Goal: Task Accomplishment & Management: Use online tool/utility

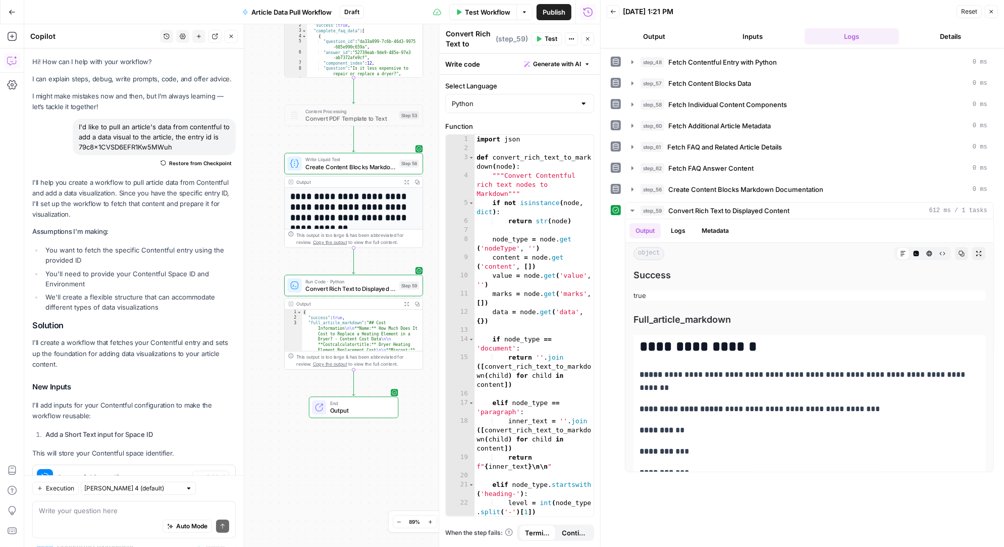
scroll to position [30082, 0]
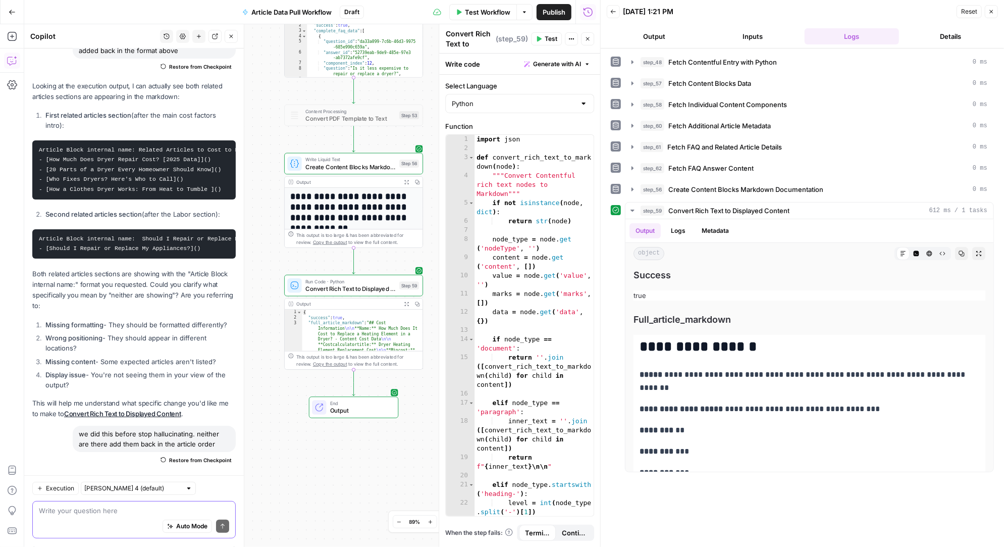
click at [115, 515] on textarea at bounding box center [134, 511] width 190 height 10
click at [124, 511] on textarea "I'd aslso like to add this grid to the top of the mark" at bounding box center [134, 511] width 190 height 10
click at [205, 513] on textarea "I'd aslso like to add this table to the top of the mark" at bounding box center [134, 511] width 190 height 10
paste textarea "Blueprint Link full folder of blueprints here Primary keyword + Search volume F…"
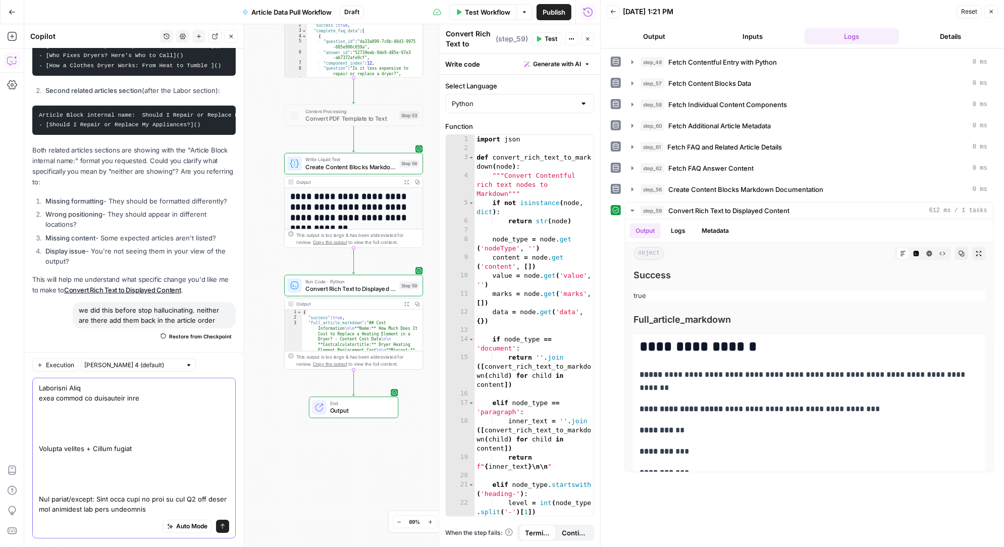
scroll to position [0, 0]
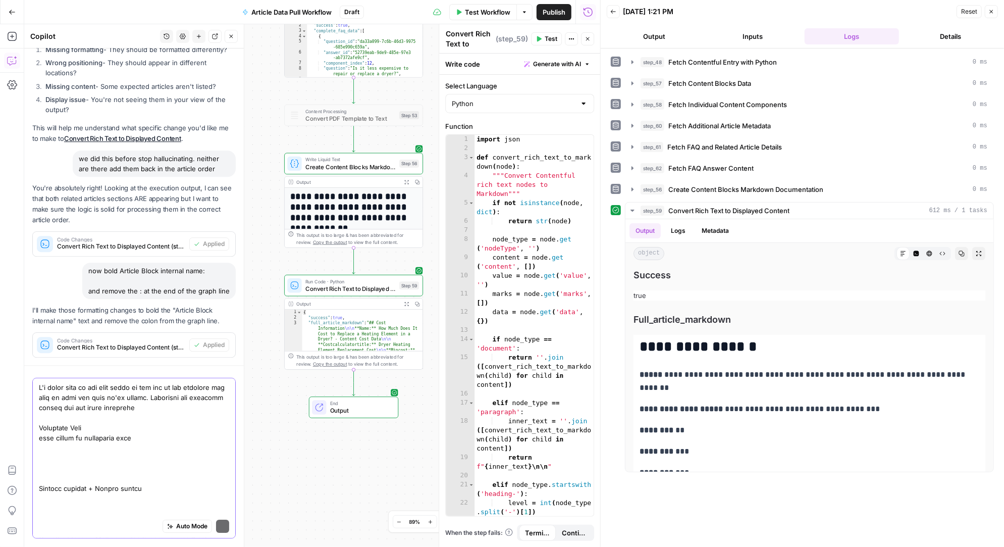
type textarea "I'd aslso like to add this table to the top of the markdown and fill in with an…"
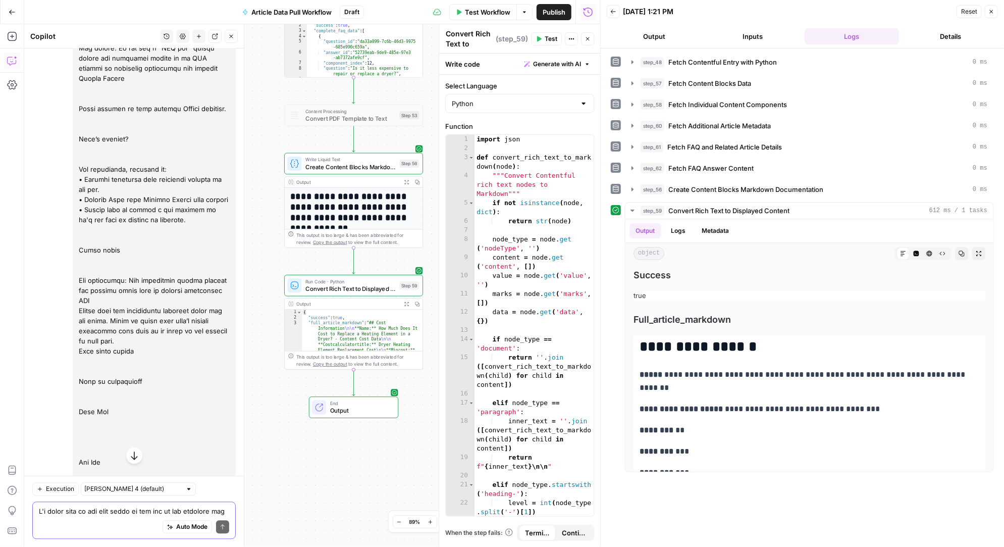
scroll to position [31859, 0]
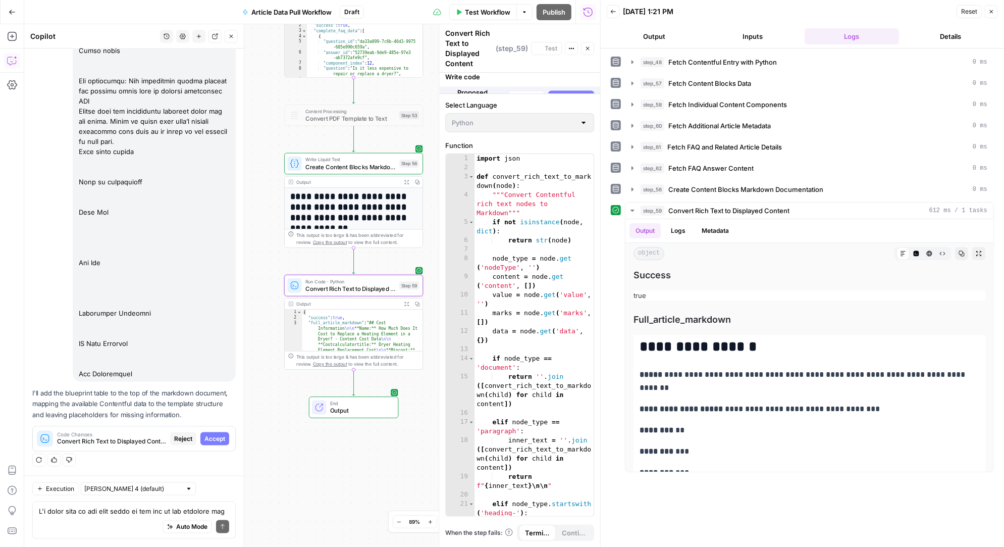
scroll to position [30826, 0]
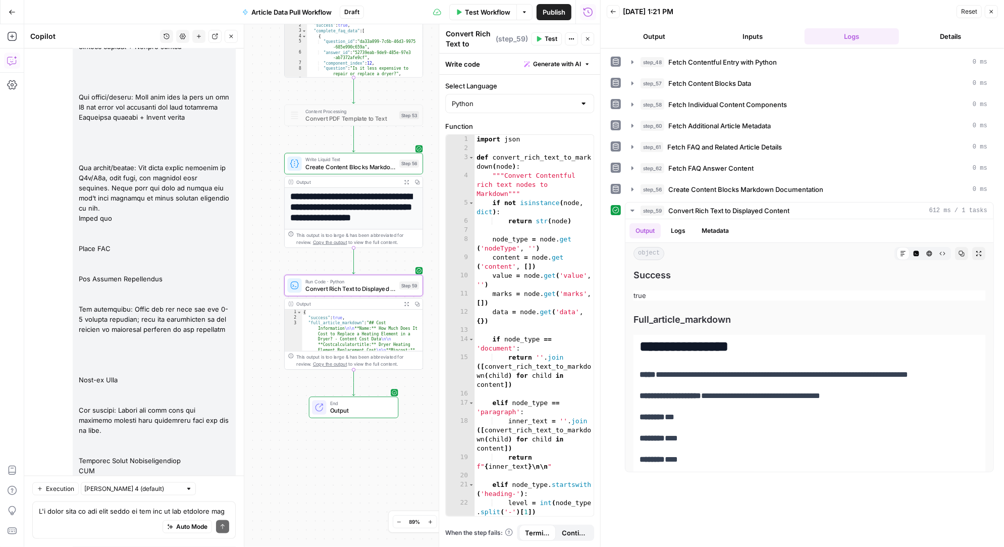
scroll to position [31875, 0]
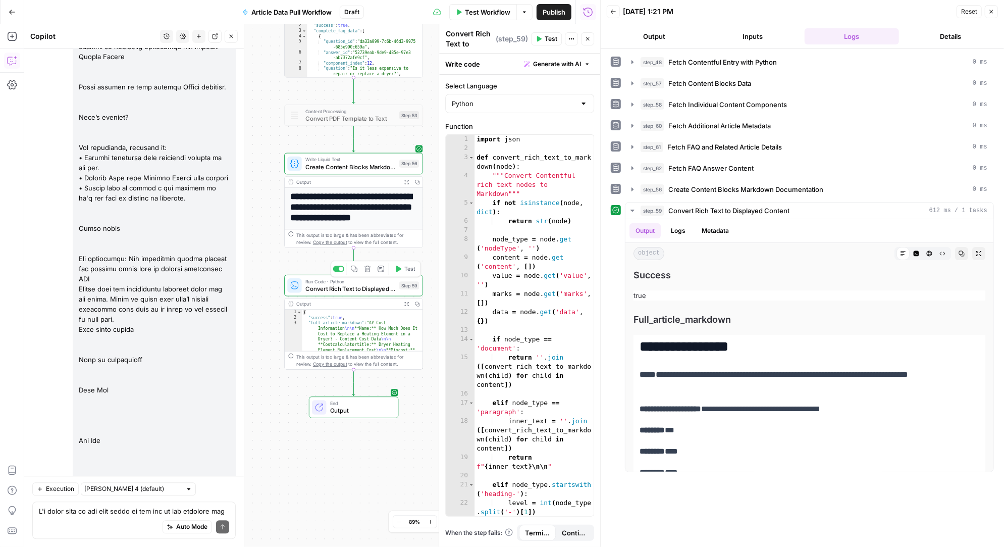
click at [399, 267] on icon "button" at bounding box center [399, 268] width 6 height 7
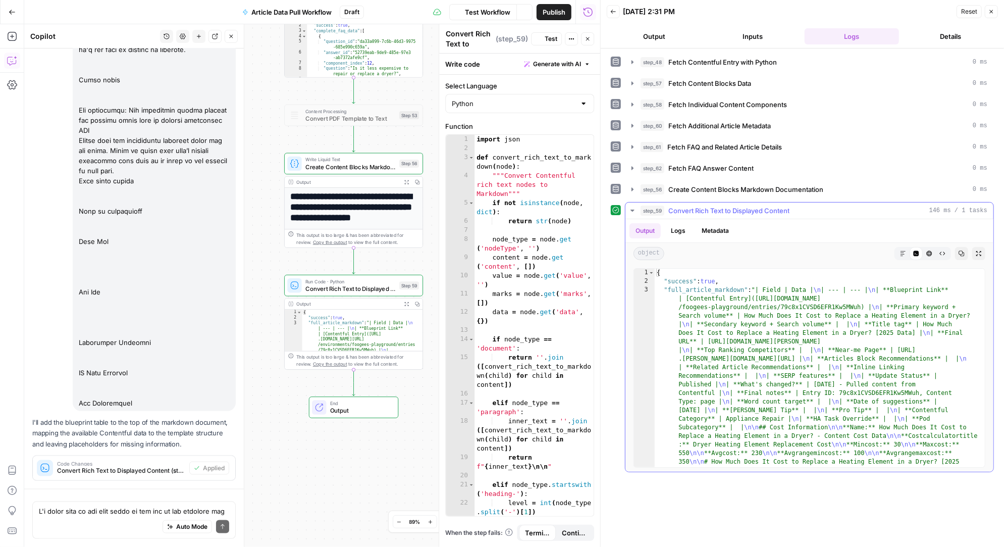
click at [905, 252] on icon "button" at bounding box center [903, 253] width 6 height 6
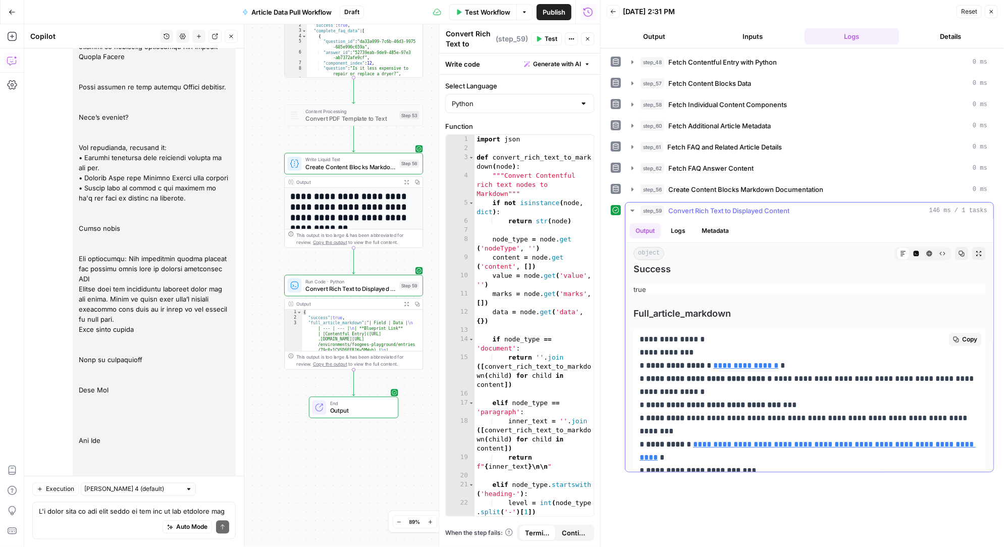
scroll to position [0, 0]
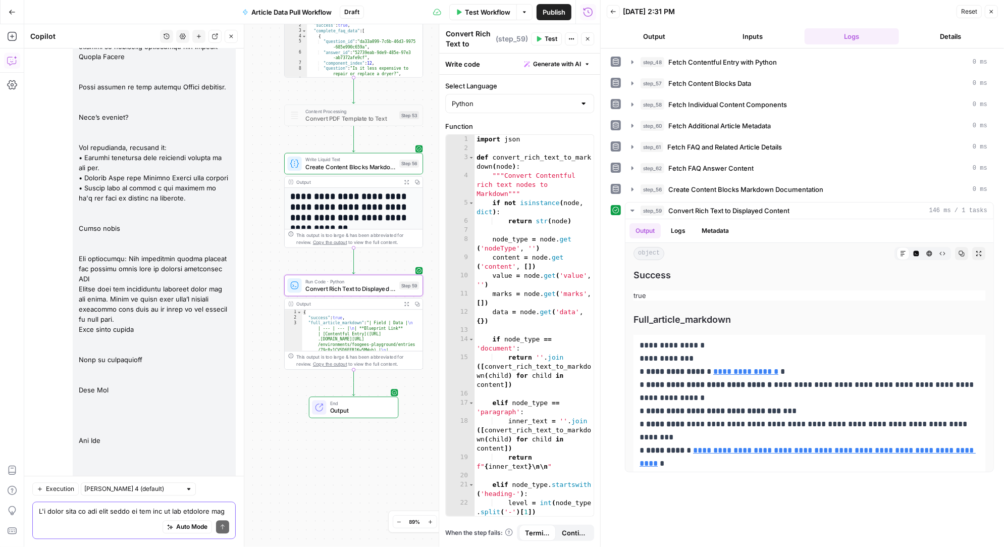
click at [81, 513] on textarea at bounding box center [134, 511] width 190 height 10
type textarea "can it be formated like a table"
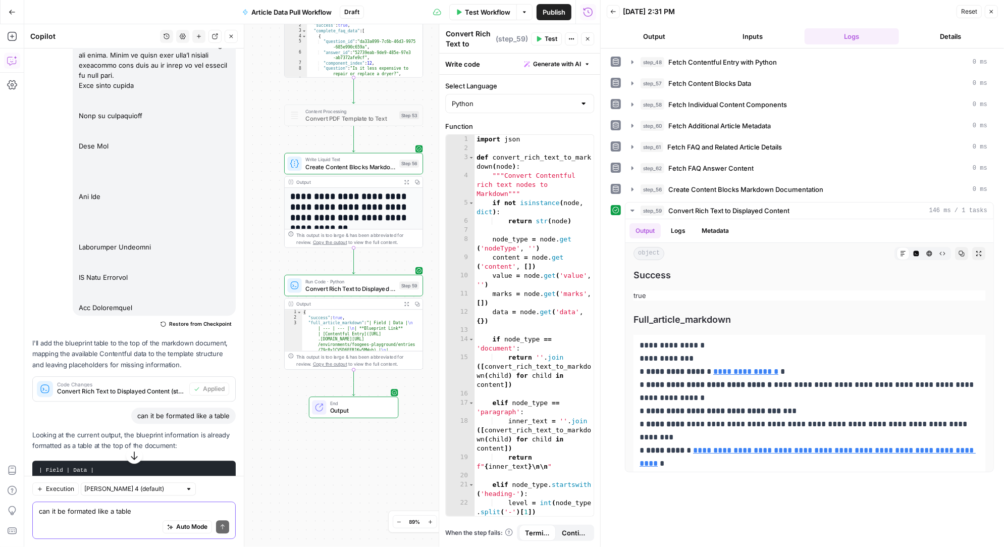
scroll to position [32152, 0]
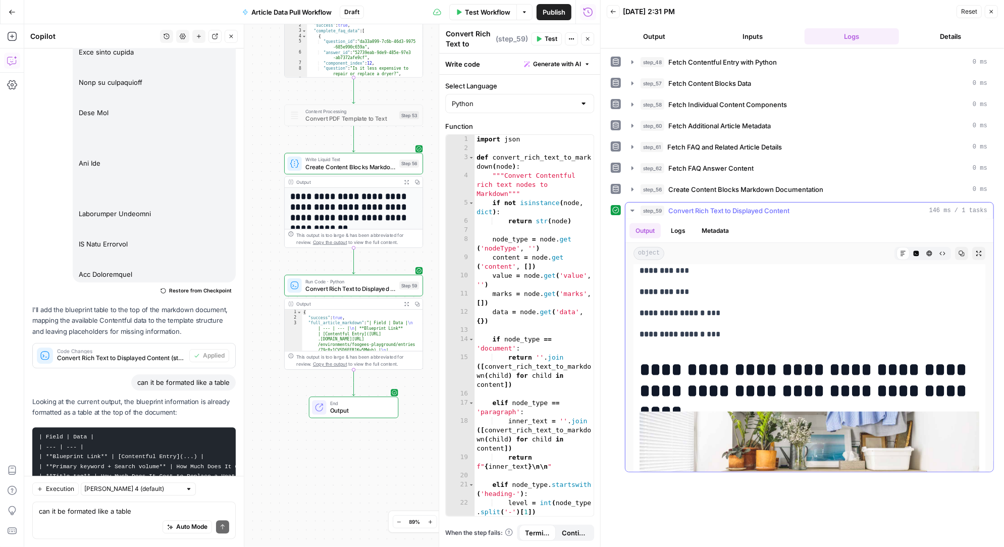
drag, startPoint x: 677, startPoint y: 365, endPoint x: 687, endPoint y: 331, distance: 36.4
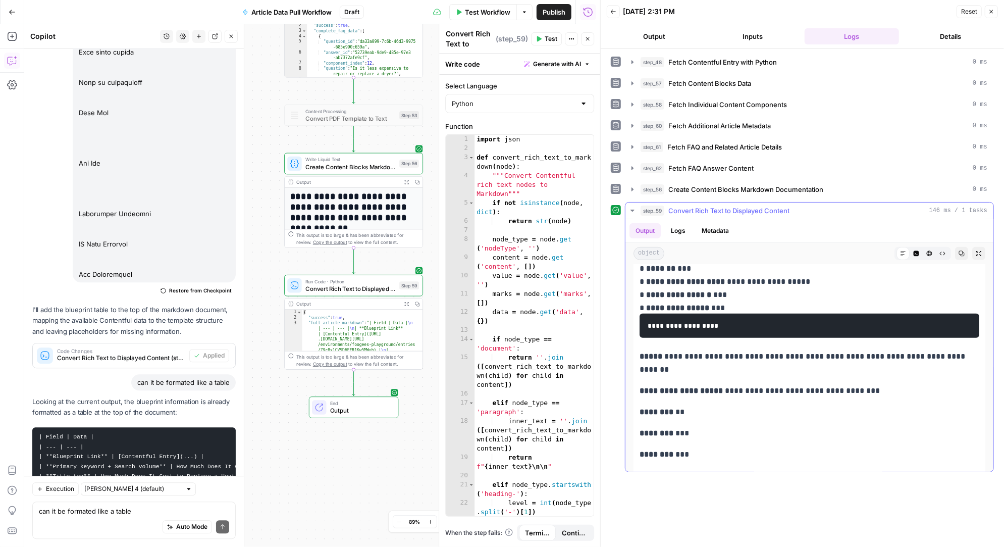
scroll to position [360, 0]
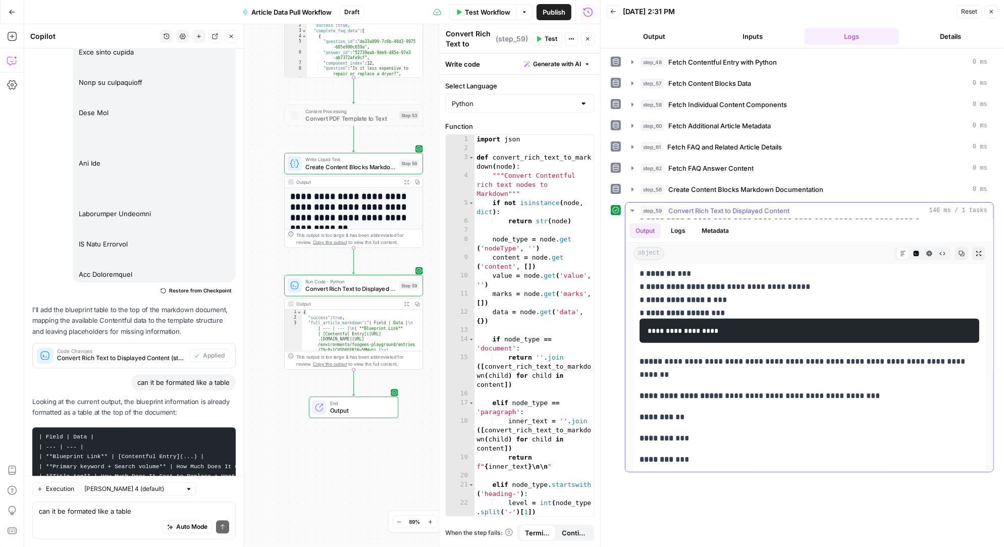
click at [735, 298] on p "**********" at bounding box center [809, 142] width 340 height 328
copy div "**********"
click at [45, 511] on textarea "can it be formated like a table" at bounding box center [134, 511] width 190 height 10
paste textarea "| Field | Data | | --- | --- | | Blueprint Link | Contentful Entry | | Primary …"
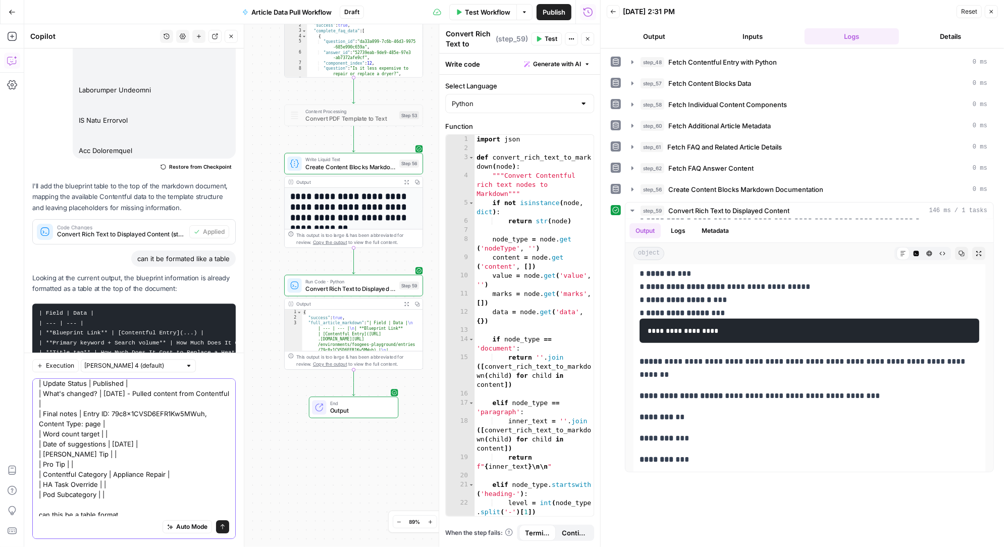
scroll to position [176, 0]
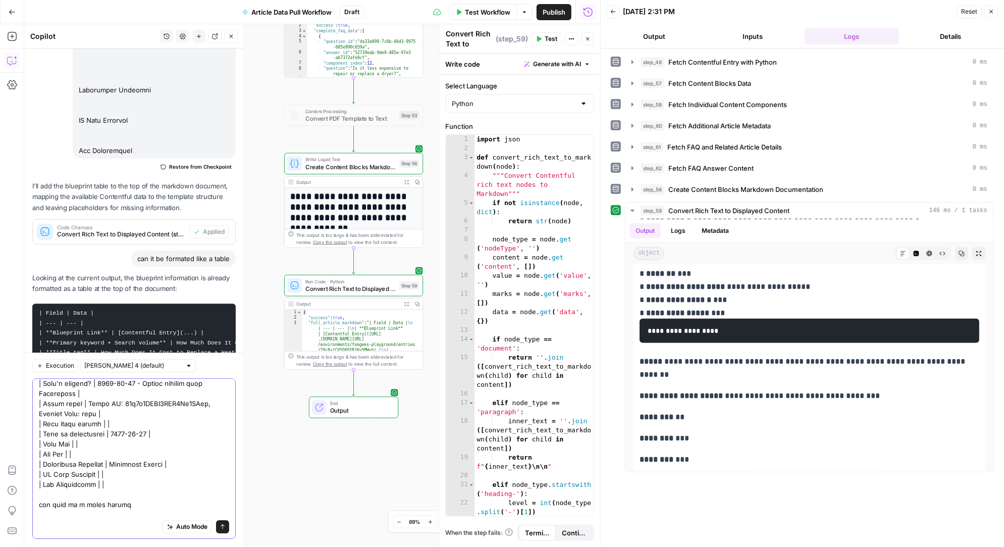
type textarea "| Field | Data | | --- | --- | | Blueprint Link | Contentful Entry | | Primary …"
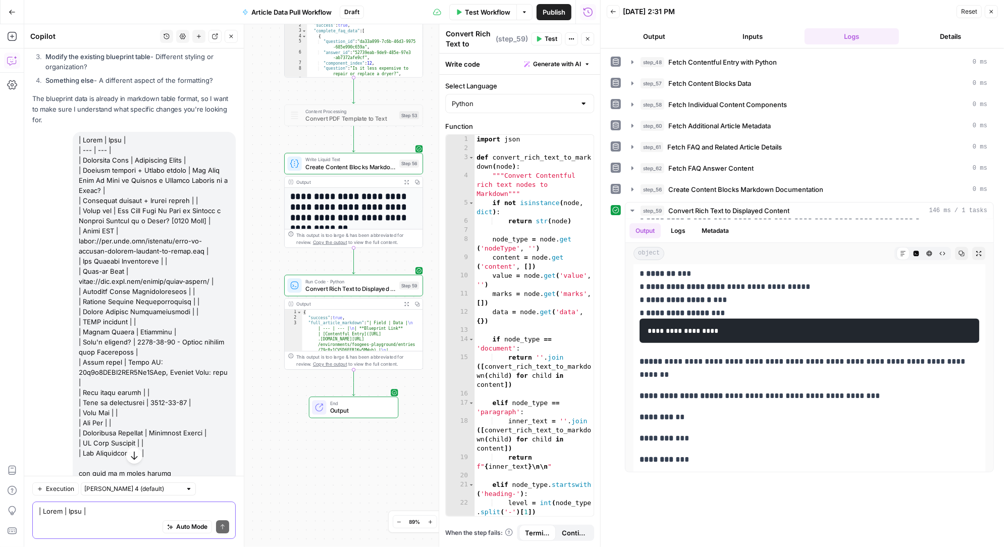
scroll to position [32687, 0]
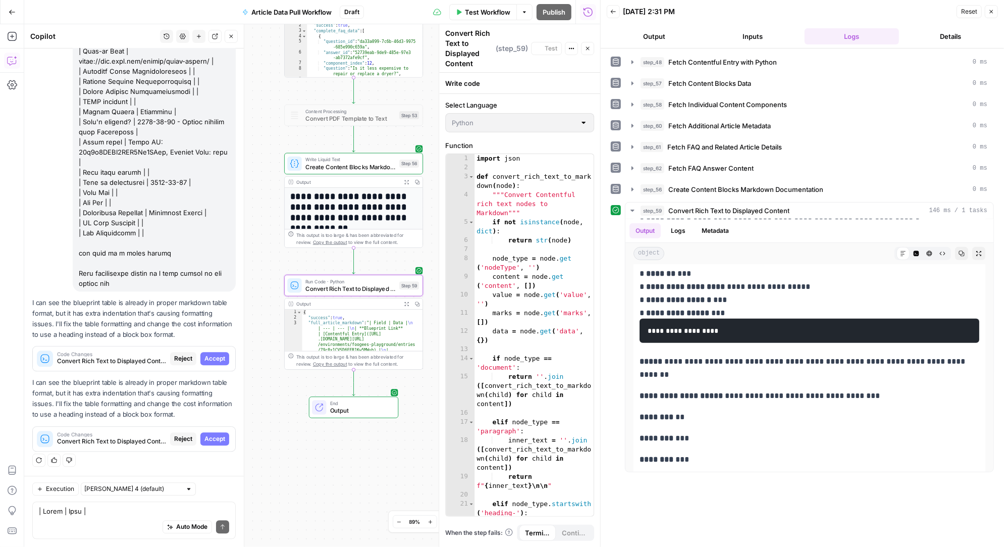
scroll to position [31638, 0]
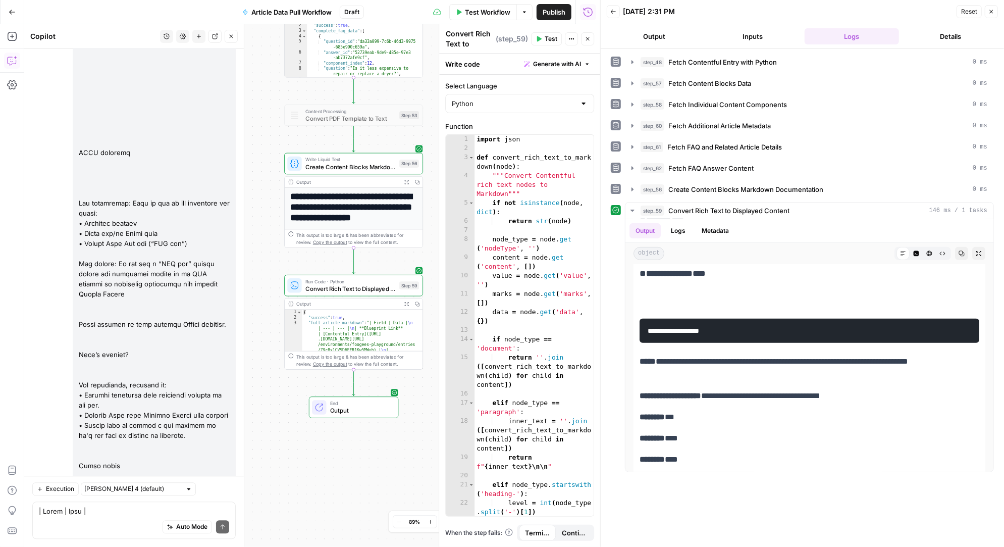
scroll to position [32720, 0]
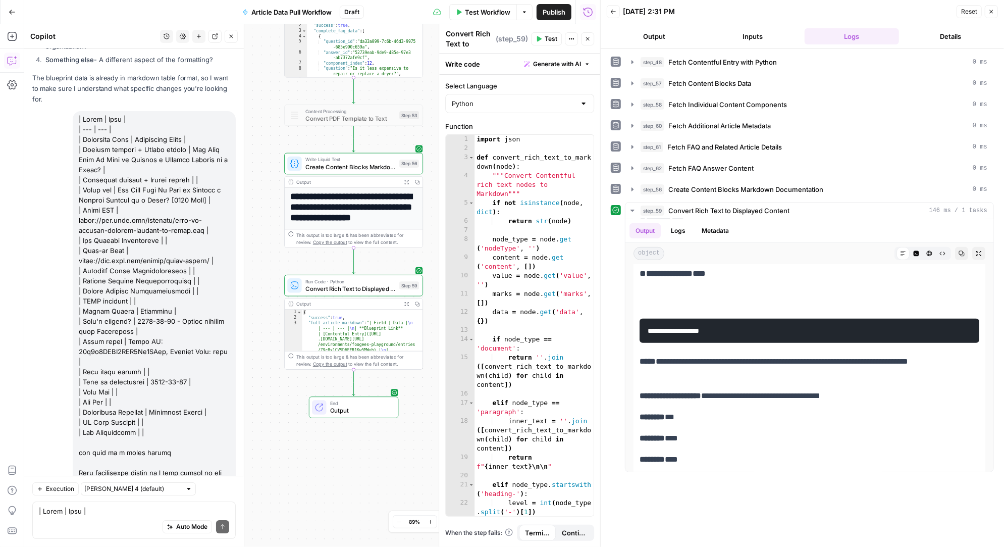
click at [547, 38] on span "Test" at bounding box center [551, 38] width 13 height 9
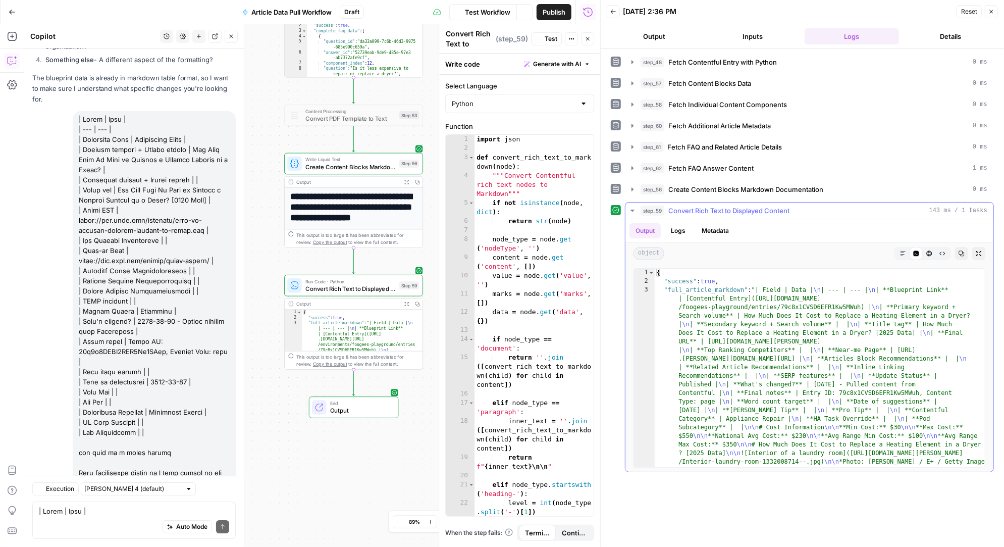
click at [902, 251] on icon "button" at bounding box center [903, 253] width 6 height 6
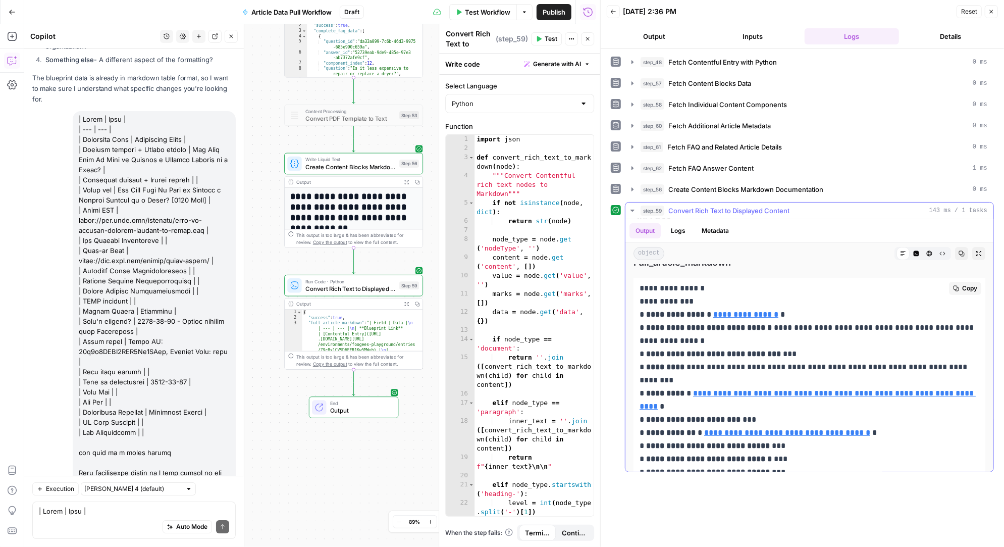
scroll to position [0, 0]
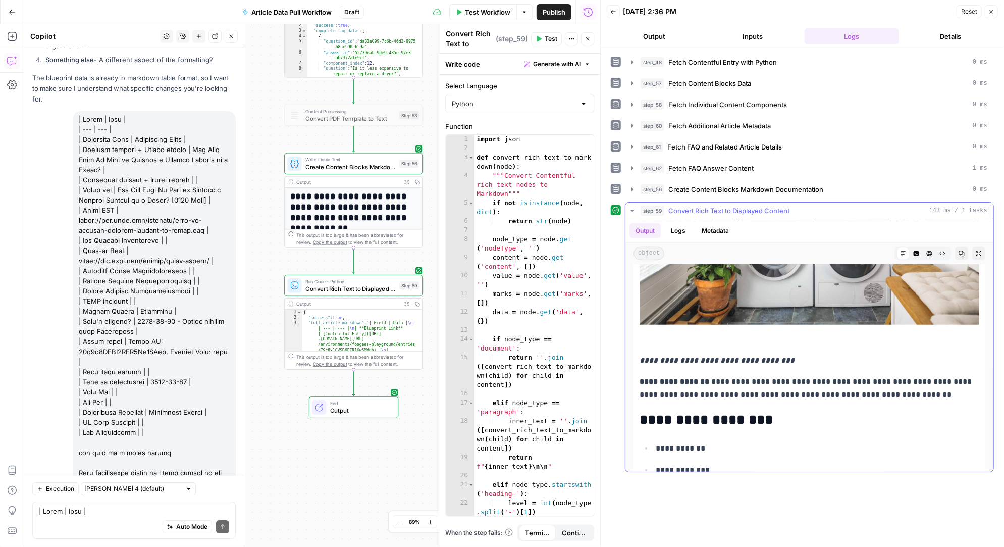
drag, startPoint x: 633, startPoint y: 338, endPoint x: 752, endPoint y: 307, distance: 122.6
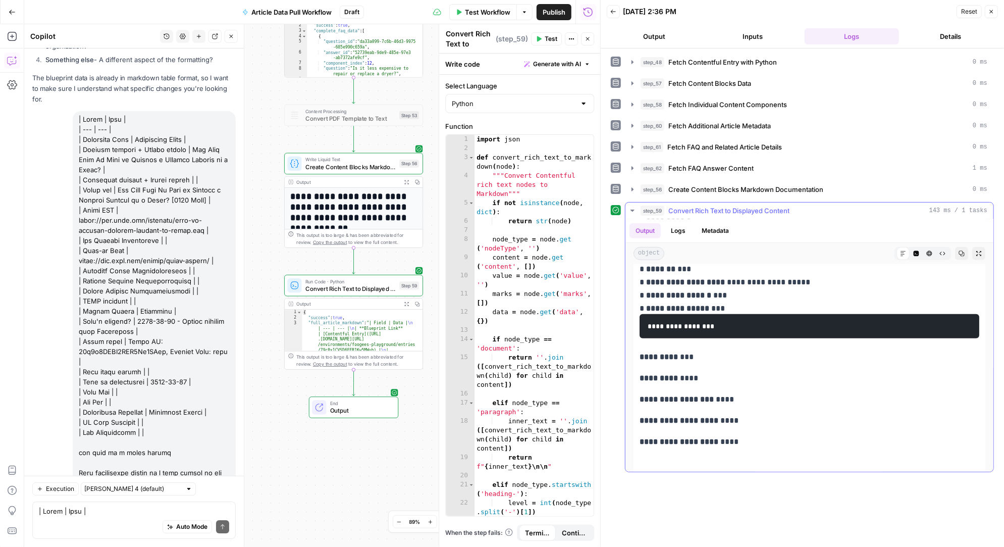
scroll to position [347, 0]
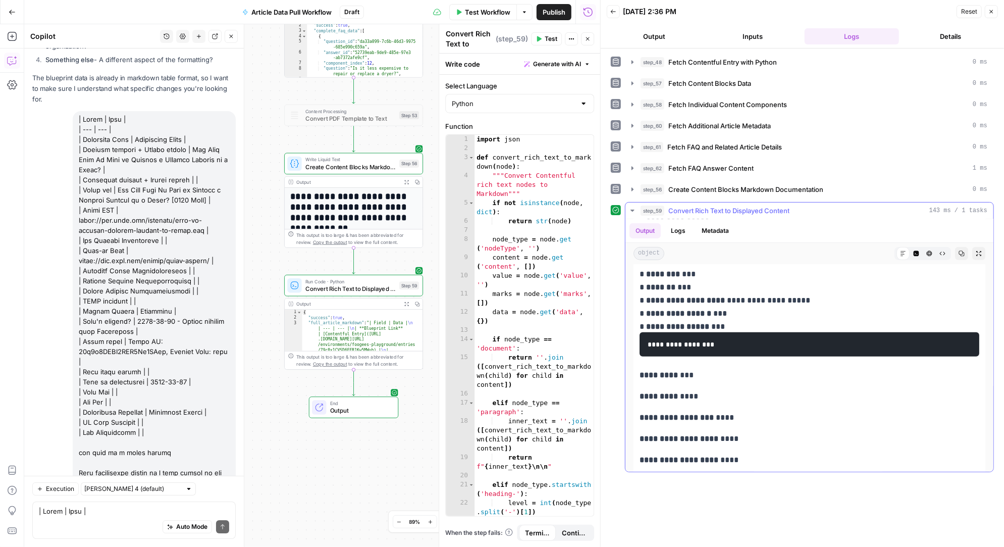
click at [746, 356] on pre "**********" at bounding box center [809, 344] width 340 height 24
click at [710, 356] on pre "**********" at bounding box center [809, 344] width 340 height 24
copy div "**********"
click at [92, 511] on textarea at bounding box center [134, 511] width 190 height 10
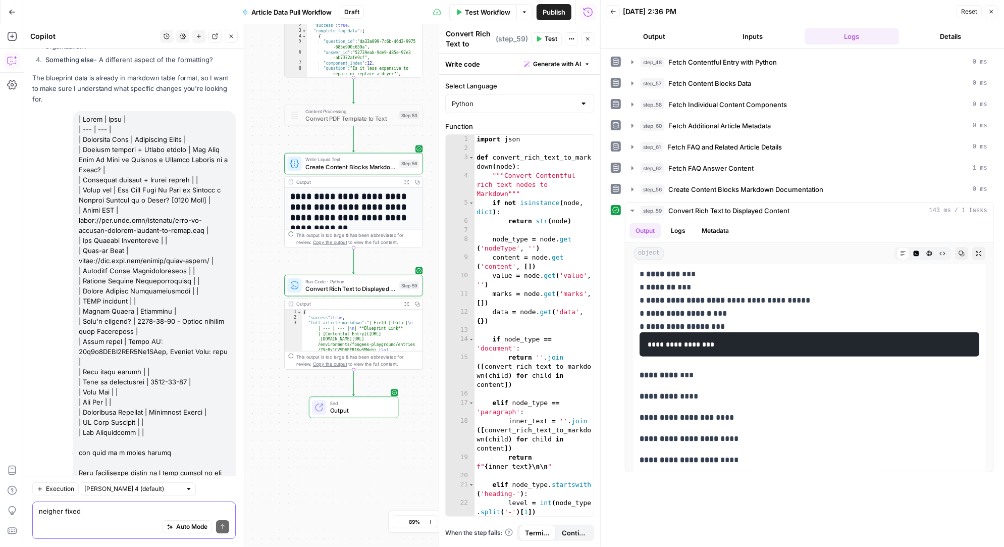
paste textarea "| Field | Data | | --- | --- | | Blueprint Link | Contentful Entry | | Primary …"
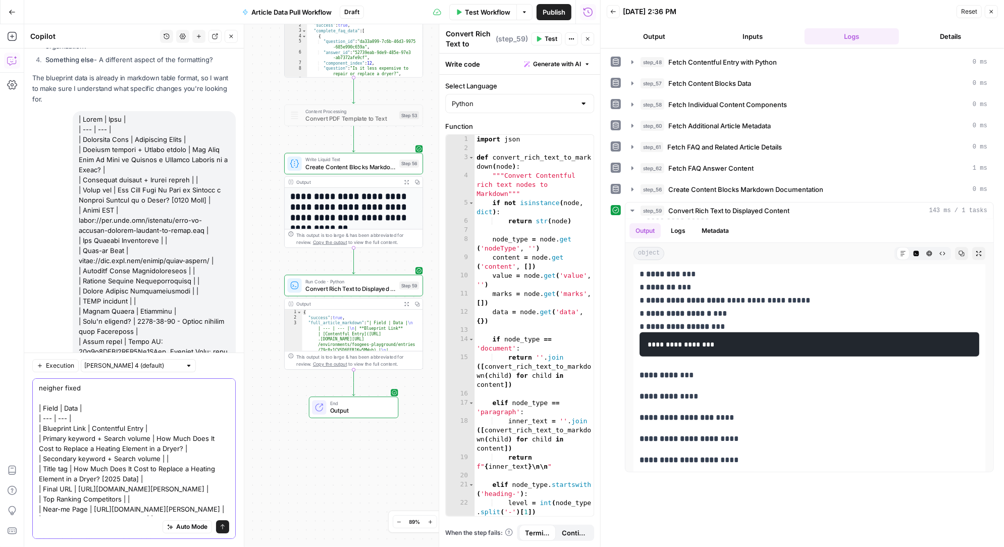
scroll to position [32843, 0]
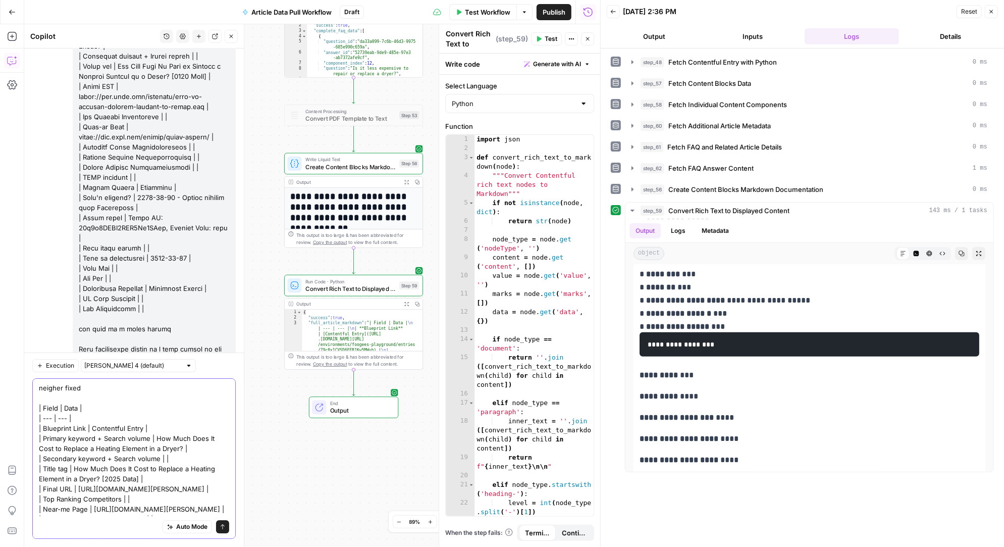
click at [57, 387] on textarea "neigher fixed | Field | Data | | --- | --- | | Blueprint Link | Contentful Entr…" at bounding box center [134, 539] width 190 height 313
type textarea "neither fixed | Field | Data | | --- | --- | | Blueprint Link | Contentful Entr…"
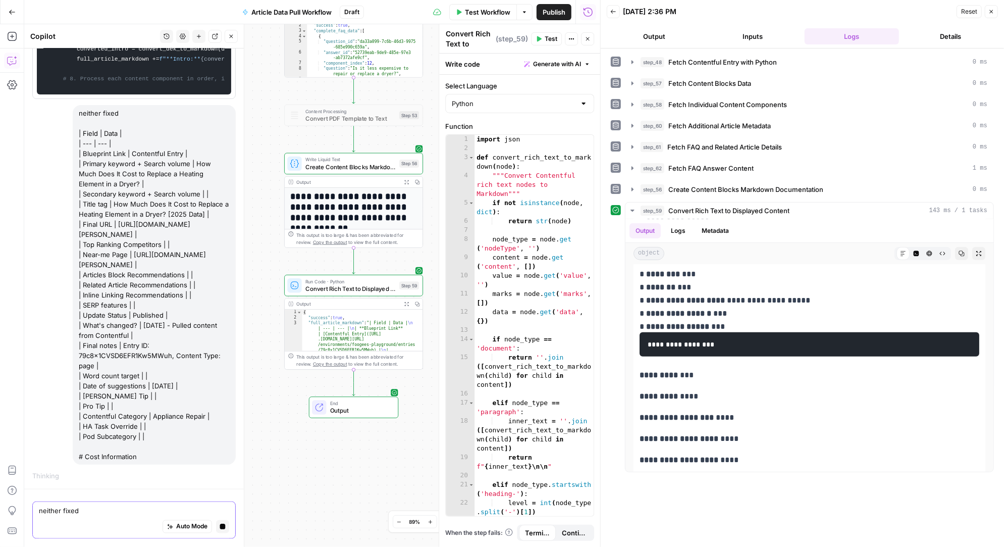
scroll to position [35296, 0]
click at [675, 225] on button "Logs" at bounding box center [678, 230] width 27 height 15
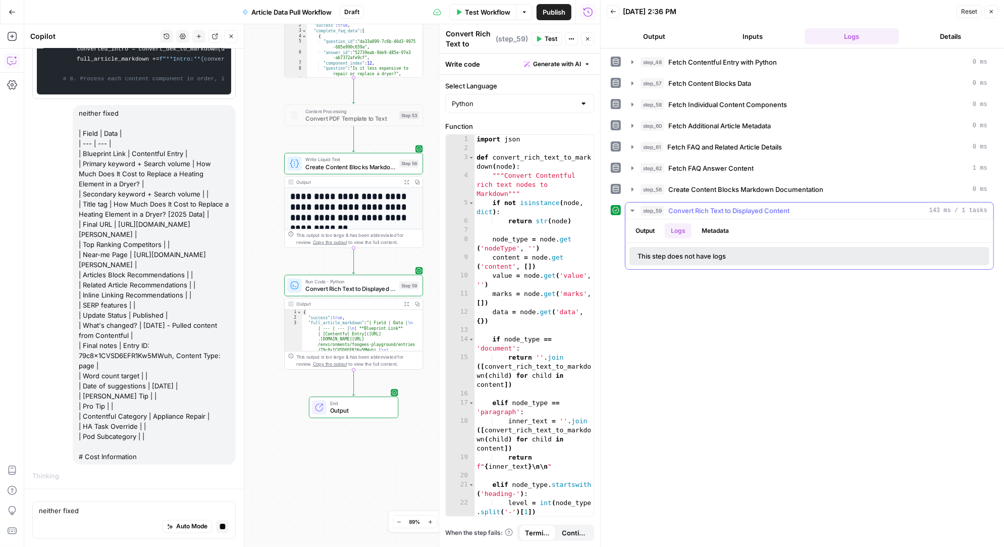
scroll to position [0, 0]
click at [643, 228] on button "Output" at bounding box center [644, 230] width 31 height 15
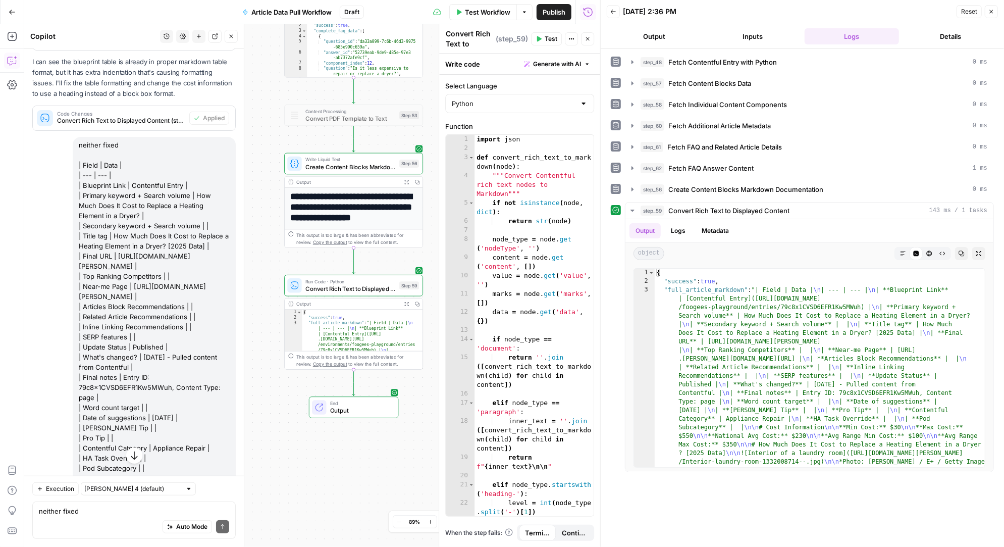
scroll to position [33265, 0]
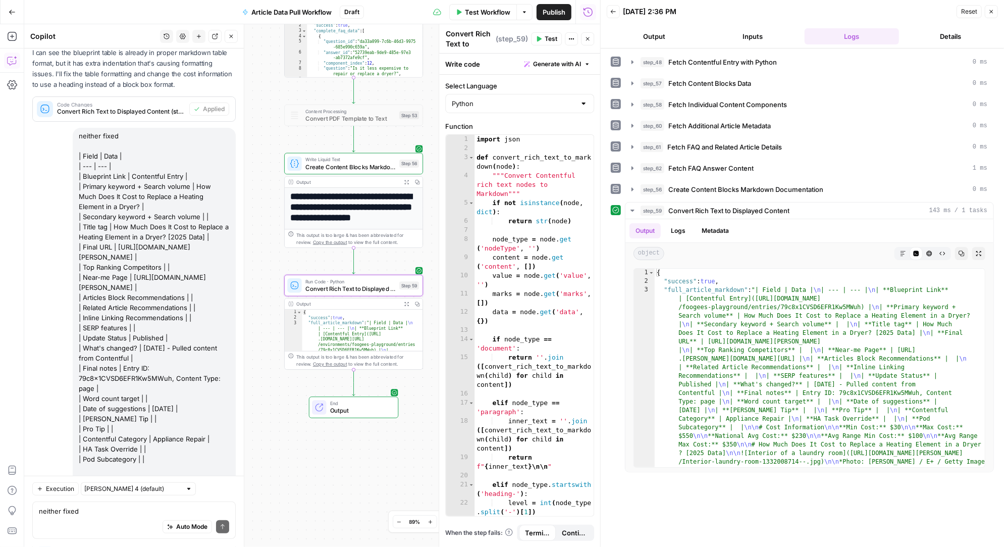
click at [215, 546] on span "Apply" at bounding box center [216, 554] width 17 height 9
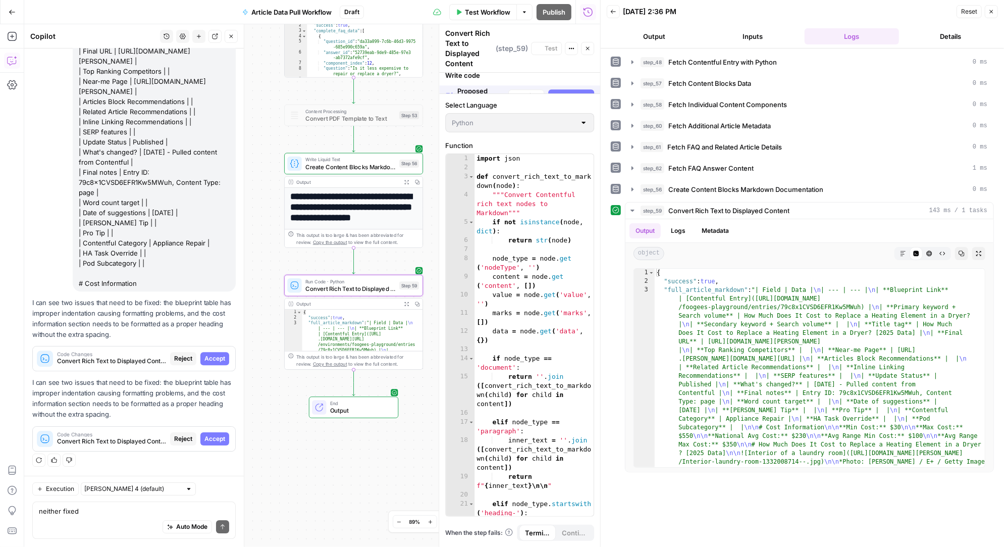
scroll to position [32183, 0]
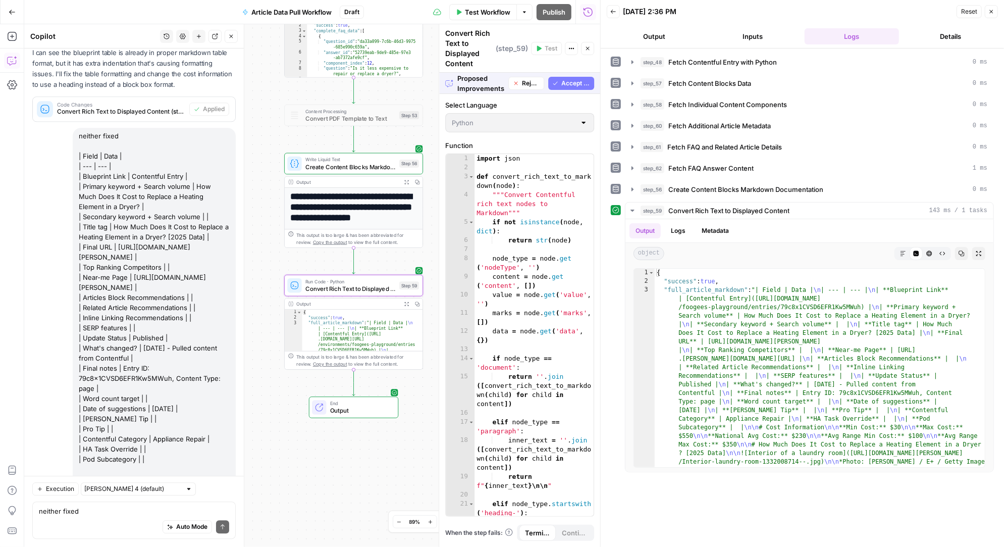
click at [219, 546] on span "Accept" at bounding box center [214, 554] width 21 height 9
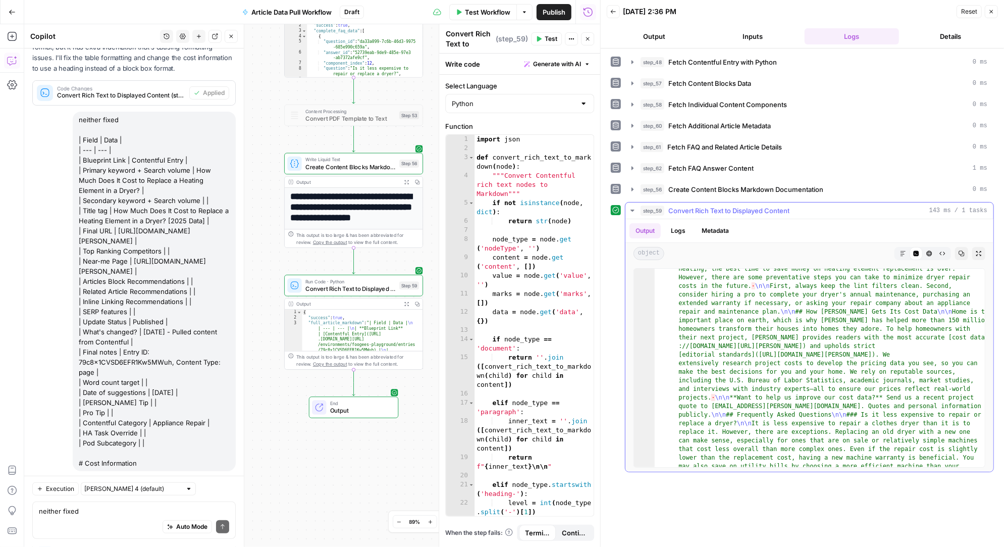
scroll to position [1079, 0]
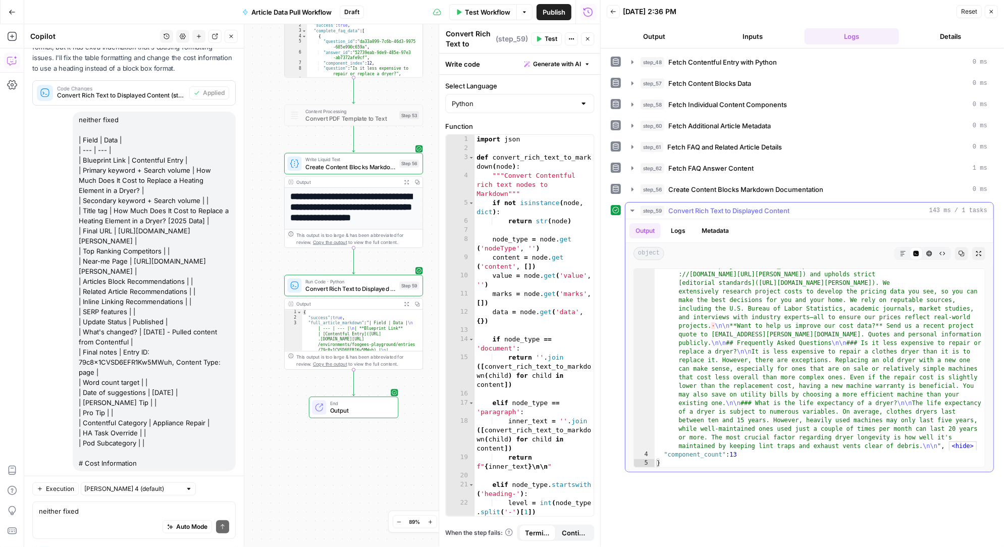
click at [903, 250] on icon "button" at bounding box center [903, 253] width 6 height 6
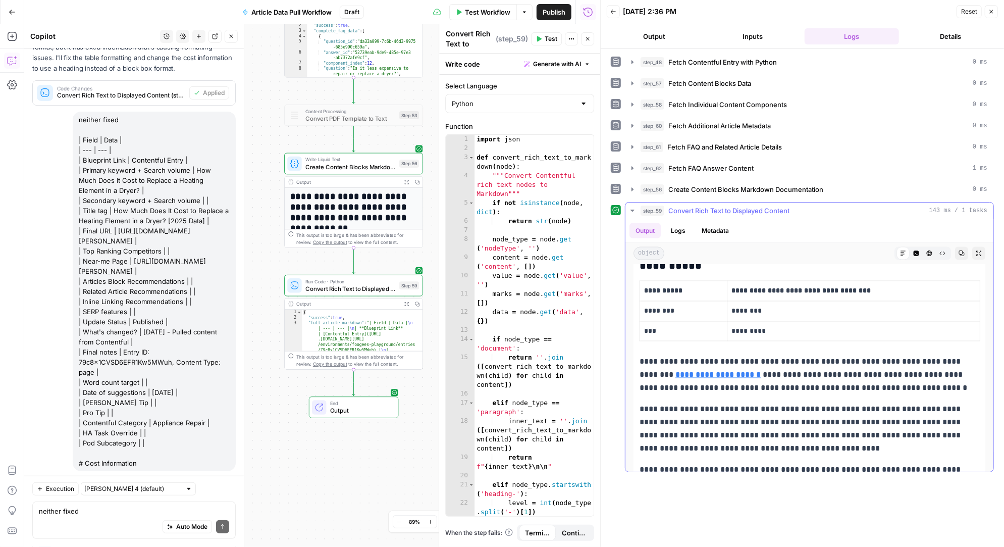
scroll to position [1434, 0]
drag, startPoint x: 642, startPoint y: 287, endPoint x: 680, endPoint y: 332, distance: 59.4
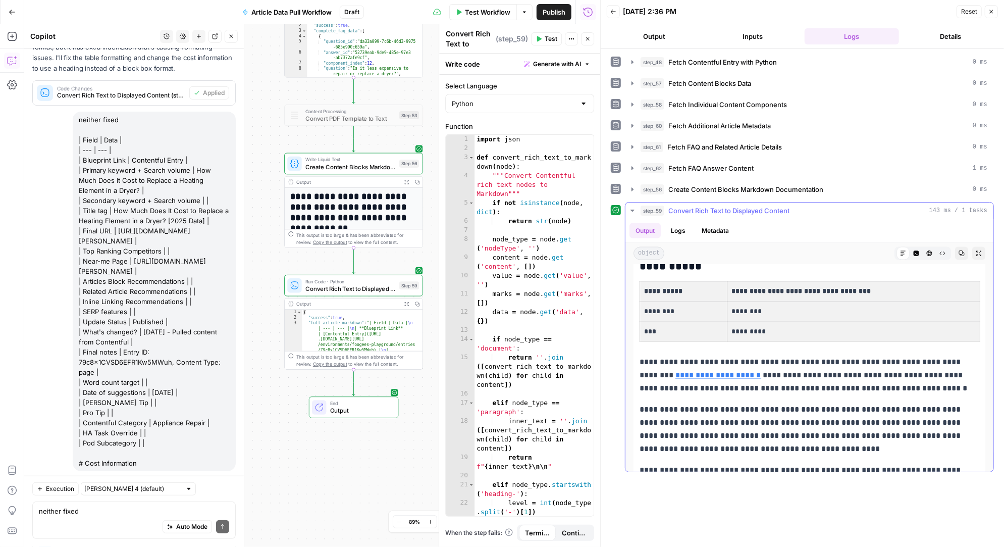
drag, startPoint x: 645, startPoint y: 296, endPoint x: 826, endPoint y: 338, distance: 185.8
click at [826, 338] on tbody "**********" at bounding box center [810, 312] width 340 height 60
click at [89, 506] on textarea "neither fixed | Field | Data | | --- | --- | | Blueprint Link | Contentful Entr…" at bounding box center [134, 511] width 190 height 10
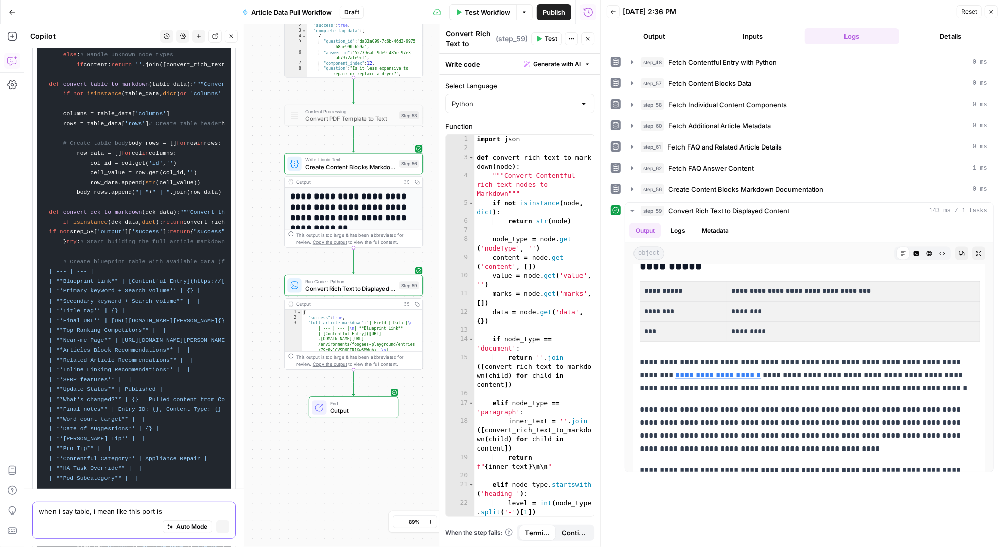
paste textarea "Dryer Type Average Heating Parts Replacement Cost Electric $90–$250 Gas $100–$3…"
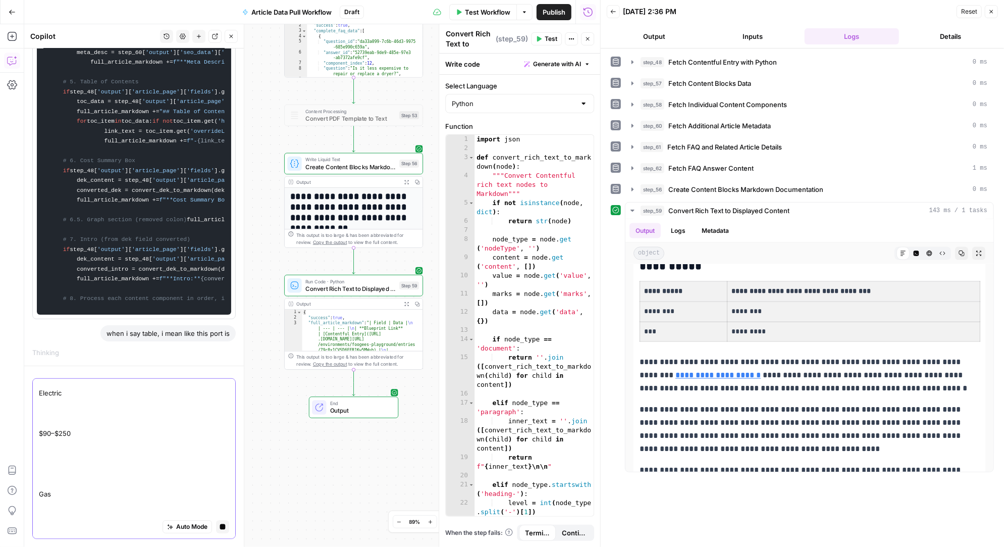
scroll to position [139, 0]
click at [223, 524] on icon "button" at bounding box center [223, 526] width 6 height 6
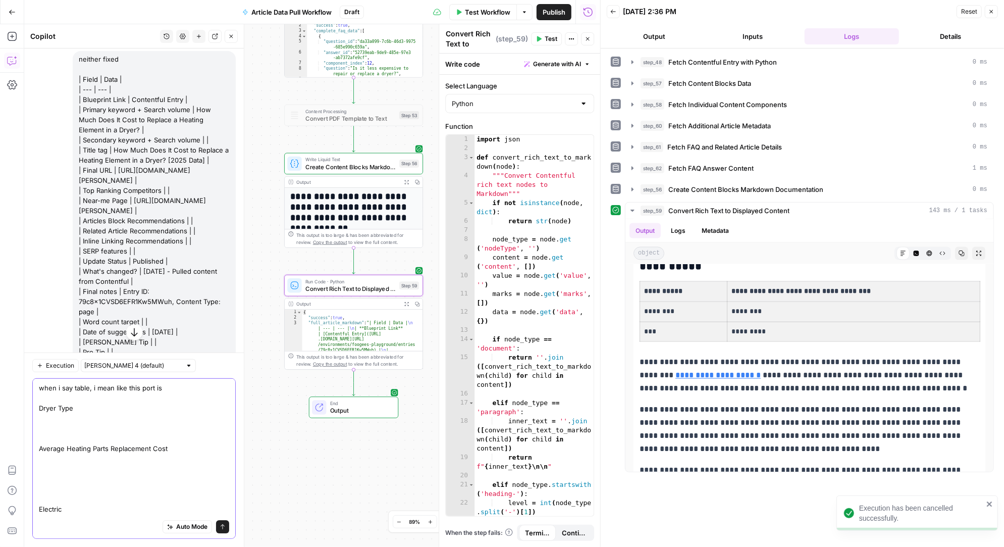
scroll to position [33436, 0]
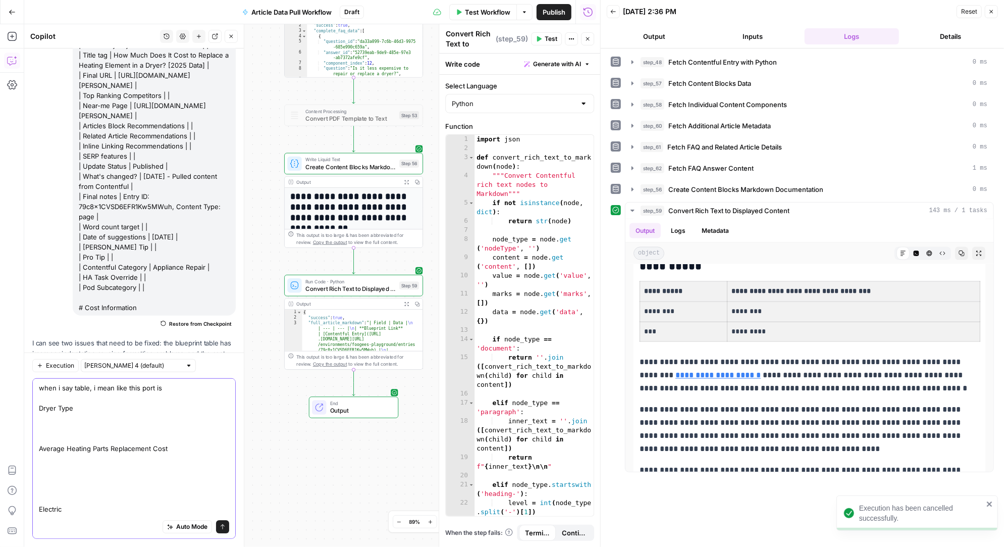
click at [39, 388] on textarea "when i say table, i mean like this port is Dryer Type Average Heating Parts Rep…" at bounding box center [134, 519] width 190 height 273
click at [166, 388] on textarea "when i say table, i mean like this port is Dryer Type Average Heating Parts Rep…" at bounding box center [134, 519] width 190 height 273
click at [154, 387] on textarea "when i say table, i mean like this port is Dryer Type Average Heating Parts Rep…" at bounding box center [134, 519] width 190 height 273
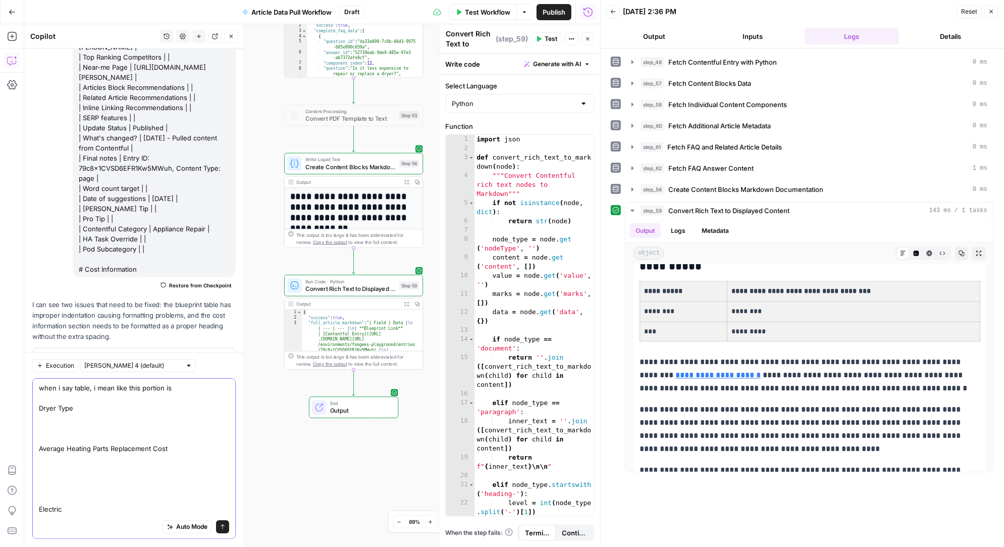
scroll to position [33506, 0]
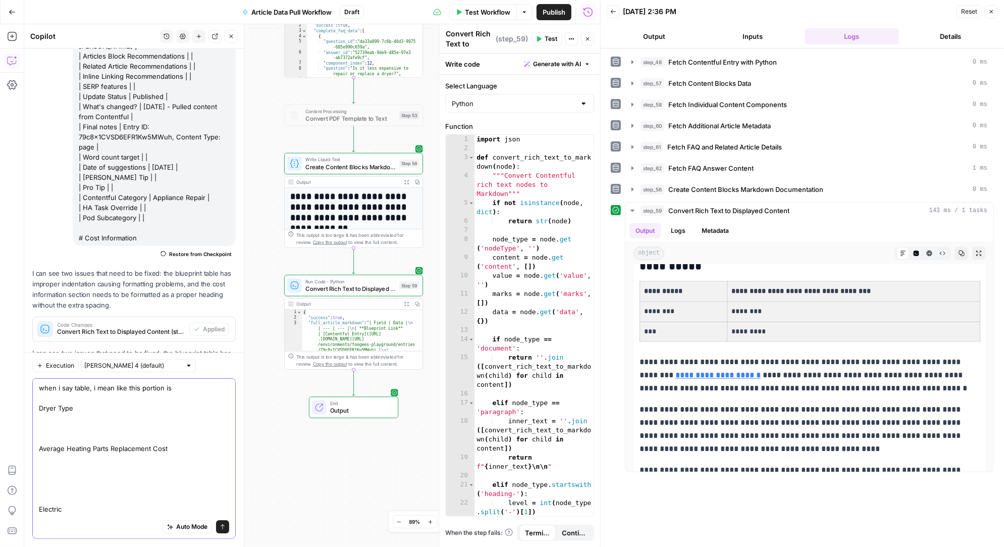
type textarea "when i say table, i mean like this portion is Dryer Type Average Heating Parts …"
click at [223, 522] on button "Send" at bounding box center [222, 526] width 13 height 13
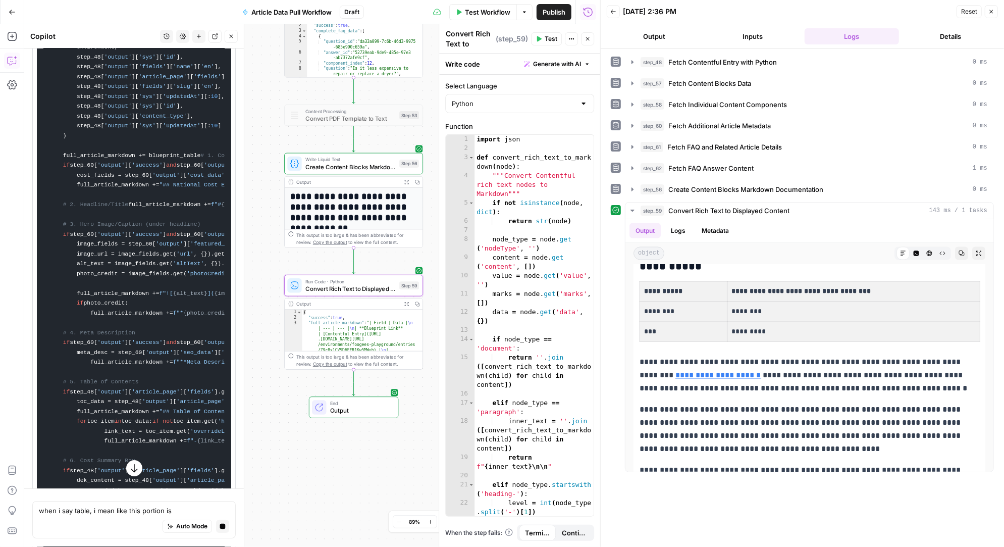
scroll to position [35648, 0]
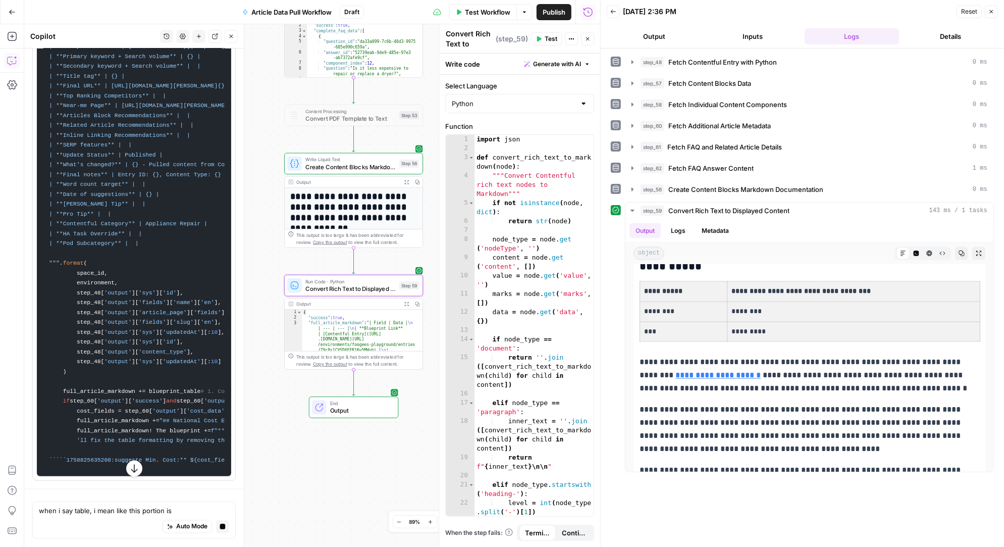
scroll to position [39299, 0]
click at [224, 525] on icon "button" at bounding box center [223, 526] width 6 height 6
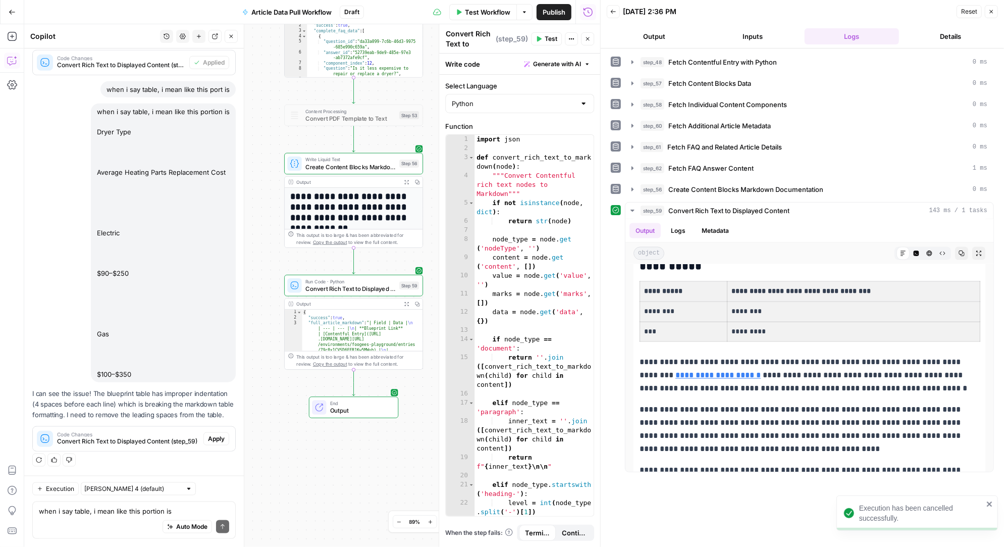
scroll to position [33667, 0]
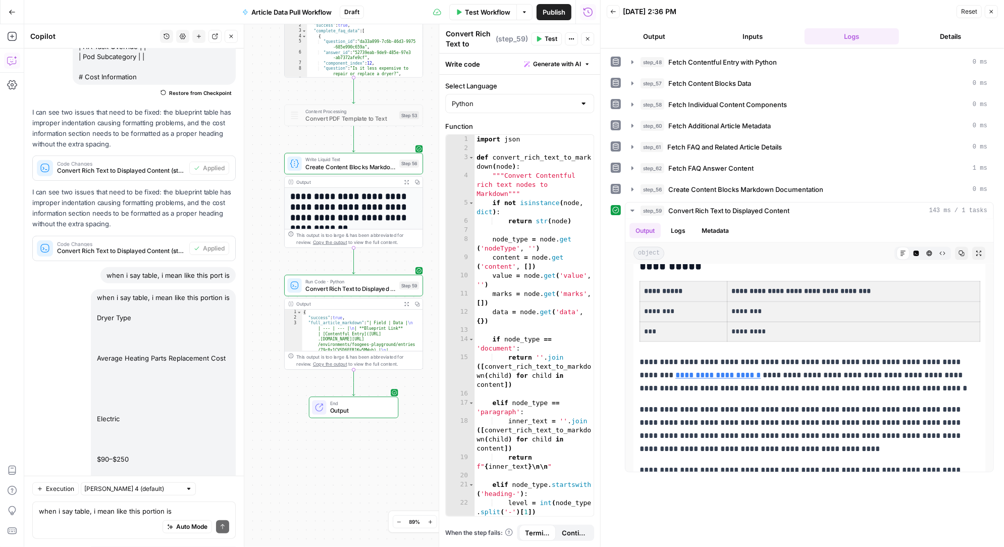
drag, startPoint x: 144, startPoint y: 374, endPoint x: 98, endPoint y: 113, distance: 265.4
click at [98, 289] on div "when i say table, i mean like this portion is Dryer Type Average Heating Parts …" at bounding box center [163, 428] width 145 height 279
copy div "when i say table, i mean like this portion is Dryer Type Average Heating Parts …"
click at [74, 513] on textarea "when i say table, i mean like this portion is Dryer Type Average Heating Parts …" at bounding box center [134, 511] width 190 height 10
paste textarea "when i say table, i mean like this portion is Dryer Type Average Heating Parts …"
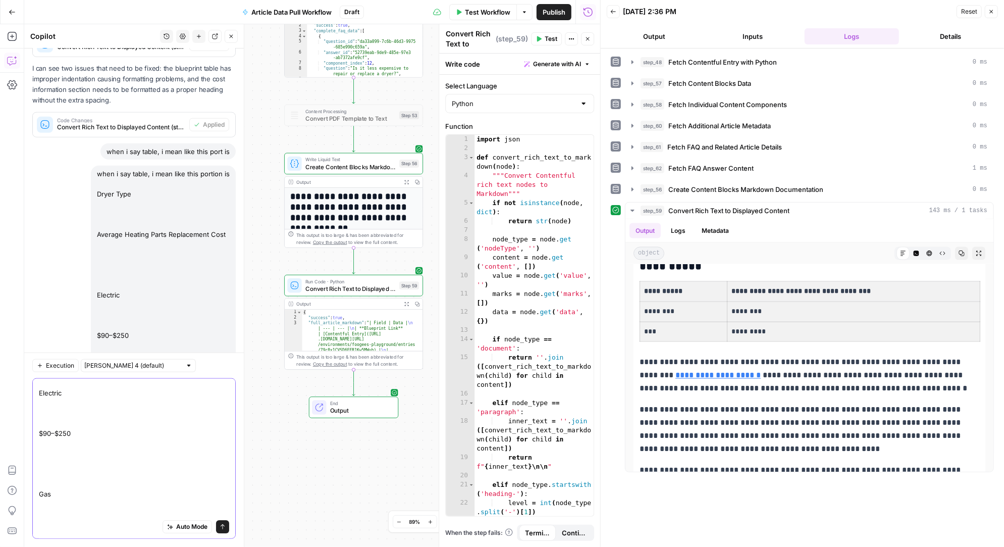
scroll to position [0, 0]
click at [174, 386] on textarea "when i say table, i mean like this portion is Dryer Type Average Heating Parts …" at bounding box center [134, 519] width 190 height 273
type textarea "when i say table, i mean like this portion is currently in the marekdown Dryer …"
click at [225, 526] on icon "submit" at bounding box center [223, 526] width 6 height 6
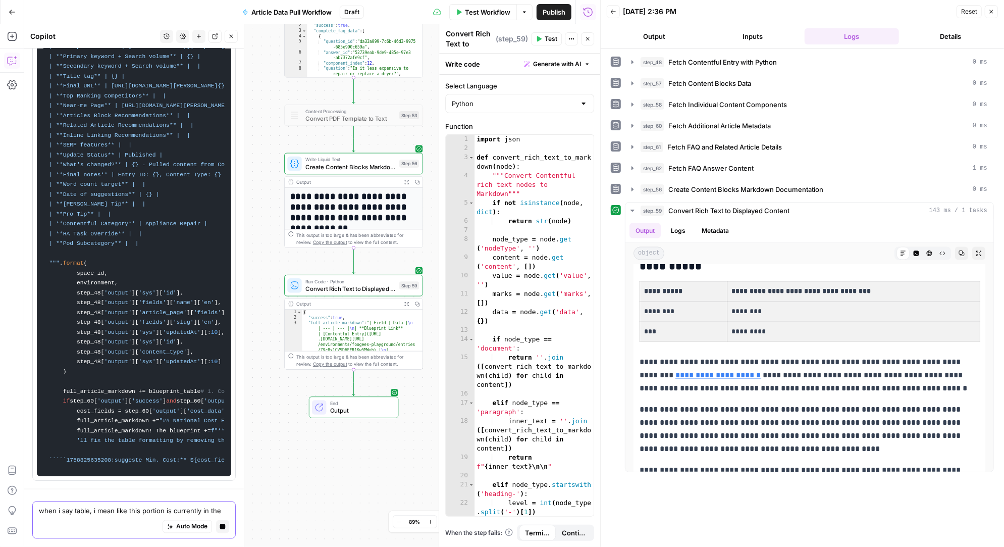
click at [86, 513] on textarea "when i say table, i mean like this portion is currently in the marekdown Dryer …" at bounding box center [134, 511] width 190 height 10
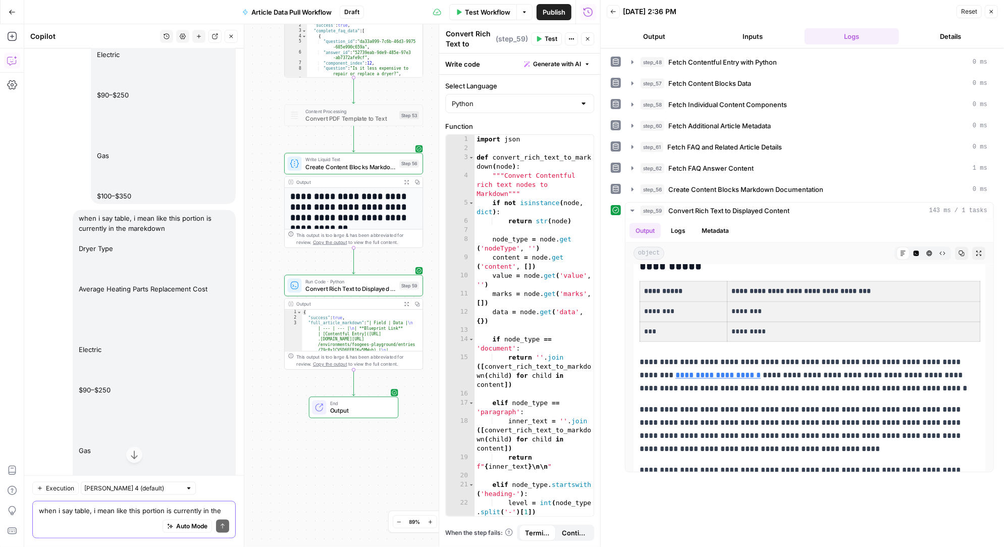
scroll to position [34041, 0]
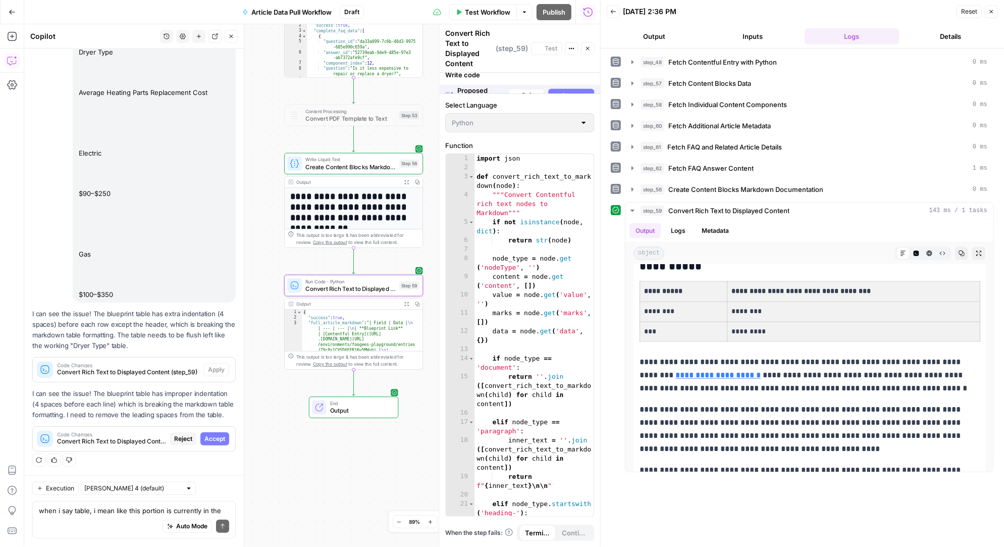
scroll to position [32943, 0]
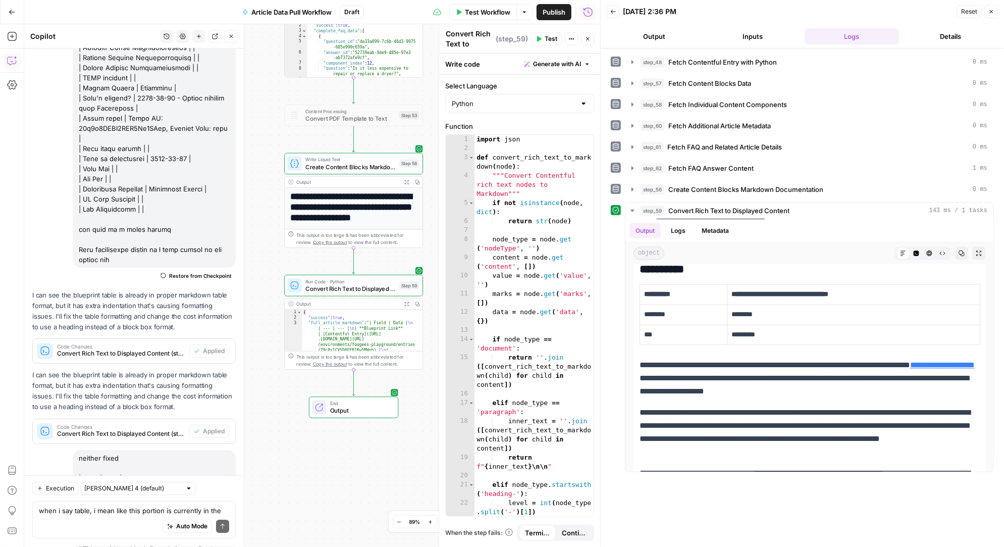
scroll to position [34089, 0]
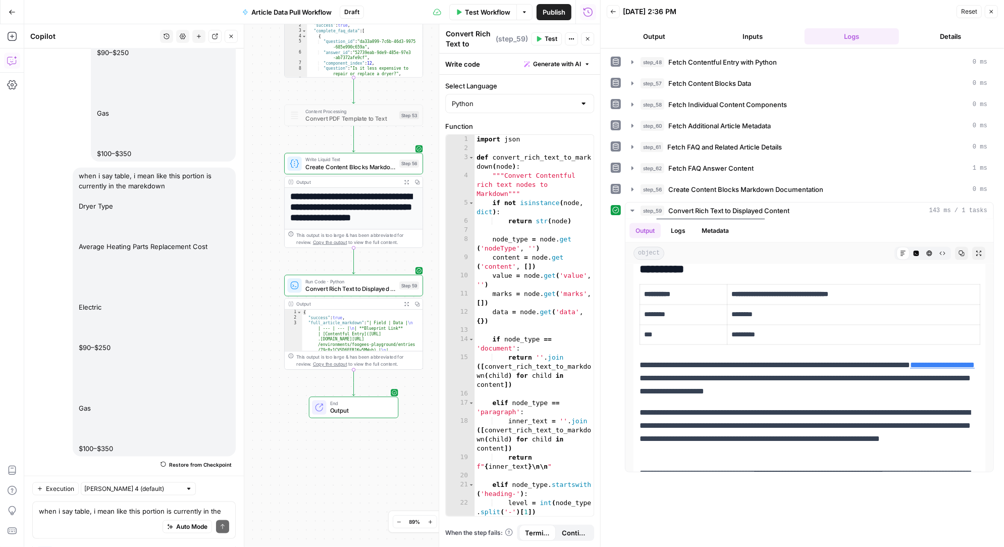
click at [549, 38] on span "Test" at bounding box center [551, 38] width 13 height 9
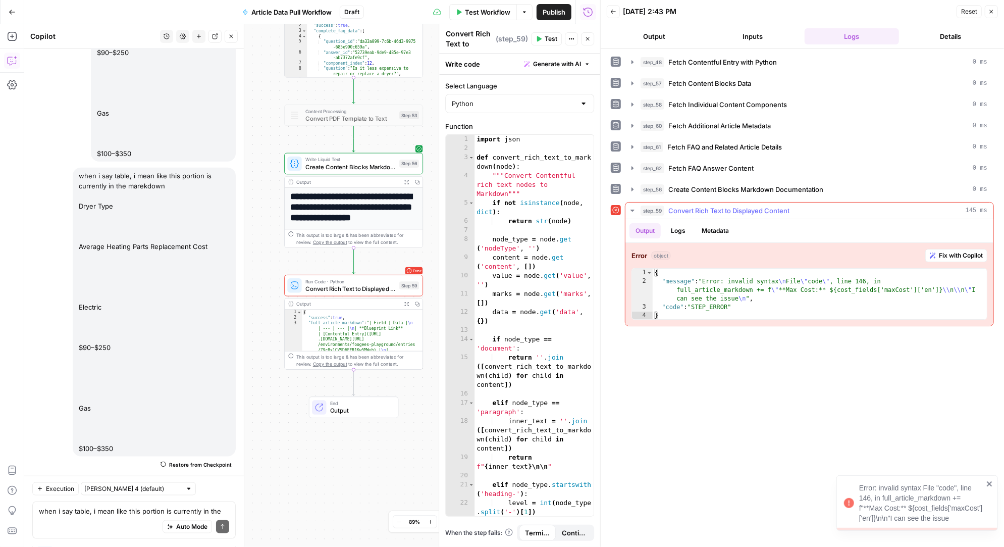
click at [950, 251] on span "Fix with Copilot" at bounding box center [961, 255] width 44 height 9
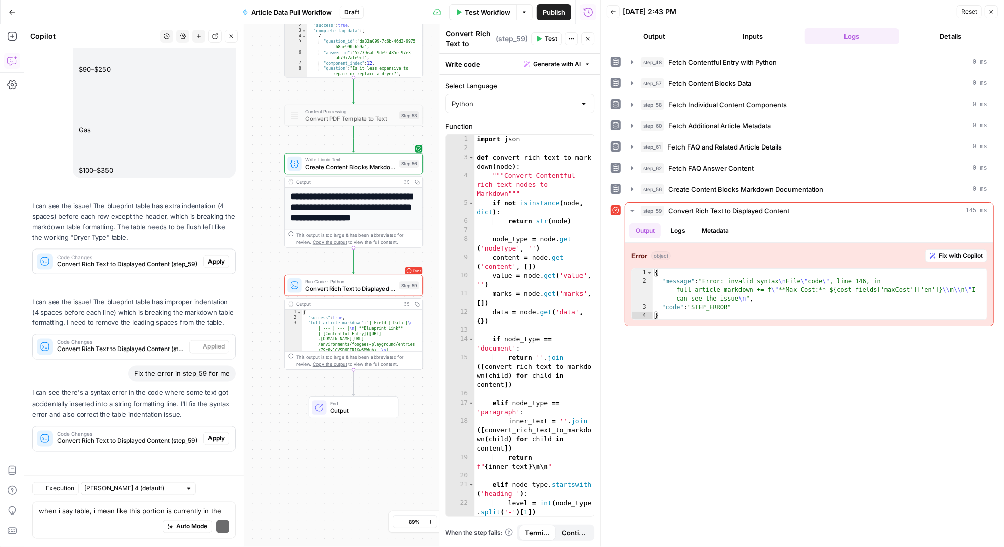
scroll to position [34181, 0]
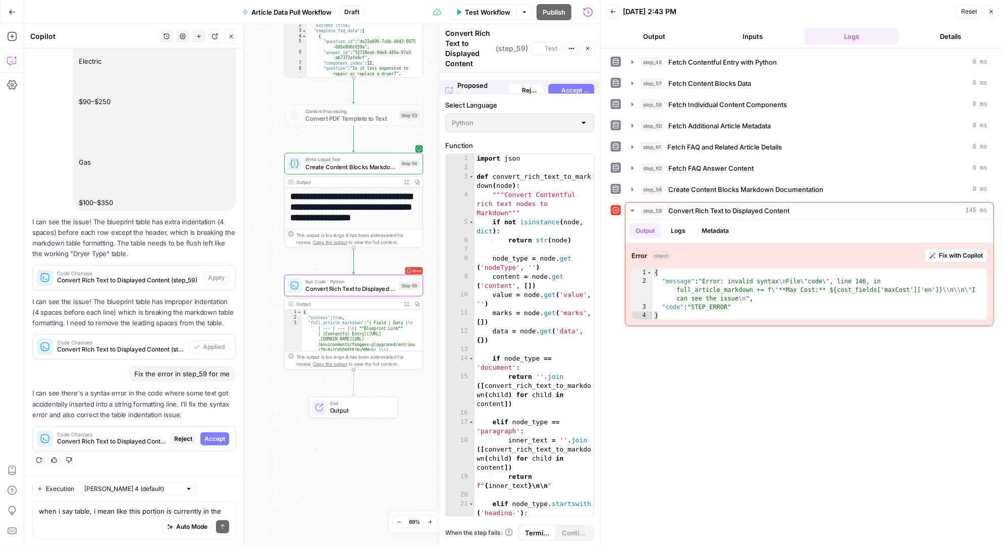
scroll to position [33034, 0]
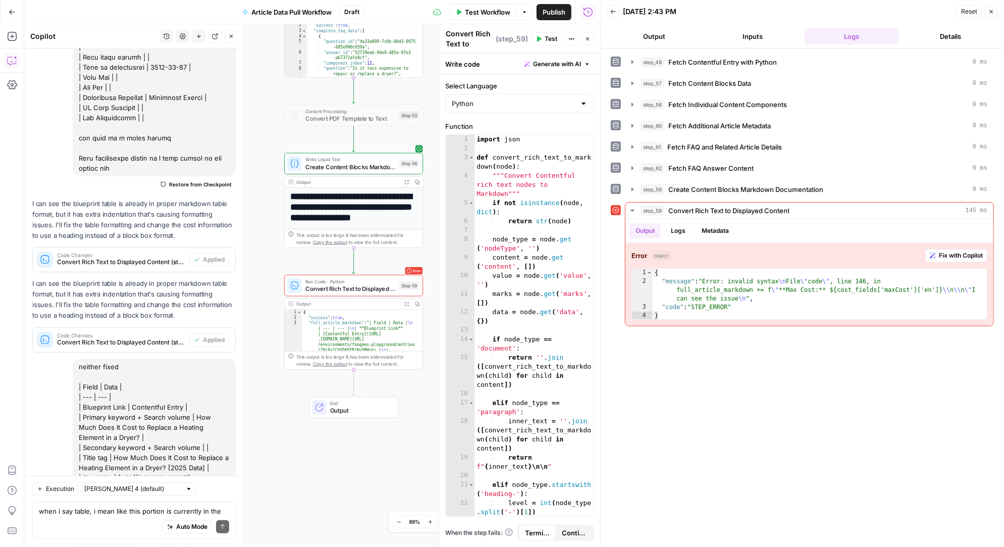
scroll to position [34197, 0]
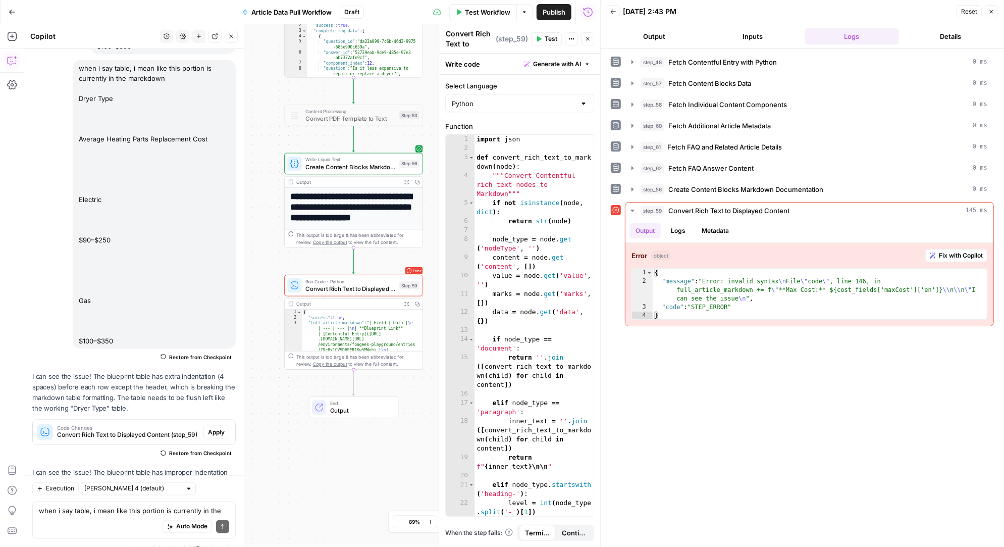
click at [548, 40] on span "Test" at bounding box center [551, 38] width 13 height 9
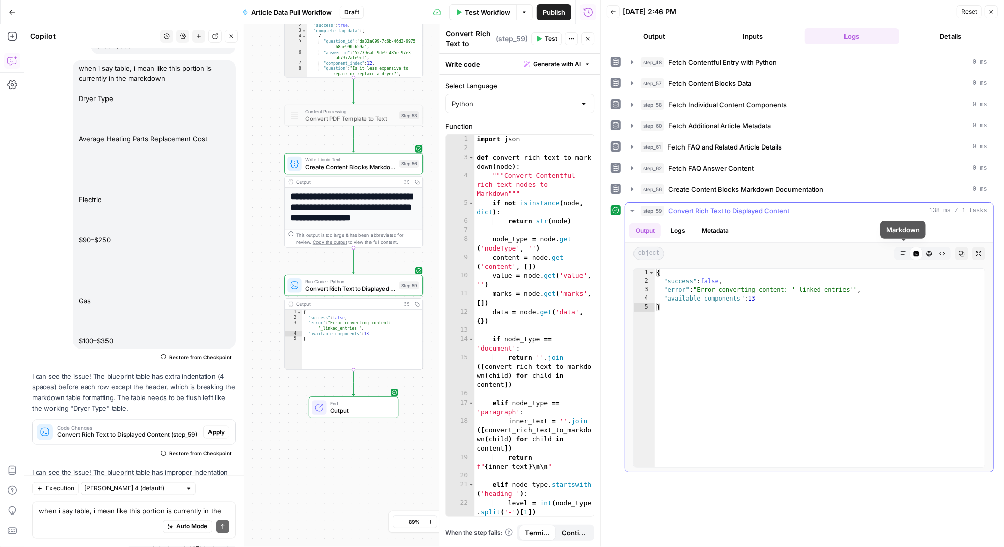
click at [904, 250] on icon "button" at bounding box center [903, 253] width 6 height 6
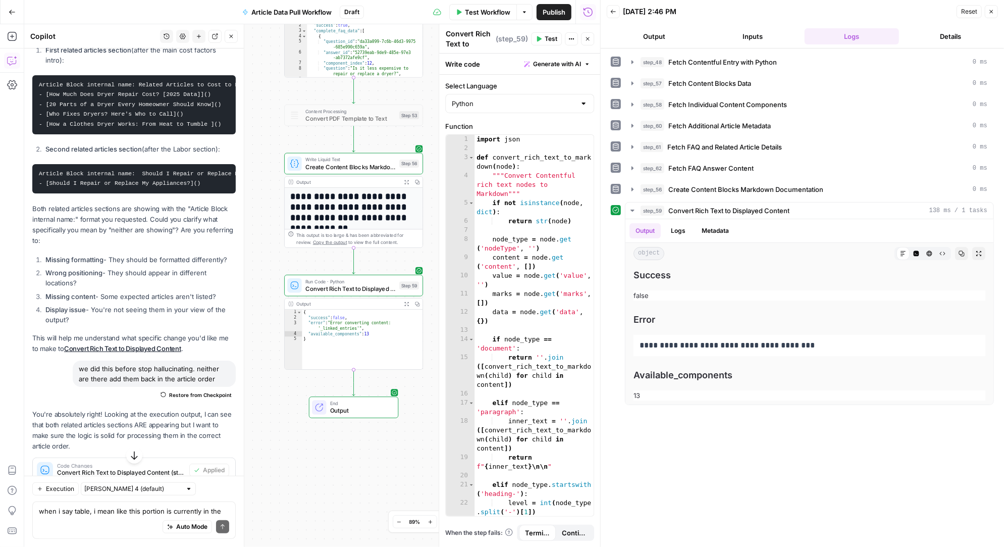
scroll to position [30145, 0]
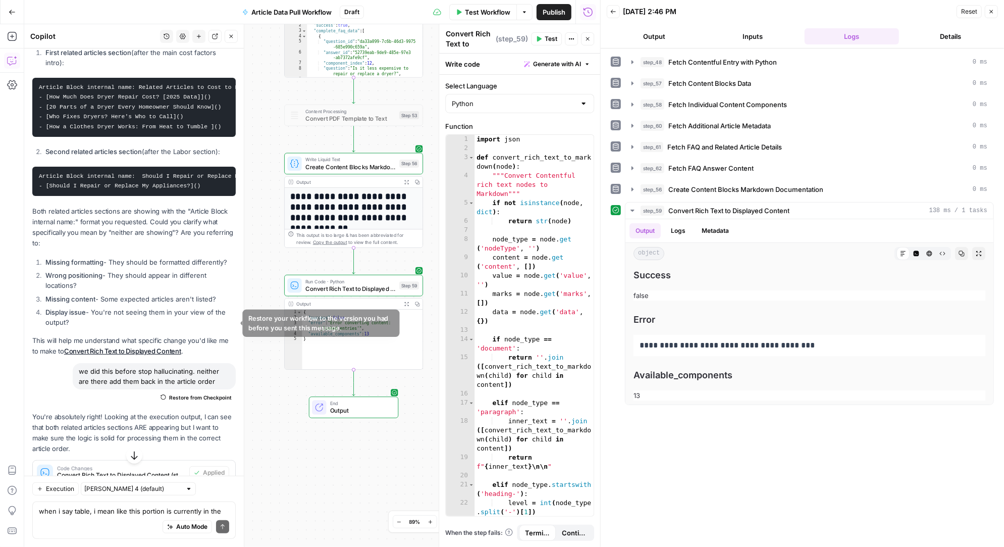
click at [202, 531] on span "Restore from Checkpoint" at bounding box center [200, 535] width 63 height 8
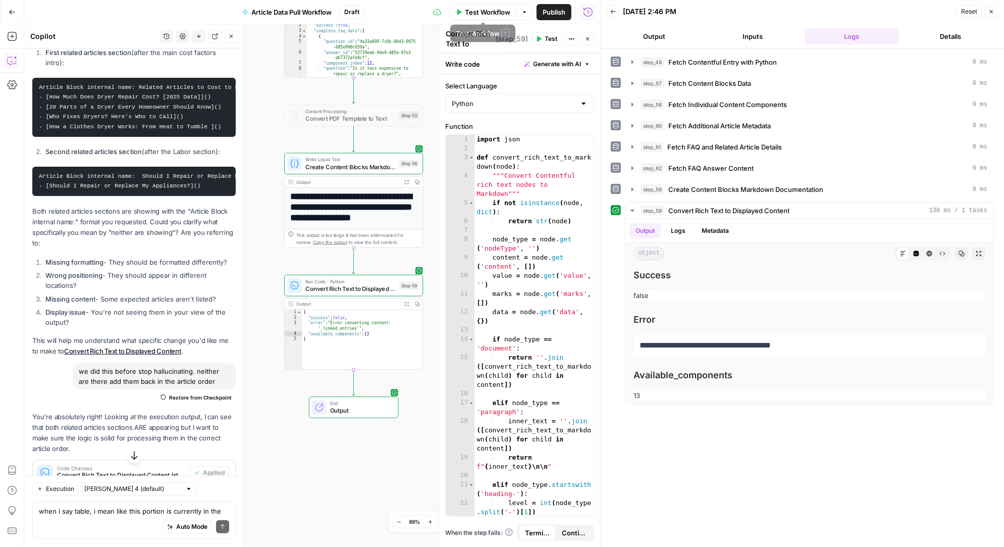
click at [484, 10] on span "Test Workflow" at bounding box center [487, 12] width 45 height 10
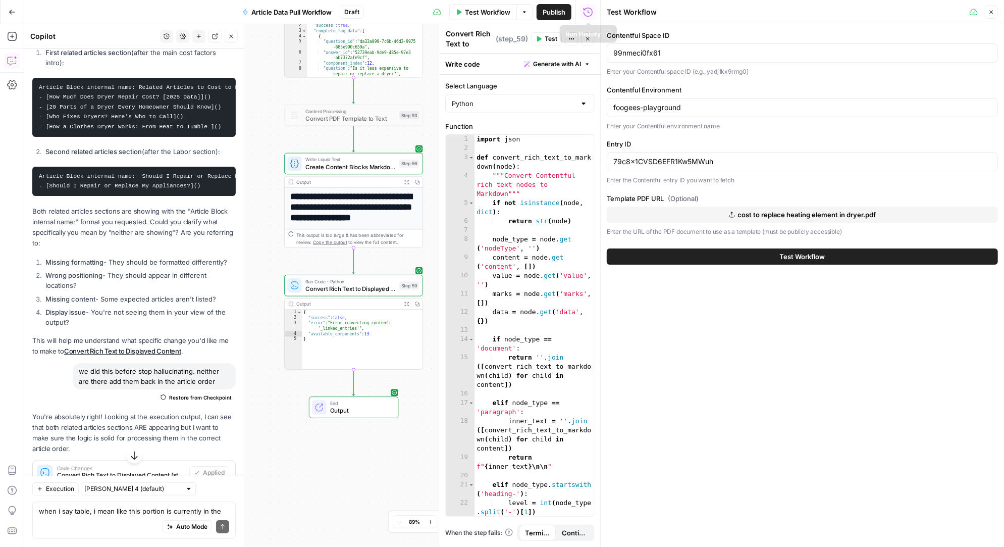
click at [589, 11] on icon "button" at bounding box center [588, 12] width 10 height 10
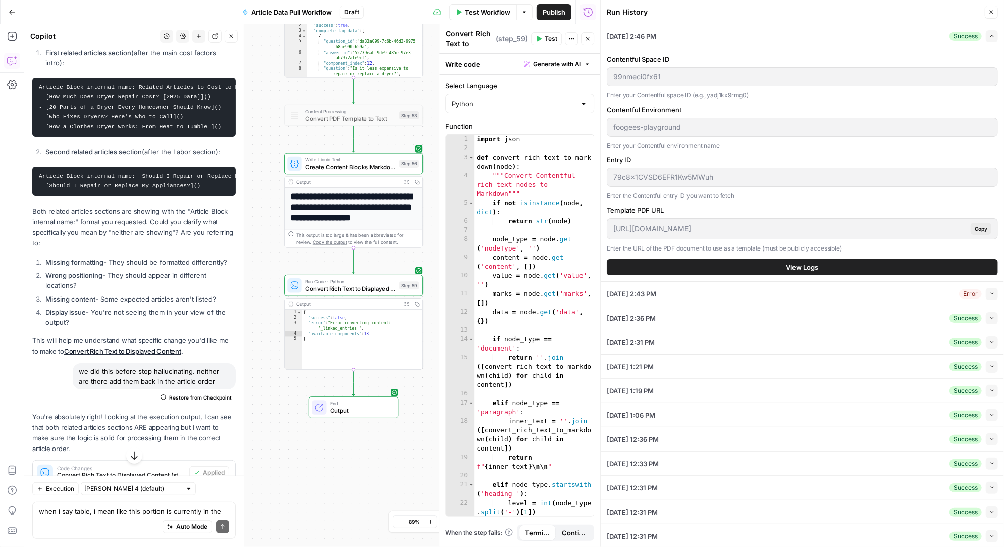
click at [736, 264] on button "View Logs" at bounding box center [802, 267] width 391 height 16
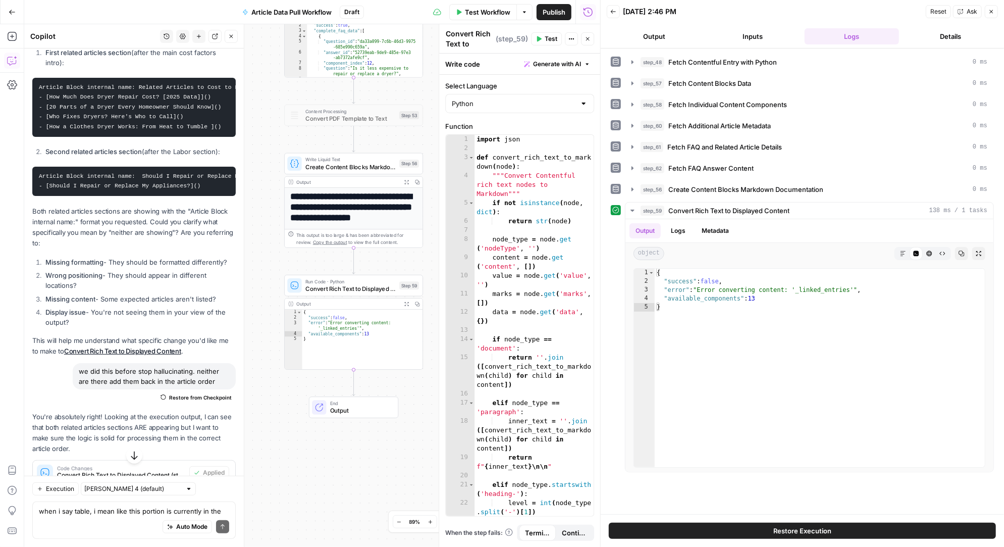
click at [547, 38] on span "Test" at bounding box center [551, 38] width 13 height 9
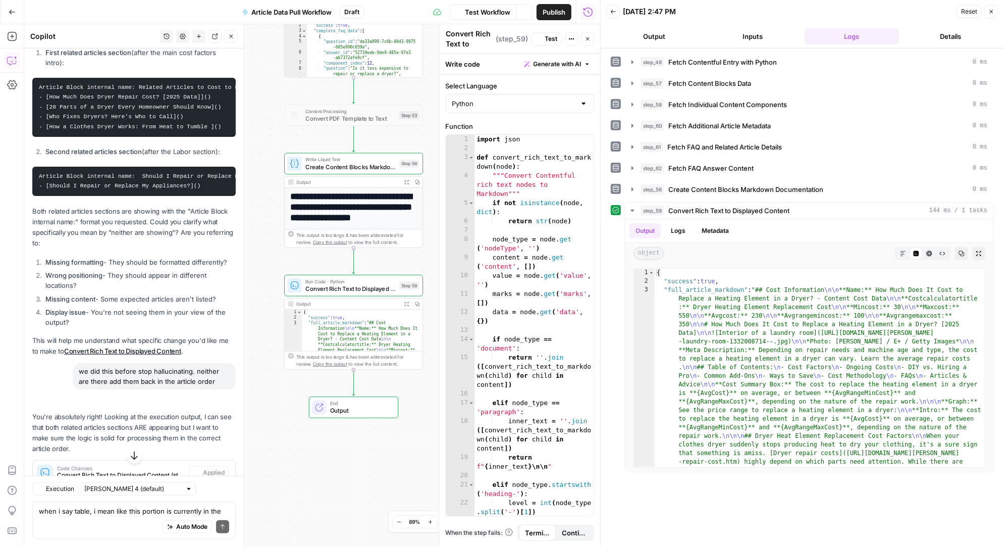
scroll to position [30145, 0]
click at [901, 250] on icon "button" at bounding box center [903, 253] width 6 height 6
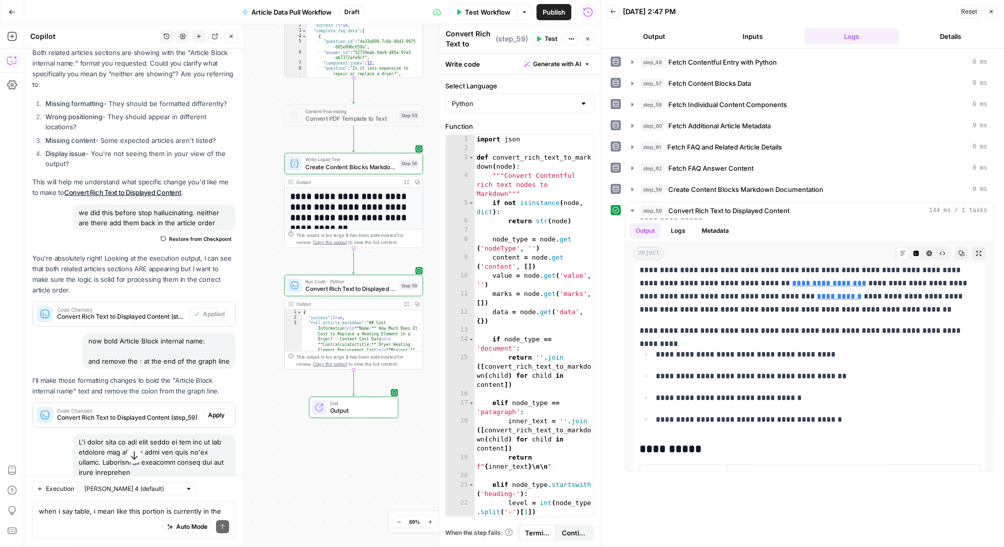
scroll to position [30291, 0]
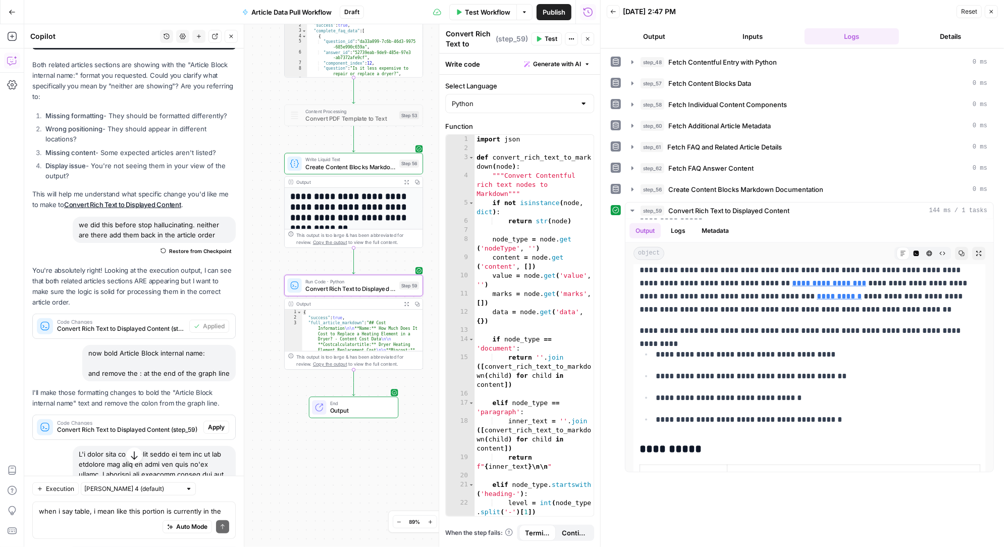
click at [217, 422] on span "Apply" at bounding box center [216, 426] width 17 height 9
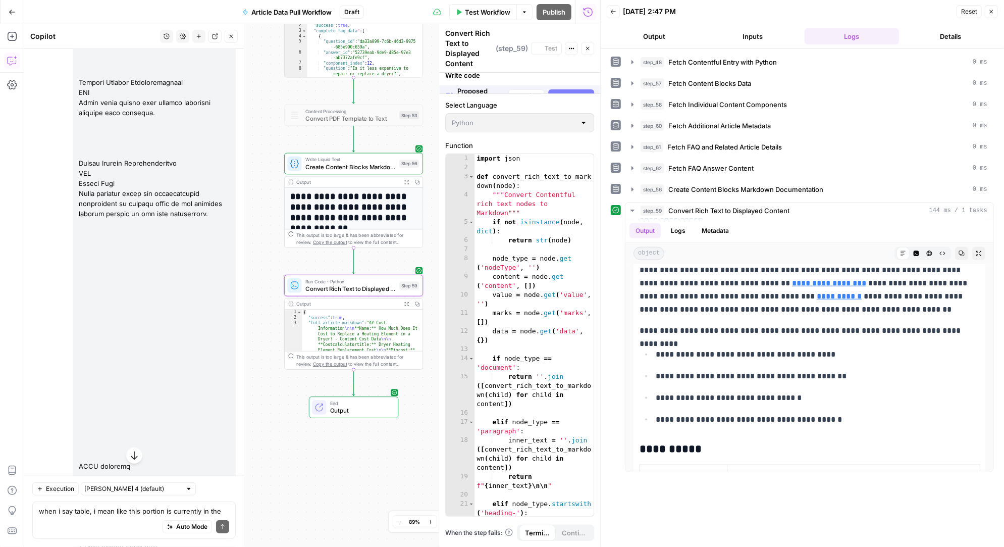
scroll to position [29274, 0]
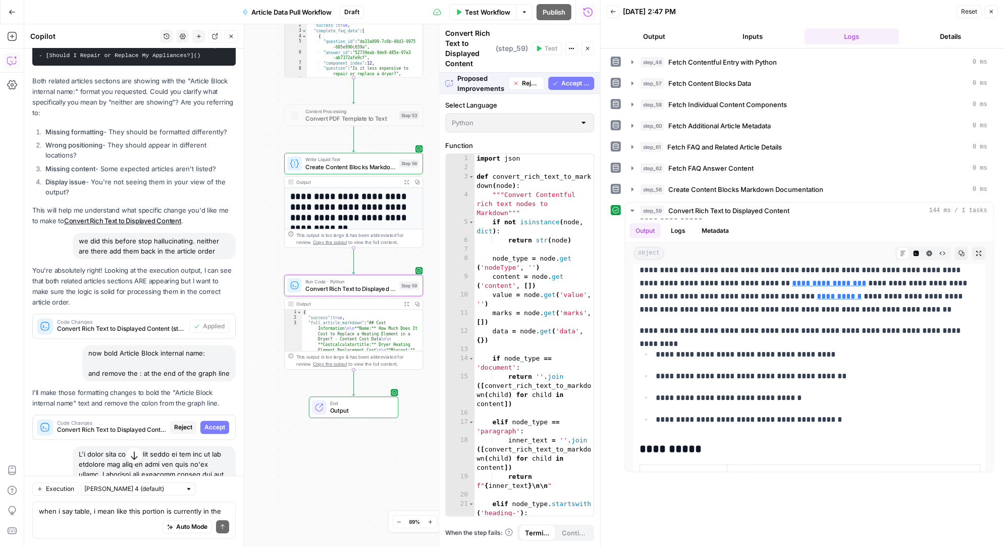
click at [217, 422] on span "Accept" at bounding box center [214, 426] width 21 height 9
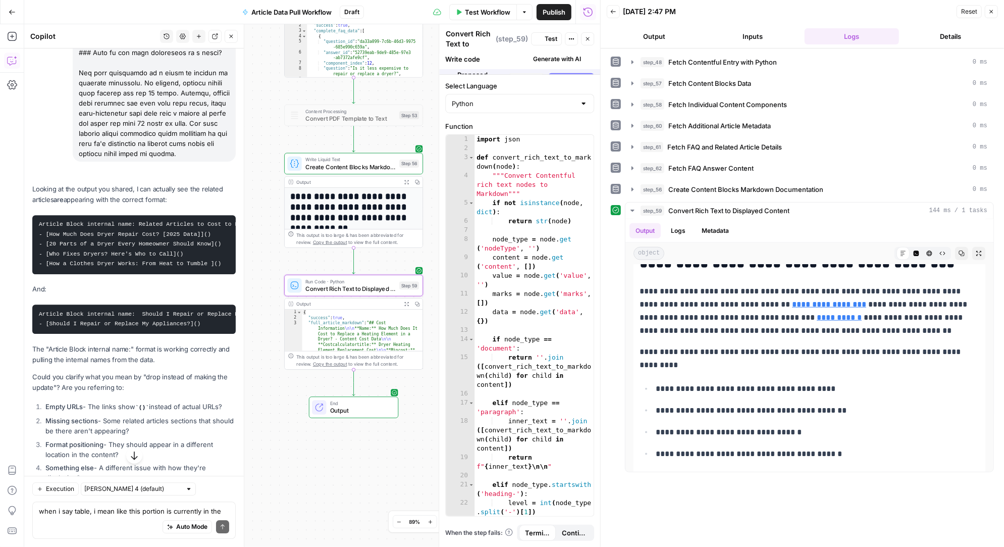
scroll to position [30291, 0]
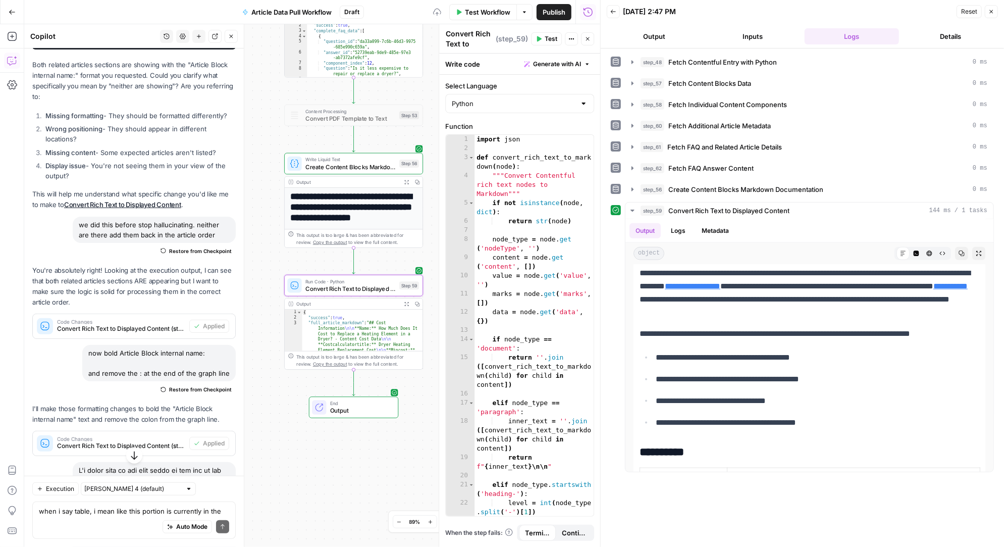
click at [546, 40] on span "Test" at bounding box center [551, 38] width 13 height 9
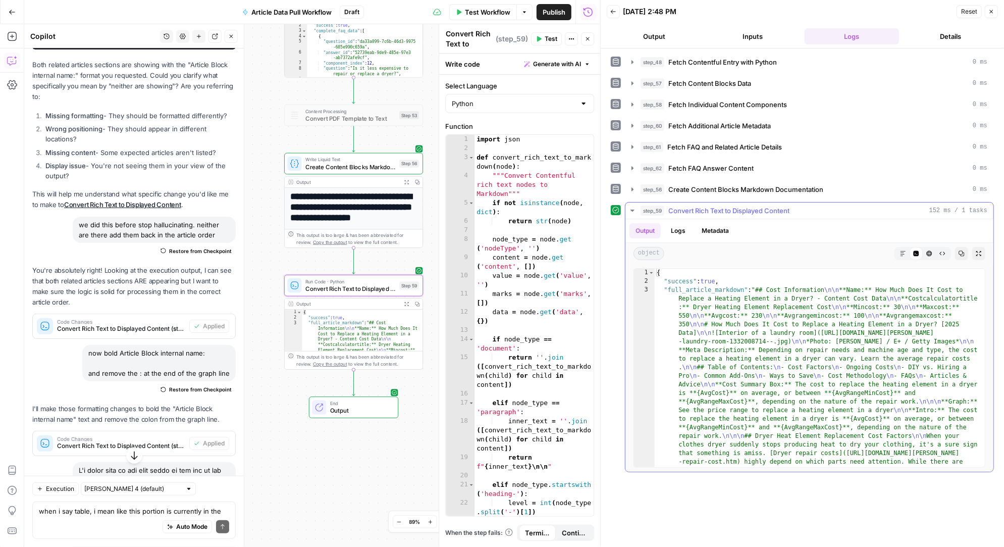
click at [902, 250] on icon "button" at bounding box center [903, 253] width 6 height 6
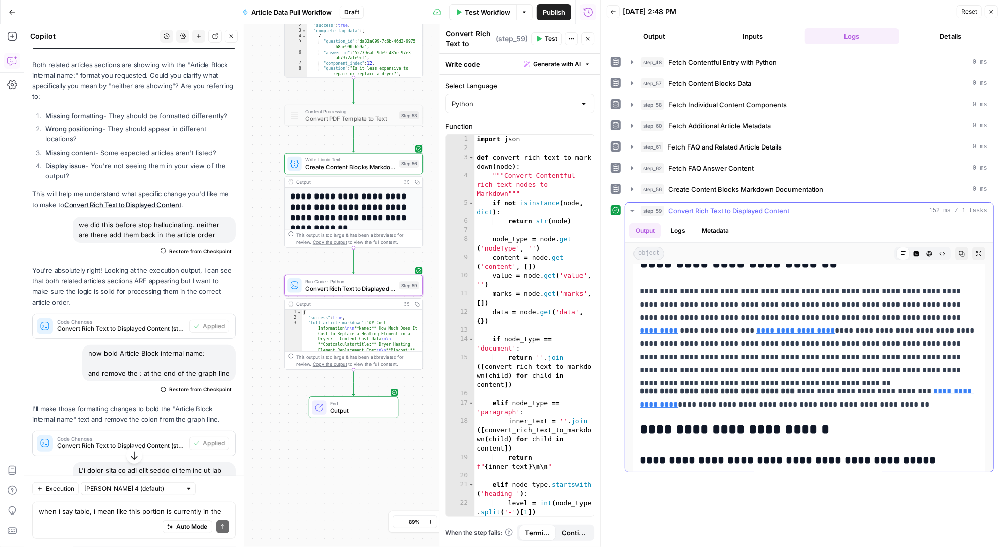
scroll to position [3349, 0]
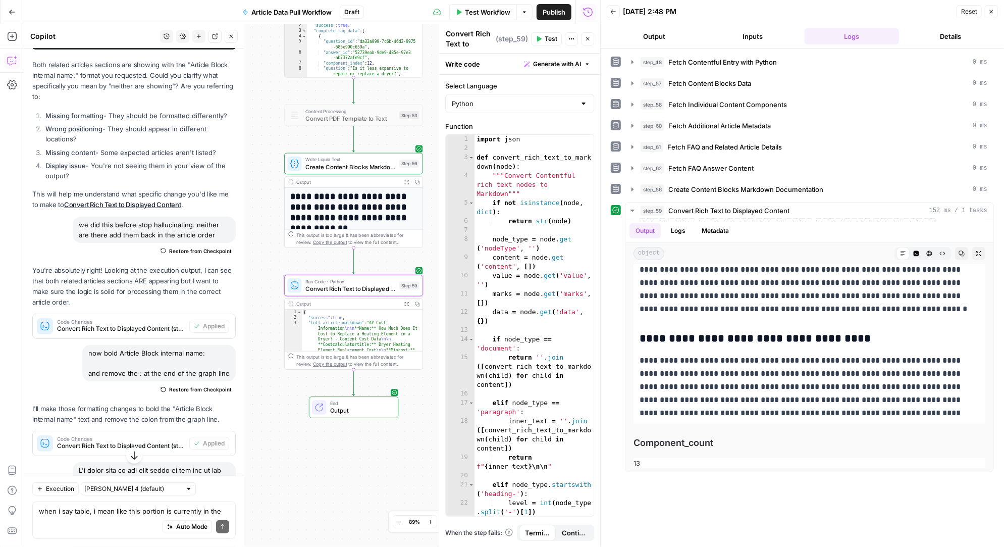
click at [556, 10] on span "Publish" at bounding box center [553, 12] width 23 height 10
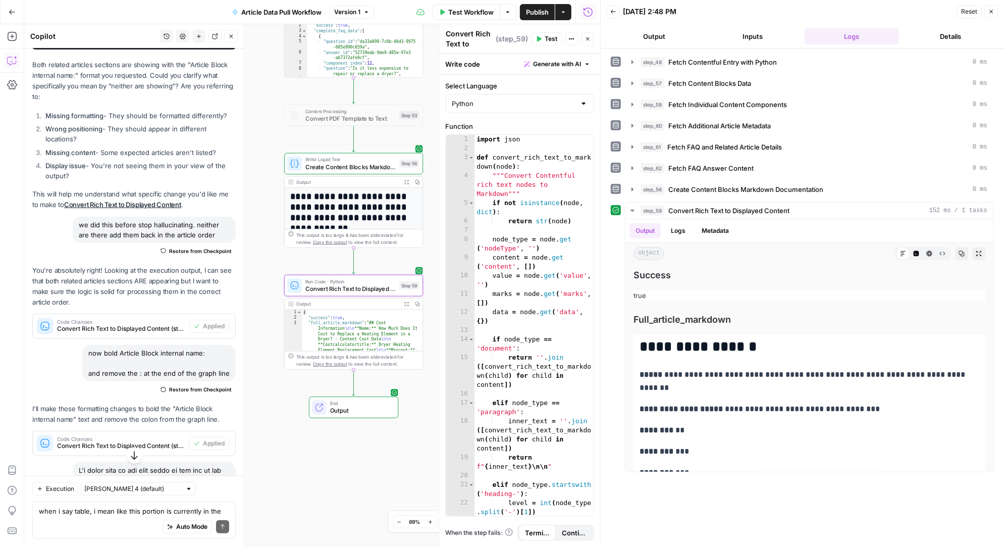
click at [67, 516] on div "Auto Mode Send" at bounding box center [134, 527] width 190 height 22
type textarea "I'd like to create a table at the top of thihe markeup that matches the table a…"
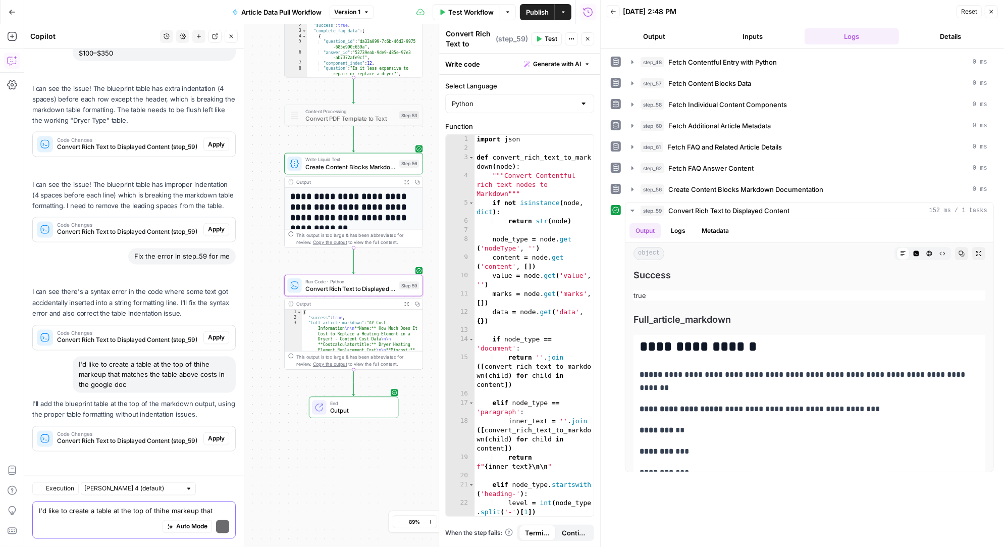
scroll to position [34281, 0]
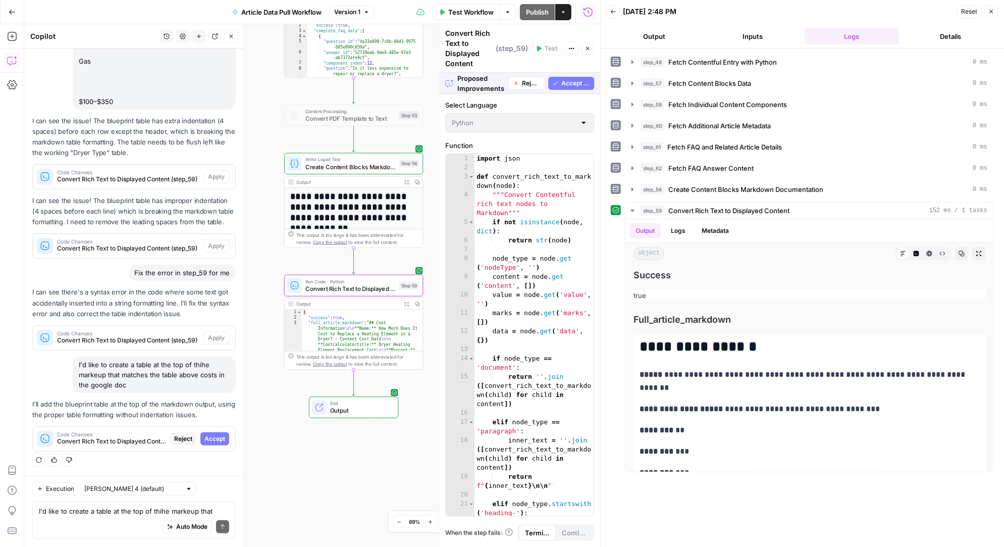
scroll to position [33135, 0]
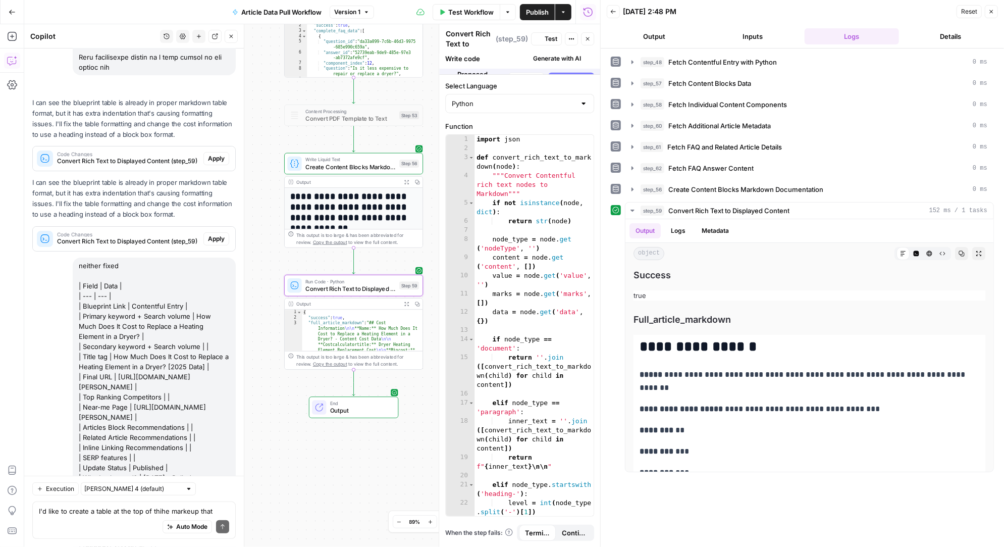
scroll to position [34314, 0]
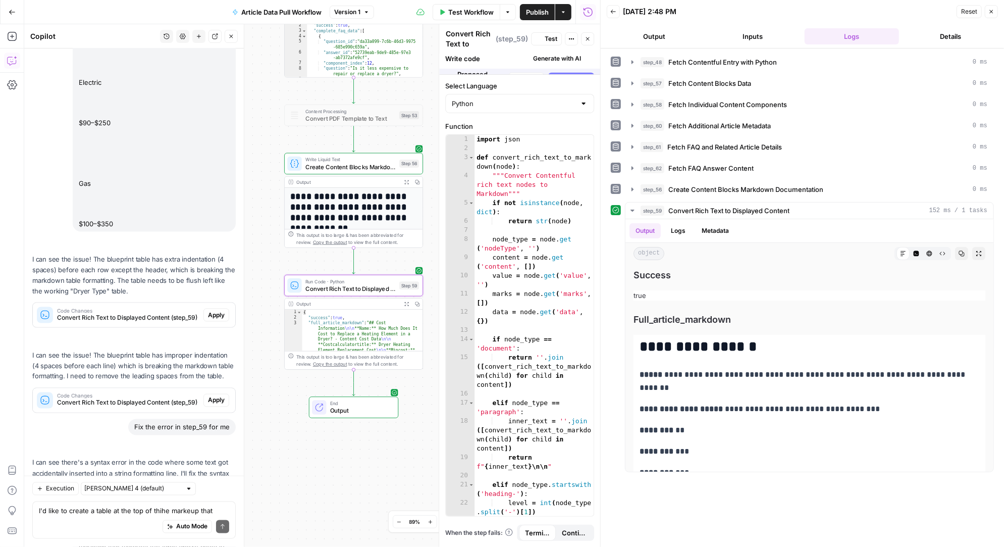
click at [548, 40] on span "Test" at bounding box center [551, 38] width 13 height 9
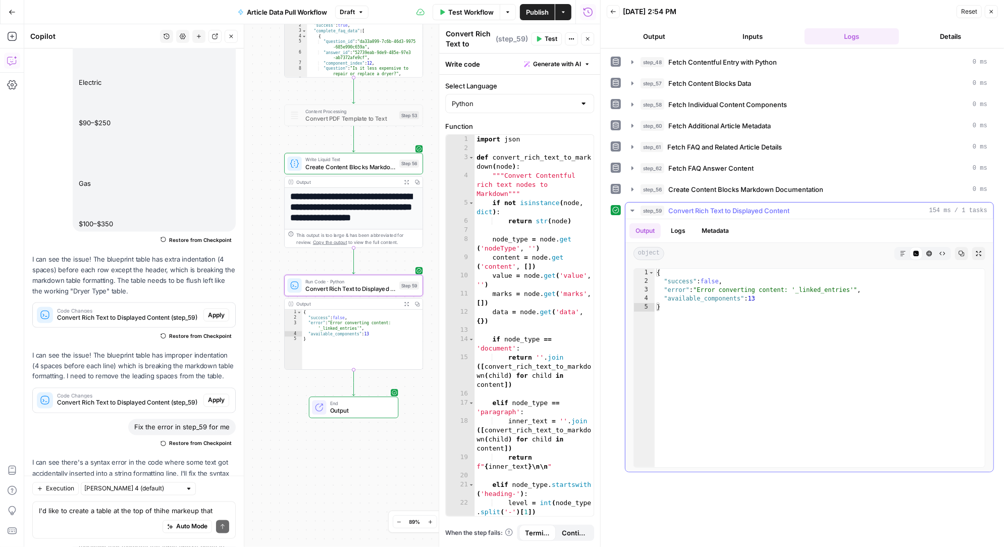
click at [678, 228] on button "Logs" at bounding box center [678, 230] width 27 height 15
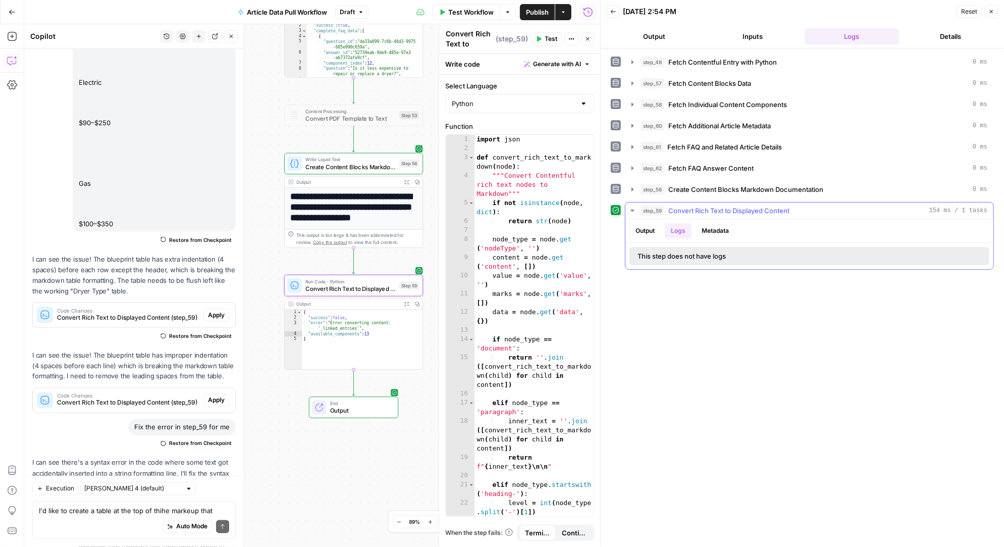
click at [651, 228] on button "Output" at bounding box center [644, 230] width 31 height 15
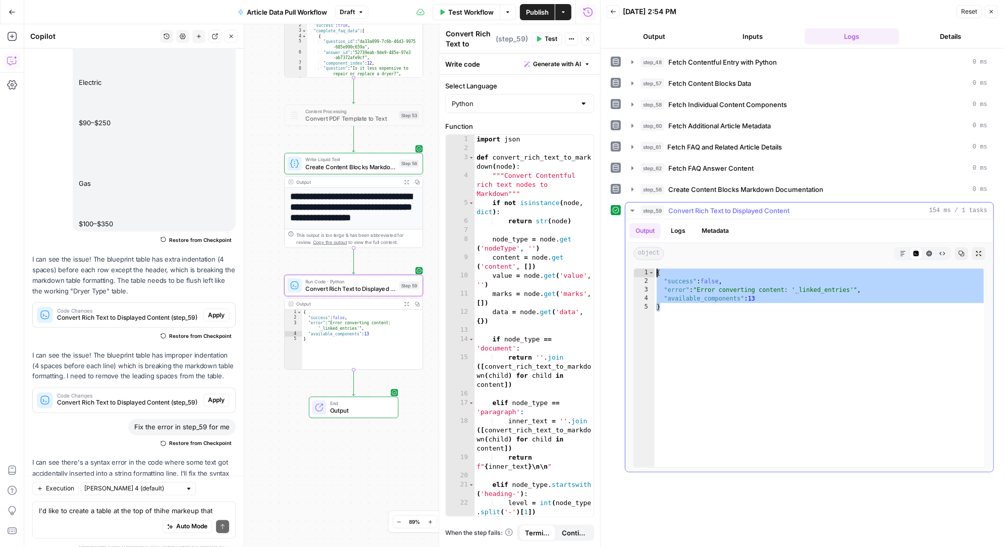
drag, startPoint x: 773, startPoint y: 302, endPoint x: 640, endPoint y: 269, distance: 136.7
click at [640, 269] on div "* 1 2 3 4 5 { "success" : false , "error" : "Error converting content: '_linked…" at bounding box center [809, 367] width 352 height 199
type textarea "**********"
click at [111, 510] on textarea "I'd like to create a table at the top of thihe markeup that matches the table a…" at bounding box center [134, 511] width 190 height 10
paste textarea "{ "success": false, "error": "Error converting content: '_linked_entries'", "av…"
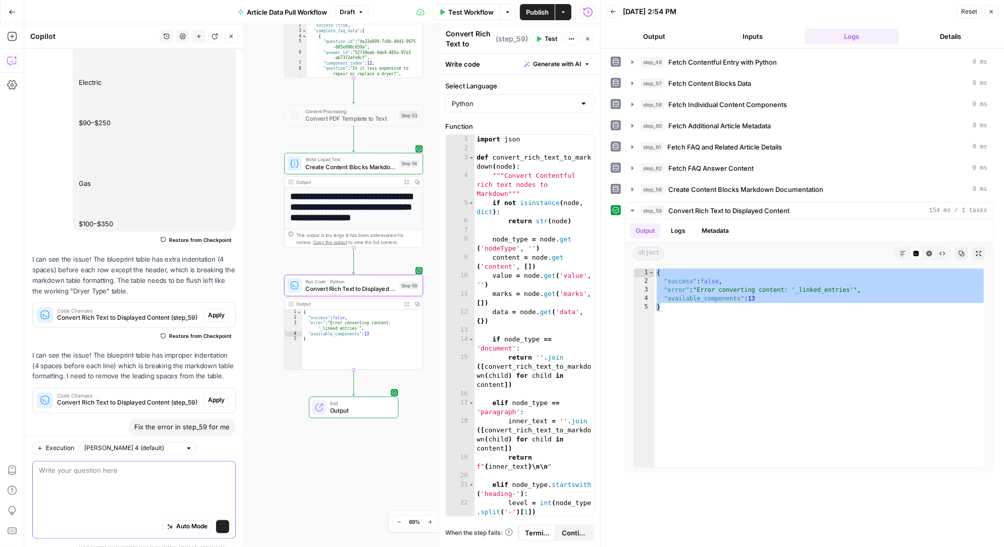
type textarea "{ "success": false, "error": "Error converting content: '_linked_entries'", "av…"
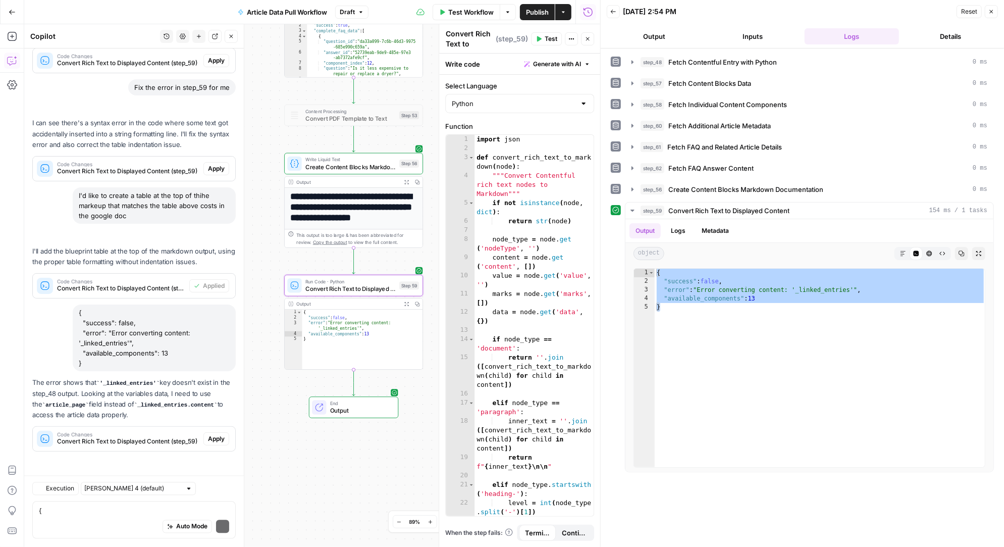
scroll to position [34466, 0]
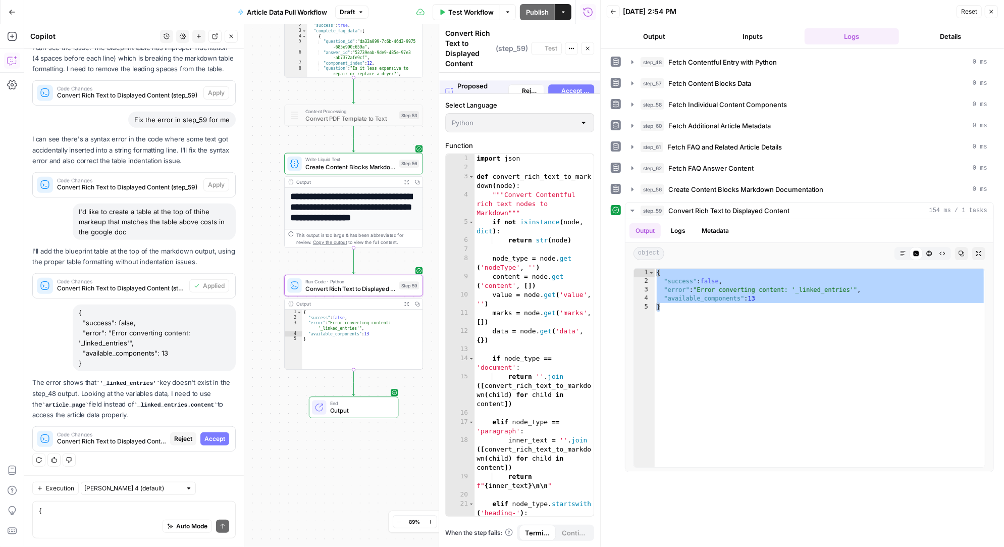
scroll to position [33287, 0]
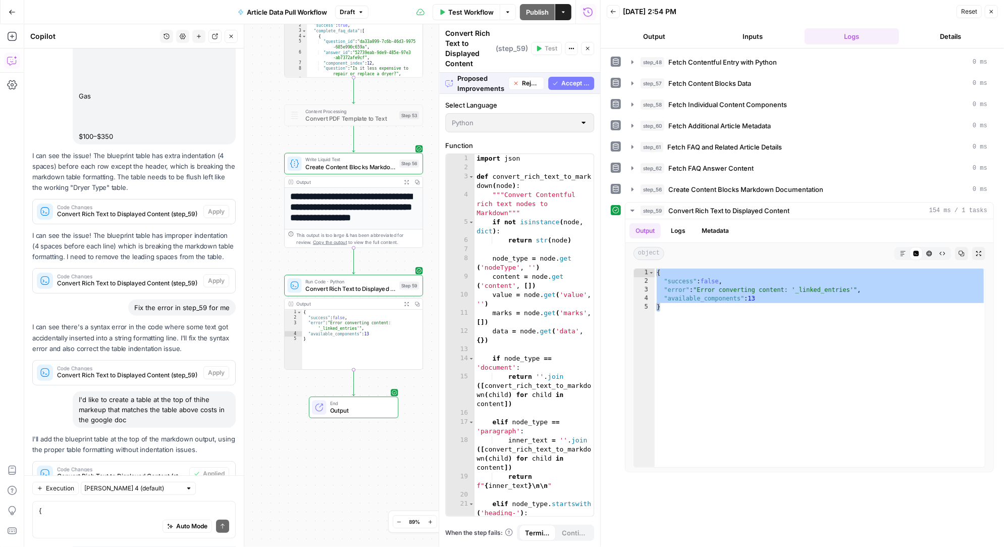
click at [577, 81] on span "Accept All" at bounding box center [575, 83] width 29 height 9
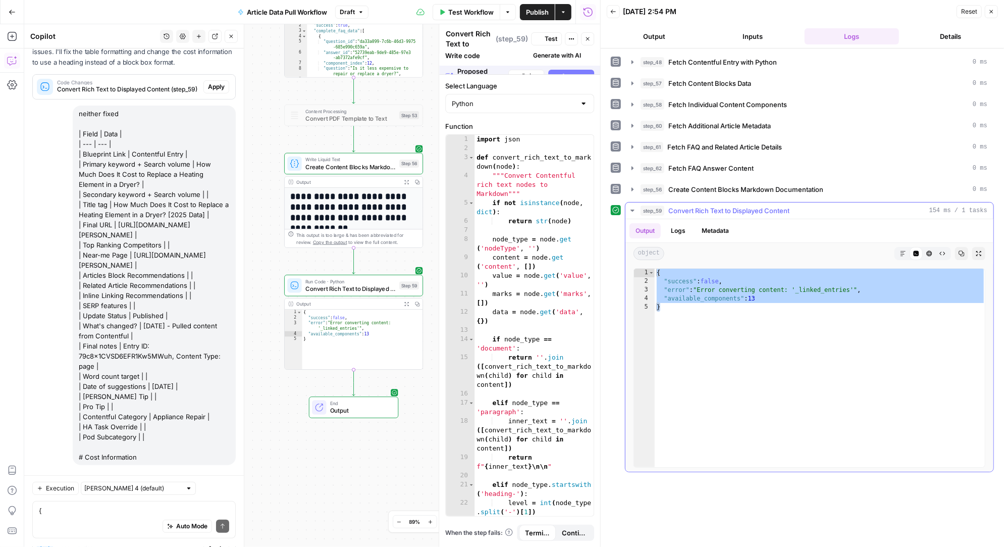
scroll to position [34482, 0]
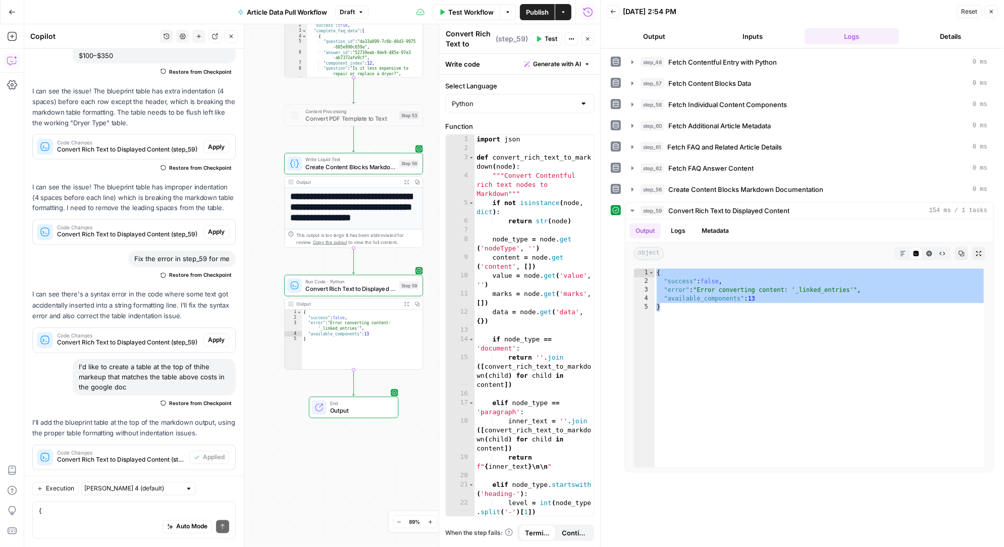
click at [548, 38] on span "Test" at bounding box center [551, 38] width 13 height 9
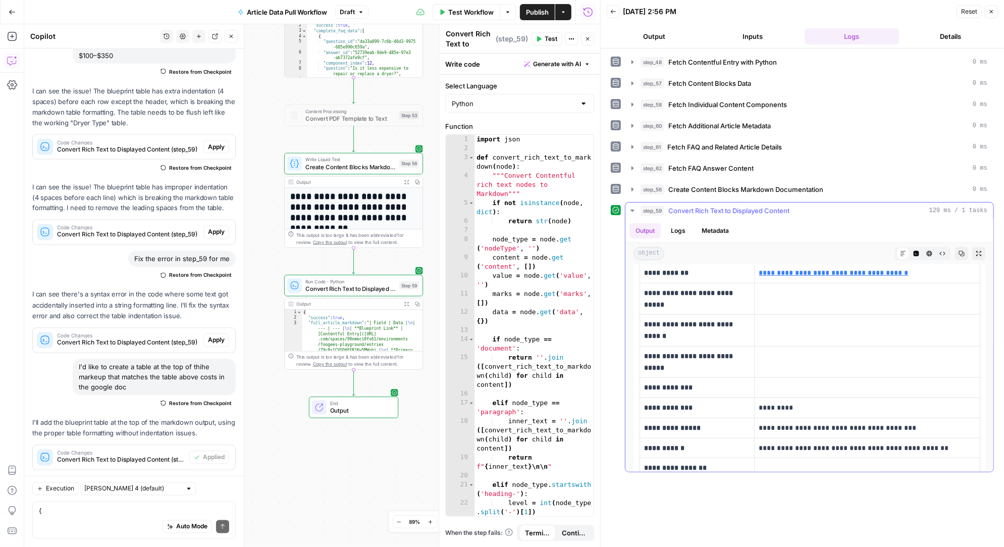
scroll to position [247, 0]
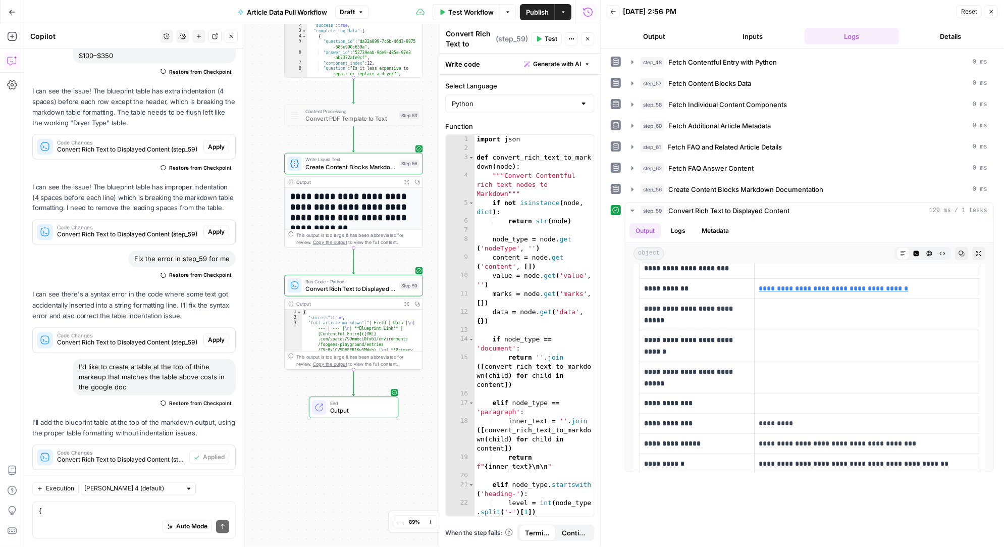
click at [81, 516] on div "Auto Mode Send" at bounding box center [134, 527] width 190 height 22
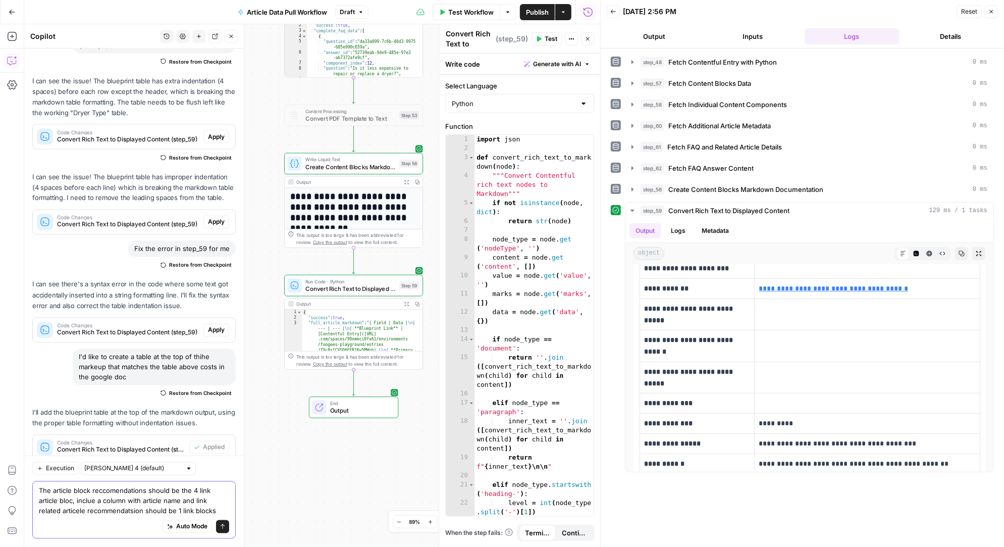
click at [92, 500] on textarea "The article block reccomendations should be the 4 link article bloc, inclue a c…" at bounding box center [134, 500] width 190 height 30
click at [94, 488] on textarea "The article block reccomendations should be the 4 link article bloc, inclue a c…" at bounding box center [134, 500] width 190 height 30
click at [92, 491] on textarea "The article block reccomendations should be the 4 link article bloc, inclue a c…" at bounding box center [134, 500] width 190 height 30
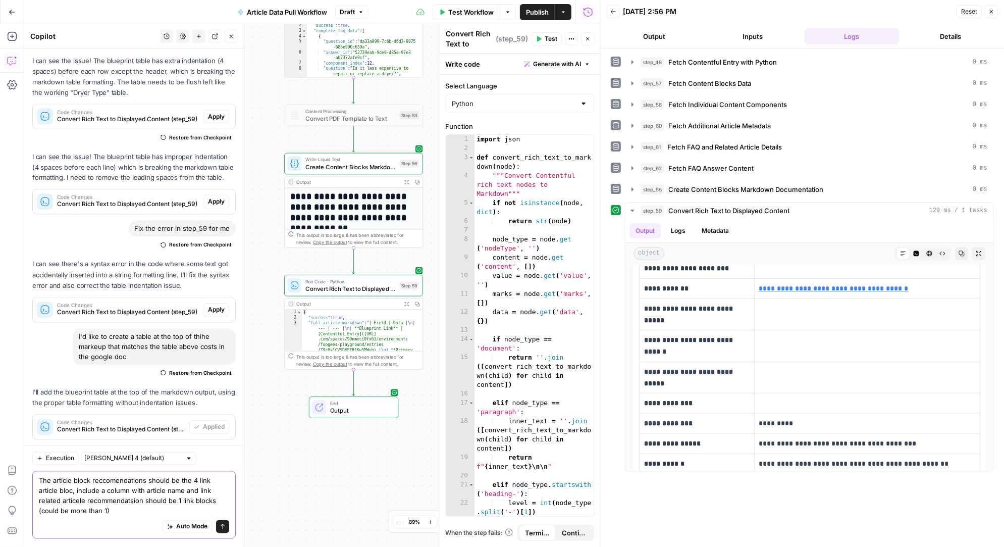
drag, startPoint x: 72, startPoint y: 492, endPoint x: 78, endPoint y: 492, distance: 5.6
click at [78, 492] on textarea "The article block reccomendations should be the 4 link article bloc, include a …" at bounding box center [134, 495] width 190 height 40
click at [73, 492] on textarea "The article block reccomendations should be the 4 link article bloc, include a …" at bounding box center [134, 495] width 190 height 40
drag, startPoint x: 75, startPoint y: 492, endPoint x: 218, endPoint y: 489, distance: 142.8
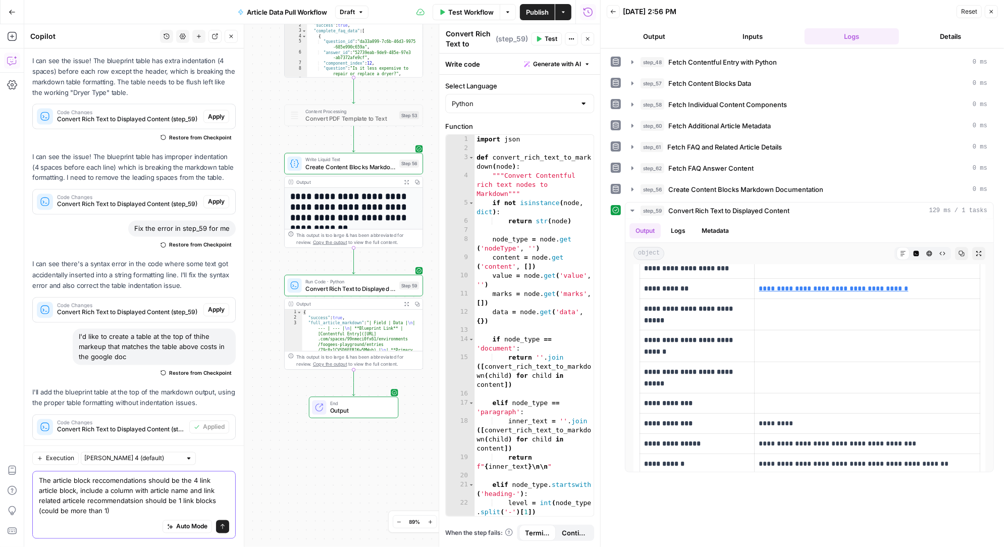
click at [218, 489] on textarea "The article block reccomendations should be the 4 link article block, include a…" at bounding box center [134, 495] width 190 height 40
click at [116, 508] on textarea "The article block reccomendations should be the 4 link article block, include a…" at bounding box center [134, 495] width 190 height 40
paste textarea ", include a column with article name and link"
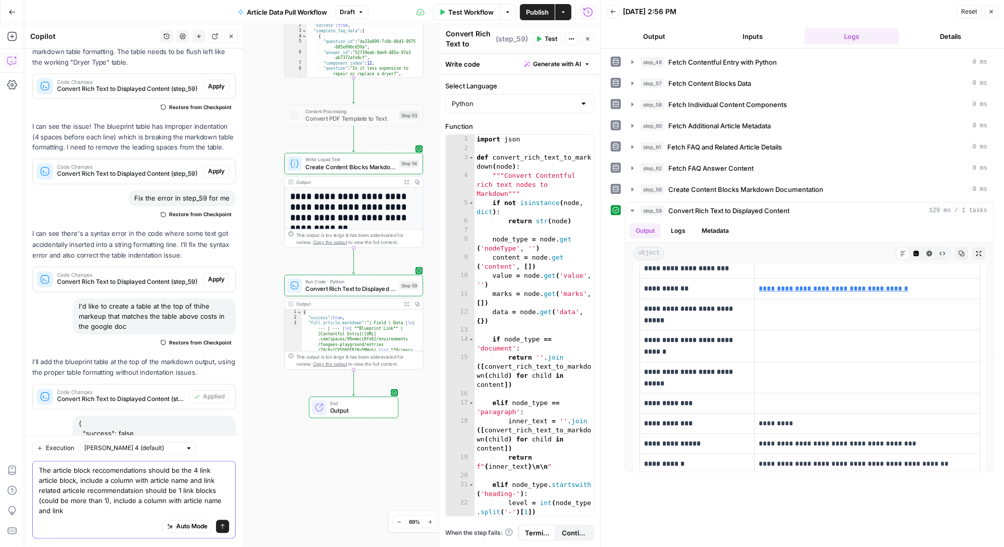
scroll to position [34532, 0]
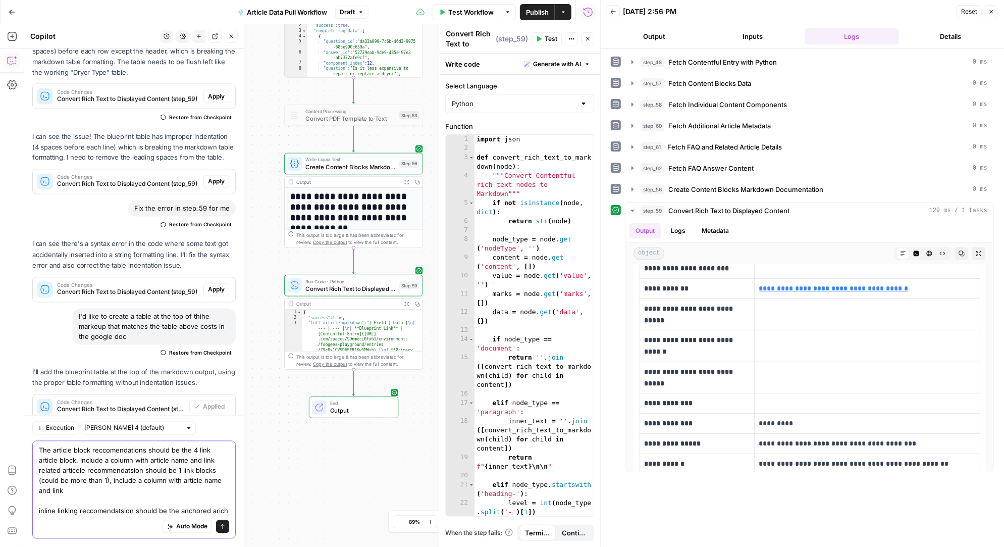
type textarea "The article block reccomendations should be the 4 link article block, include a…"
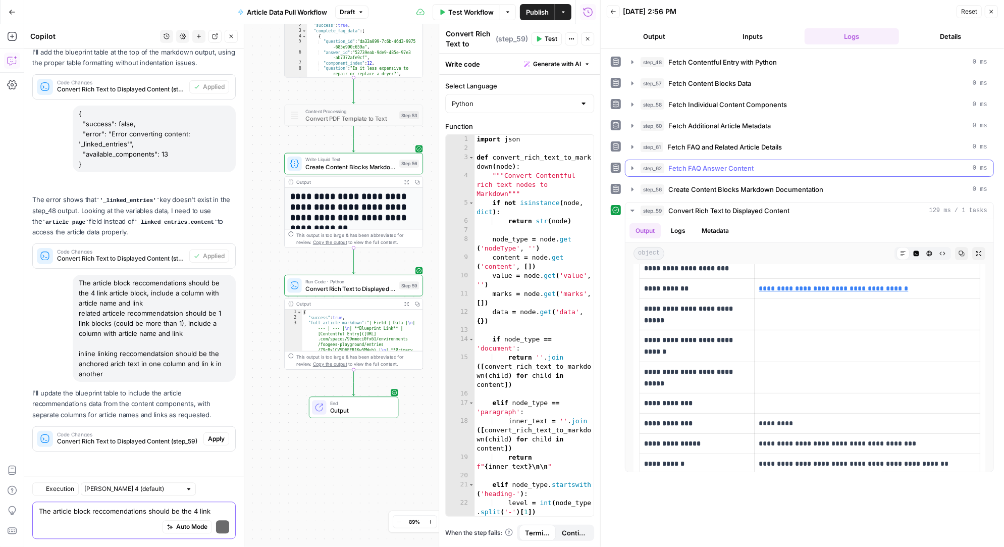
scroll to position [34664, 0]
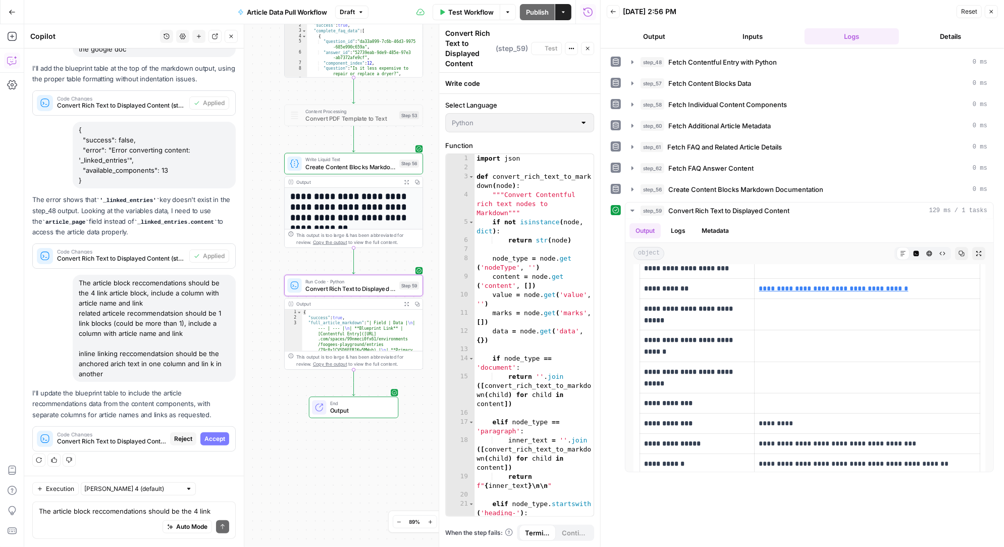
scroll to position [33470, 0]
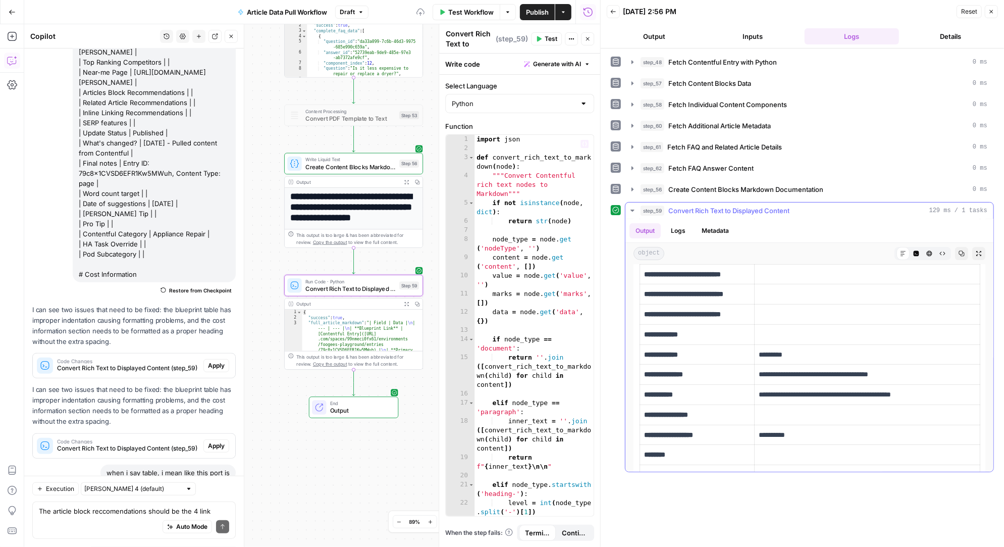
scroll to position [34681, 0]
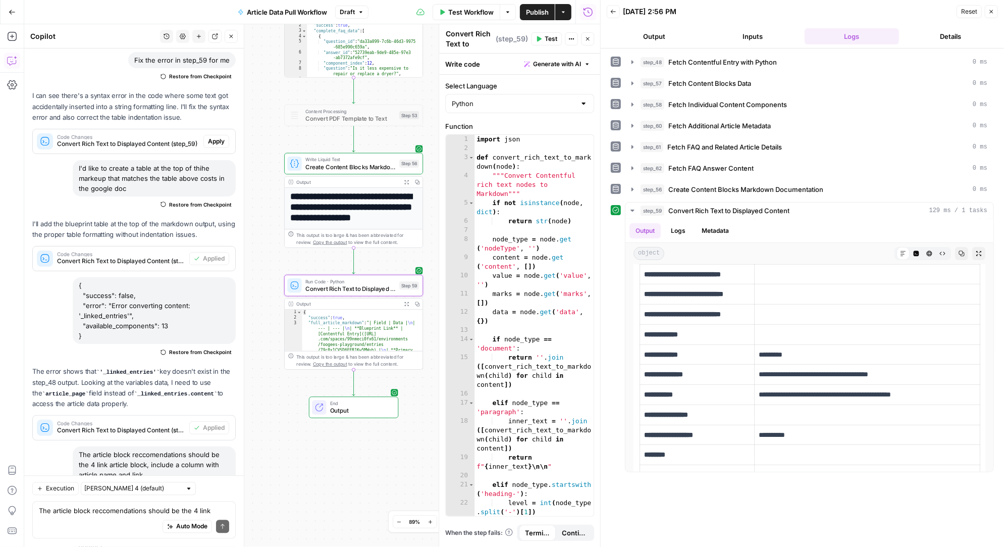
click at [552, 36] on span "Test" at bounding box center [551, 38] width 13 height 9
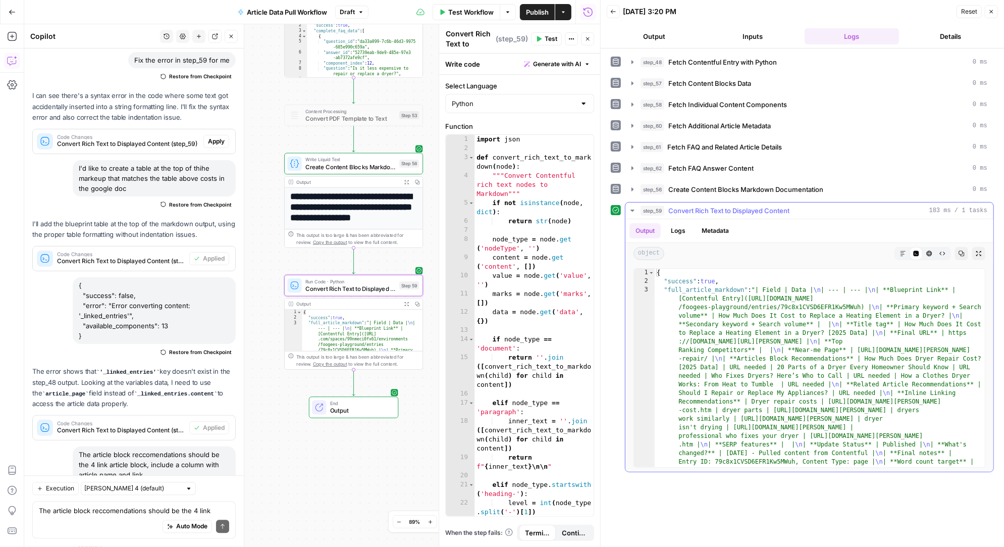
click at [902, 250] on icon "button" at bounding box center [903, 253] width 6 height 6
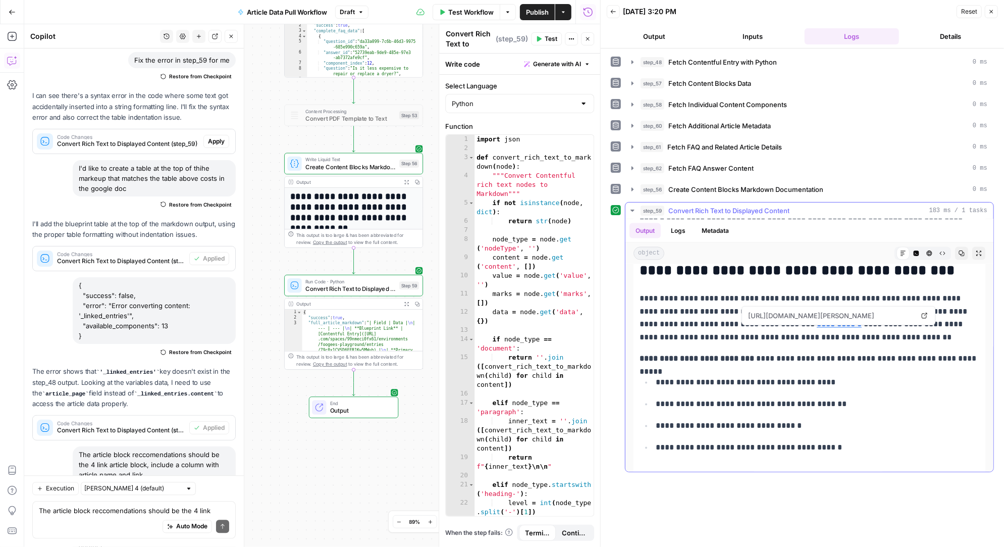
scroll to position [1413, 0]
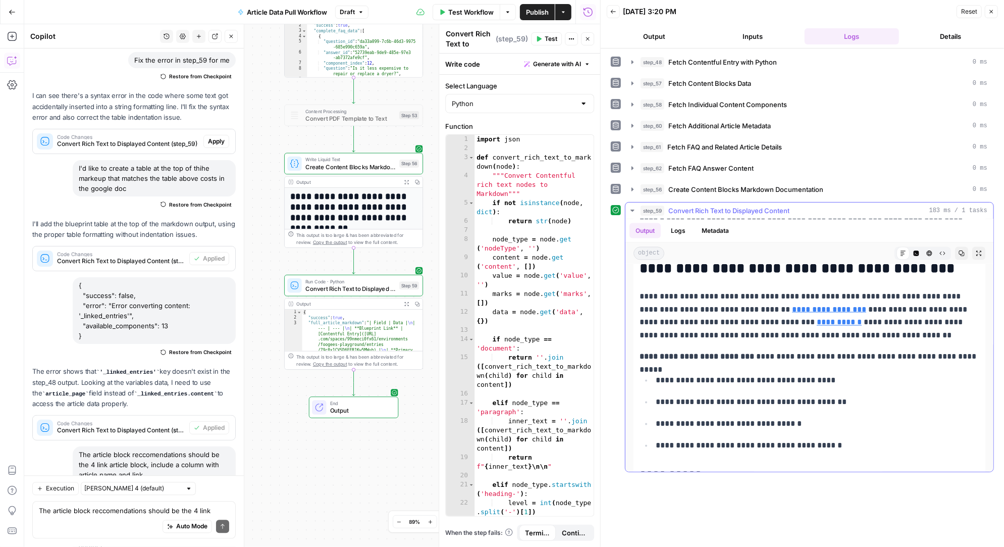
drag, startPoint x: 638, startPoint y: 349, endPoint x: 850, endPoint y: 442, distance: 231.9
copy div "**********"
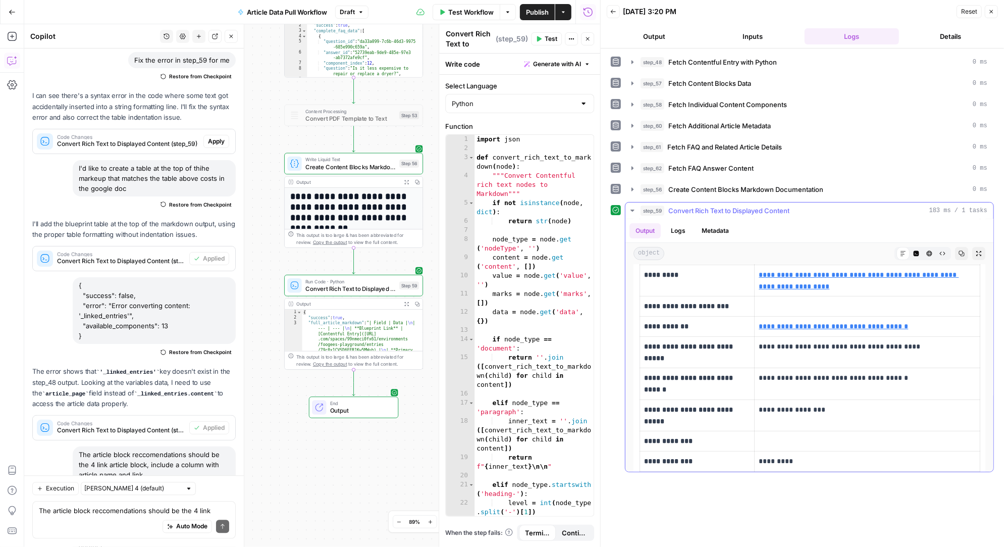
scroll to position [204, 0]
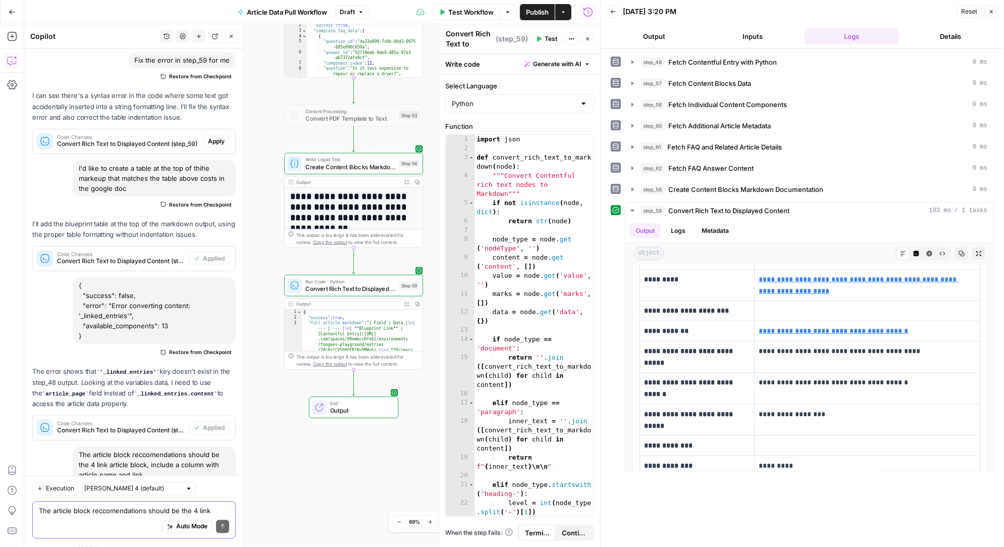
click at [97, 514] on textarea "The article block reccomendations should be the 4 link article block, include a…" at bounding box center [134, 511] width 190 height 10
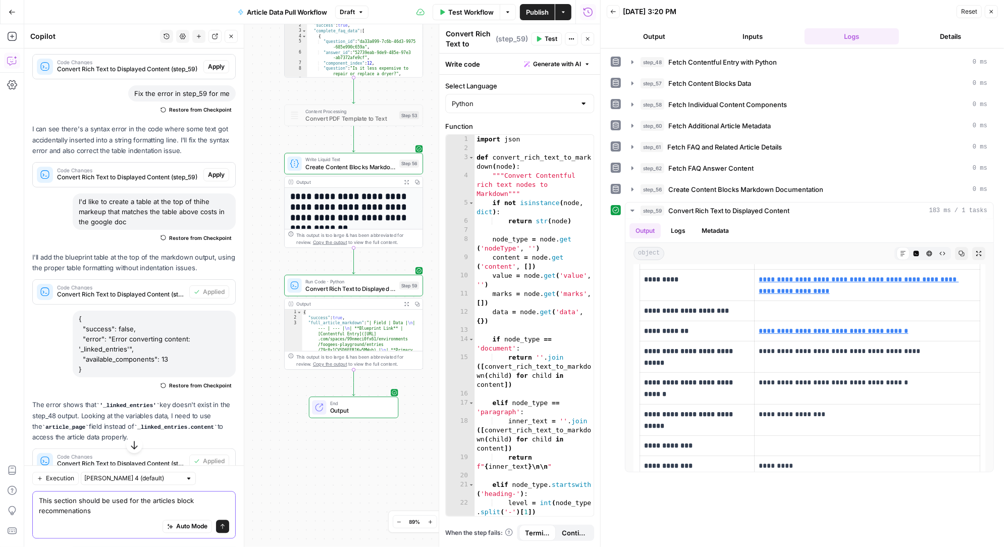
click at [100, 509] on textarea "This section should be used for the articles block recommenations" at bounding box center [134, 506] width 190 height 20
paste textarea "Article Block internal name: Related Articles to Cost to Replace Heating Elemen…"
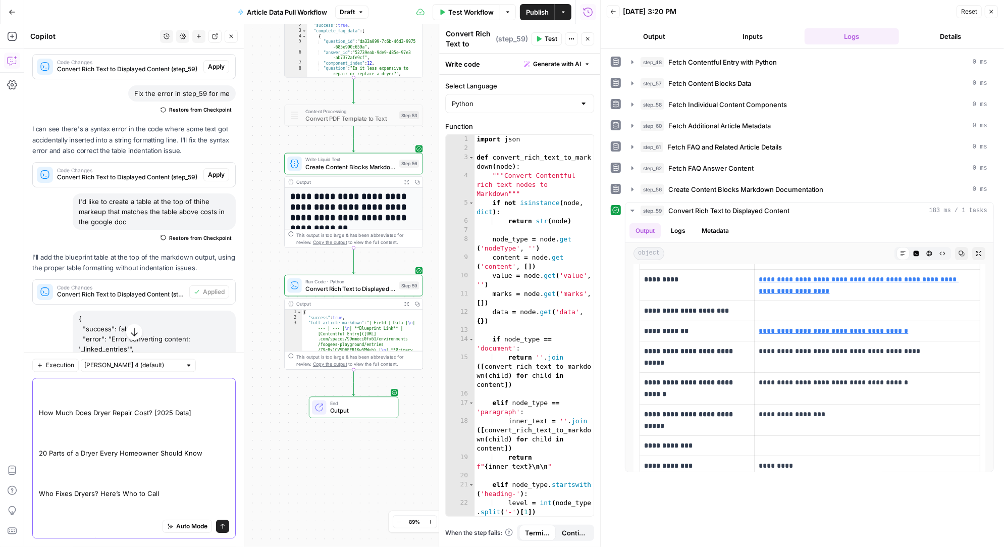
scroll to position [0, 0]
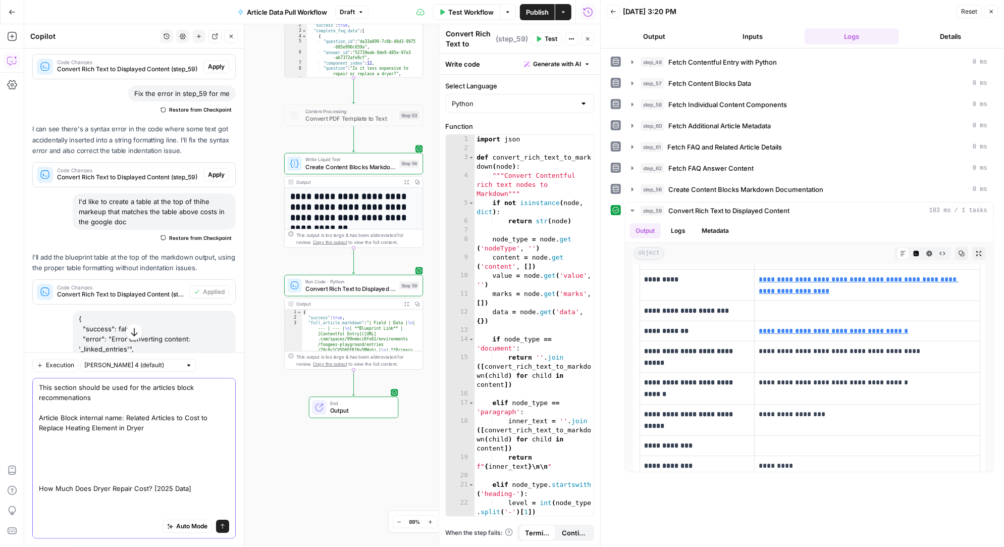
click at [112, 400] on textarea "This section should be used for the articles block recommenations Article Block…" at bounding box center [134, 499] width 190 height 232
click at [124, 397] on textarea "This section should be used for the articles block recommenations. Column 1 Hea…" at bounding box center [134, 499] width 190 height 232
click at [200, 398] on textarea "This section should be used for the articles block recommenations. Column 2 Hea…" at bounding box center [134, 499] width 190 height 232
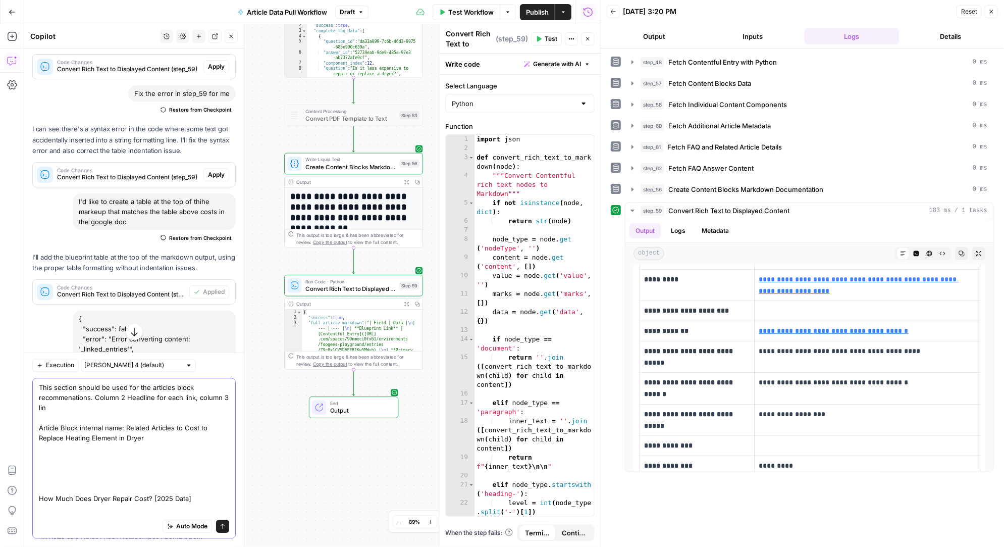
type textarea "This section should be used for the articles block recommenations. Column 2 Hea…"
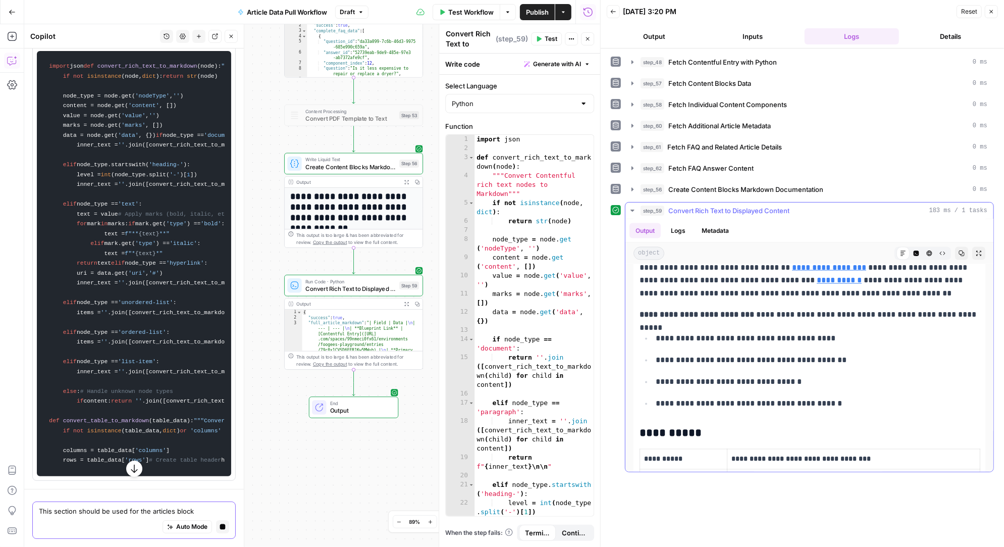
scroll to position [1363, 0]
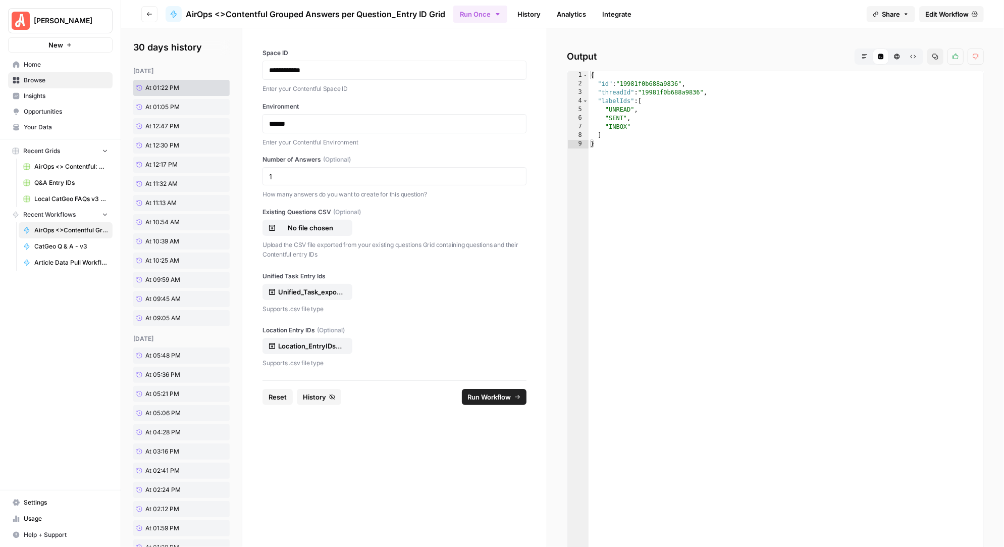
click at [500, 396] on span "Run Workflow" at bounding box center [489, 397] width 43 height 10
click at [499, 397] on span "Run Workflow" at bounding box center [489, 397] width 43 height 10
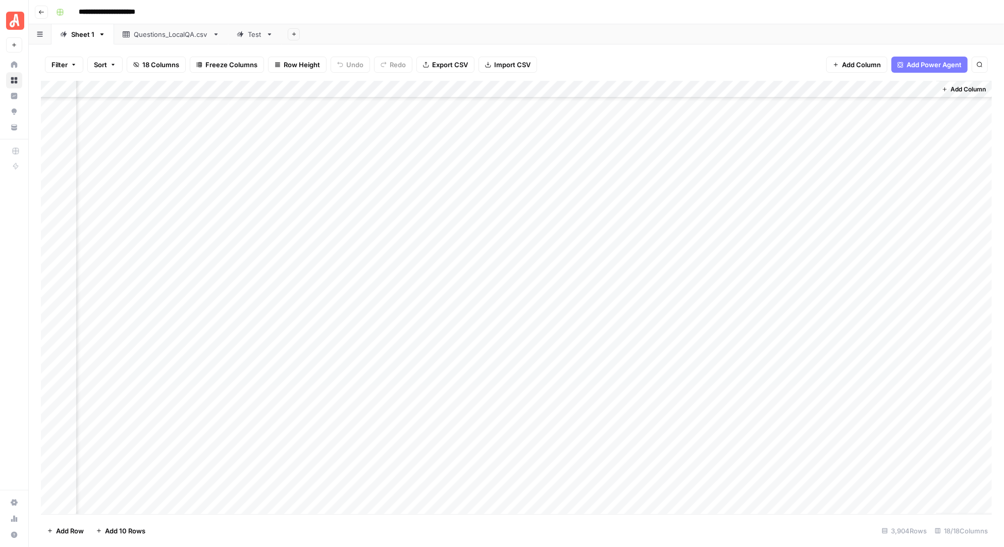
scroll to position [45550, 940]
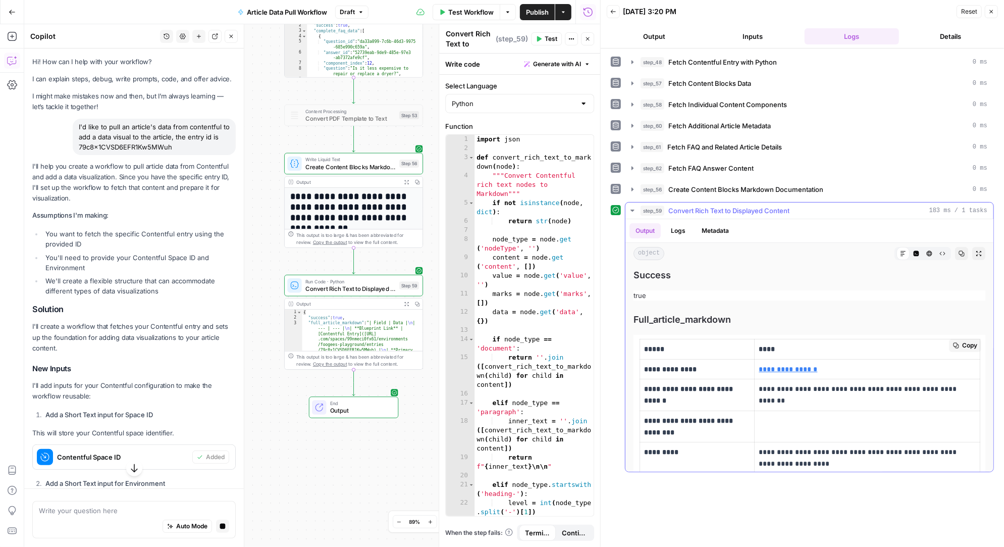
drag, startPoint x: 746, startPoint y: 349, endPoint x: 813, endPoint y: 371, distance: 70.5
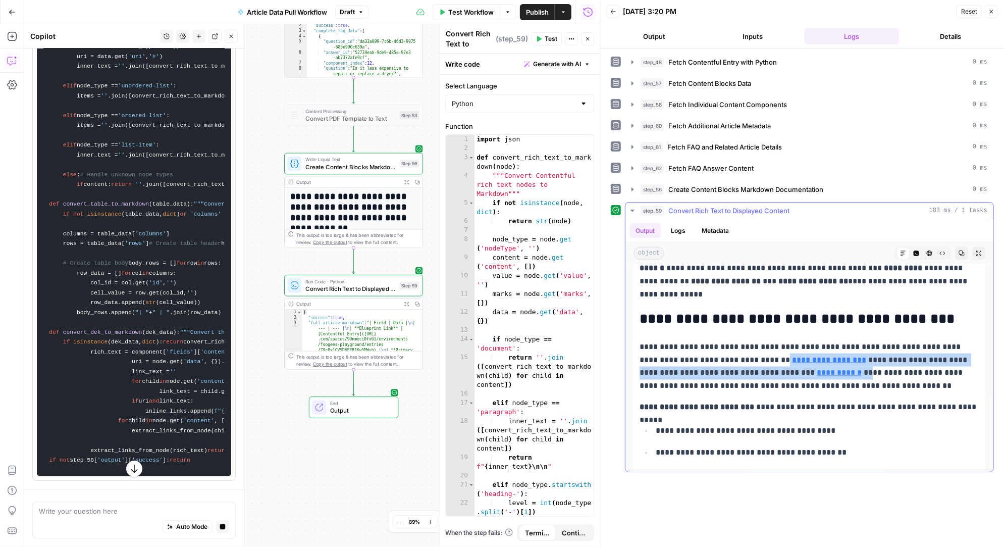
copy p "**********"
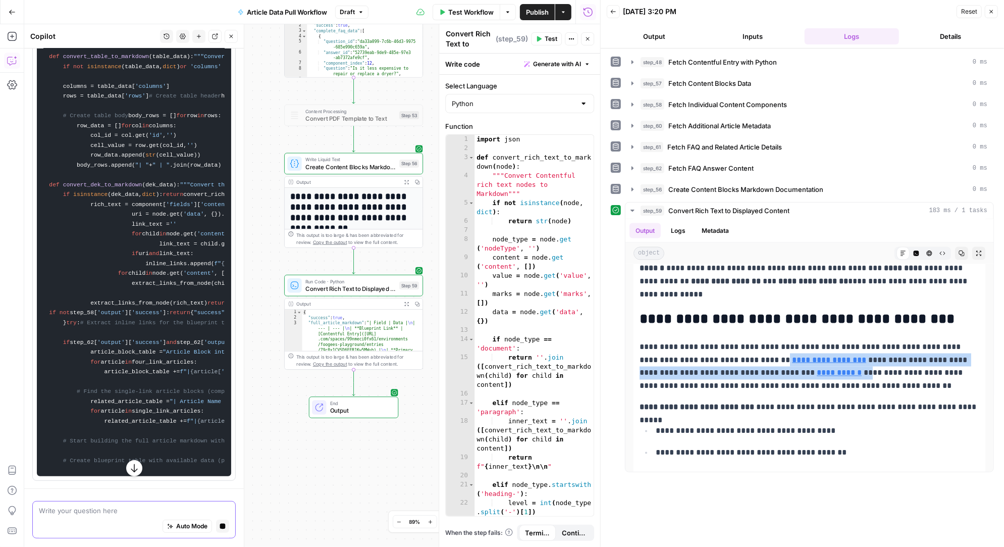
click at [76, 510] on textarea at bounding box center [134, 511] width 190 height 10
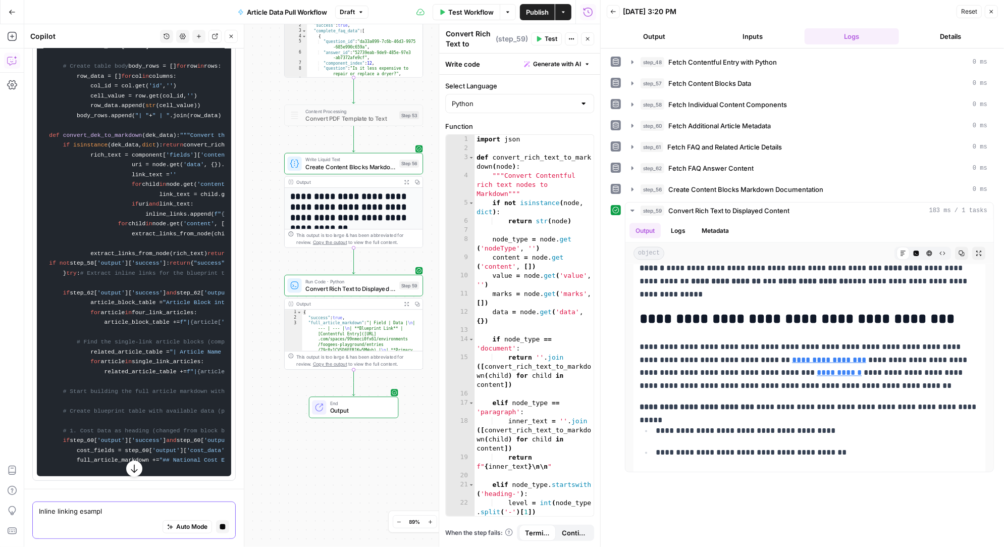
click at [86, 510] on textarea "Inline linking esampl" at bounding box center [134, 511] width 190 height 10
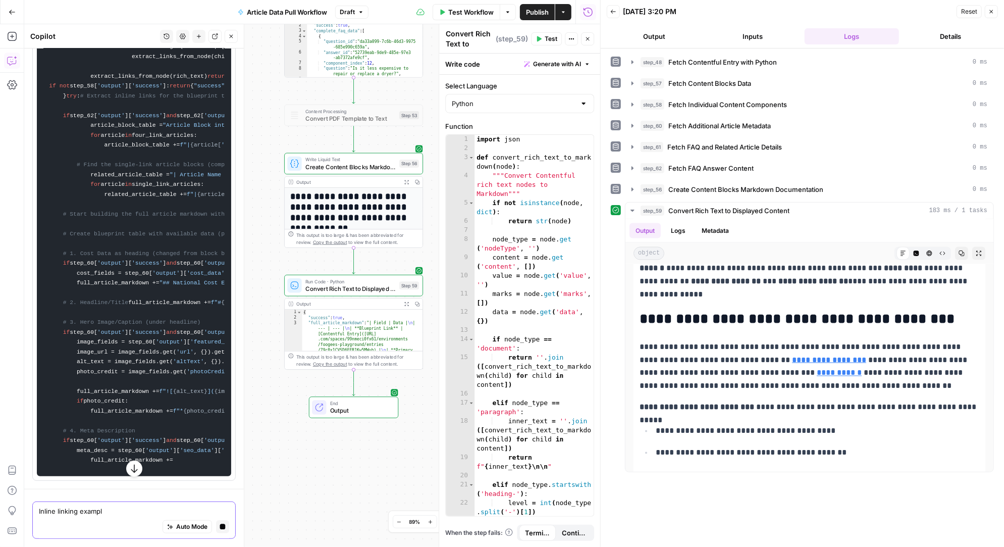
click at [109, 510] on textarea "Inline linking exampl" at bounding box center [134, 511] width 190 height 10
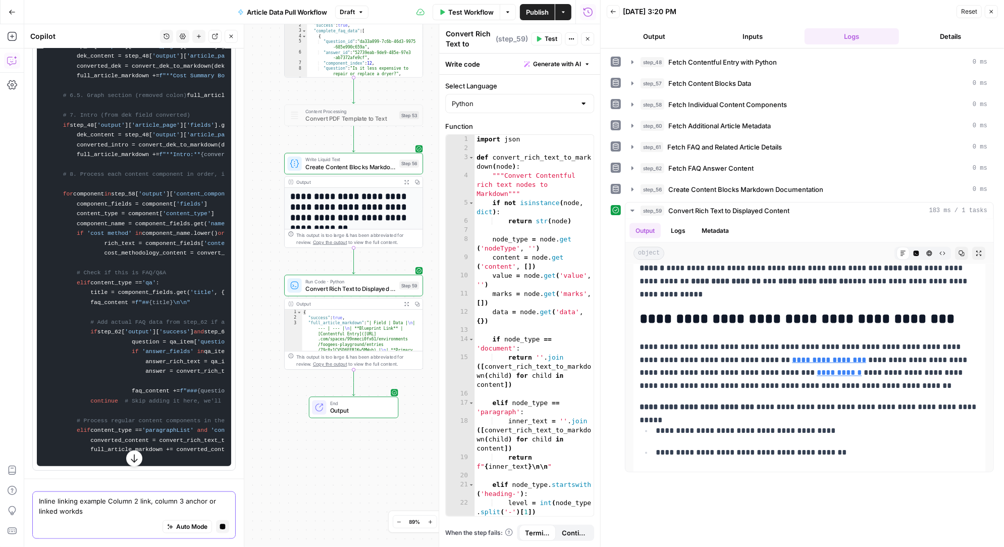
paste textarea "Dryer repair costs highly depend on which parts need attention. While there are…"
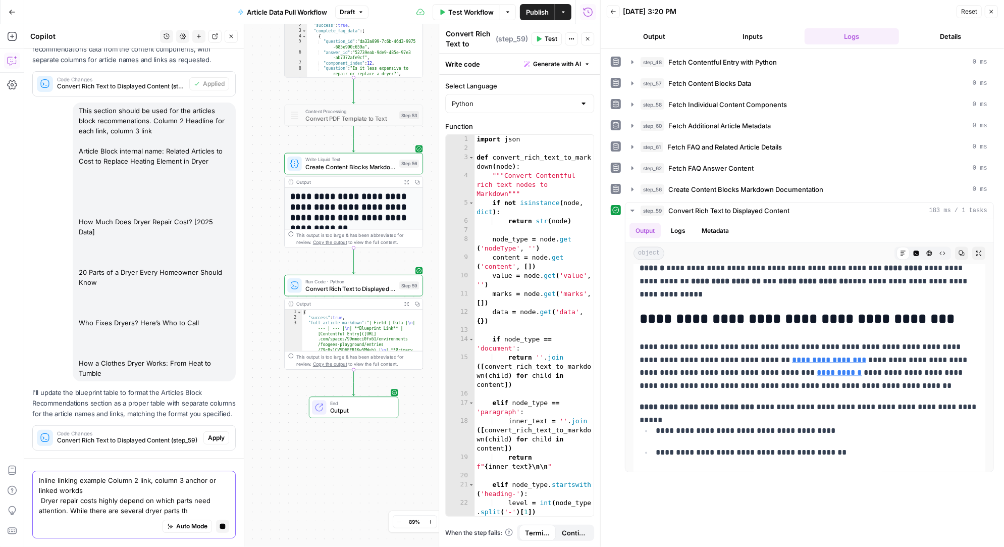
scroll to position [40573, 0]
click at [72, 489] on textarea "Inline linking example Column 2 link, column 3 anchor or linked workds Dryer re…" at bounding box center [134, 495] width 190 height 40
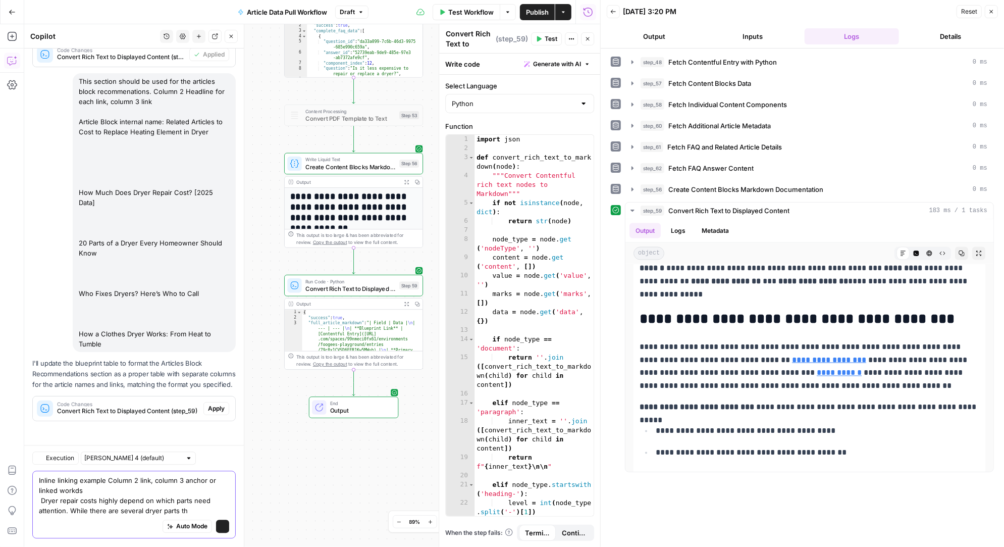
scroll to position [35054, 0]
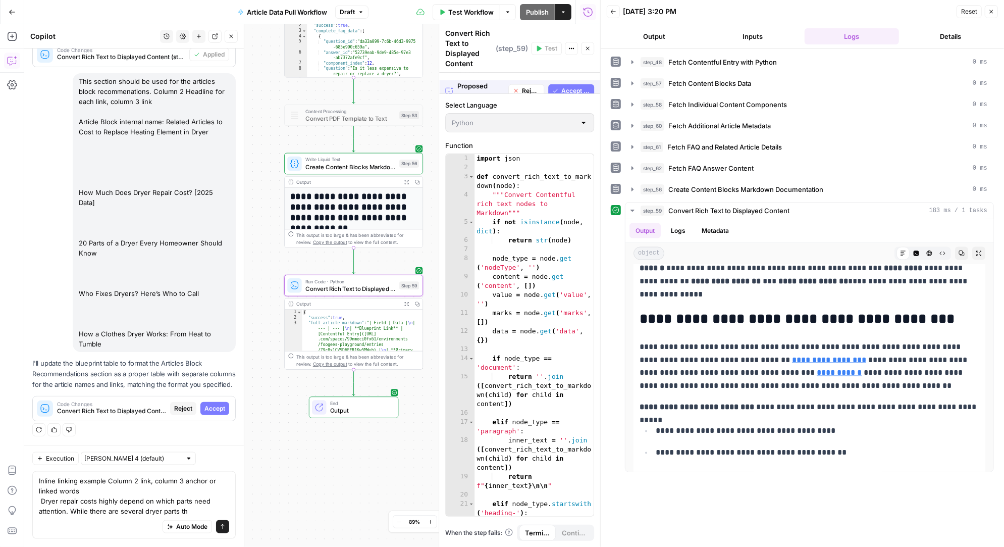
scroll to position [33843, 0]
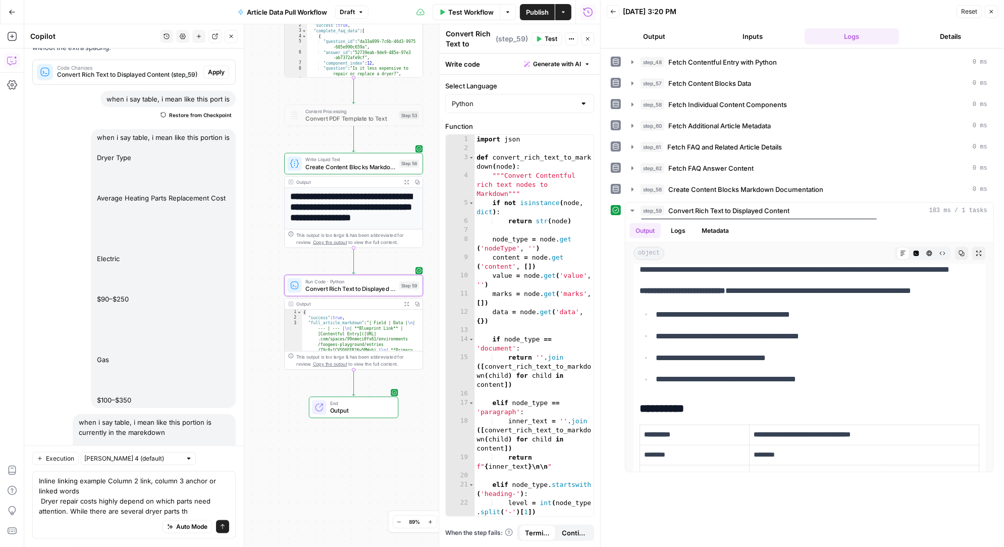
scroll to position [35070, 0]
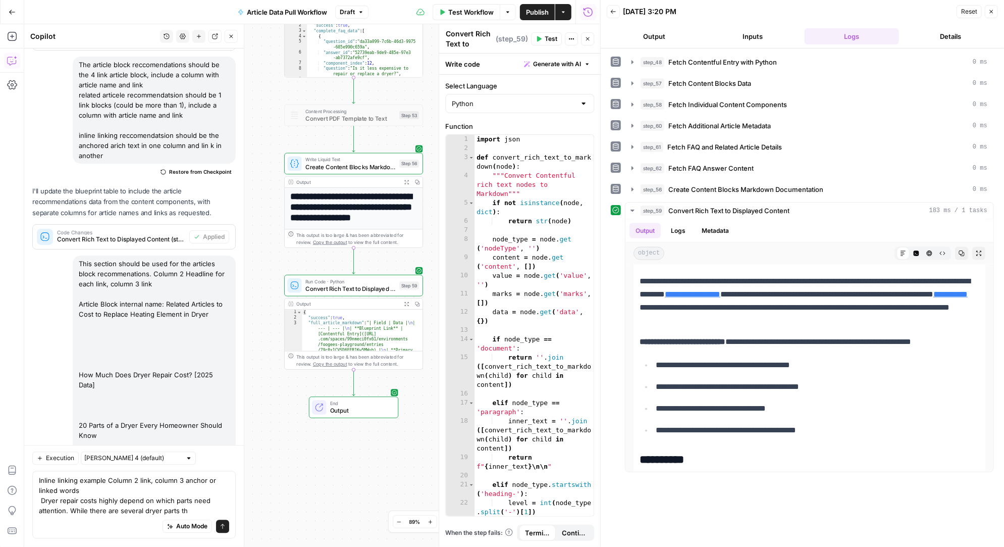
click at [548, 39] on span "Test" at bounding box center [551, 38] width 13 height 9
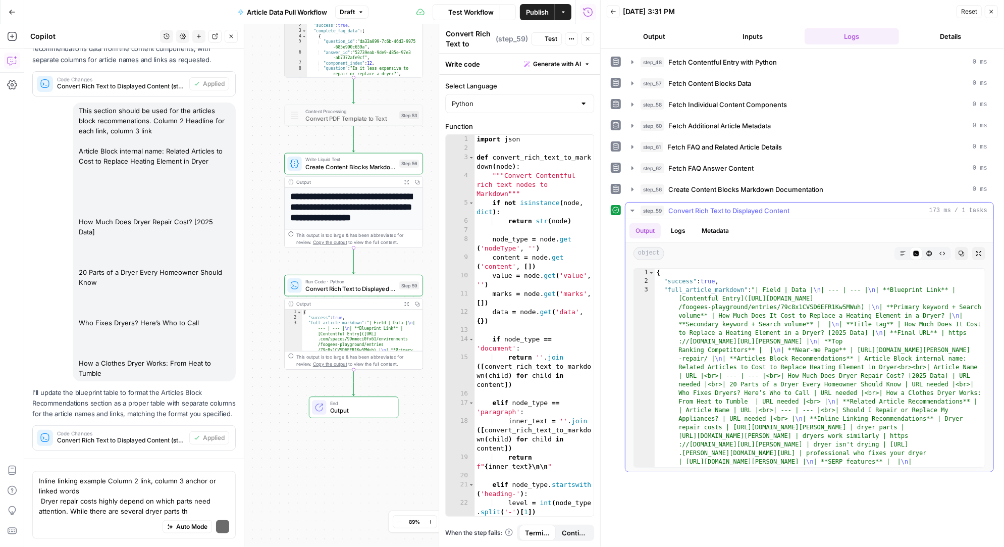
click at [901, 250] on icon "button" at bounding box center [903, 253] width 6 height 6
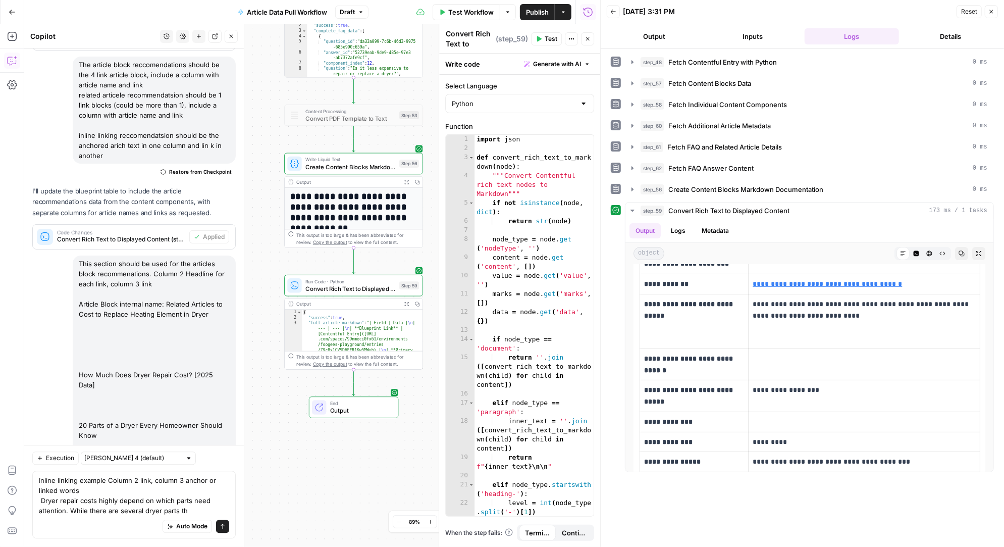
scroll to position [0, 0]
click at [200, 510] on textarea "Inline linking example Column 2 link, column 3 anchor or linked words Dryer rep…" at bounding box center [134, 495] width 190 height 40
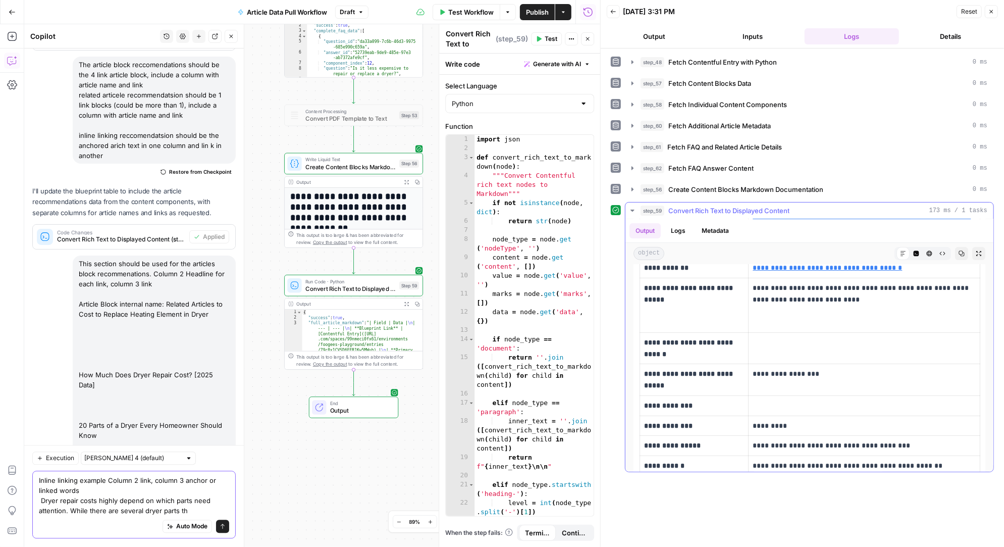
scroll to position [252, 0]
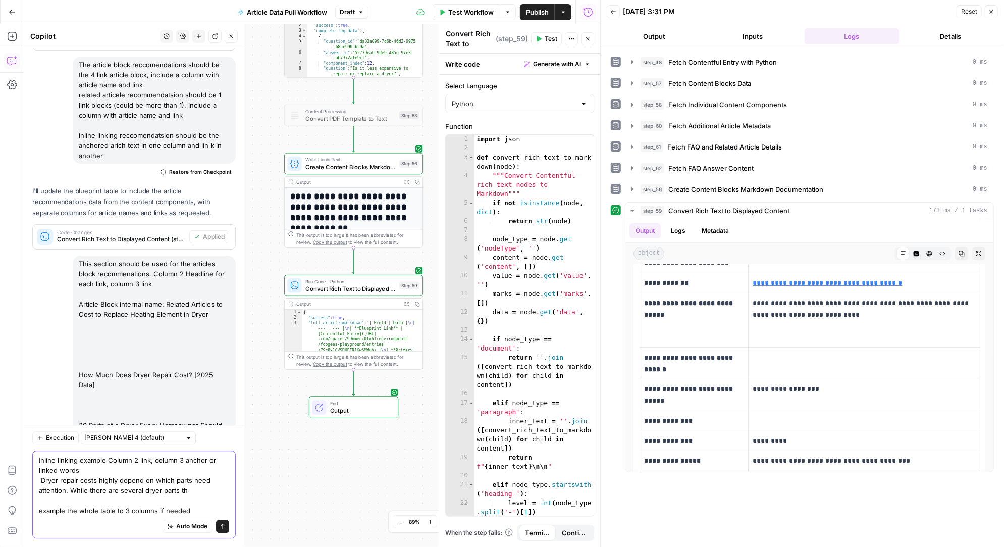
click at [8, 510] on body "Angi New Home Browse Insights Opportunities Your Data Recent Grids AirOps <> Co…" at bounding box center [502, 273] width 1004 height 547
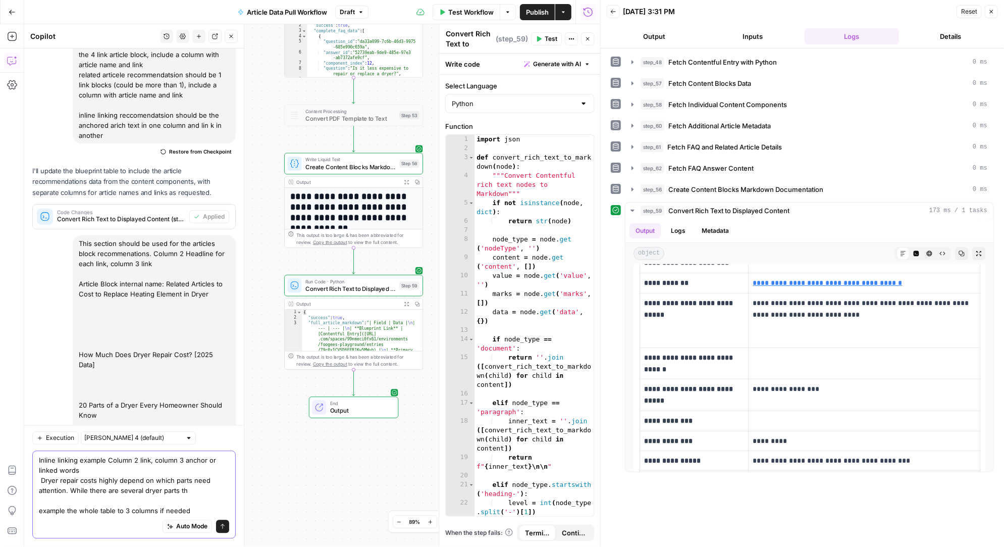
click at [63, 511] on textarea "Inline linking example Column 2 link, column 3 anchor or linked words Dryer rep…" at bounding box center [134, 485] width 190 height 61
drag, startPoint x: 63, startPoint y: 511, endPoint x: 38, endPoint y: 510, distance: 25.3
click at [38, 510] on div "Inline linking example Column 2 link, column 3 anchor or linked words Dryer rep…" at bounding box center [133, 495] width 203 height 88
type textarea "Inline linking example Column 2 link, column 3 anchor or linked words Dryer rep…"
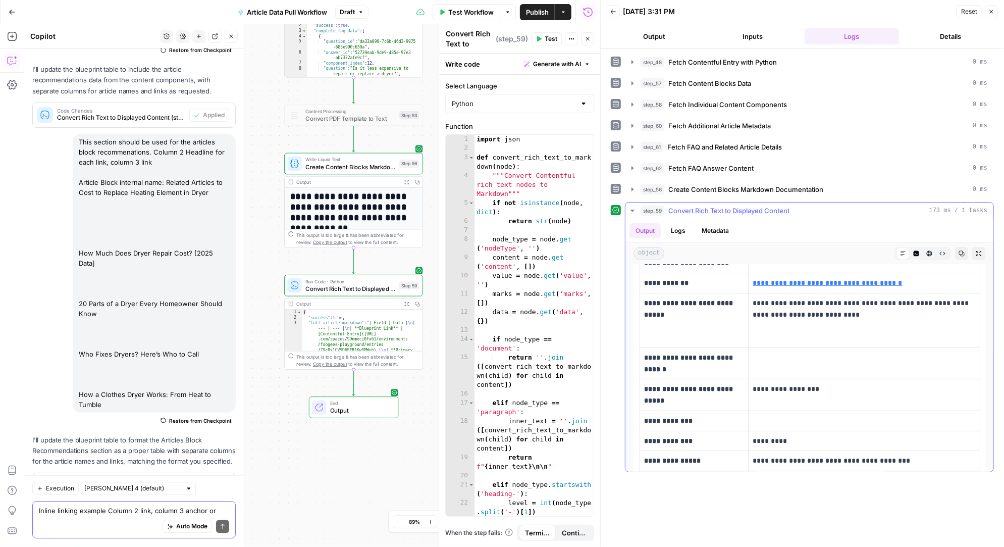
scroll to position [35192, 0]
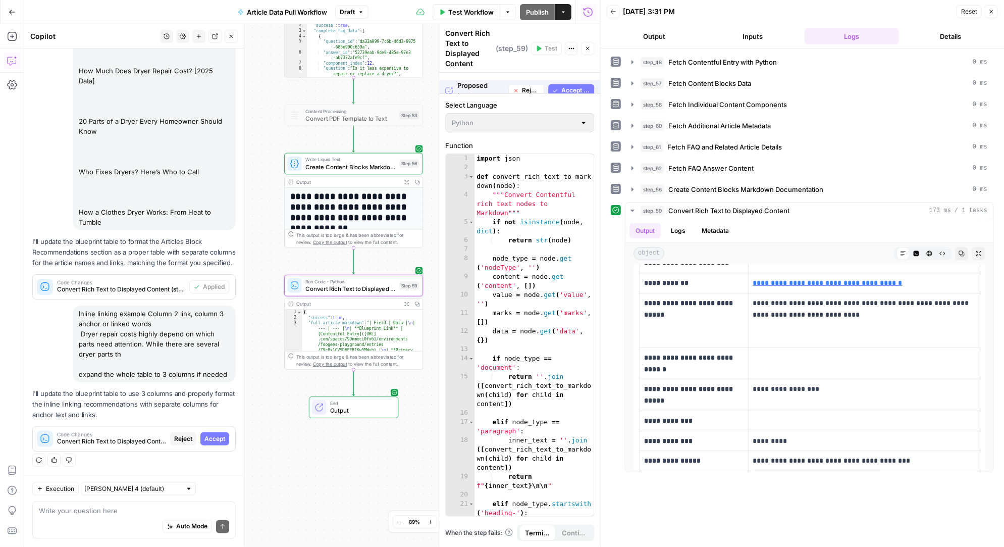
scroll to position [33965, 0]
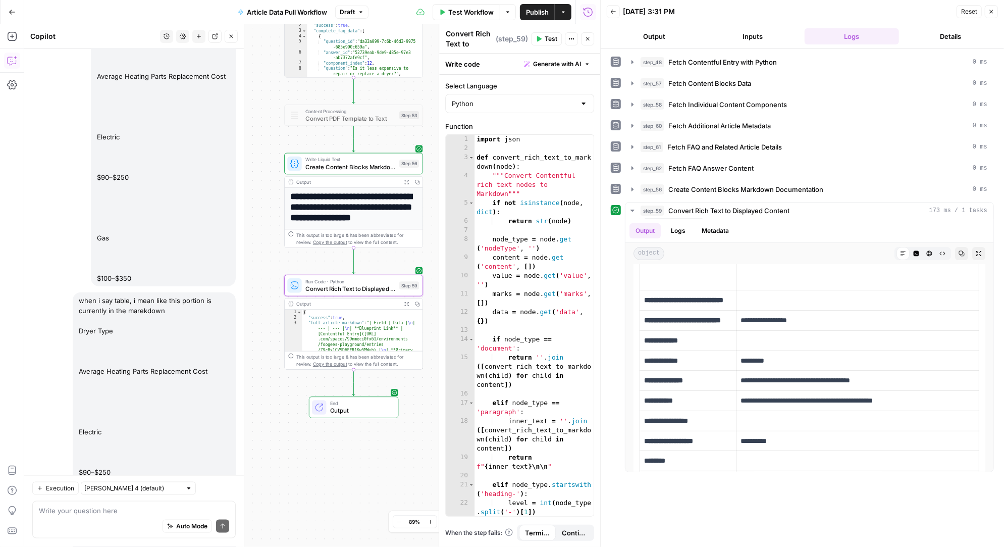
scroll to position [35208, 0]
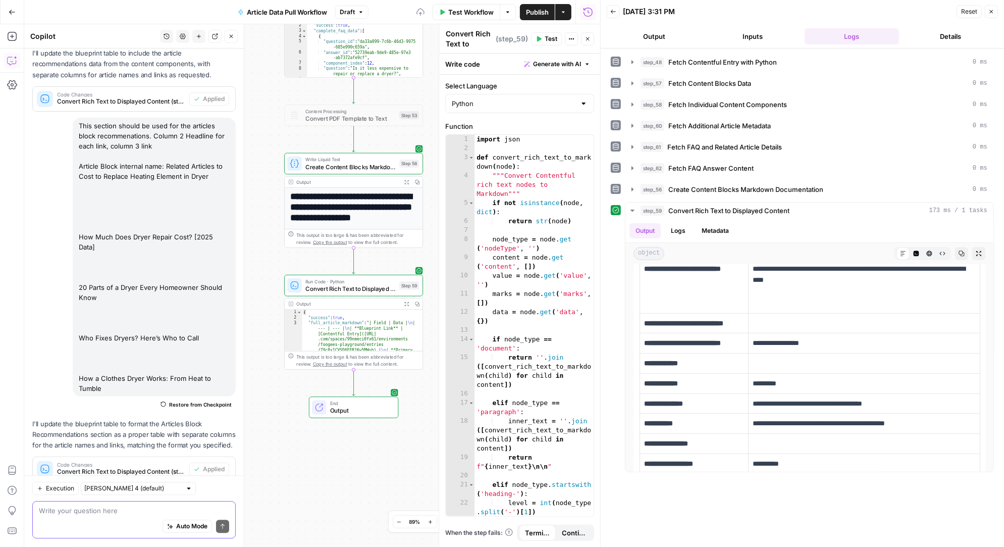
click at [109, 510] on textarea at bounding box center [134, 511] width 190 height 10
type textarea "article blocks reccommendation should have all four titles and lineks also"
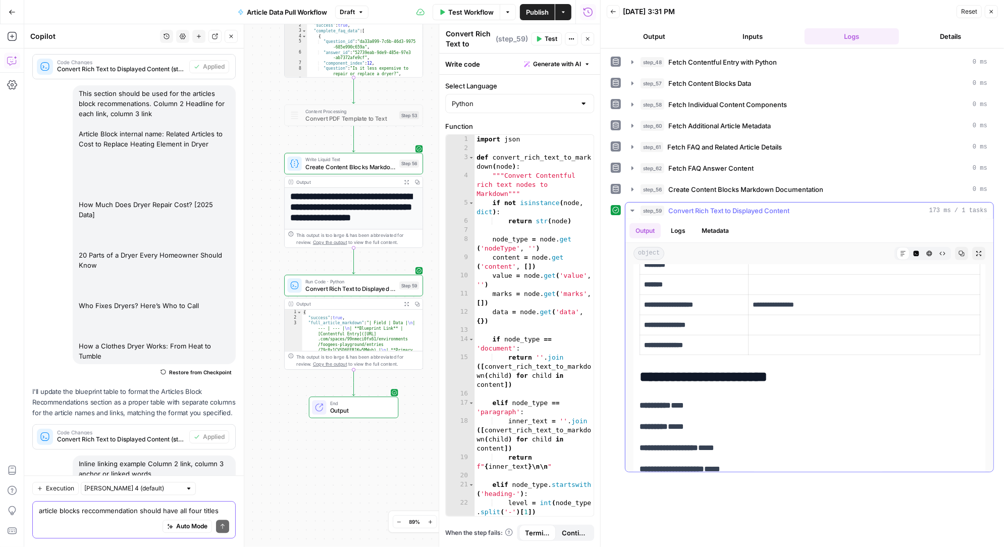
scroll to position [475, 0]
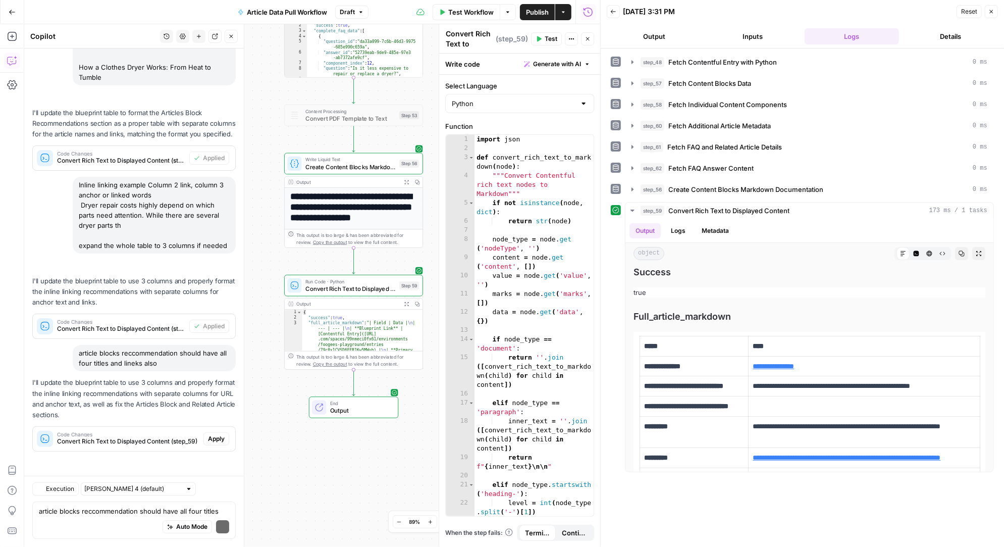
scroll to position [35320, 0]
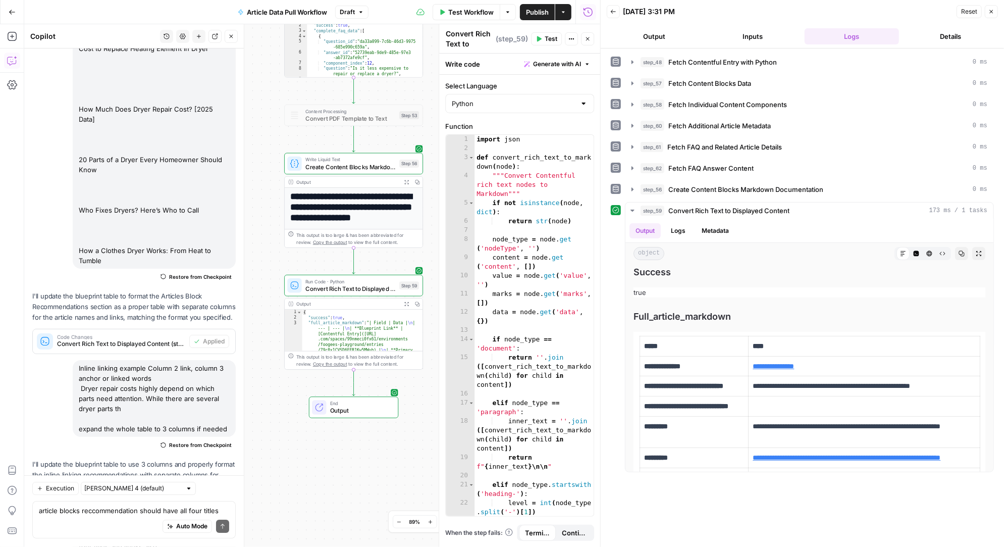
click at [548, 38] on span "Test" at bounding box center [551, 38] width 13 height 9
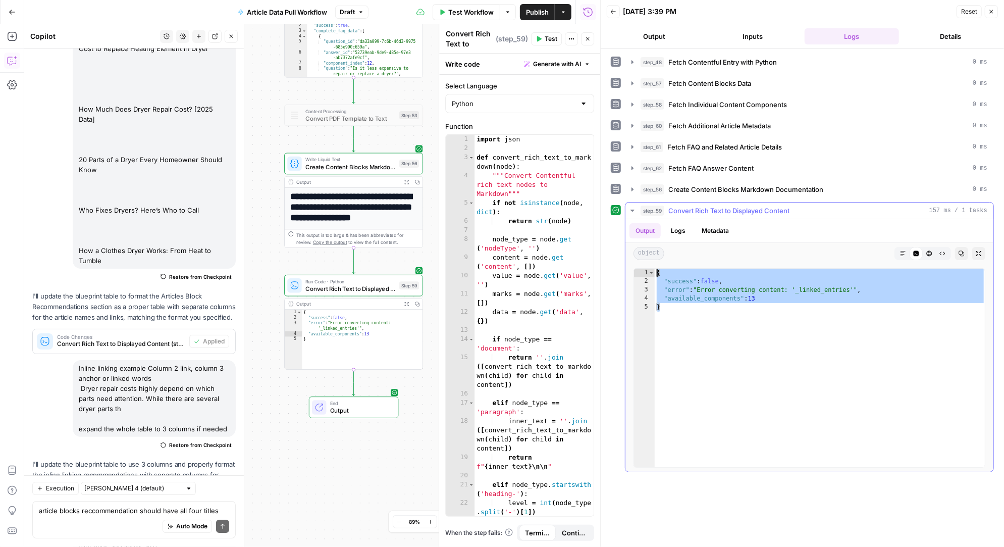
drag, startPoint x: 676, startPoint y: 308, endPoint x: 657, endPoint y: 269, distance: 42.9
click at [657, 269] on div "{ "success" : false , "error" : "Error converting content: '_linked_entries'" ,…" at bounding box center [820, 376] width 331 height 216
type textarea "**********"
click at [111, 510] on textarea "article blocks reccommendation should have all four titles and lineks also" at bounding box center [134, 511] width 190 height 10
paste textarea "{ "success": false, "error": "Error converting content: '_linked_entries'", "av…"
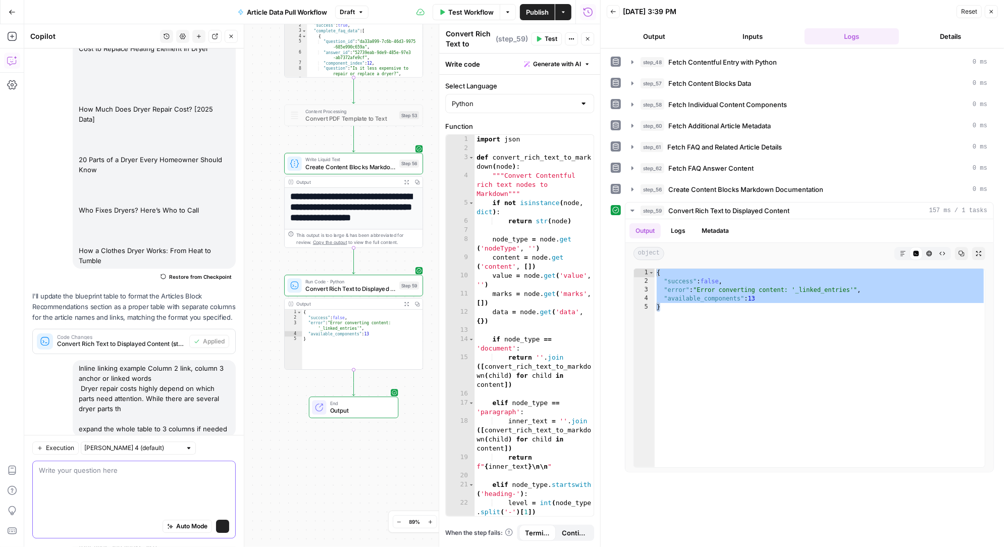
type textarea "{ "success": false, "error": "Error converting content: '_linked_entries'", "av…"
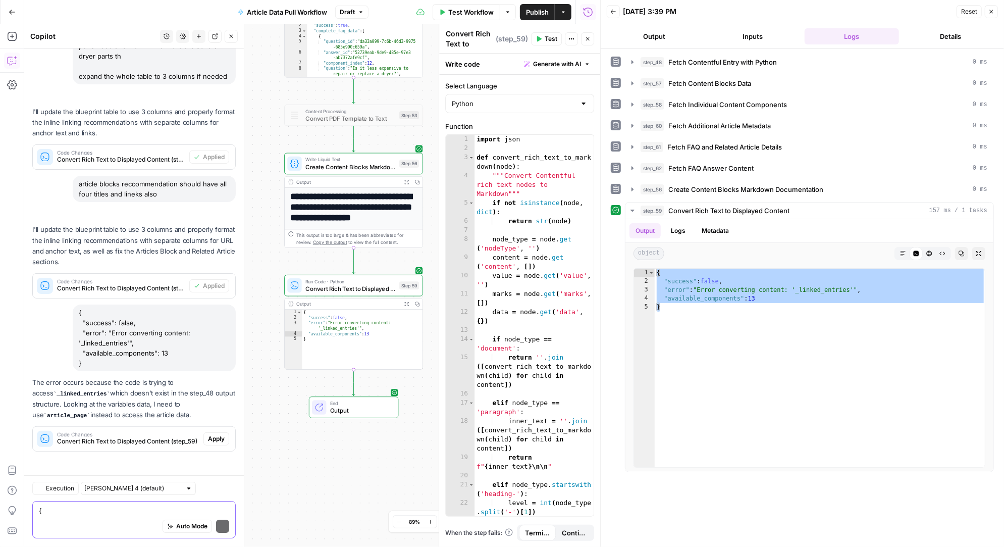
scroll to position [35488, 0]
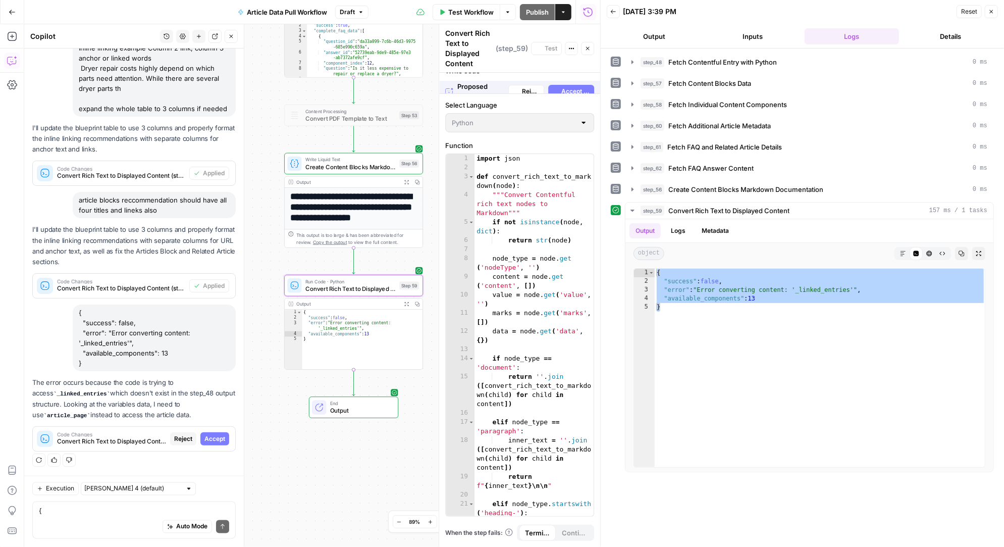
scroll to position [34228, 0]
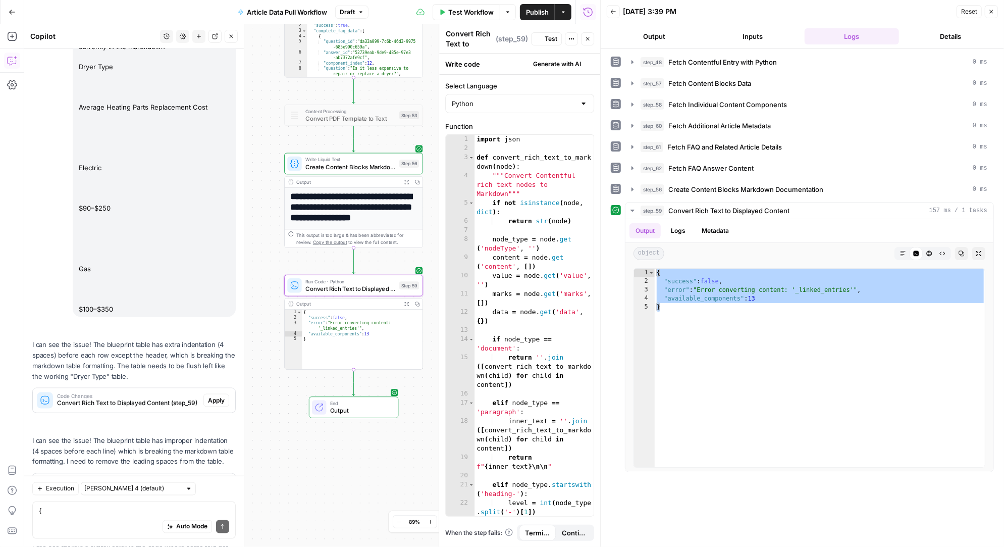
scroll to position [35504, 0]
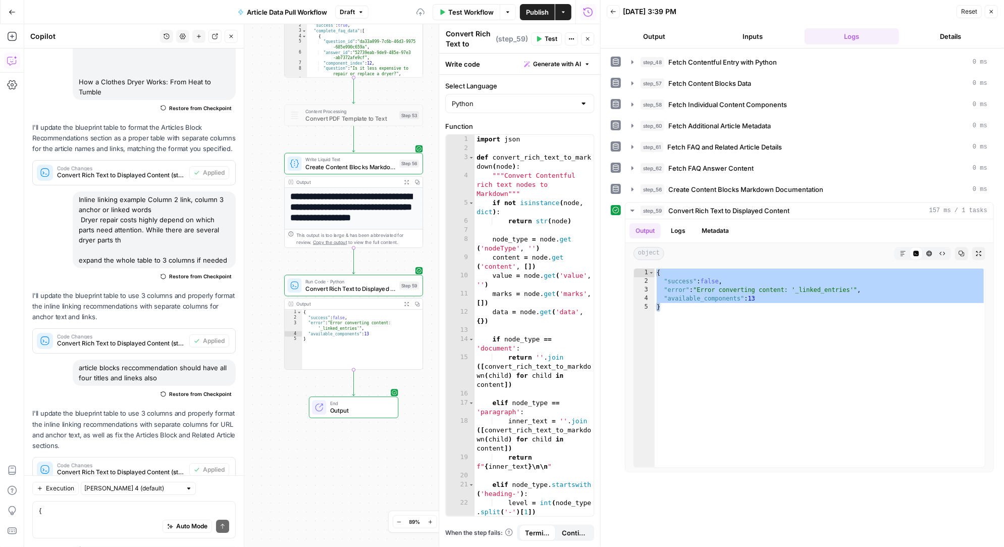
click at [547, 36] on span "Test" at bounding box center [551, 38] width 13 height 9
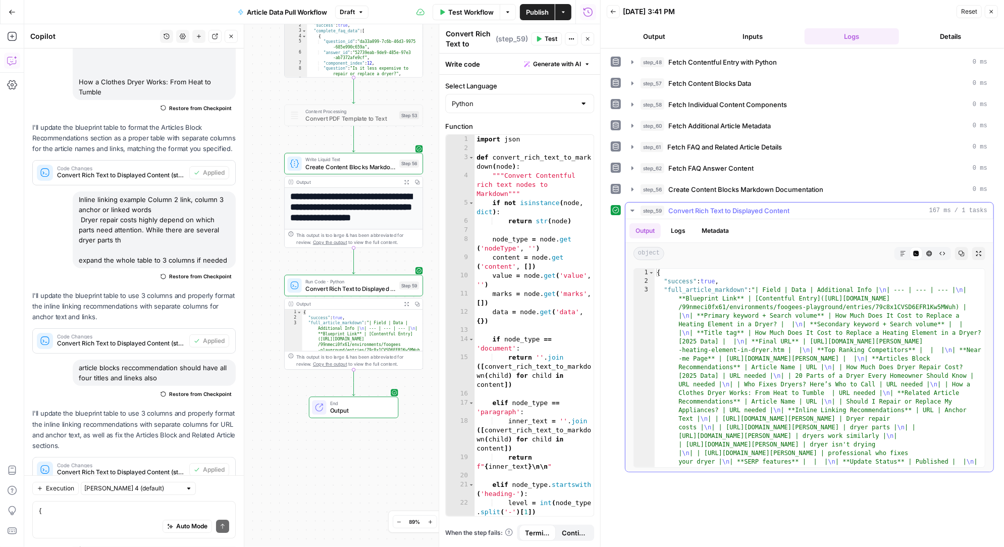
click at [902, 251] on icon "button" at bounding box center [903, 253] width 6 height 6
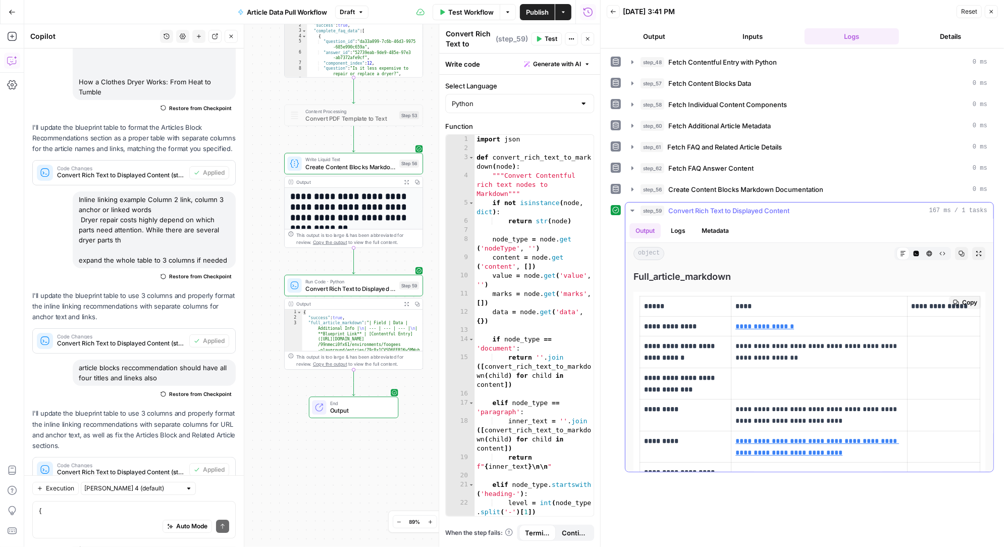
scroll to position [41, 0]
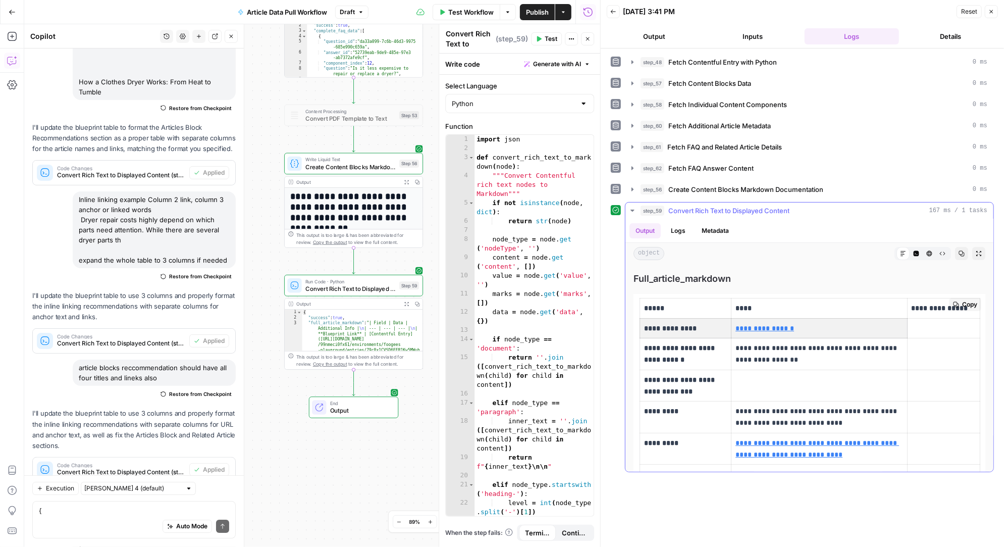
drag, startPoint x: 806, startPoint y: 326, endPoint x: 656, endPoint y: 325, distance: 150.4
click at [656, 325] on tr "**********" at bounding box center [810, 328] width 340 height 20
click at [64, 510] on textarea "{ "success": false, "error": "Error converting content: '_linked_entries'", "av…" at bounding box center [134, 511] width 190 height 10
paste textarea "Blueprint Link Contentful Entry"
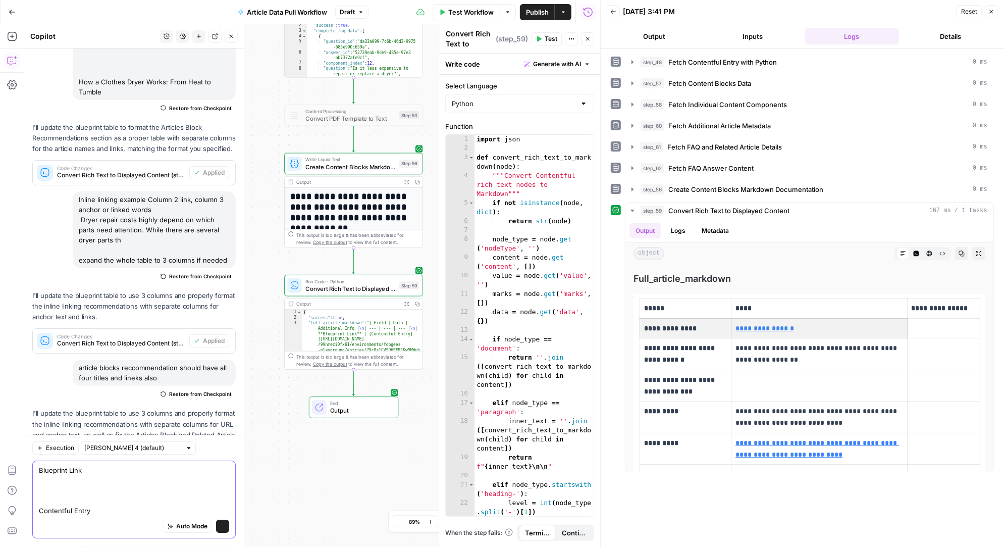
scroll to position [35545, 0]
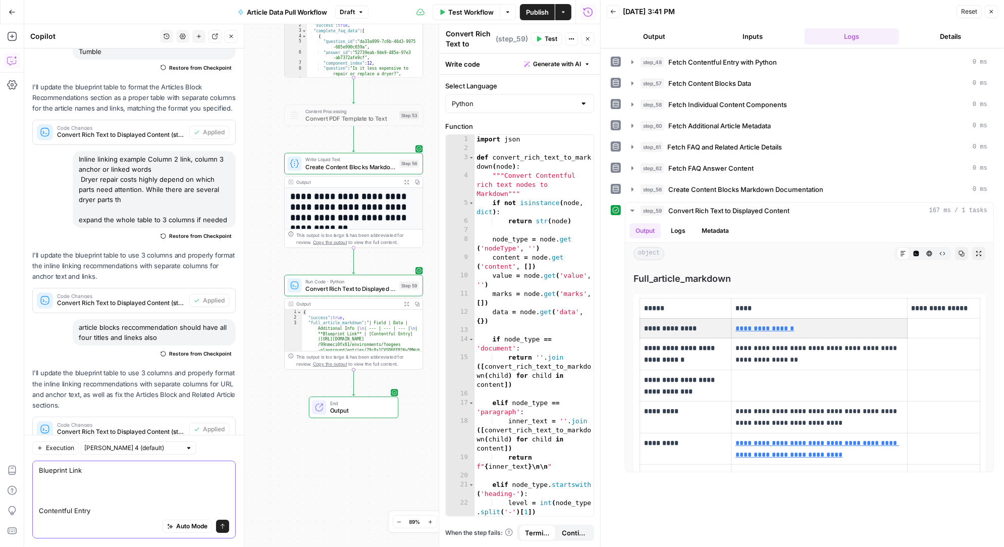
click at [39, 512] on textarea "Blueprint Link Contentful Entry" at bounding box center [134, 490] width 190 height 50
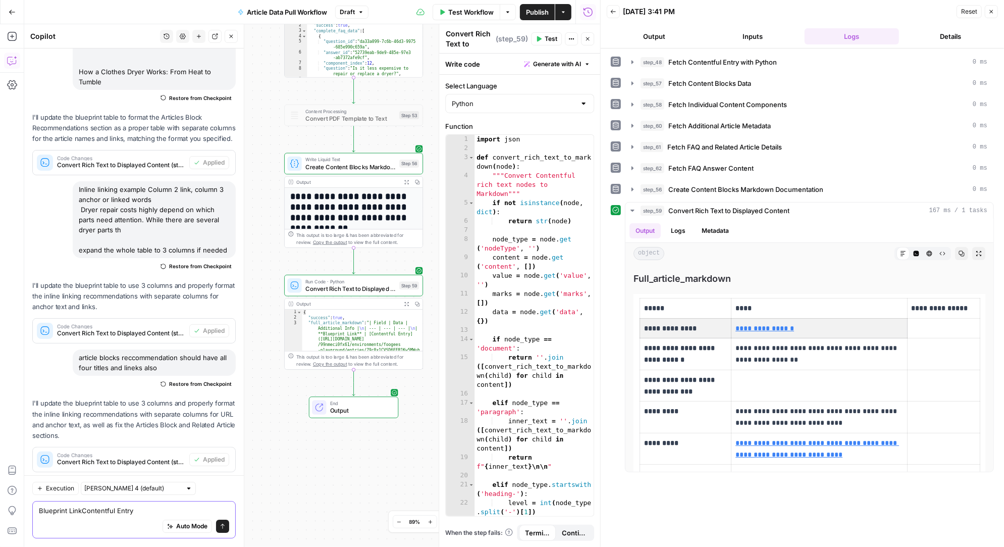
scroll to position [35504, 0]
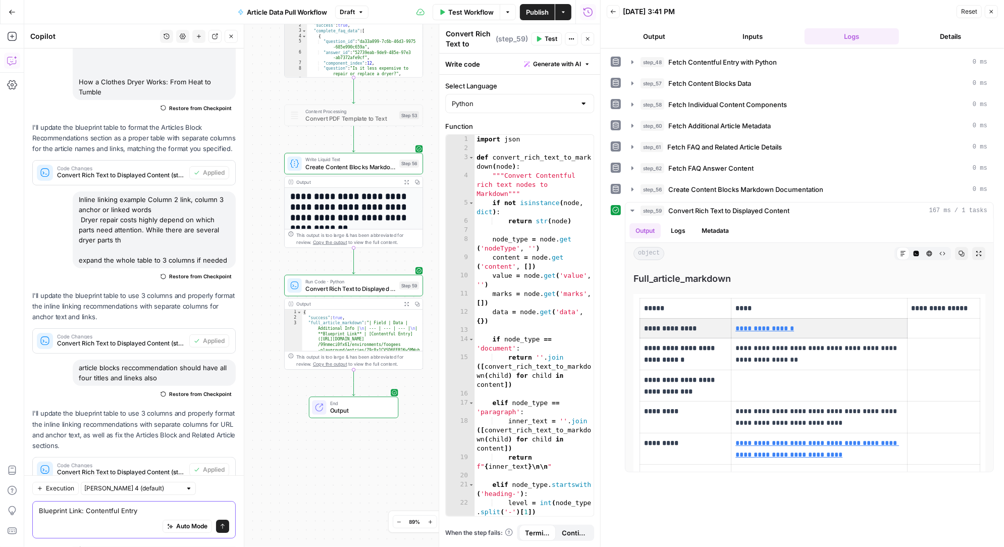
click at [150, 510] on textarea "Blueprint Link: Contentful Entry" at bounding box center [134, 511] width 190 height 10
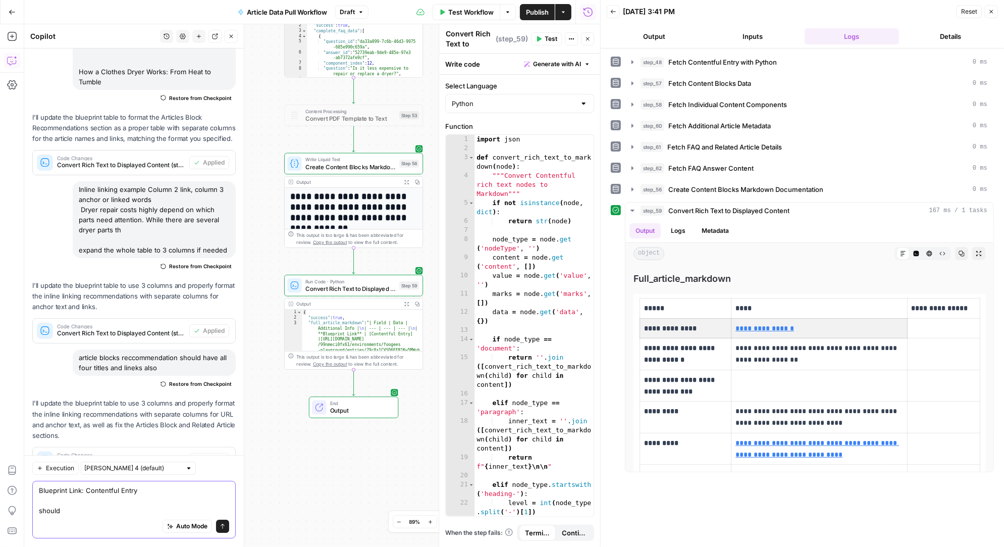
scroll to position [35524, 0]
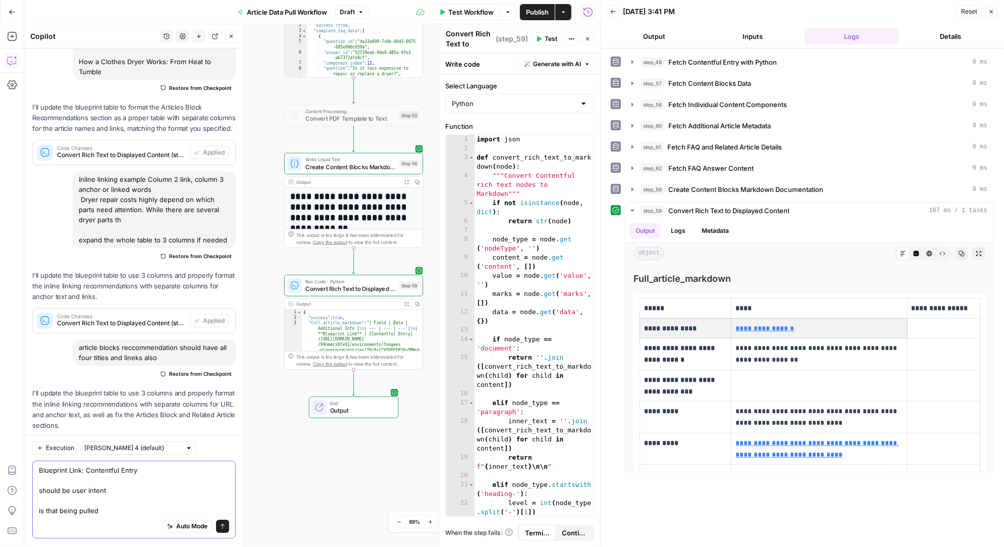
type textarea "Blueprint Link: Contentful Entry should be user intent is that being pulled?"
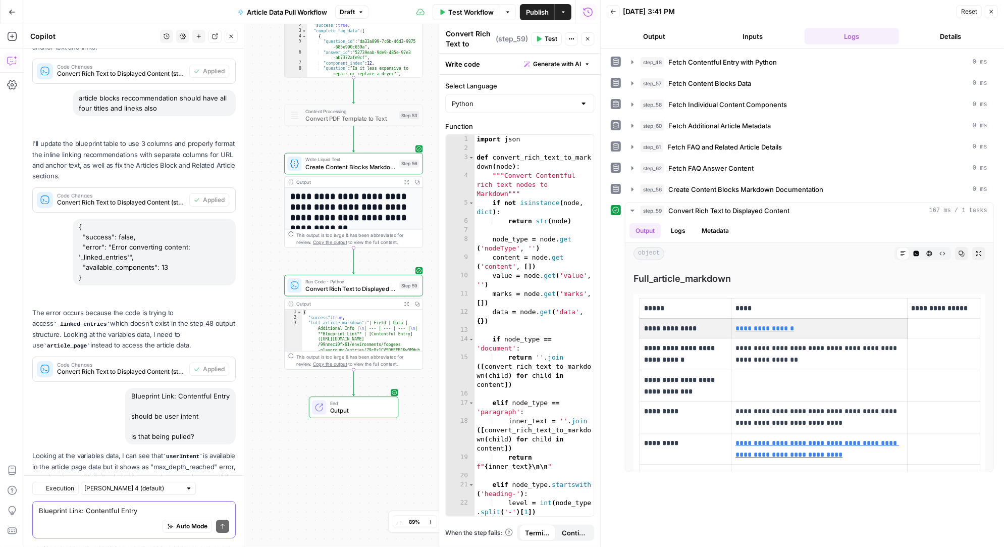
scroll to position [35774, 0]
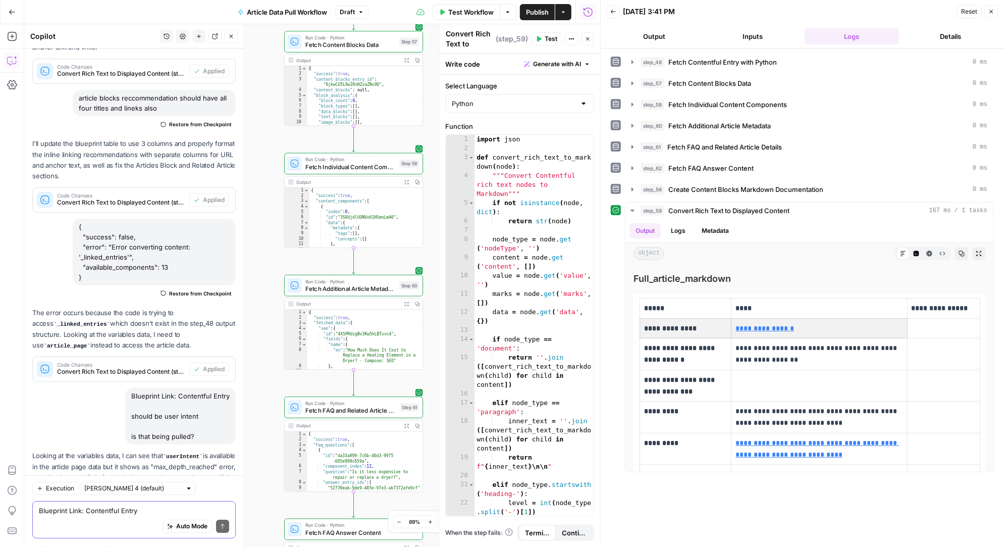
click at [86, 511] on textarea "Blueprint Link: Contentful Entry should be user intent is that being pulled?" at bounding box center [134, 511] width 190 height 10
type textarea "get user intent"
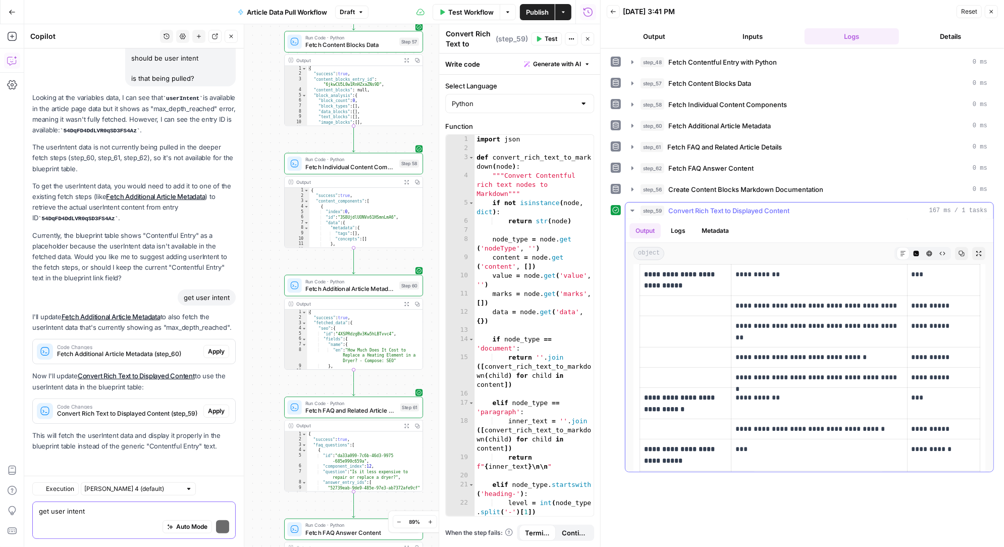
scroll to position [35941, 0]
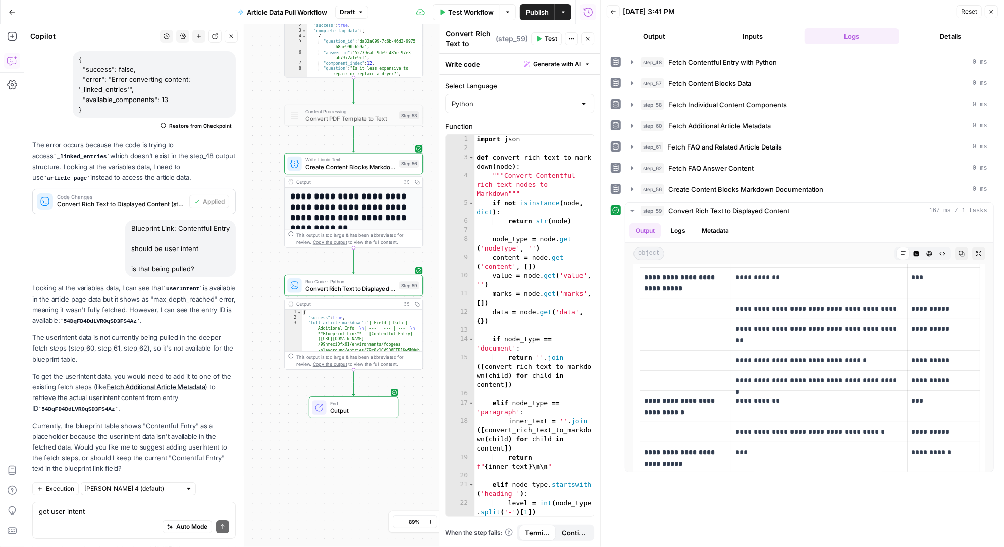
click at [219, 537] on span "Apply" at bounding box center [216, 541] width 17 height 9
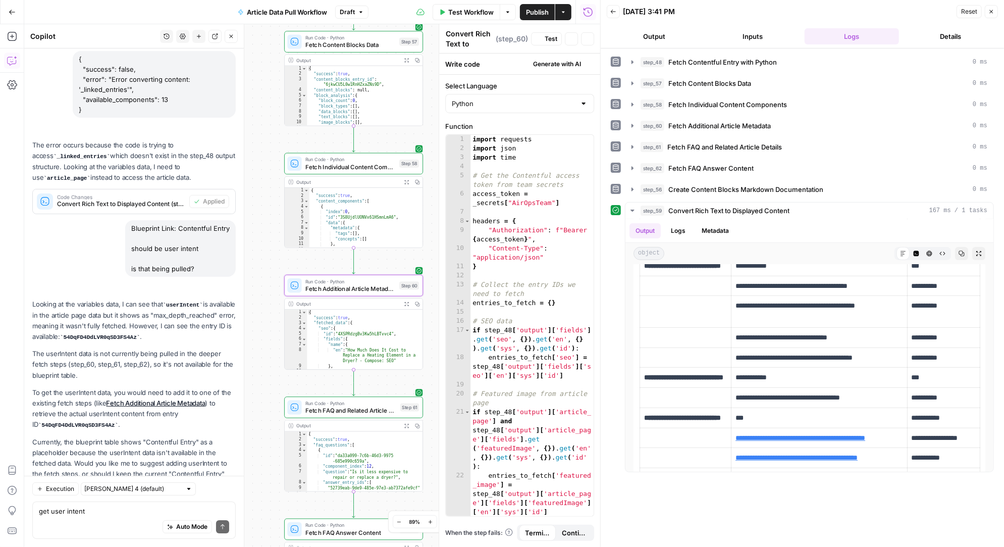
type textarea "Fetch Additional Article Metadata"
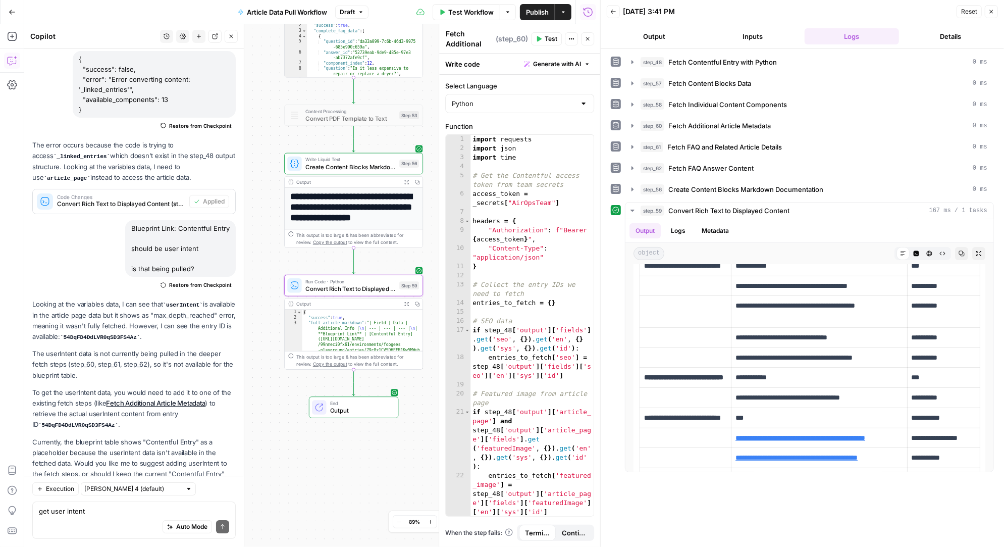
scroll to position [35974, 0]
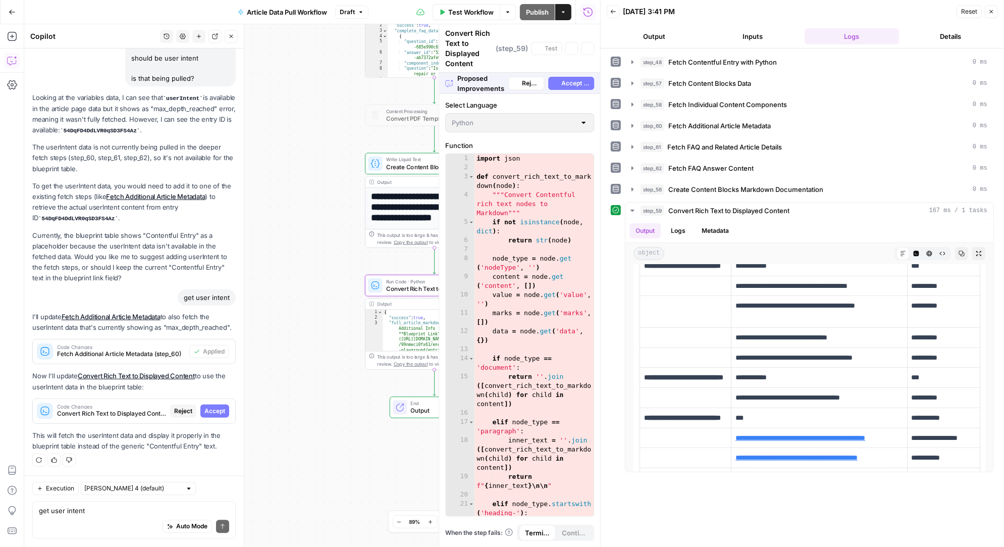
scroll to position [34666, 0]
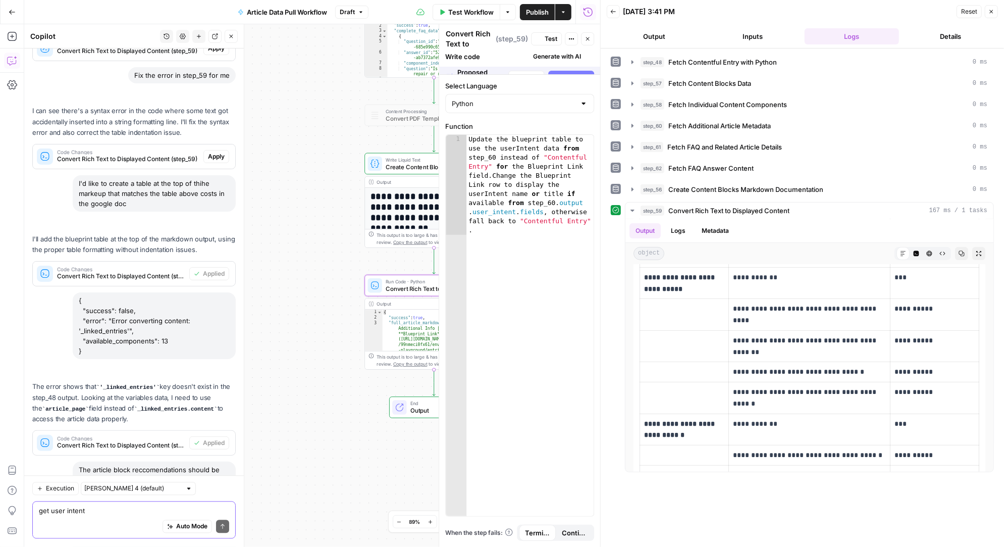
click at [92, 512] on textarea "get user intent" at bounding box center [134, 511] width 190 height 10
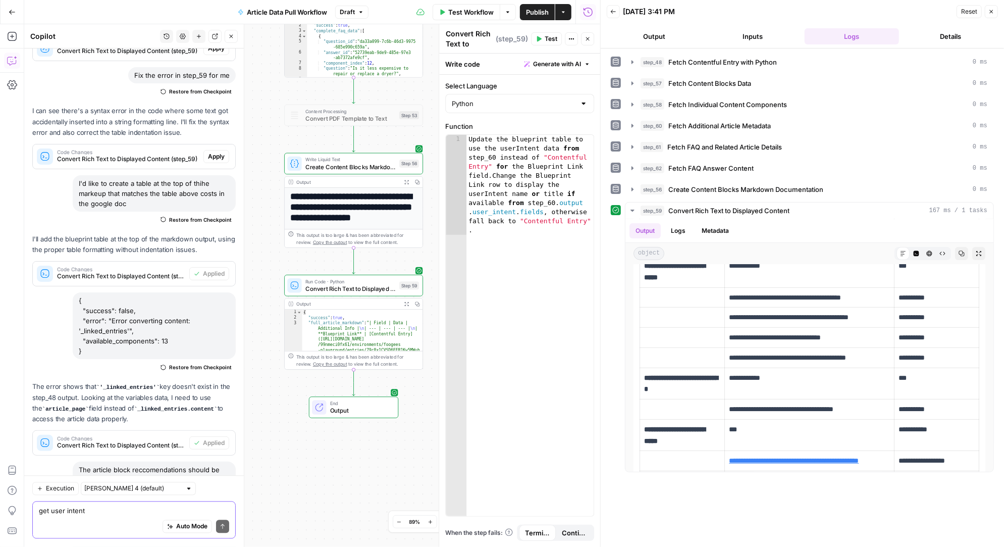
scroll to position [35974, 0]
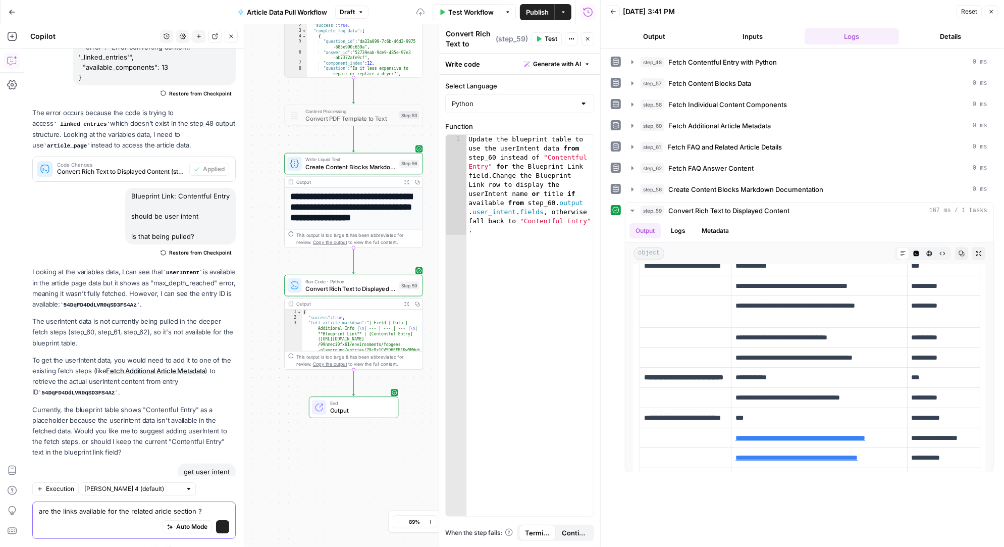
type textarea "are the links available for the related aricle section ?"
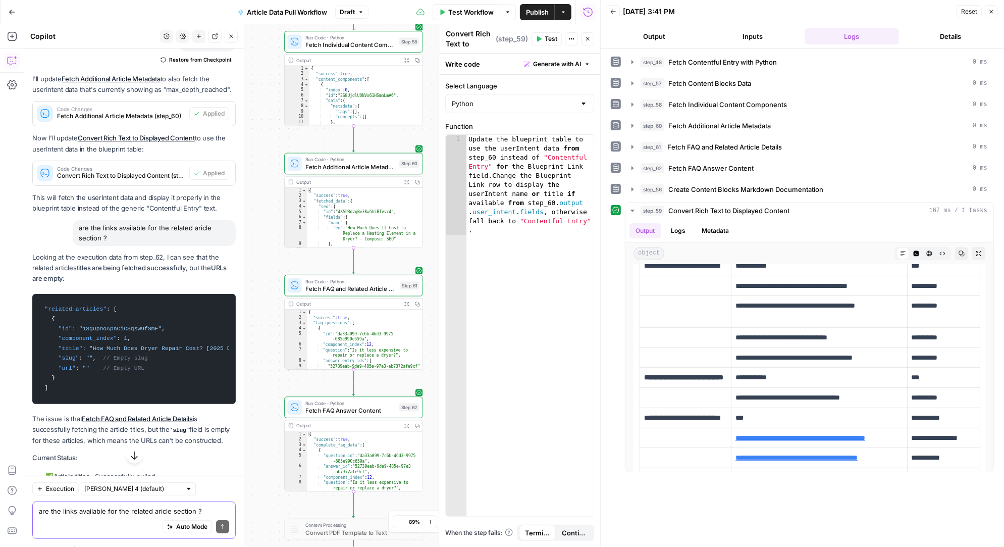
scroll to position [36410, 0]
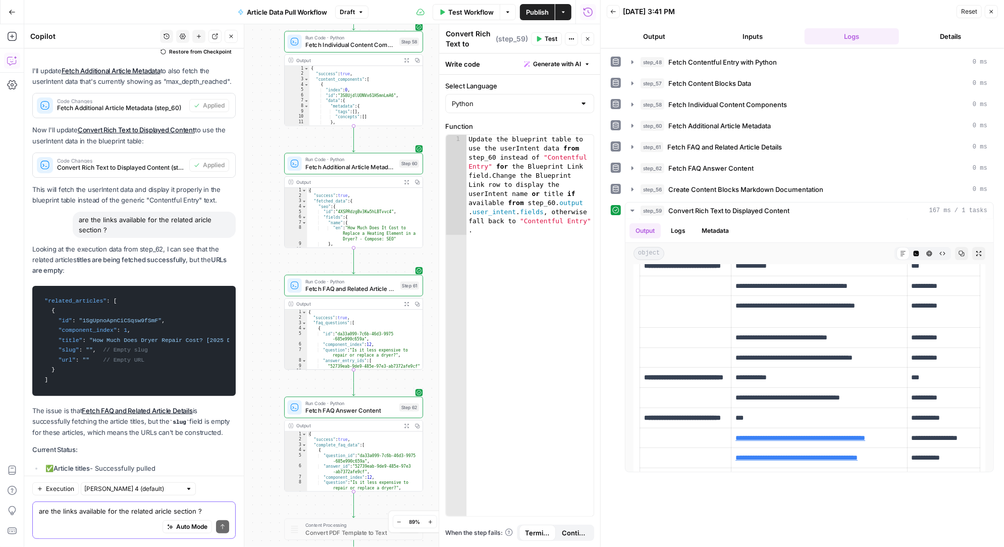
click at [82, 512] on textarea "are the links available for the related aricle section ?" at bounding box center [134, 511] width 190 height 10
click at [154, 511] on textarea "yes, see if we need to go deeper;" at bounding box center [134, 511] width 190 height 10
type textarea "yes, see if we need to go deeper"
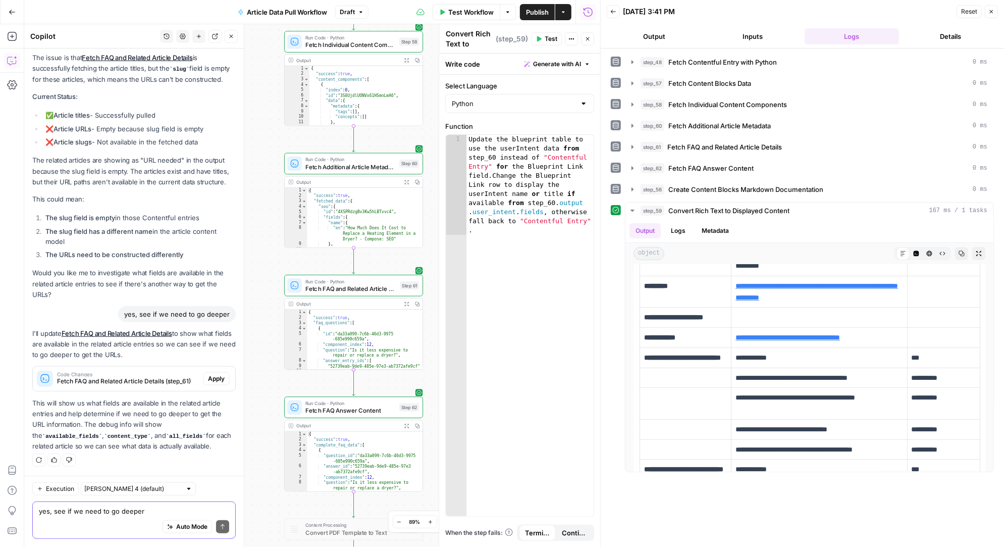
scroll to position [36561, 0]
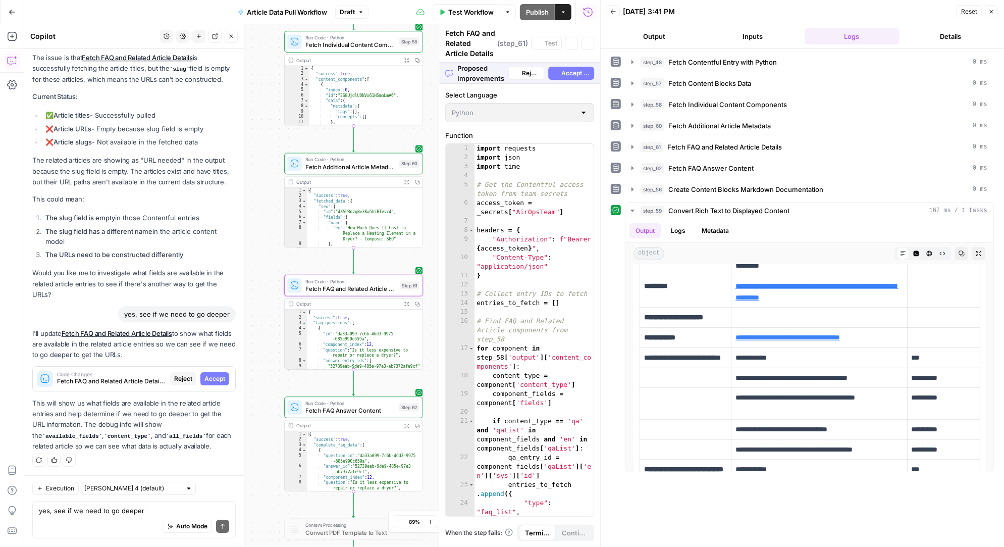
scroll to position [35253, 0]
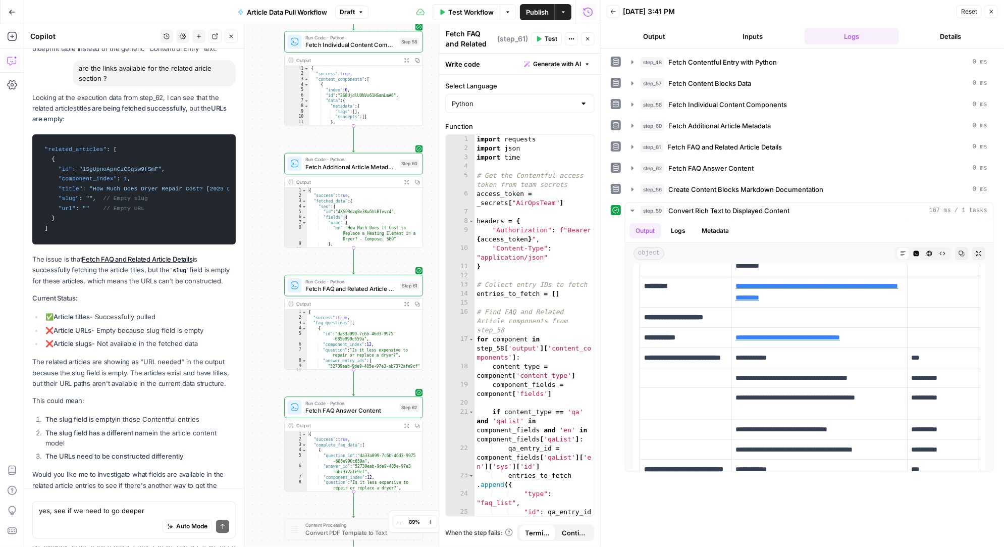
scroll to position [36593, 0]
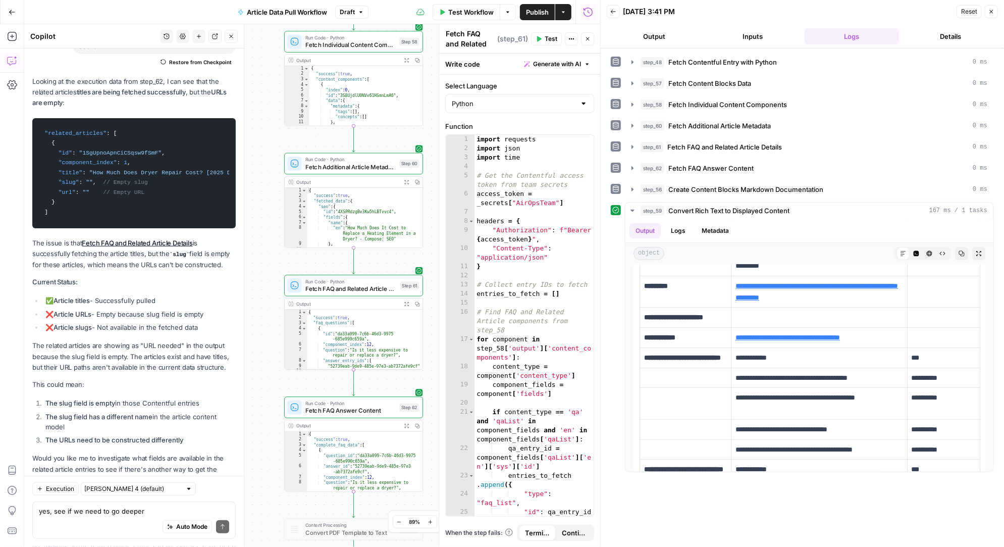
click at [552, 37] on span "Test" at bounding box center [551, 38] width 13 height 9
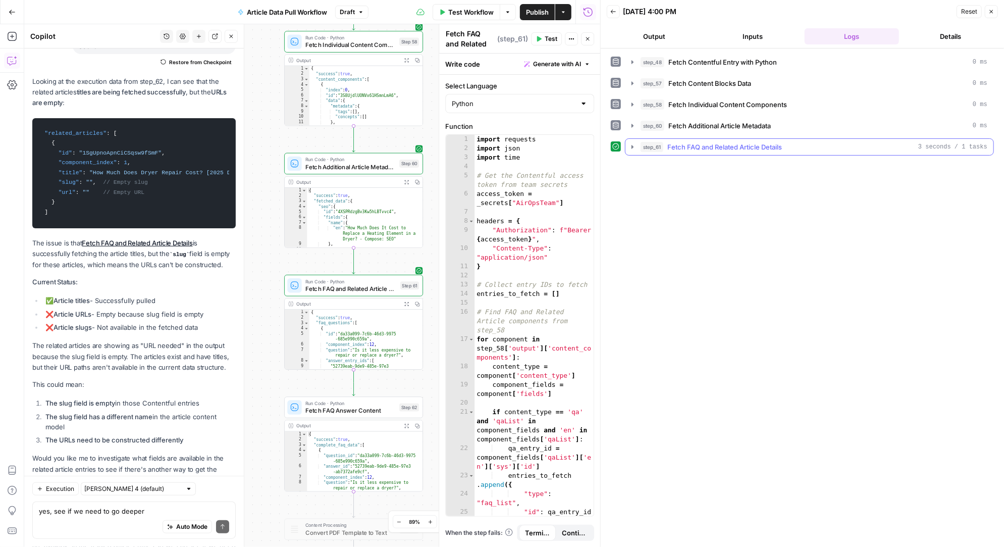
click at [630, 143] on icon "button" at bounding box center [632, 147] width 8 height 8
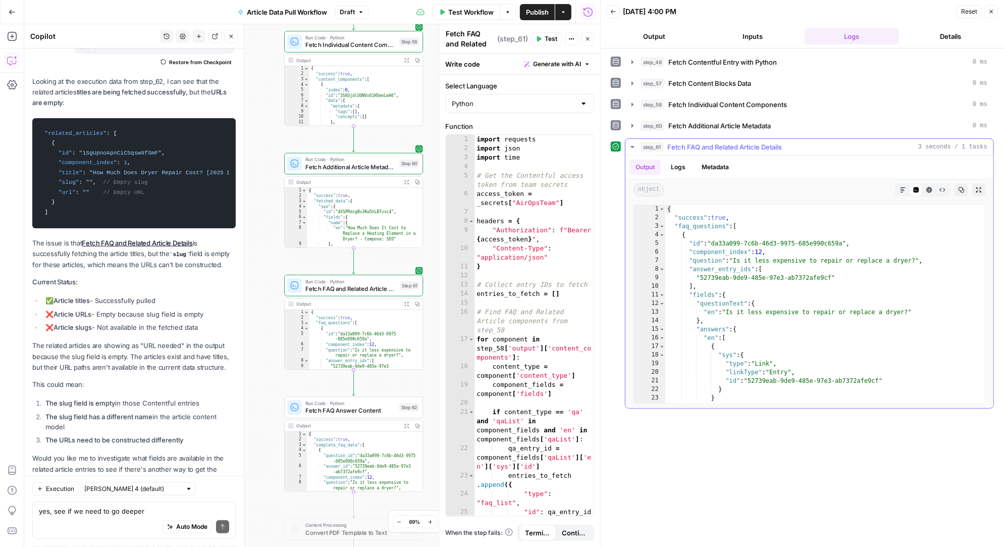
click at [683, 160] on button "Logs" at bounding box center [678, 166] width 27 height 15
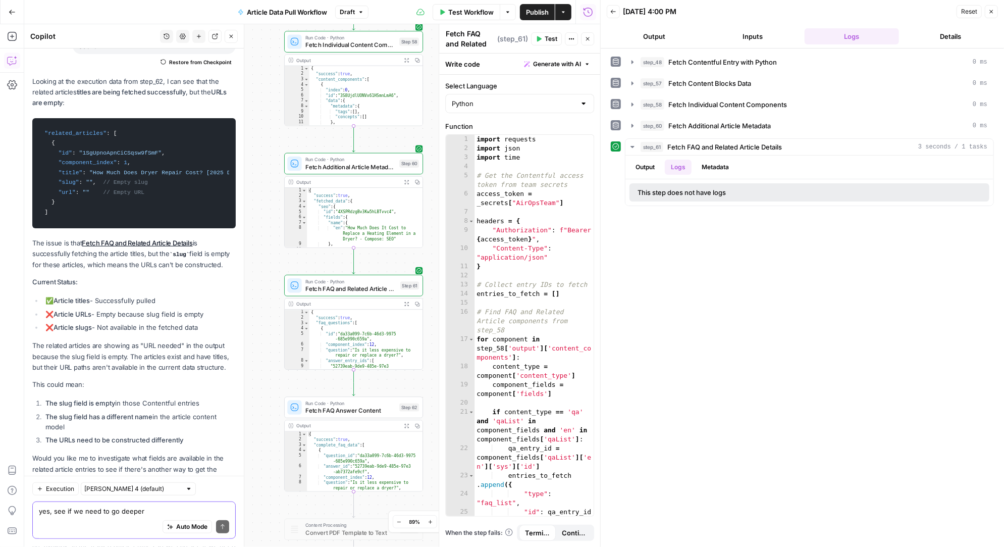
click at [101, 512] on textarea "yes, see if we need to go deeper" at bounding box center [134, 511] width 190 height 10
type textarea "okay did sd step 61 return anything uselful"
click at [643, 168] on button "Output" at bounding box center [644, 166] width 31 height 15
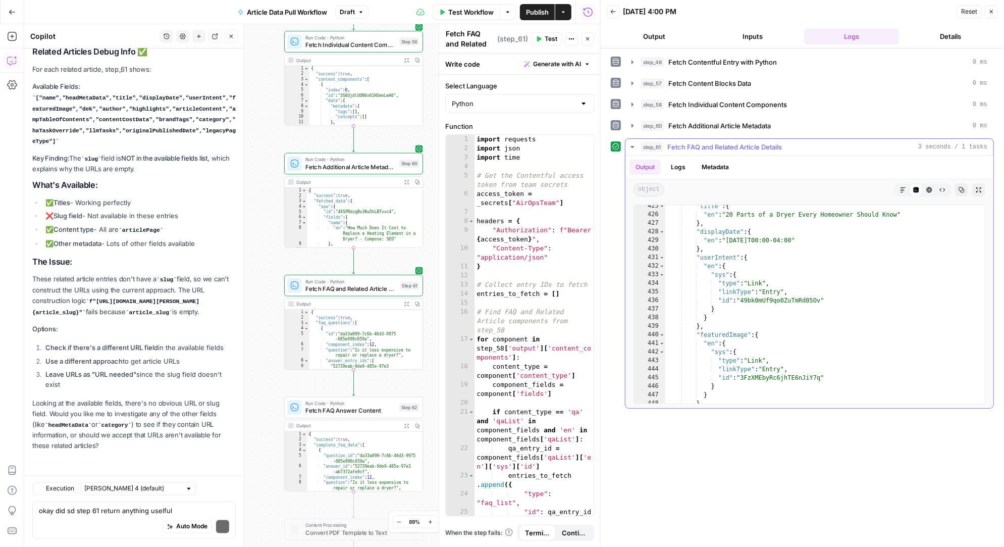
scroll to position [37050, 0]
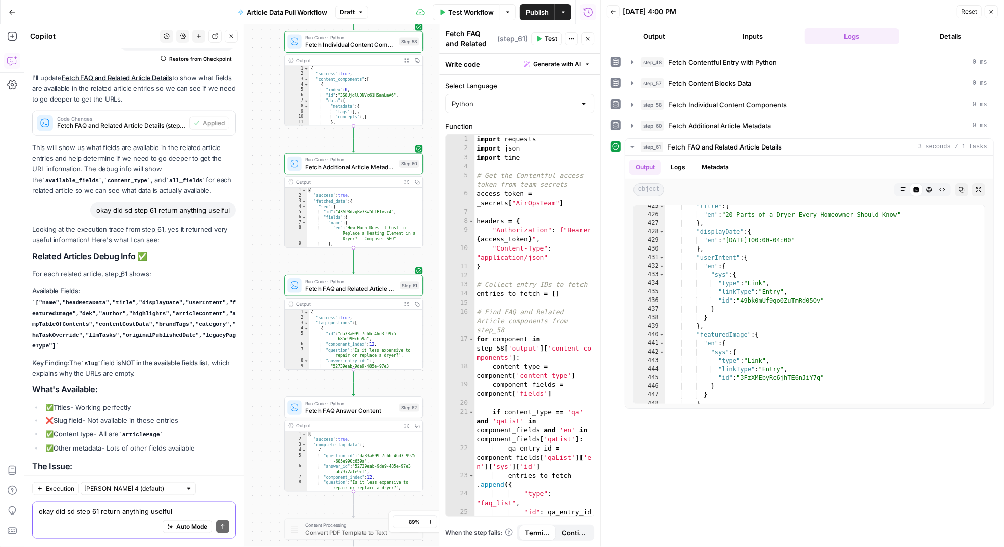
click at [75, 511] on textarea "okay did sd step 61 return anything uselful" at bounding box center [134, 511] width 190 height 10
click at [120, 511] on textarea "SO it" at bounding box center [134, 511] width 190 height 10
click at [121, 512] on textarea "SO it" at bounding box center [134, 511] width 190 height 10
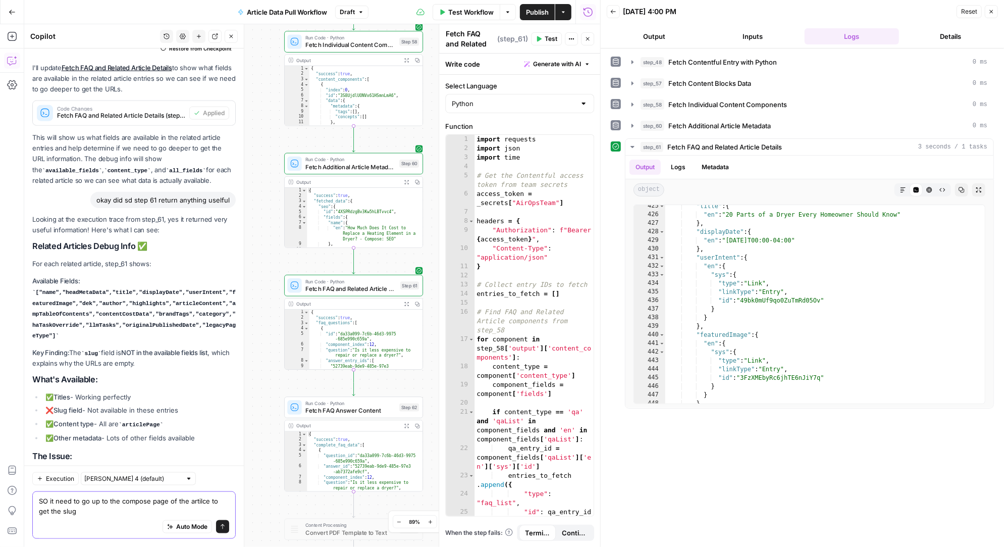
click at [119, 501] on textarea "SO it need to go up to the compose page of the artilce to get the slug" at bounding box center [134, 506] width 190 height 20
type textarea "SO it need to go up to the attached compose page of the artilce to get the slug"
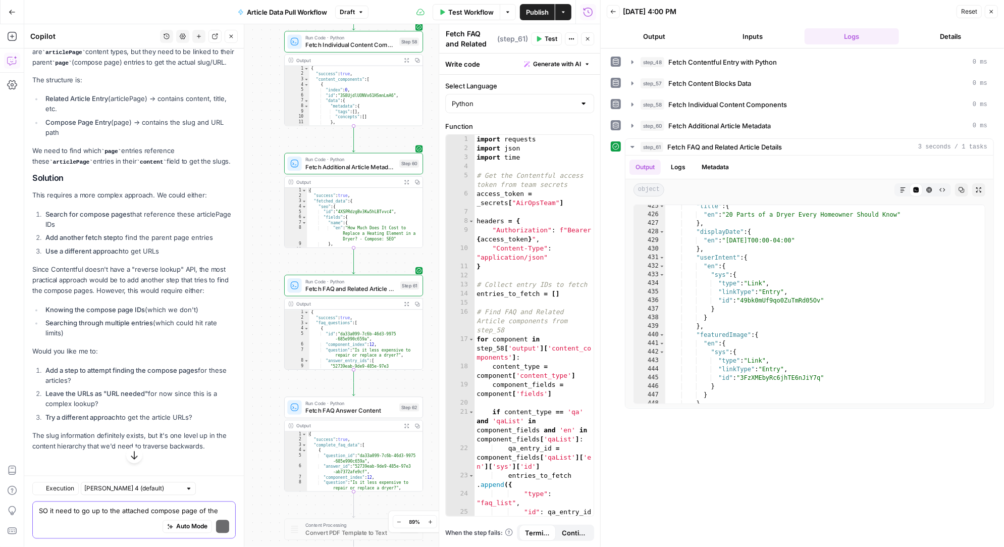
scroll to position [37420, 0]
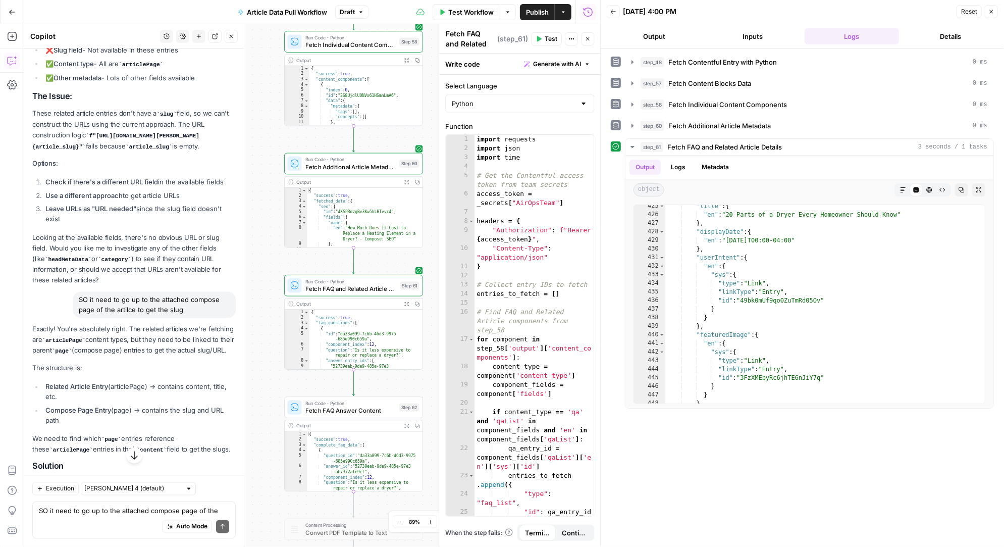
drag, startPoint x: 215, startPoint y: 324, endPoint x: 45, endPoint y: 321, distance: 170.1
click at [44, 520] on li "Add another fetch step to find the parent page entries" at bounding box center [139, 525] width 193 height 10
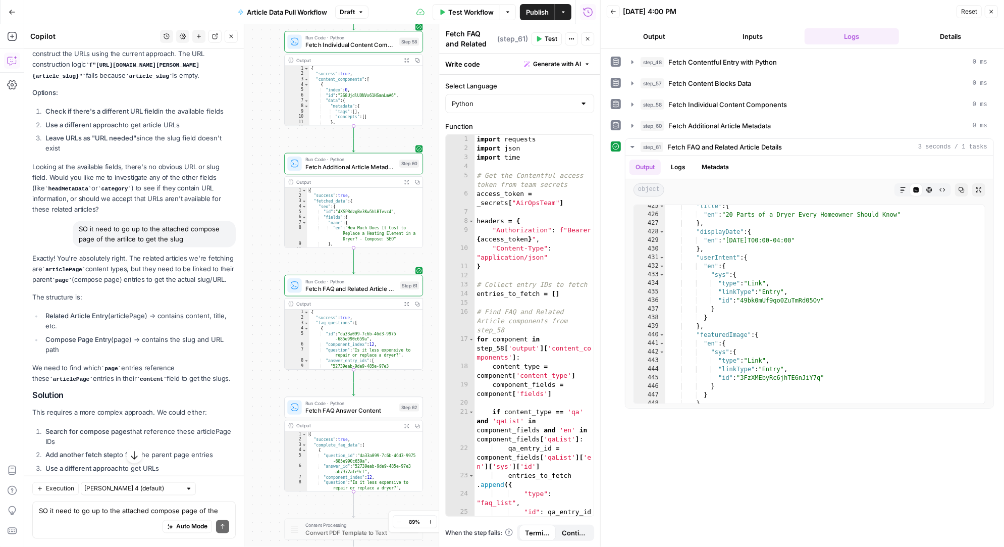
scroll to position [37504, 0]
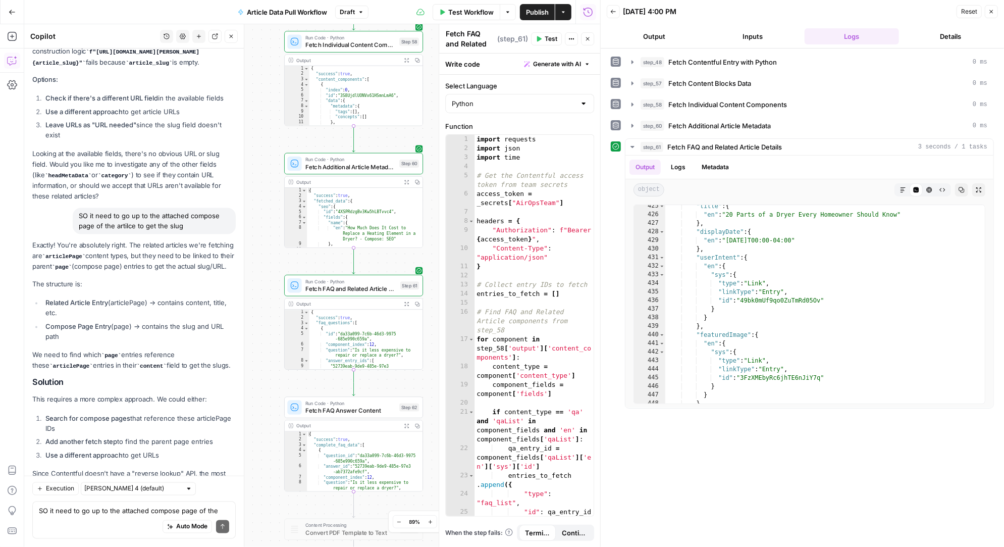
drag, startPoint x: 82, startPoint y: 375, endPoint x: 46, endPoint y: 372, distance: 36.5
copy li "Add a step to attempt finding the compose pages for these articles?"
click at [55, 510] on textarea "SO it need to go up to the attached compose page of the artilce to get the slug" at bounding box center [134, 511] width 190 height 10
paste textarea "Add a step to attempt finding the compose pages for these articles?"
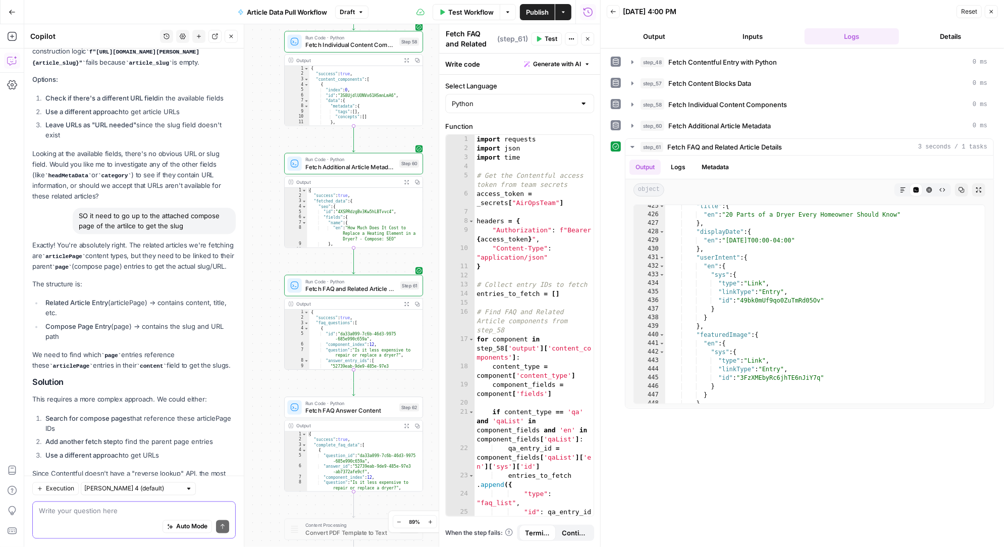
type textarea "Add a step to attempt finding the compose pages for these articles?"
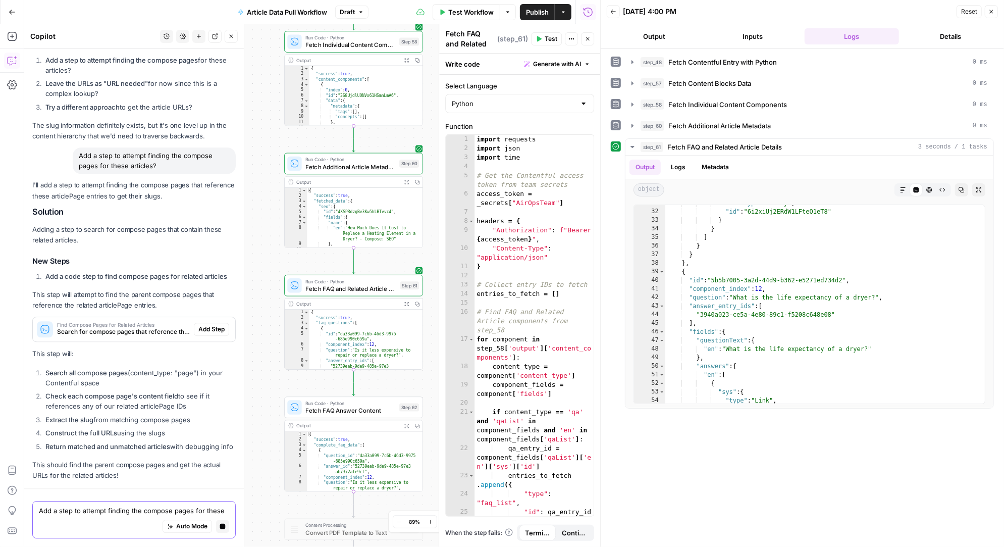
scroll to position [43232, 0]
click at [339, 411] on span "Fetch FAQ Answer Content" at bounding box center [350, 410] width 90 height 9
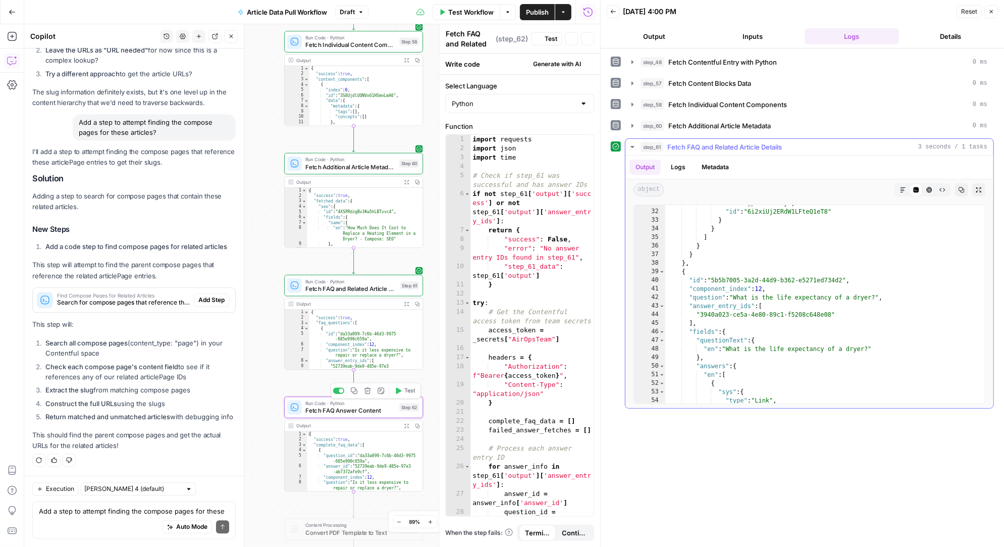
scroll to position [37846, 0]
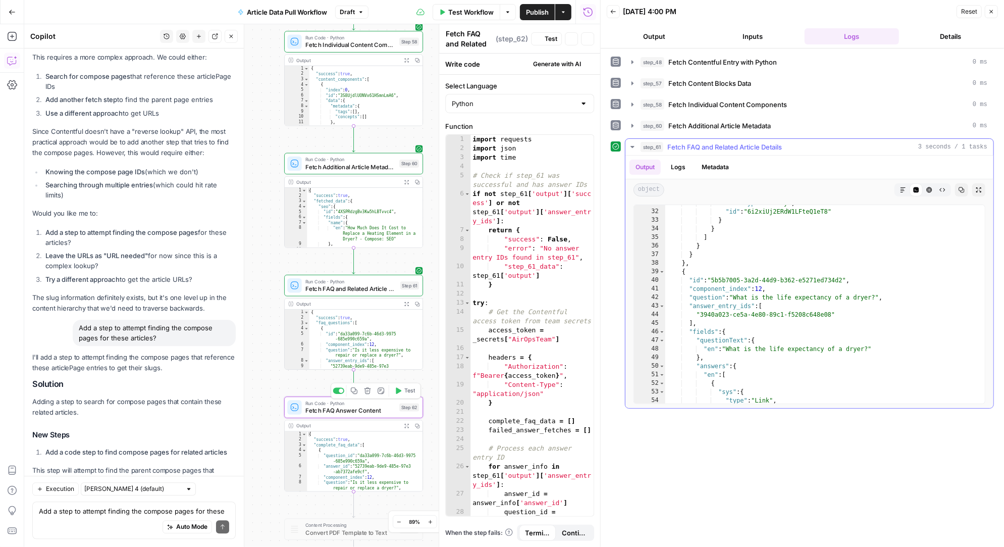
type textarea "Fetch FAQ Answer Content"
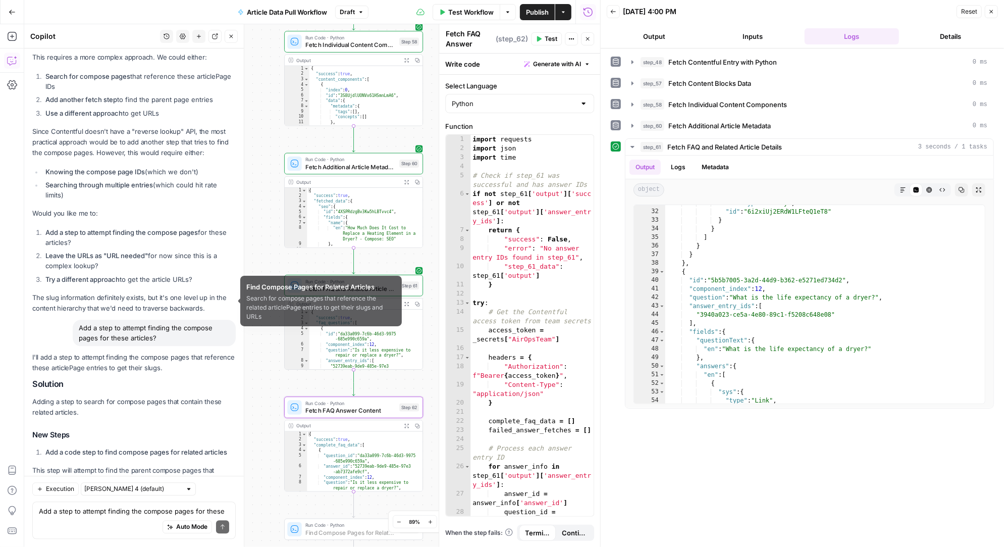
click at [210, 501] on span "Add Step" at bounding box center [211, 505] width 26 height 9
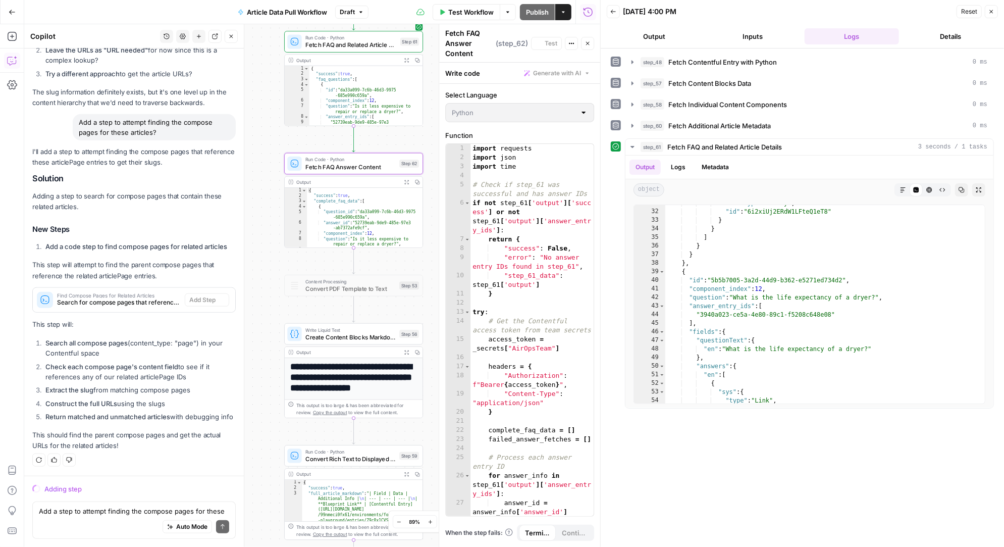
scroll to position [36506, 0]
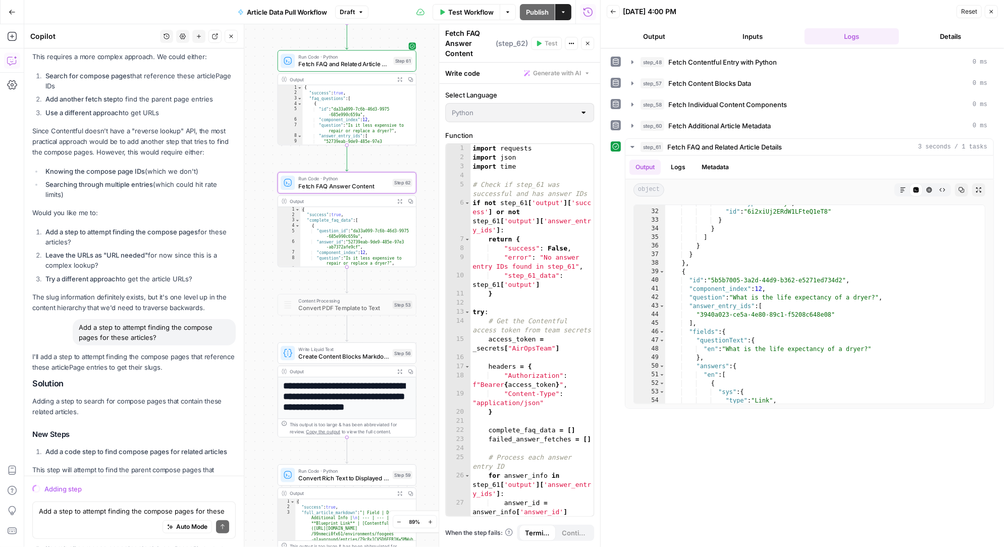
click at [349, 182] on span "Fetch FAQ Answer Content" at bounding box center [343, 185] width 90 height 9
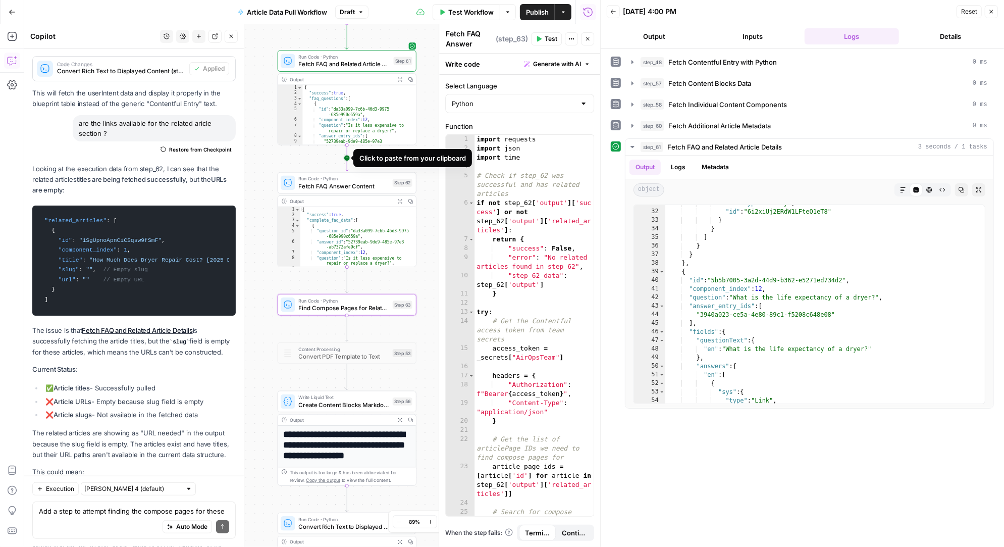
type textarea "Find Compose Pages for Related Articles"
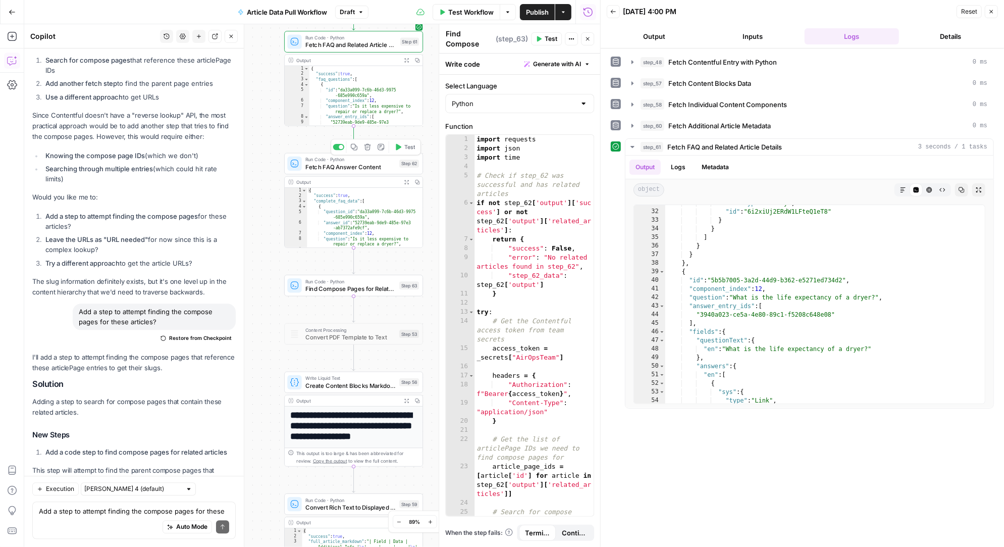
click at [353, 165] on span "Fetch FAQ Answer Content" at bounding box center [350, 166] width 90 height 9
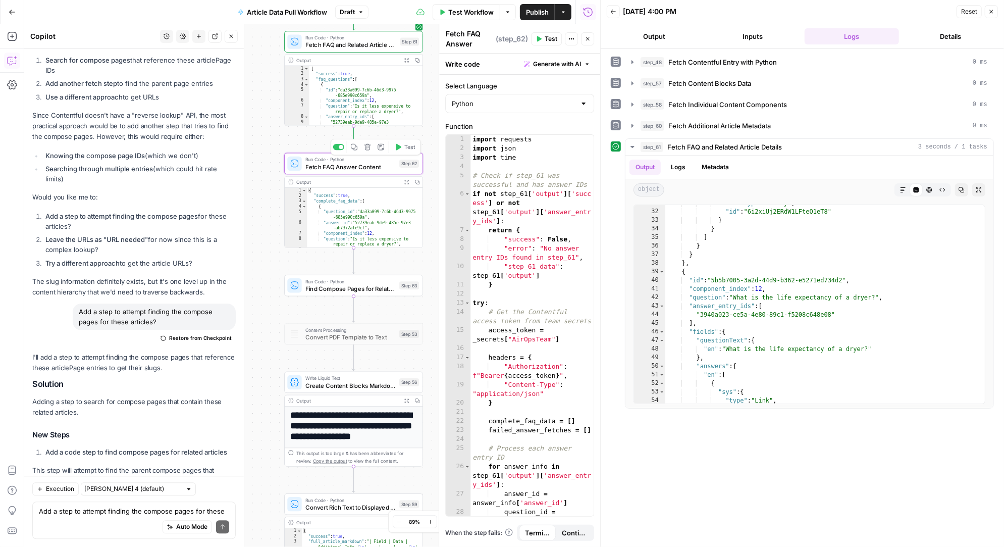
click at [398, 146] on icon "button" at bounding box center [399, 147] width 6 height 7
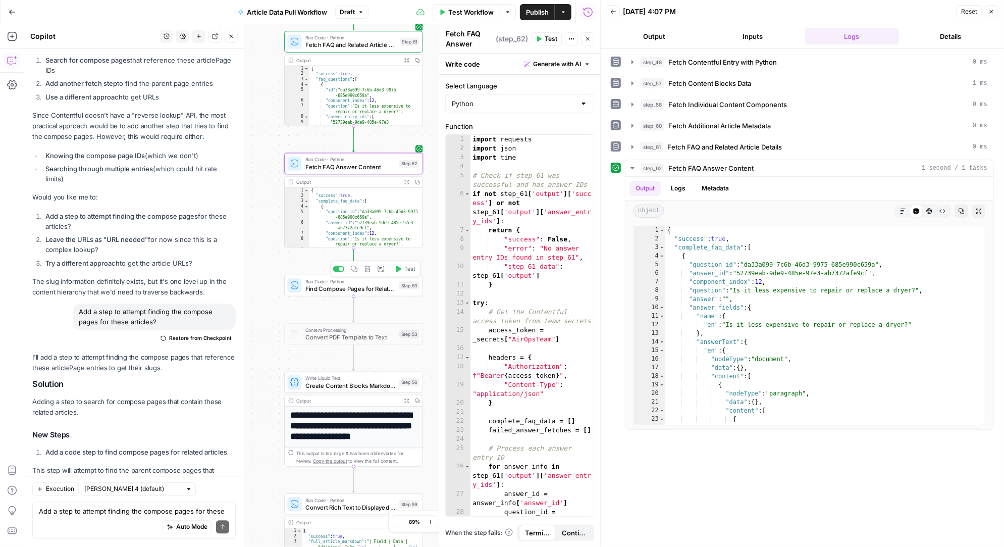
click at [399, 277] on div "Run Code · Python Find Compose Pages for Related Articles Step 63 Copy step Del…" at bounding box center [353, 286] width 139 height 22
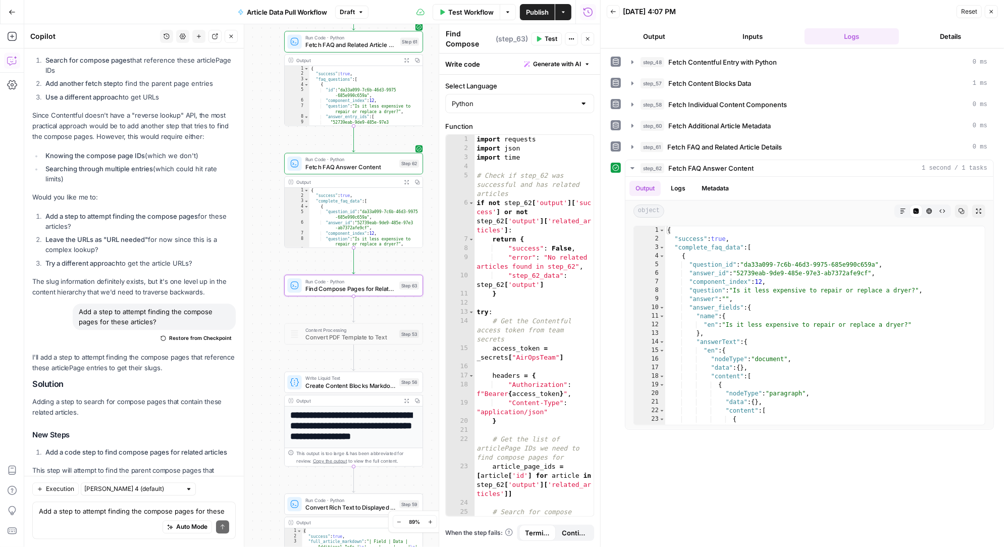
click at [545, 39] on button "Test" at bounding box center [546, 38] width 31 height 13
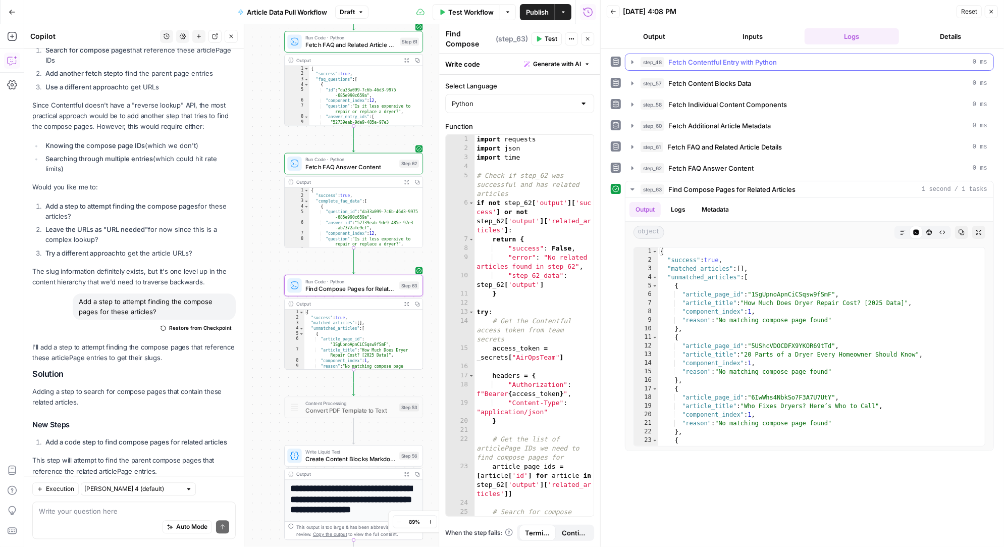
click at [629, 61] on icon "button" at bounding box center [632, 62] width 8 height 8
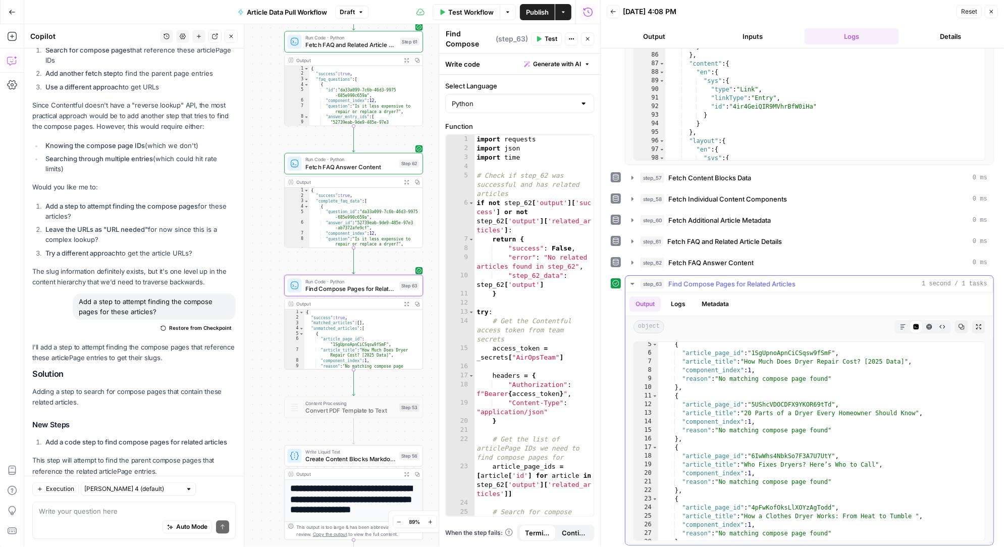
scroll to position [39, 0]
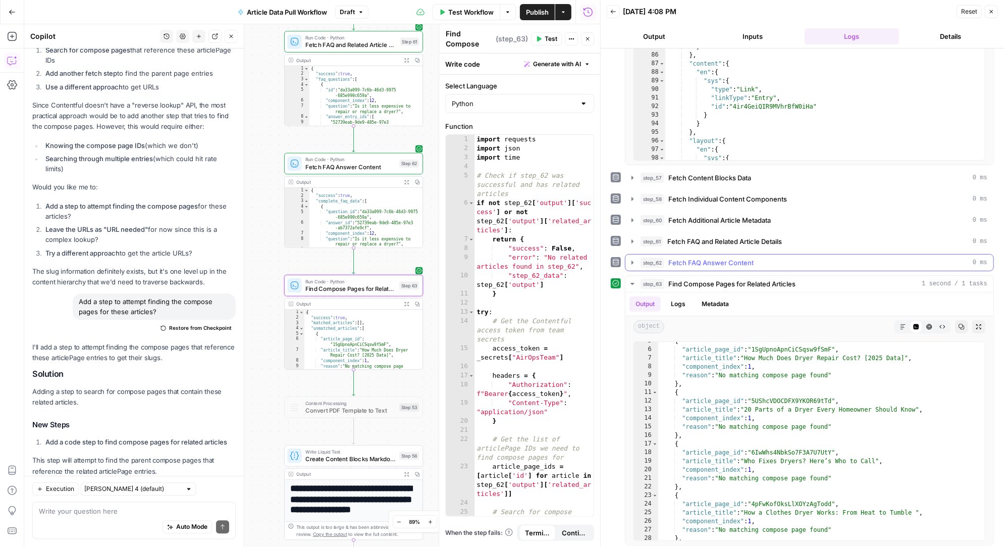
click at [630, 258] on icon "button" at bounding box center [632, 262] width 8 height 8
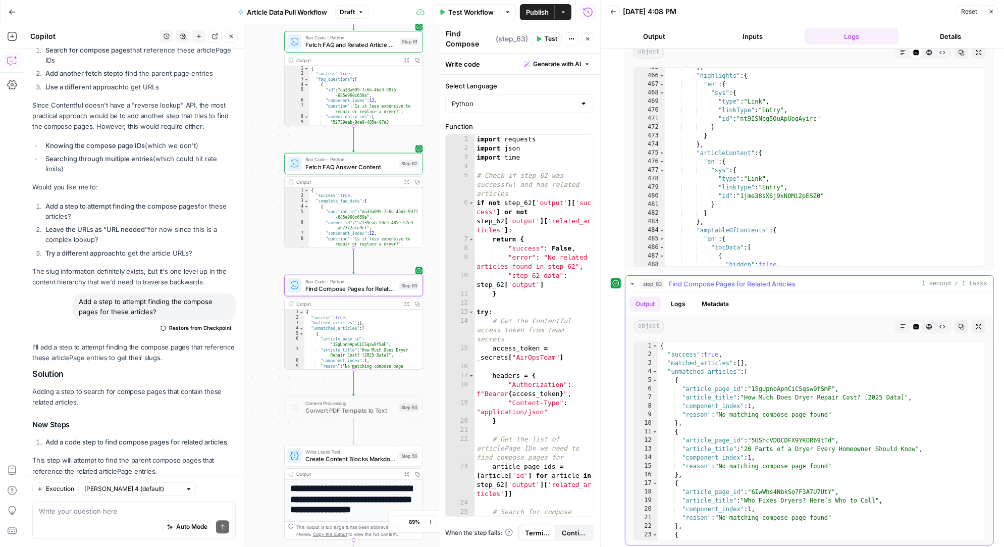
scroll to position [320, 0]
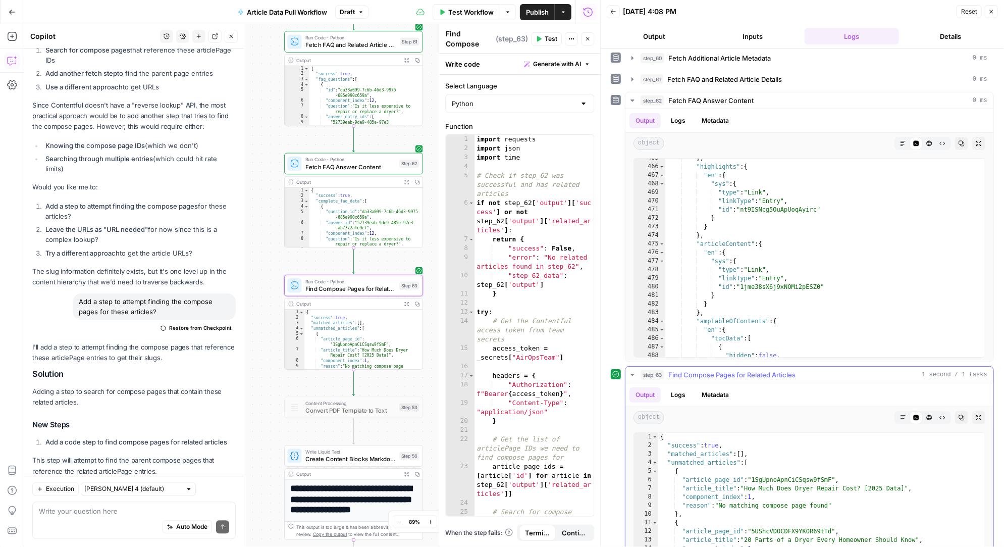
click at [635, 371] on icon "button" at bounding box center [632, 374] width 8 height 8
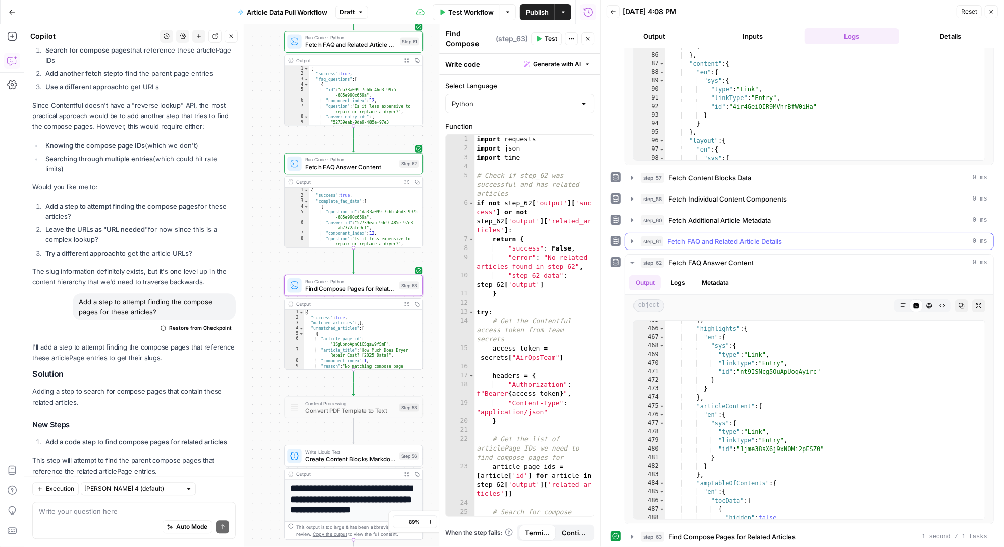
click at [634, 239] on icon "button" at bounding box center [632, 241] width 8 height 8
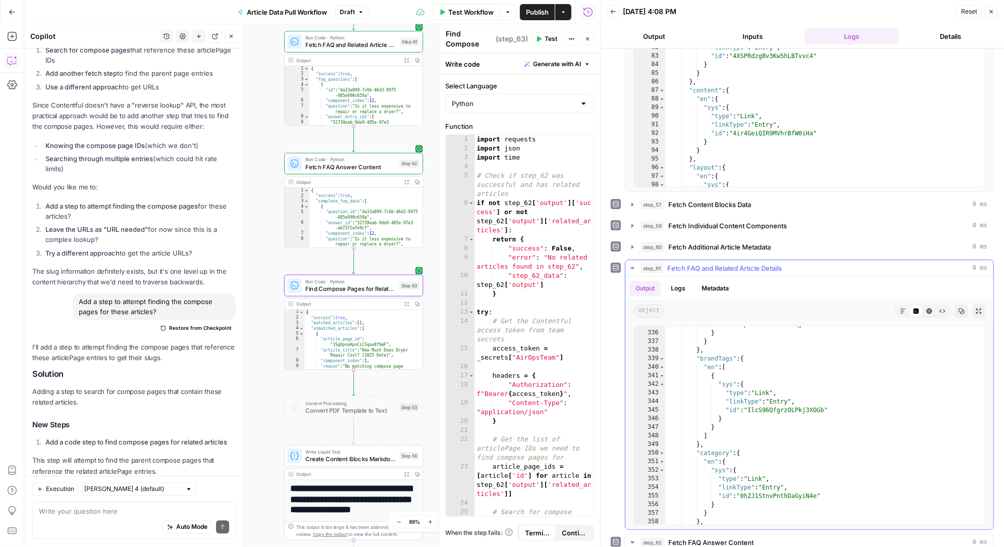
scroll to position [2872, 0]
click at [368, 270] on icon "button" at bounding box center [367, 268] width 7 height 7
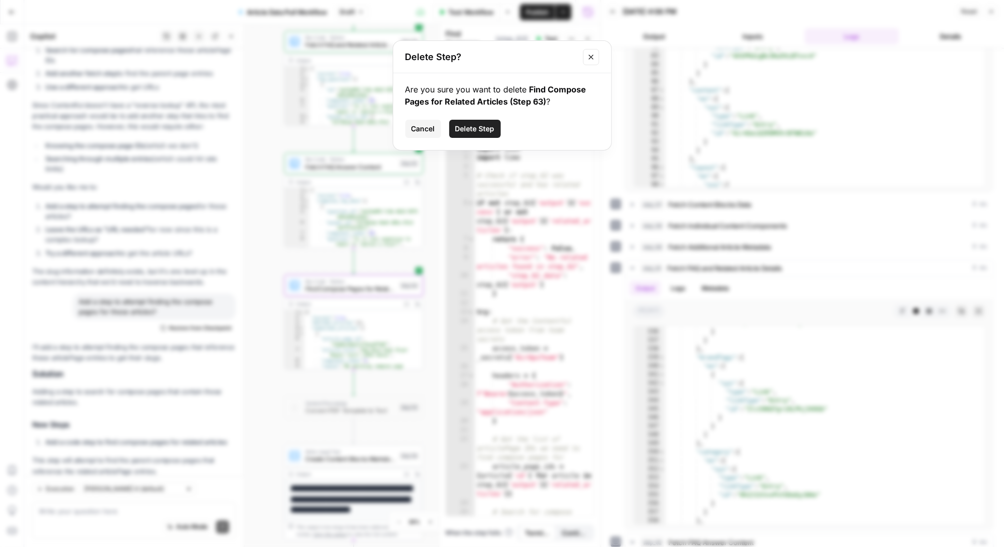
click at [474, 126] on span "Delete Step" at bounding box center [474, 129] width 39 height 10
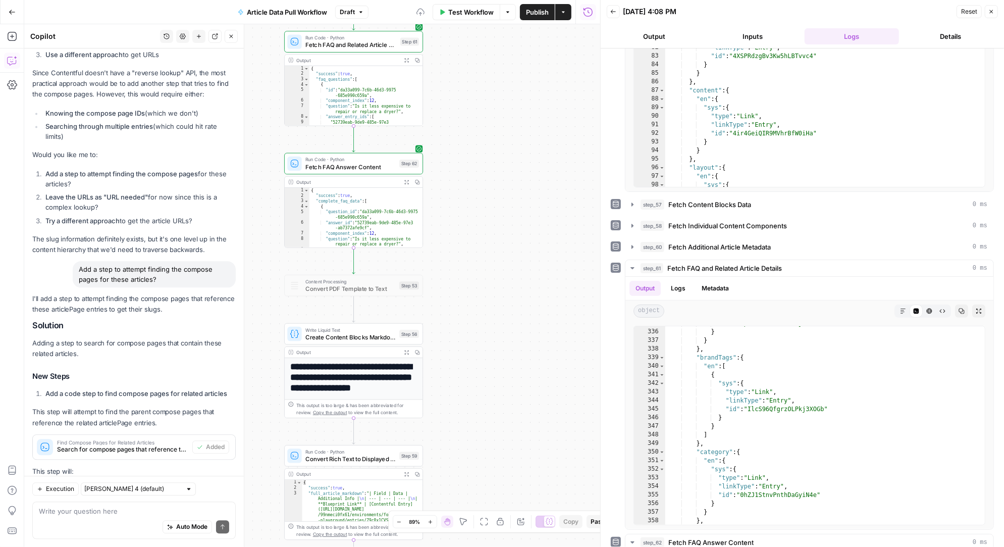
drag, startPoint x: 442, startPoint y: 202, endPoint x: 447, endPoint y: 363, distance: 161.6
click at [448, 363] on div "Workflow Set Inputs Inputs Run Code · Python Fetch Contentful Entry with Python…" at bounding box center [312, 285] width 576 height 522
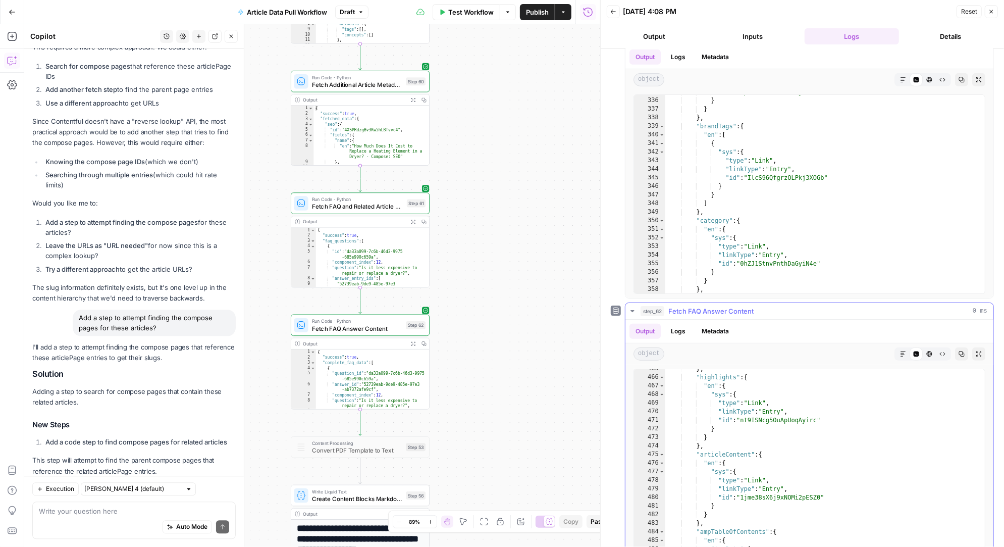
scroll to position [411, 0]
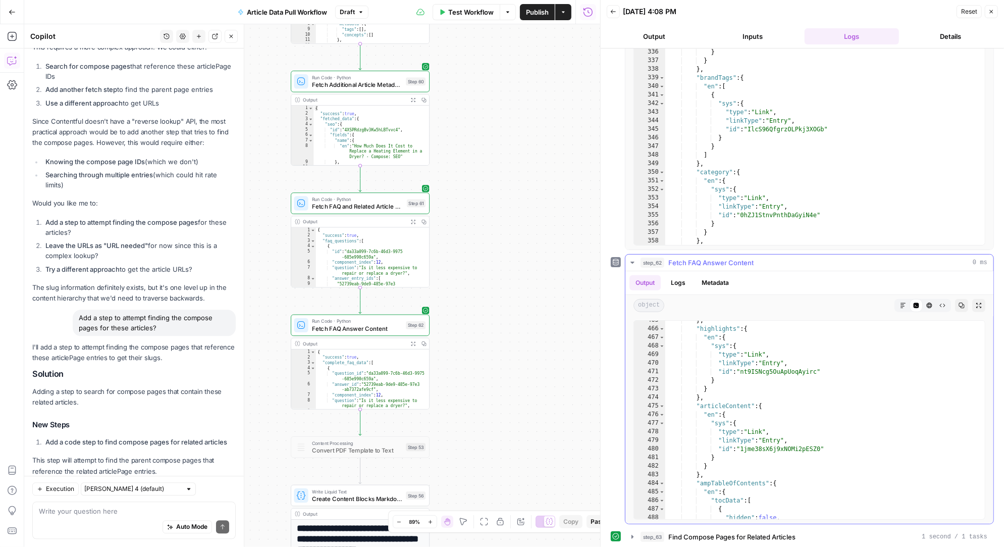
click at [632, 261] on icon "button" at bounding box center [632, 262] width 4 height 2
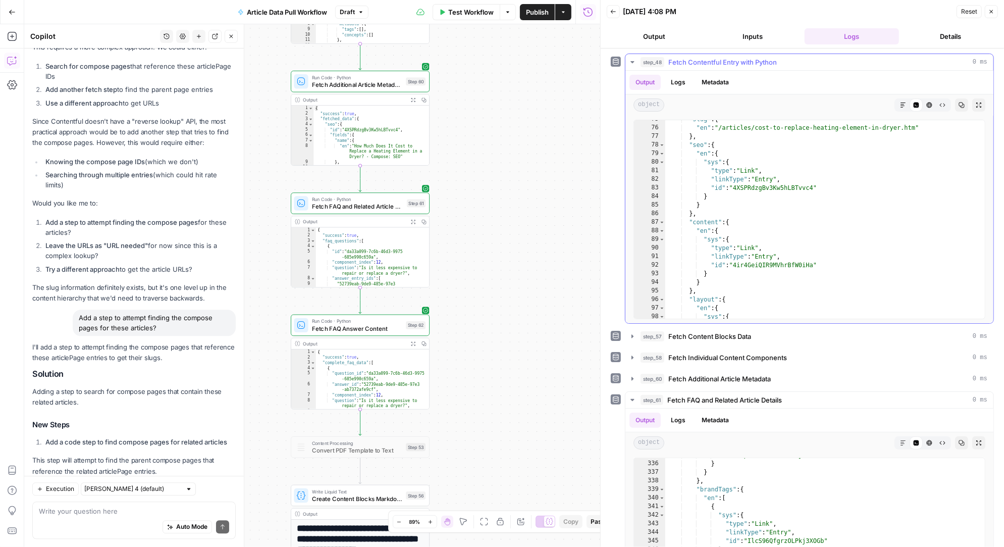
scroll to position [0, 0]
click at [631, 60] on icon "button" at bounding box center [632, 62] width 8 height 8
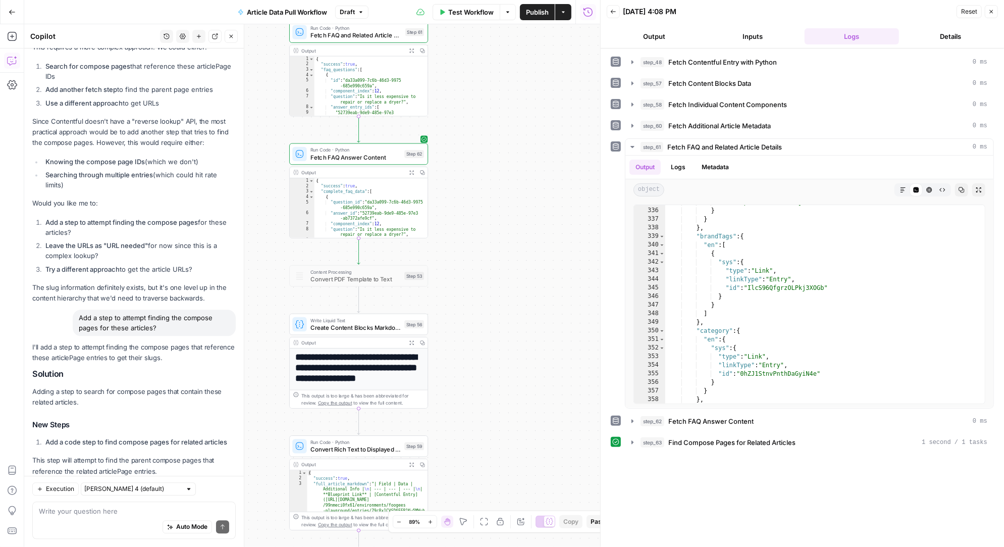
drag, startPoint x: 480, startPoint y: 408, endPoint x: 478, endPoint y: 237, distance: 171.1
click at [478, 237] on div "Workflow Set Inputs Inputs Run Code · Python Fetch Contentful Entry with Python…" at bounding box center [312, 285] width 576 height 522
click at [90, 513] on textarea at bounding box center [134, 511] width 190 height 10
type textarea "isntead of the url can we put the entry id for the relate article blocs"
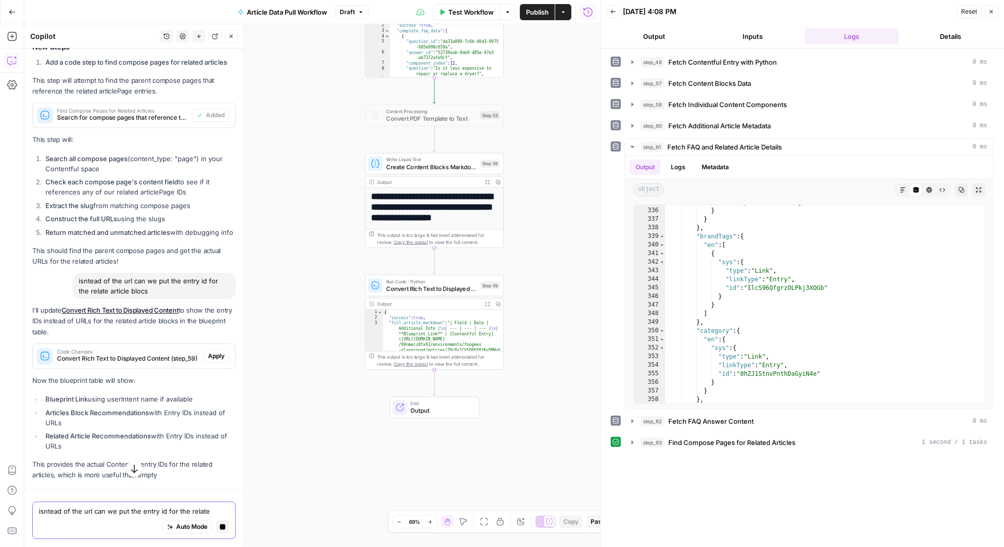
scroll to position [43445, 0]
click at [222, 375] on p "Now the blueprint table will show:" at bounding box center [133, 380] width 203 height 11
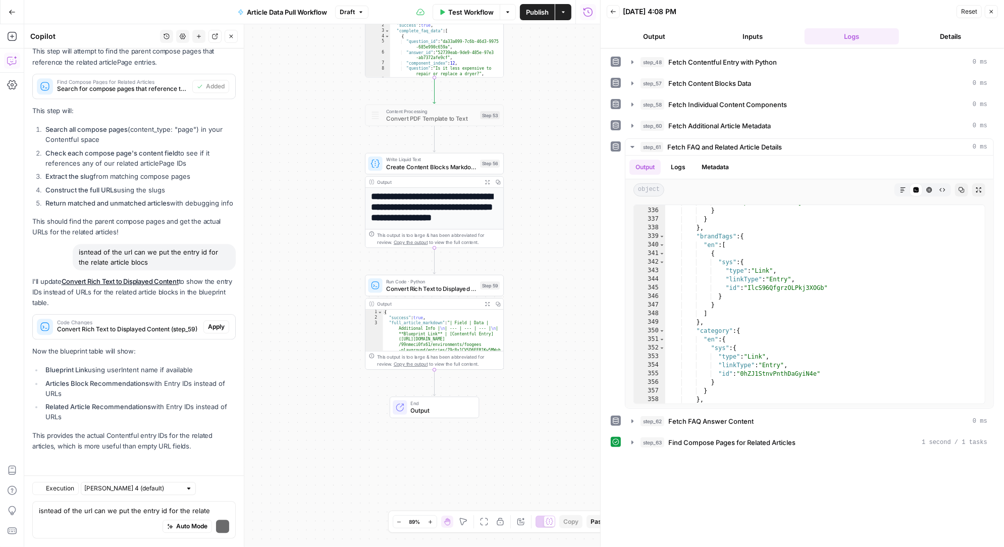
scroll to position [38059, 0]
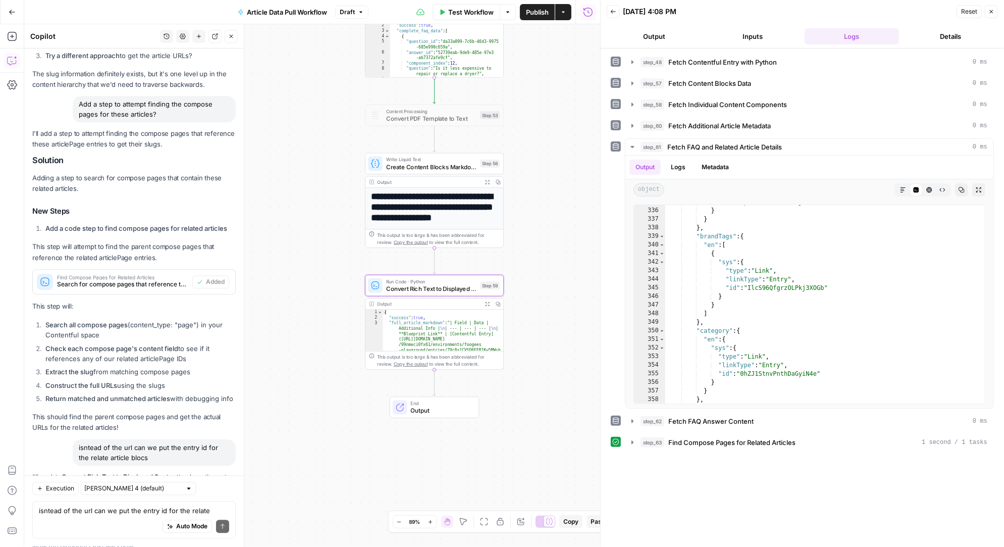
click at [219, 517] on span "Apply" at bounding box center [216, 521] width 17 height 9
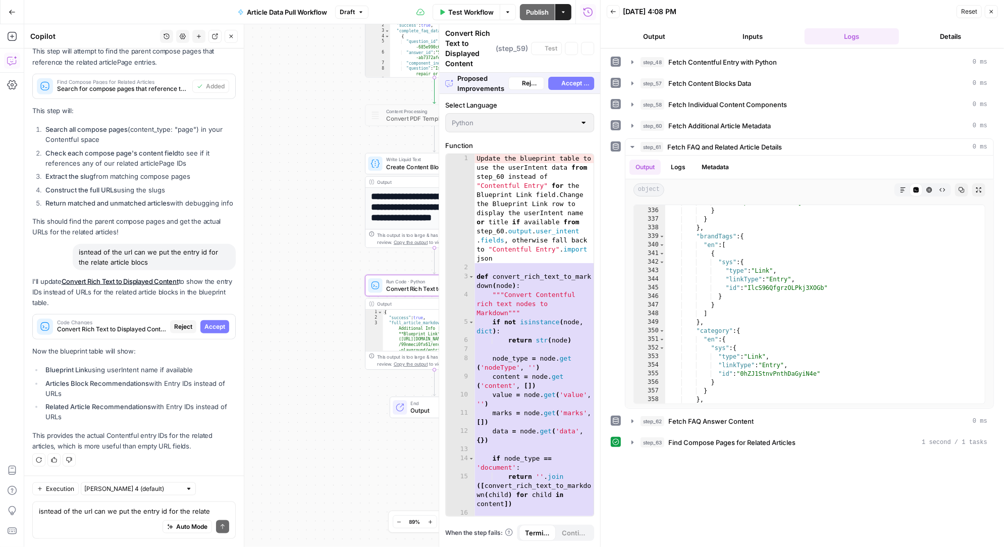
scroll to position [36719, 0]
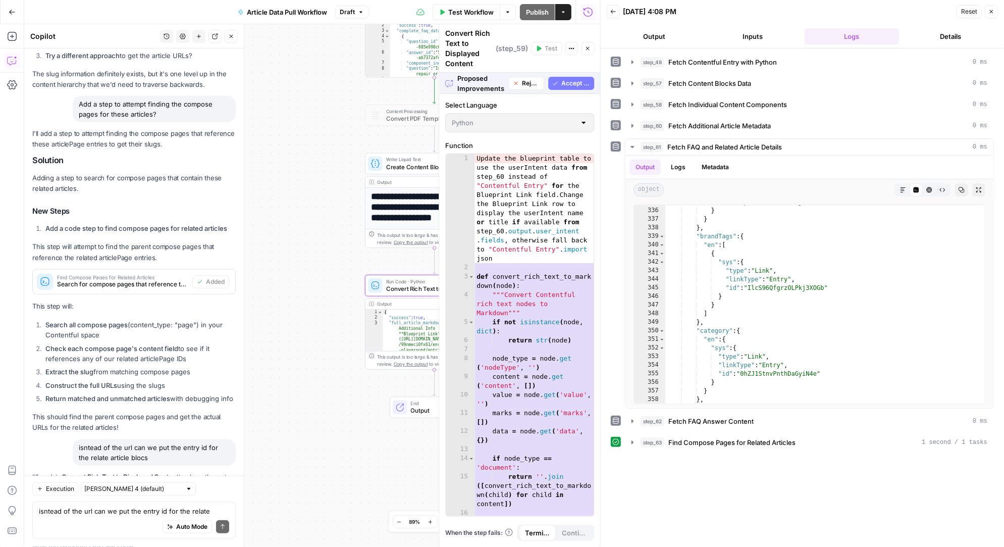
click at [219, 517] on span "Accept" at bounding box center [214, 521] width 21 height 9
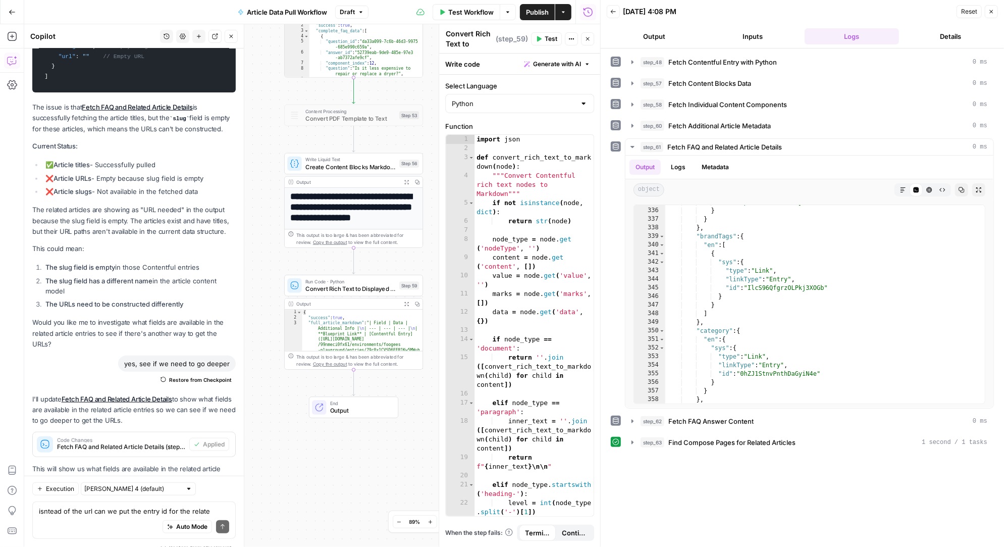
scroll to position [38124, 0]
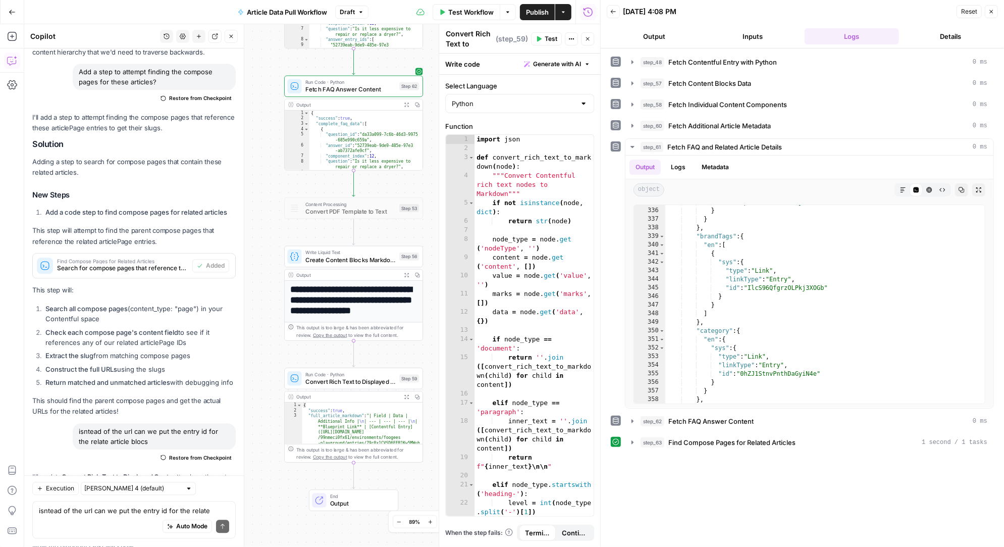
drag, startPoint x: 429, startPoint y: 181, endPoint x: 429, endPoint y: 227, distance: 45.4
click at [429, 227] on div "Workflow Set Inputs Inputs Run Code · Python Fetch Contentful Entry with Python…" at bounding box center [312, 285] width 576 height 522
click at [400, 240] on icon "button" at bounding box center [399, 240] width 6 height 7
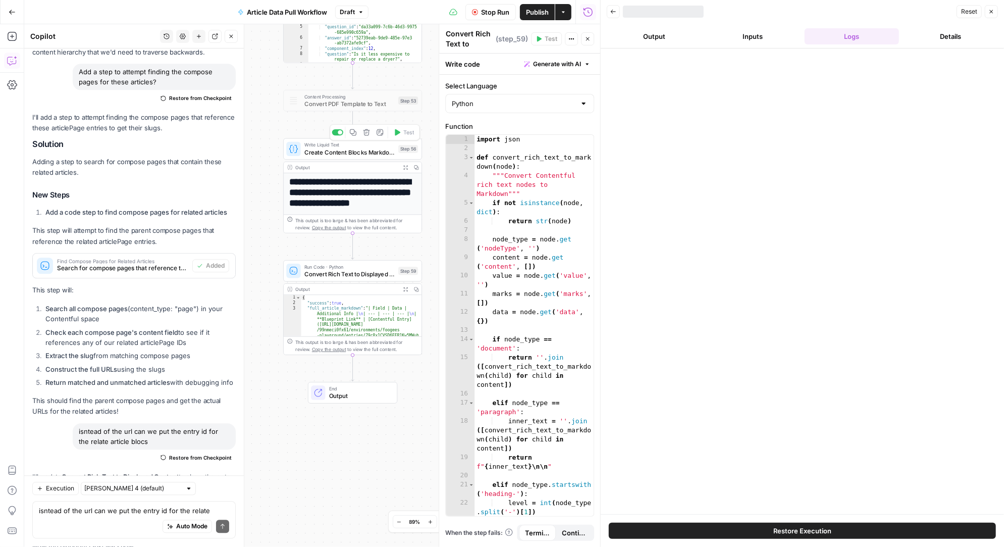
click at [431, 240] on div "Workflow Set Inputs Inputs Run Code · Python Fetch Contentful Entry with Python…" at bounding box center [312, 285] width 576 height 522
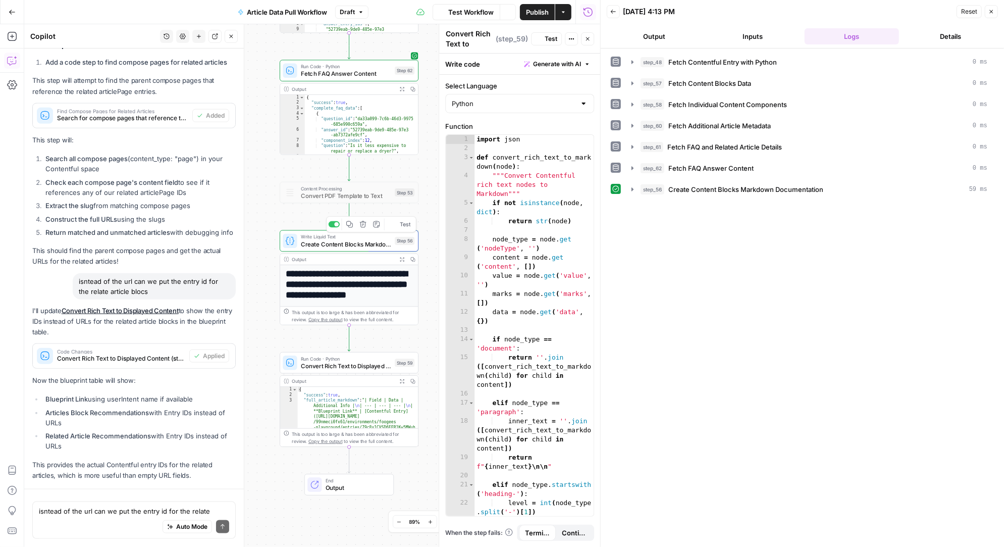
drag, startPoint x: 428, startPoint y: 80, endPoint x: 424, endPoint y: 171, distance: 90.9
click at [424, 171] on div "Workflow Set Inputs Inputs Run Code · Python Fetch Contentful Entry with Python…" at bounding box center [312, 285] width 576 height 522
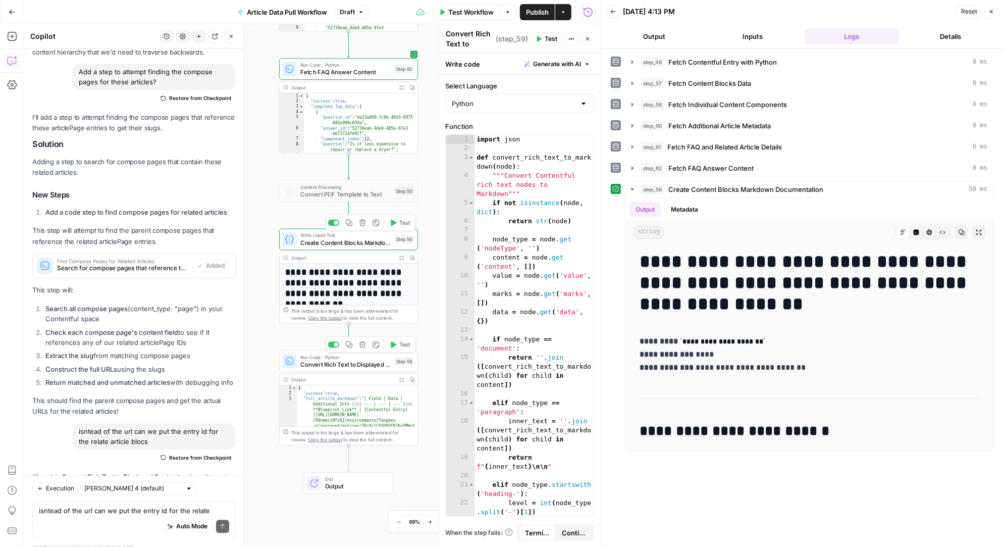
click at [395, 344] on icon "button" at bounding box center [394, 344] width 6 height 7
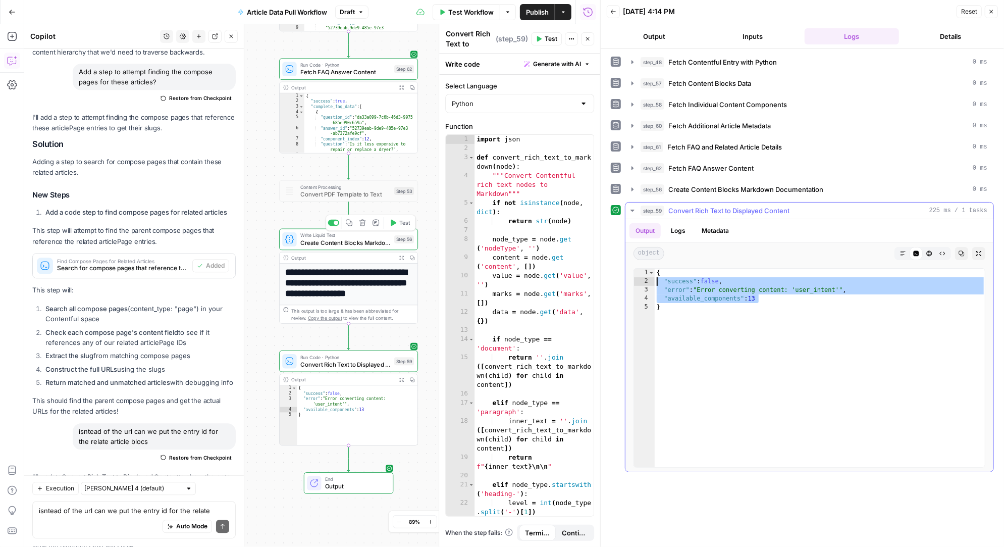
drag, startPoint x: 776, startPoint y: 298, endPoint x: 644, endPoint y: 270, distance: 134.6
click at [644, 270] on div "**********" at bounding box center [809, 367] width 352 height 199
type textarea "**********"
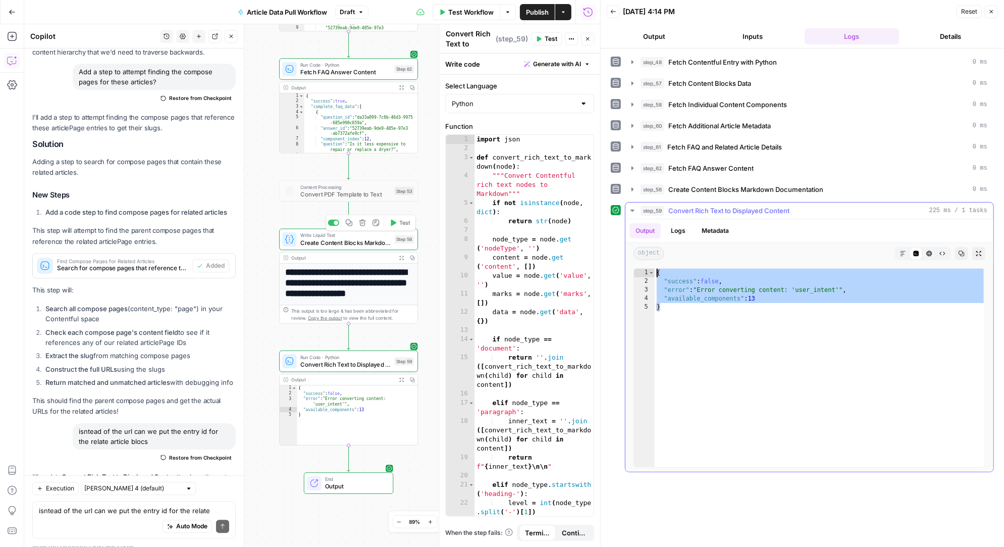
drag, startPoint x: 672, startPoint y: 307, endPoint x: 656, endPoint y: 270, distance: 40.4
click at [656, 270] on div "{ "success" : false , "error" : "Error converting content: 'user_intent'" , "av…" at bounding box center [820, 376] width 331 height 216
click at [75, 511] on textarea "isntead of the url can we put the entry id for the relate article blocs" at bounding box center [134, 511] width 190 height 10
paste textarea "{ "success": false, "error": "Error converting content: 'user_intent'", "availa…"
type textarea "{ "success": false, "error": "Error converting content: 'user_intent'", "availa…"
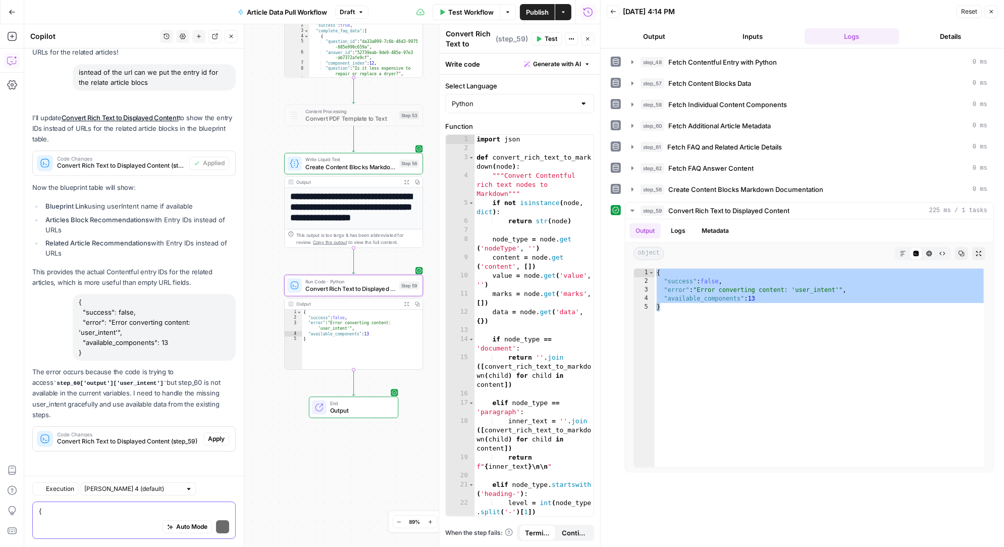
scroll to position [38276, 0]
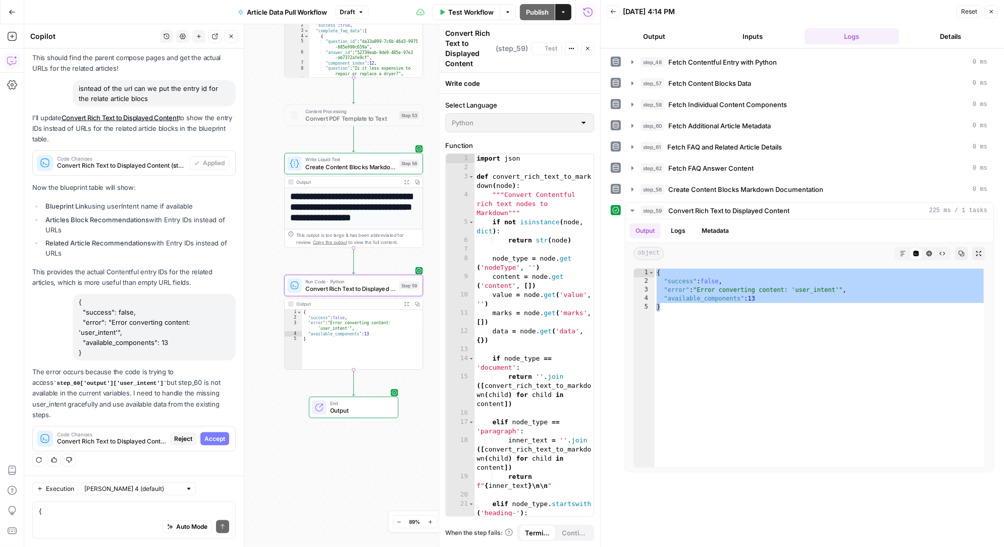
scroll to position [36871, 0]
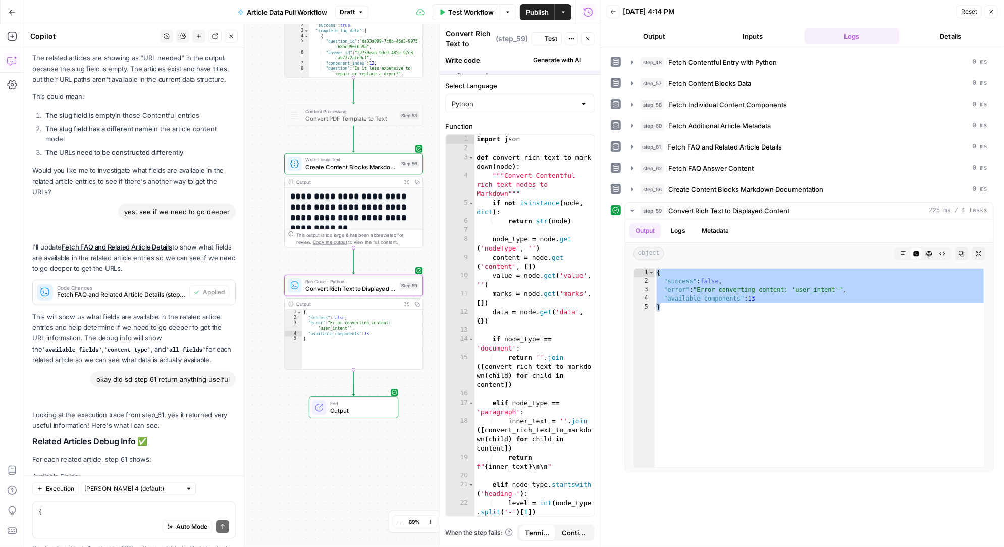
click at [547, 38] on span "Test" at bounding box center [551, 38] width 13 height 9
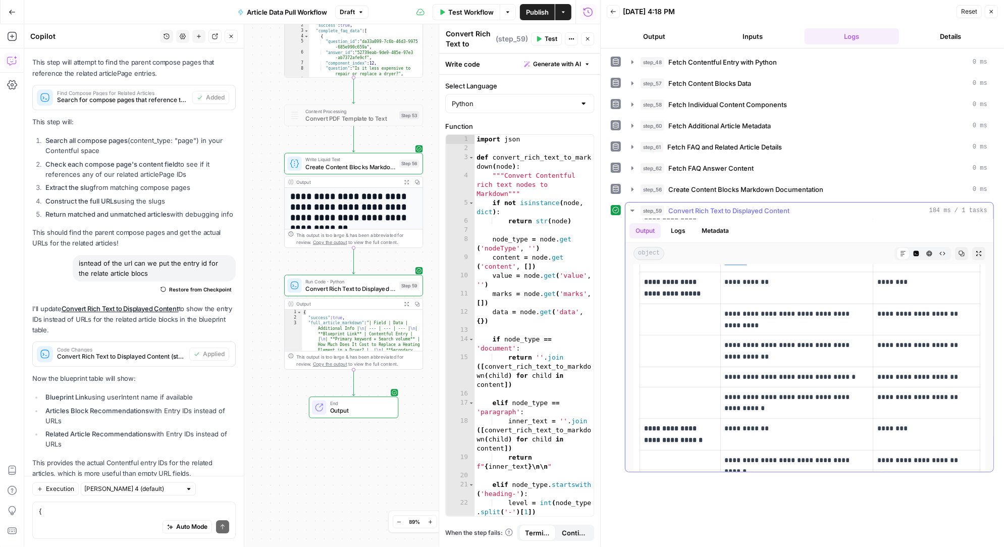
scroll to position [294, 0]
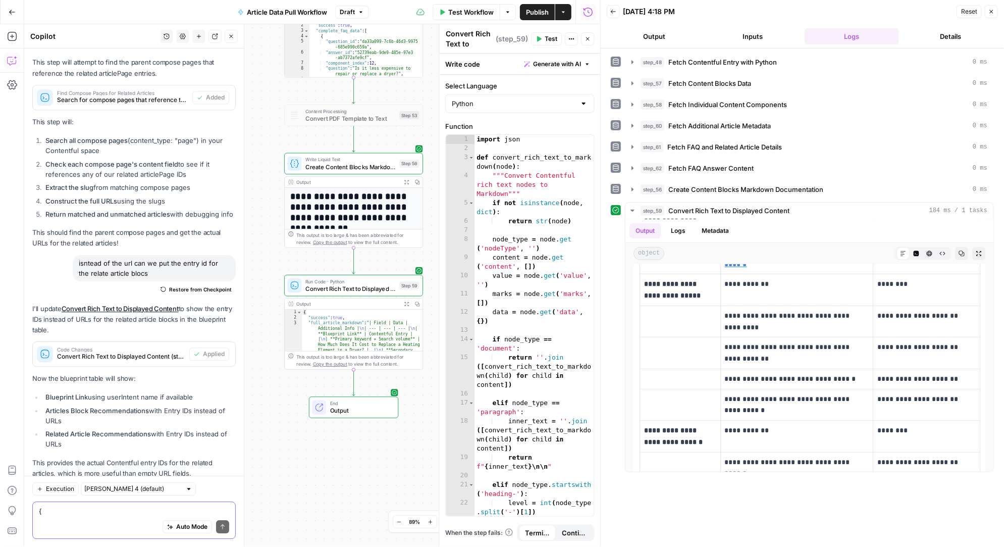
click at [109, 513] on textarea "{ "success": false, "error": "Error converting content: 'user_intent'", "availa…" at bounding box center [134, 511] width 190 height 10
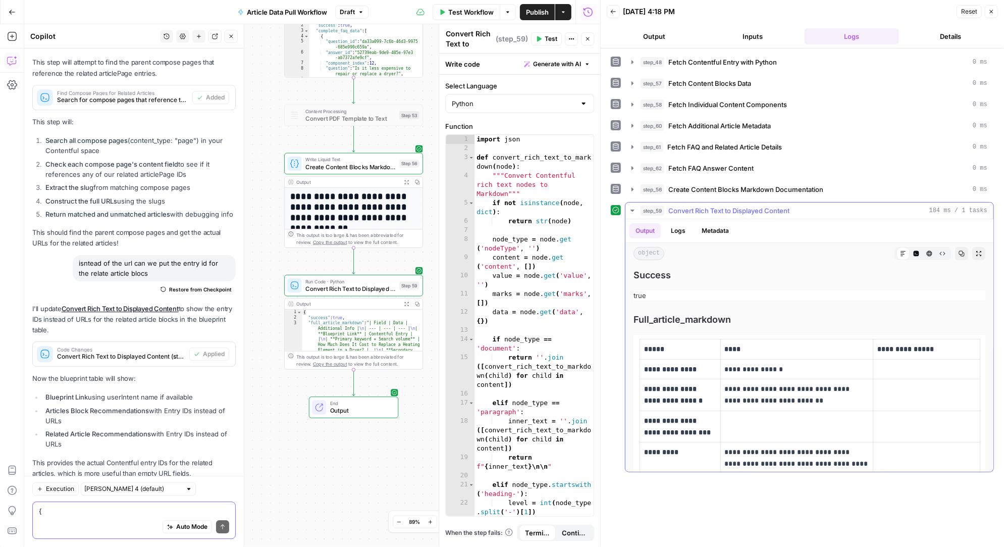
scroll to position [0, 0]
click at [99, 509] on textarea "{ "success": false, "error": "Error converting content: 'user_intent'", "availa…" at bounding box center [134, 511] width 190 height 10
type textarea "can we get user intent?"
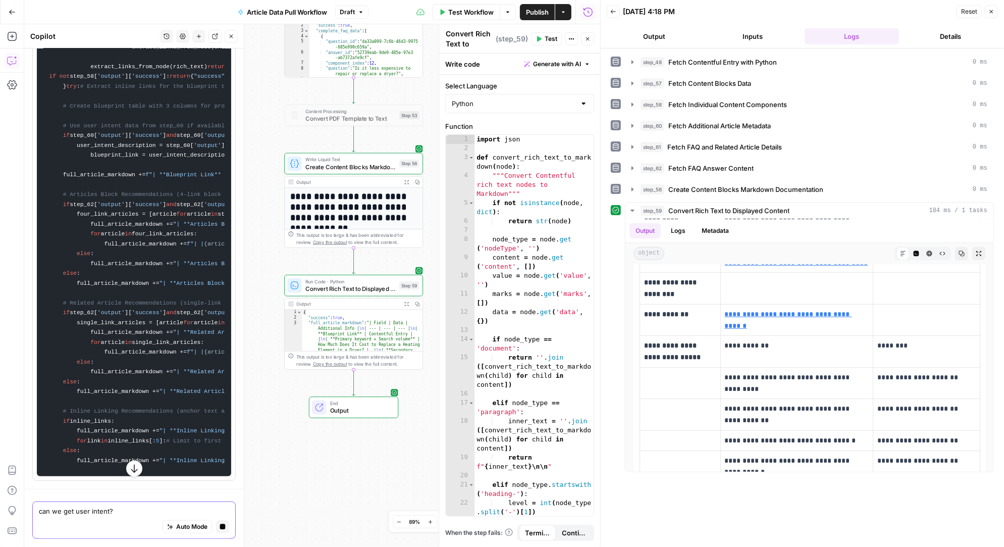
scroll to position [43905, 0]
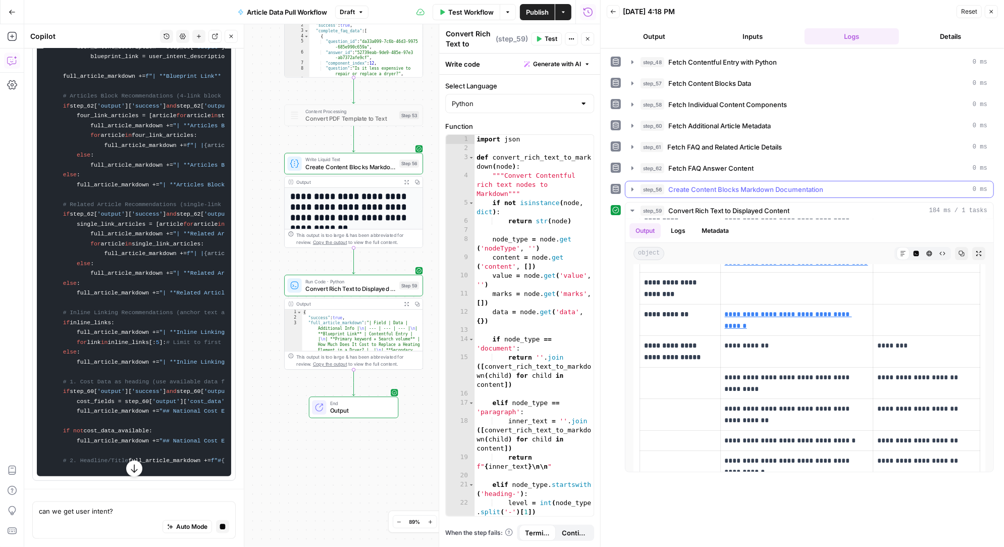
click at [632, 123] on icon "button" at bounding box center [632, 126] width 8 height 8
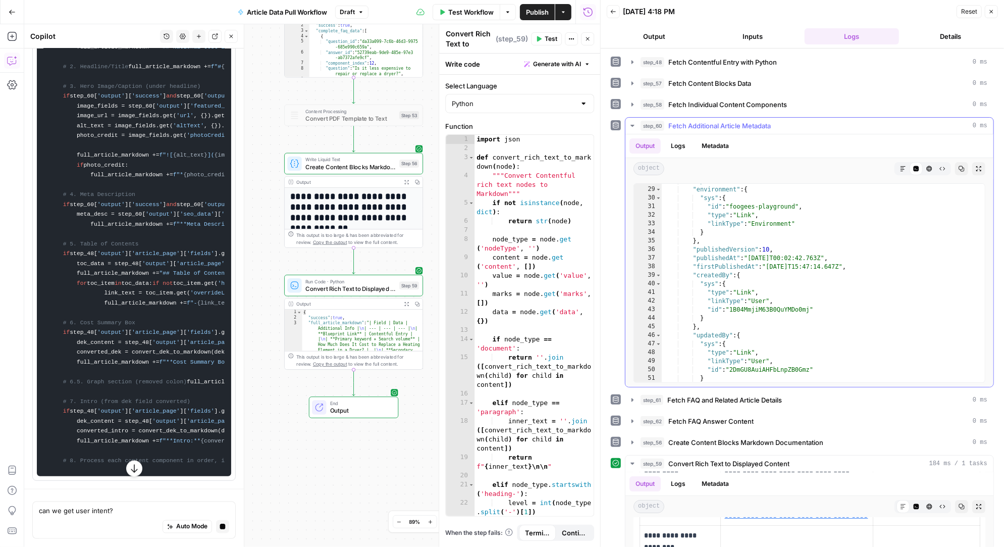
scroll to position [256, 0]
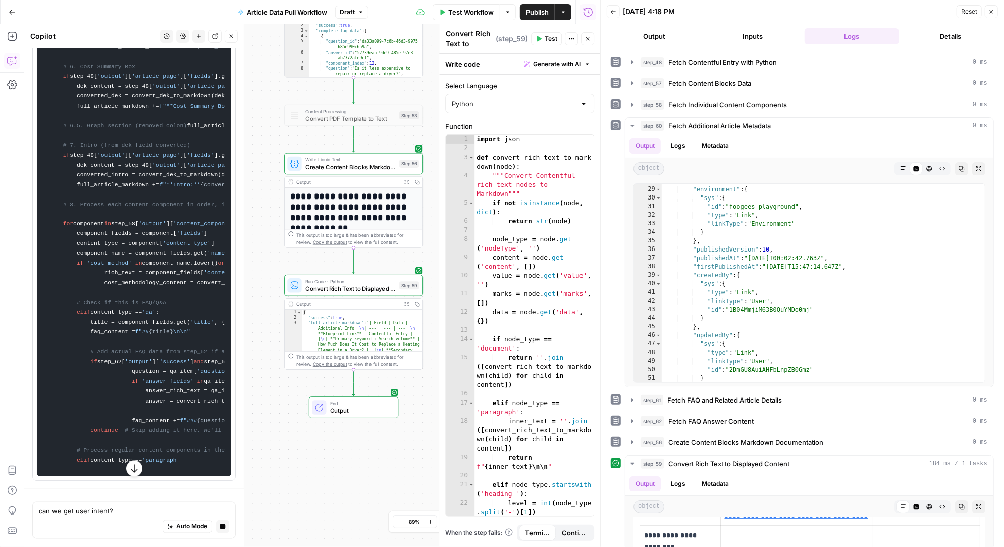
click at [831, 209] on div ""updatedAt" : "2025-02-22T00:02:42.763Z" , "environment" : { "sys" : { "id" : "…" at bounding box center [824, 285] width 324 height 216
click at [812, 209] on div ""updatedAt" : "2025-02-22T00:02:42.763Z" , "environment" : { "sys" : { "id" : "…" at bounding box center [824, 285] width 324 height 216
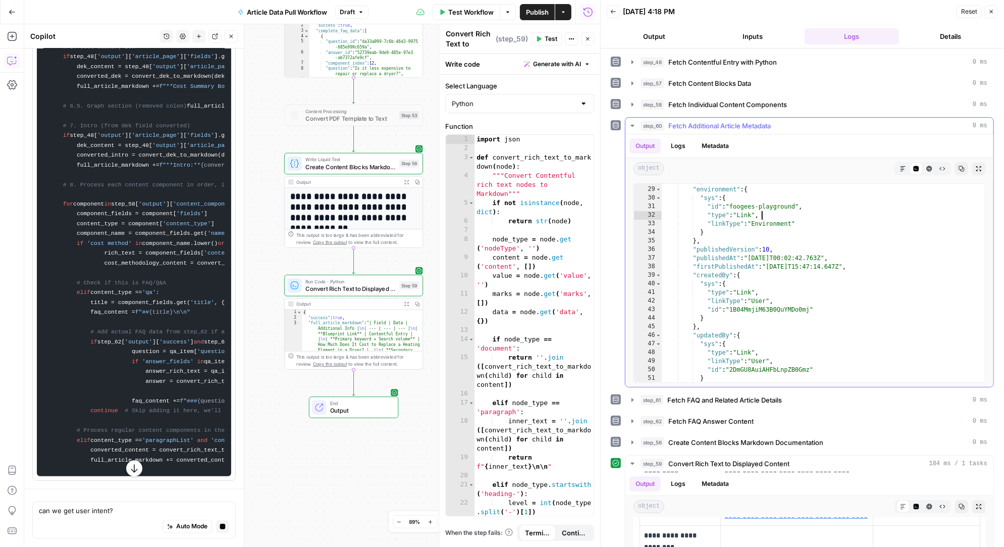
type textarea "**********"
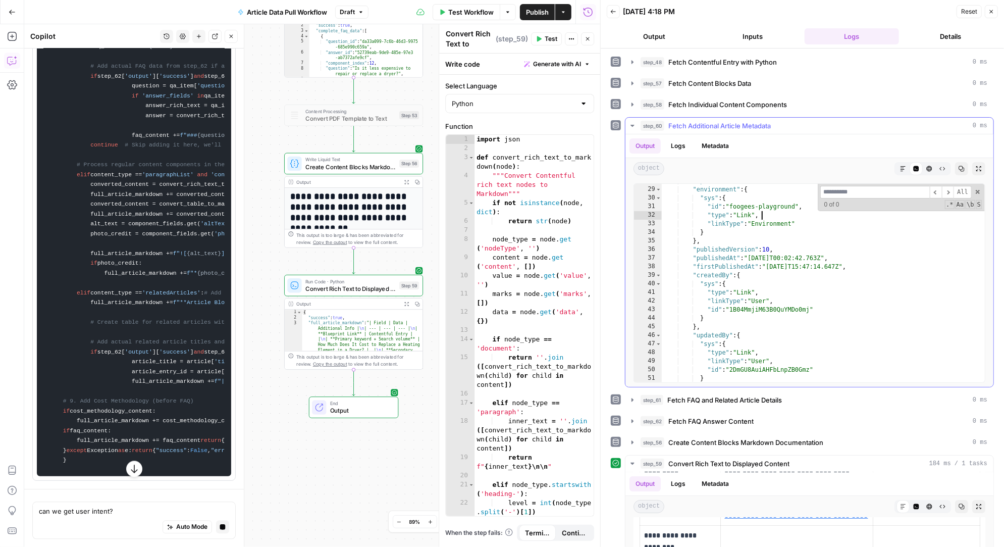
click at [841, 192] on input at bounding box center [875, 192] width 110 height 13
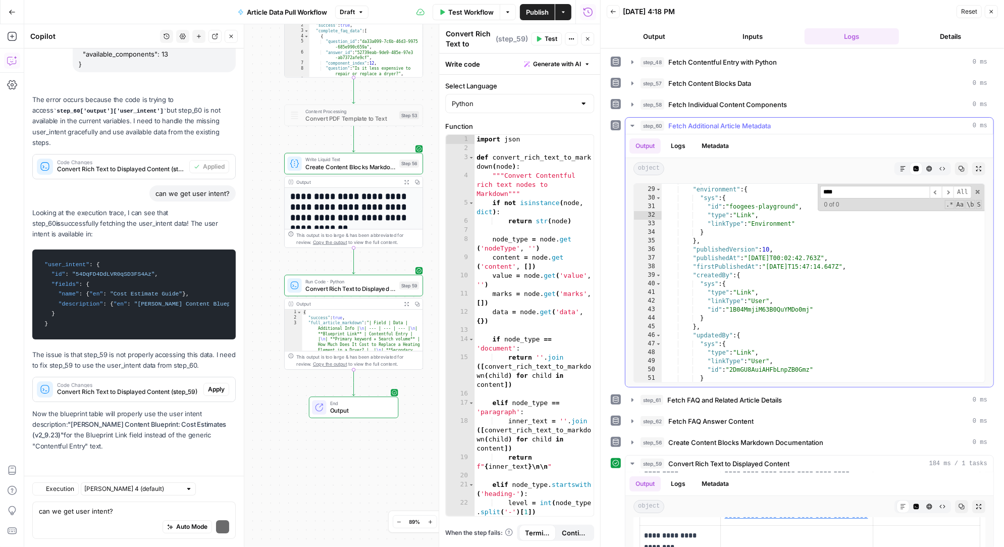
scroll to position [38553, 0]
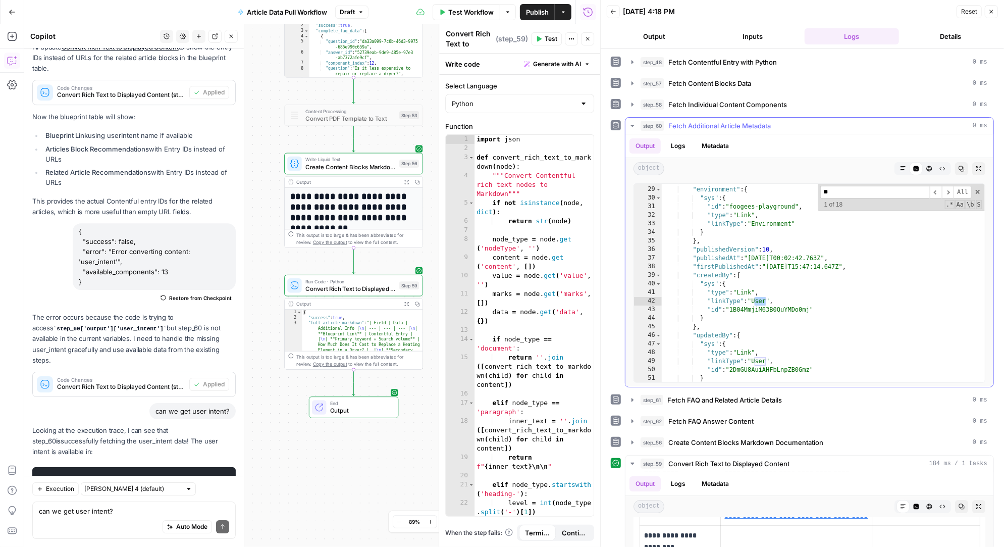
type input "*"
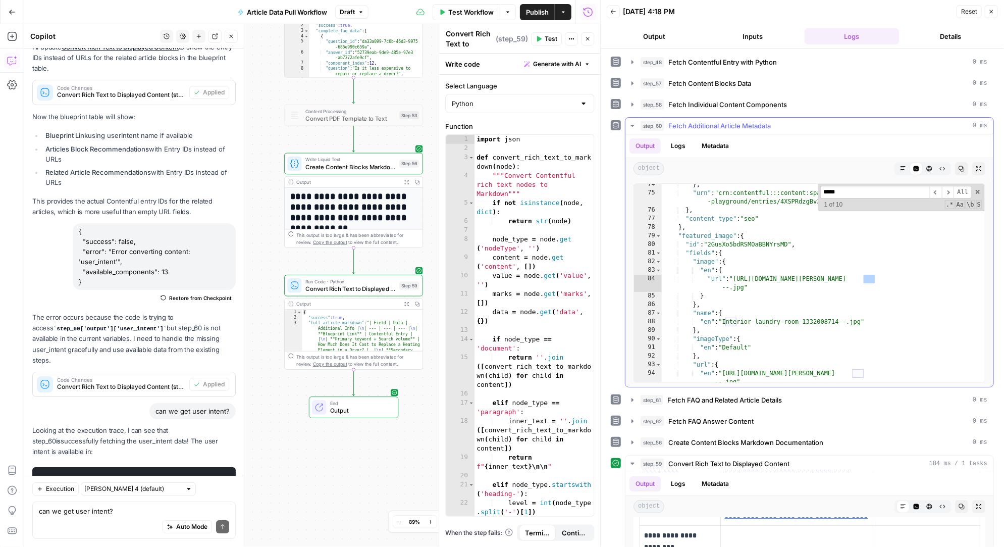
scroll to position [4739, 0]
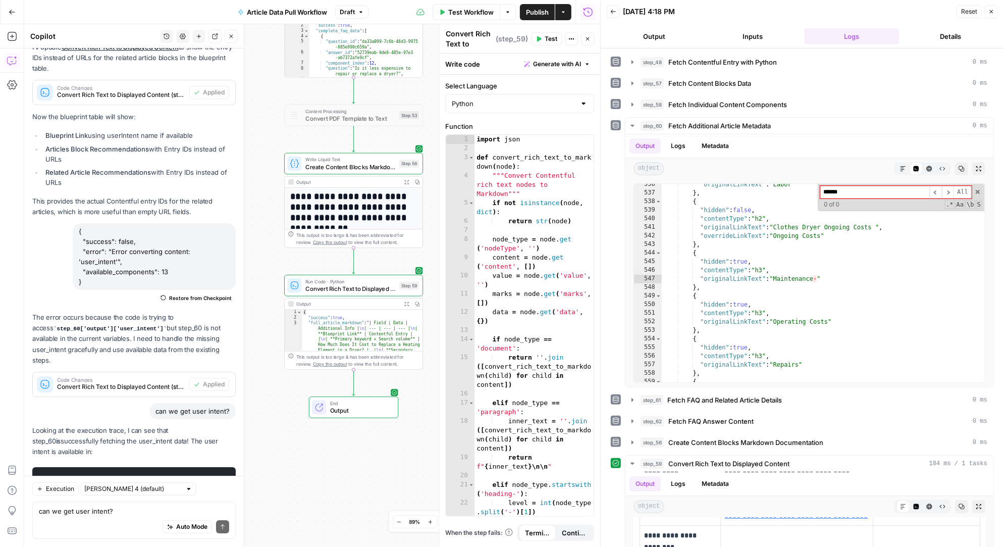
type input "******"
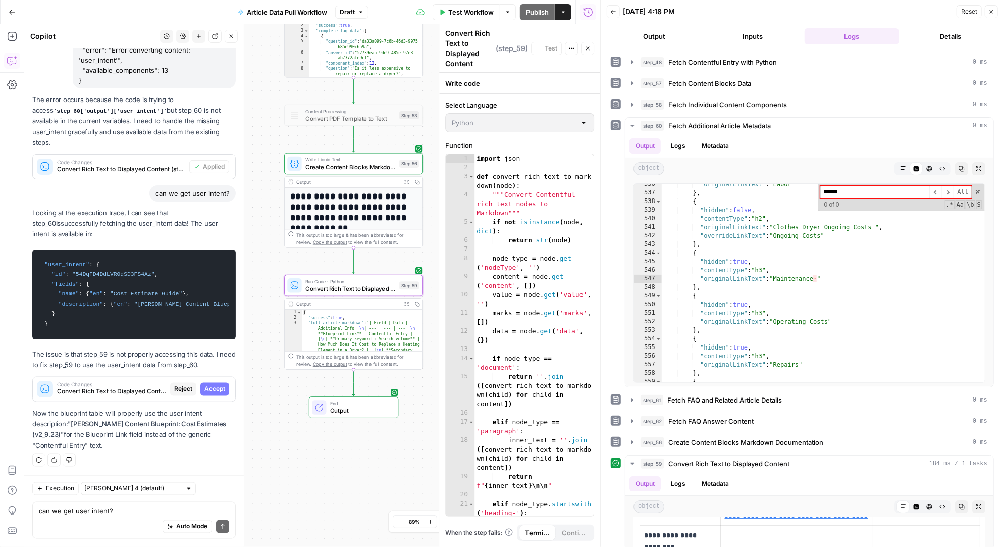
scroll to position [37132, 0]
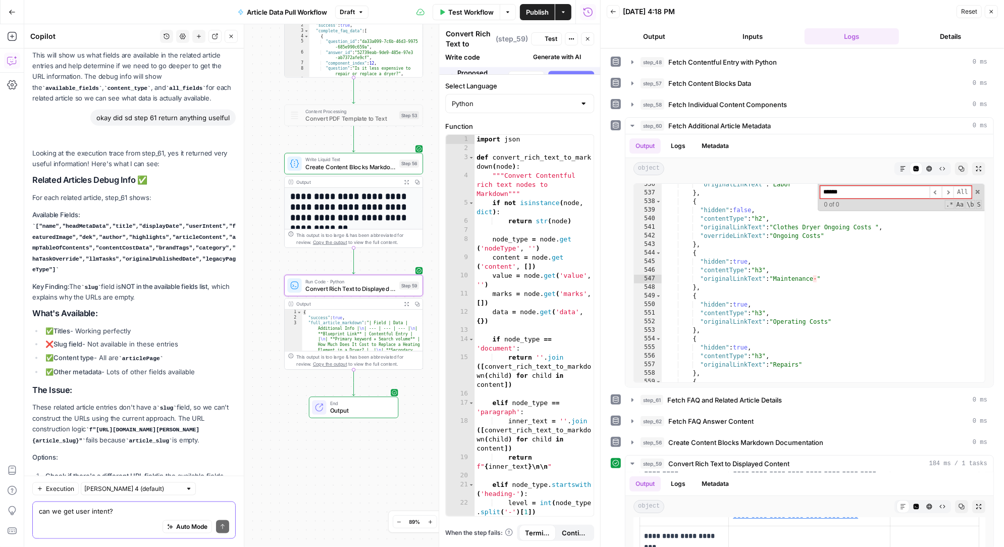
click at [122, 514] on textarea "can we get user intent?" at bounding box center [134, 511] width 190 height 10
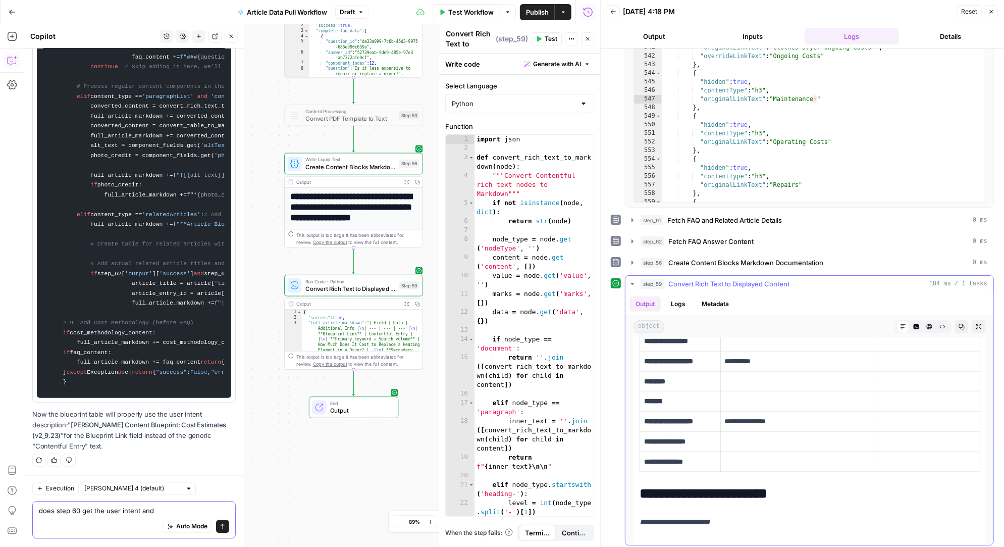
scroll to position [743, 0]
type textarea "does step 60 get the user intent and ha task override"
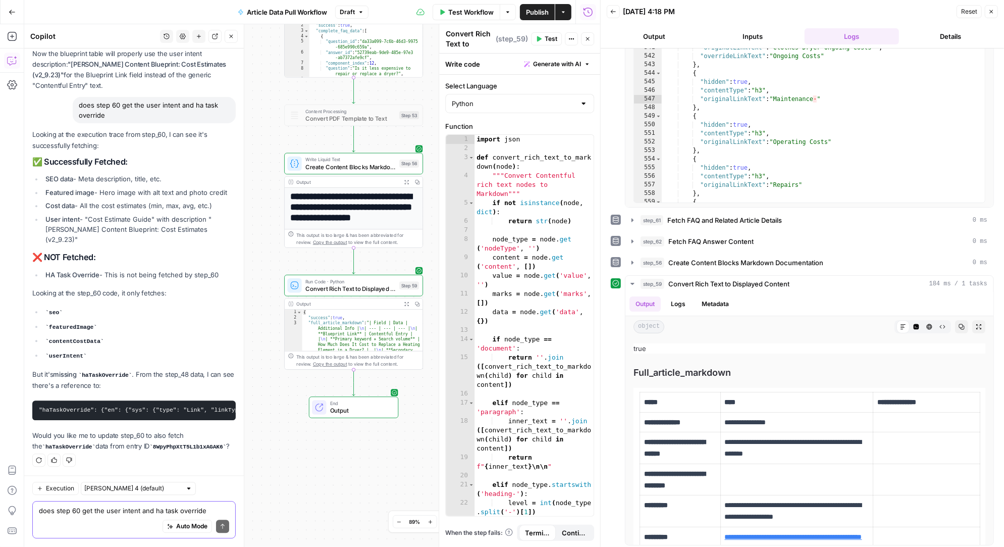
scroll to position [0, 0]
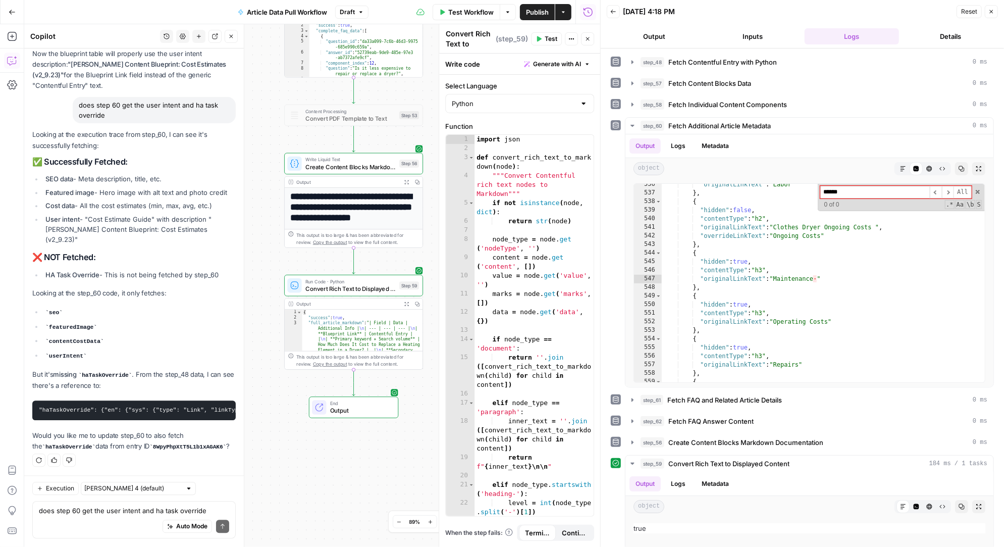
click at [79, 516] on div "Auto Mode Send" at bounding box center [134, 527] width 190 height 22
type textarea "yes lease"
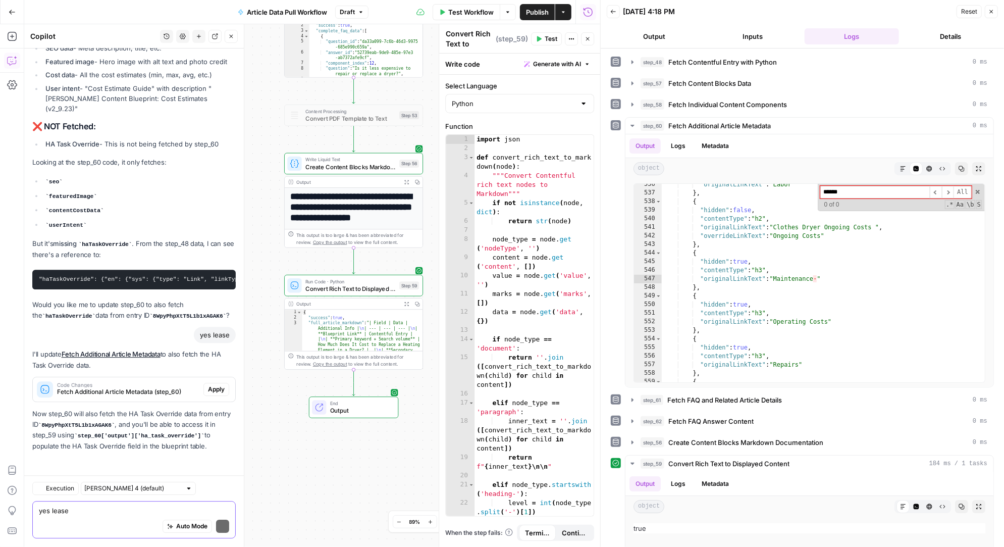
scroll to position [42530, 0]
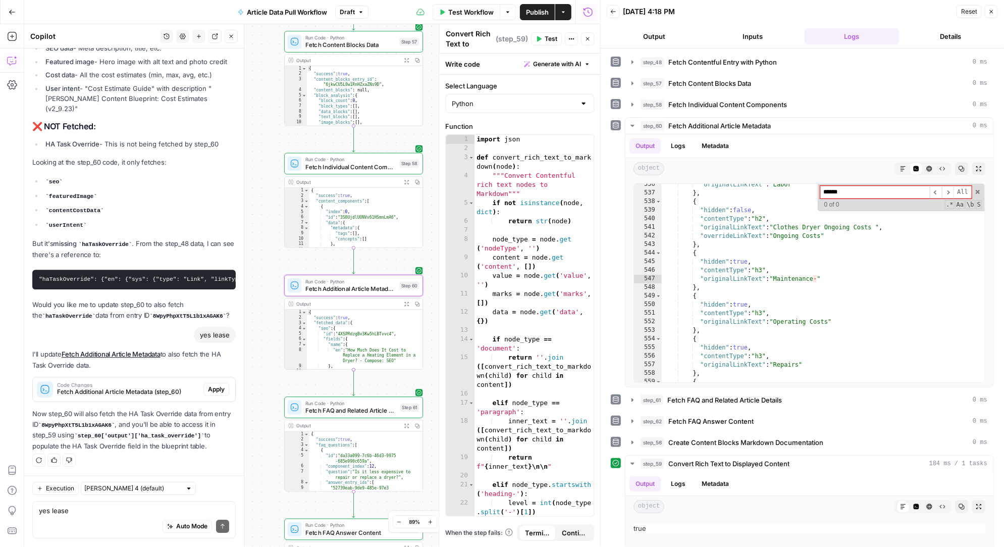
click at [221, 389] on span "Apply" at bounding box center [216, 389] width 17 height 9
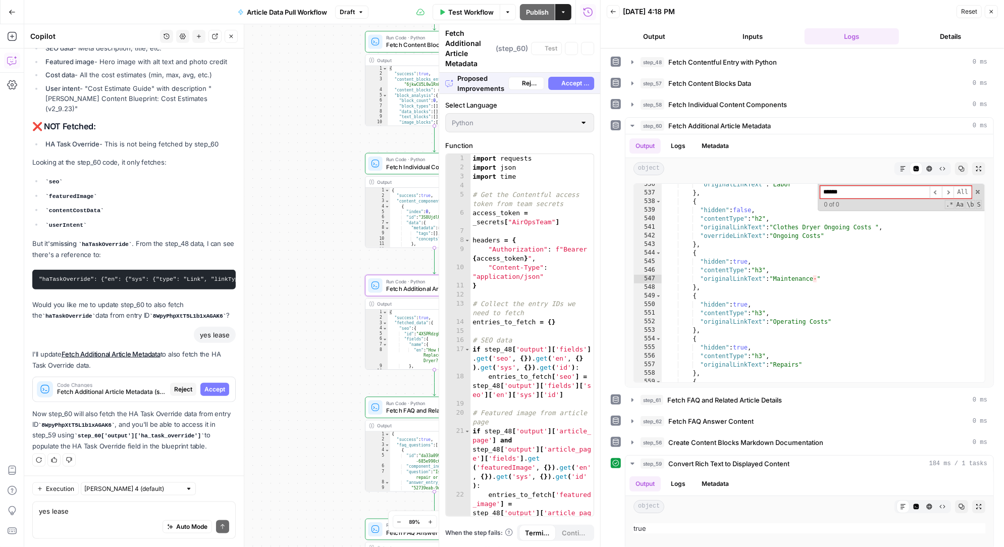
scroll to position [41093, 0]
click at [221, 389] on span "Accept" at bounding box center [214, 389] width 21 height 9
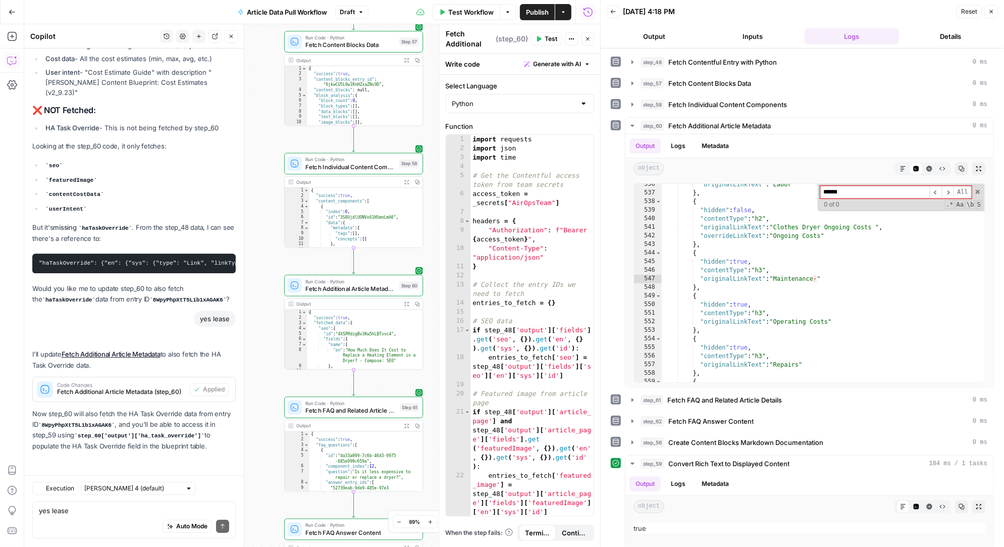
scroll to position [42562, 0]
click at [400, 267] on icon "button" at bounding box center [399, 268] width 6 height 7
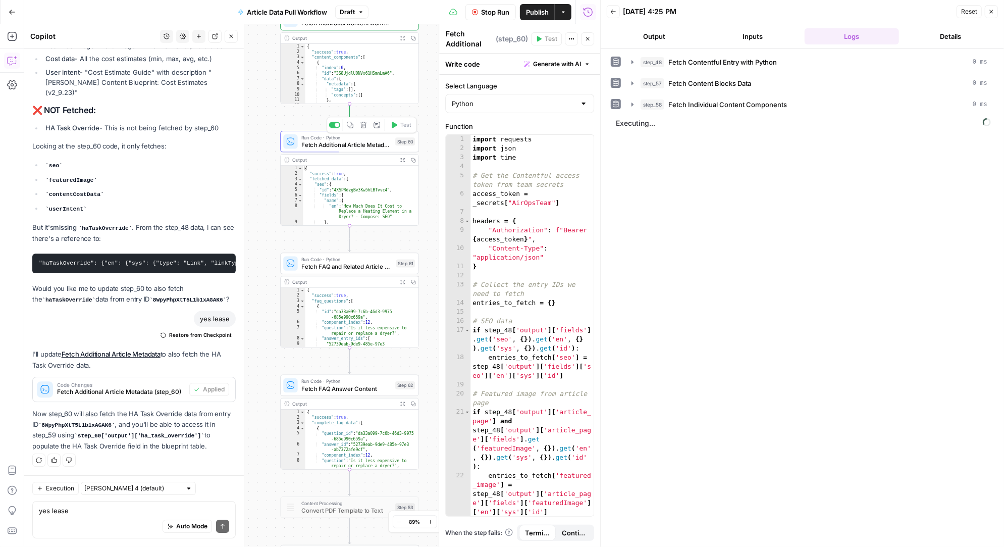
click at [421, 236] on div "Workflow Set Inputs Inputs Run Code · Python Fetch Contentful Entry with Python…" at bounding box center [312, 285] width 576 height 522
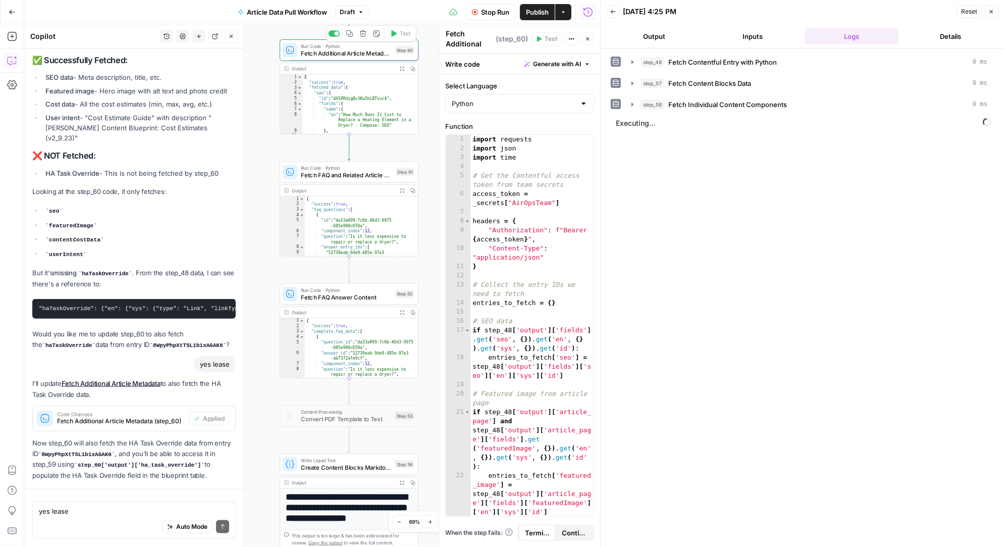
click at [430, 254] on div "Workflow Set Inputs Inputs Run Code · Python Fetch Contentful Entry with Python…" at bounding box center [312, 285] width 576 height 522
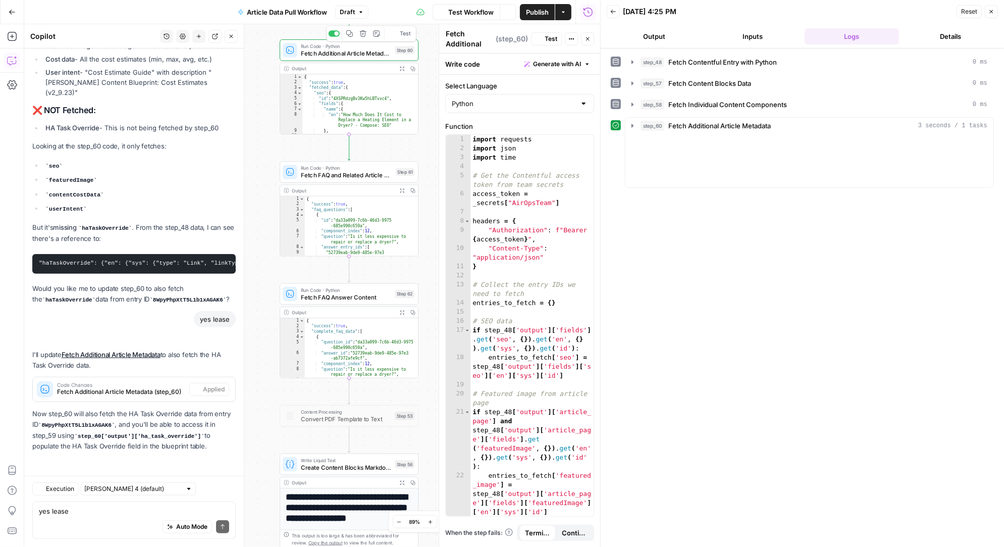
scroll to position [39078, 0]
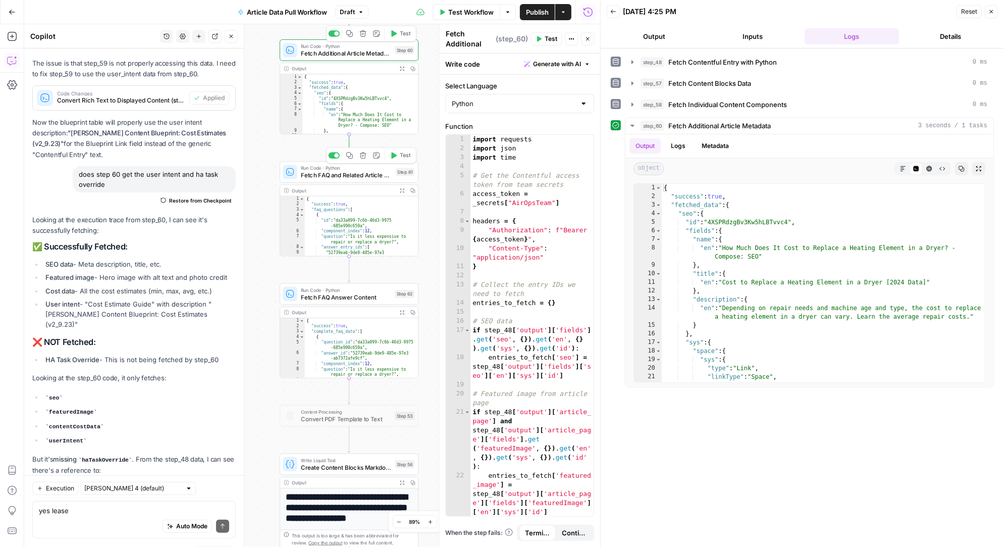
click at [393, 154] on icon "button" at bounding box center [395, 155] width 6 height 7
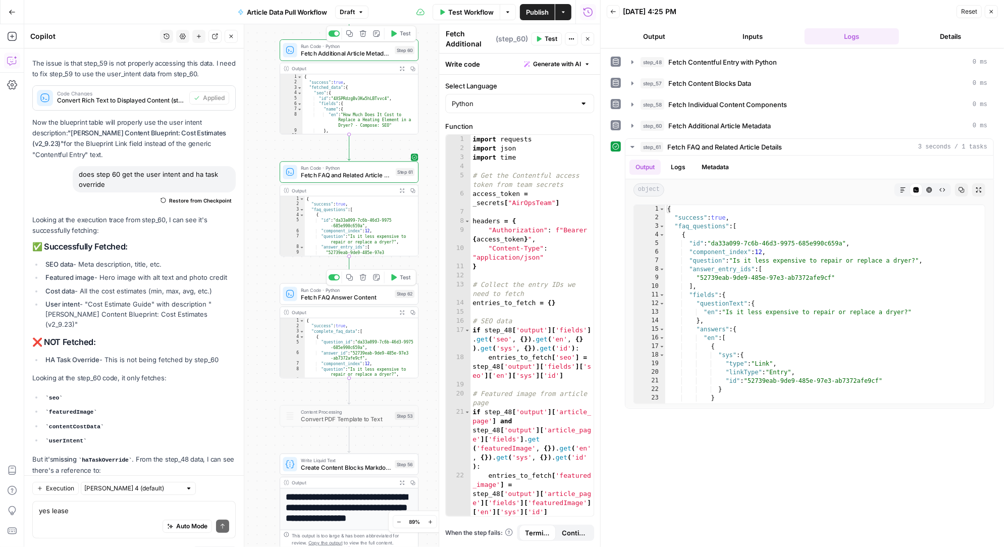
click at [394, 276] on icon "button" at bounding box center [395, 277] width 6 height 7
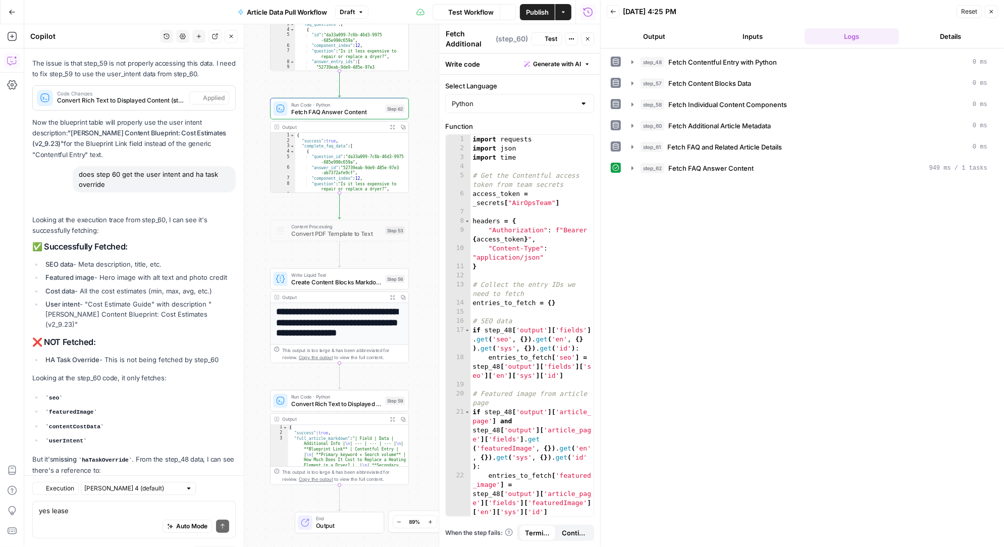
drag, startPoint x: 429, startPoint y: 185, endPoint x: 420, endPoint y: 98, distance: 87.2
click at [420, 98] on div "Workflow Set Inputs Inputs Run Code · Python Fetch Contentful Entry with Python…" at bounding box center [312, 285] width 576 height 522
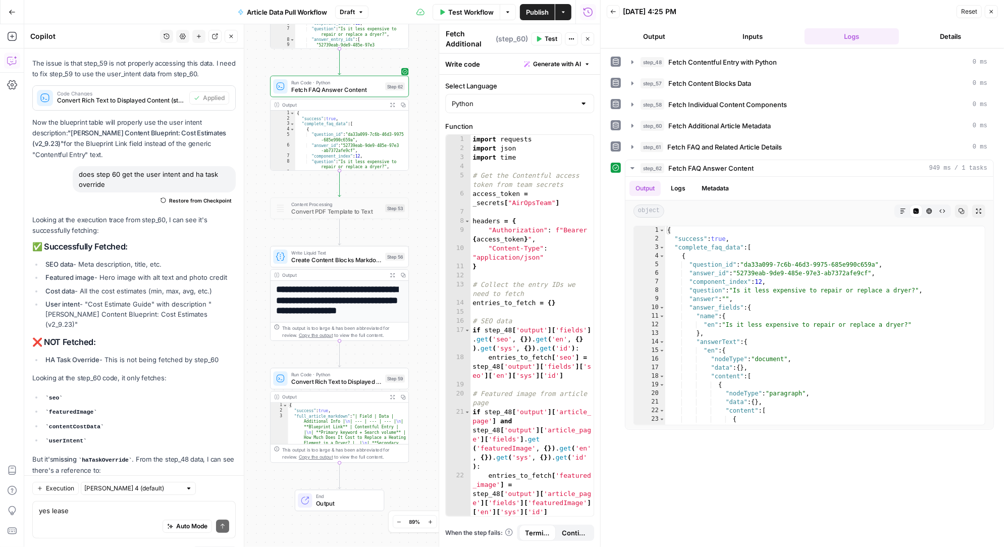
drag, startPoint x: 420, startPoint y: 263, endPoint x: 420, endPoint y: 182, distance: 81.2
click at [420, 182] on div "Workflow Set Inputs Inputs Run Code · Python Fetch Contentful Entry with Python…" at bounding box center [312, 285] width 576 height 522
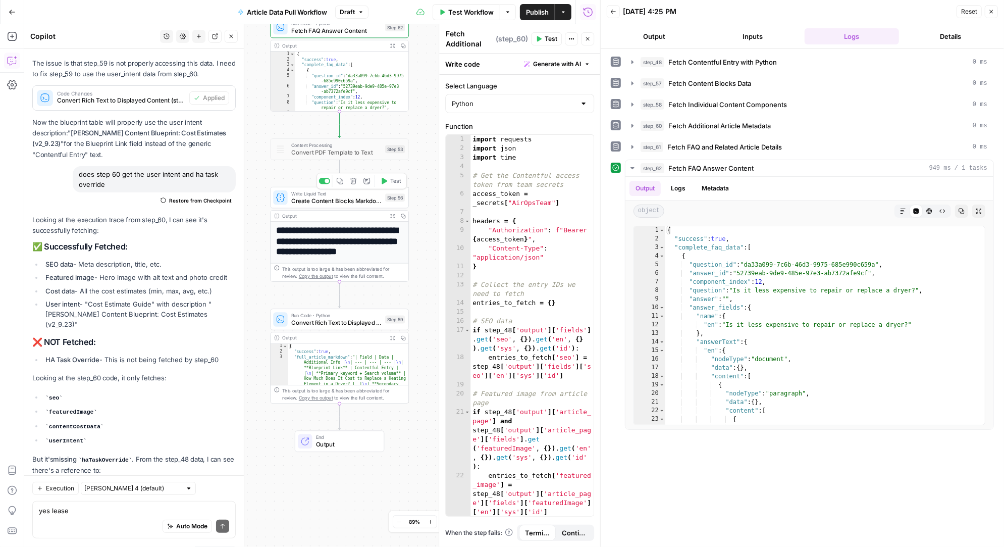
click at [386, 180] on icon "button" at bounding box center [385, 181] width 6 height 7
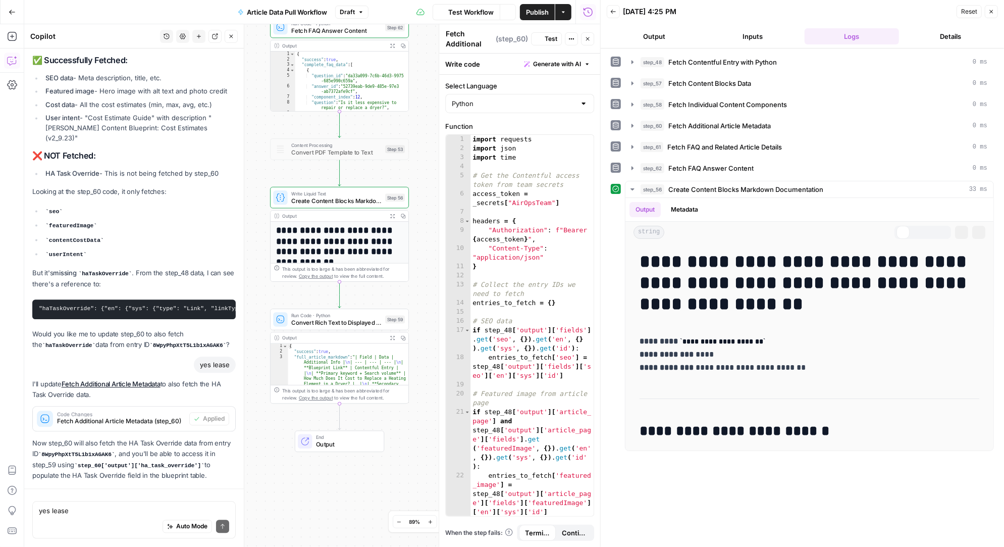
click at [386, 304] on icon "button" at bounding box center [383, 302] width 7 height 7
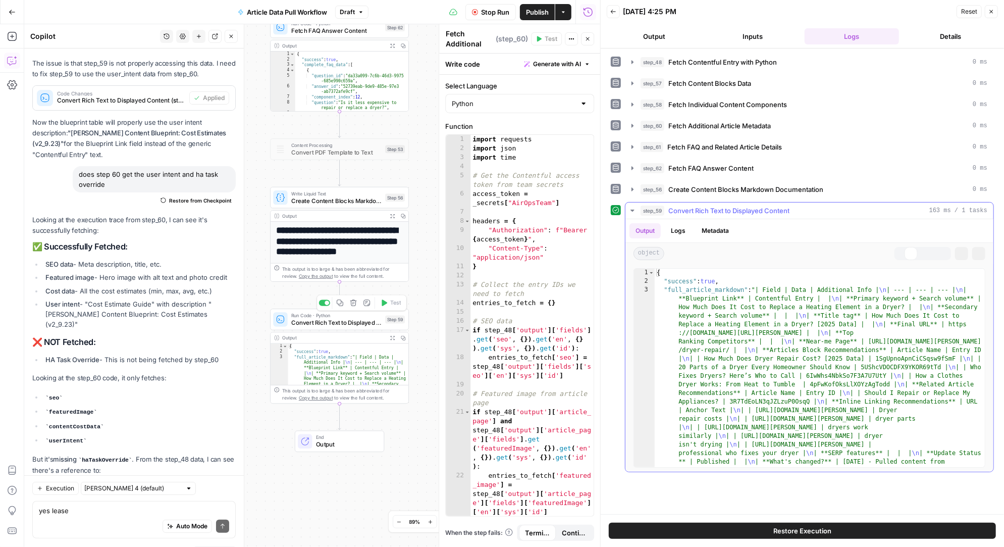
click at [900, 251] on icon "button" at bounding box center [902, 253] width 5 height 5
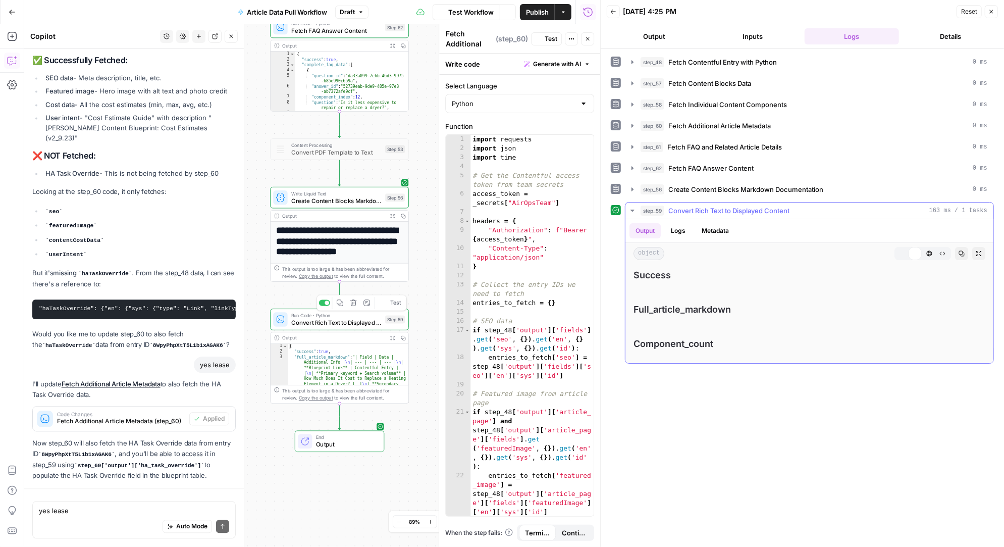
click at [904, 250] on icon at bounding box center [903, 253] width 6 height 6
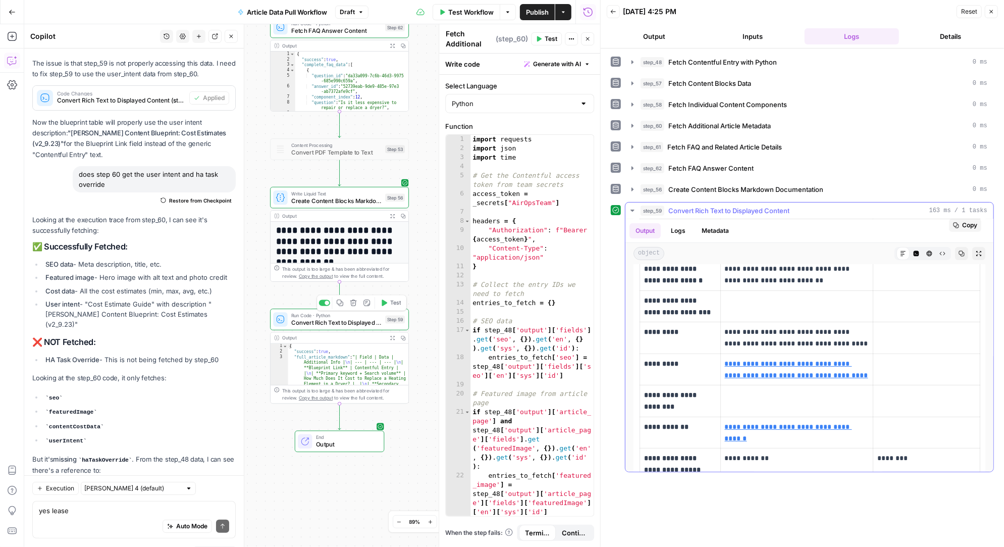
scroll to position [0, 0]
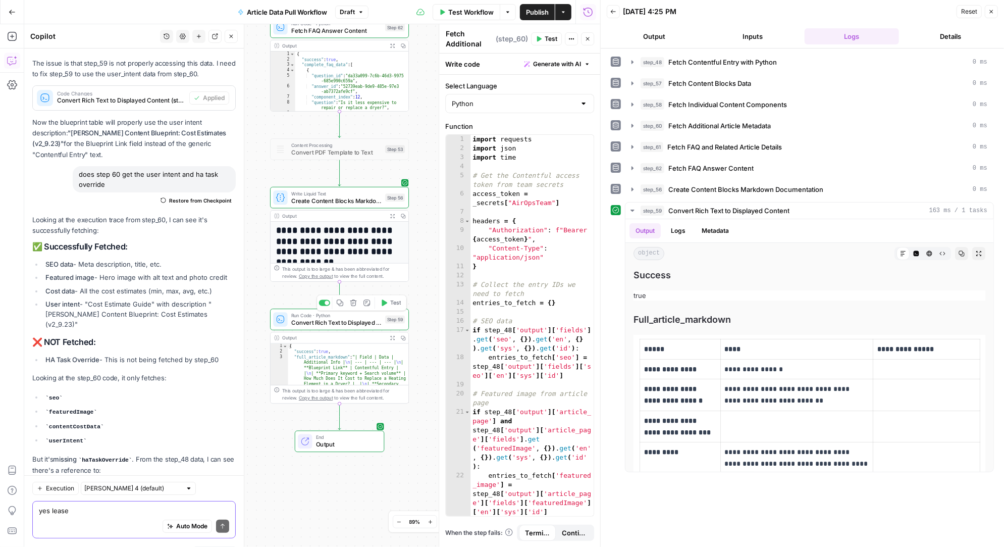
click at [111, 514] on textarea "yes lease" at bounding box center [134, 511] width 190 height 10
type textarea "step 59 didn't use the user intent or hataskoverride in the table"
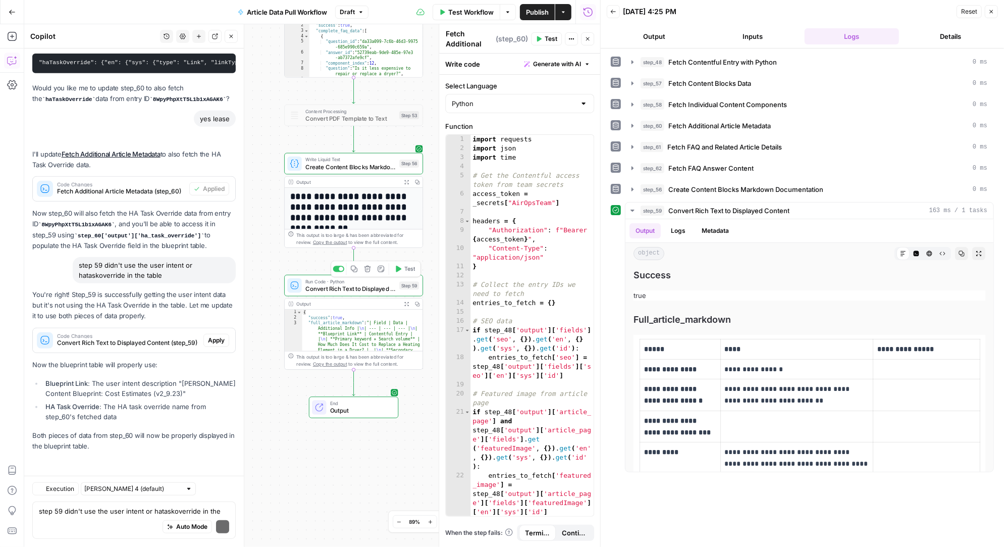
scroll to position [39278, 0]
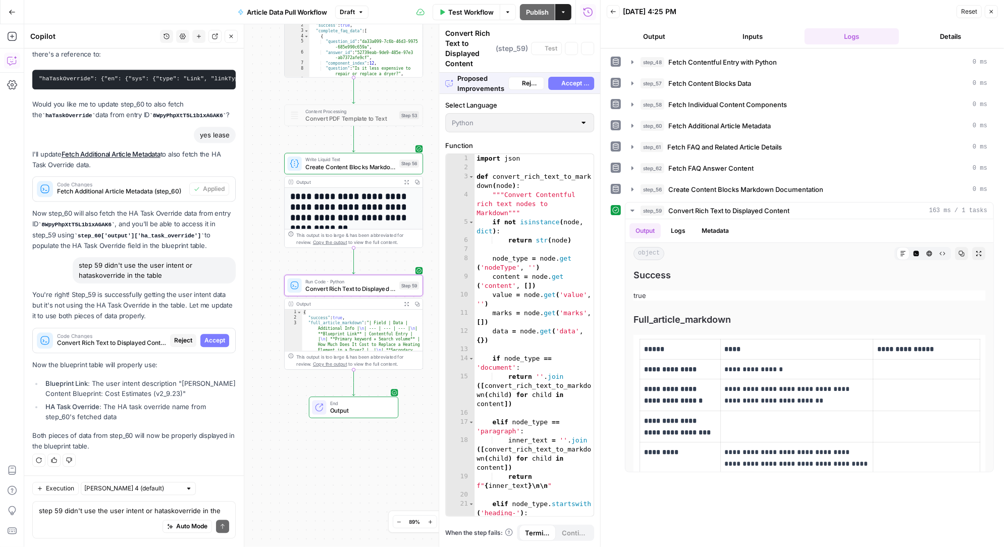
scroll to position [37809, 0]
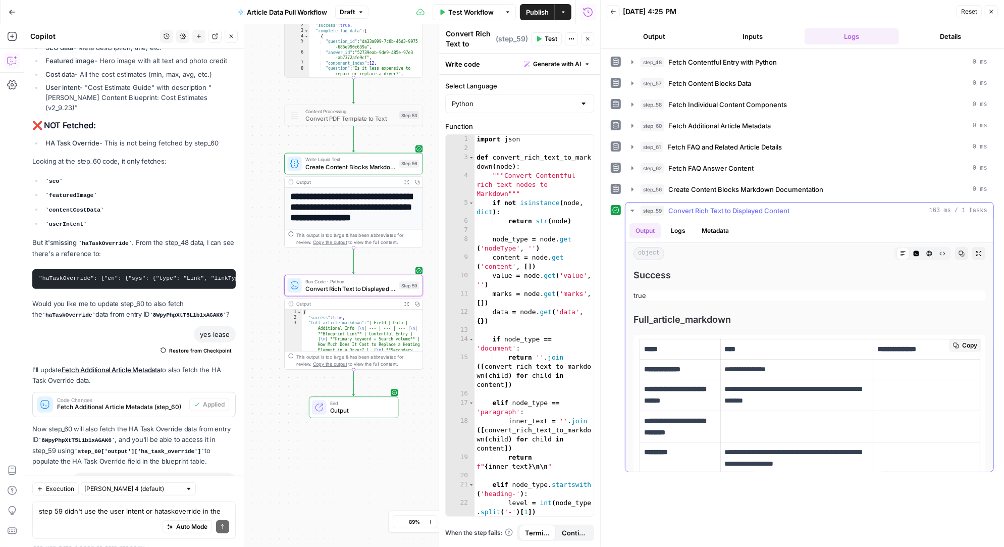
scroll to position [32, 0]
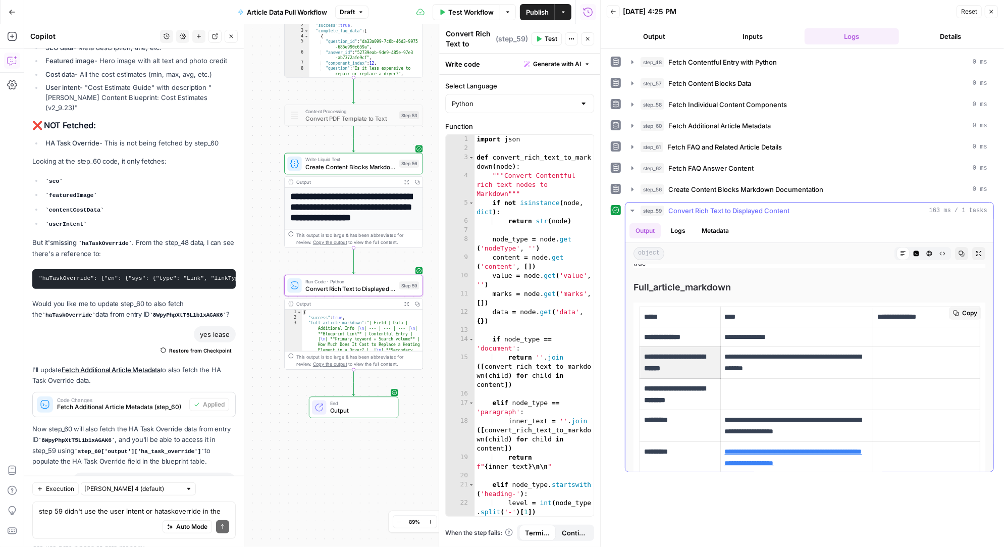
drag, startPoint x: 698, startPoint y: 368, endPoint x: 635, endPoint y: 352, distance: 65.1
click at [703, 363] on p "**********" at bounding box center [680, 362] width 72 height 23
drag, startPoint x: 701, startPoint y: 364, endPoint x: 643, endPoint y: 357, distance: 58.0
click at [644, 357] on p "**********" at bounding box center [680, 362] width 72 height 23
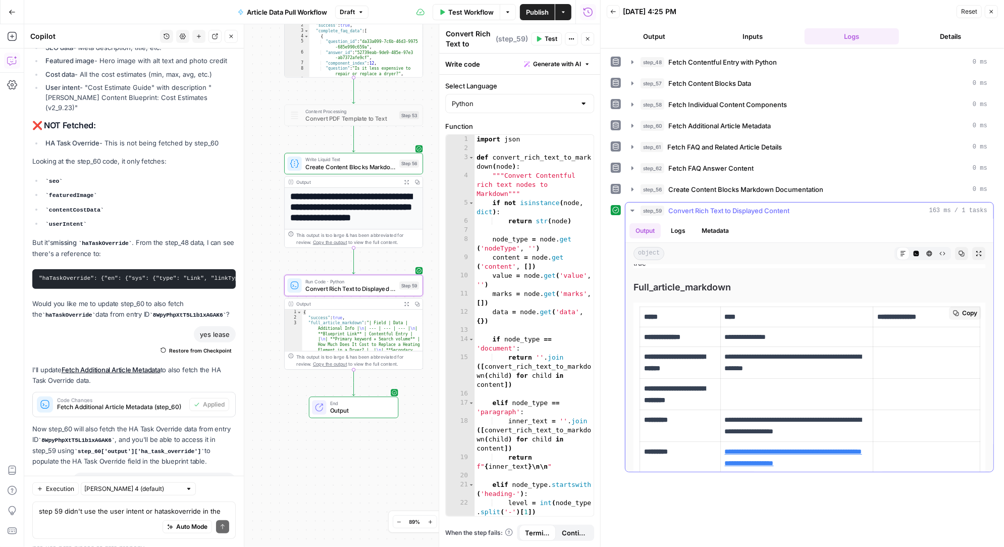
copy strong "**********"
click at [71, 515] on textarea "step 59 didn't use the user intent or hataskoverride in the table" at bounding box center [134, 511] width 190 height 10
paste textarea "Primary keyword + Search volume"
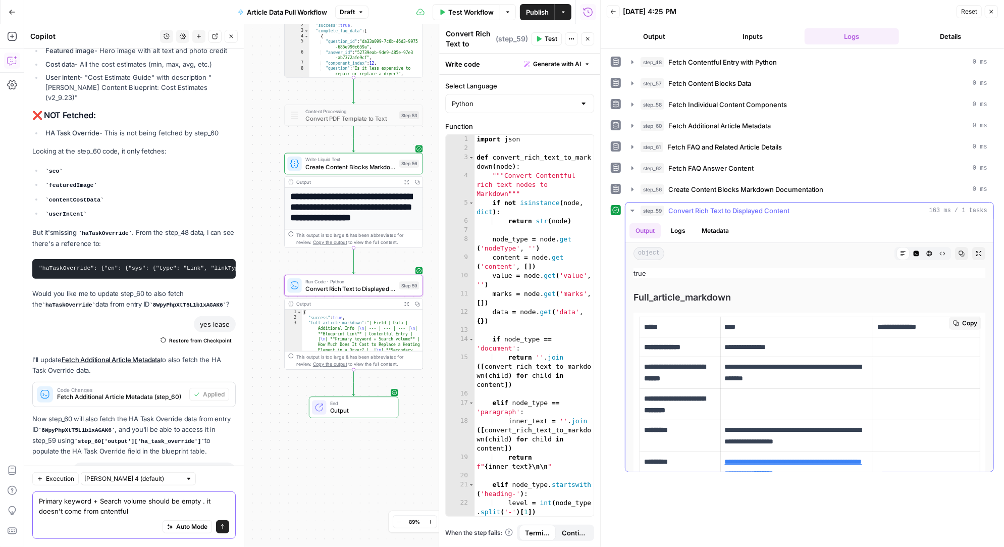
scroll to position [0, 0]
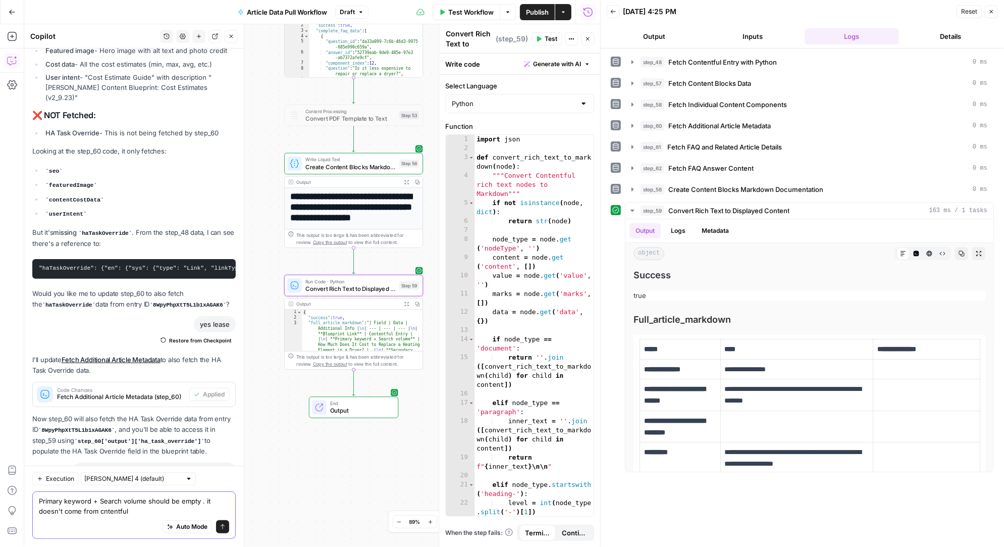
click at [103, 510] on textarea "Primary keyword + Search volume should be empty . it doesn't come from cntentful" at bounding box center [134, 506] width 190 height 20
type textarea "Primary keyword + Search volume should be empty . it doesn't come from contentf…"
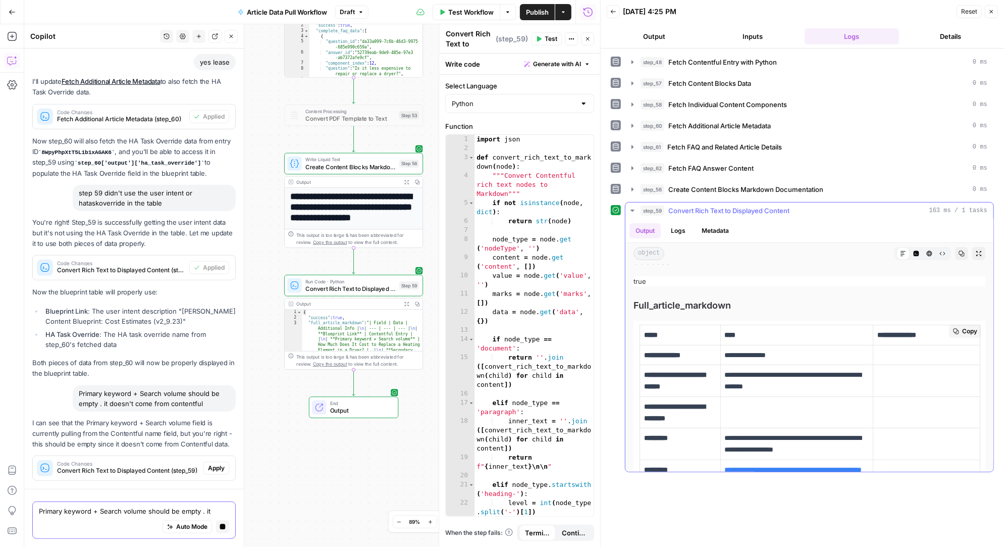
scroll to position [44637, 0]
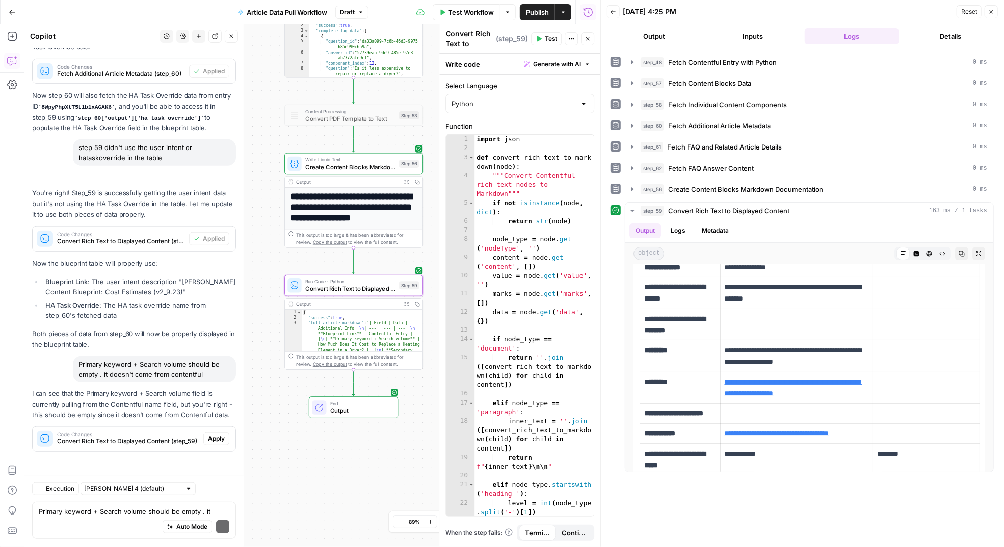
click at [217, 438] on span "Apply" at bounding box center [216, 438] width 17 height 9
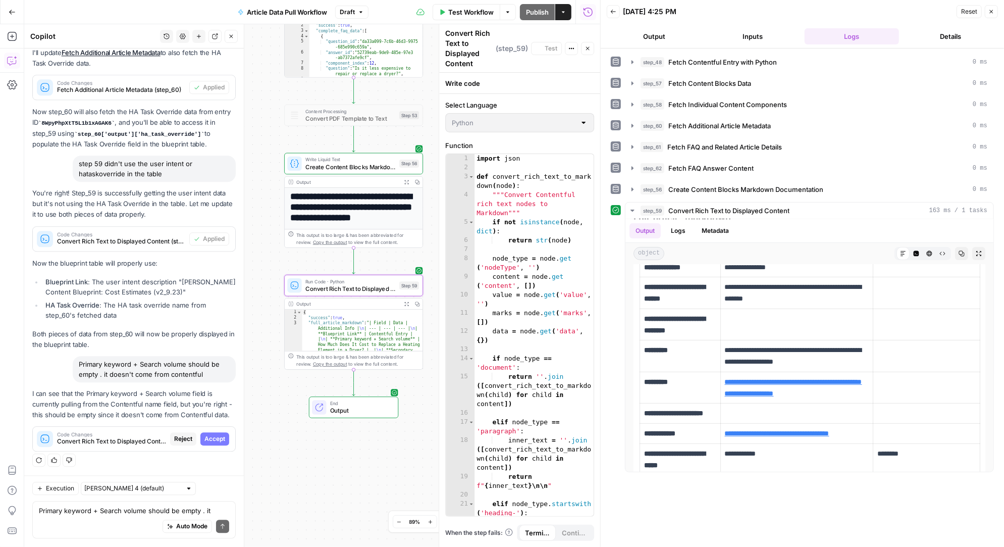
scroll to position [37910, 0]
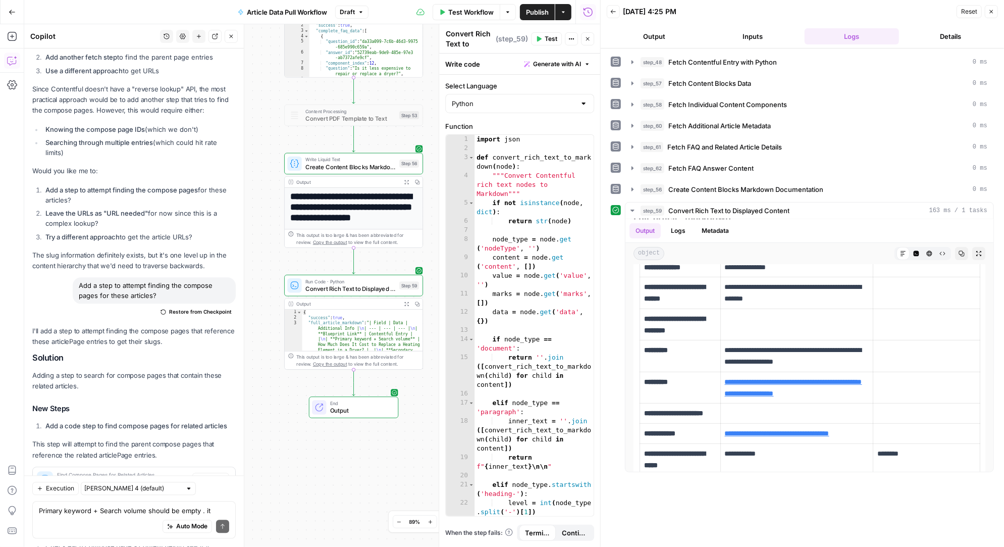
scroll to position [39412, 0]
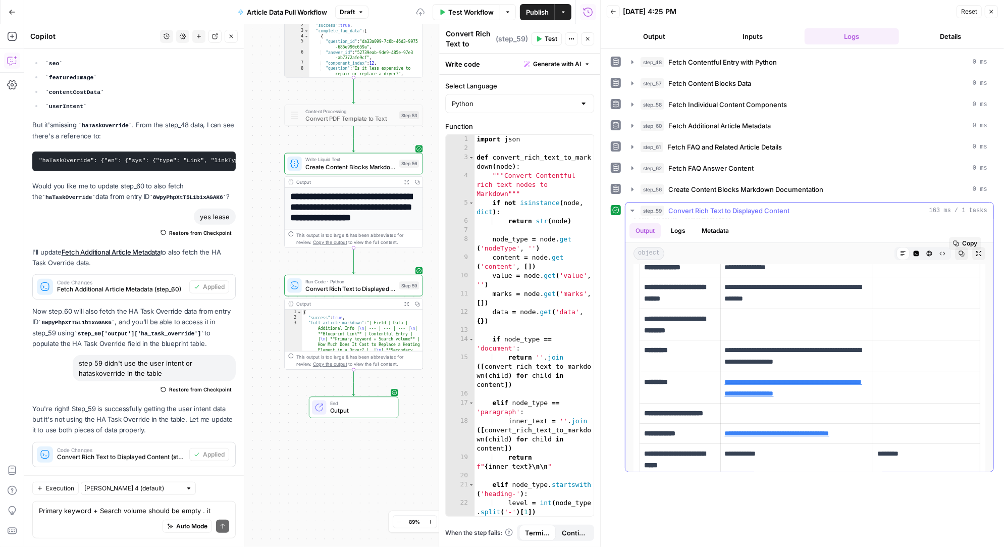
click at [550, 38] on span "Test" at bounding box center [551, 38] width 13 height 9
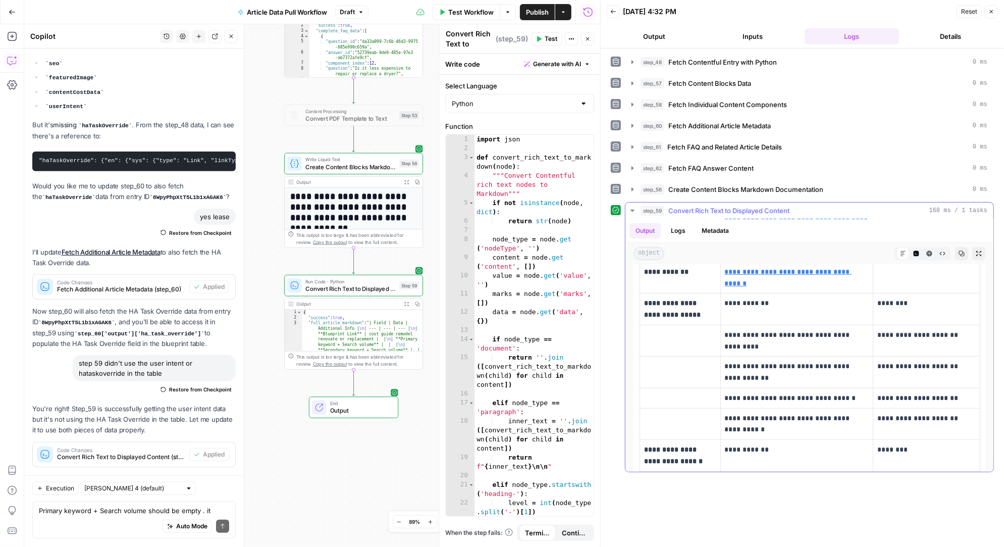
scroll to position [271, 0]
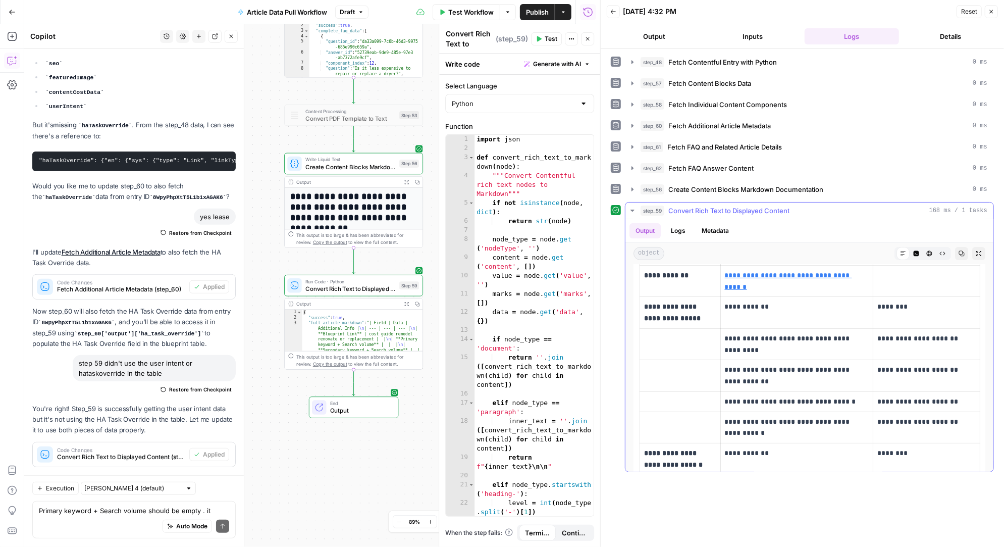
drag, startPoint x: 644, startPoint y: 300, endPoint x: 719, endPoint y: 311, distance: 75.0
click at [719, 311] on td "**********" at bounding box center [680, 313] width 81 height 32
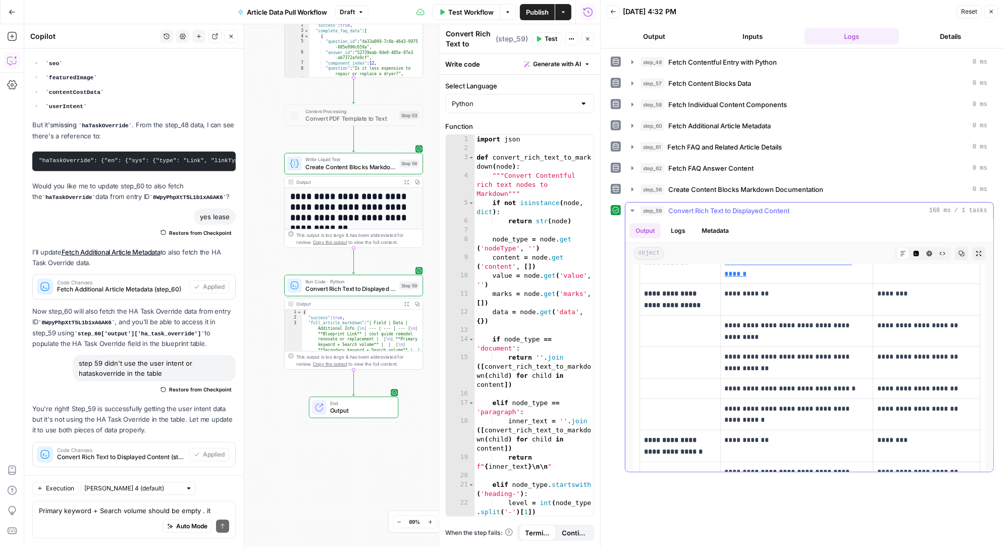
scroll to position [283, 0]
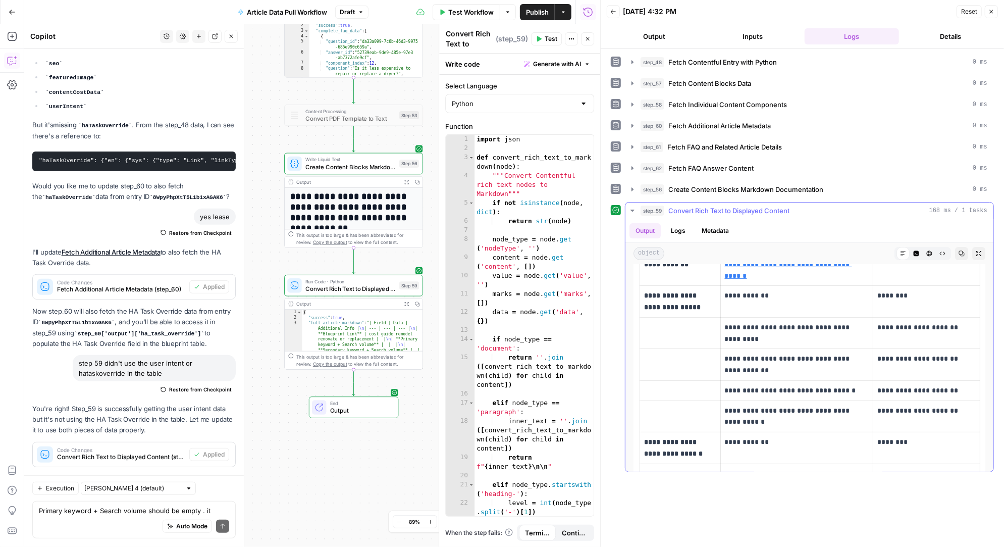
copy strong "**********"
click at [77, 509] on textarea "Primary keyword + Search volume should be empty . it doesn't come from contentf…" at bounding box center [134, 511] width 190 height 10
click at [70, 514] on textarea "Primary keyword + Search volume should be empty . it doesn't come from contentf…" at bounding box center [134, 511] width 190 height 10
paste textarea "Articles Block Recommendations"
click at [671, 445] on p "**********" at bounding box center [680, 447] width 72 height 23
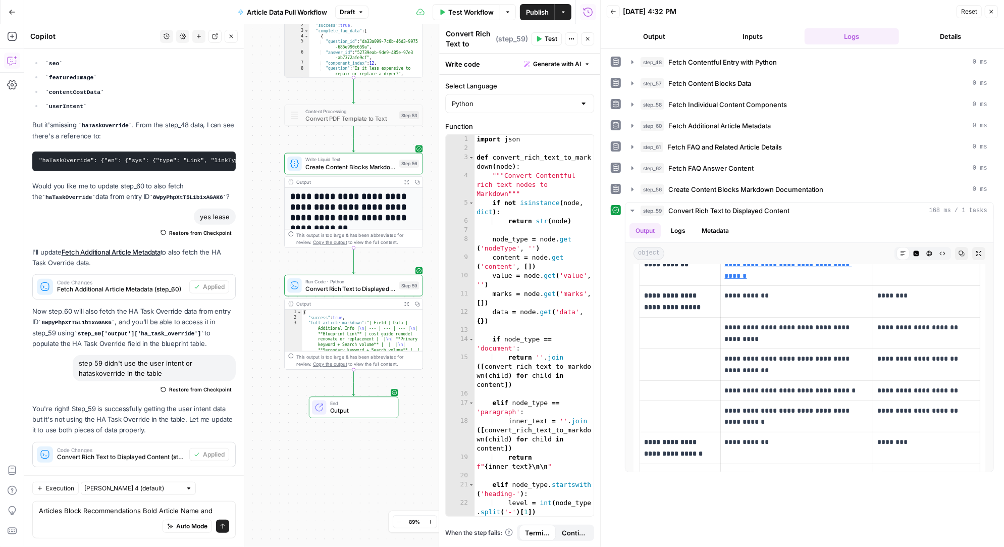
click at [706, 451] on p "**********" at bounding box center [680, 447] width 72 height 23
click at [641, 432] on td "**********" at bounding box center [680, 448] width 81 height 32
click at [706, 444] on p "**********" at bounding box center [680, 447] width 72 height 23
drag, startPoint x: 696, startPoint y: 447, endPoint x: 642, endPoint y: 432, distance: 55.9
click at [642, 432] on td "**********" at bounding box center [680, 448] width 81 height 32
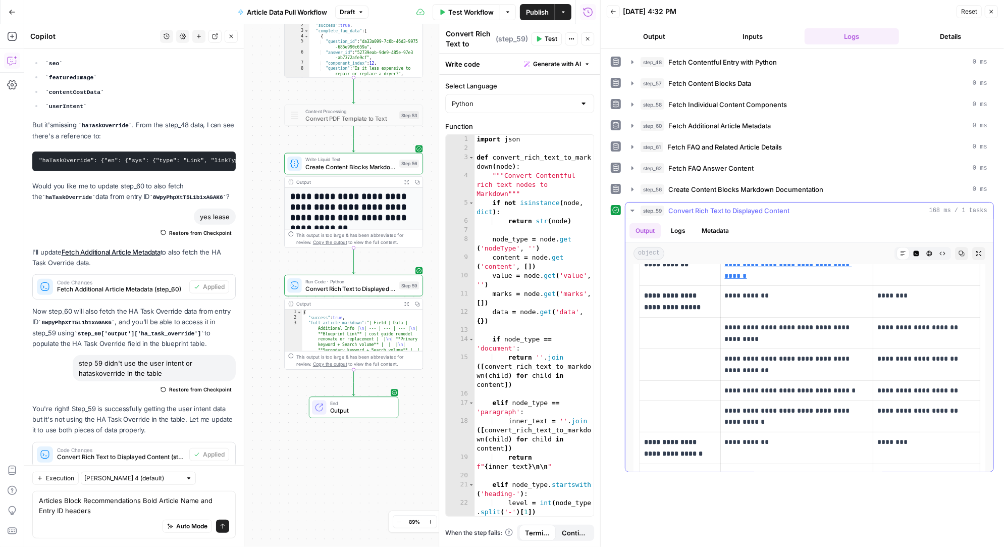
scroll to position [39422, 0]
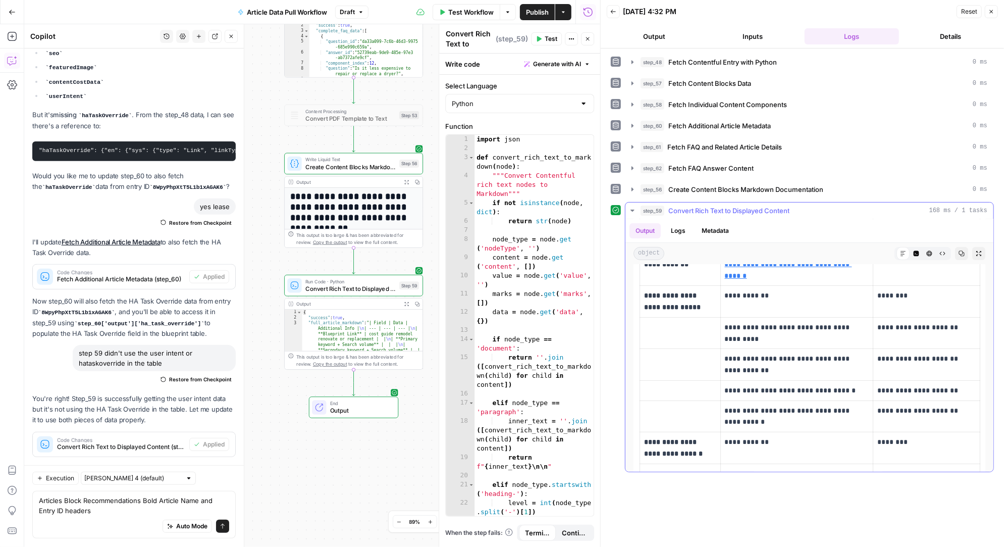
copy strong "**********"
click at [39, 500] on textarea "Articles Block Recommendations Bold Article Name and Entry ID headers" at bounding box center [134, 506] width 190 height 20
paste textarea "Related Article Recommendations"
click at [94, 511] on textarea "Related Article Recommendations and Articles Block Recommendations Bold Article…" at bounding box center [134, 506] width 190 height 20
click at [226, 509] on textarea "Related Article Recommendations and Articles Block Recommendations, Bold Articl…" at bounding box center [134, 506] width 190 height 20
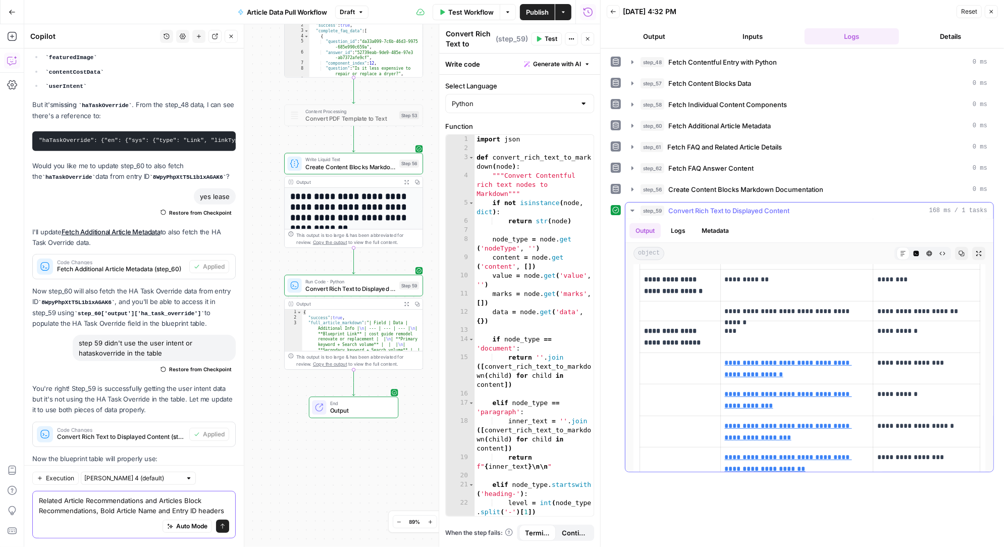
scroll to position [464, 0]
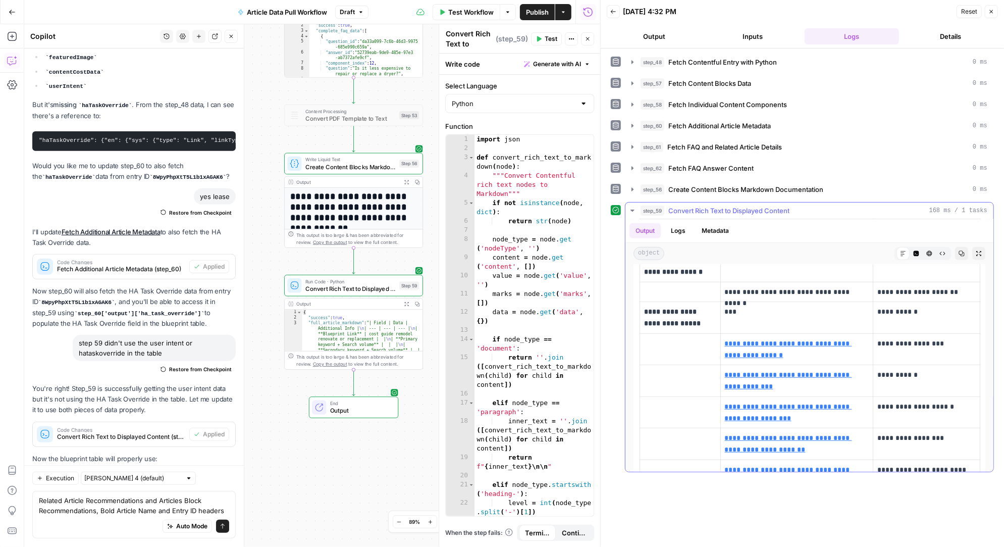
drag, startPoint x: 707, startPoint y: 316, endPoint x: 642, endPoint y: 302, distance: 66.2
click at [642, 302] on td "**********" at bounding box center [680, 318] width 81 height 32
click at [56, 513] on textarea "Related Article Recommendations and Articles Block Recommendations, Bold Articl…" at bounding box center [134, 506] width 190 height 20
paste textarea "Inline Linking Recommendations"
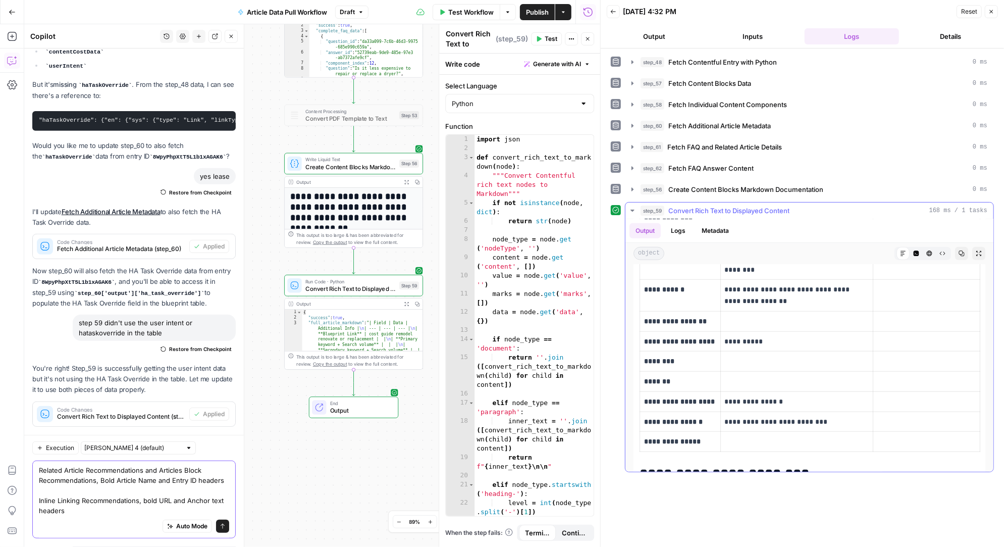
scroll to position [758, 0]
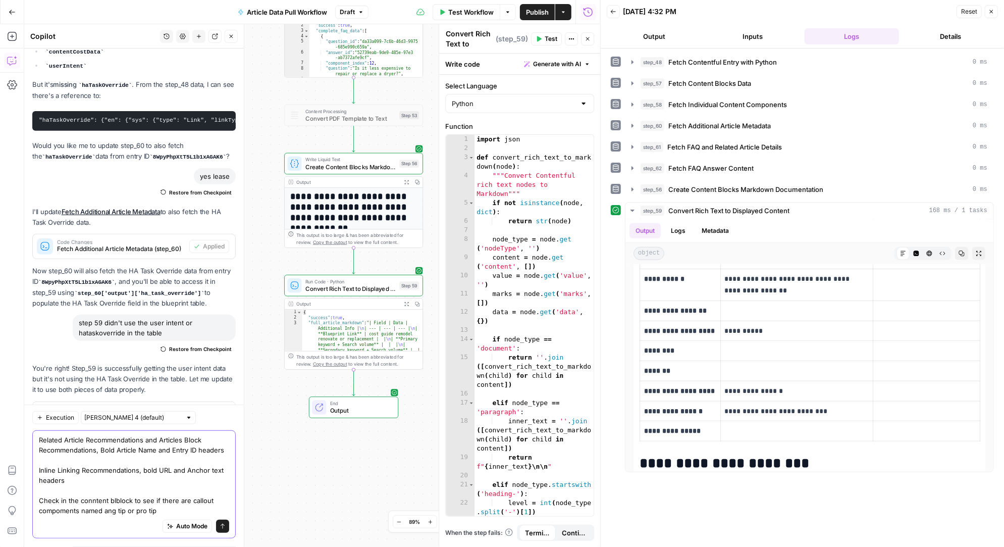
click at [114, 510] on textarea "Related Article Recommendations and Articles Block Recommendations, Bold Articl…" at bounding box center [134, 475] width 190 height 81
click at [115, 510] on textarea "Related Article Recommendations and Articles Block Recommendations, Bold Articl…" at bounding box center [134, 475] width 190 height 81
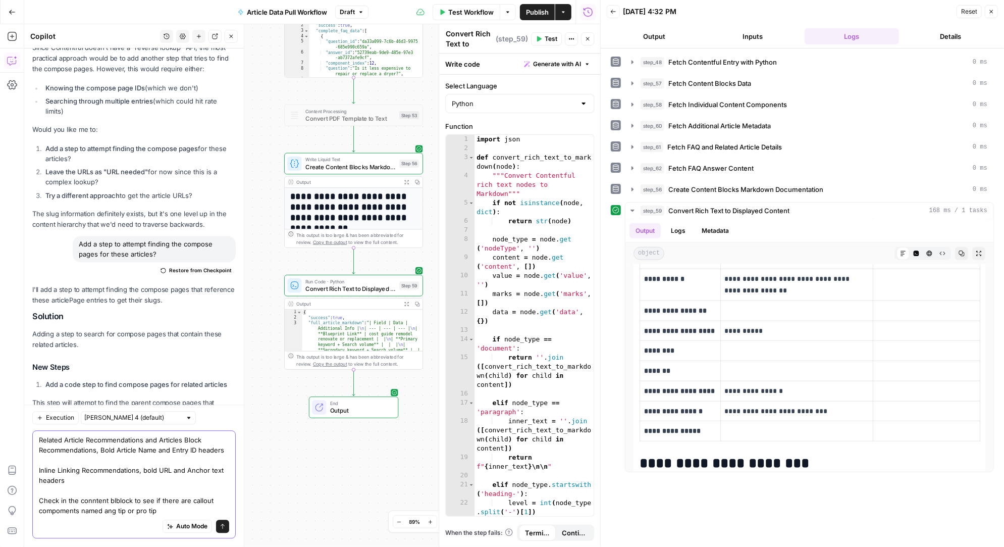
scroll to position [39483, 0]
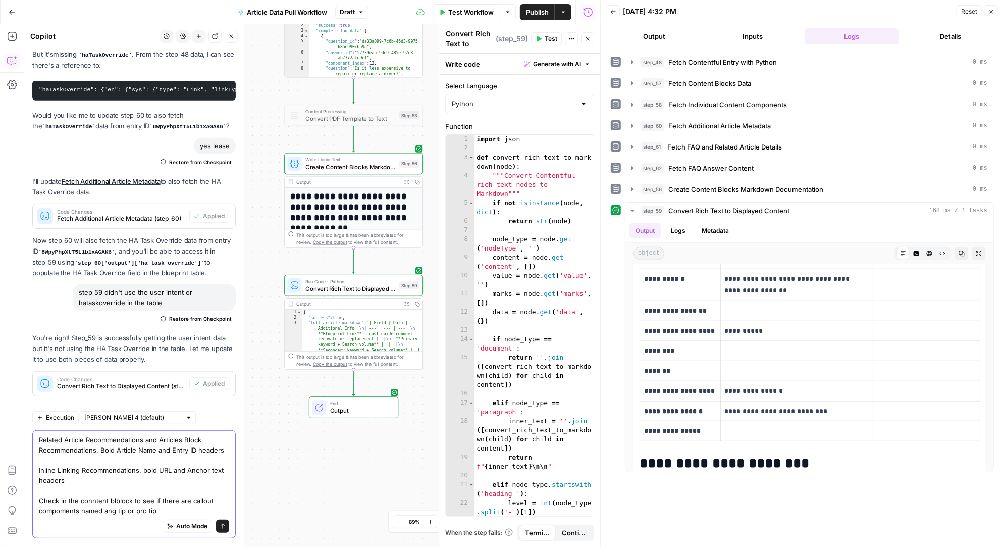
click at [116, 500] on textarea "Related Article Recommendations and Articles Block Recommendations, Bold Articl…" at bounding box center [134, 475] width 190 height 81
click at [115, 510] on textarea "Related Article Recommendations and Articles Block Recommendations, Bold Articl…" at bounding box center [134, 475] width 190 height 81
click at [106, 511] on textarea "Related Article Recommendations and Articles Block Recommendations, Bold Articl…" at bounding box center [134, 475] width 190 height 81
click at [129, 510] on textarea "Related Article Recommendations and Articles Block Recommendations, Bold Articl…" at bounding box center [134, 475] width 190 height 81
click at [142, 510] on textarea "Related Article Recommendations and Articles Block Recommendations, Bold Articl…" at bounding box center [134, 475] width 190 height 81
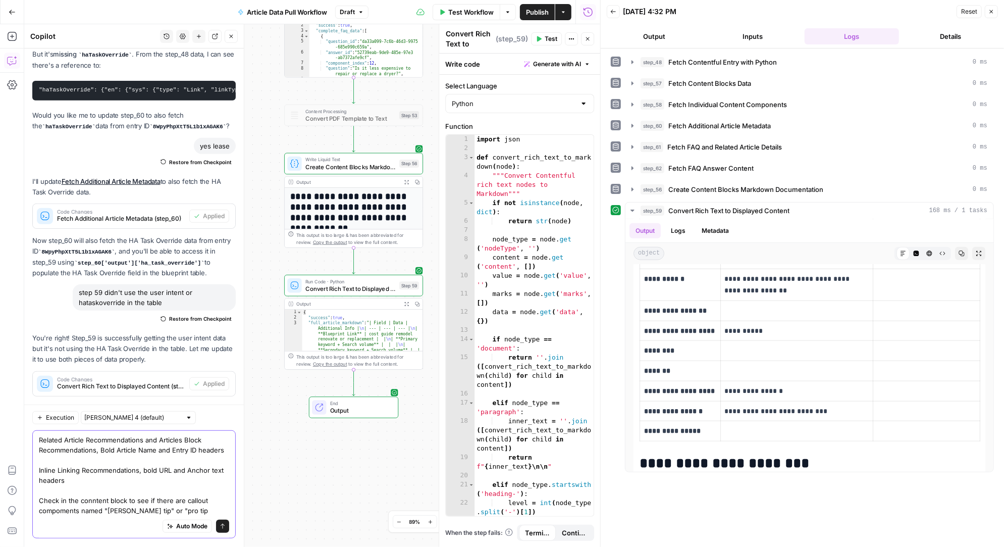
click at [169, 513] on textarea "Related Article Recommendations and Articles Block Recommendations, Bold Articl…" at bounding box center [134, 475] width 190 height 81
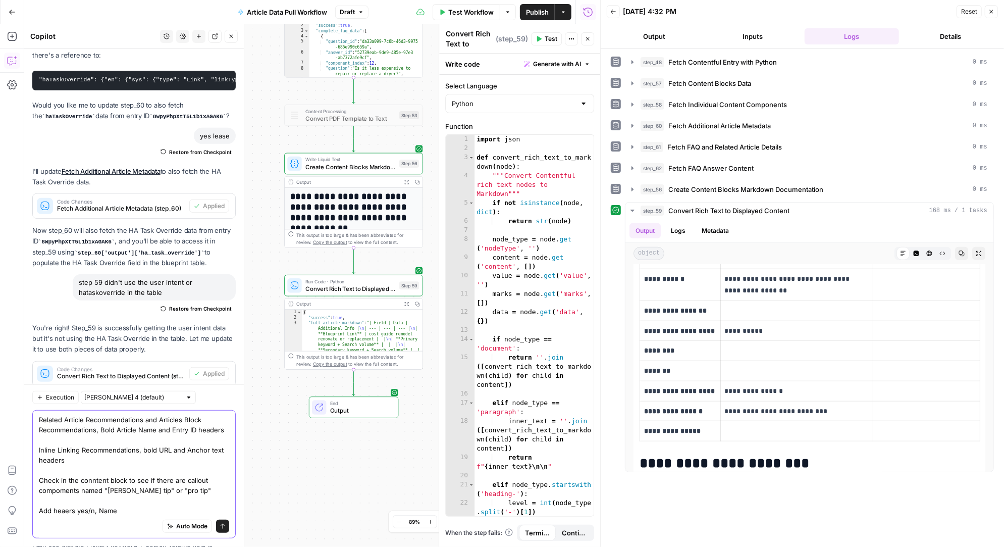
scroll to position [39503, 0]
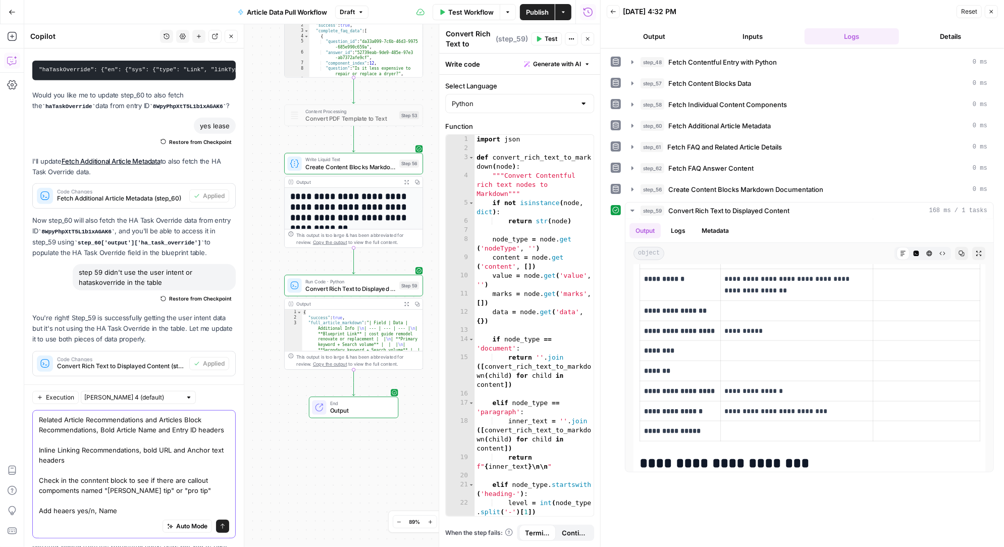
click at [92, 512] on textarea "Related Article Recommendations and Articles Block Recommendations, Bold Articl…" at bounding box center [134, 465] width 190 height 101
click at [140, 509] on textarea "Related Article Recommendations and Articles Block Recommendations, Bold Articl…" at bounding box center [134, 465] width 190 height 101
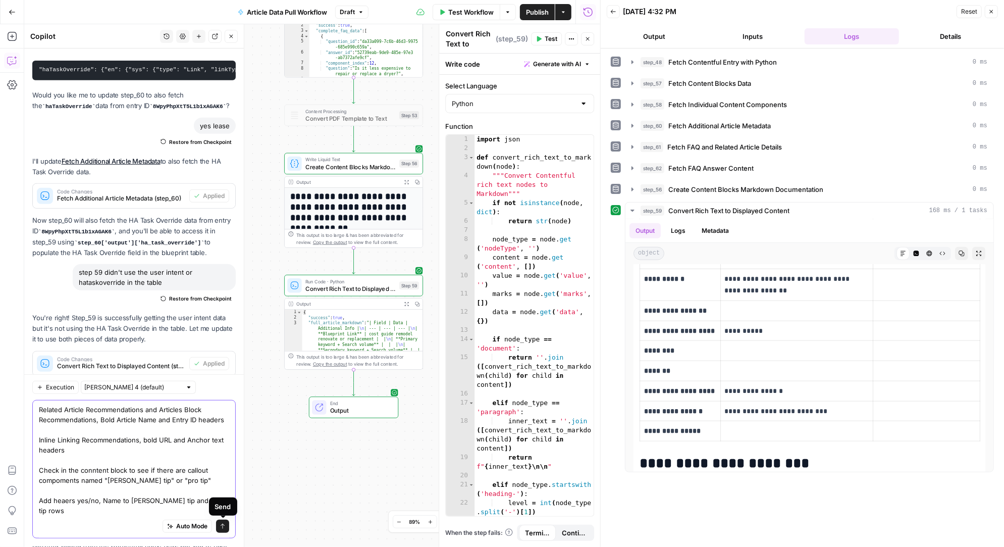
type textarea "Related Article Recommendations and Articles Block Recommendations, Bold Articl…"
click at [227, 525] on button "Send" at bounding box center [222, 526] width 13 height 13
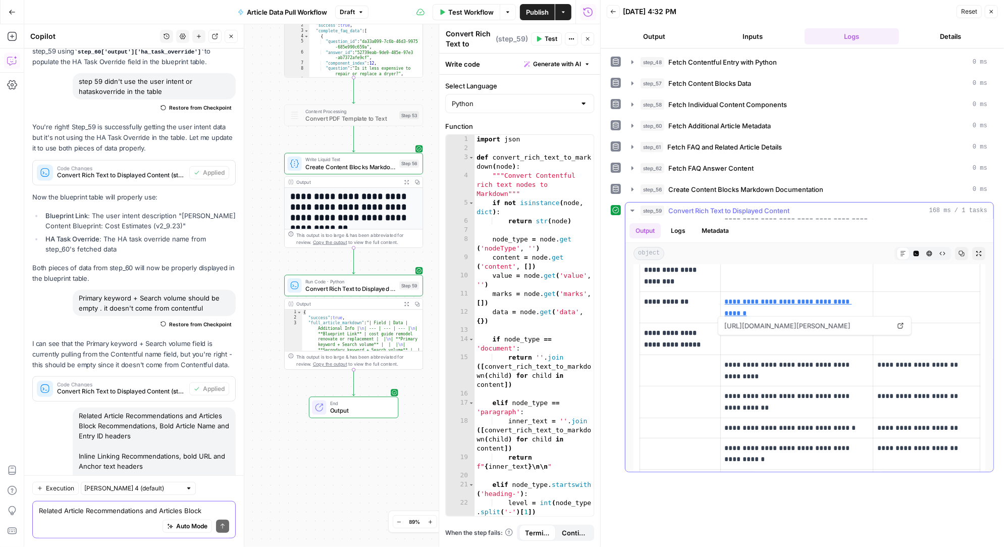
scroll to position [0, 0]
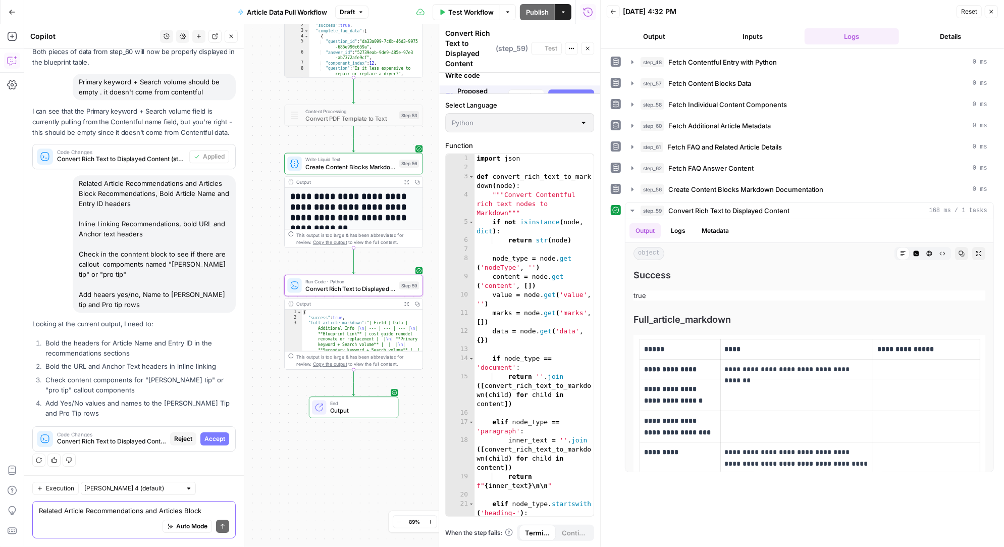
scroll to position [38192, 0]
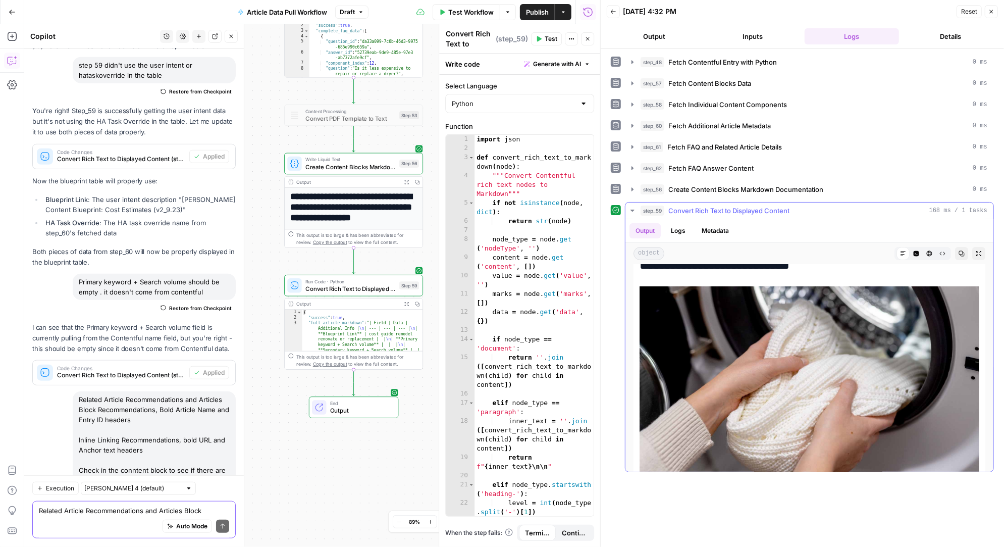
scroll to position [2843, 0]
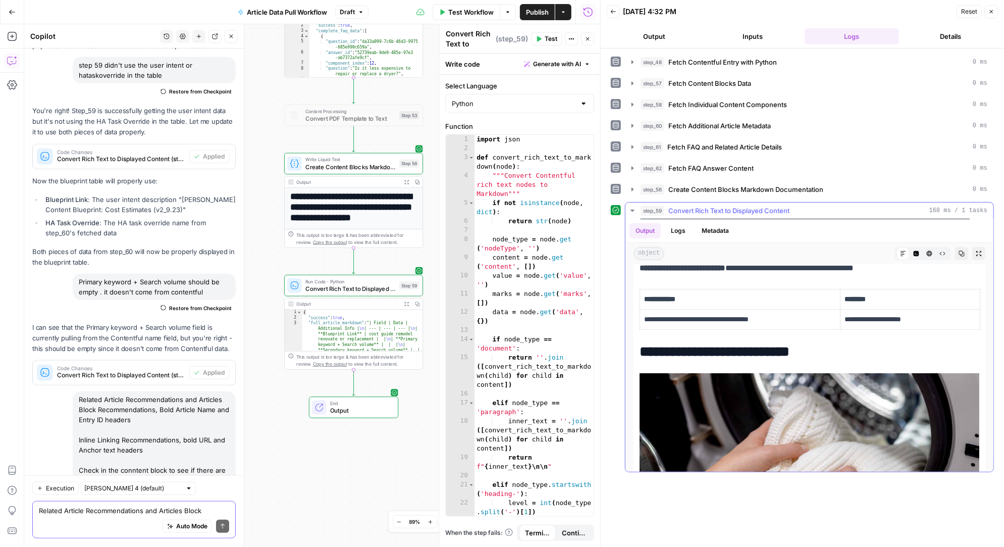
drag, startPoint x: 983, startPoint y: 365, endPoint x: 942, endPoint y: 365, distance: 40.9
click at [878, 330] on td "**********" at bounding box center [910, 319] width 140 height 20
drag, startPoint x: 639, startPoint y: 328, endPoint x: 944, endPoint y: 366, distance: 307.7
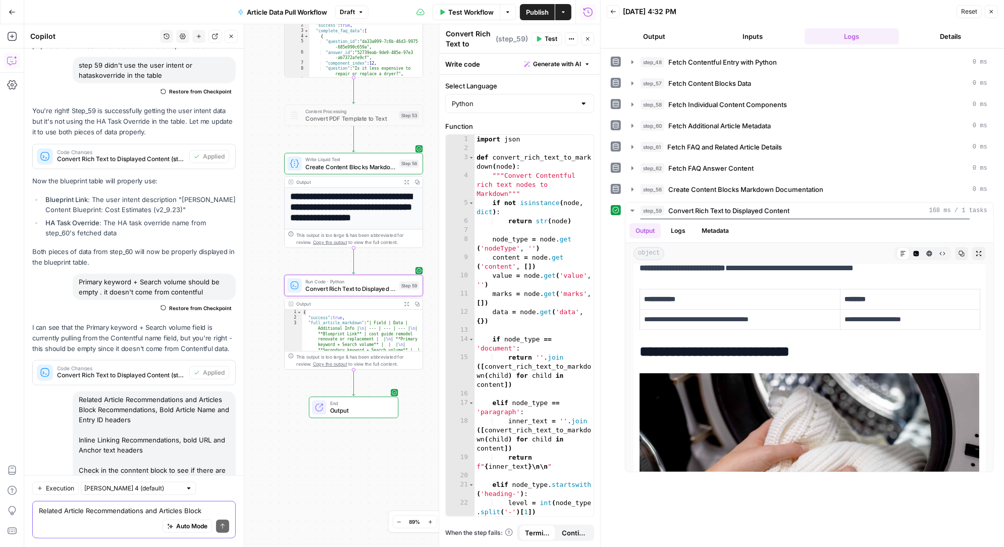
click at [98, 515] on textarea "Related Article Recommendations and Articles Block Recommendations, Bold Articl…" at bounding box center [134, 511] width 190 height 10
type textarea "The article block formate in the article view should only list the article name…"
click at [551, 39] on span "Test" at bounding box center [551, 38] width 13 height 9
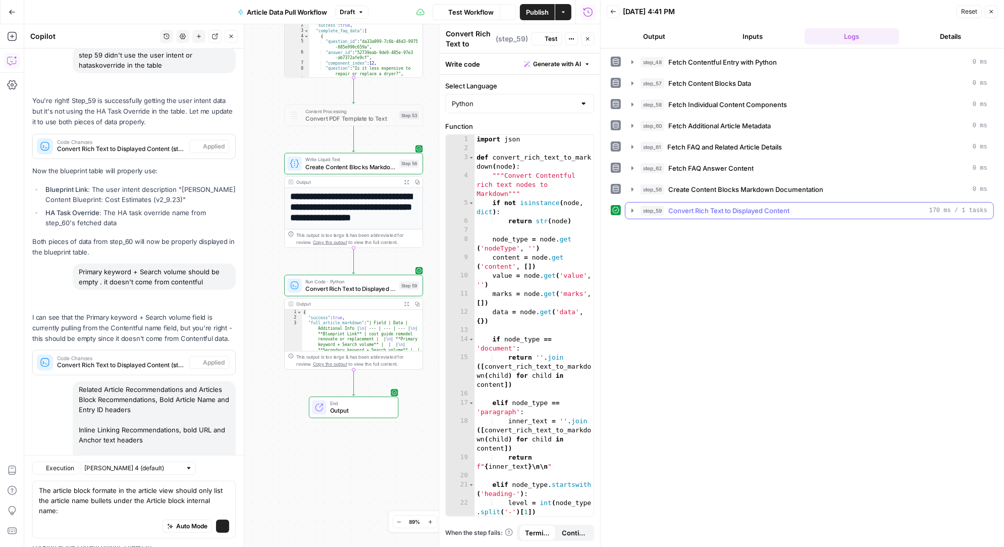
scroll to position [39720, 0]
click at [633, 208] on icon "button" at bounding box center [632, 210] width 2 height 4
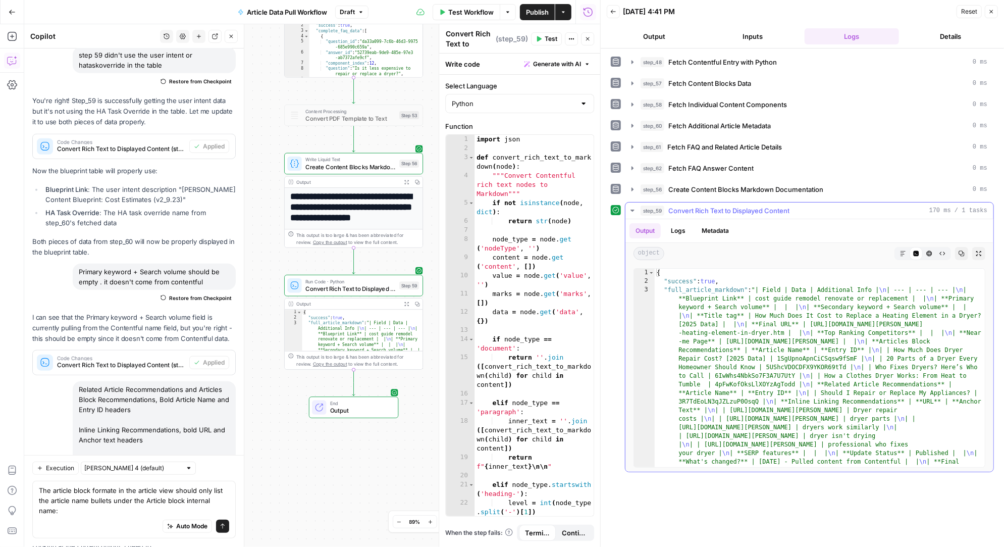
click at [904, 251] on icon "button" at bounding box center [902, 253] width 5 height 5
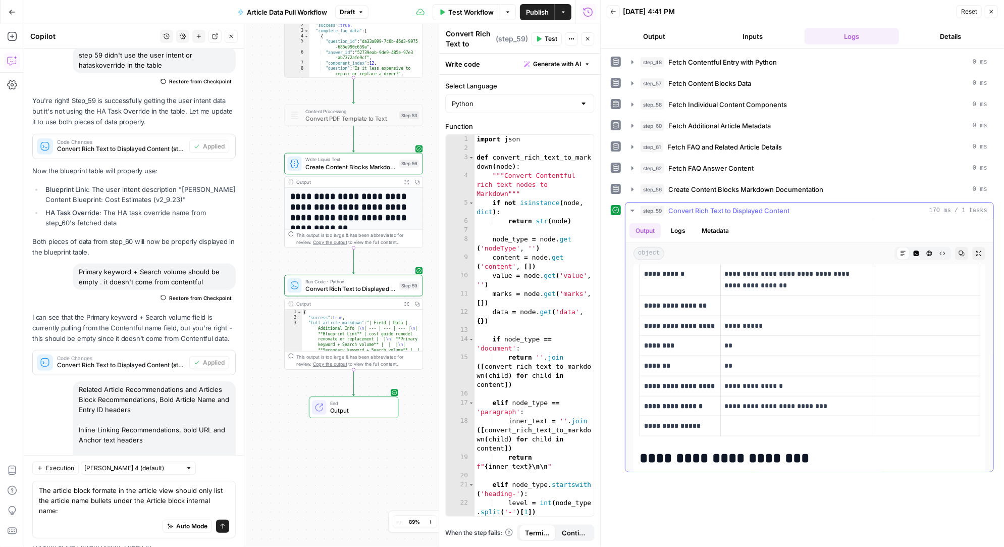
scroll to position [753, 0]
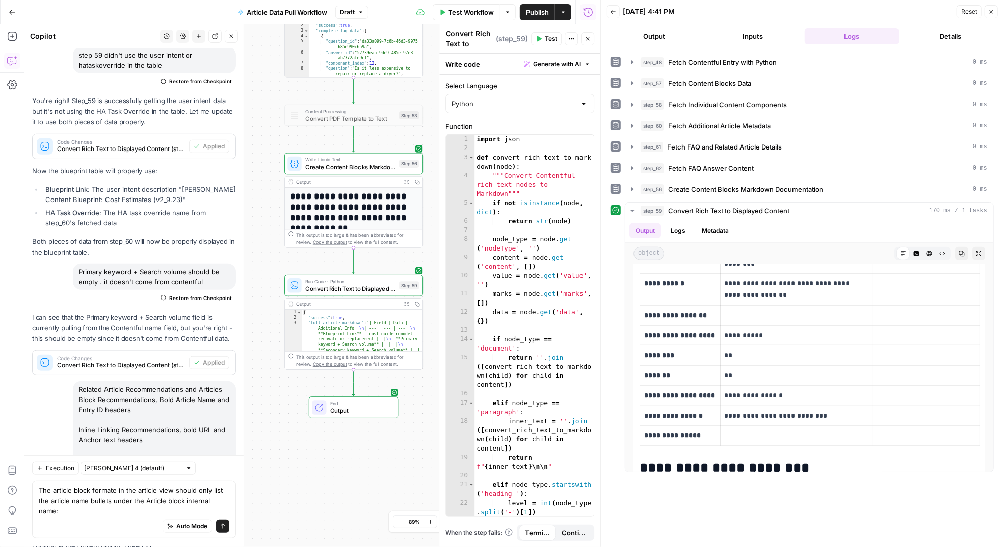
drag, startPoint x: 76, startPoint y: 403, endPoint x: 75, endPoint y: 392, distance: 11.1
click at [229, 510] on div "The article block formate in the article view should only list the article name…" at bounding box center [133, 510] width 203 height 58
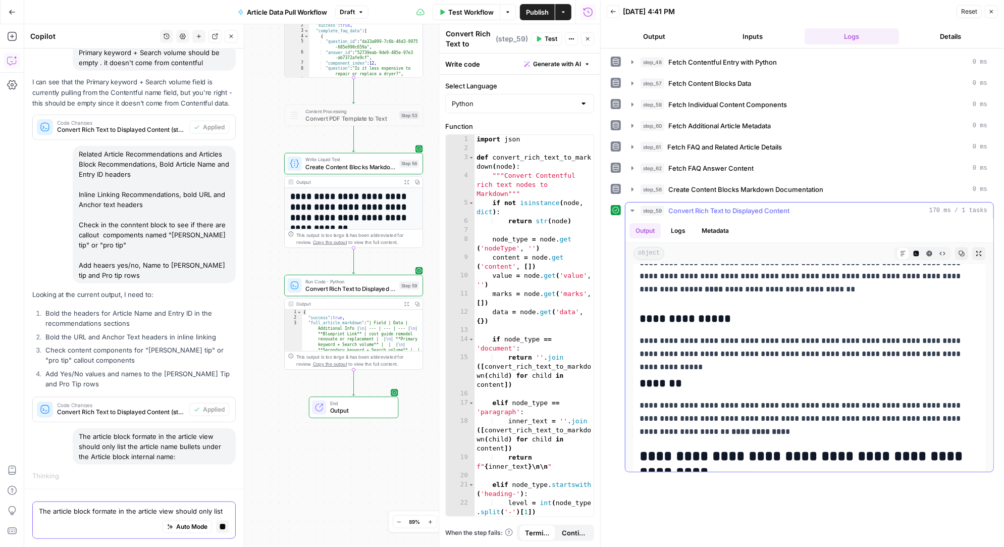
scroll to position [3248, 0]
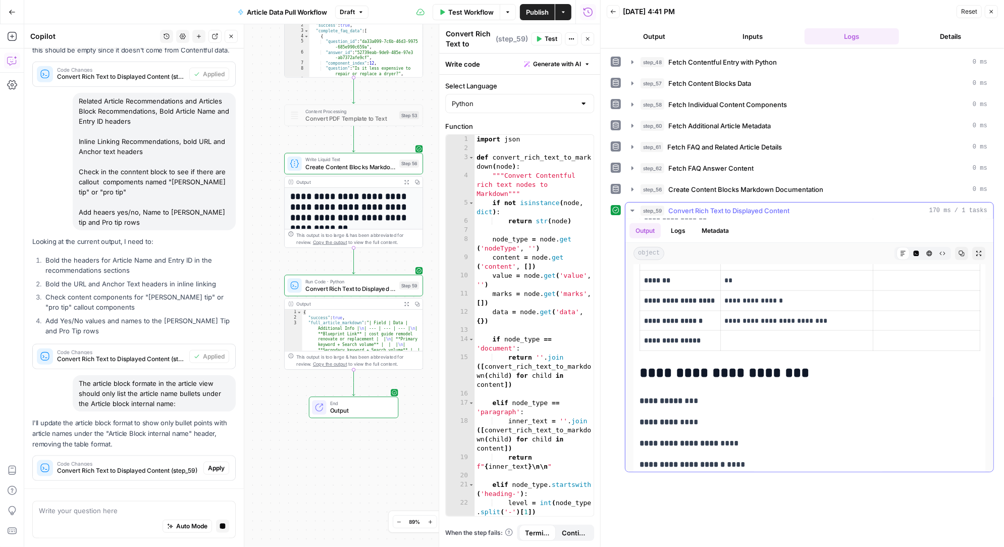
scroll to position [45030, 0]
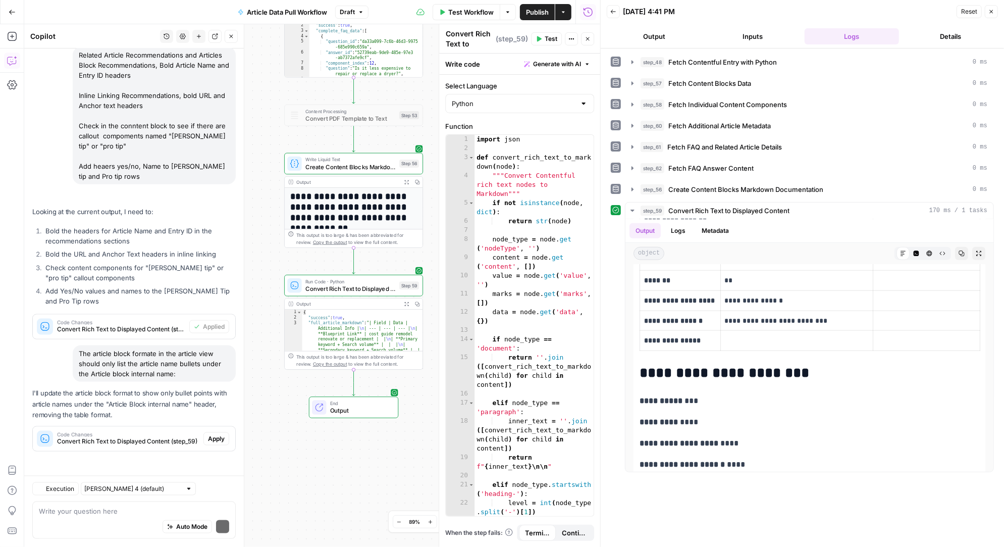
click at [222, 437] on span "Apply" at bounding box center [216, 438] width 17 height 9
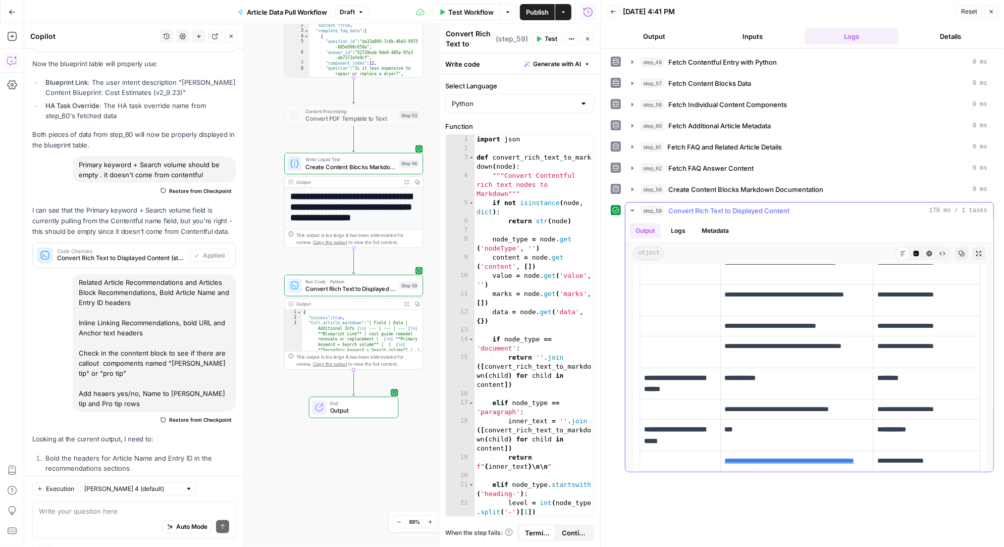
scroll to position [301, 0]
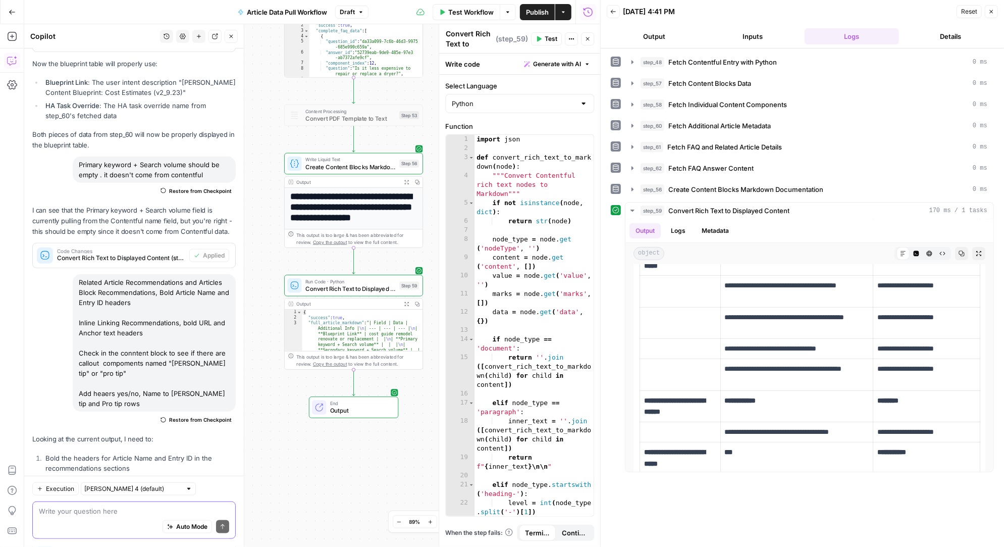
click at [63, 512] on textarea at bounding box center [134, 511] width 190 height 10
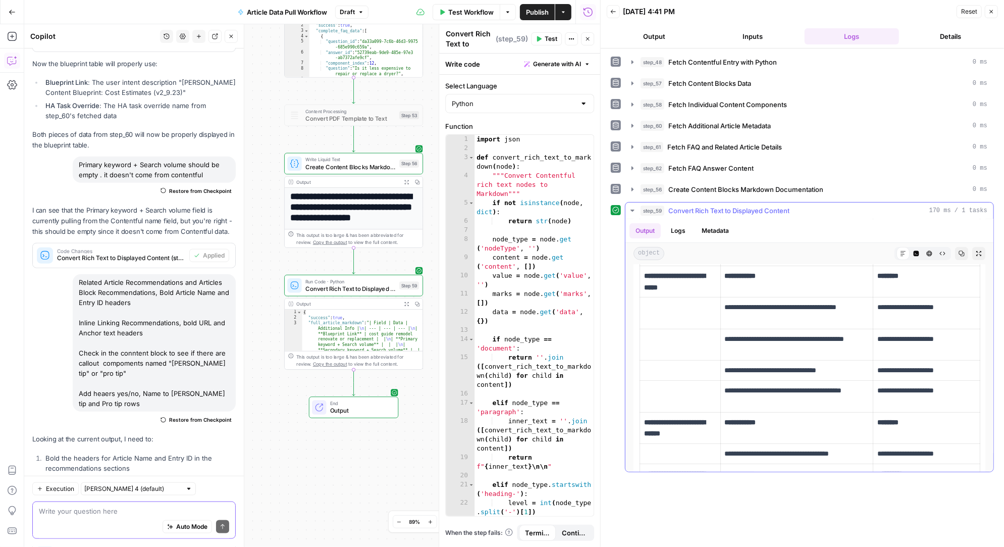
scroll to position [269, 0]
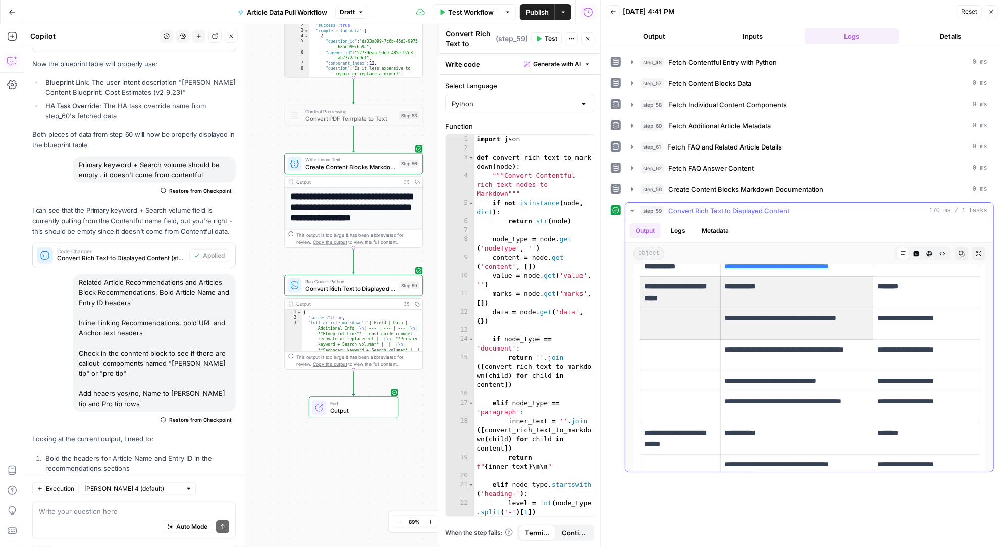
drag, startPoint x: 644, startPoint y: 304, endPoint x: 742, endPoint y: 328, distance: 100.9
click at [742, 328] on tbody "**********" at bounding box center [810, 471] width 340 height 802
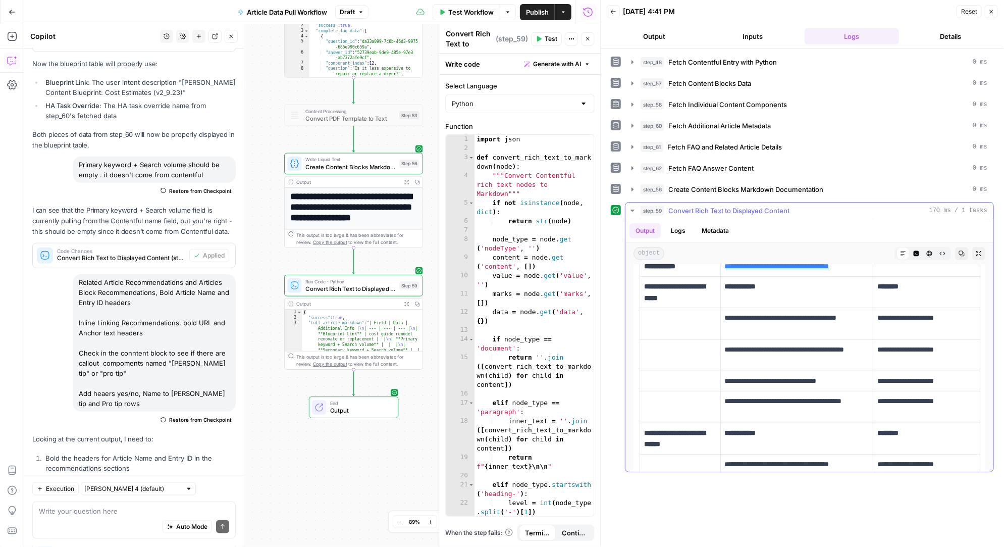
drag, startPoint x: 643, startPoint y: 302, endPoint x: 706, endPoint y: 313, distance: 64.0
click at [706, 304] on p "**********" at bounding box center [680, 292] width 72 height 23
copy strong "**********"
click at [81, 512] on textarea at bounding box center [134, 511] width 190 height 10
click at [95, 511] on textarea at bounding box center [134, 511] width 190 height 10
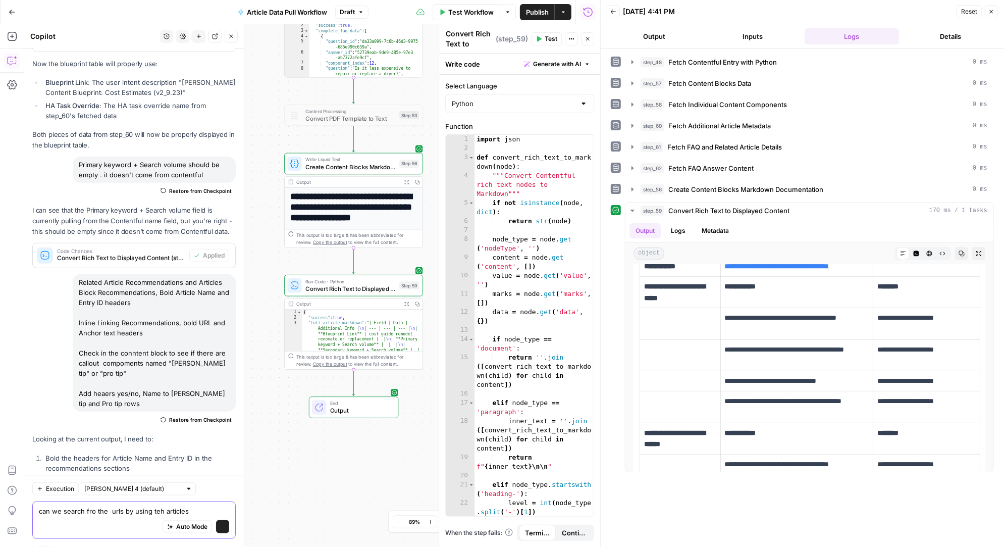
paste textarea "Articles Block Recommendations"
click at [93, 512] on textarea "can we" at bounding box center [134, 511] width 190 height 10
click at [93, 510] on textarea "can we" at bounding box center [134, 511] width 190 height 10
click at [93, 511] on textarea "can we" at bounding box center [134, 511] width 190 height 10
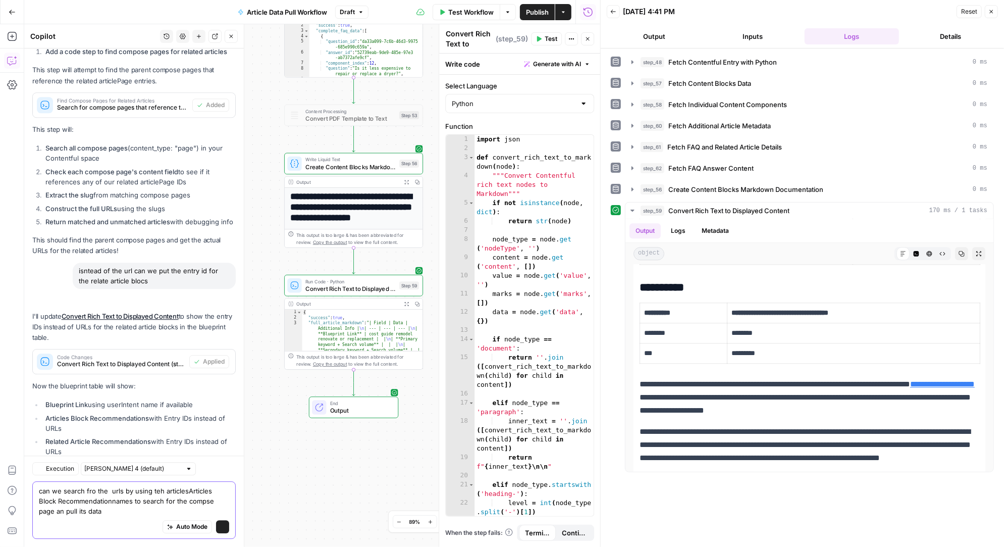
scroll to position [39857, 0]
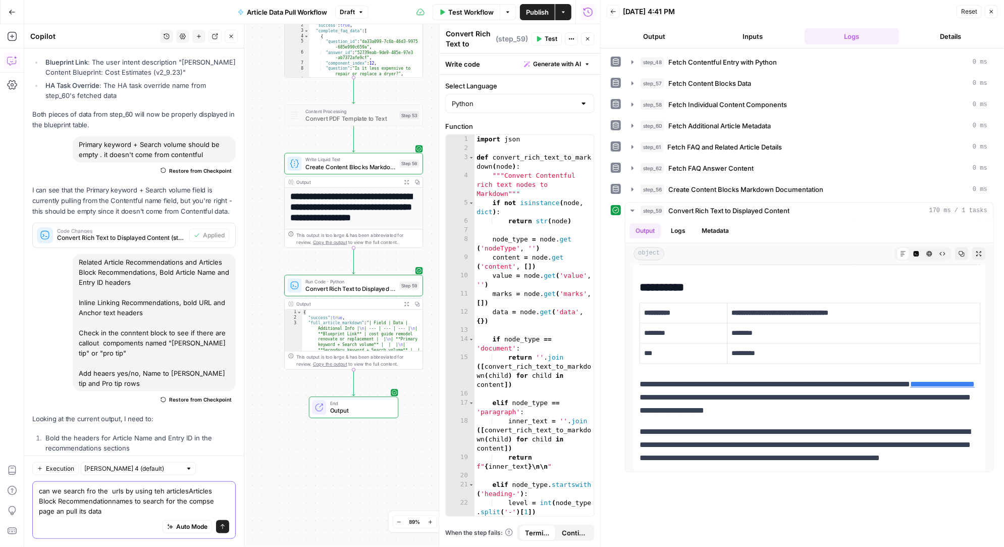
click at [157, 491] on textarea "can we search fro the urls by using teh articlesArticles Block Recommendationna…" at bounding box center [134, 500] width 190 height 30
click at [185, 492] on textarea "can we search fro the urls by using the articlesArticles Block Recommendationna…" at bounding box center [134, 500] width 190 height 30
click at [113, 500] on textarea "can we search fro the urls by using the articles Articles Block Recommendationn…" at bounding box center [134, 500] width 190 height 30
click at [207, 501] on textarea "can we search fro the urls by using the articles Articles Block Recommendation …" at bounding box center [134, 500] width 190 height 30
drag, startPoint x: 113, startPoint y: 512, endPoint x: 87, endPoint y: 524, distance: 28.9
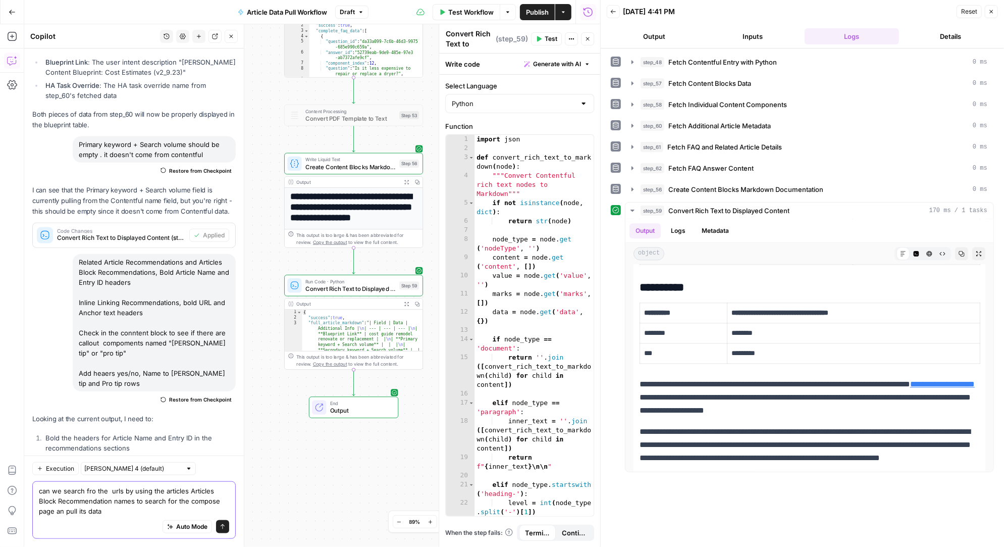
click at [87, 522] on div "can we search fro the urls by using the articles Articles Block Recommendation …" at bounding box center [133, 510] width 203 height 58
drag, startPoint x: 88, startPoint y: 511, endPoint x: 105, endPoint y: 511, distance: 17.7
click at [105, 511] on textarea "can we search fro the urls by using the articles Articles Block Recommendation …" at bounding box center [134, 500] width 190 height 30
type textarea "can we search fro the urls by using the articles Articles Block Recommendation …"
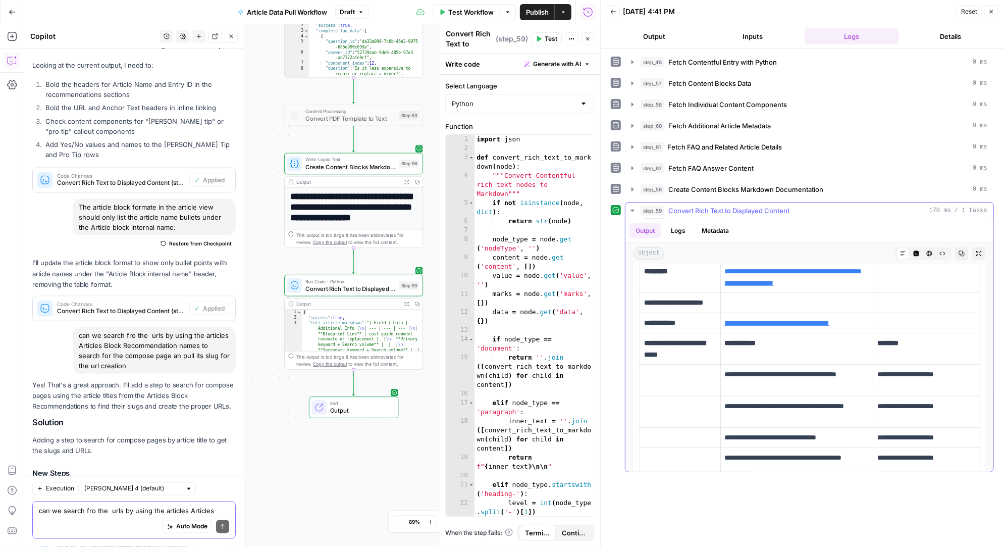
scroll to position [213, 0]
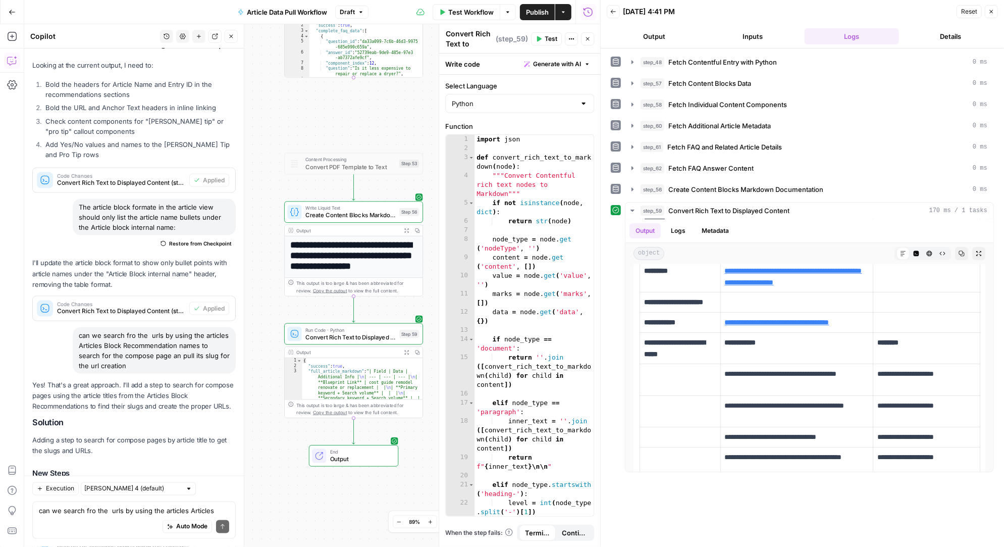
click at [217, 538] on span "Add Step" at bounding box center [211, 542] width 26 height 9
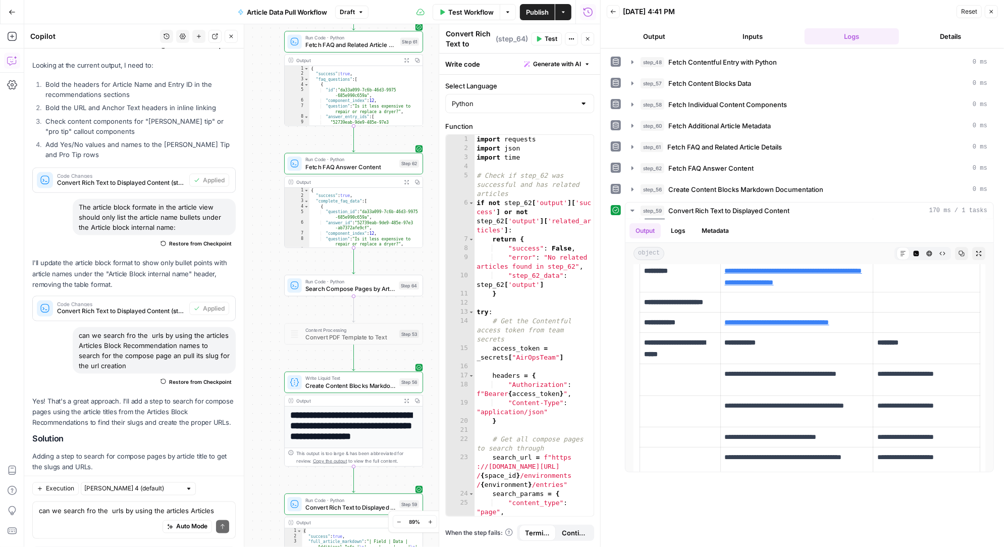
type textarea "Search Compose Pages by Article Titles"
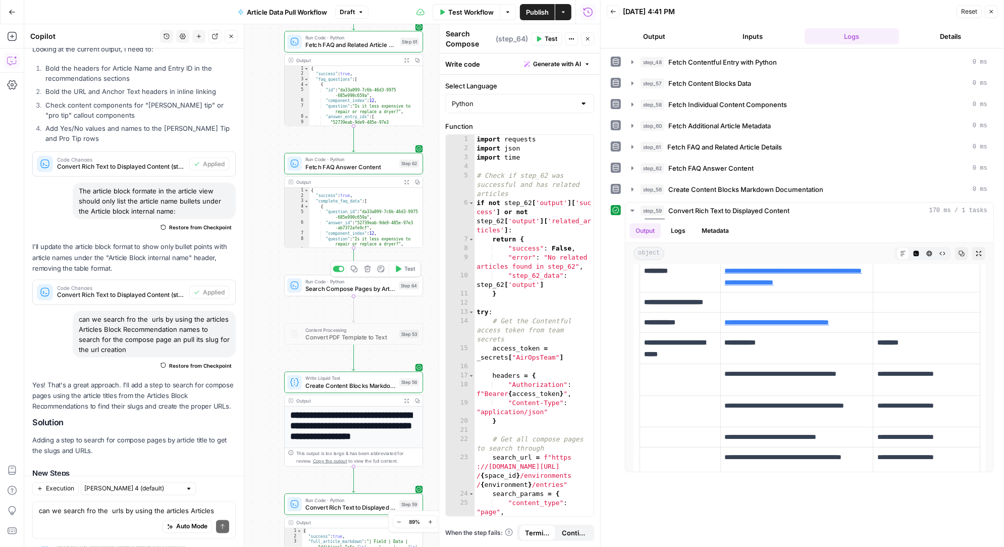
click at [400, 269] on icon "button" at bounding box center [399, 268] width 6 height 7
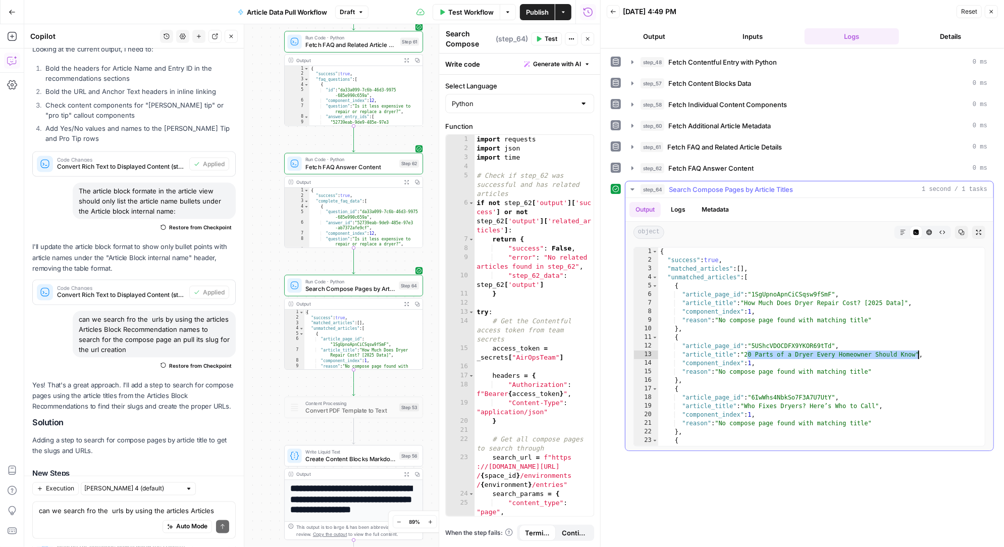
drag, startPoint x: 748, startPoint y: 354, endPoint x: 917, endPoint y: 352, distance: 169.1
click at [917, 352] on div "{ "success" : true , "matched_articles" : [ ] , "unmatched_articles" : [ { "art…" at bounding box center [822, 355] width 328 height 216
drag, startPoint x: 836, startPoint y: 291, endPoint x: 753, endPoint y: 293, distance: 82.3
click at [753, 293] on div "{ "success" : true , "matched_articles" : [ ] , "unmatched_articles" : [ { "art…" at bounding box center [822, 355] width 328 height 216
type textarea "**********"
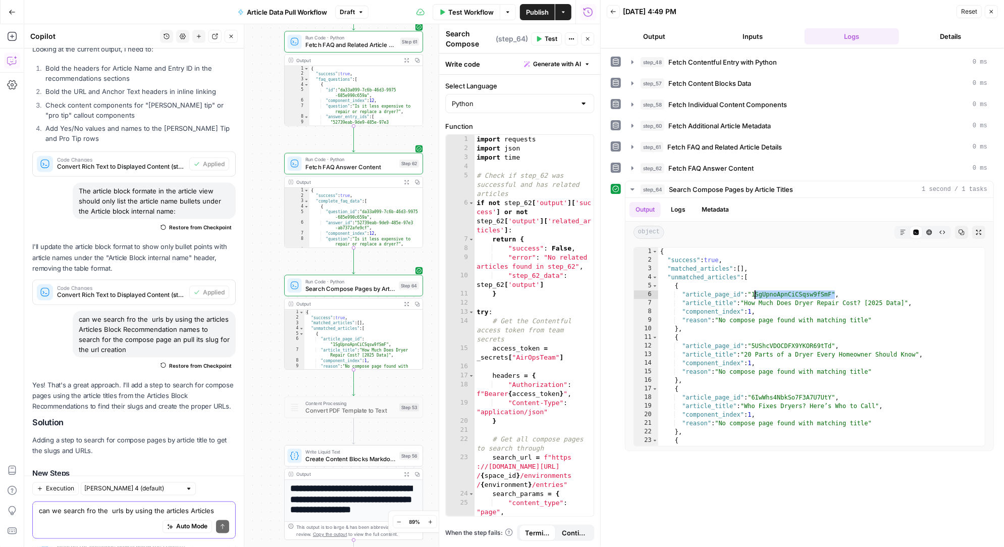
click at [92, 511] on textarea "can we search fro the urls by using the articles Articles Block Recommendation …" at bounding box center [134, 511] width 190 height 10
type textarea "did we search the internal name of the compose pagee"
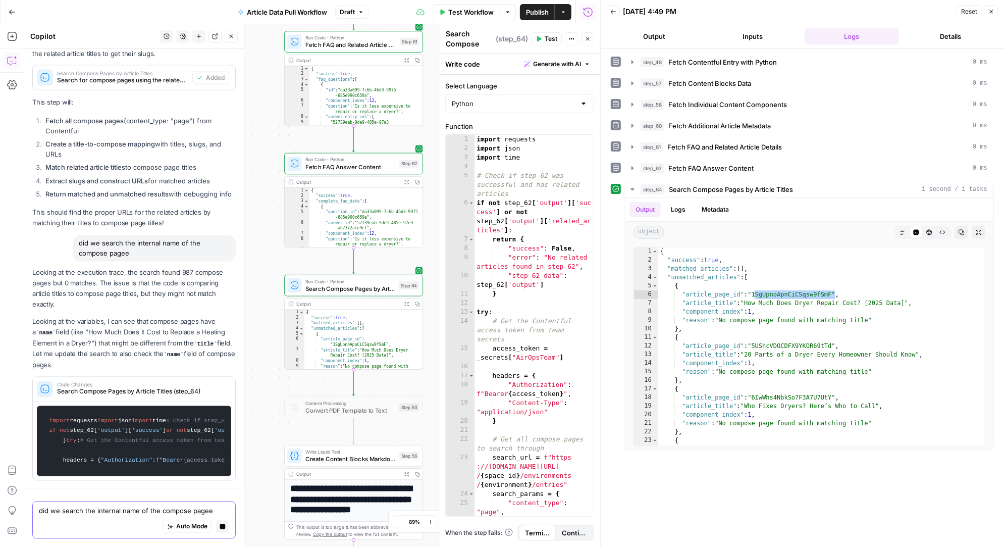
scroll to position [45692, 0]
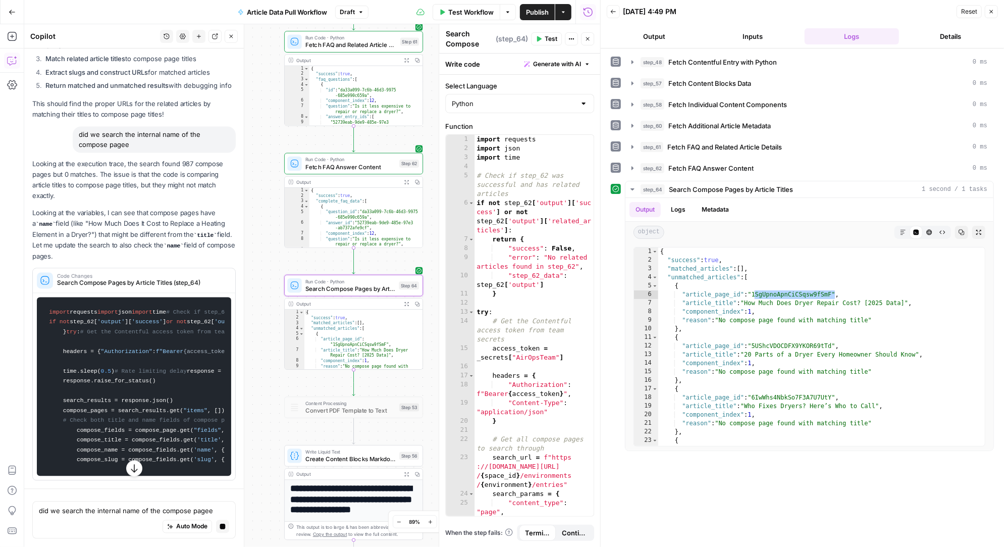
click at [86, 516] on div "Auto Mode Stop generating" at bounding box center [134, 527] width 190 height 22
click at [81, 509] on textarea "did we search the internal name of the compose pagee" at bounding box center [134, 511] width 190 height 10
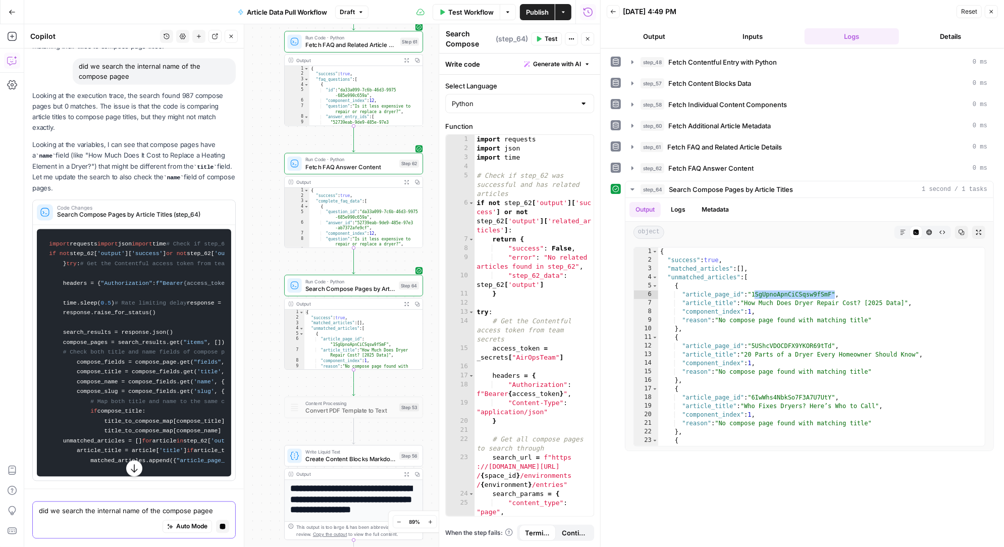
click at [84, 507] on textarea "did we search the internal name of the compose pagee" at bounding box center [134, 511] width 190 height 10
paste textarea "{ "name": "Compose: Page", "description": "Represents a web page in Compose. DO…"
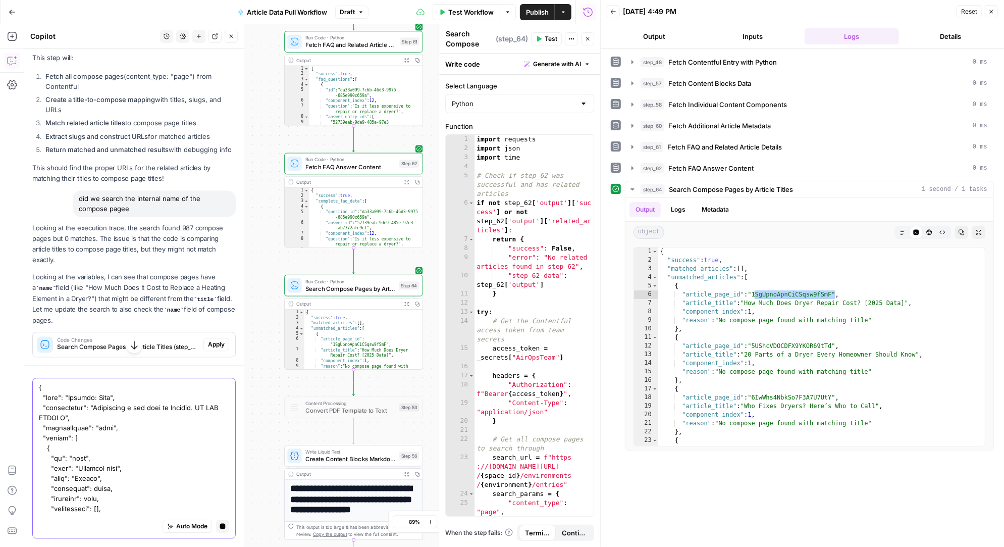
scroll to position [45695, 0]
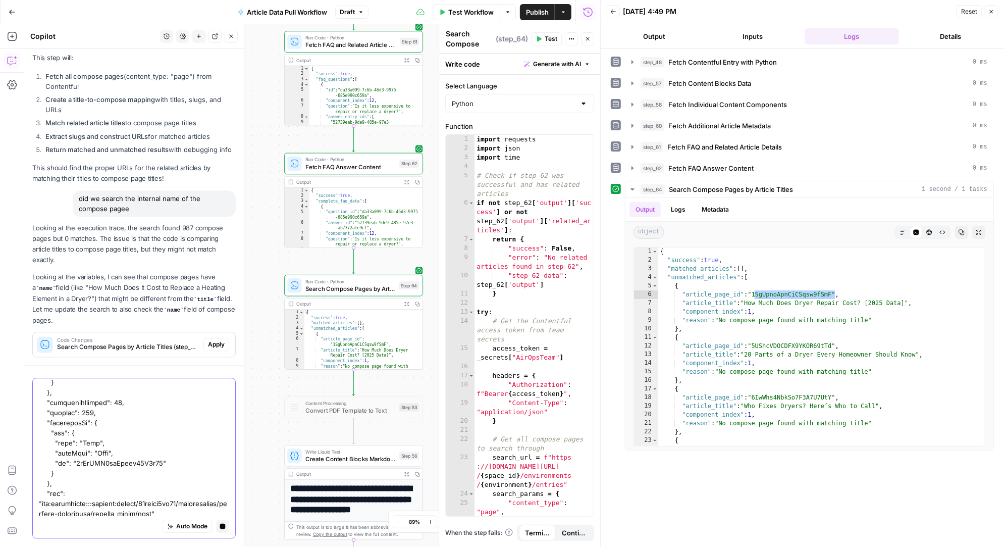
type textarea "{ "name": "Compose: Page", "description": "Represents a web page in Compose. DO…"
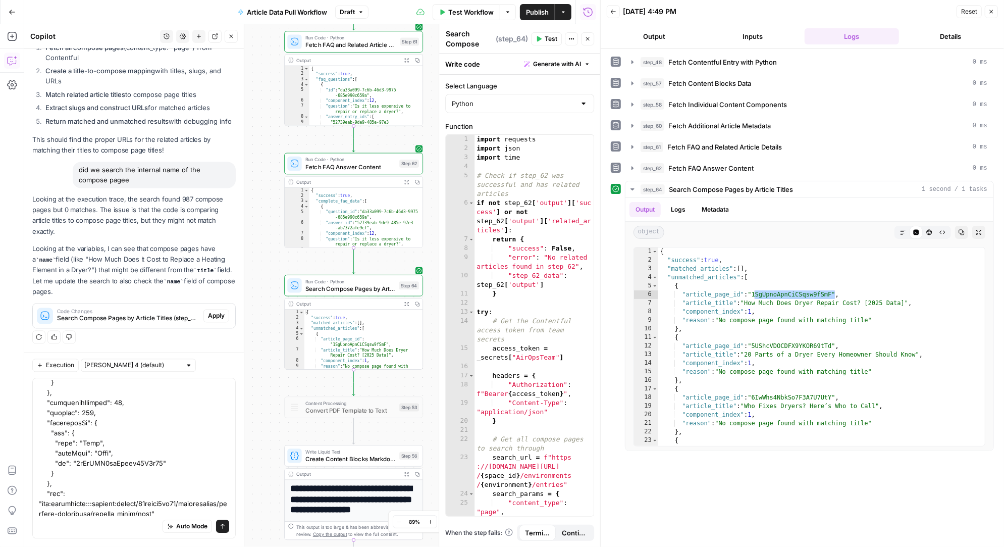
scroll to position [0, 0]
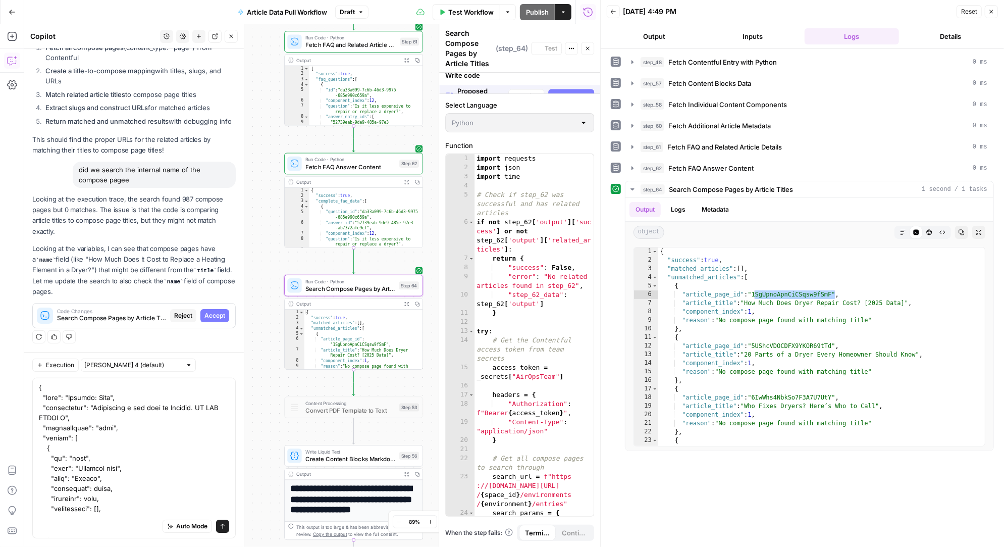
scroll to position [38972, 0]
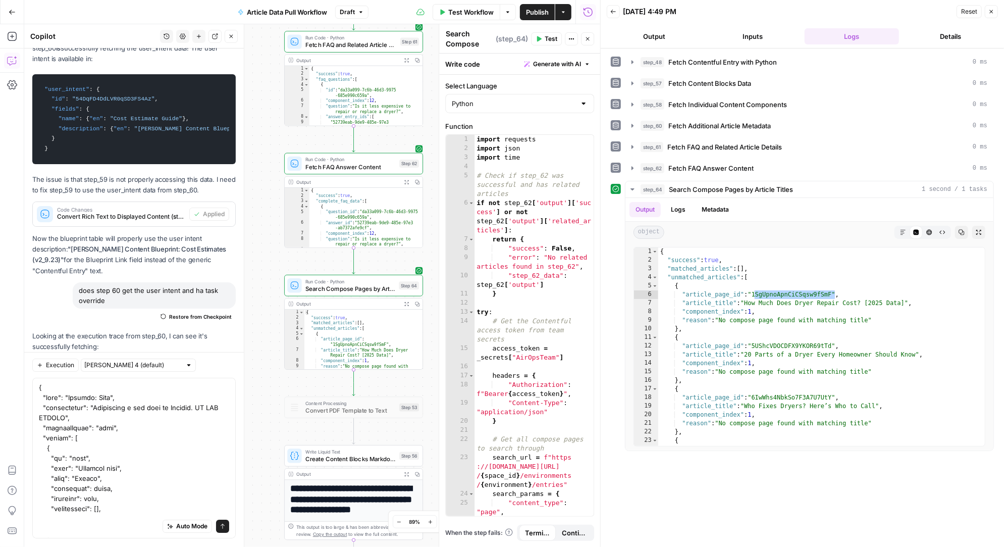
scroll to position [40538, 0]
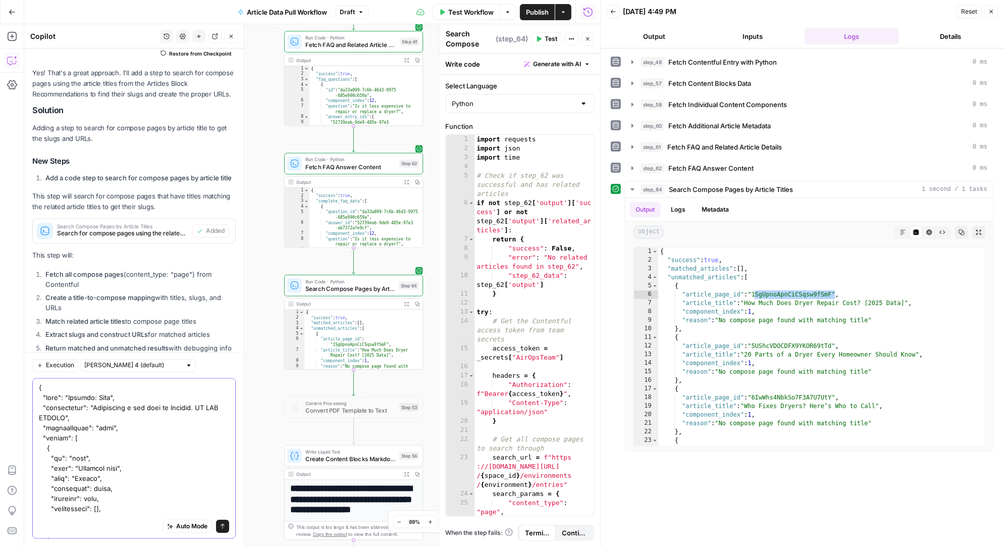
click at [223, 525] on icon "submit" at bounding box center [223, 526] width 6 height 6
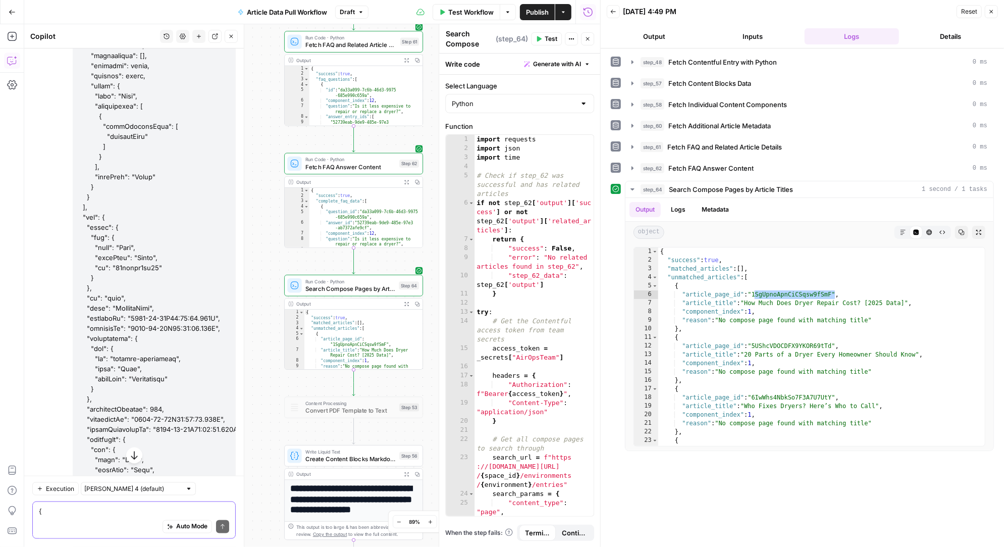
scroll to position [43593, 0]
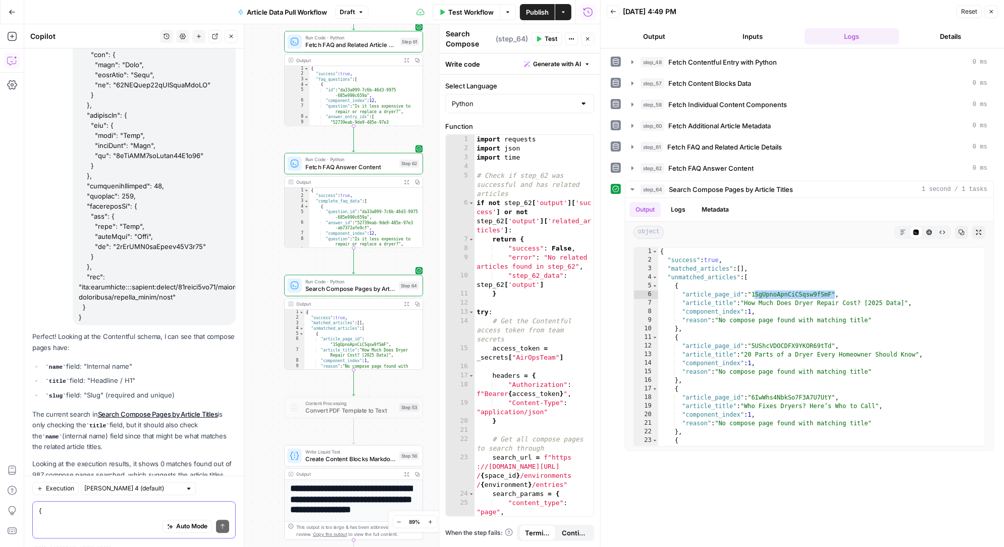
click at [102, 515] on textarea at bounding box center [134, 511] width 190 height 10
type textarea "they d"
click at [185, 487] on div at bounding box center [188, 488] width 7 height 7
type input "Claude Sonnet 4 (default)"
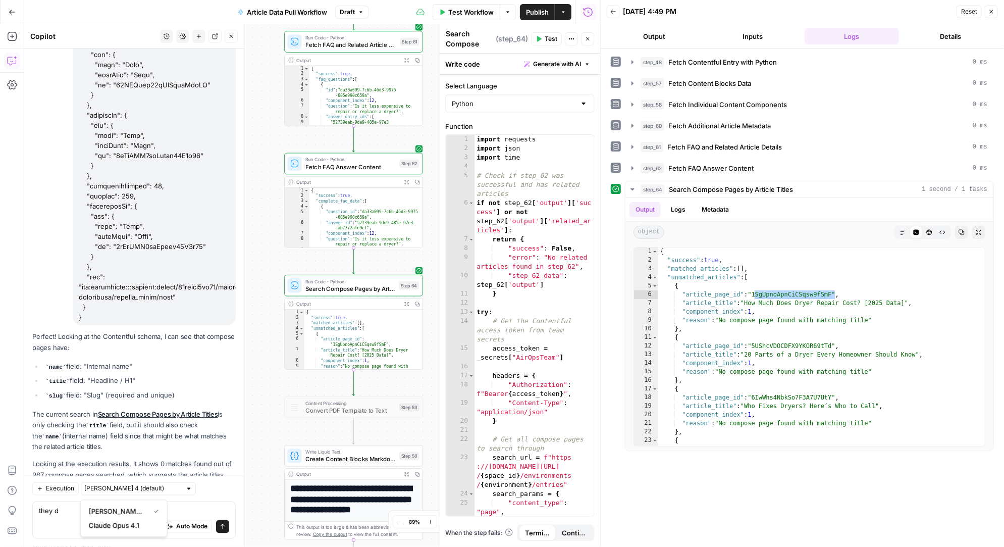
click at [183, 487] on div "Execution Claude Sonnet 4 (default)" at bounding box center [133, 488] width 203 height 13
click at [97, 507] on textarea "they d" at bounding box center [134, 511] width 190 height 10
type textarea "they do, reqrite based on the preview"
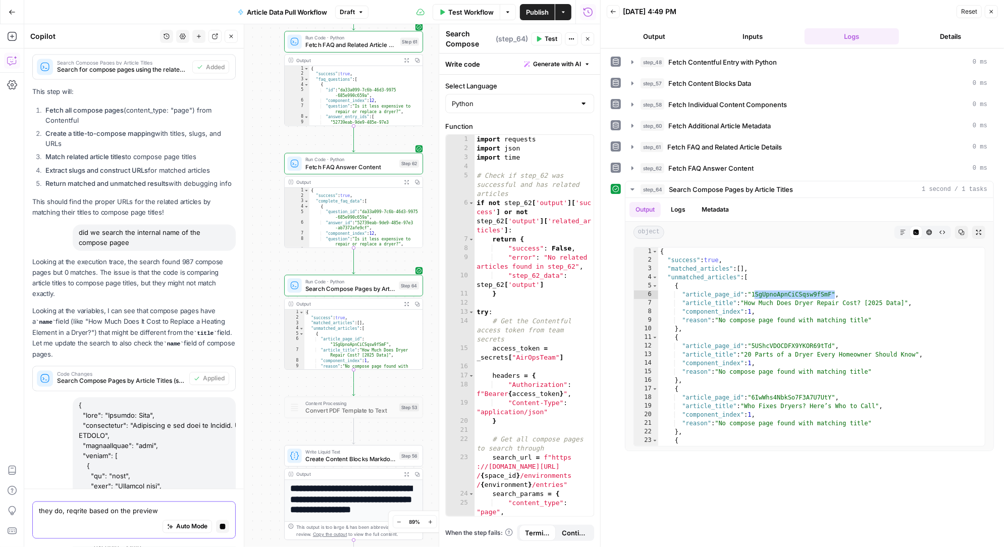
scroll to position [48787, 0]
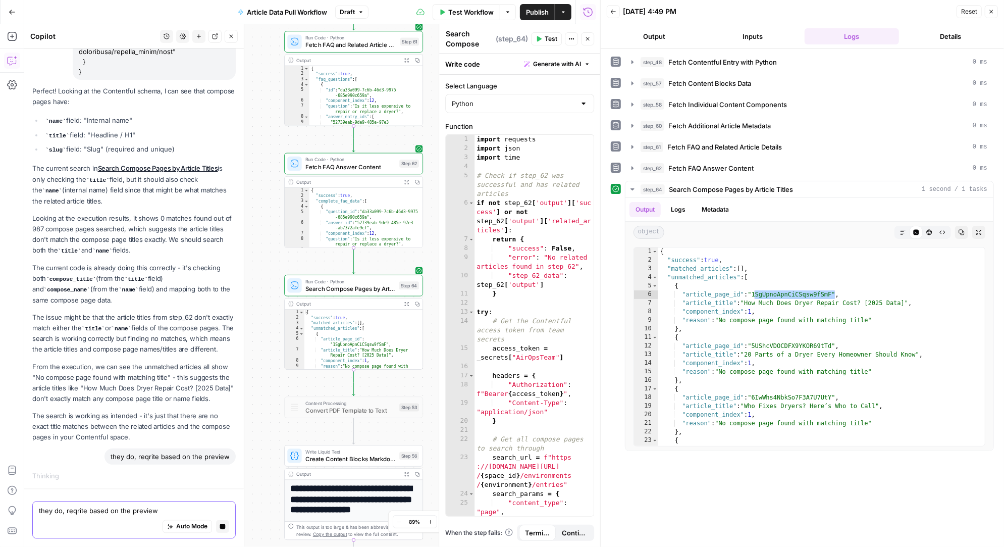
click at [96, 510] on textarea "they do, reqrite based on the preview" at bounding box center [134, 511] width 190 height 10
click at [108, 509] on textarea "also always remove {2025 Data]" at bounding box center [134, 511] width 190 height 10
click at [156, 509] on textarea "also always remove [2025 Data]" at bounding box center [134, 511] width 190 height 10
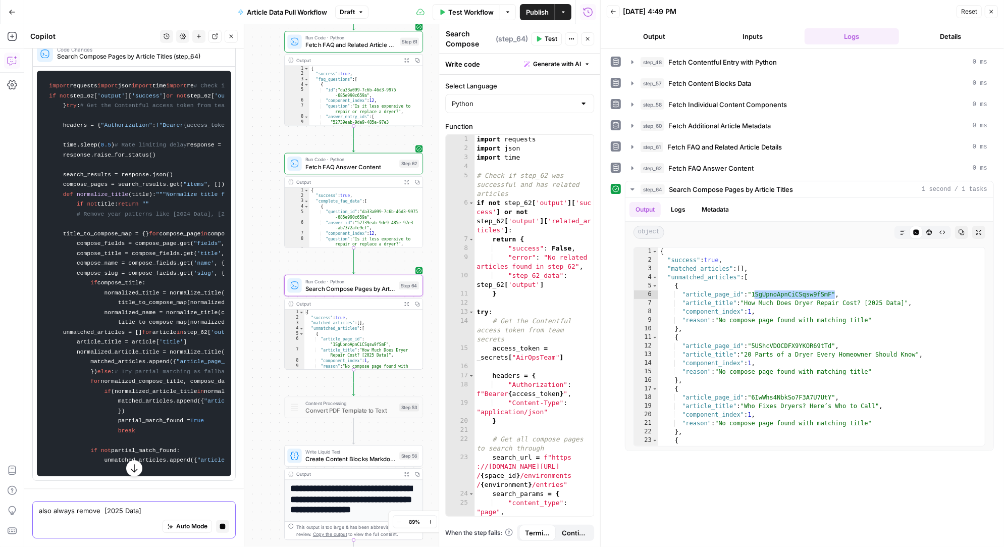
scroll to position [48862, 0]
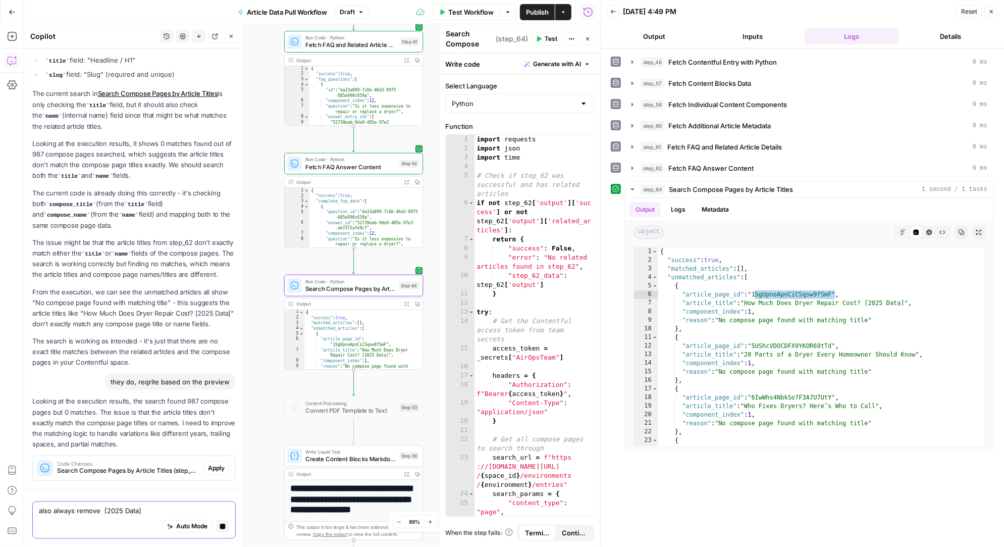
type textarea "also always remove [2025 Data]"
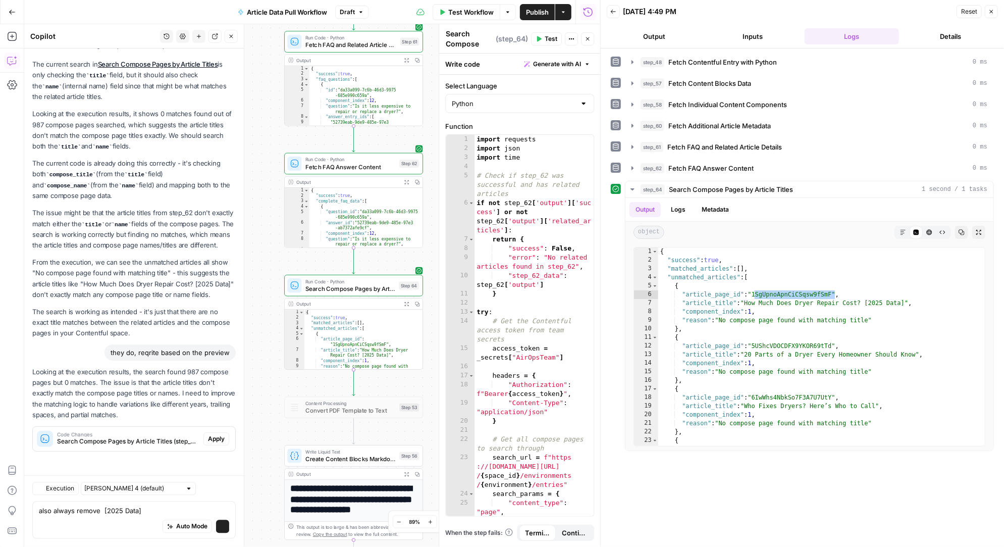
scroll to position [43706, 0]
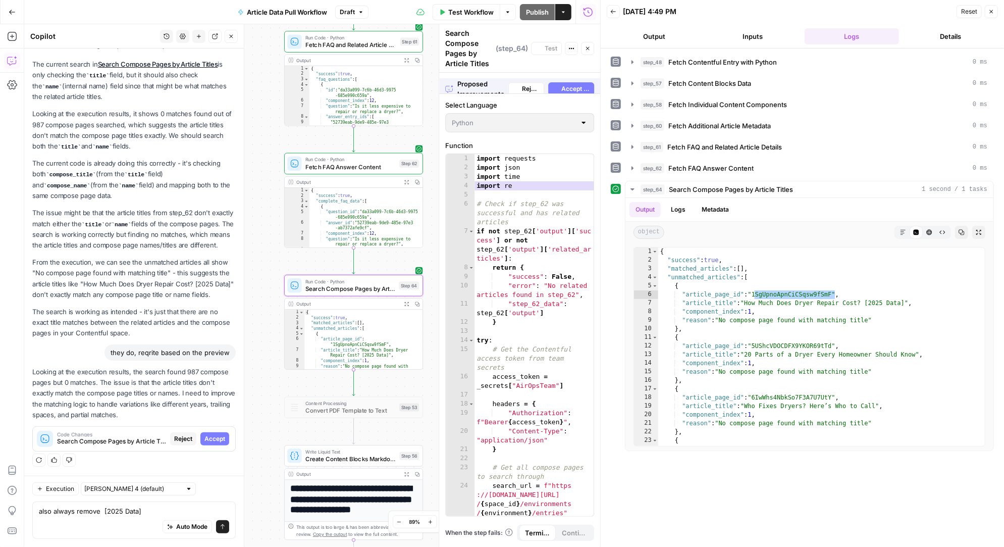
scroll to position [42139, 0]
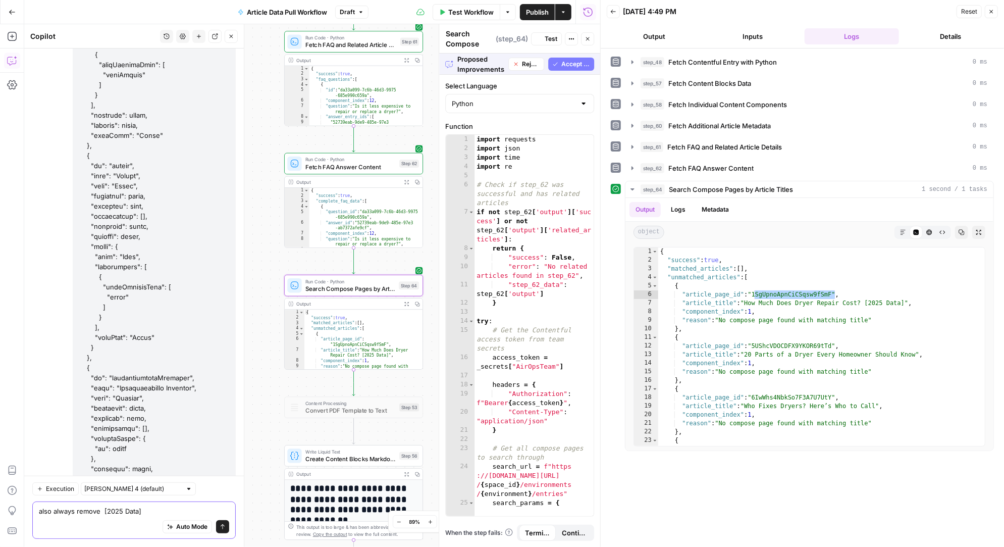
click at [150, 510] on textarea "also always remove [2025 Data]" at bounding box center [134, 511] width 190 height 10
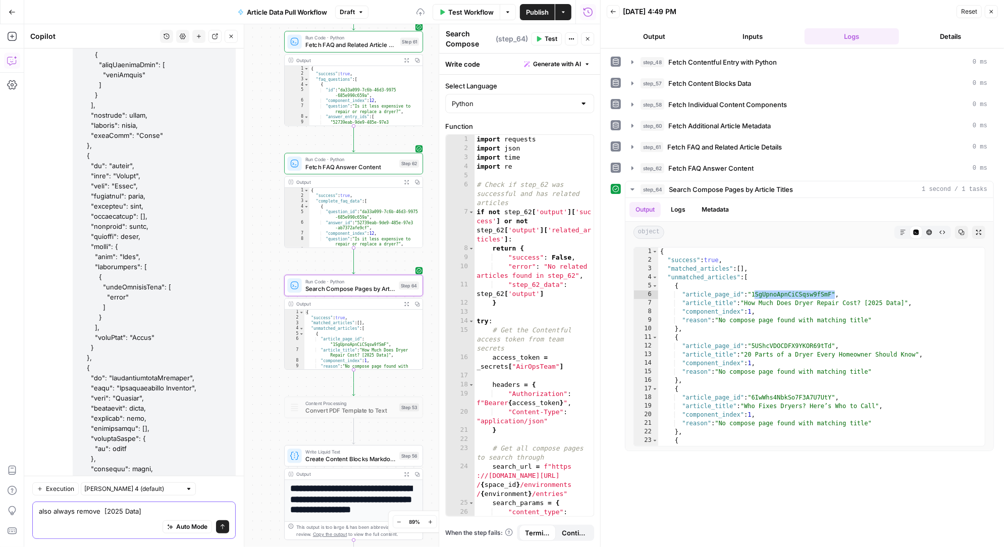
click at [143, 511] on textarea "also always remove [2025 Data]" at bounding box center [134, 511] width 190 height 10
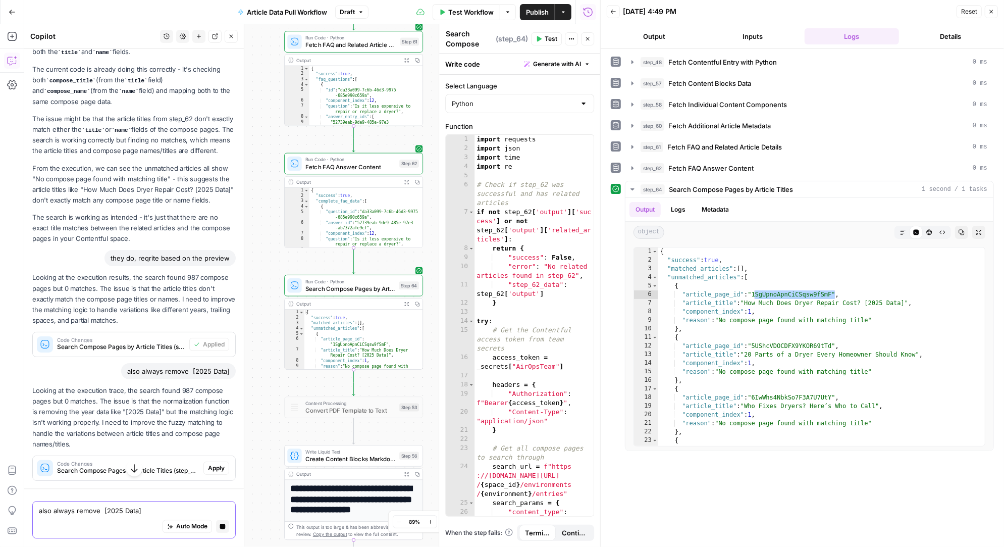
scroll to position [48985, 0]
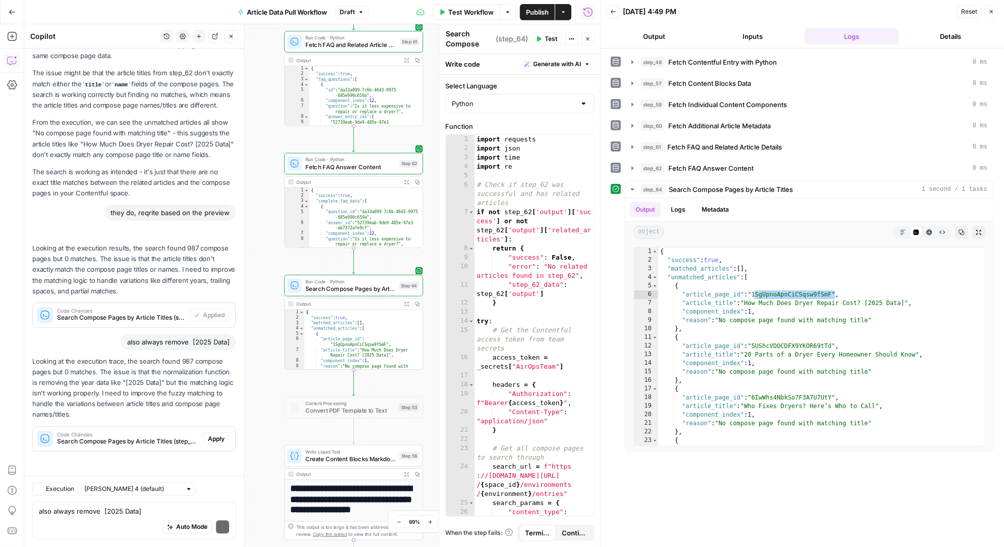
click at [216, 436] on span "Apply" at bounding box center [216, 438] width 17 height 9
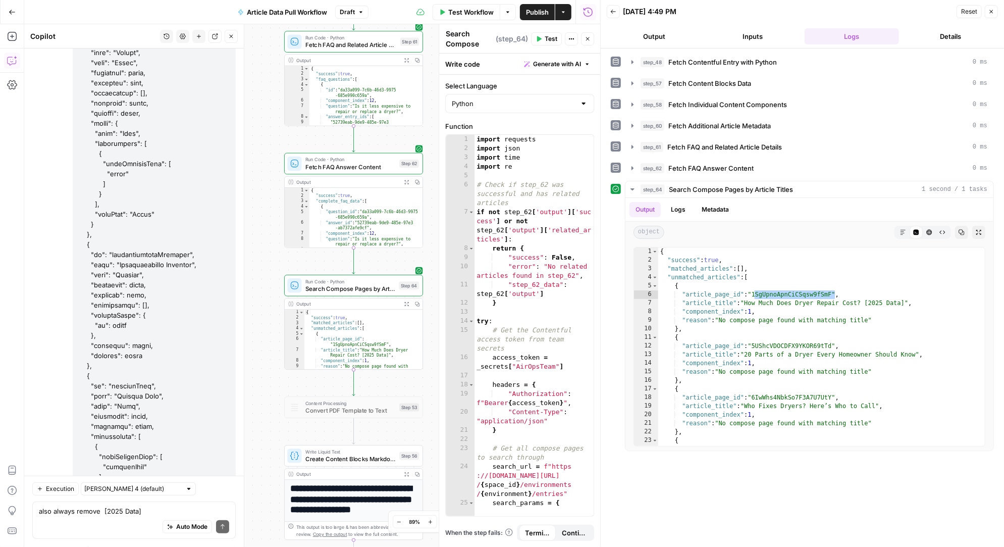
scroll to position [43877, 0]
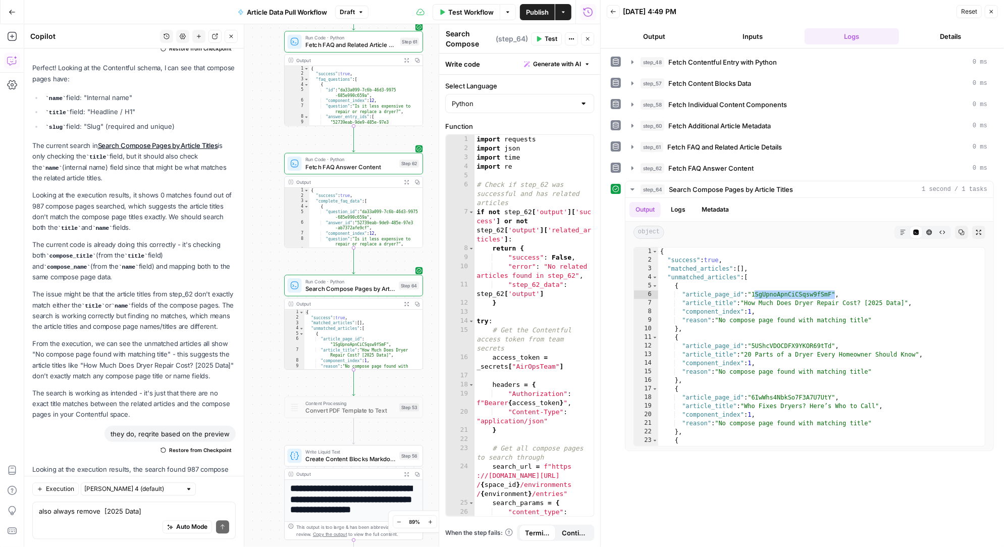
click at [547, 39] on span "Test" at bounding box center [551, 38] width 13 height 9
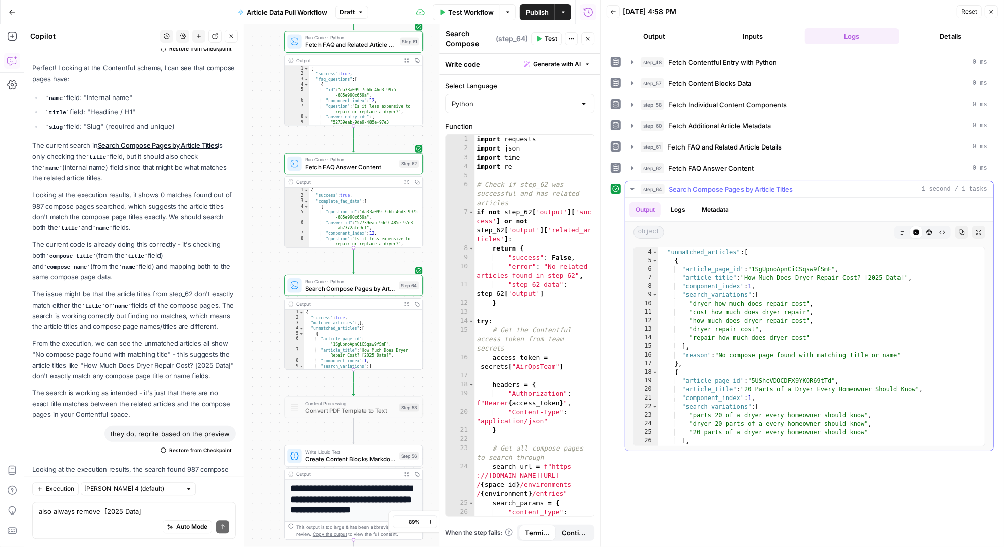
scroll to position [25, 0]
click at [78, 515] on textarea "also always remove [2025 Data]" at bounding box center [134, 511] width 190 height 10
type textarea "Well heres's the first entry id for the compose page of How Much Does Dryer Rep…"
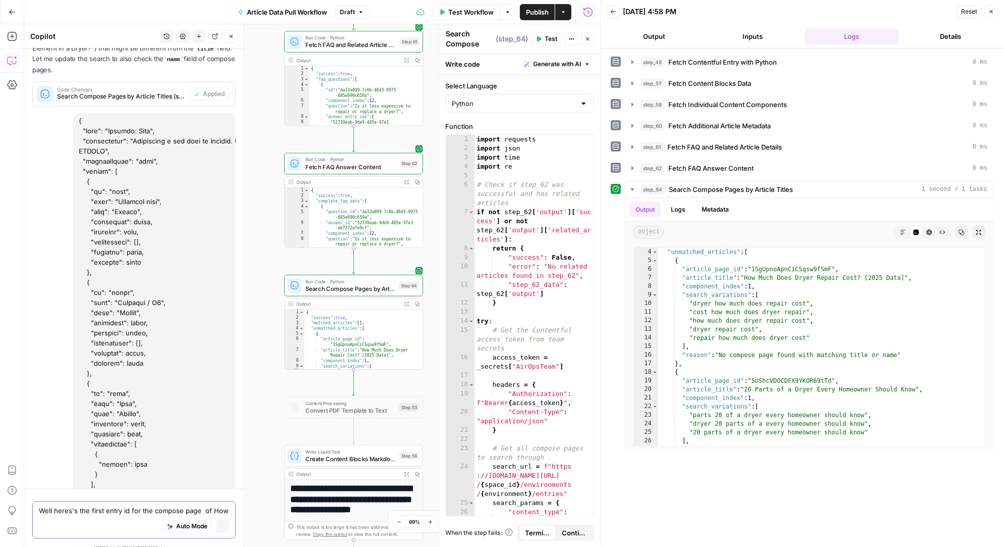
scroll to position [49054, 0]
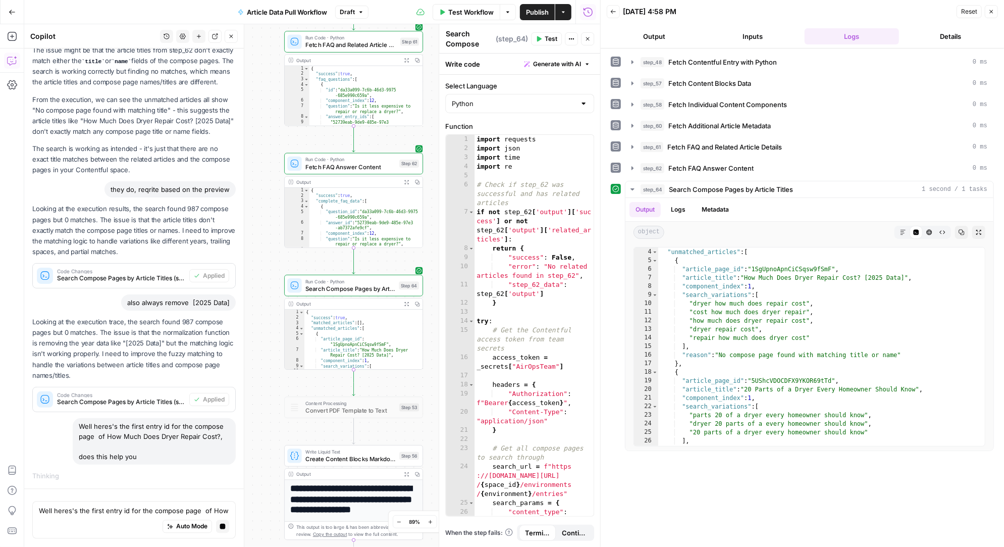
click at [121, 449] on div "Well heres's the first entry id for the compose page of How Much Does Dryer Rep…" at bounding box center [154, 441] width 163 height 46
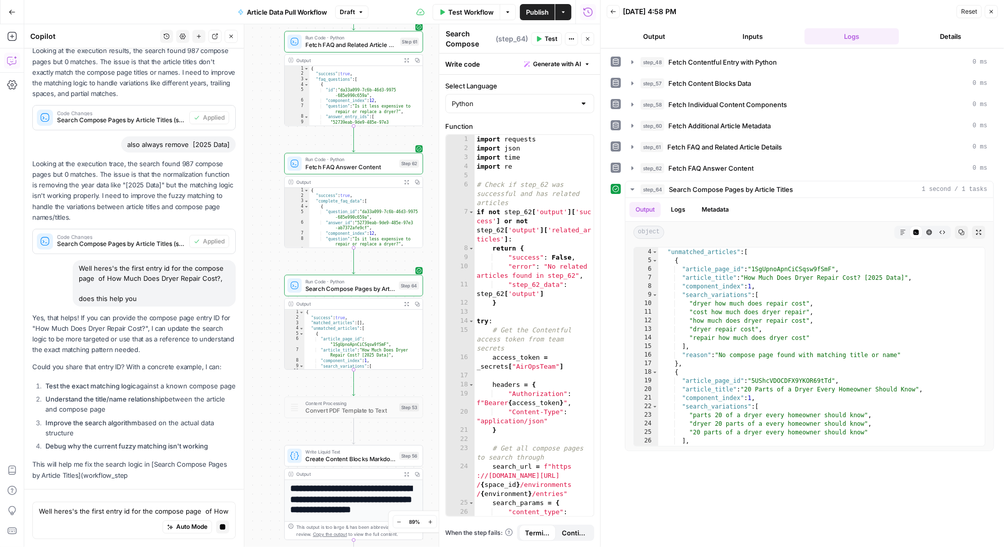
scroll to position [49232, 0]
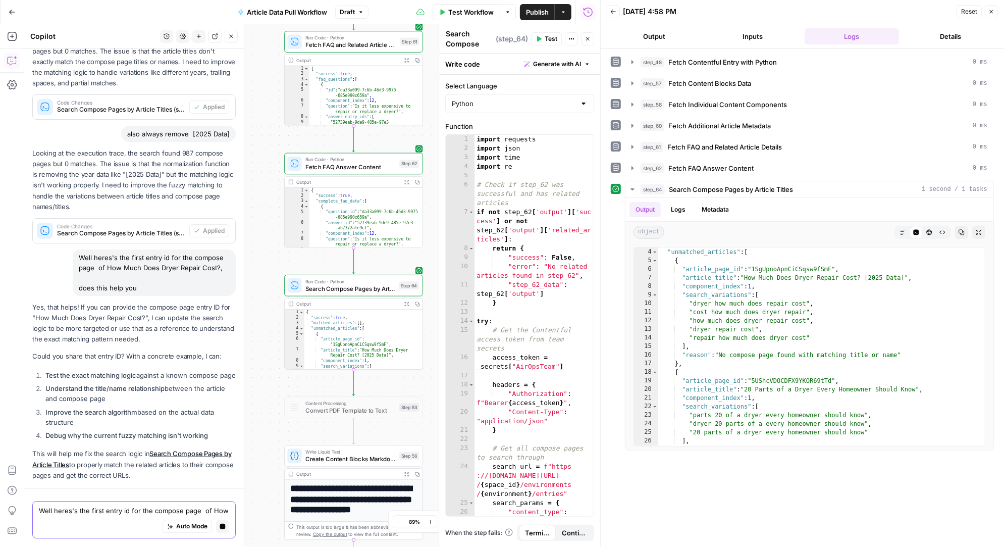
click at [77, 507] on textarea "Well heres's the first entry id for the compose page of How Much Does Dryer Rep…" at bounding box center [134, 511] width 190 height 10
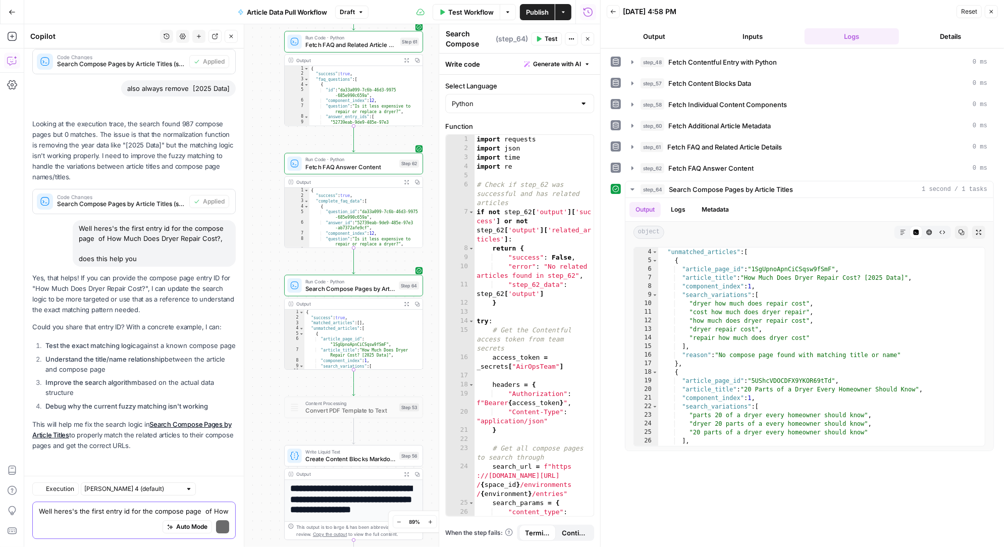
scroll to position [44124, 0]
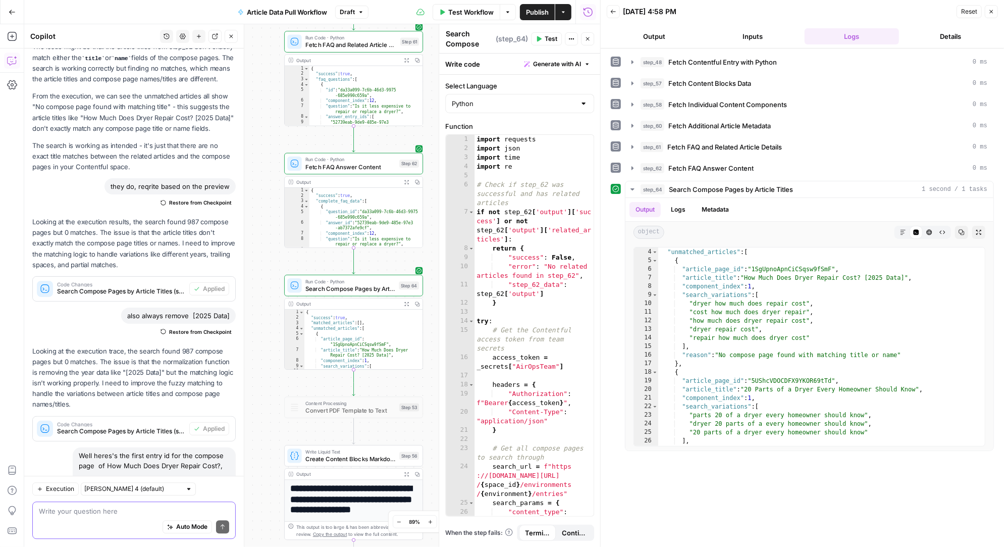
paste textarea "77VAfgSNKcnoisYeXudBus"
type textarea "77VAfgSNKcnoisYeXudBus"
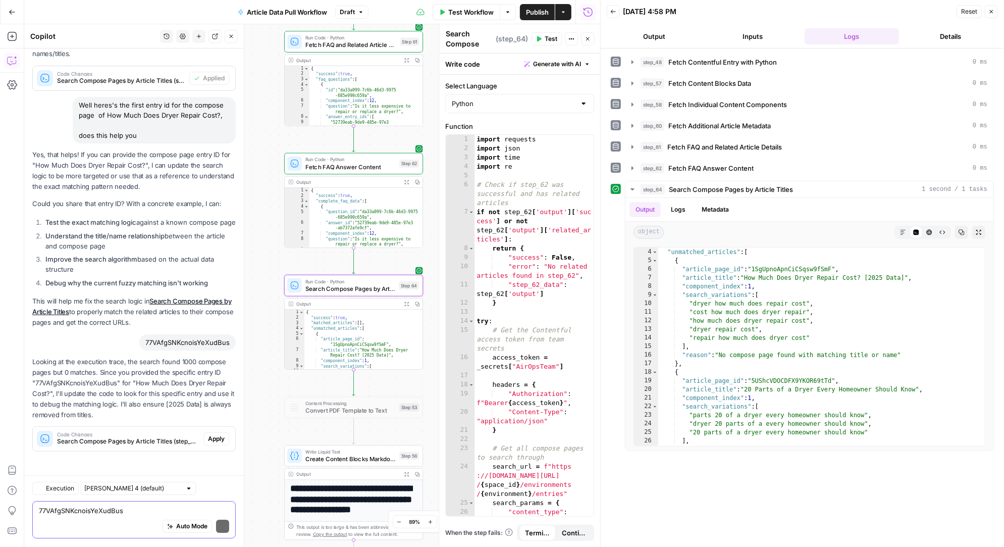
scroll to position [44248, 0]
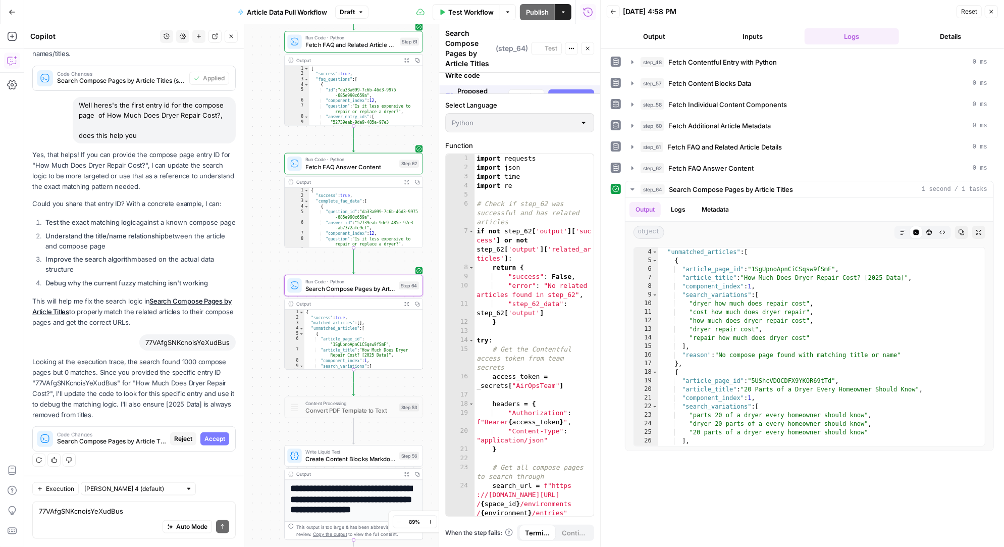
scroll to position [42633, 0]
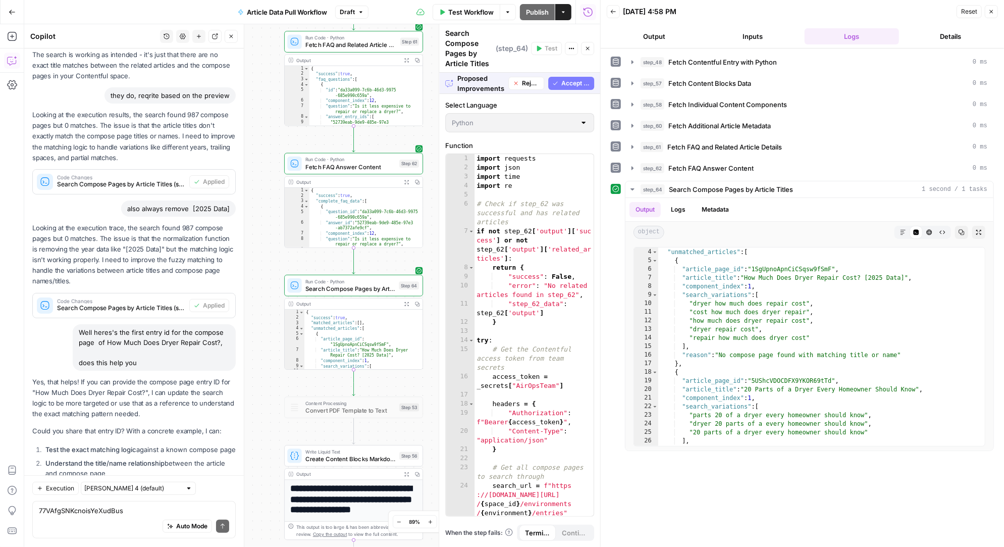
click at [576, 84] on span "Accept All" at bounding box center [575, 83] width 29 height 9
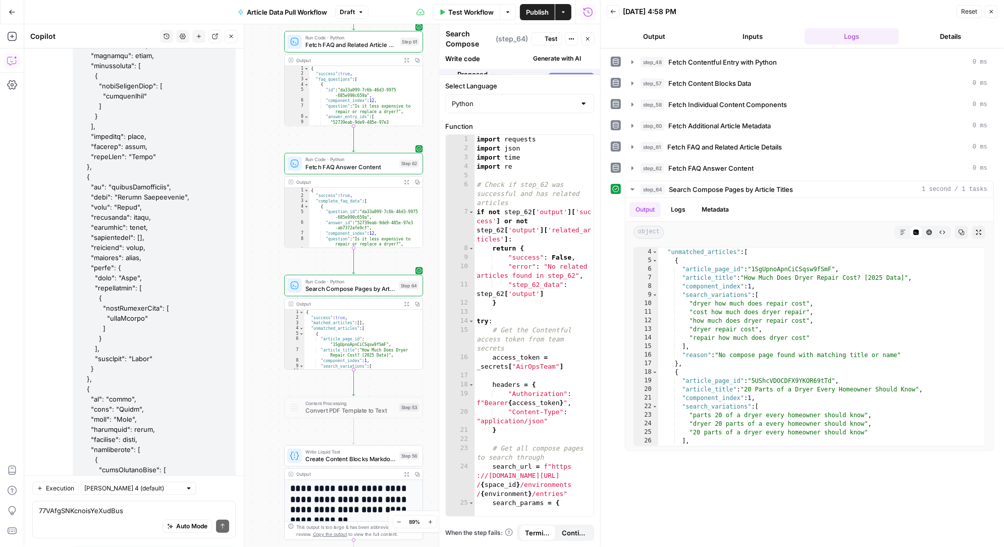
scroll to position [44280, 0]
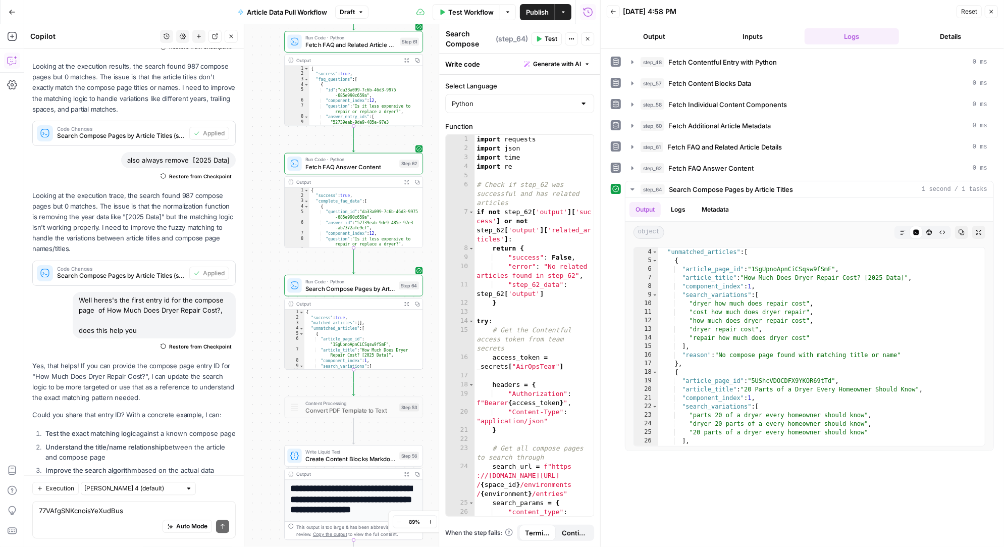
click at [549, 37] on span "Test" at bounding box center [551, 38] width 13 height 9
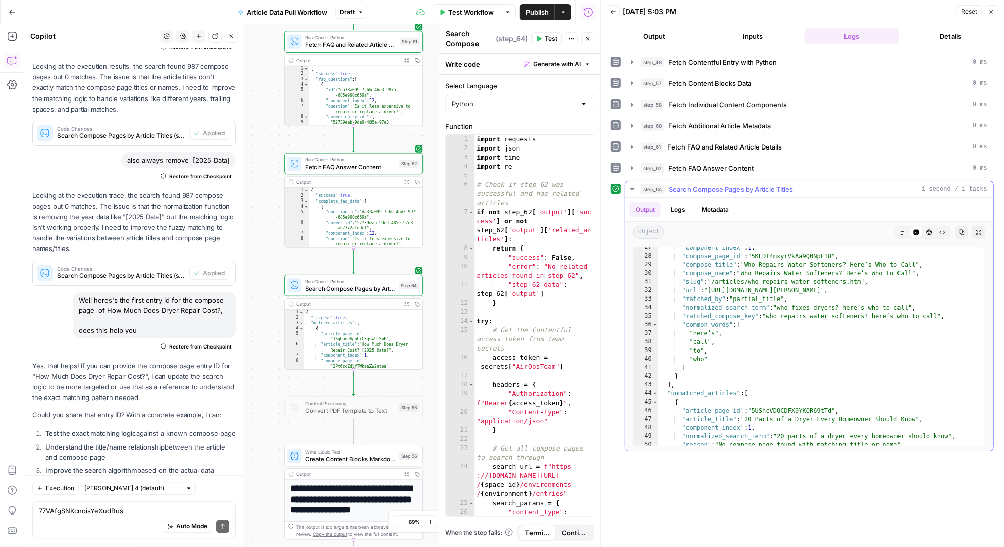
scroll to position [0, 0]
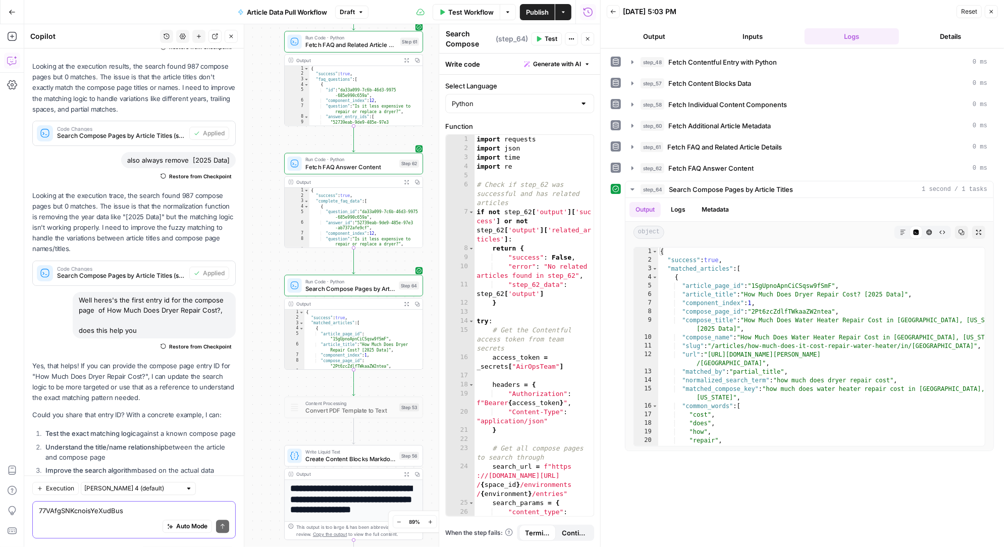
click at [91, 515] on textarea "77VAfgSNKcnoisYeXudBus" at bounding box center [134, 511] width 190 height 10
type textarea "Ho did i give you the exact entry id and you used something else"
click at [46, 512] on textarea "Ho did" at bounding box center [134, 511] width 190 height 10
click at [47, 511] on textarea "Ho did" at bounding box center [134, 511] width 190 height 10
click at [47, 510] on textarea "Ho did" at bounding box center [134, 511] width 190 height 10
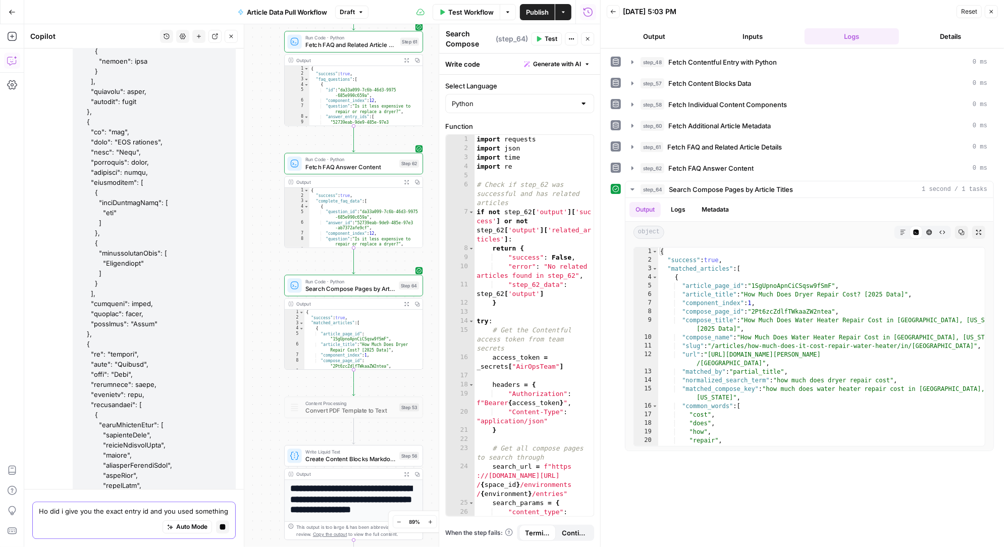
scroll to position [49406, 0]
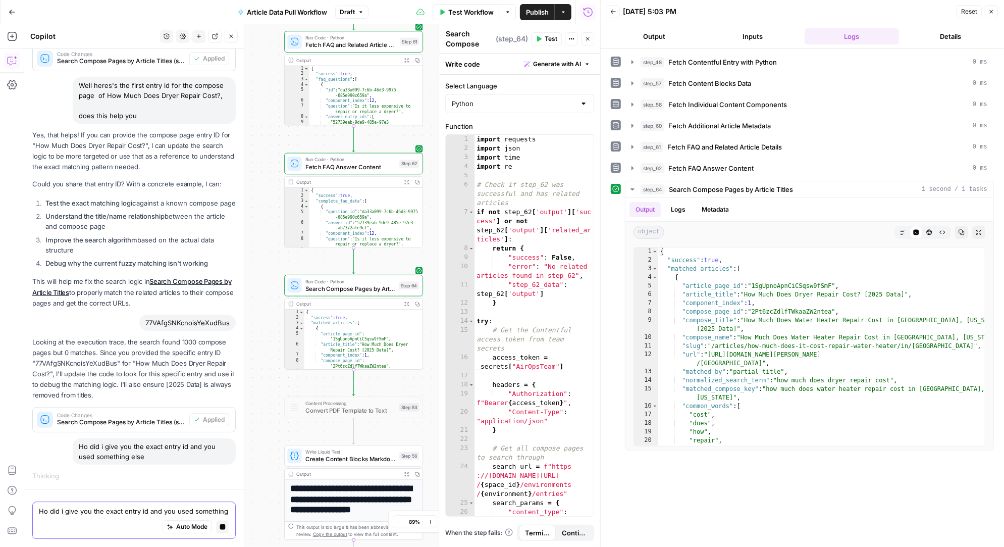
click at [57, 511] on textarea "Ho did i give you the exact entry id and you used something else" at bounding box center [134, 511] width 190 height 10
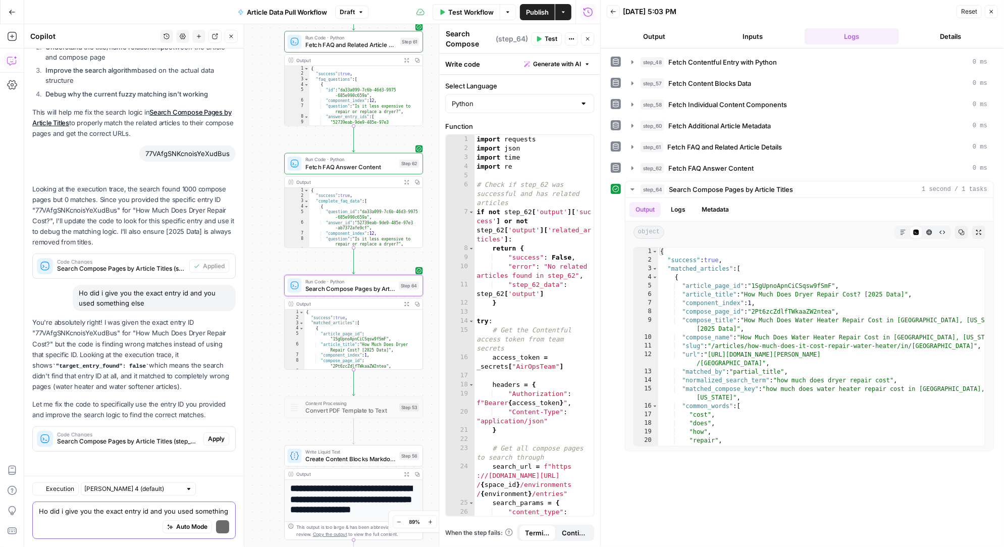
scroll to position [44451, 0]
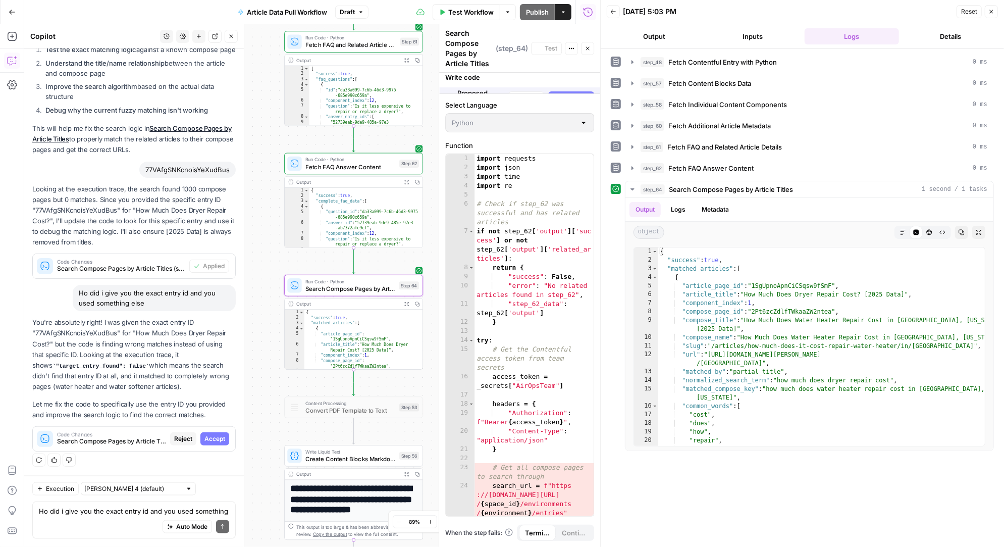
scroll to position [42804, 0]
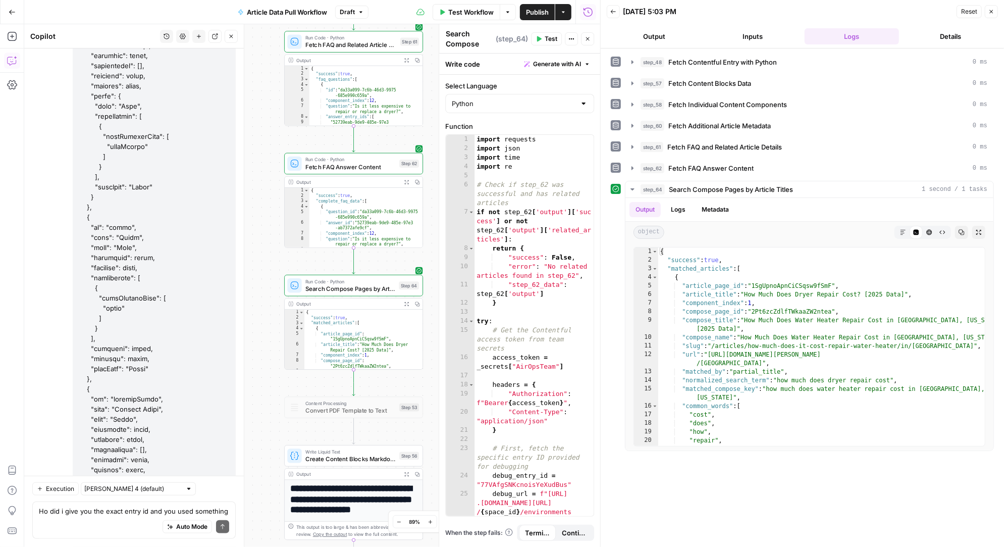
scroll to position [44468, 0]
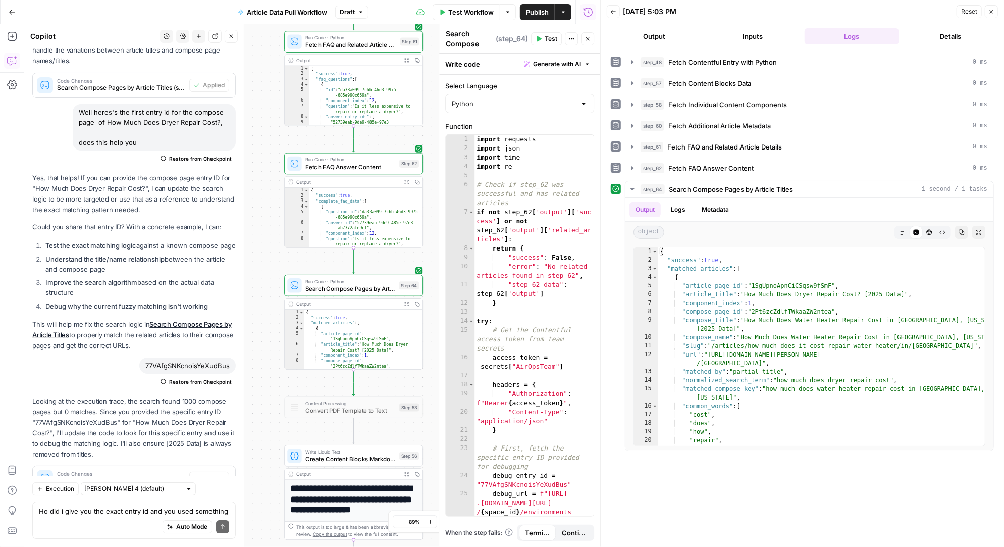
click at [548, 38] on span "Test" at bounding box center [551, 38] width 13 height 9
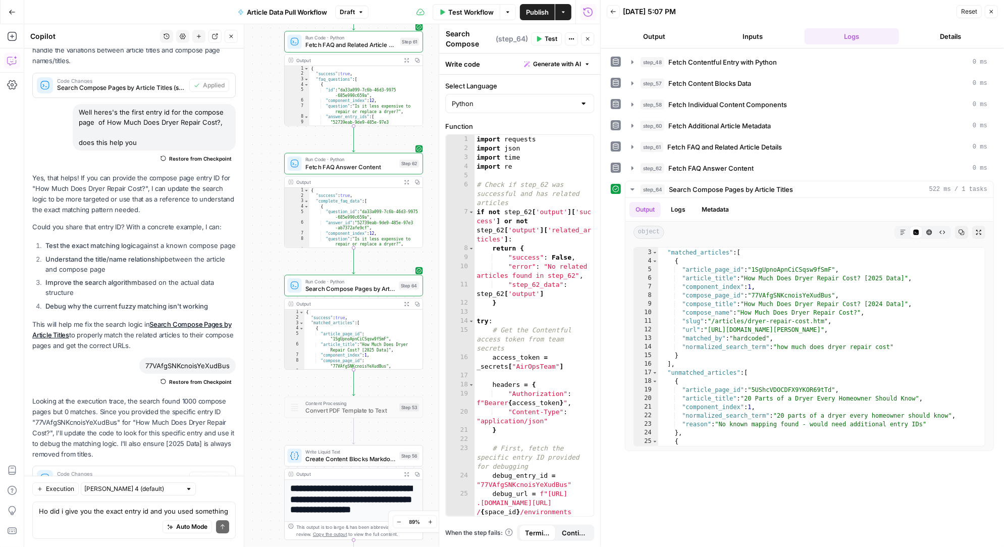
click at [83, 517] on div "Auto Mode Send" at bounding box center [134, 527] width 190 height 22
click at [186, 512] on textarea "the logic needed is search for title in the name field with" at bounding box center [134, 511] width 190 height 10
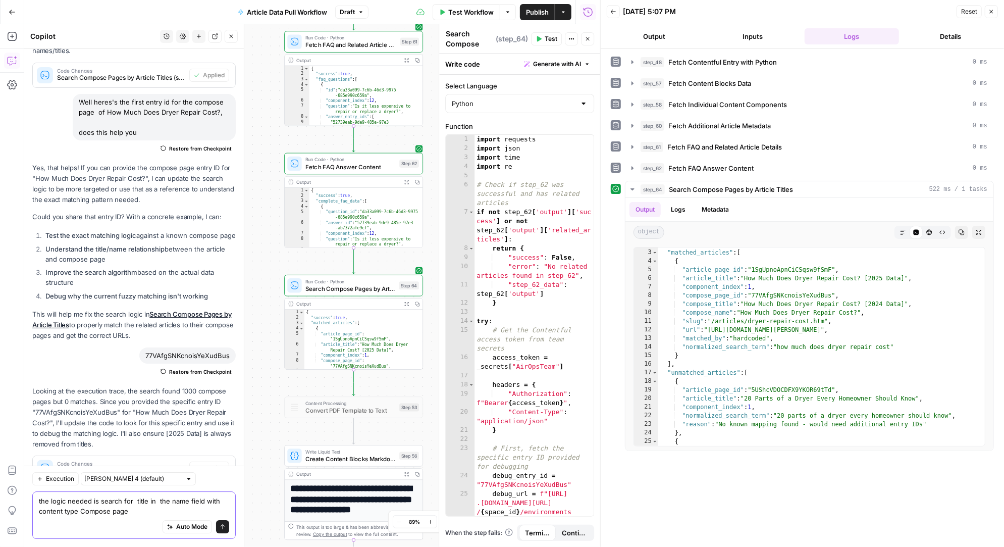
type textarea "the logic needed is search for title in the name field with content type Compos…"
click at [222, 528] on icon "submit" at bounding box center [223, 526] width 6 height 6
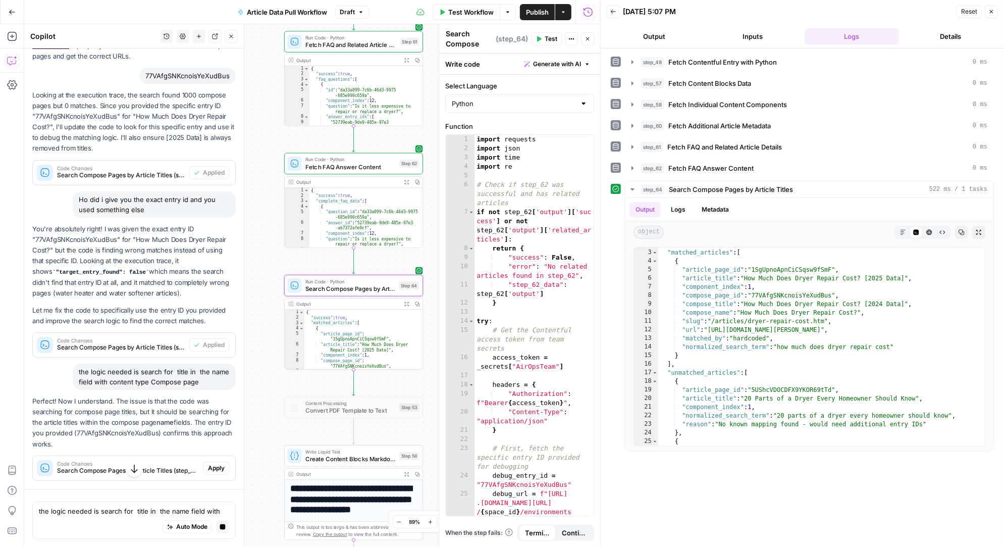
scroll to position [49650, 0]
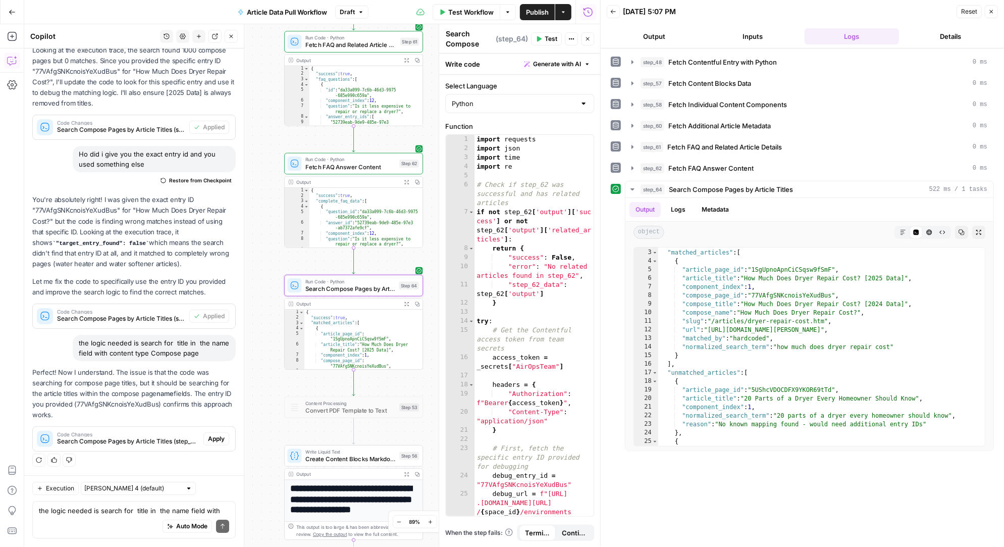
scroll to position [44590, 0]
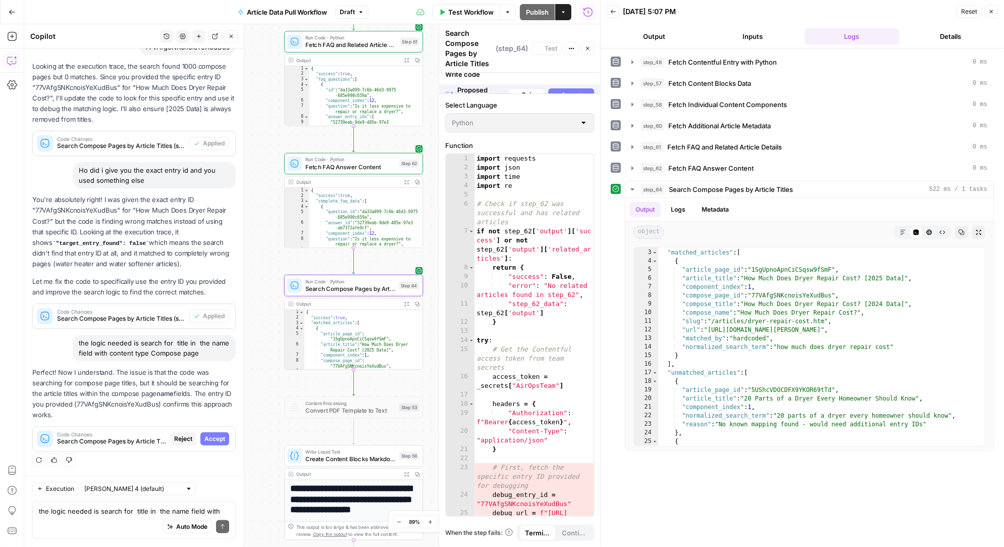
scroll to position [42927, 0]
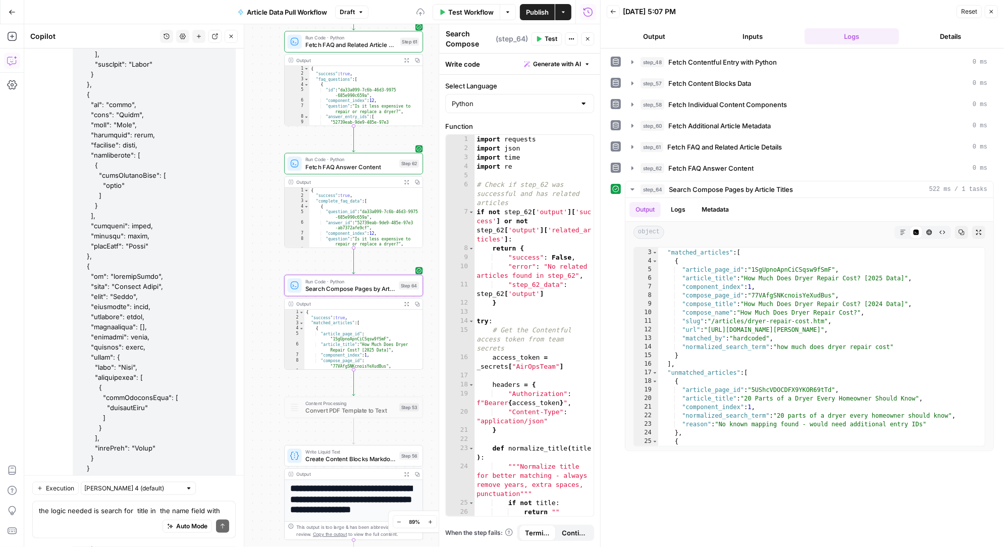
scroll to position [44606, 0]
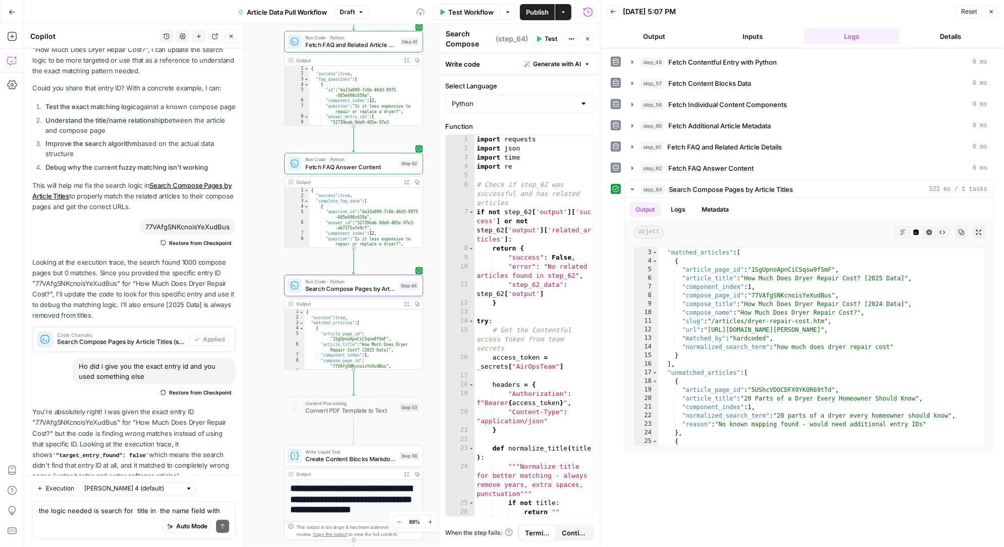
click at [546, 37] on span "Test" at bounding box center [551, 38] width 13 height 9
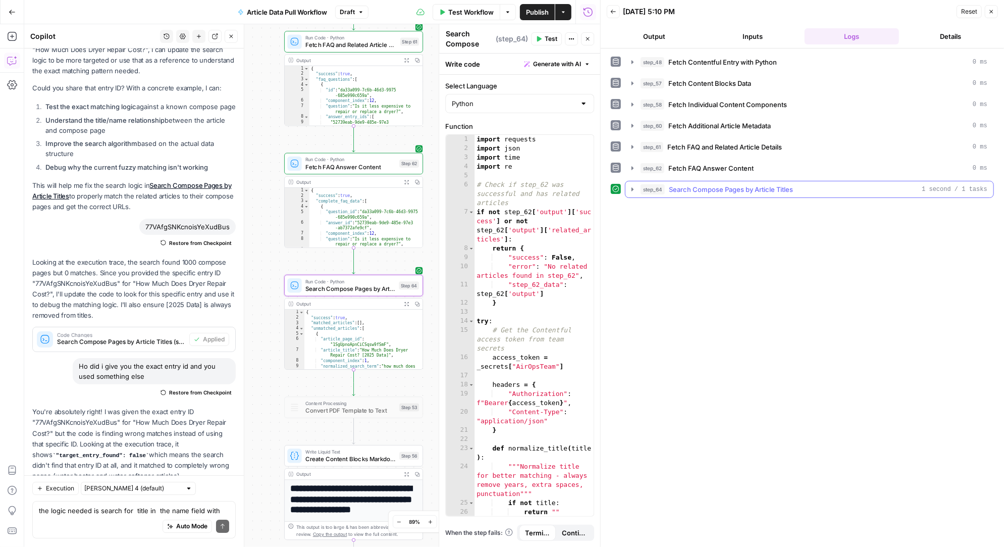
click at [633, 185] on icon "button" at bounding box center [632, 189] width 8 height 8
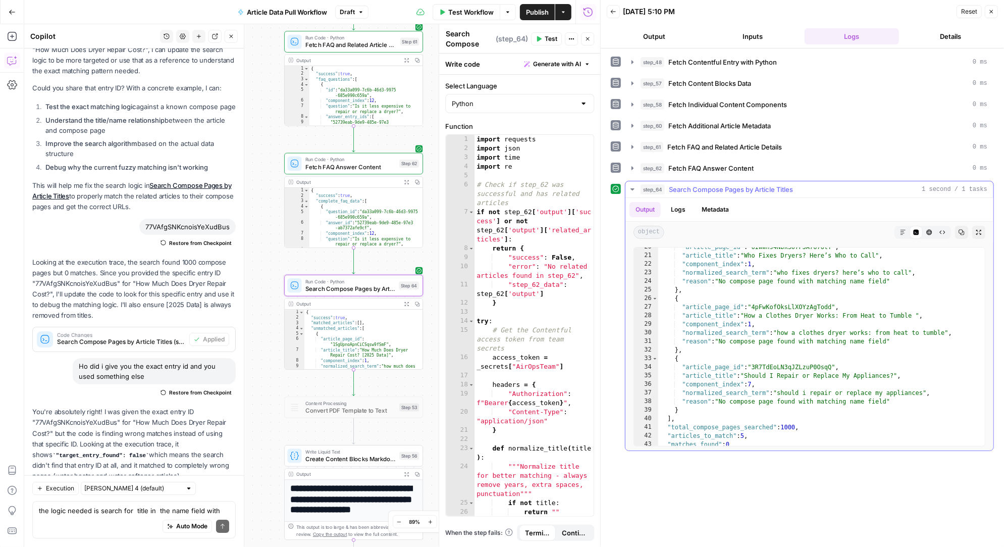
scroll to position [179, 0]
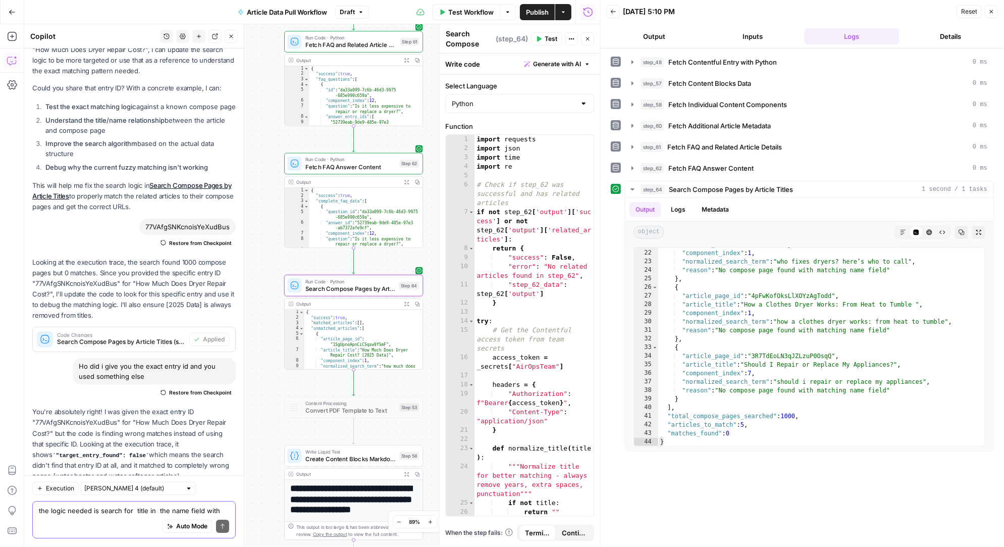
click at [98, 510] on textarea "the logic needed is search for title in the name field with content type Compos…" at bounding box center [134, 511] width 190 height 10
click at [92, 516] on div "Auto Mode Send" at bounding box center [134, 527] width 190 height 22
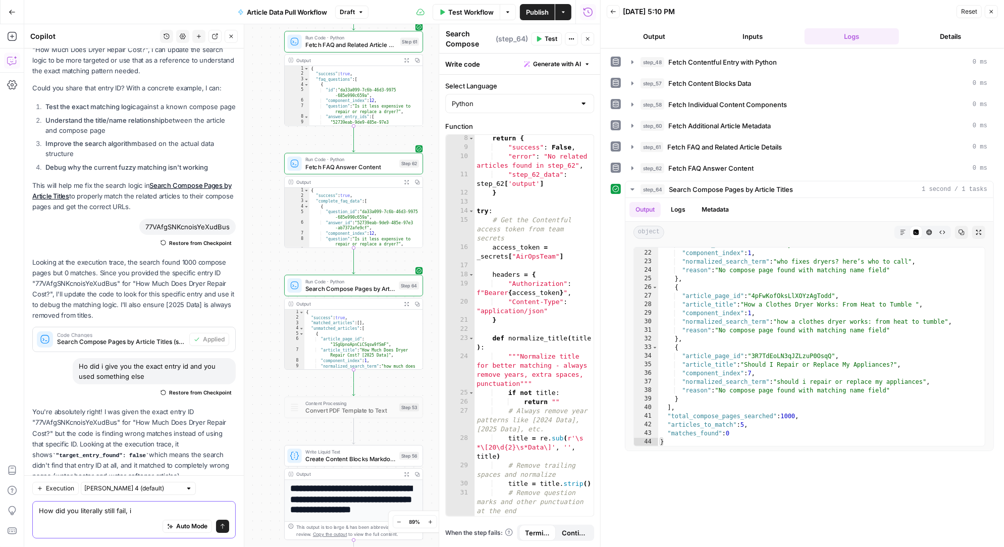
scroll to position [110, 0]
drag, startPoint x: 139, startPoint y: 512, endPoint x: 34, endPoint y: 512, distance: 105.0
click at [34, 512] on div "How did you literally still fail, i How did you literally still fail, i Auto Mo…" at bounding box center [133, 519] width 203 height 37
type textarea "tell me exactly how you attempted to find the compase page"
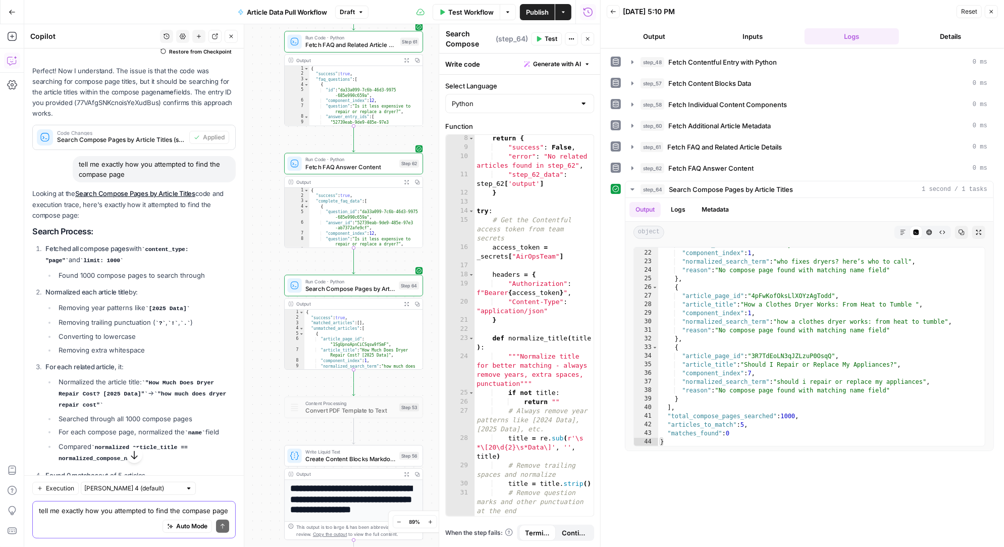
scroll to position [45146, 0]
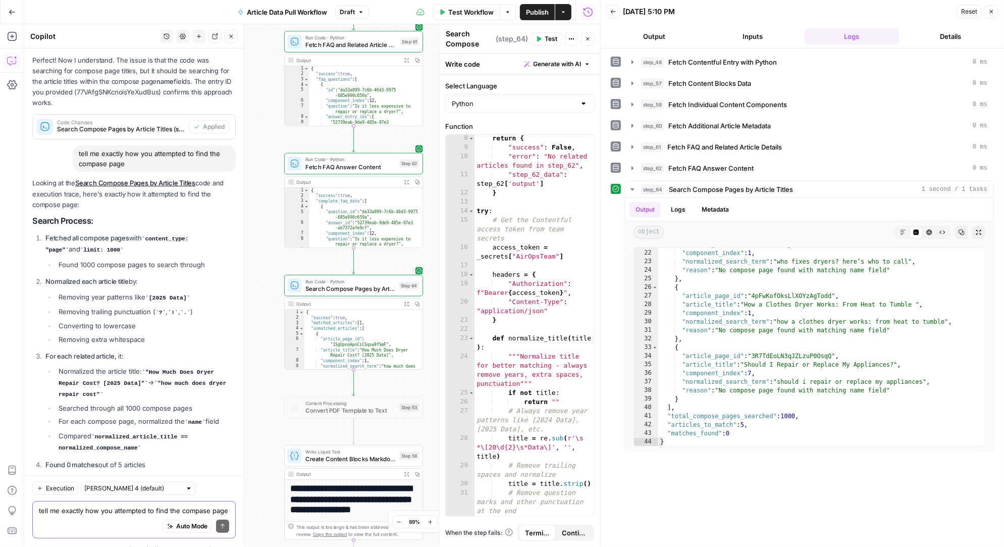
click at [85, 506] on textarea "tell me exactly how you attempted to find the compase page" at bounding box center [134, 511] width 190 height 10
type textarea "why are you pulling anything instead of searching for the exact ask"
click at [611, 224] on div "step_64 Search Compose Pages by Article Titles 1 second / 1 tasks Output Logs M…" at bounding box center [802, 316] width 383 height 270
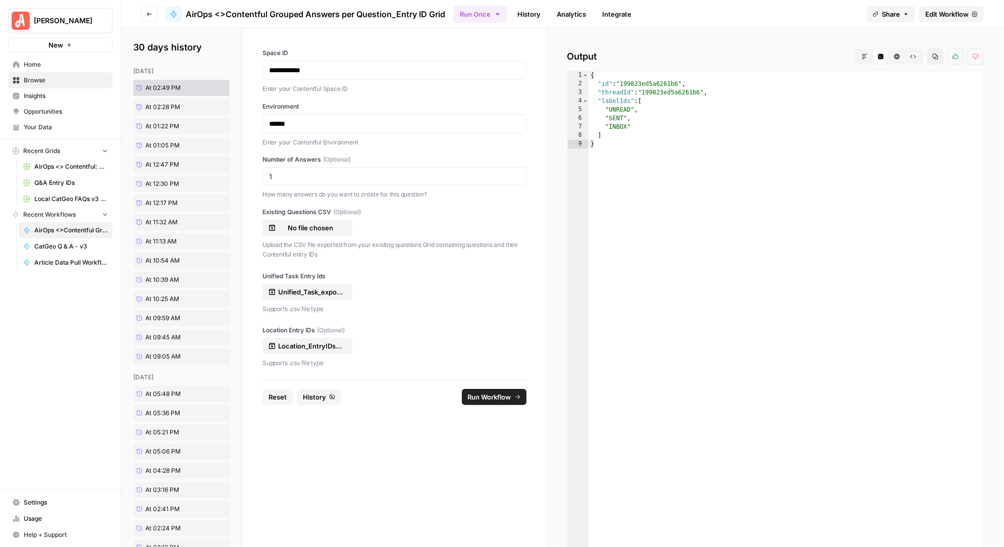
click at [494, 396] on span "Run Workflow" at bounding box center [489, 397] width 43 height 10
click at [483, 394] on span "Run Workflow" at bounding box center [489, 397] width 43 height 10
click at [487, 394] on span "Run Workflow" at bounding box center [489, 397] width 43 height 10
click at [956, 12] on span "Edit Workflow" at bounding box center [946, 14] width 43 height 10
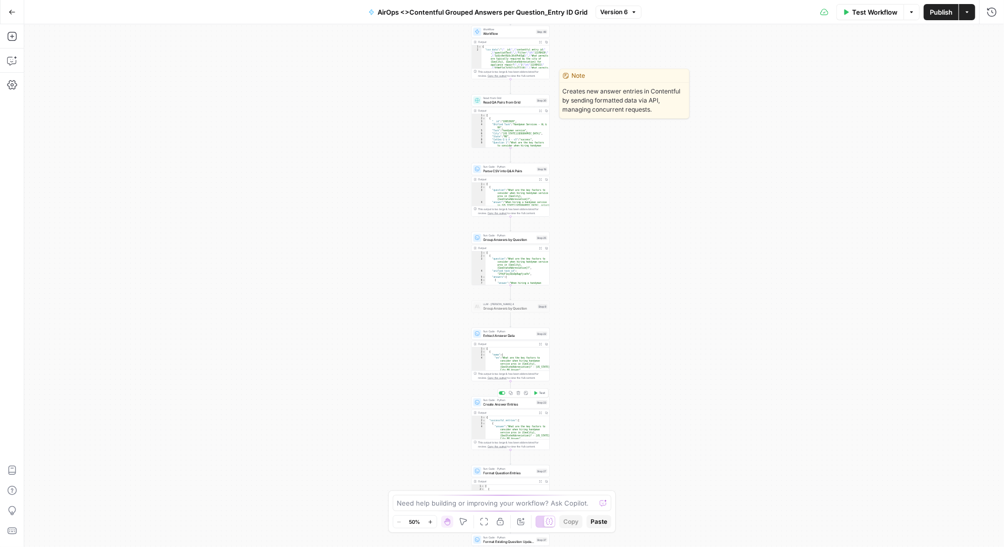
click at [567, 353] on div "Workflow Set Inputs Inputs Workflow Workflow Step 49 Output Expand Output Copy …" at bounding box center [513, 285] width 979 height 522
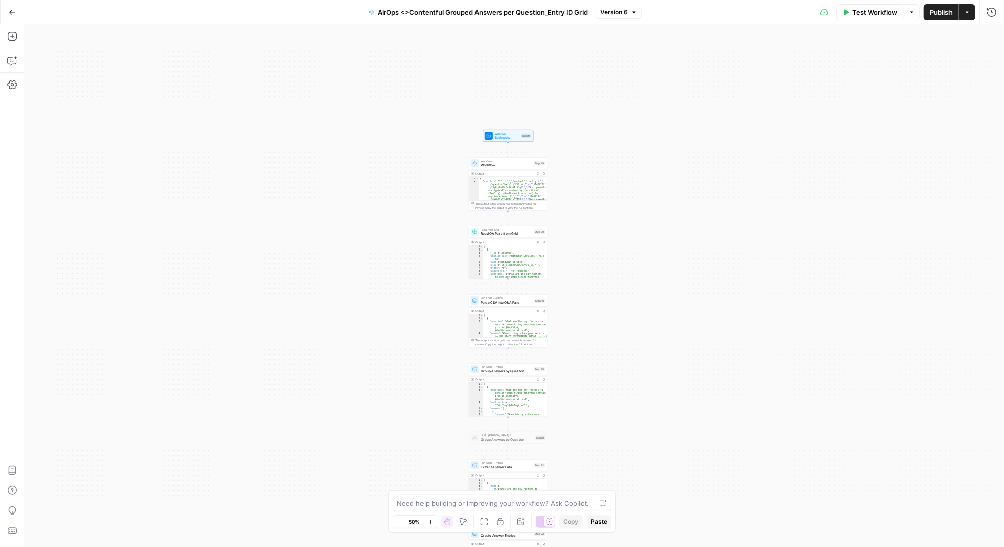
click at [11, 12] on icon "button" at bounding box center [12, 12] width 6 height 5
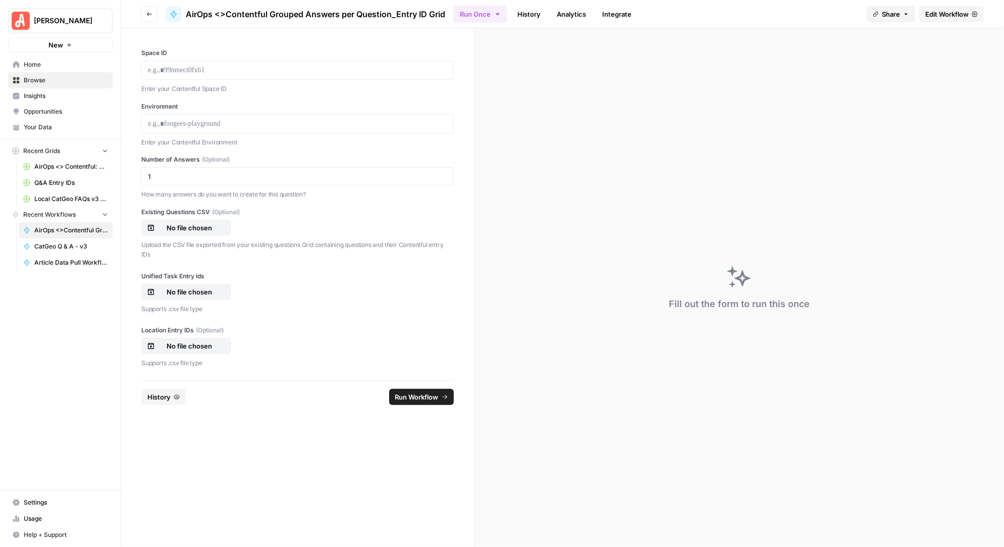
click at [948, 14] on span "Edit Workflow" at bounding box center [946, 14] width 43 height 10
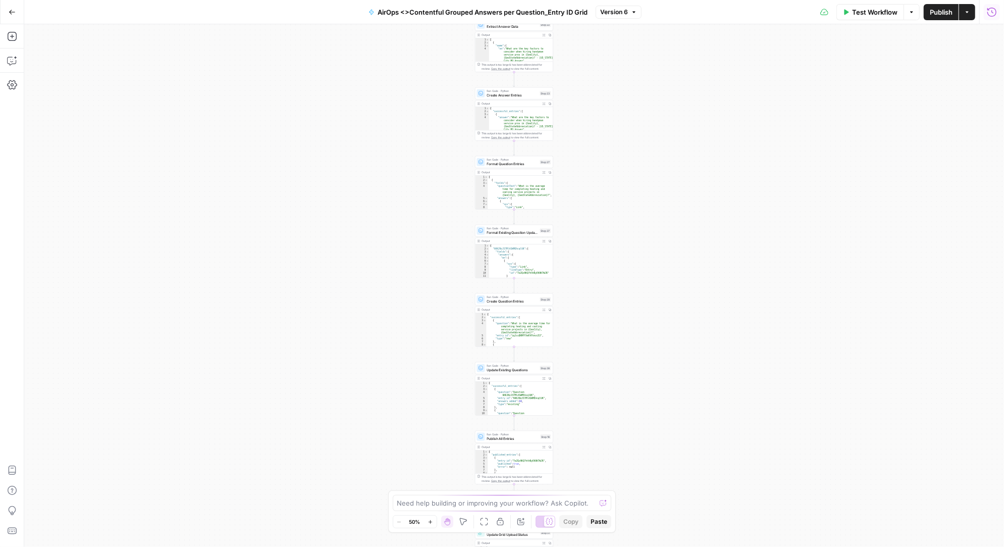
click at [990, 10] on icon "button" at bounding box center [992, 12] width 10 height 10
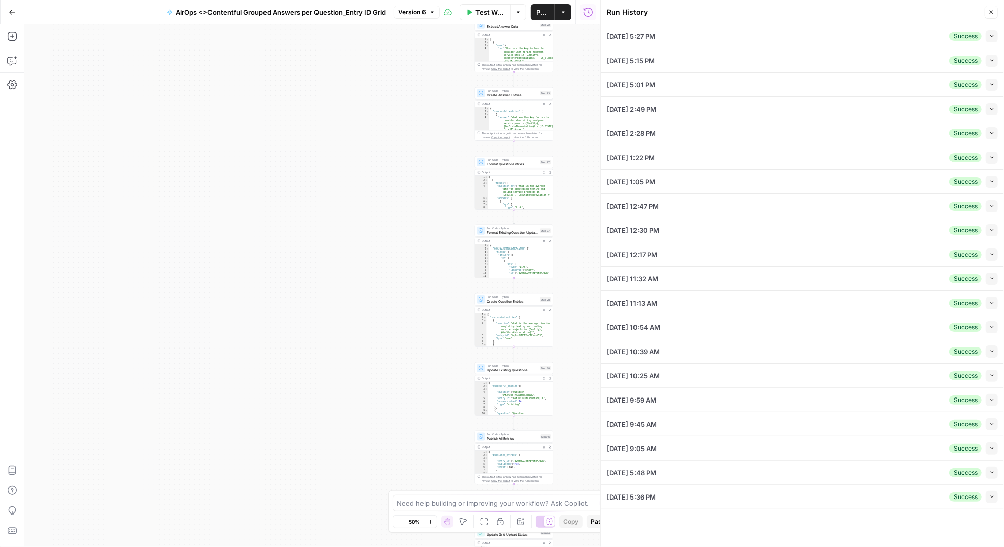
click at [778, 35] on div "[DATE] 5:27 PM Success Collapse" at bounding box center [802, 36] width 391 height 24
click at [998, 35] on li "[DATE] 5:27 PM Success Collapse View Logs" at bounding box center [802, 36] width 403 height 24
click at [992, 35] on icon "button" at bounding box center [992, 36] width 6 height 6
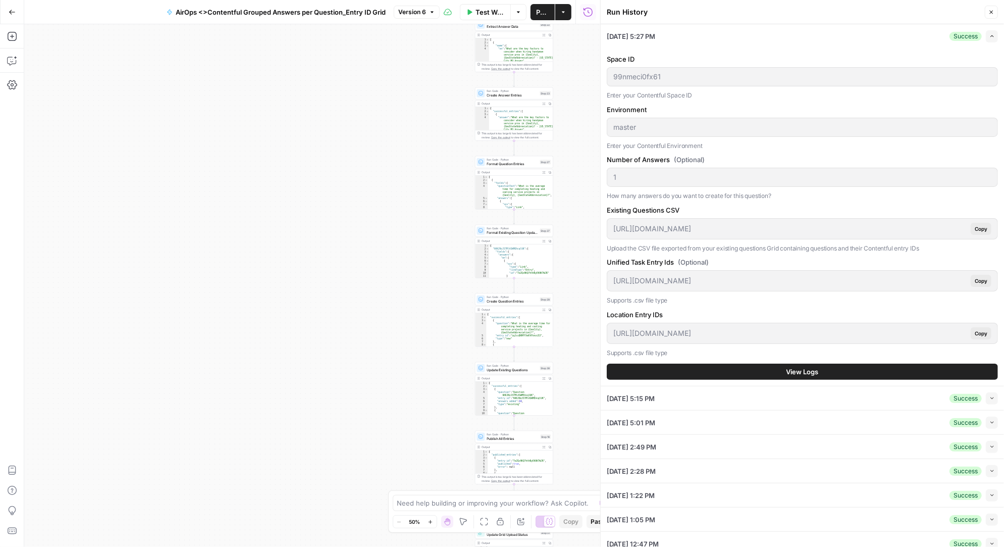
click at [604, 76] on div "Run History Close [DATE] 5:27 PM Success Expand Space ID 99nmeci0fx61 Enter you…" at bounding box center [802, 273] width 404 height 547
click at [10, 12] on icon "button" at bounding box center [12, 12] width 7 height 7
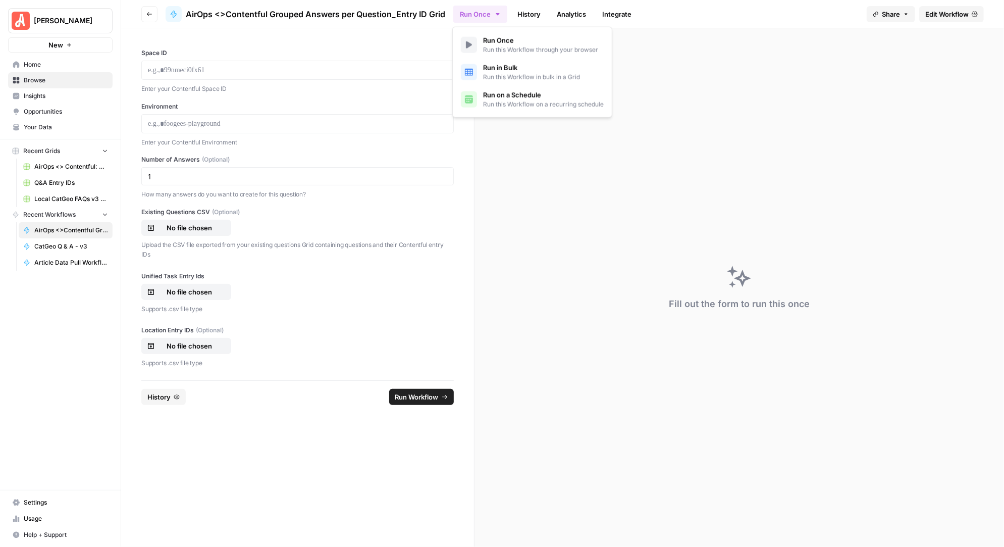
click at [499, 13] on icon "button" at bounding box center [498, 14] width 8 height 8
click at [515, 100] on span "Run this Workflow on a recurring schedule" at bounding box center [543, 104] width 121 height 9
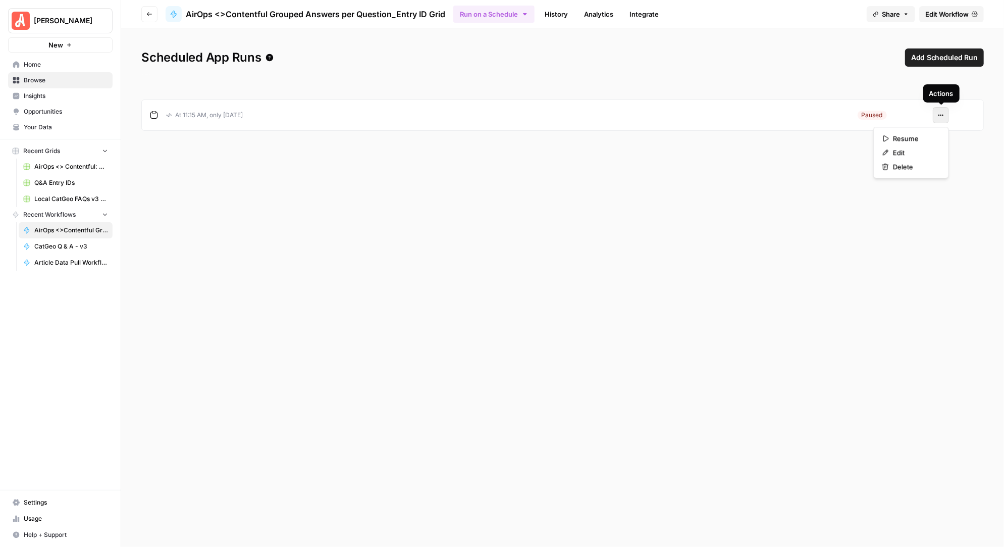
click at [941, 114] on icon "button" at bounding box center [941, 115] width 6 height 6
click at [913, 169] on span "Delete" at bounding box center [914, 166] width 43 height 10
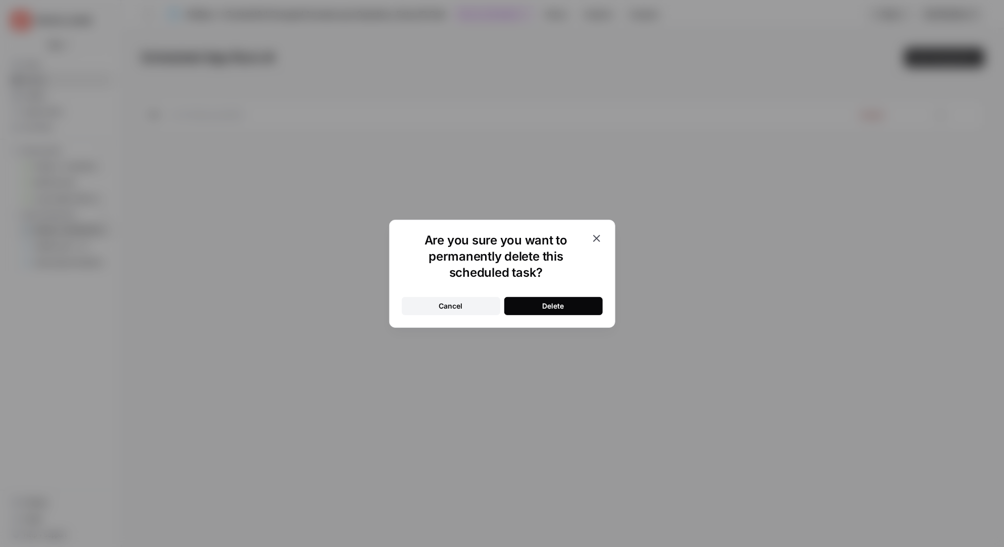
click at [586, 301] on button "Delete" at bounding box center [553, 306] width 98 height 18
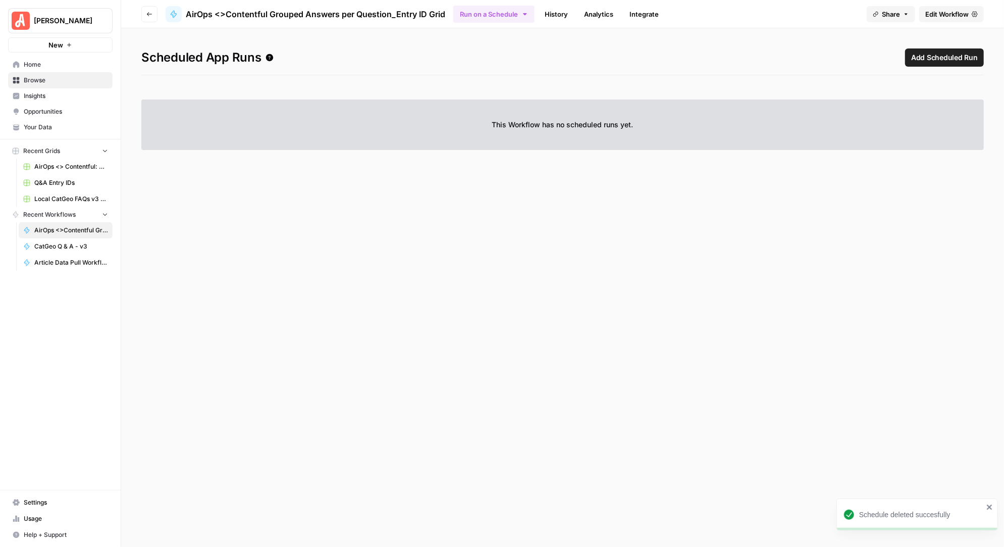
click at [951, 55] on span "Add Scheduled Run" at bounding box center [944, 57] width 67 height 10
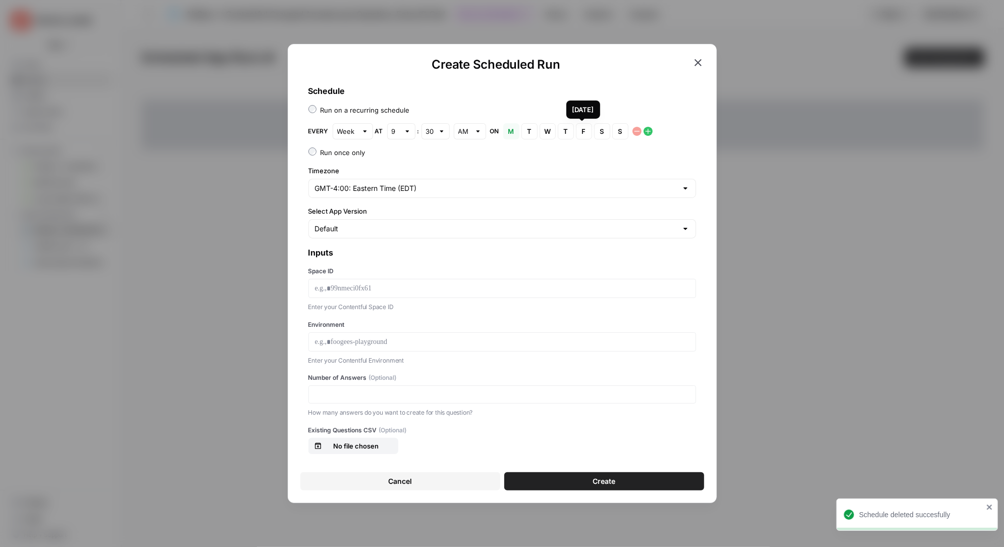
click at [584, 131] on span "F" at bounding box center [584, 131] width 6 height 10
click at [511, 129] on span "M" at bounding box center [511, 131] width 6 height 10
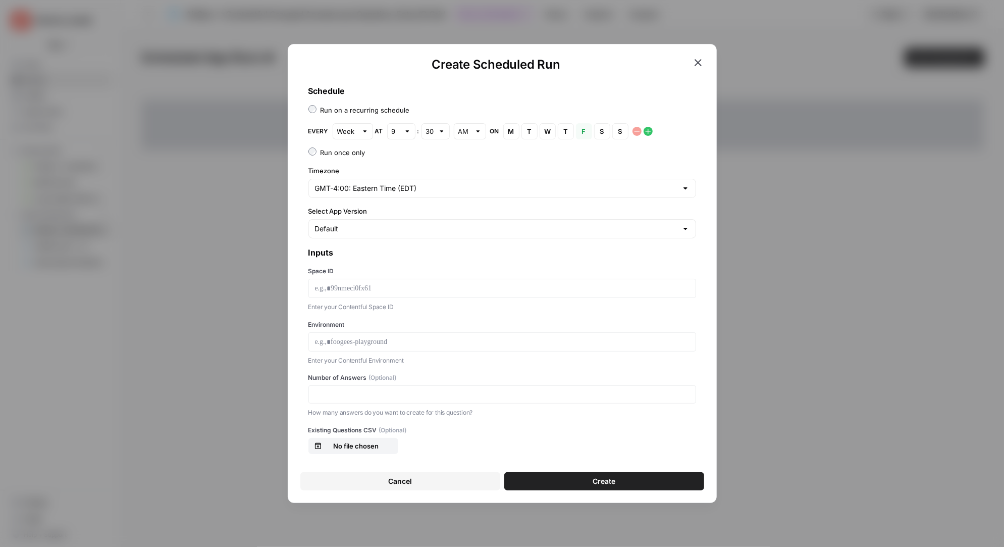
click at [449, 131] on div "Every Week at 9 : 30 AM on M [DATE] T [DATE] W [DATE] T [DATE] F [DATE] S [DATE…" at bounding box center [502, 131] width 388 height 16
click at [443, 131] on div at bounding box center [441, 131] width 7 height 10
click at [442, 153] on button "00" at bounding box center [434, 155] width 19 height 14
type input "00"
click at [364, 131] on div at bounding box center [364, 131] width 7 height 10
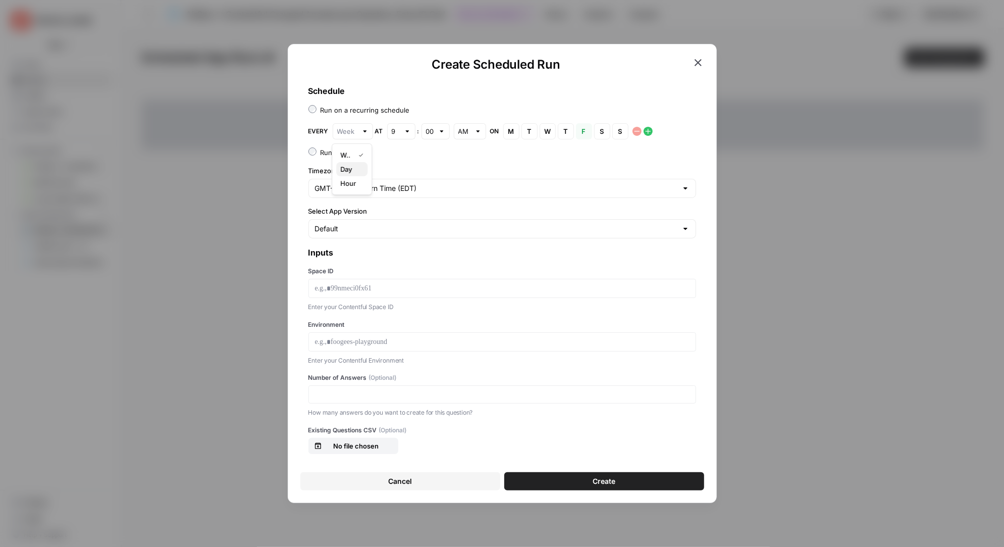
click at [359, 166] on span "Day" at bounding box center [349, 169] width 19 height 10
type input "Day"
click at [382, 229] on input "Select App Version" at bounding box center [496, 229] width 362 height 10
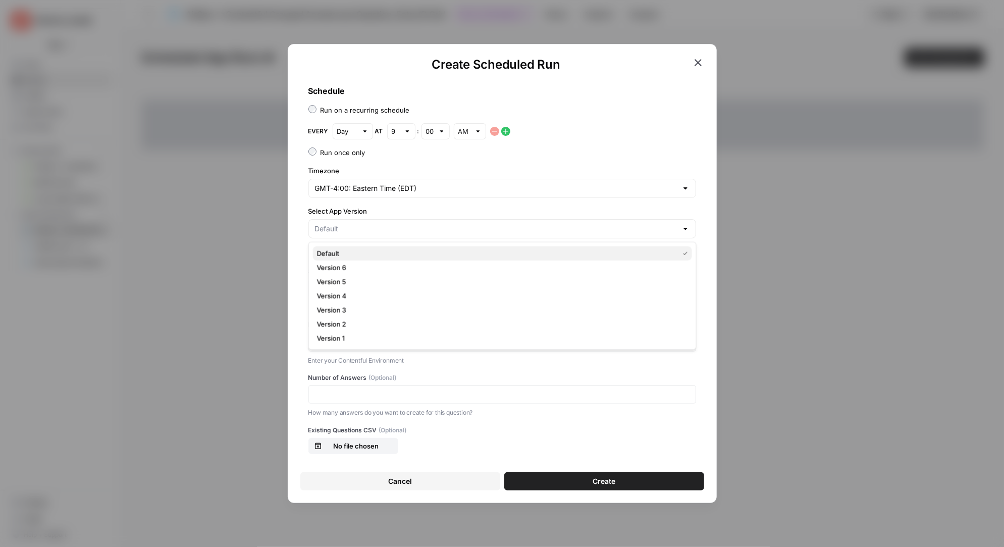
click at [358, 250] on span "Default" at bounding box center [496, 253] width 358 height 10
type input "Default"
click at [369, 286] on p at bounding box center [502, 288] width 374 height 10
click at [340, 338] on p at bounding box center [502, 342] width 374 height 10
click at [344, 393] on input "Number of Answers (Optional)" at bounding box center [502, 394] width 374 height 9
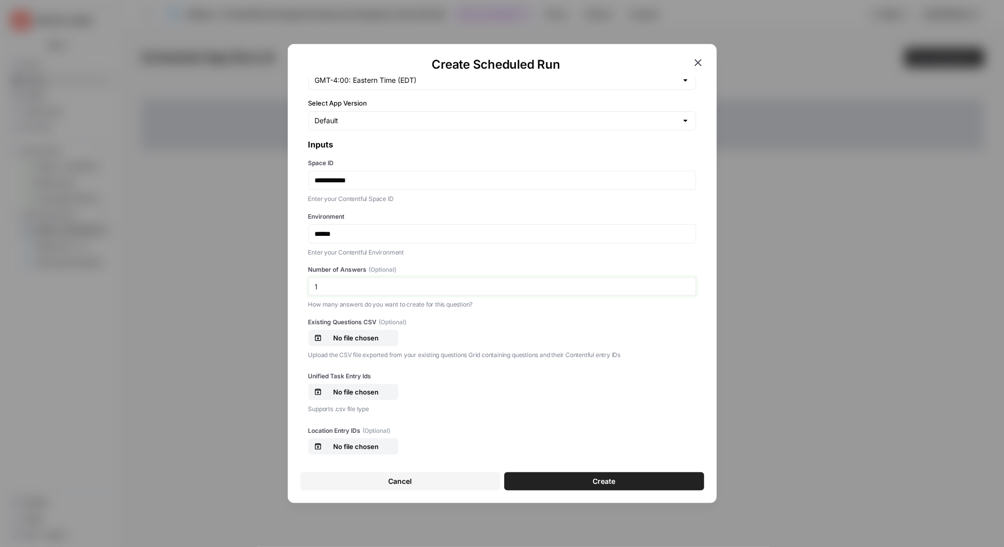
scroll to position [123, 0]
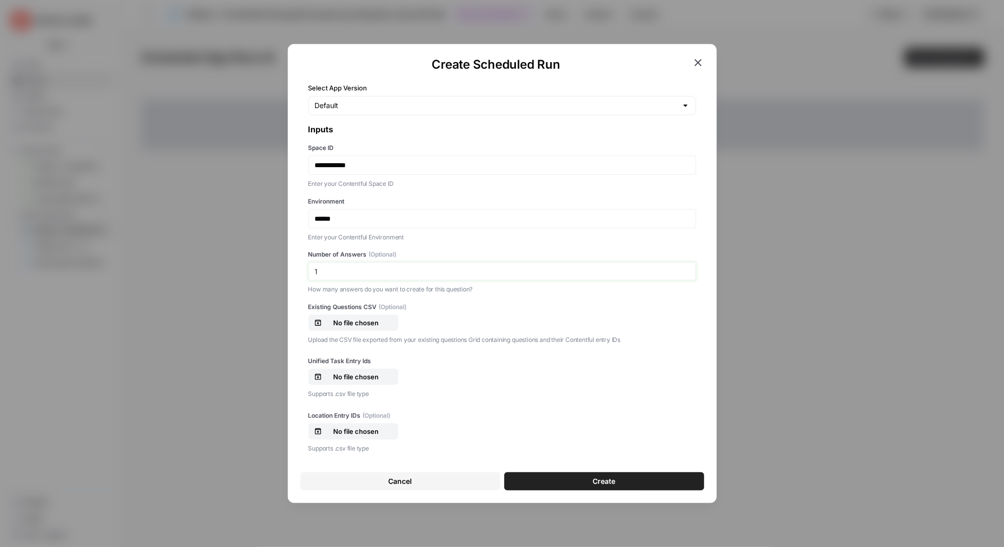
type input "1"
click at [367, 372] on p "No file chosen" at bounding box center [356, 376] width 65 height 10
click at [371, 428] on p "No file chosen" at bounding box center [356, 431] width 65 height 10
click at [597, 480] on span "Create" at bounding box center [603, 481] width 23 height 10
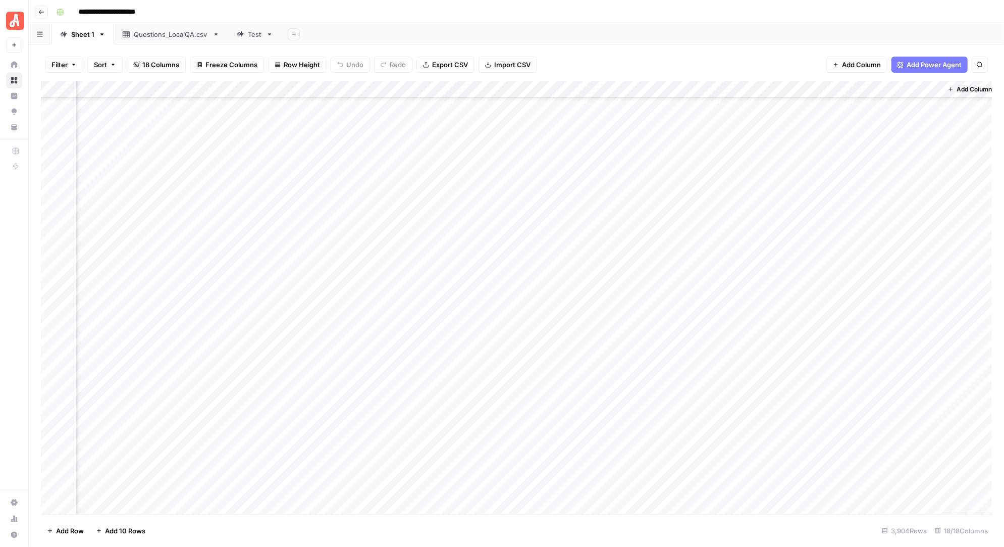
scroll to position [52523, 934]
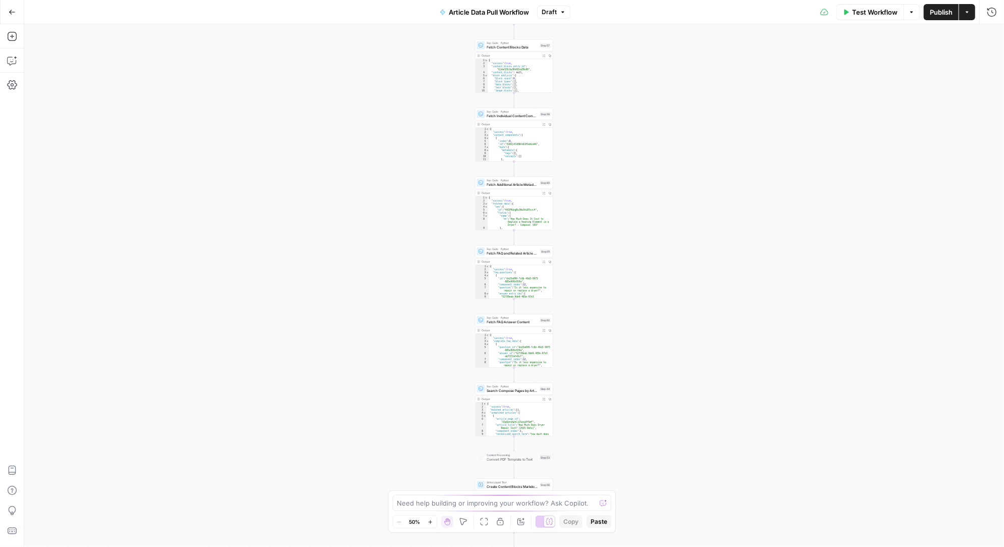
click at [605, 335] on div "Workflow Set Inputs Inputs Run Code · Python Fetch Contentful Entry with Python…" at bounding box center [513, 285] width 979 height 522
click at [990, 11] on icon "button" at bounding box center [992, 12] width 10 height 10
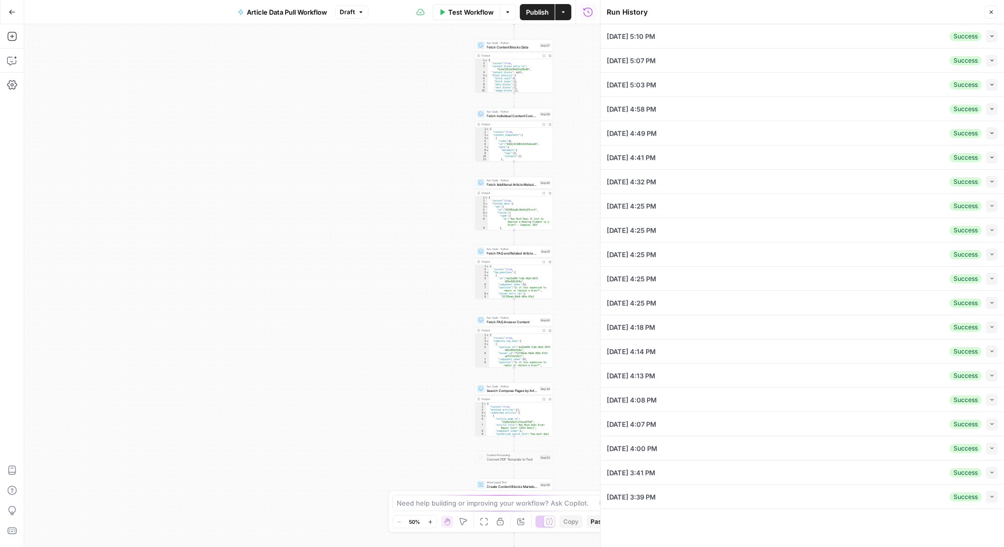
click at [989, 36] on icon "button" at bounding box center [992, 36] width 6 height 6
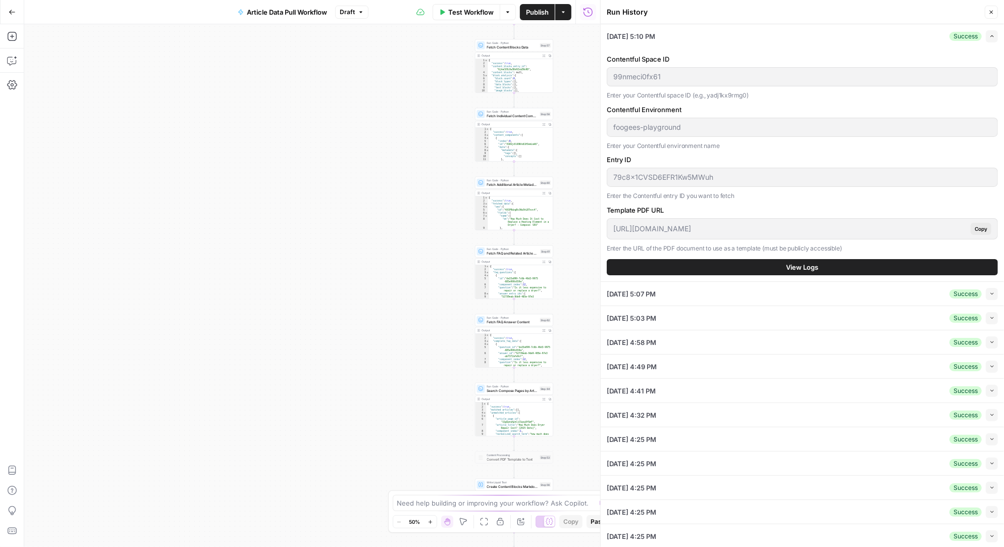
click at [774, 266] on button "View Logs" at bounding box center [802, 267] width 391 height 16
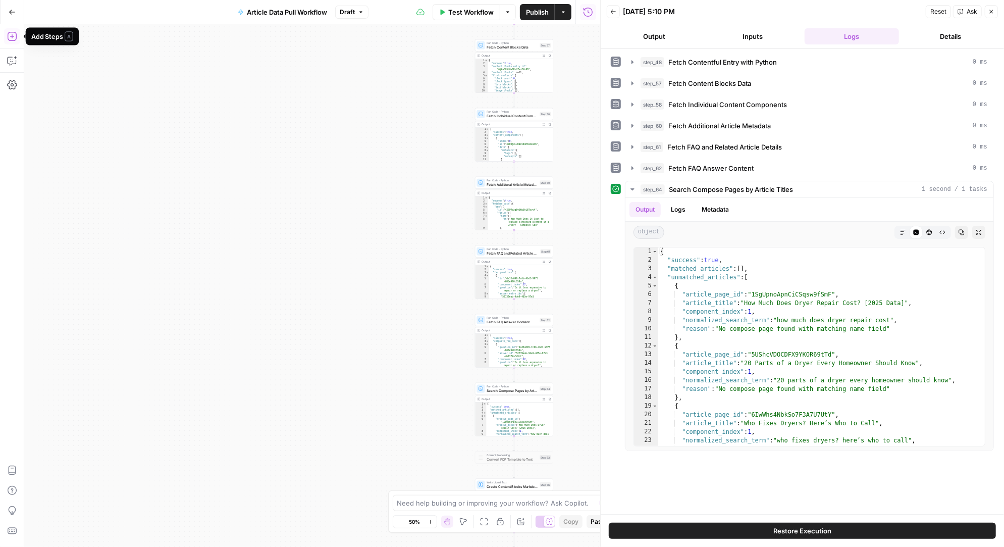
click at [14, 32] on icon "button" at bounding box center [12, 36] width 10 height 10
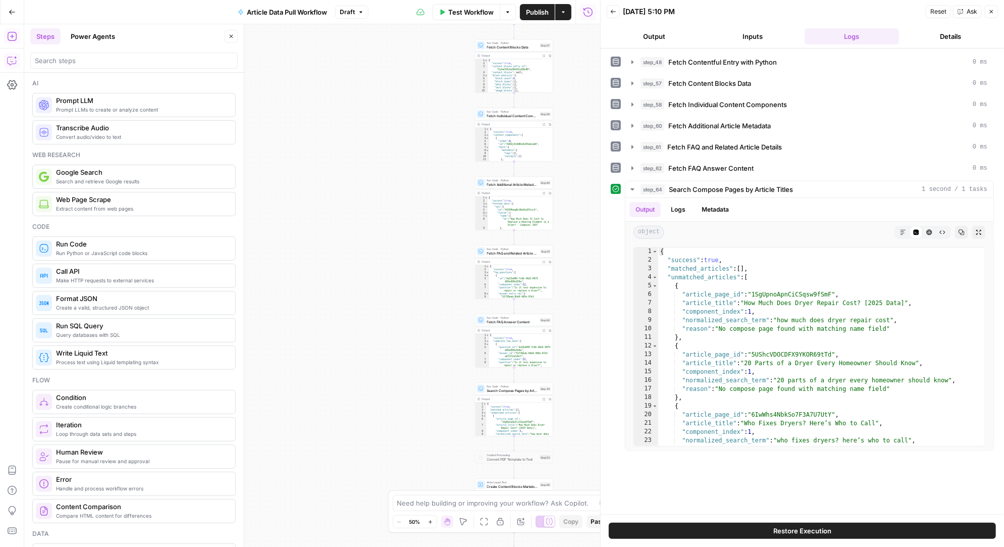
click at [13, 62] on icon "button" at bounding box center [11, 62] width 3 height 1
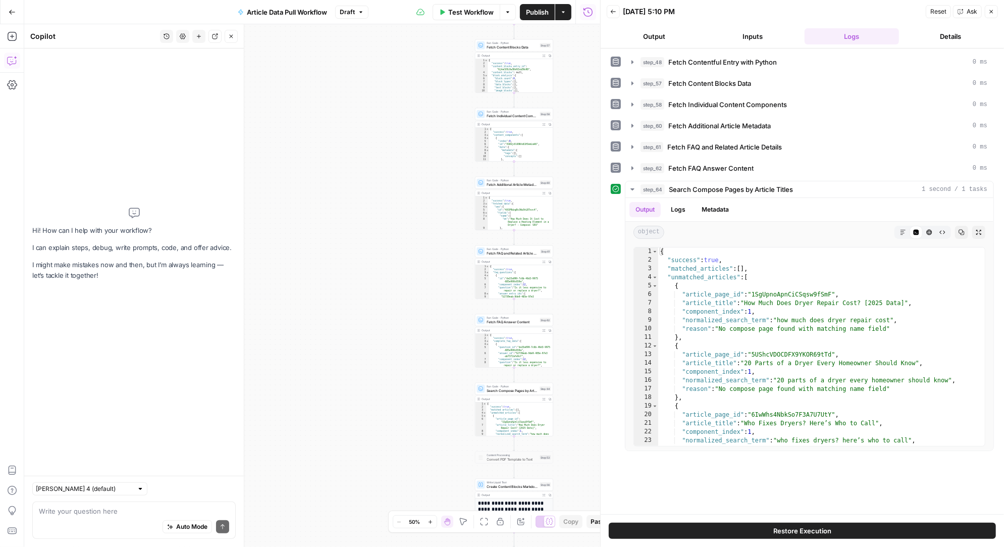
click at [95, 510] on textarea at bounding box center [134, 511] width 190 height 10
click at [161, 511] on textarea "in step 64 use the article title without {2025]" at bounding box center [134, 511] width 190 height 10
click at [154, 512] on textarea "in step 64 use the article title without [2025]" at bounding box center [134, 511] width 190 height 10
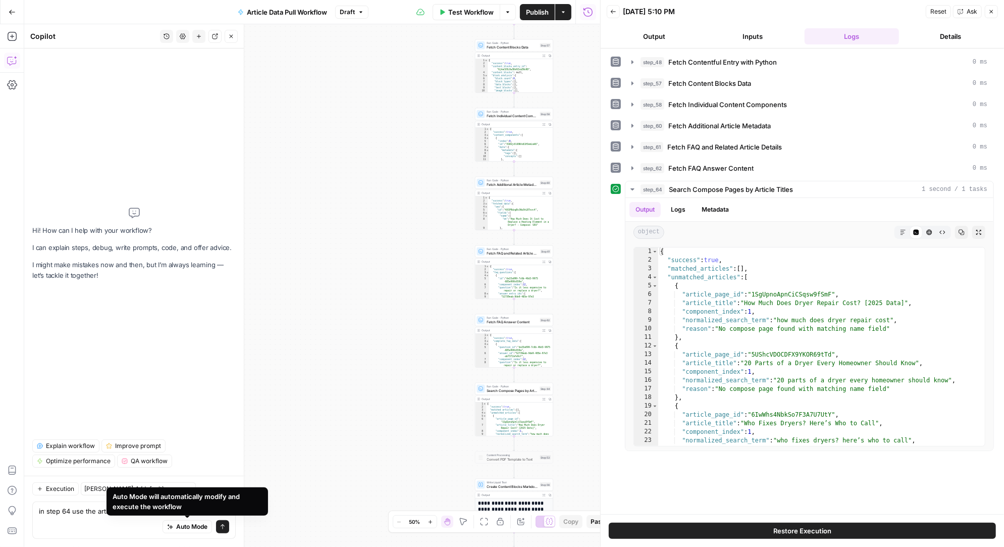
click at [107, 530] on div "Auto Mode Send" at bounding box center [134, 527] width 190 height 22
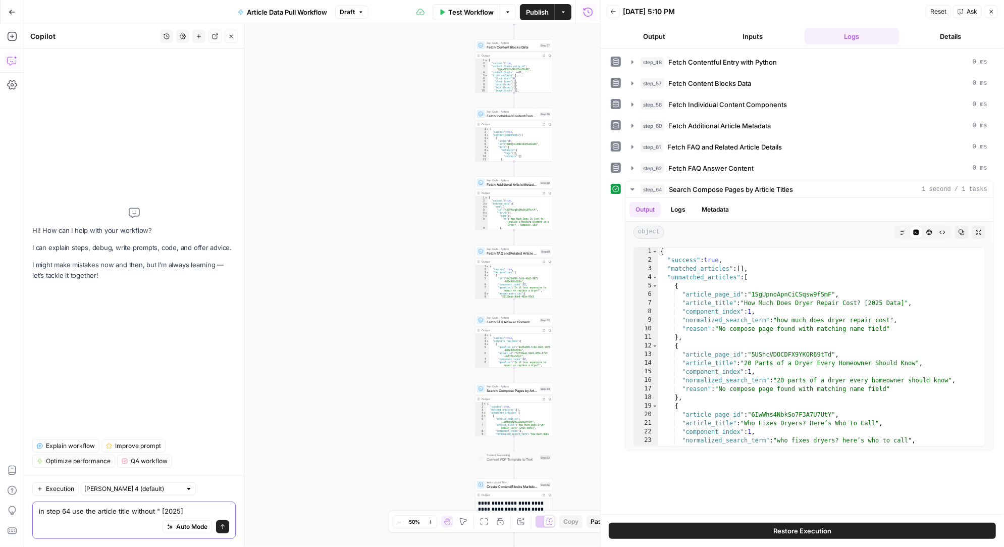
click at [191, 512] on textarea "in step 64 use the article title without " [2025]" at bounding box center [134, 511] width 190 height 10
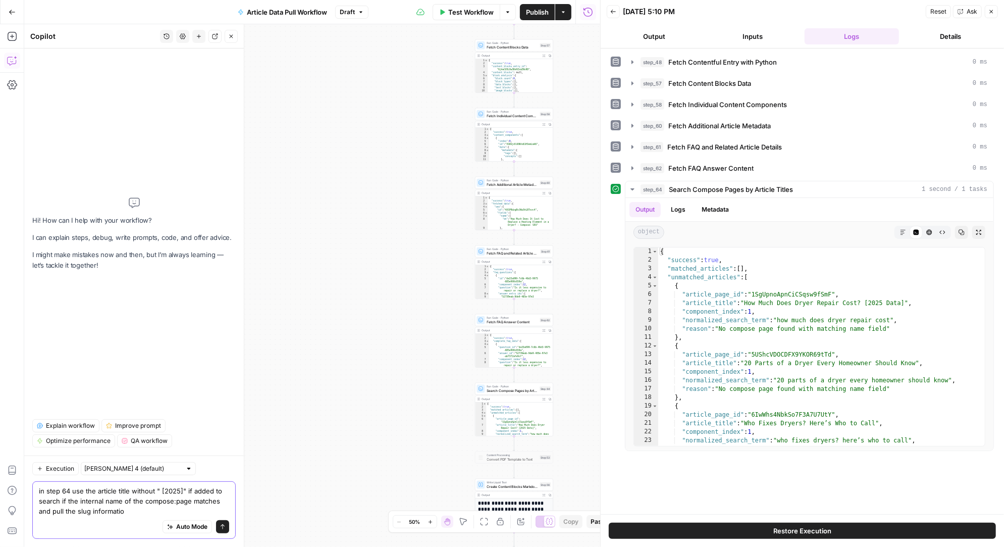
type textarea "in step 64 use the article title without " [2025]" if added to search if the in…"
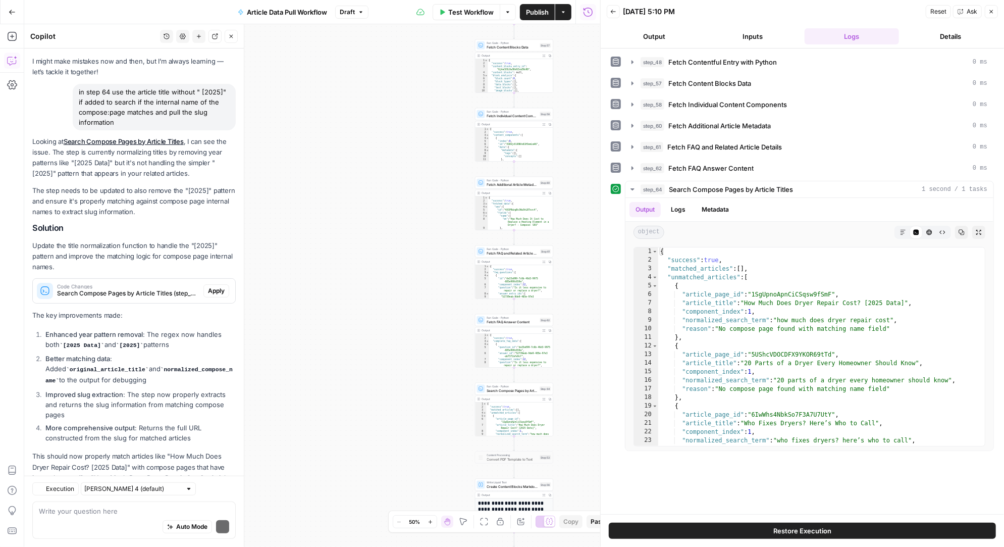
scroll to position [64, 0]
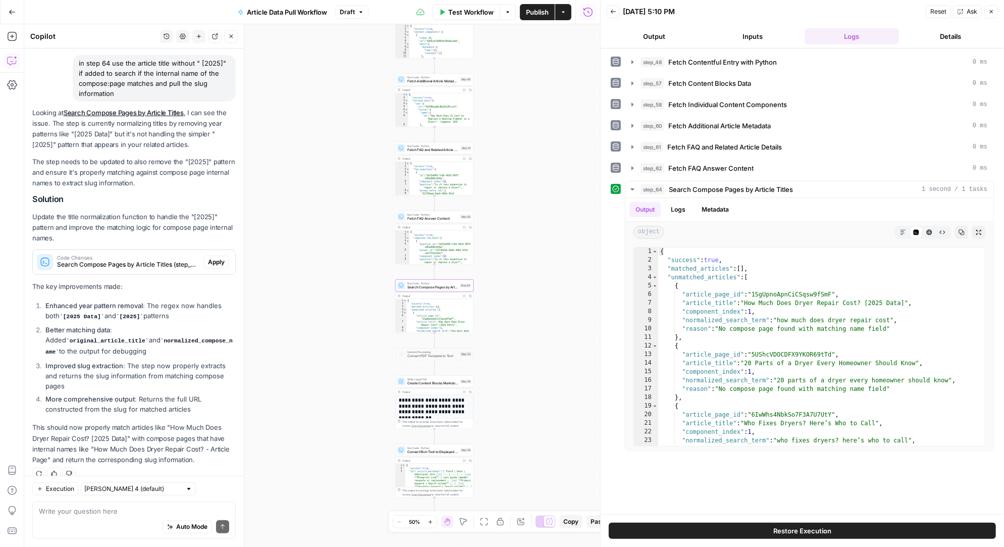
click at [217, 260] on span "Apply" at bounding box center [216, 261] width 17 height 9
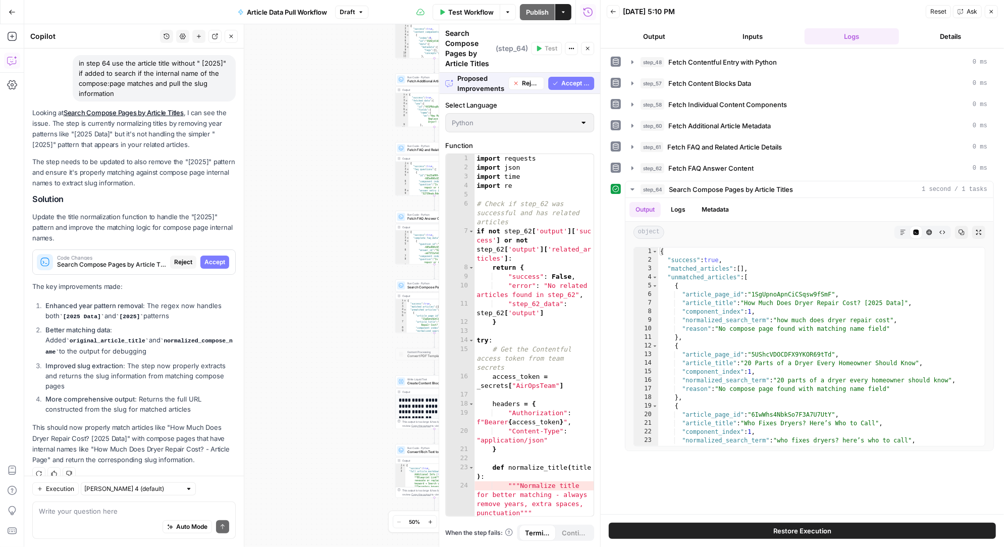
click at [570, 80] on span "Accept All" at bounding box center [575, 83] width 29 height 9
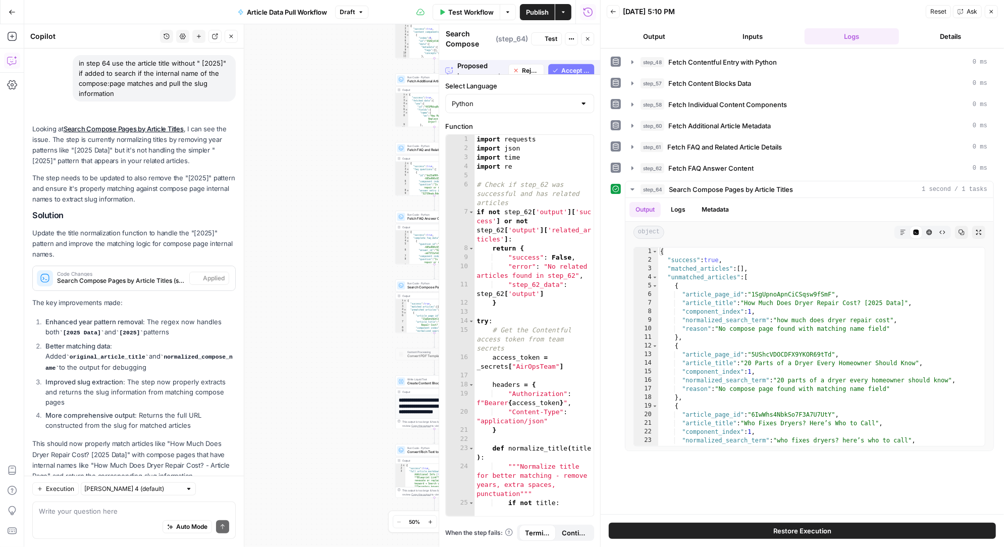
scroll to position [80, 0]
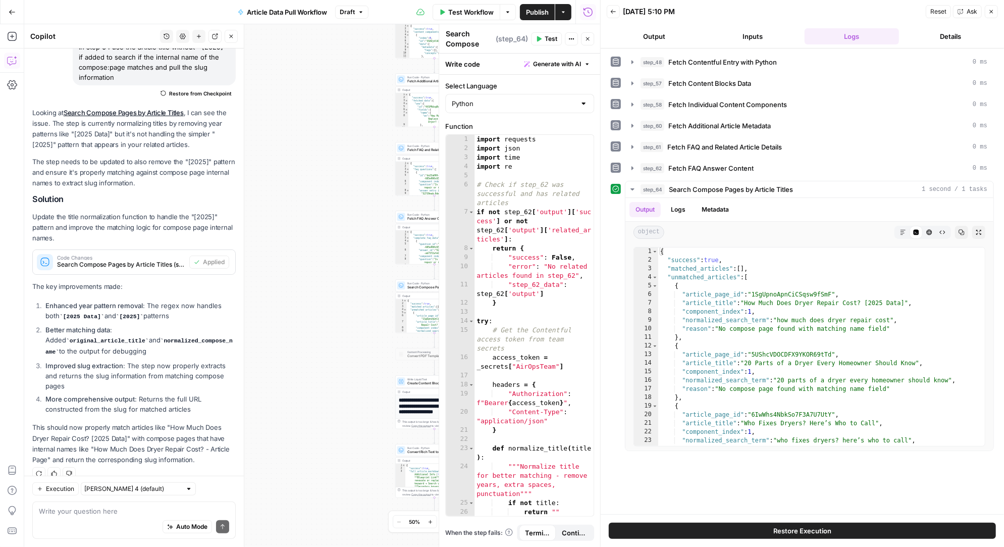
click at [553, 38] on span "Test" at bounding box center [551, 38] width 13 height 9
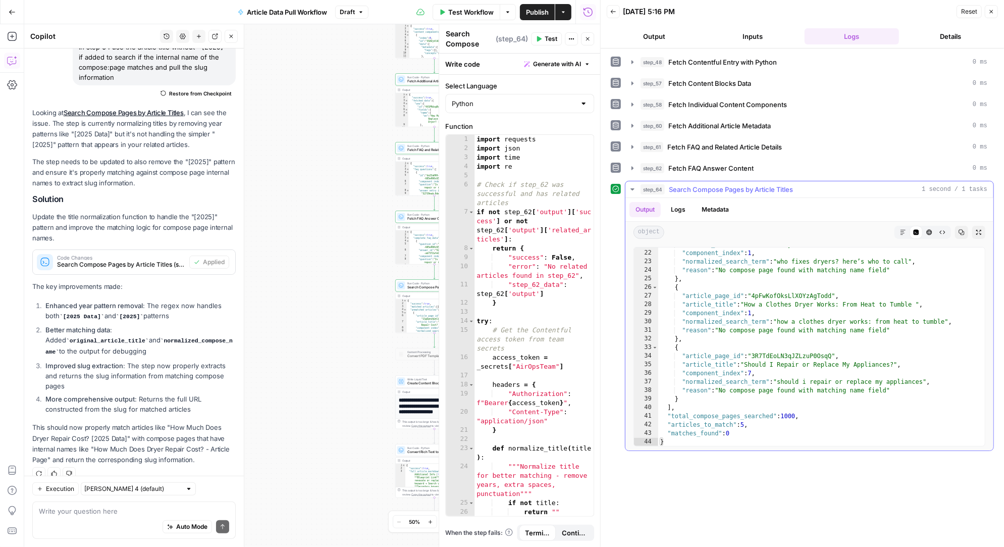
scroll to position [0, 0]
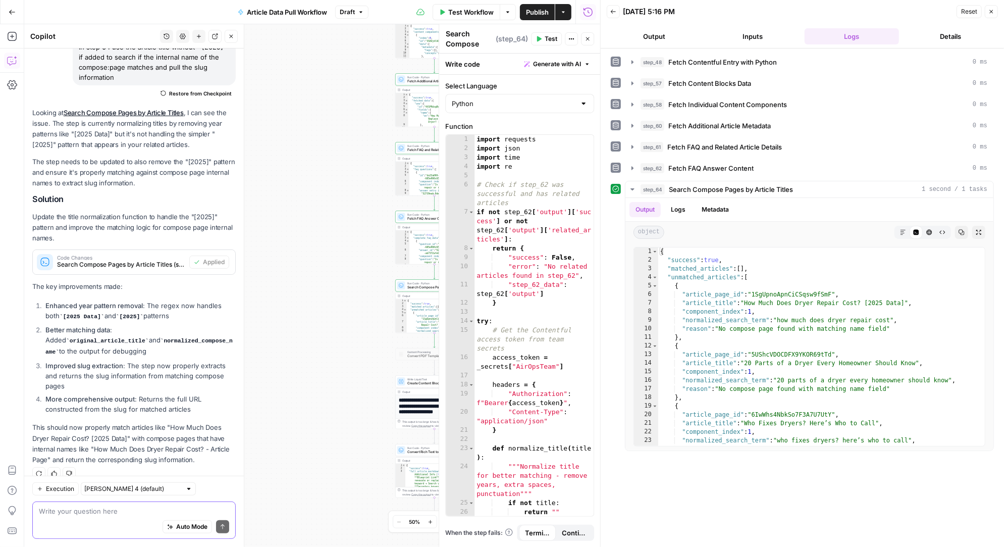
click at [96, 515] on textarea at bounding box center [134, 511] width 190 height 10
click at [84, 511] on textarea at bounding box center [134, 511] width 190 height 10
type textarea "create a new step to do this a new way"
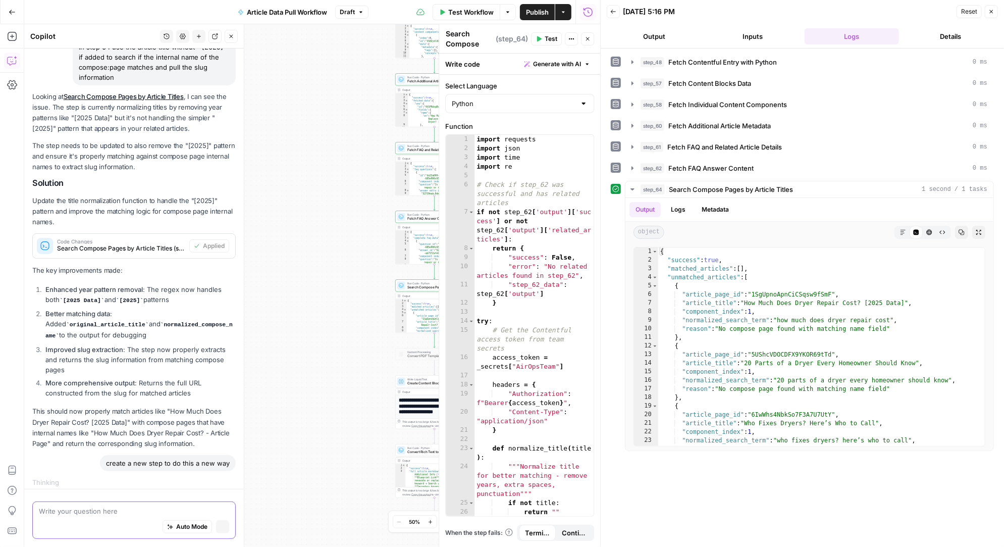
scroll to position [73, 0]
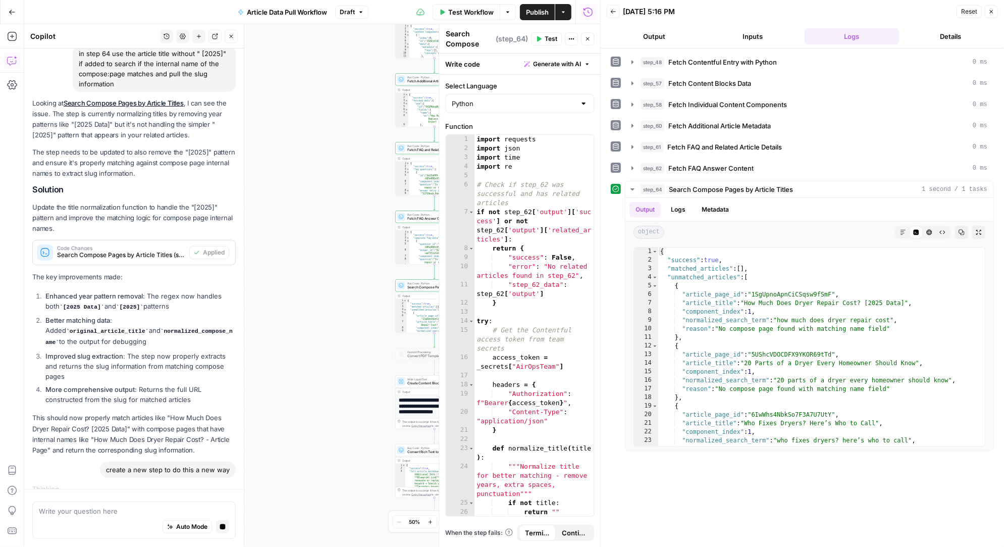
click at [305, 280] on div "Workflow Set Inputs Inputs Run Code · Python Fetch Contentful Entry with Python…" at bounding box center [312, 285] width 576 height 522
click at [590, 39] on icon "button" at bounding box center [587, 39] width 6 height 6
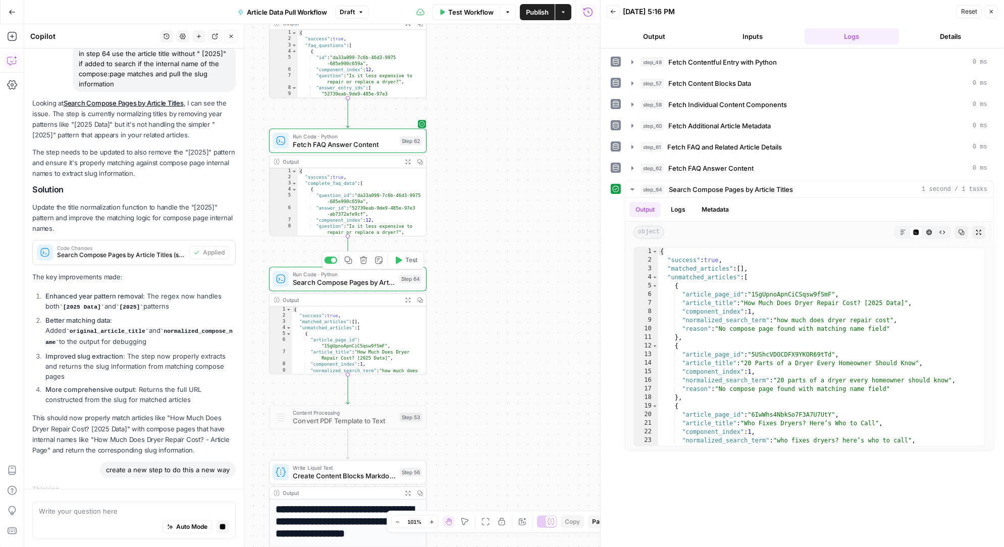
click at [362, 260] on icon "button" at bounding box center [363, 260] width 8 height 8
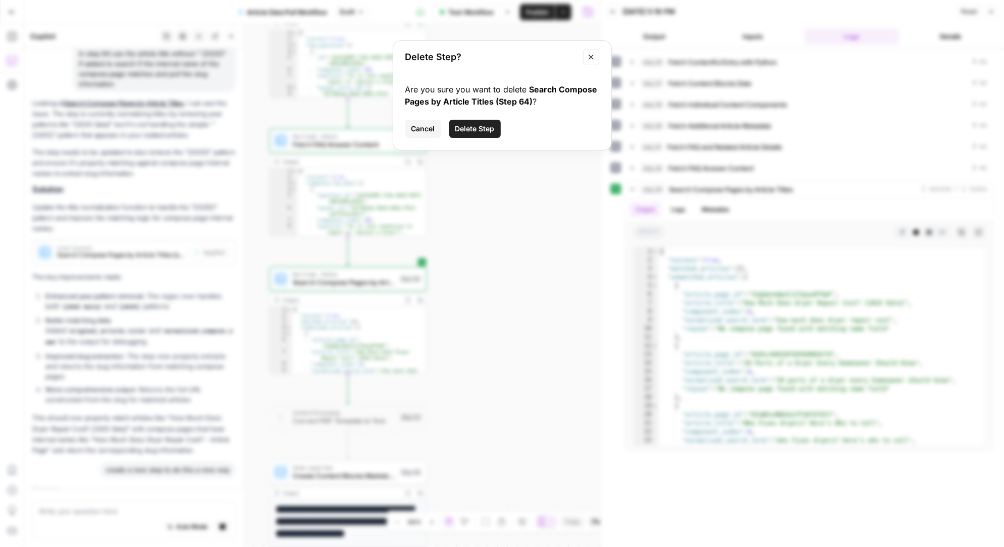
click at [486, 127] on span "Delete Step" at bounding box center [474, 129] width 39 height 10
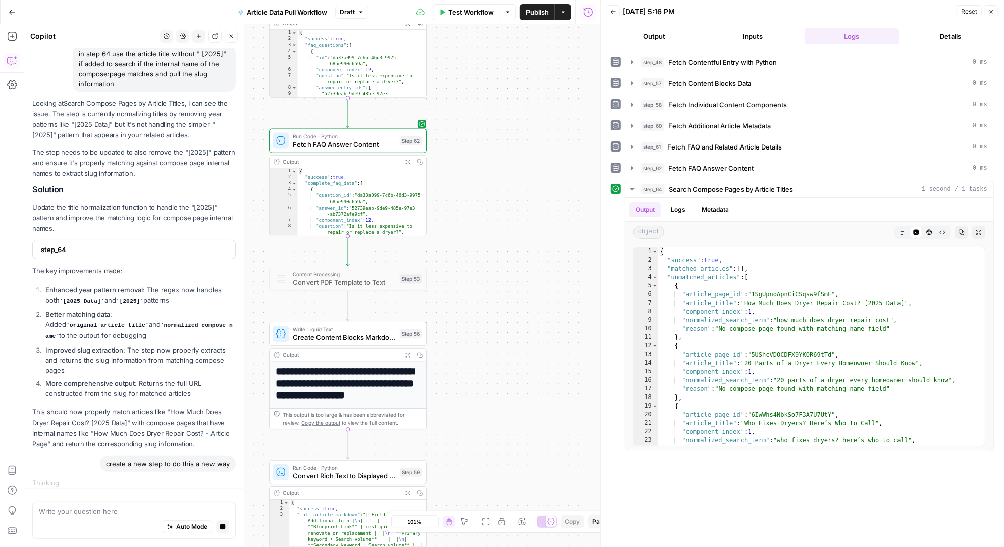
scroll to position [67, 0]
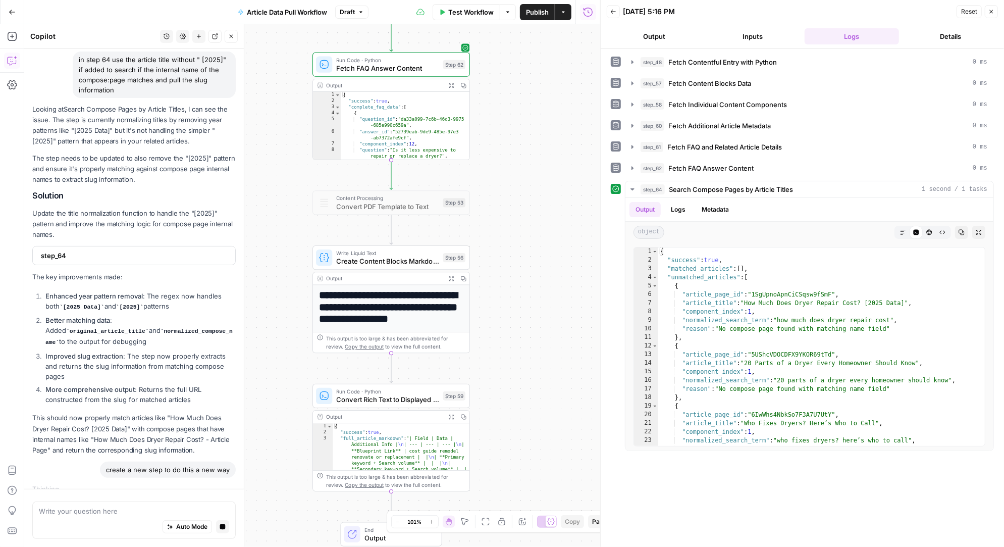
drag, startPoint x: 485, startPoint y: 320, endPoint x: 529, endPoint y: 244, distance: 87.3
click at [529, 244] on div "Workflow Set Inputs Inputs Run Code · Python Fetch Contentful Entry with Python…" at bounding box center [312, 285] width 576 height 522
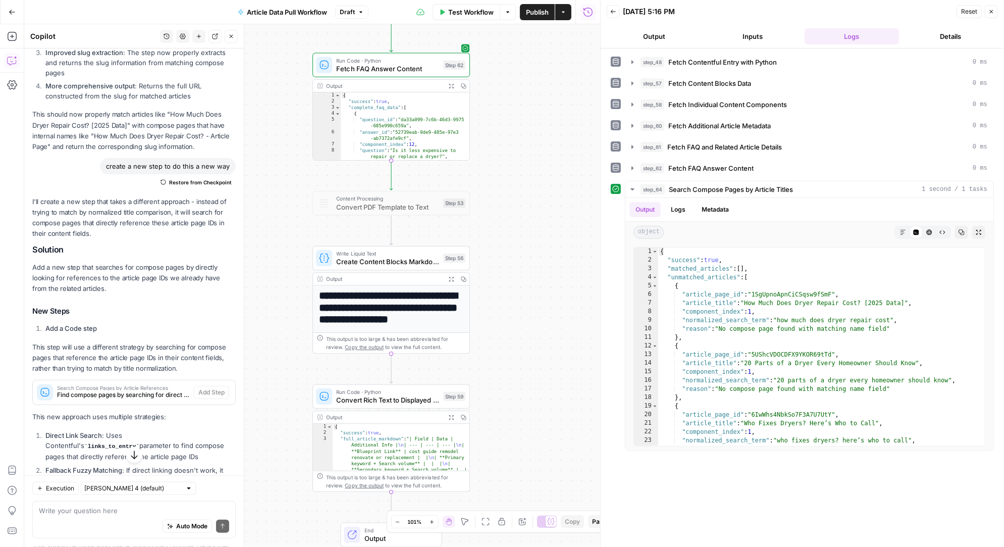
scroll to position [391, 0]
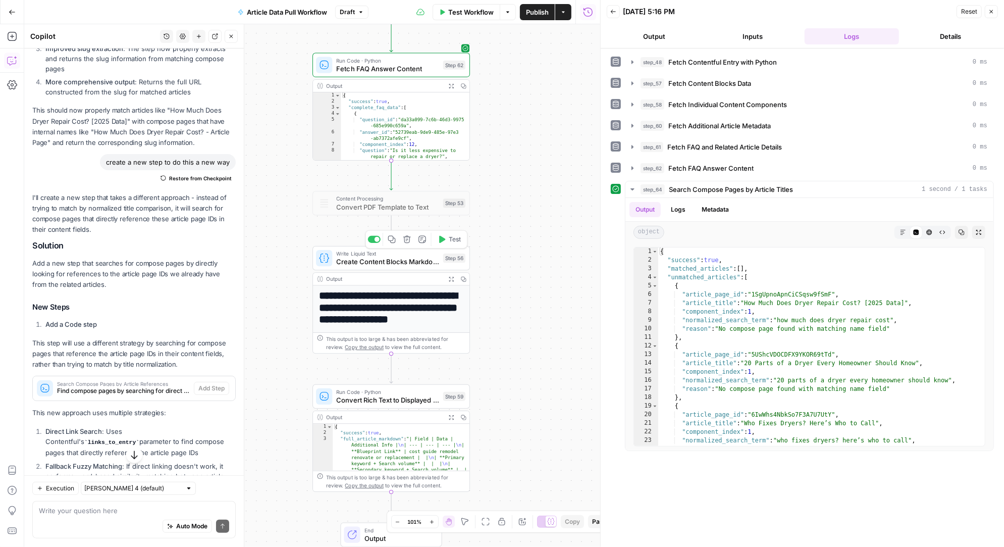
click at [444, 238] on icon "button" at bounding box center [442, 239] width 6 height 7
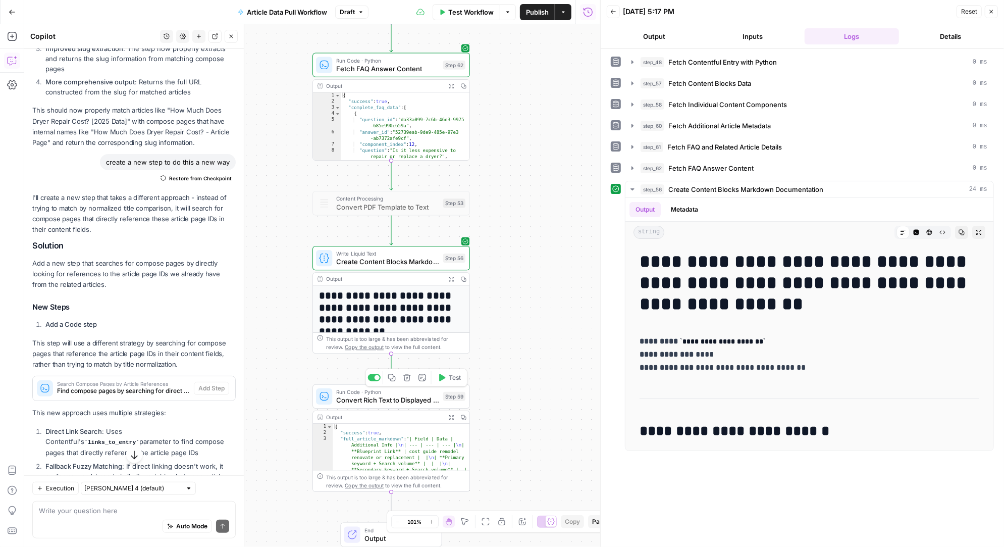
click at [442, 378] on icon "button" at bounding box center [442, 376] width 6 height 7
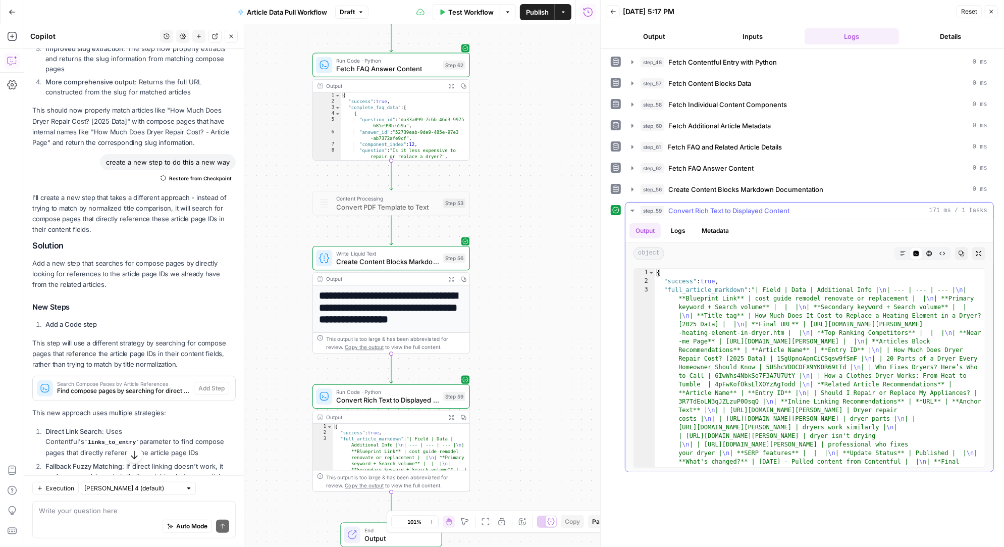
click at [903, 250] on icon "button" at bounding box center [903, 253] width 6 height 6
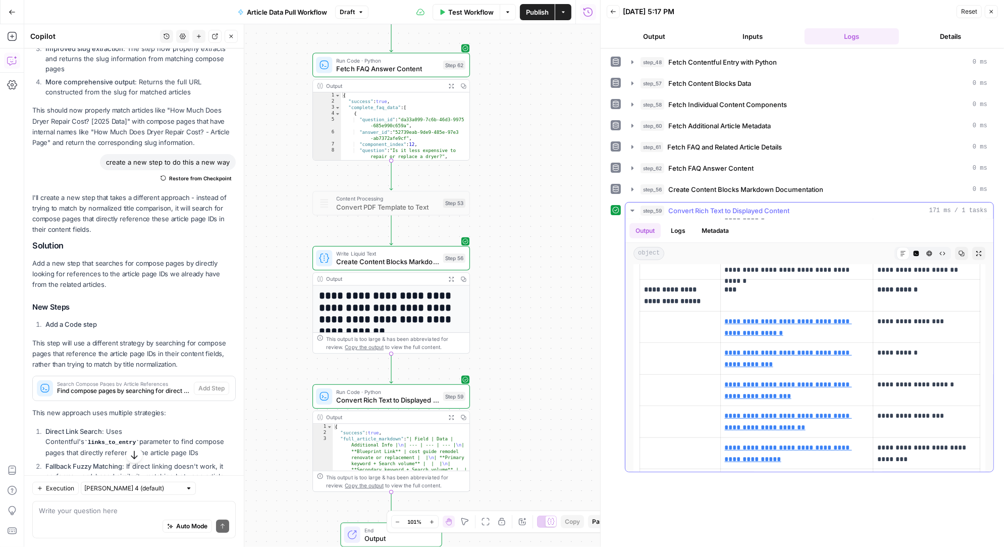
scroll to position [484, 0]
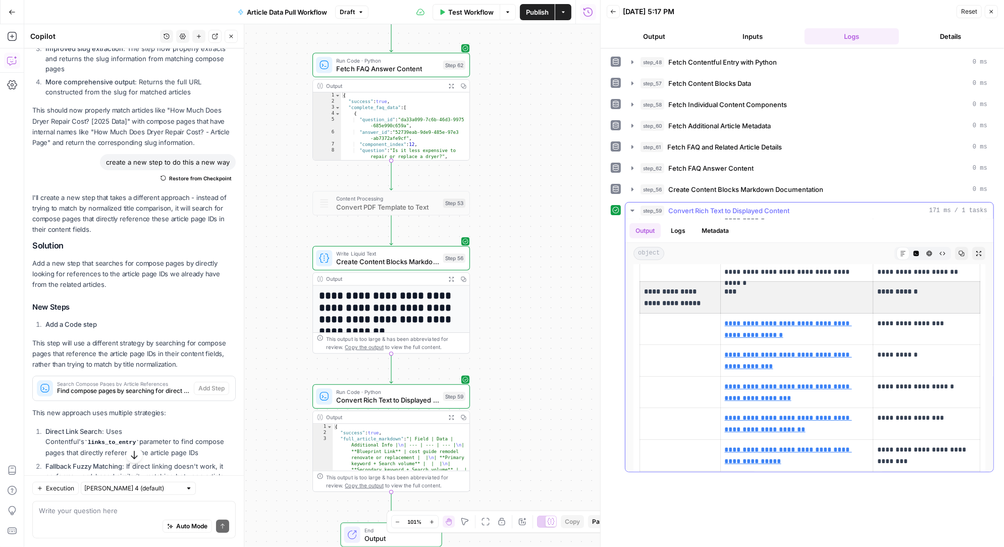
drag, startPoint x: 643, startPoint y: 285, endPoint x: 917, endPoint y: 297, distance: 274.8
click at [917, 297] on tr "**********" at bounding box center [810, 298] width 340 height 32
click at [91, 516] on div "Auto Mode Send" at bounding box center [134, 527] width 190 height 22
paste textarea "Inline Linking Recommendations URL Anchor Text"
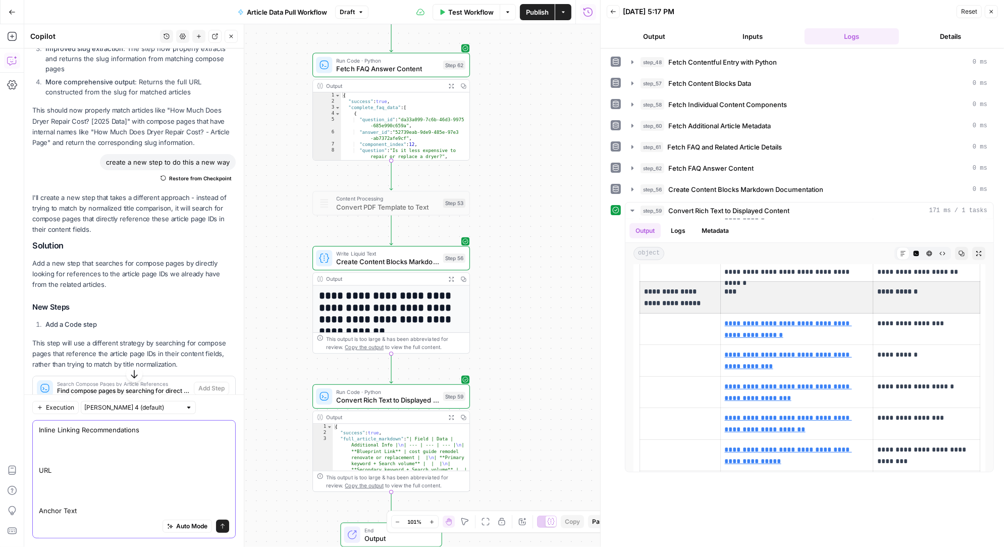
click at [39, 470] on textarea "Inline Linking Recommendations URL Anchor Text" at bounding box center [134, 470] width 190 height 91
click at [39, 513] on textarea "Inline Linking Recommendations, URL Anchor Text" at bounding box center [134, 490] width 190 height 50
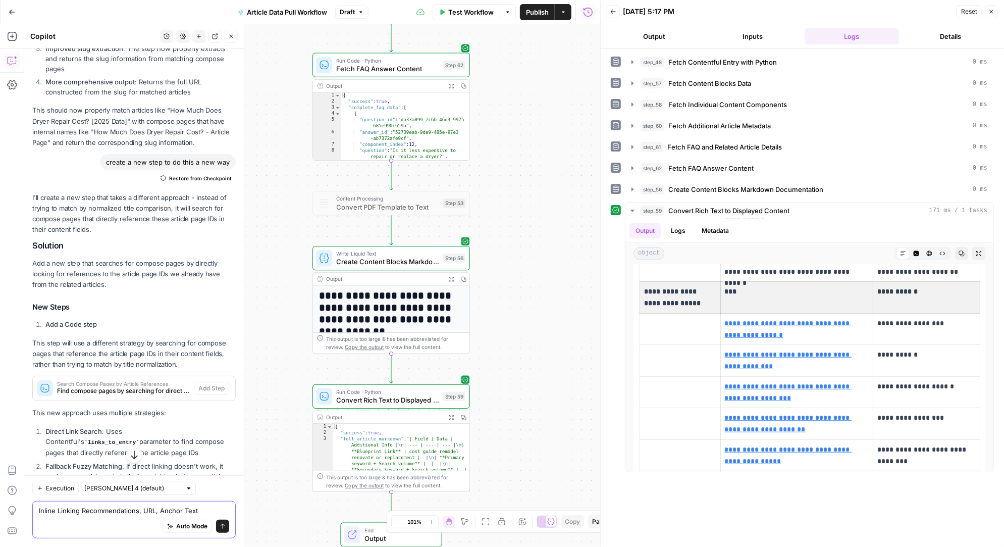
click at [215, 509] on textarea "Inline Linking Recommendations, URL, Anchor Text" at bounding box center [134, 511] width 190 height 10
type textarea "Inline Linking Recommendations, URL, Anchor Text switch order for anchor text b…"
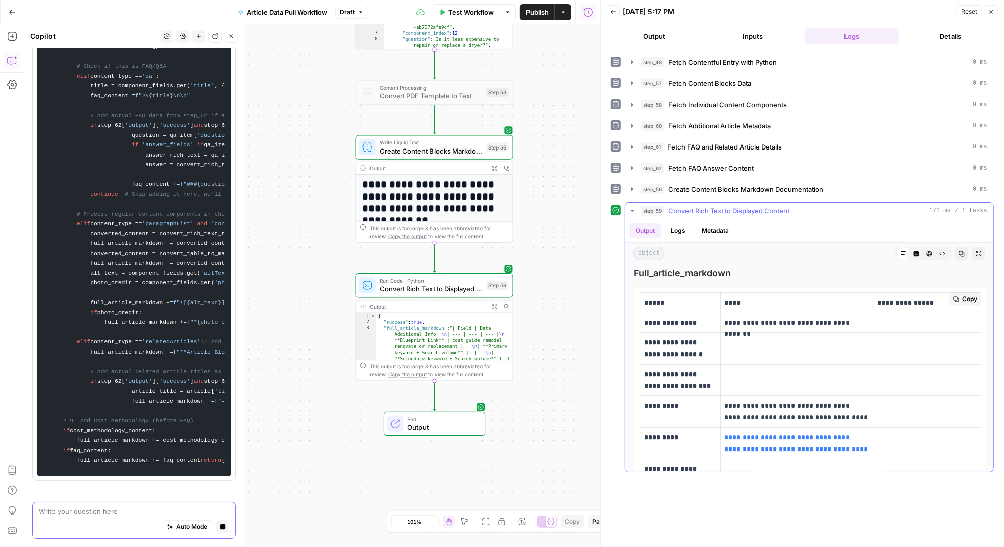
scroll to position [0, 0]
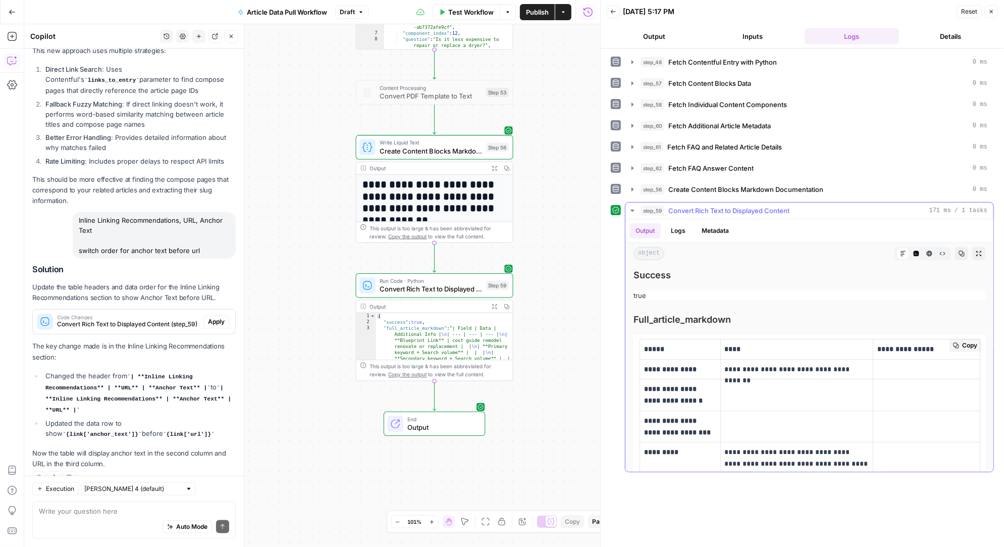
click at [917, 368] on p at bounding box center [926, 369] width 98 height 12
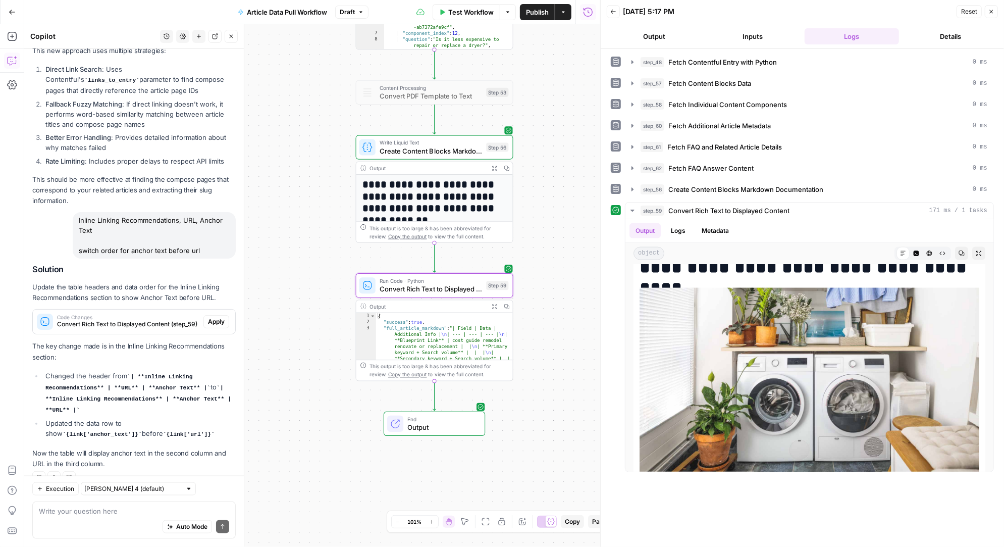
click at [217, 317] on span "Apply" at bounding box center [216, 321] width 17 height 9
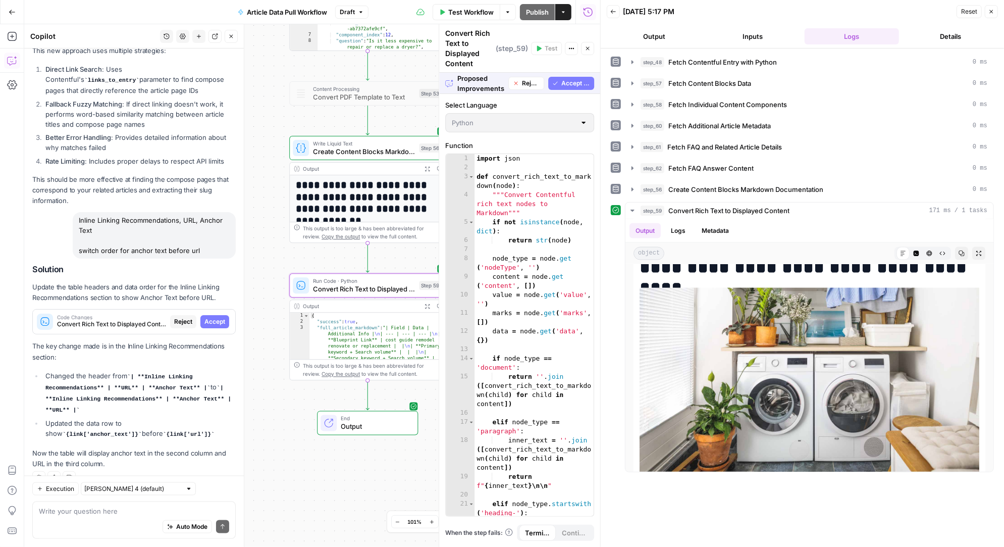
click at [220, 317] on span "Accept" at bounding box center [214, 321] width 21 height 9
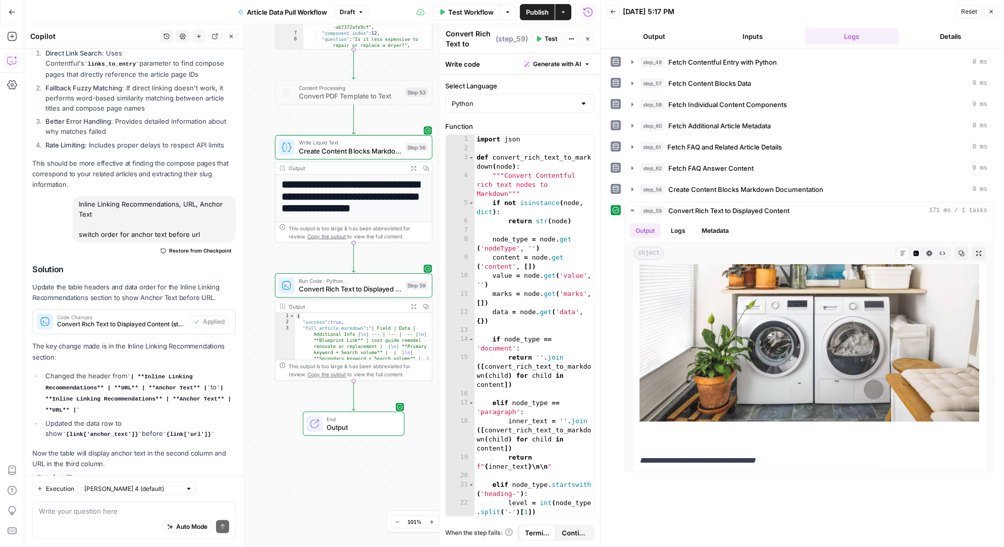
click at [546, 39] on span "Test" at bounding box center [551, 38] width 13 height 9
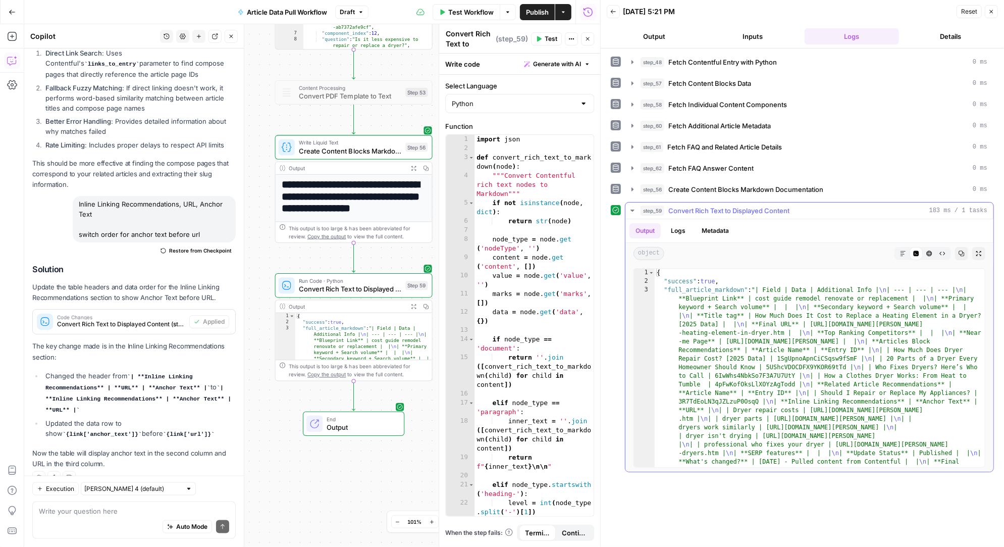
click at [902, 250] on icon "button" at bounding box center [903, 253] width 6 height 6
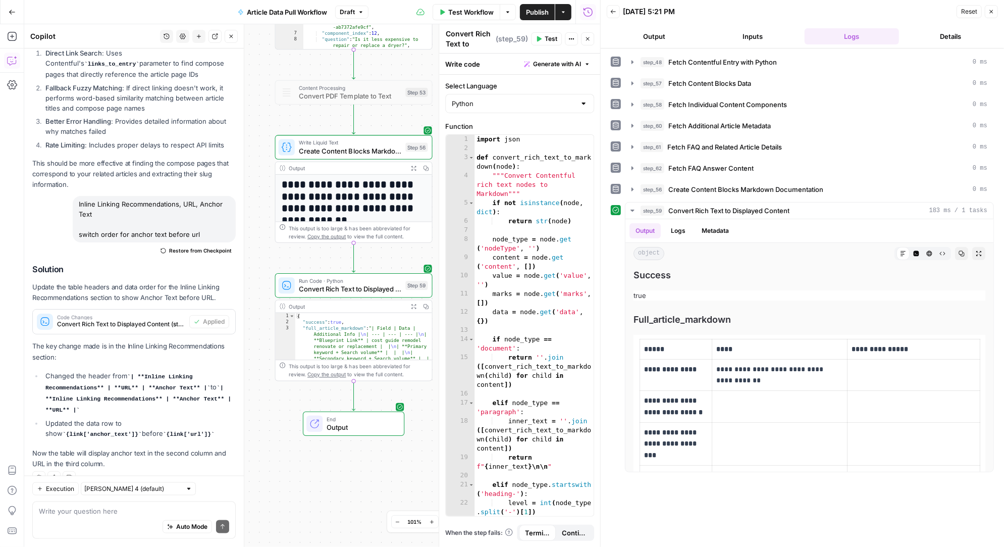
click at [537, 12] on span "Publish" at bounding box center [537, 12] width 23 height 10
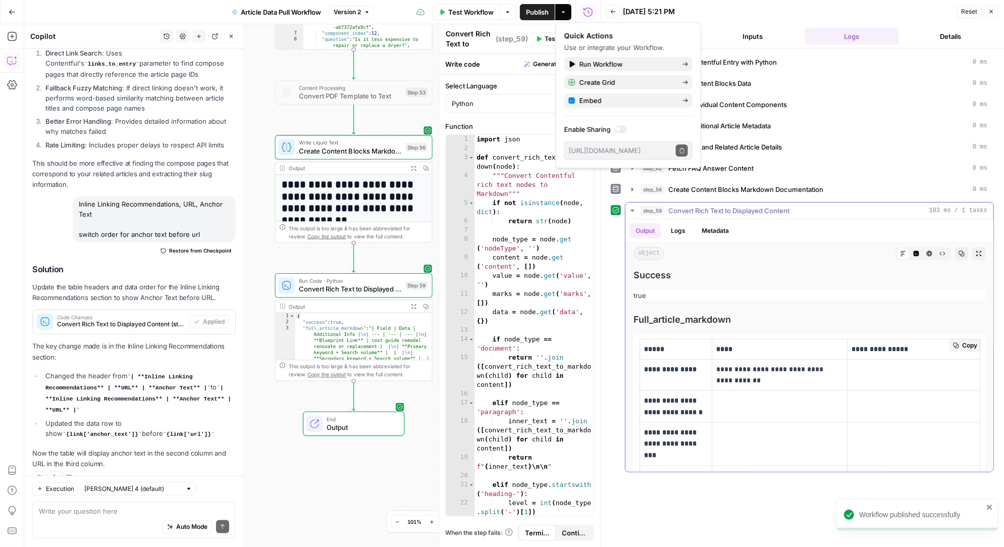
click at [962, 341] on span "Copy" at bounding box center [969, 345] width 15 height 9
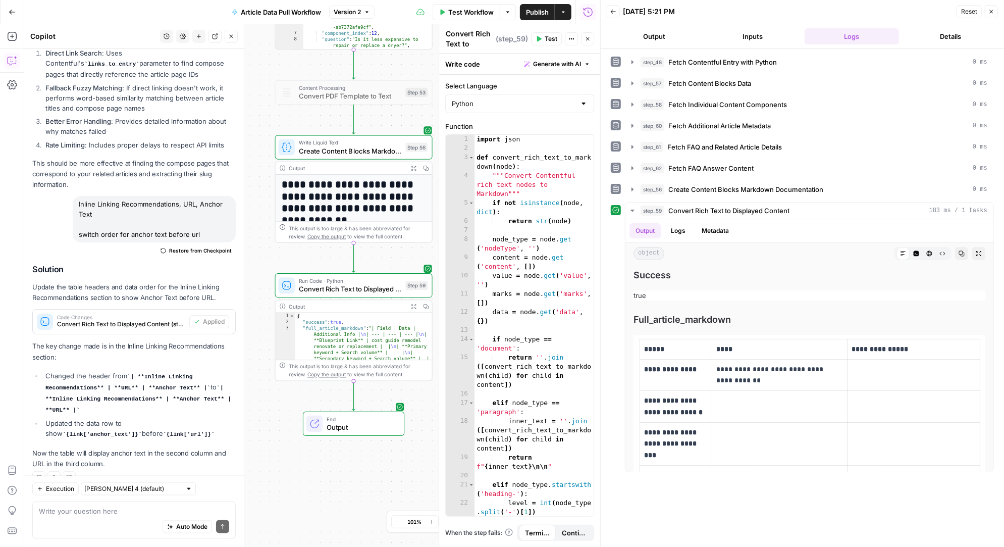
click at [658, 33] on button "Output" at bounding box center [654, 36] width 95 height 16
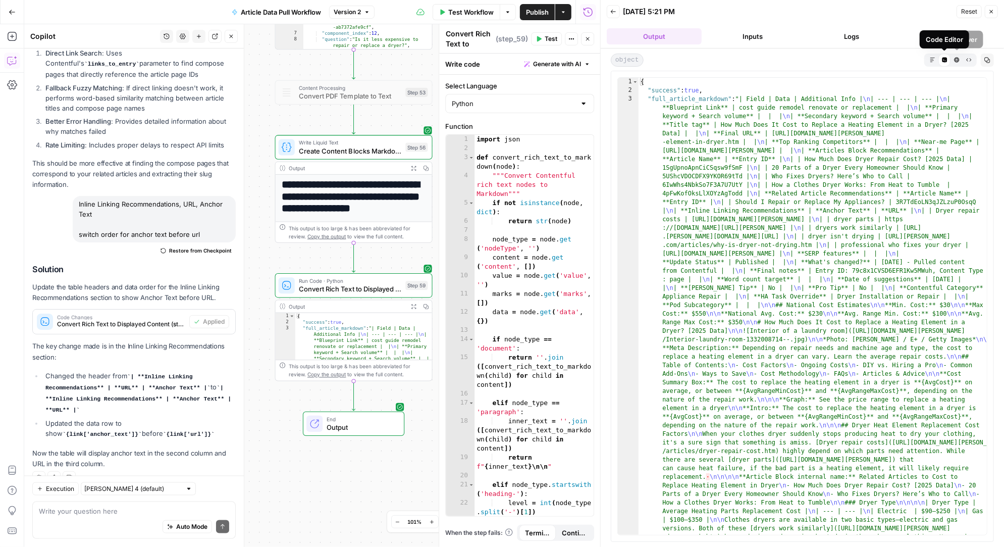
click at [958, 58] on icon "button" at bounding box center [957, 60] width 6 height 6
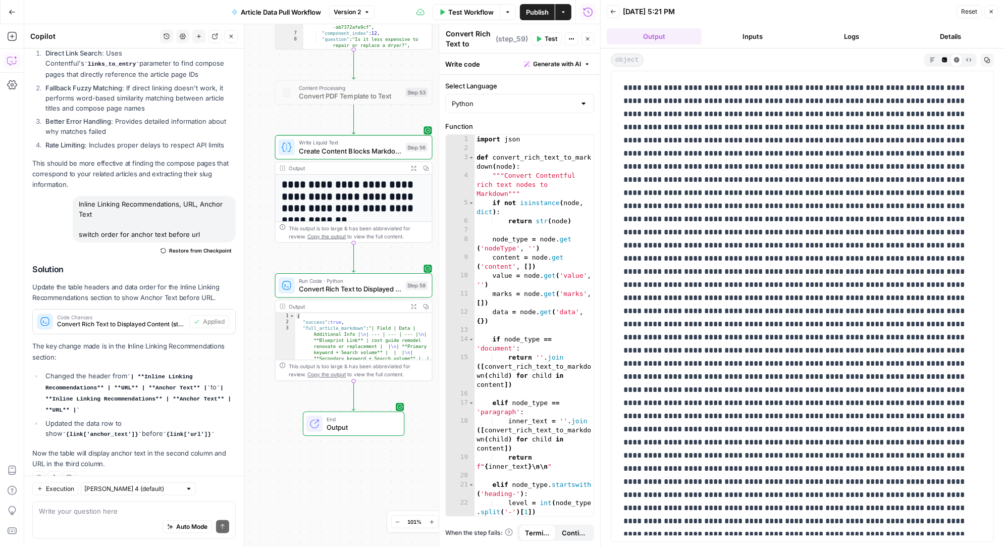
click at [933, 58] on icon "button" at bounding box center [933, 60] width 6 height 6
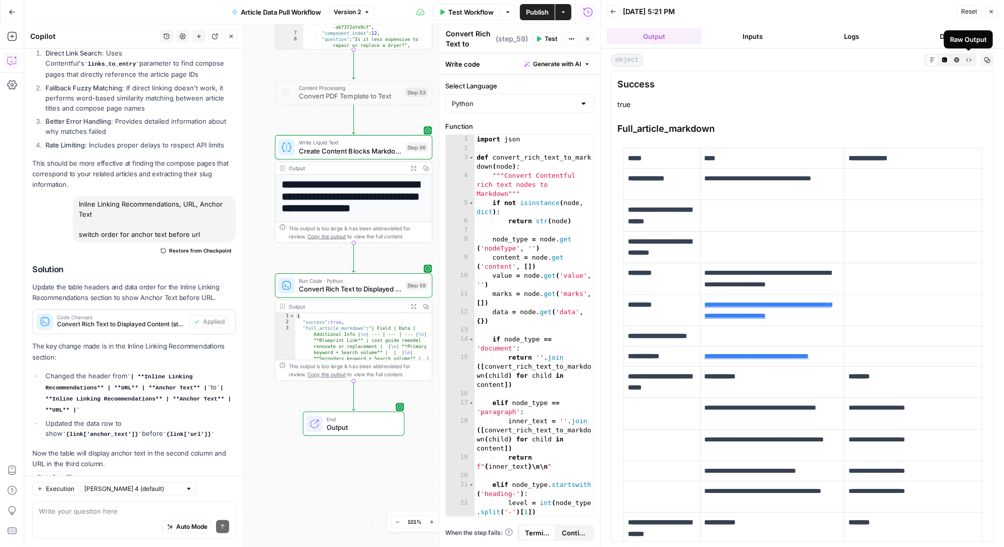
click at [969, 60] on icon "button" at bounding box center [969, 60] width 6 height 6
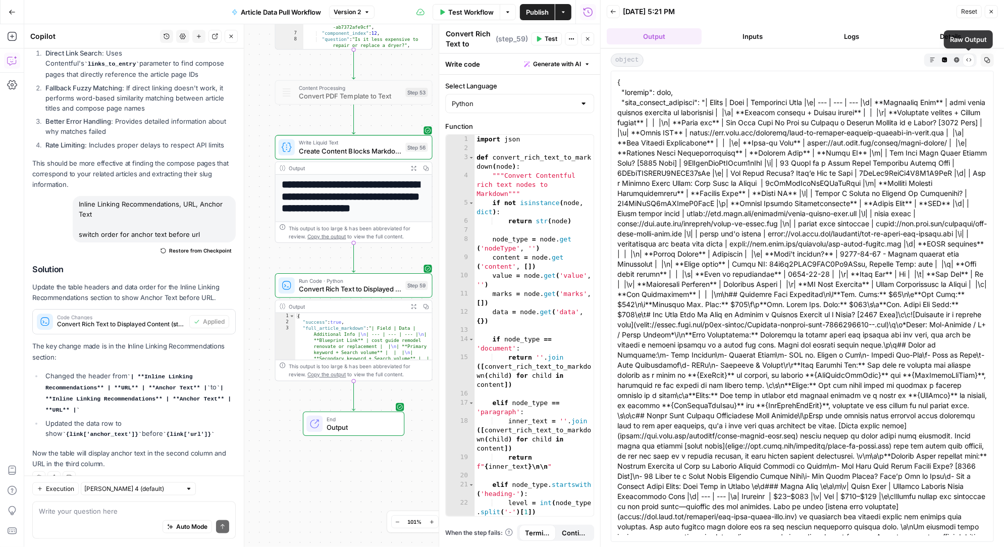
click at [958, 60] on icon "button" at bounding box center [956, 59] width 5 height 5
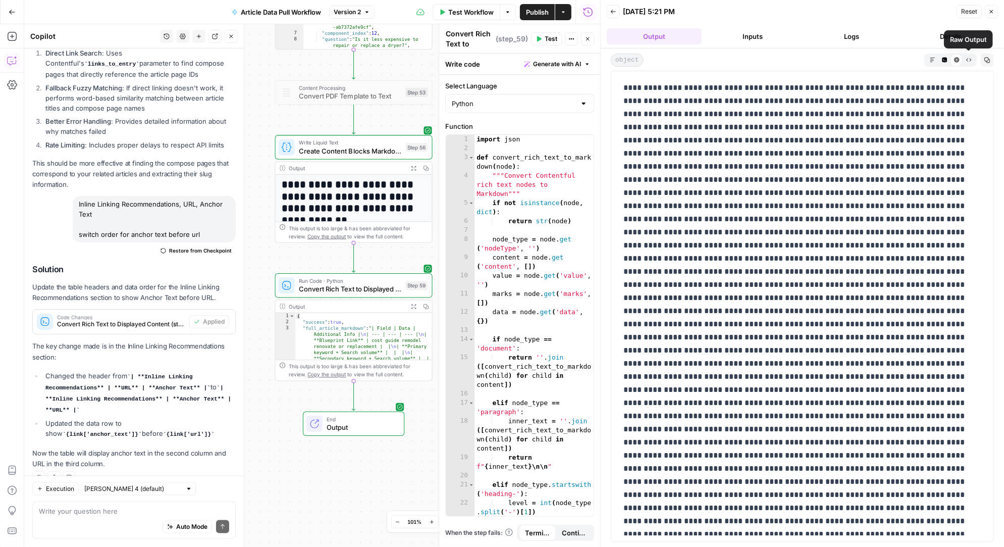
click at [968, 59] on icon "button" at bounding box center [969, 60] width 6 height 6
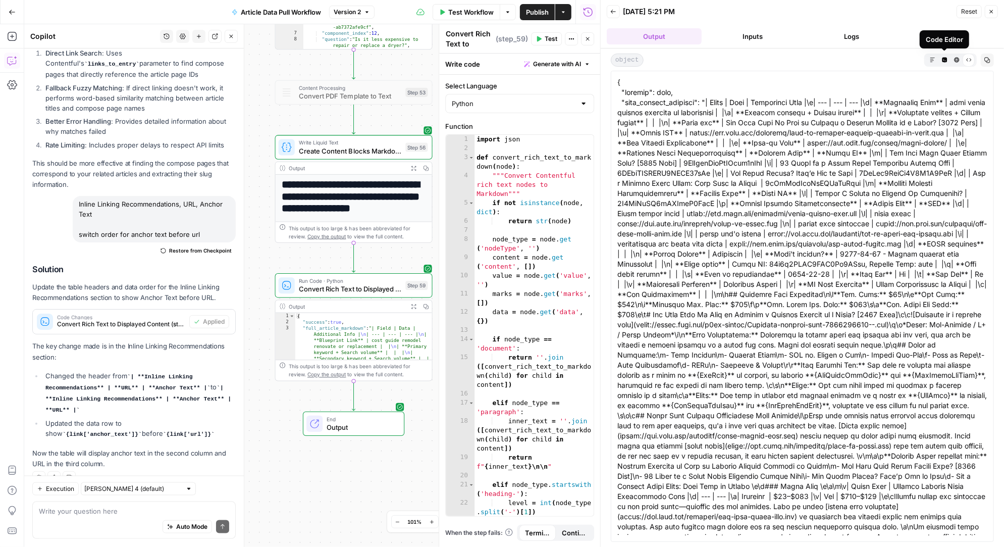
click at [945, 60] on icon "button" at bounding box center [944, 59] width 5 height 5
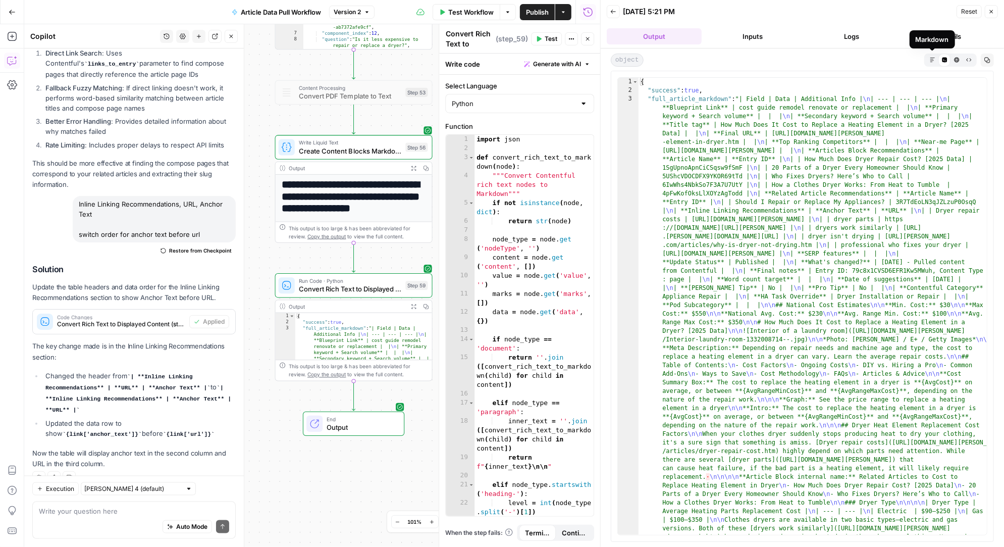
click at [932, 60] on icon "button" at bounding box center [933, 60] width 6 height 6
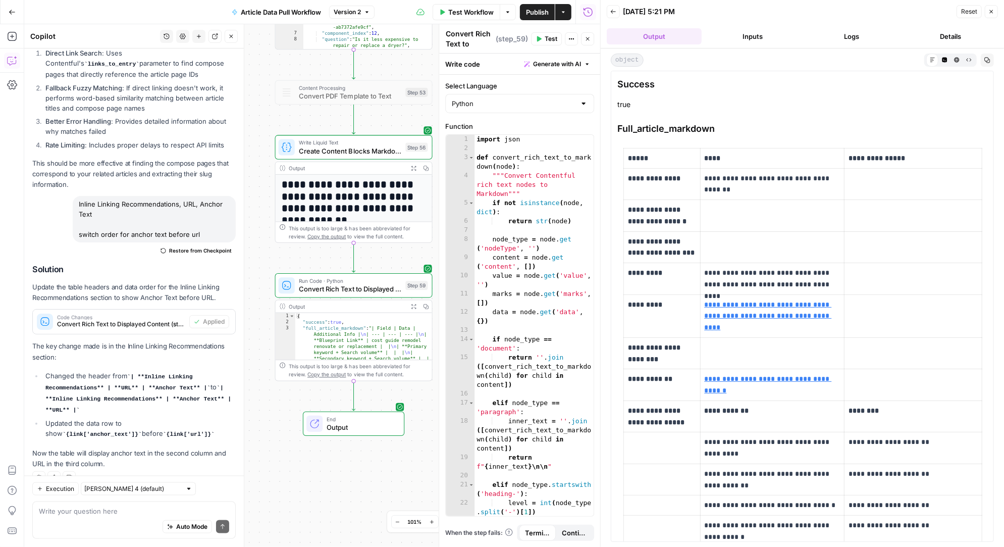
click at [945, 31] on button "Details" at bounding box center [950, 36] width 95 height 16
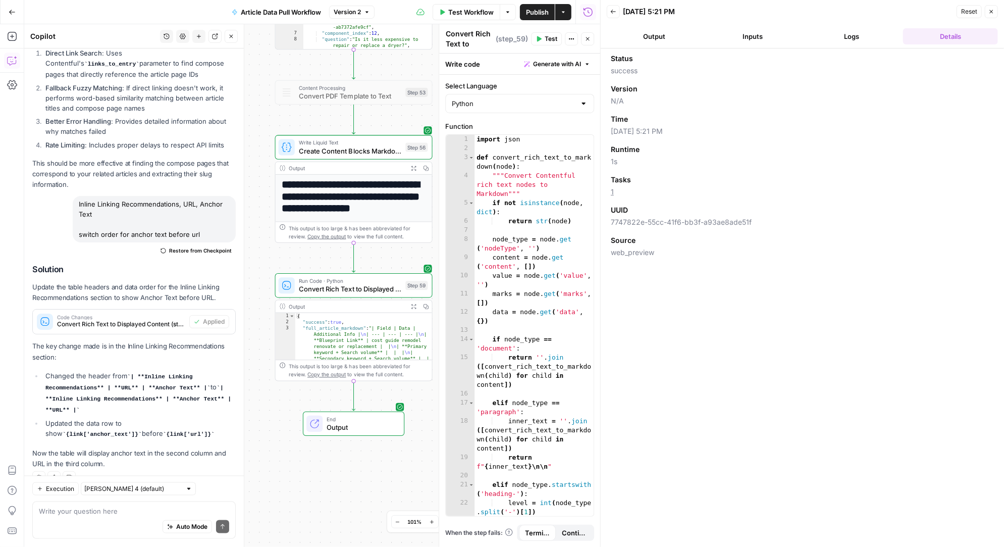
click at [851, 30] on button "Logs" at bounding box center [851, 36] width 95 height 16
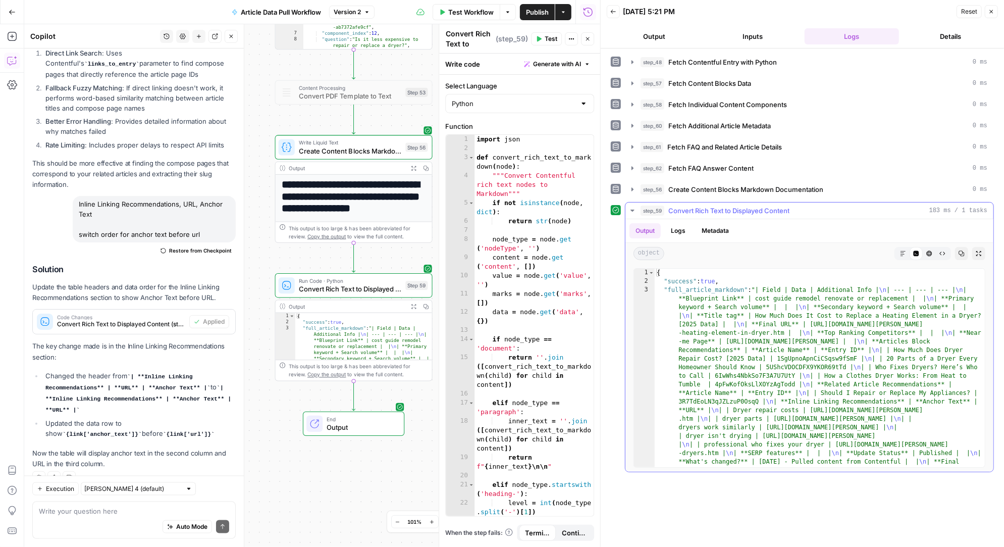
click at [675, 228] on button "Logs" at bounding box center [678, 230] width 27 height 15
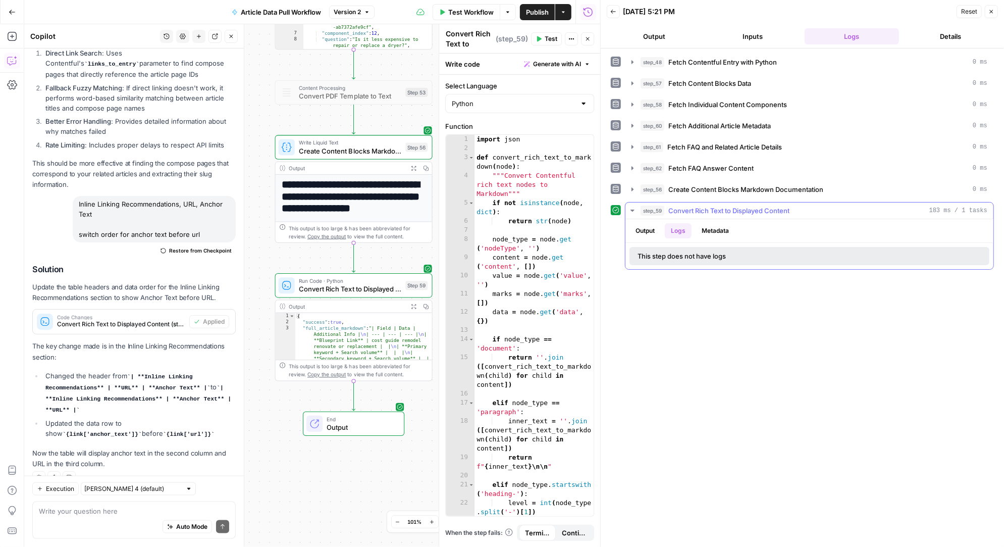
click at [715, 229] on button "Metadata" at bounding box center [714, 230] width 39 height 15
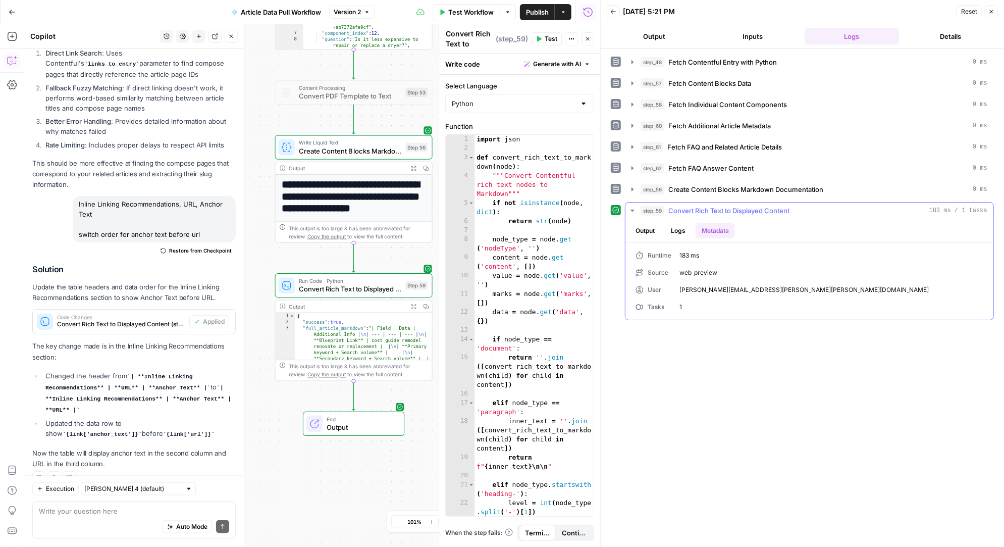
click at [645, 228] on button "Output" at bounding box center [644, 230] width 31 height 15
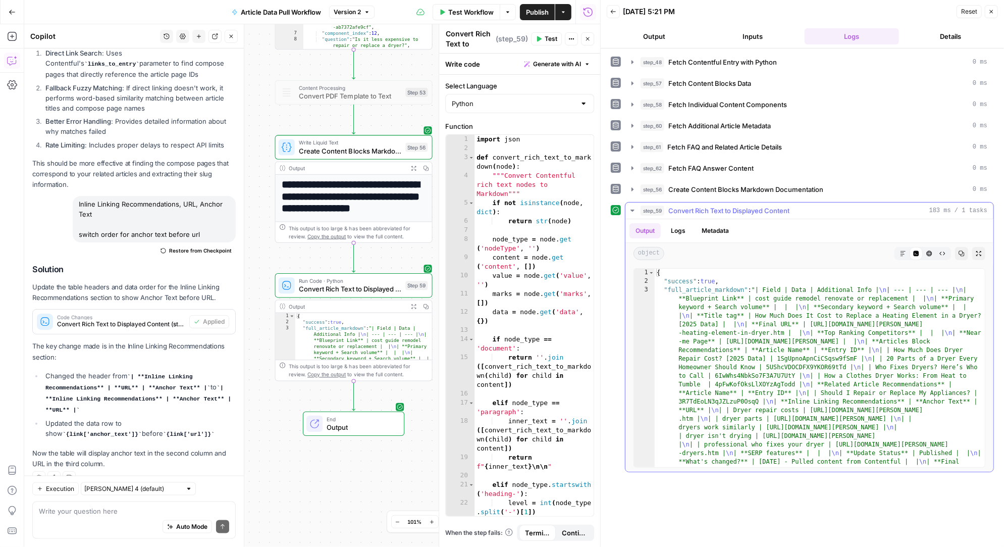
click at [905, 251] on icon "button" at bounding box center [903, 253] width 6 height 6
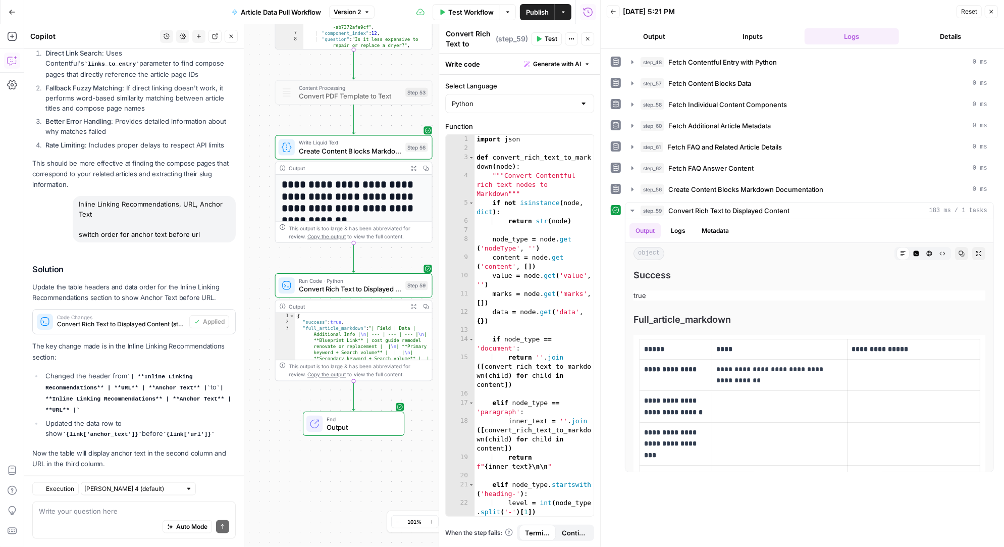
scroll to position [769, 0]
click at [64, 513] on textarea at bounding box center [134, 511] width 190 height 10
type textarea "Can we create a google sheet out of the markdown file"
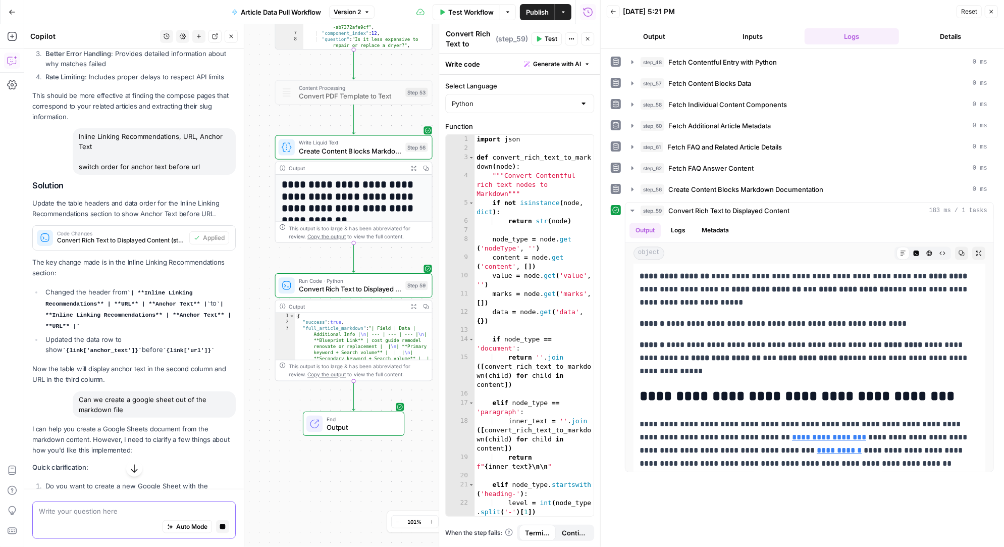
scroll to position [837, 0]
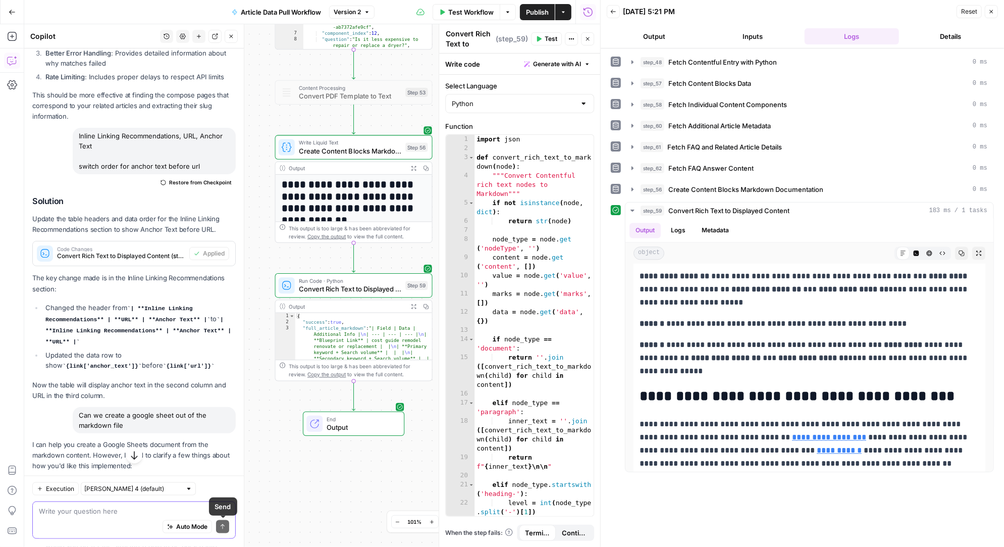
click at [91, 511] on textarea at bounding box center [134, 511] width 190 height 10
type textarea "i meant google doc sorry"
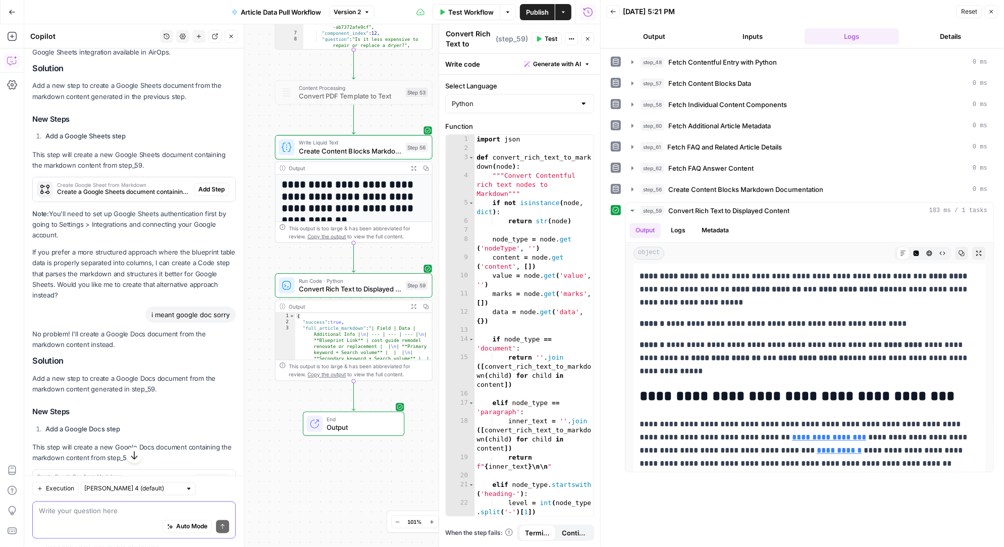
scroll to position [1402, 0]
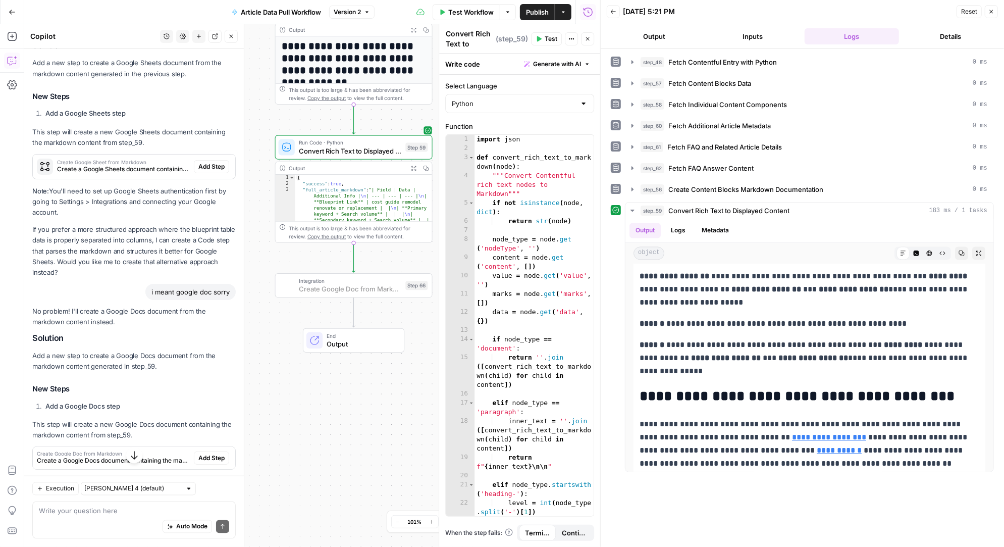
click at [213, 453] on span "Add Step" at bounding box center [211, 457] width 26 height 9
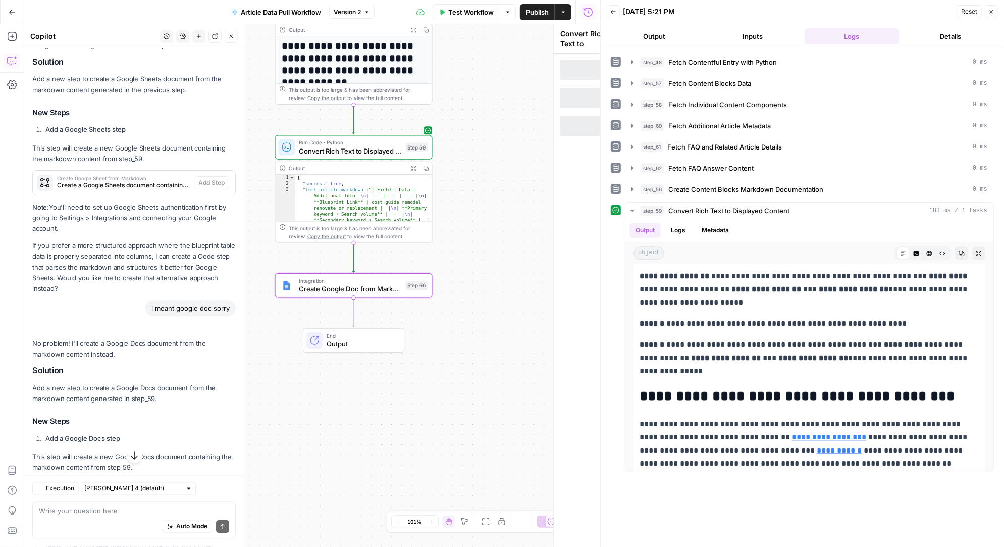
type textarea "Create Google Doc from Markdown"
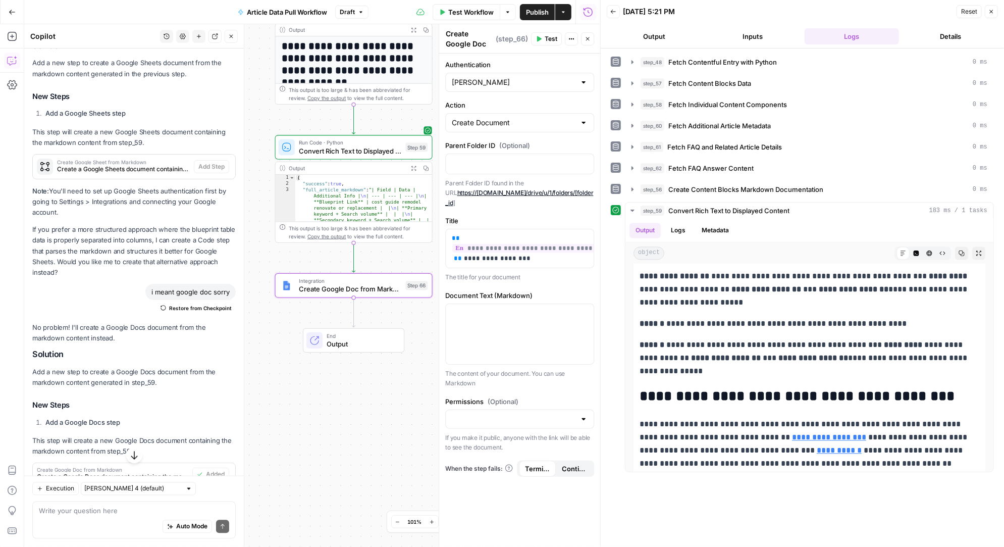
click at [584, 85] on div at bounding box center [583, 82] width 8 height 10
click at [514, 121] on span "﹢ Create New" at bounding box center [518, 121] width 128 height 10
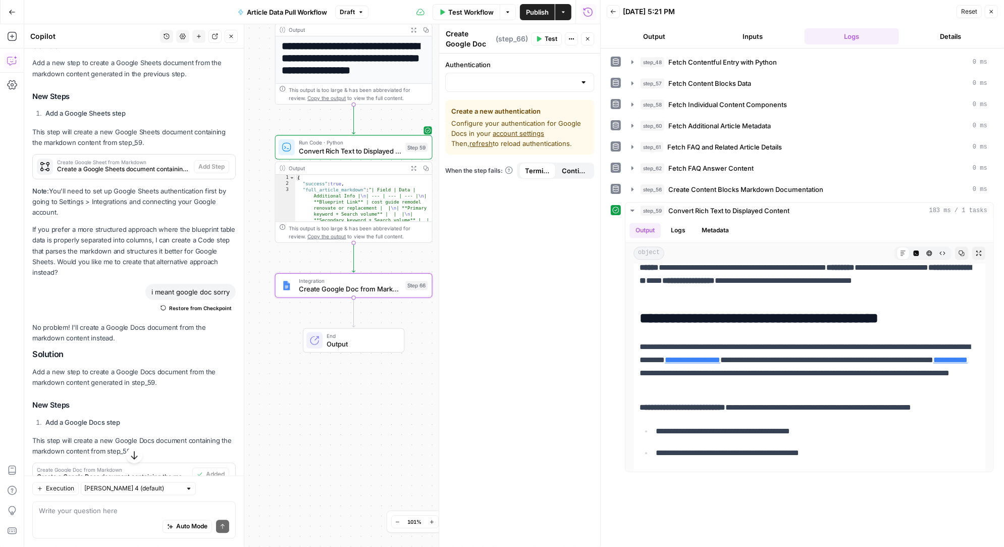
click at [580, 80] on div at bounding box center [583, 82] width 8 height 10
click at [525, 216] on div "Authentication Create a new authentication Configure your authentication for Go…" at bounding box center [519, 299] width 161 height 493
click at [369, 268] on icon "button" at bounding box center [370, 267] width 8 height 8
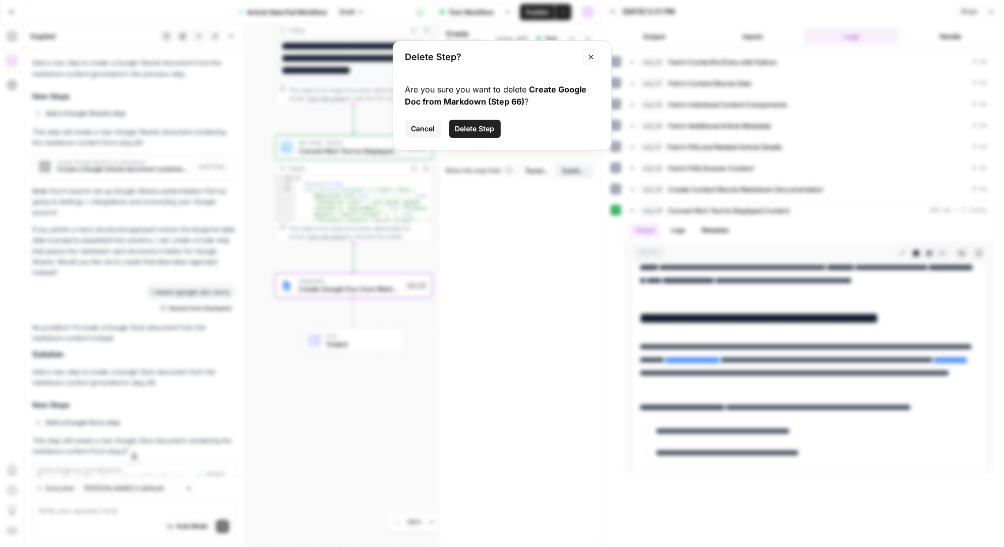
click at [486, 128] on span "Delete Step" at bounding box center [474, 129] width 39 height 10
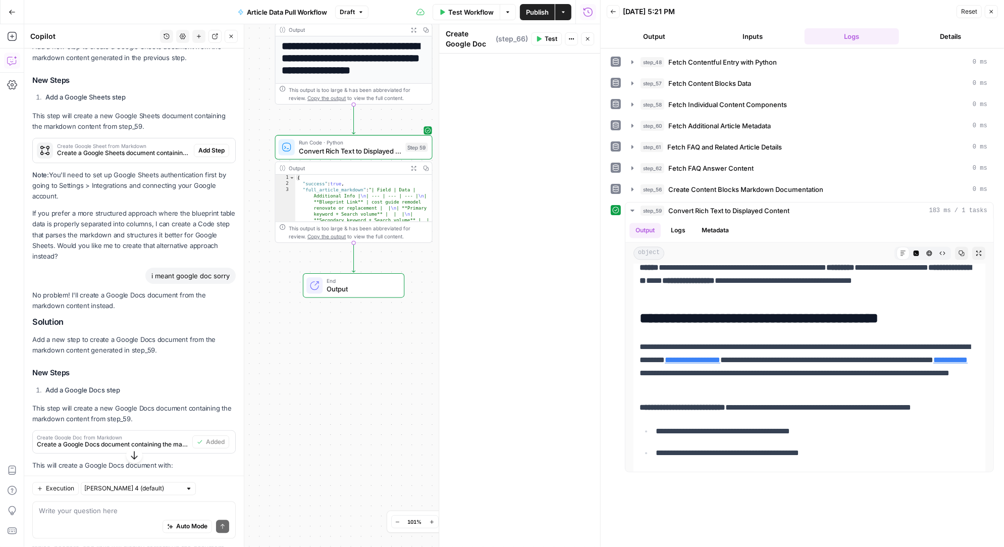
scroll to position [1402, 0]
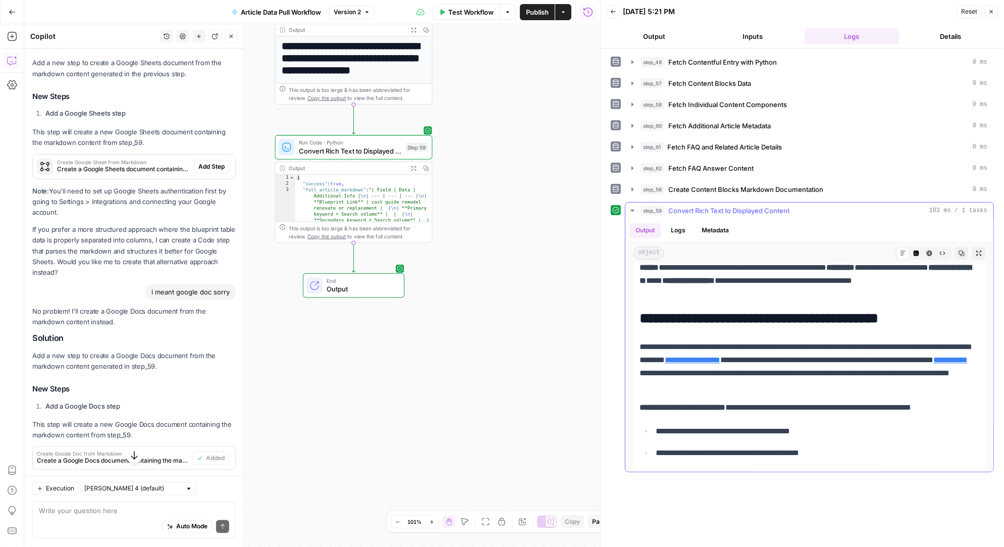
click at [904, 251] on icon at bounding box center [903, 253] width 6 height 6
click at [903, 250] on icon at bounding box center [903, 253] width 6 height 6
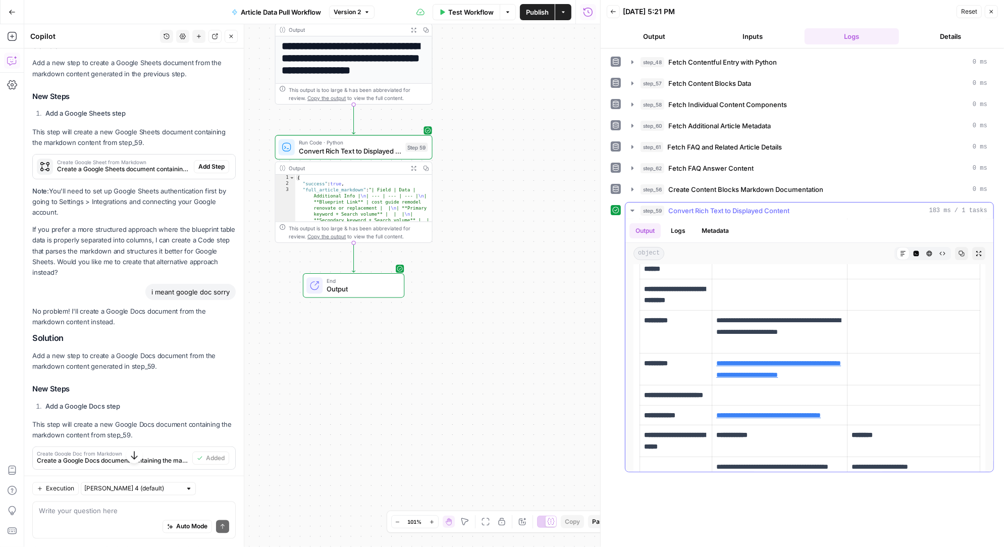
scroll to position [133, 0]
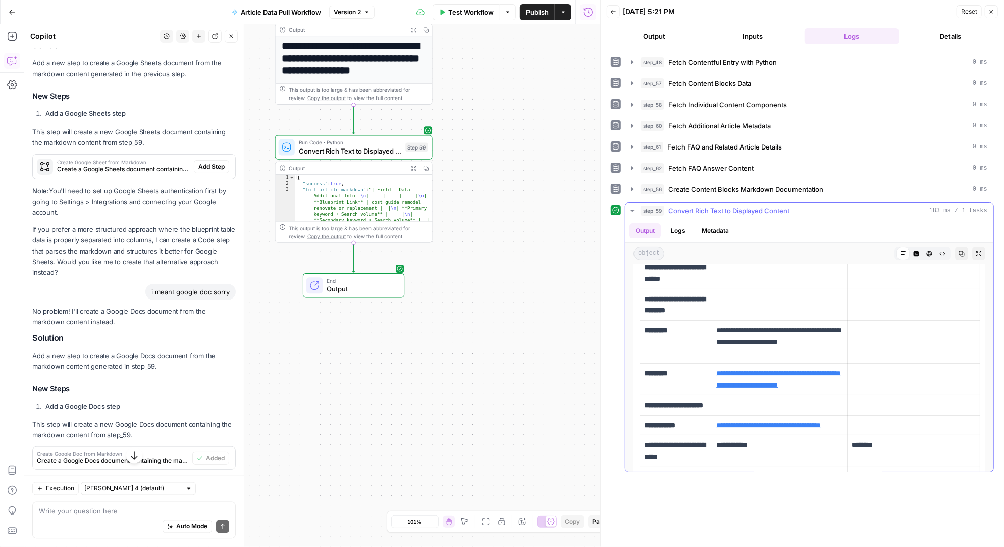
click at [684, 250] on div at bounding box center [779, 253] width 222 height 13
click at [981, 253] on span "Expand Output" at bounding box center [981, 253] width 1 height 1
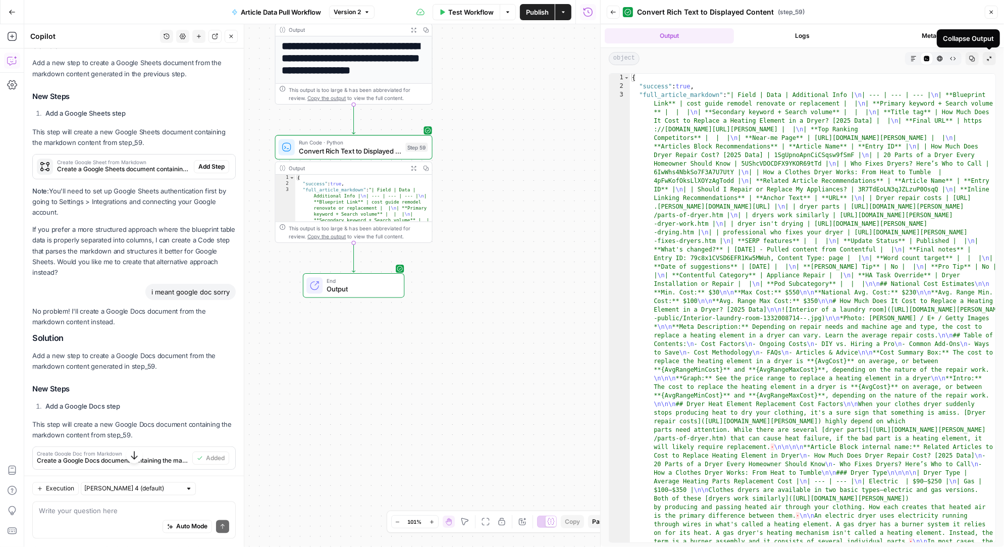
click at [990, 57] on icon "button" at bounding box center [989, 59] width 6 height 6
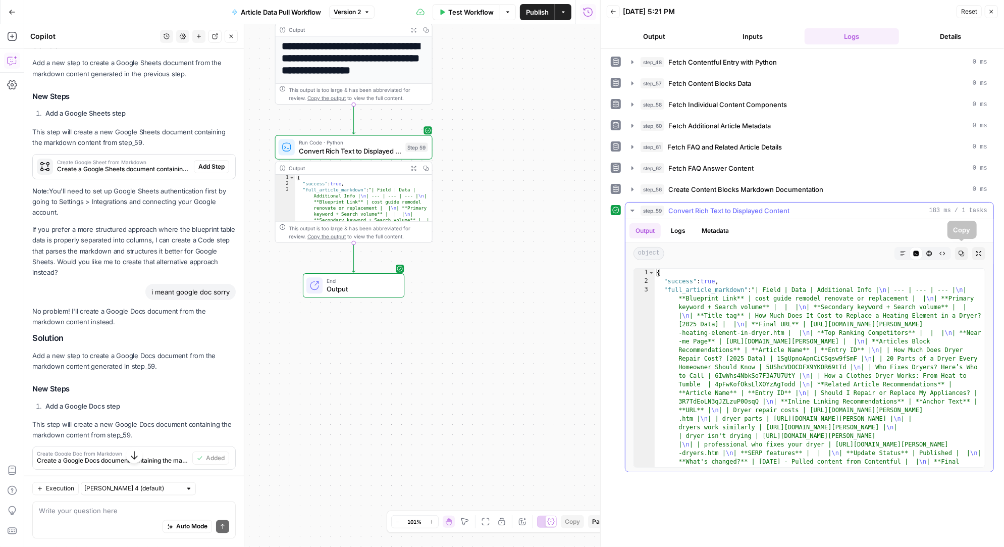
click at [979, 250] on icon "button" at bounding box center [978, 253] width 6 height 6
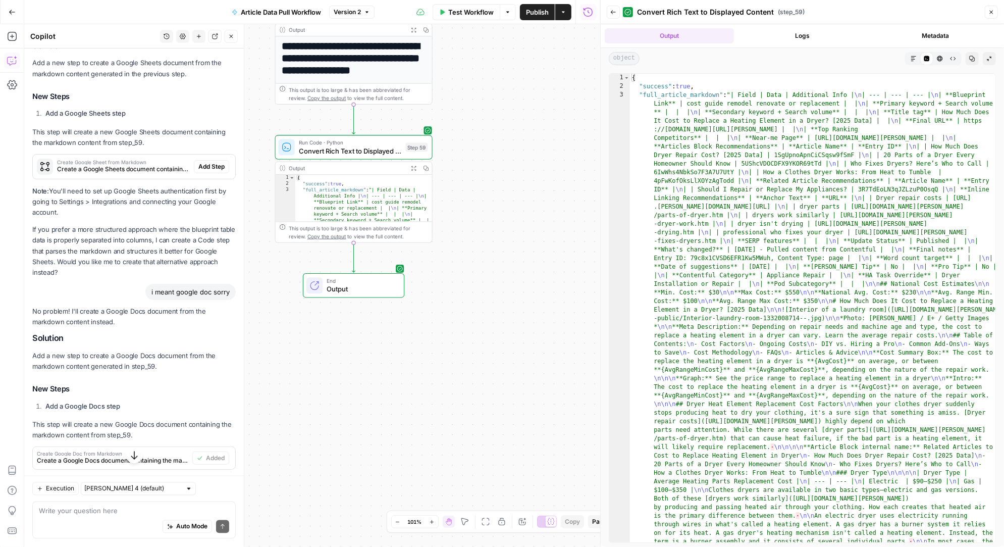
click at [914, 57] on icon "button" at bounding box center [913, 59] width 6 height 6
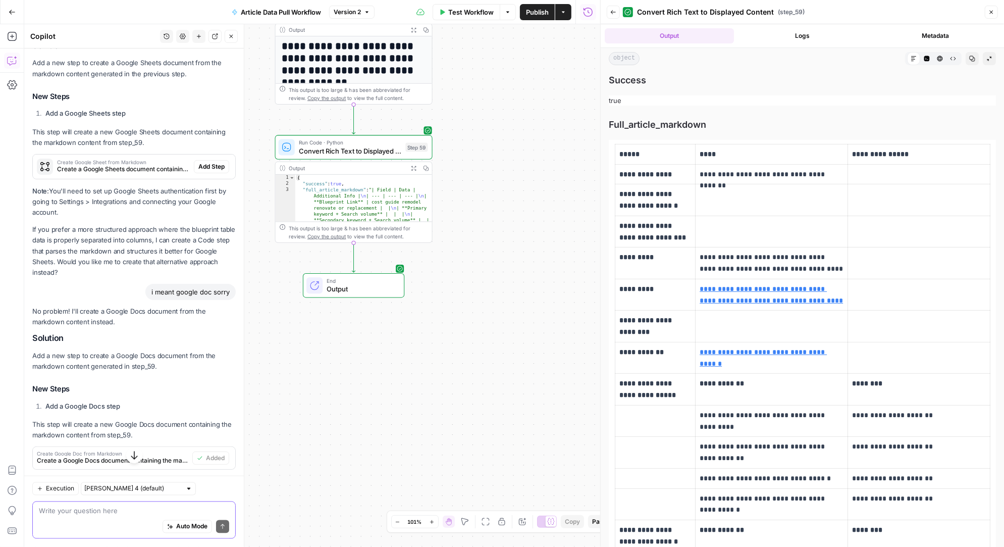
click at [108, 512] on textarea at bounding box center [134, 511] width 190 height 10
type textarea "can we create an html version of the markdown?"
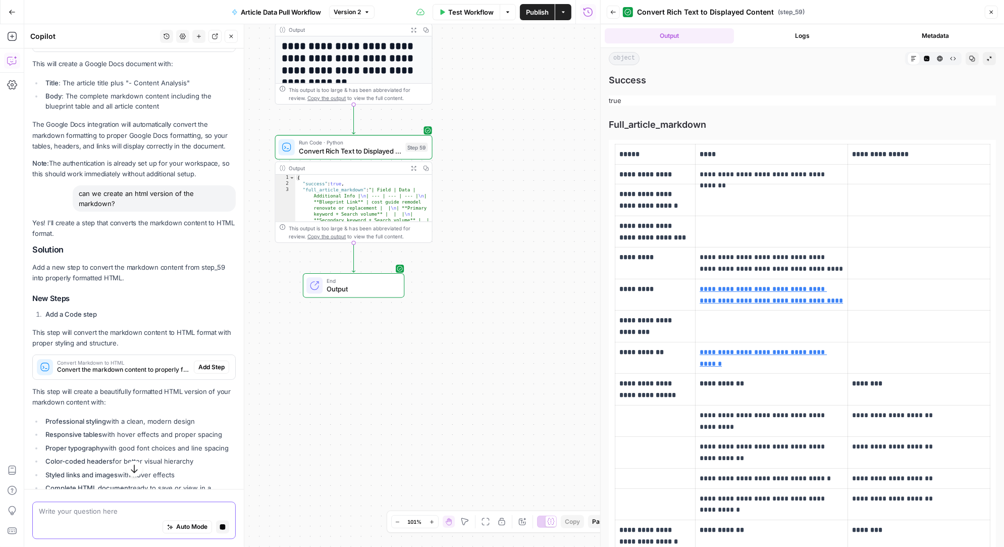
scroll to position [1820, 0]
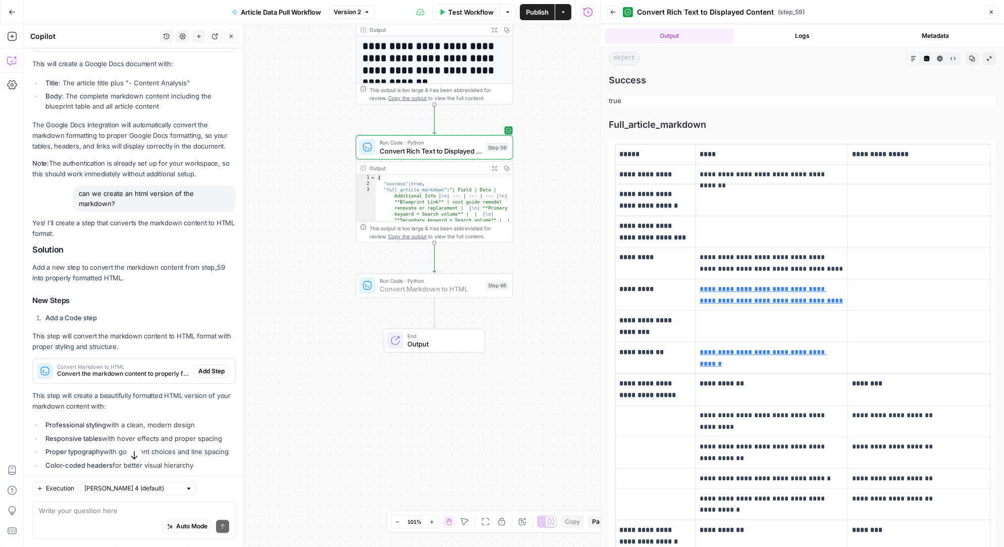
click at [212, 366] on span "Add Step" at bounding box center [211, 370] width 26 height 9
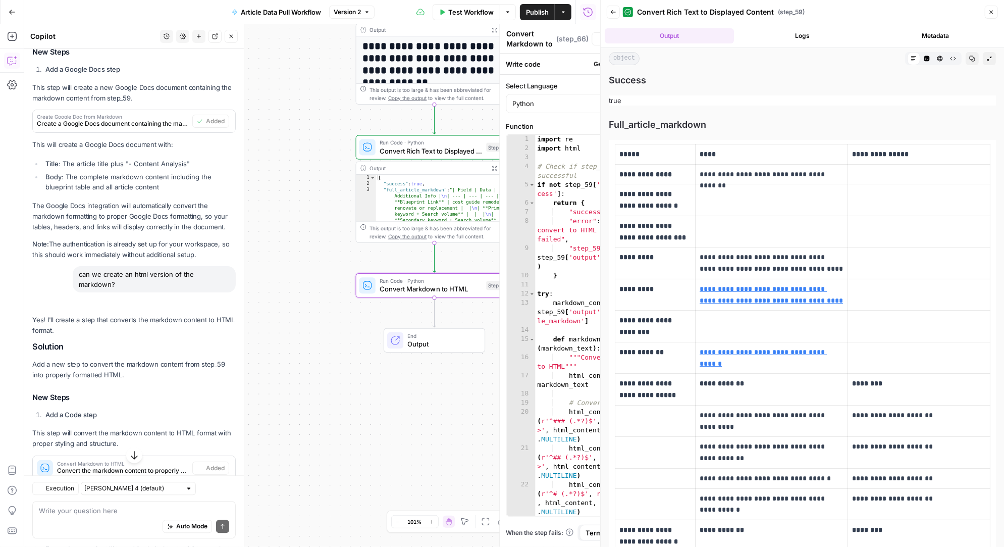
scroll to position [1852, 0]
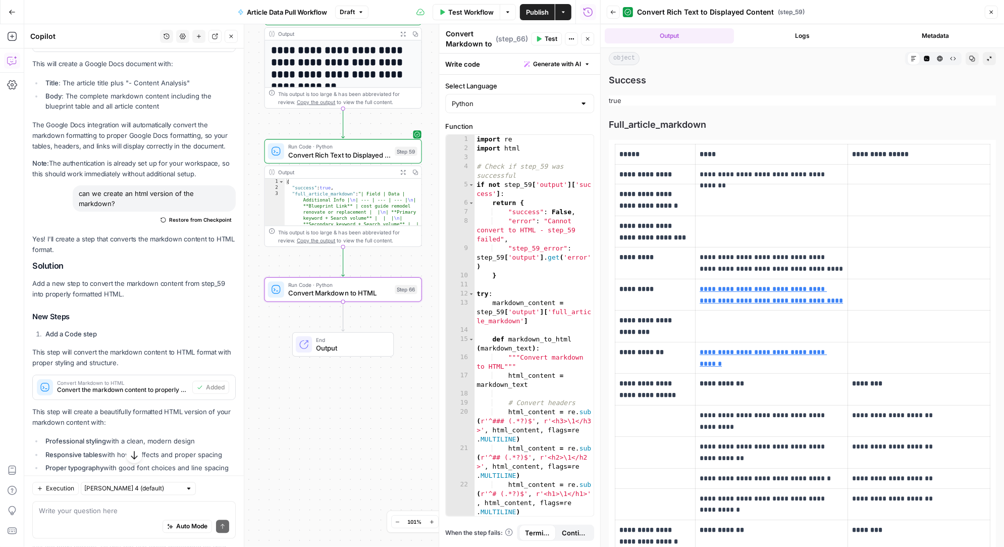
drag, startPoint x: 331, startPoint y: 219, endPoint x: 240, endPoint y: 223, distance: 91.4
click at [240, 223] on body "Angi New Home Browse Insights Opportunities Your Data Recent Grids AirOps <> Co…" at bounding box center [502, 273] width 1004 height 547
click at [549, 36] on span "Test" at bounding box center [551, 38] width 13 height 9
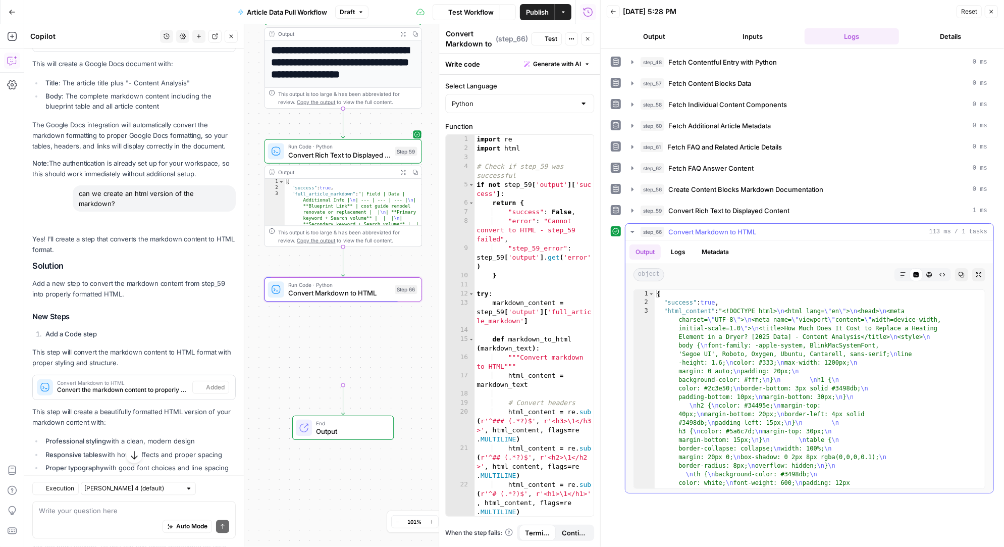
scroll to position [1852, 0]
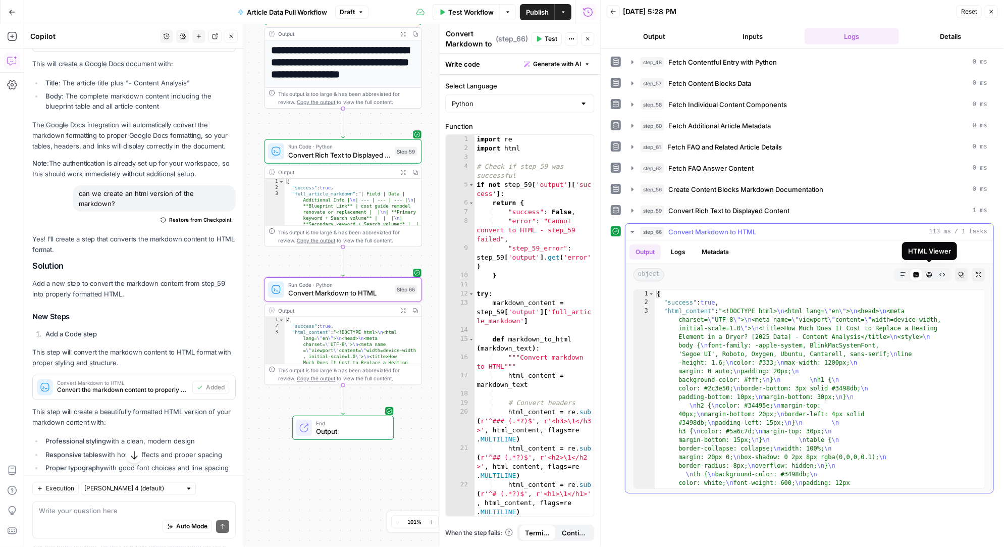
click at [930, 272] on icon "button" at bounding box center [930, 275] width 6 height 6
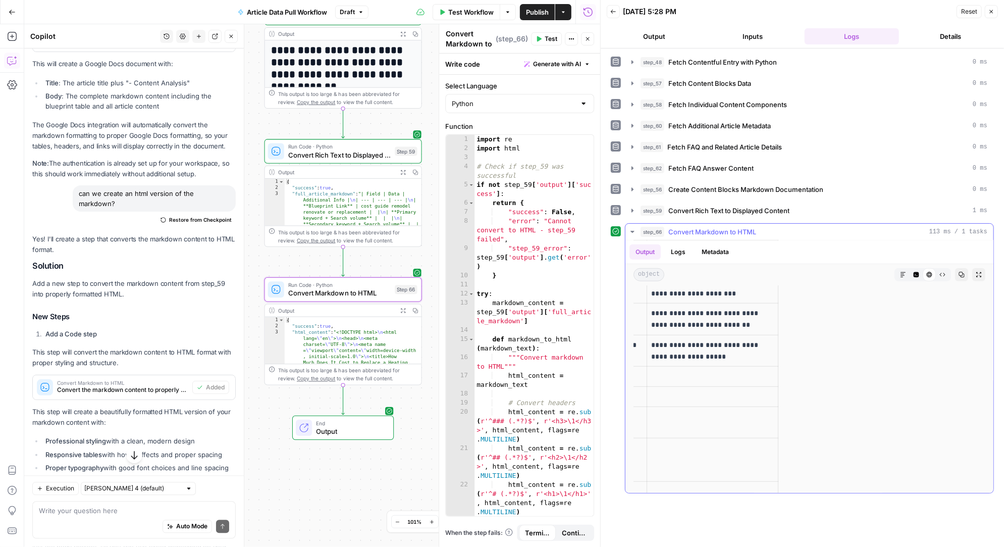
scroll to position [0, 0]
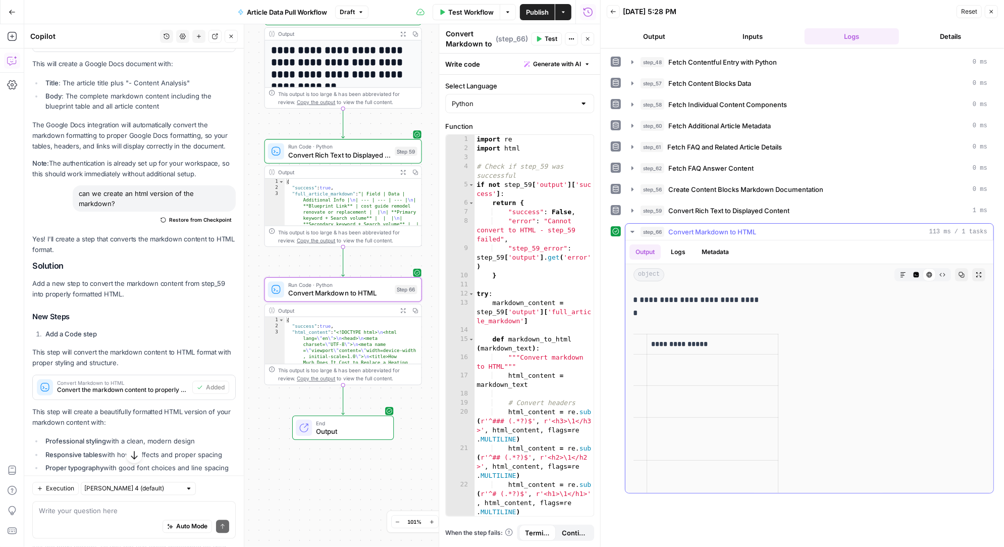
click at [631, 229] on icon "button" at bounding box center [632, 232] width 8 height 8
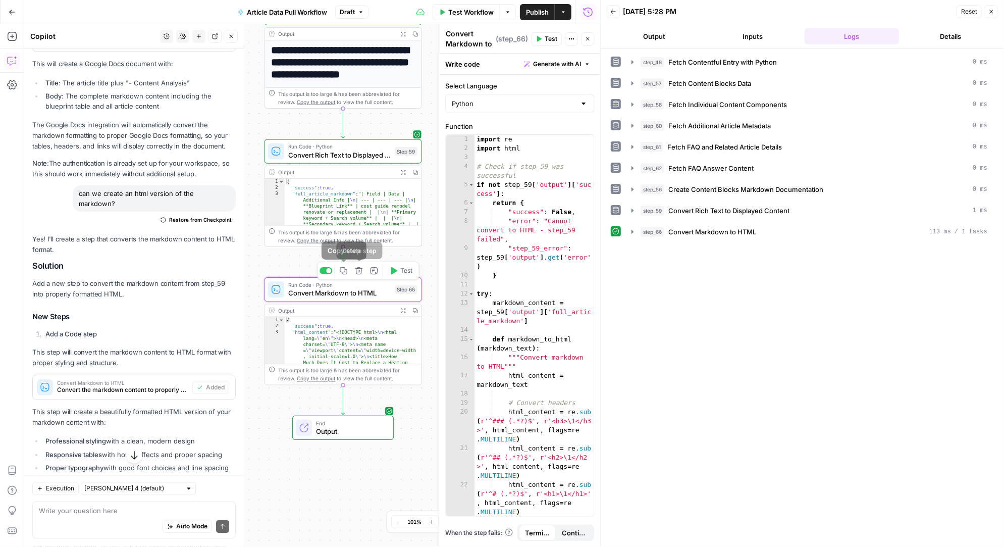
click at [359, 270] on icon "button" at bounding box center [359, 270] width 8 height 8
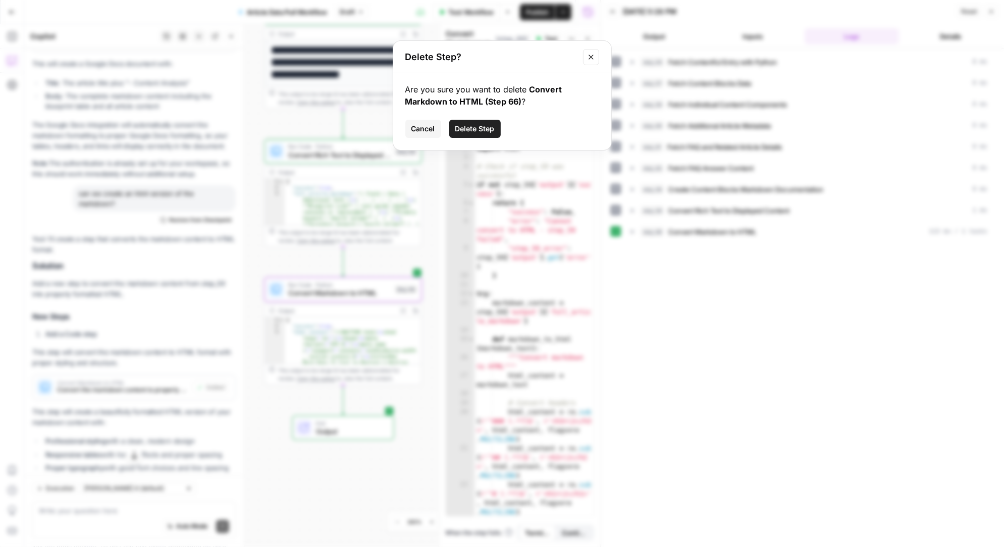
click at [480, 127] on span "Delete Step" at bounding box center [474, 129] width 39 height 10
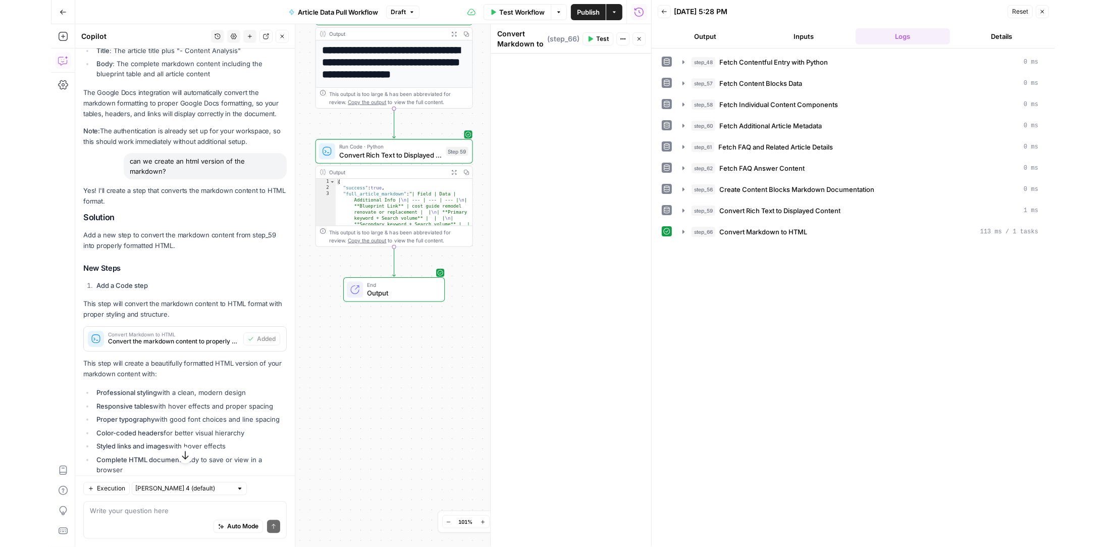
scroll to position [1820, 0]
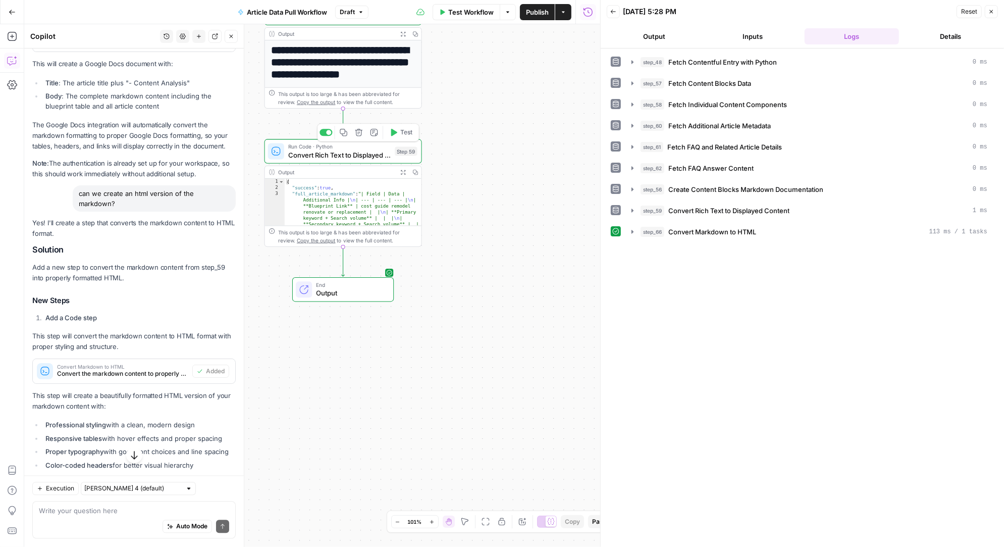
click at [342, 150] on span "Convert Rich Text to Displayed Content" at bounding box center [339, 155] width 102 height 10
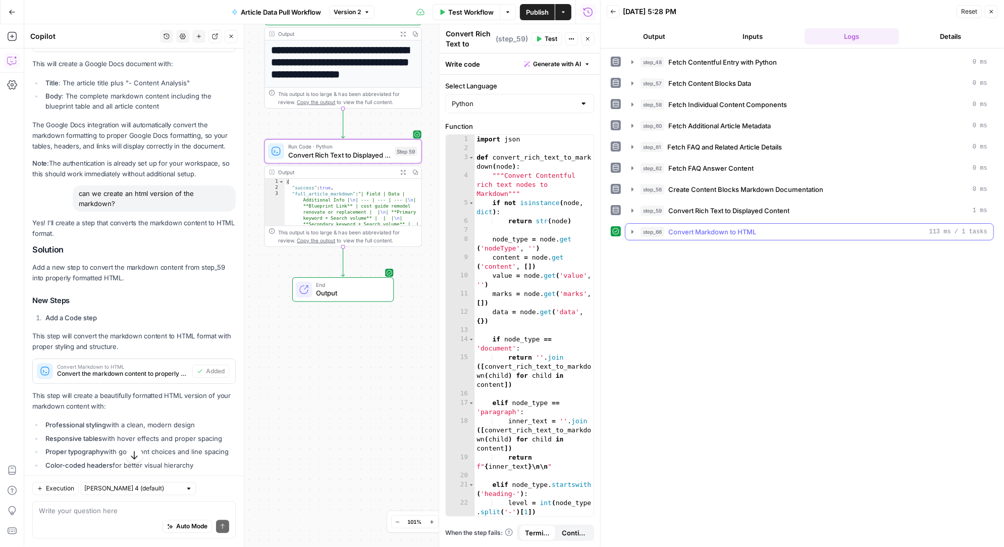
click at [630, 228] on icon "button" at bounding box center [632, 232] width 8 height 8
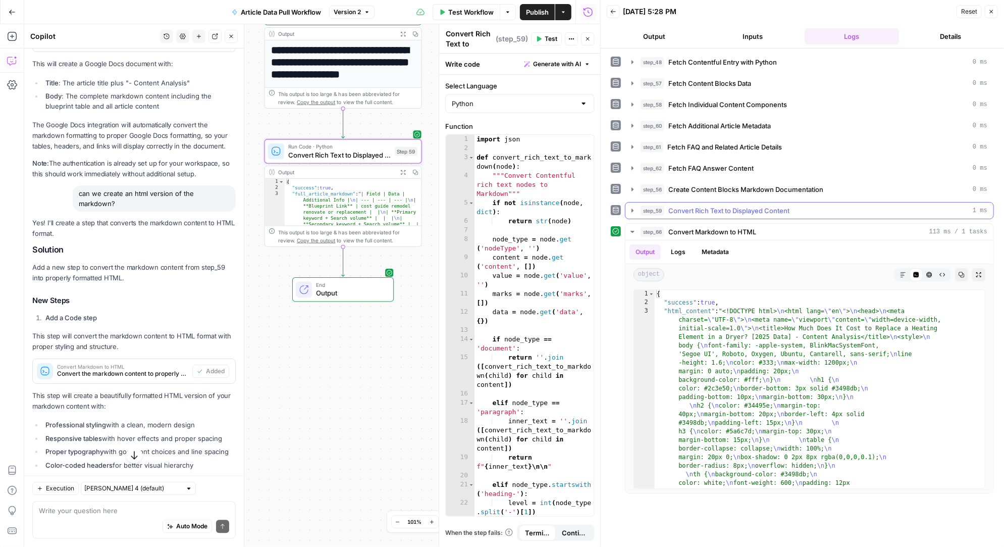
click at [633, 208] on icon "button" at bounding box center [632, 210] width 8 height 8
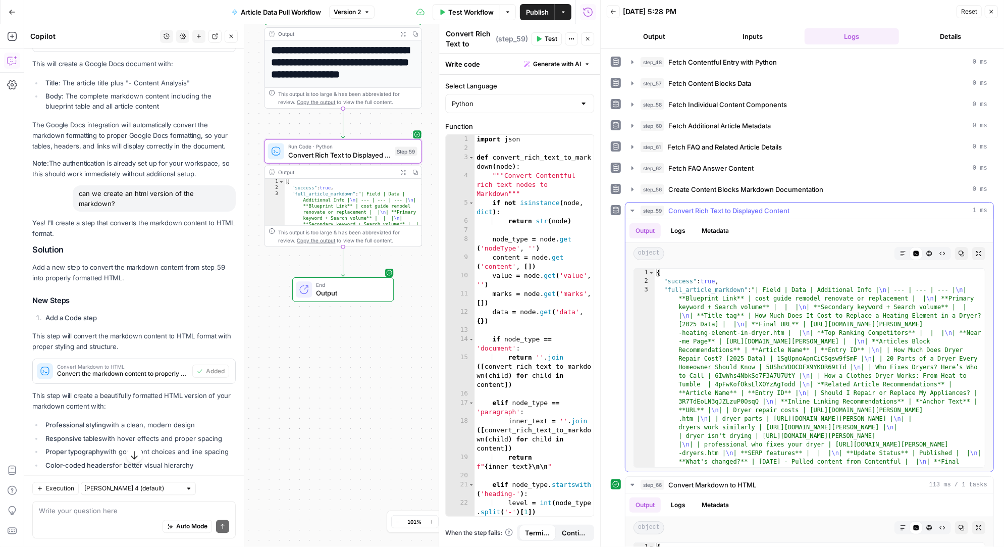
click at [902, 251] on icon "button" at bounding box center [903, 253] width 6 height 6
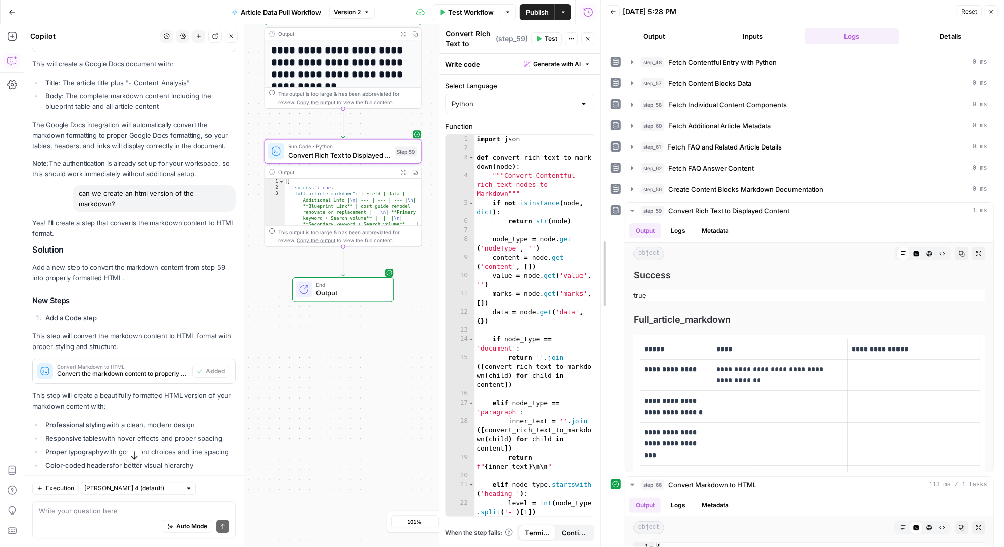
drag, startPoint x: 600, startPoint y: 227, endPoint x: 354, endPoint y: 226, distance: 245.8
click at [354, 226] on body "Angi New Home Browse Insights Opportunities Your Data Recent Grids AirOps <> Co…" at bounding box center [502, 273] width 1004 height 547
click at [234, 34] on icon "button" at bounding box center [231, 36] width 6 height 6
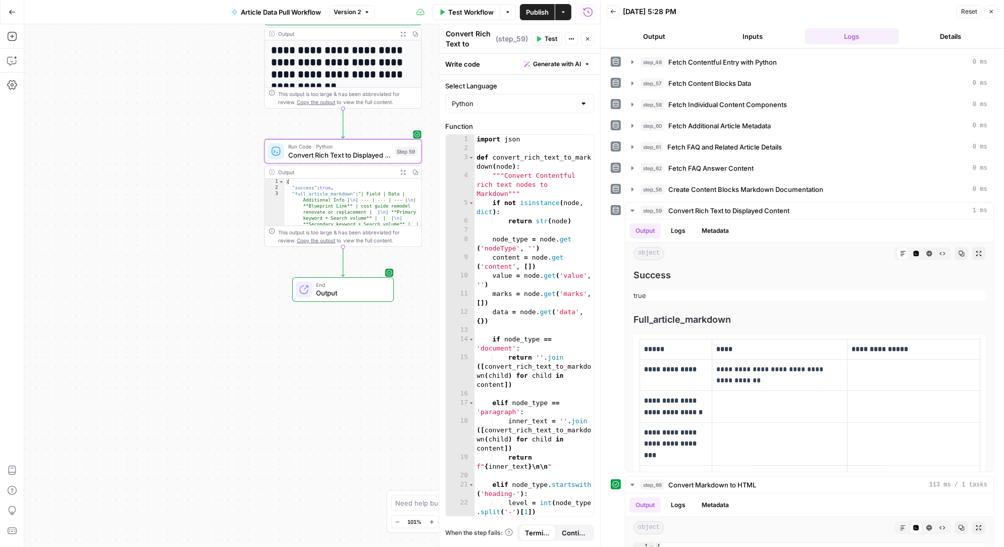
click at [589, 39] on icon "button" at bounding box center [587, 39] width 6 height 6
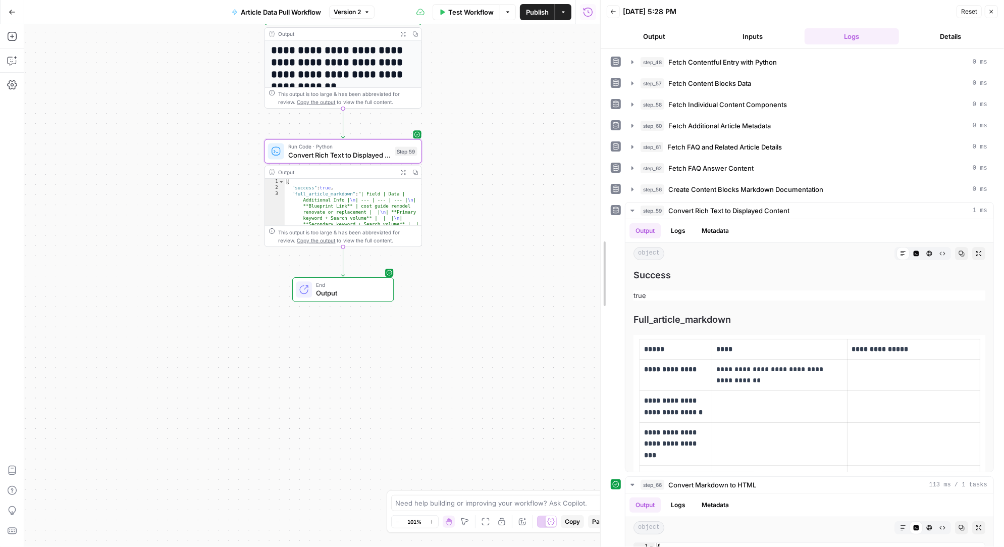
drag, startPoint x: 602, startPoint y: 102, endPoint x: 486, endPoint y: 101, distance: 115.6
click at [485, 101] on body "Angi New Home Browse Insights Opportunities Your Data Recent Grids AirOps <> Co…" at bounding box center [502, 273] width 1004 height 547
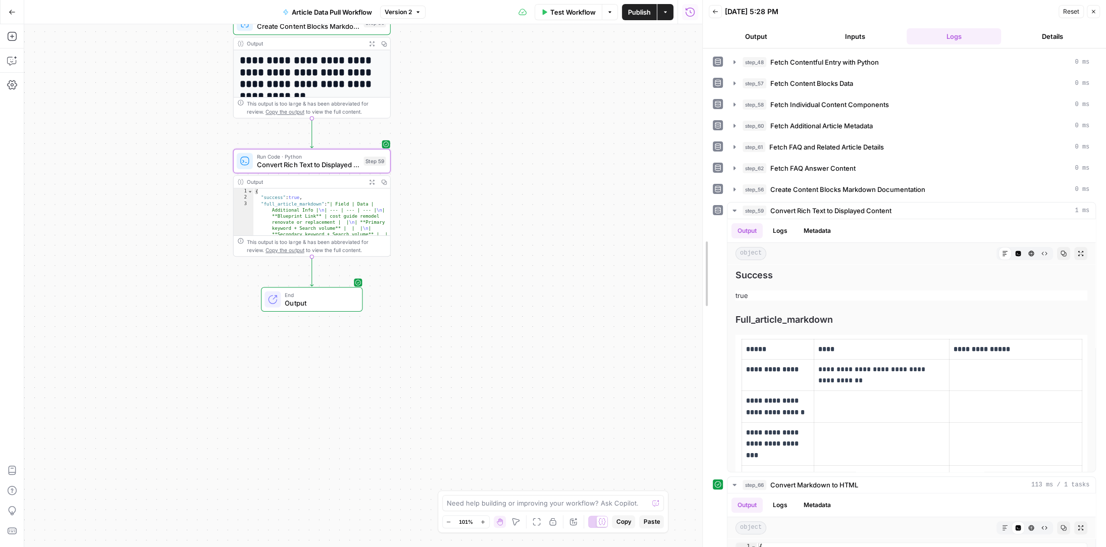
drag, startPoint x: 693, startPoint y: 279, endPoint x: 604, endPoint y: 279, distance: 89.3
click at [604, 279] on body "Angi New Home Browse Insights Opportunities Your Data Recent Grids AirOps <> Co…" at bounding box center [553, 273] width 1106 height 547
drag, startPoint x: 703, startPoint y: 299, endPoint x: 625, endPoint y: 300, distance: 77.7
click at [625, 300] on body "Angi New Home Browse Insights Opportunities Your Data Recent Grids AirOps <> Co…" at bounding box center [553, 273] width 1106 height 547
click at [1003, 250] on icon at bounding box center [1005, 253] width 6 height 6
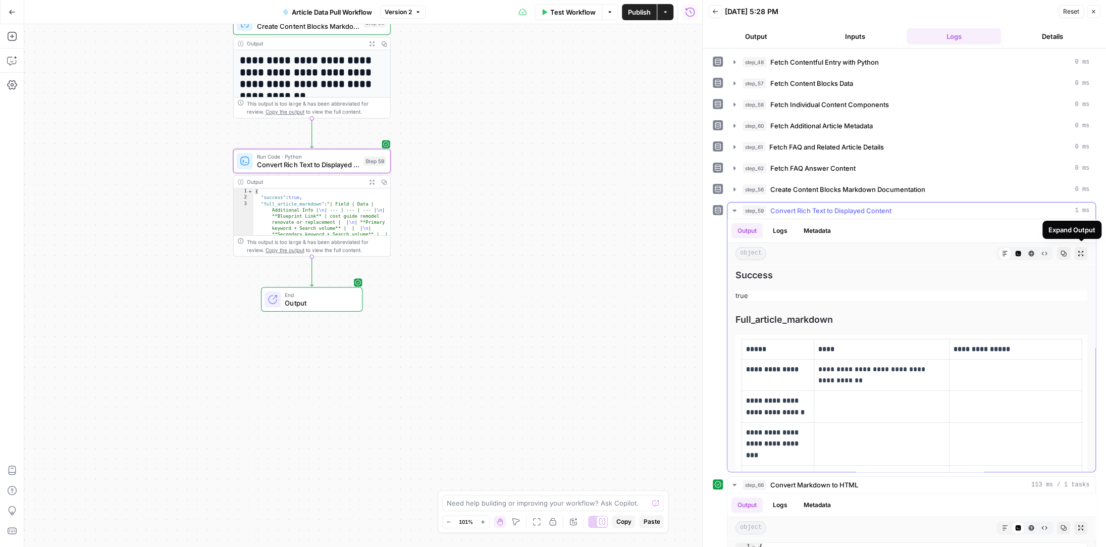
click at [1003, 247] on button "Expand Output" at bounding box center [1080, 253] width 13 height 13
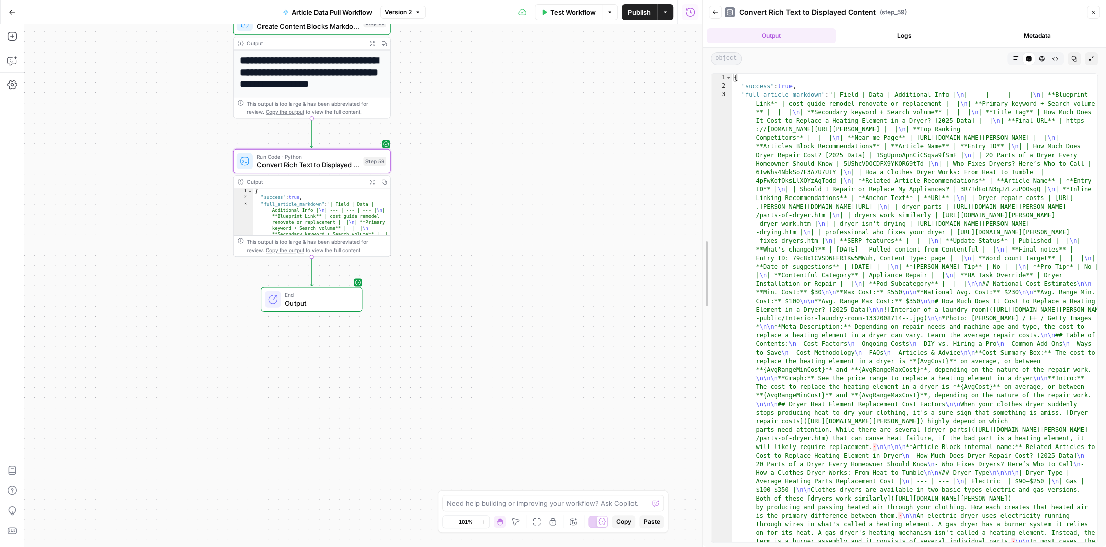
drag, startPoint x: 704, startPoint y: 259, endPoint x: 629, endPoint y: 259, distance: 75.2
click at [629, 259] on body "Angi New Home Browse Insights Opportunities Your Data Recent Grids AirOps <> Co…" at bounding box center [553, 273] width 1106 height 547
click at [1003, 55] on button "Markdown" at bounding box center [1015, 58] width 13 height 13
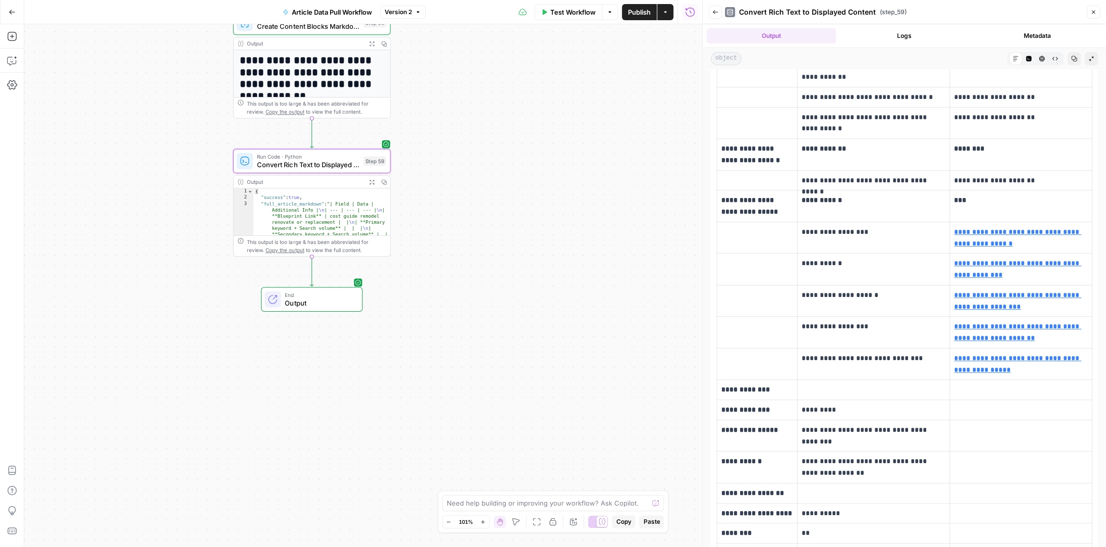
scroll to position [380, 0]
click at [13, 61] on icon "button" at bounding box center [12, 61] width 10 height 10
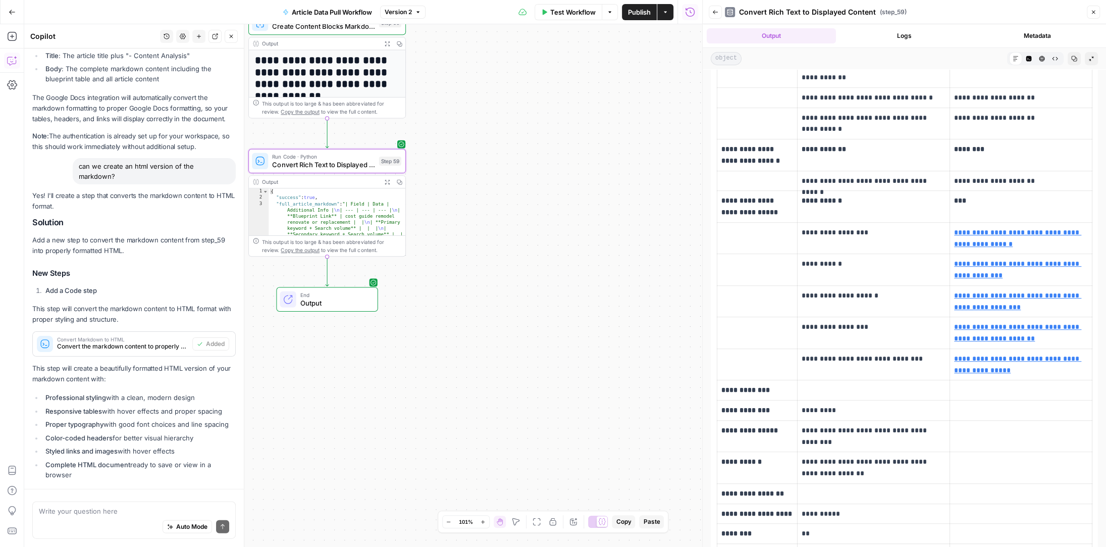
scroll to position [1876, 0]
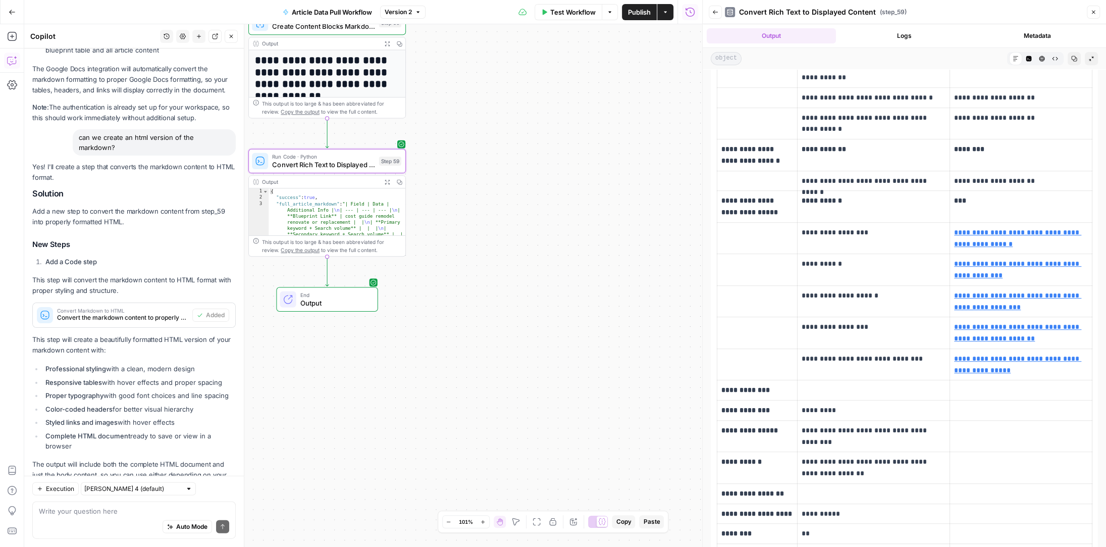
click at [75, 515] on textarea at bounding box center [134, 511] width 190 height 10
type textarea "create a google doc"
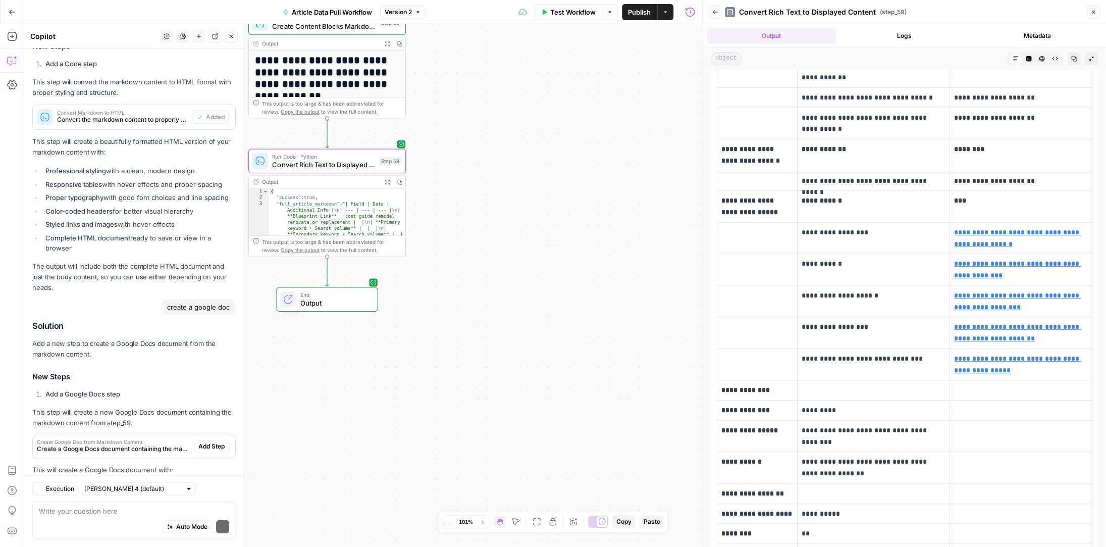
scroll to position [2169, 0]
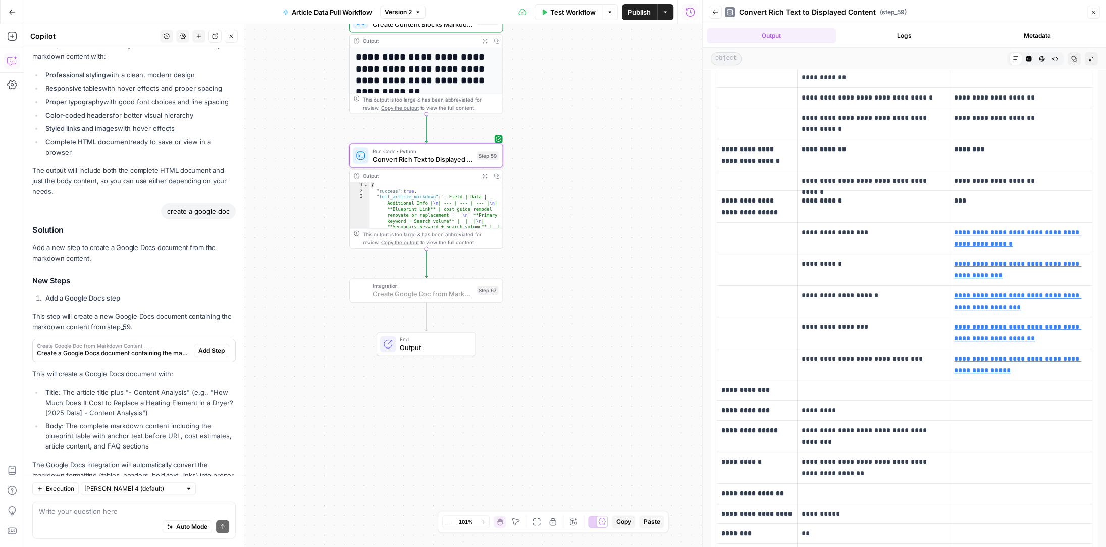
click at [212, 346] on span "Add Step" at bounding box center [211, 350] width 26 height 9
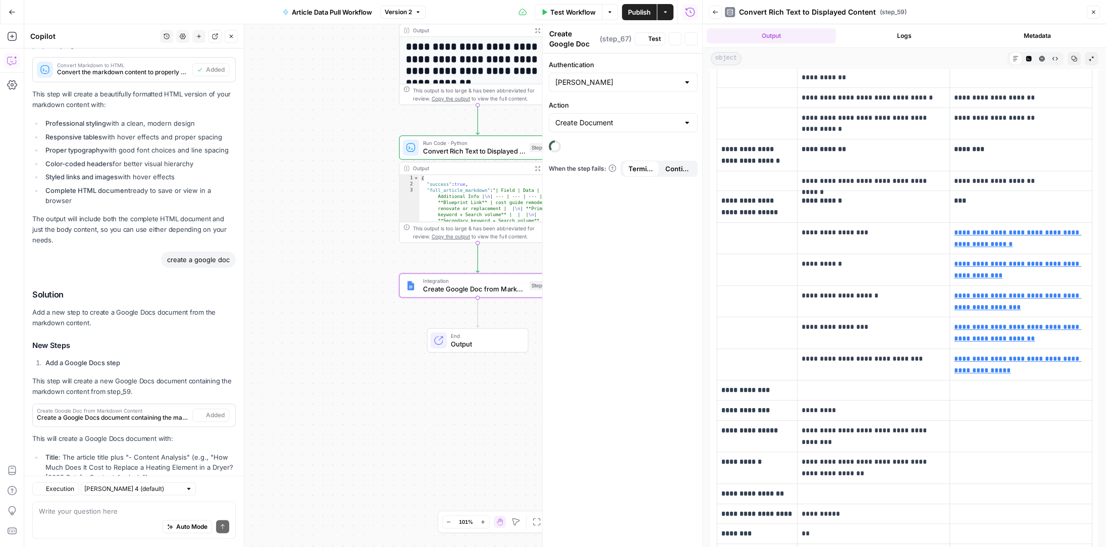
scroll to position [2234, 0]
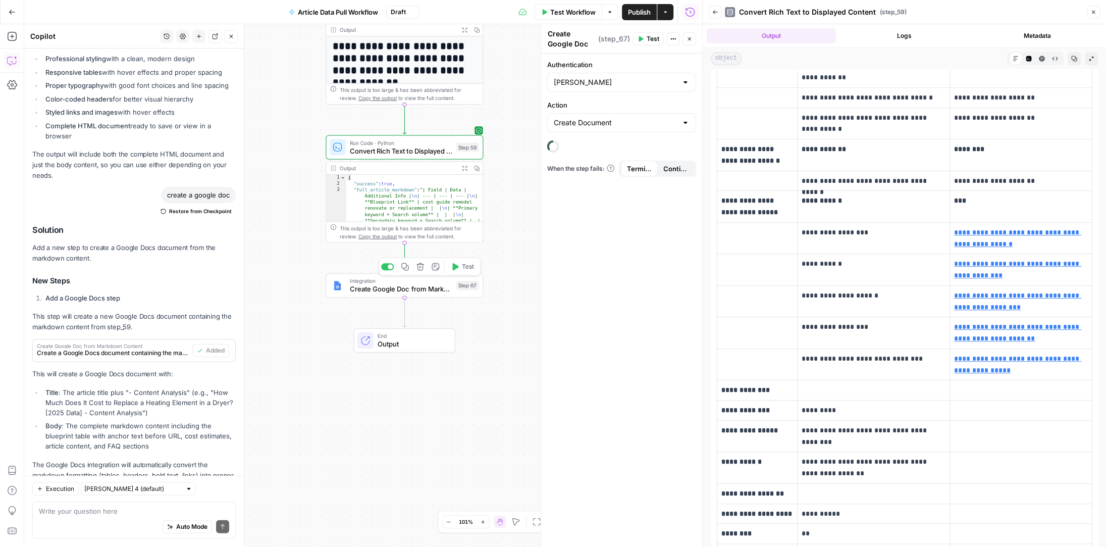
click at [422, 288] on span "Create Google Doc from Markdown Content" at bounding box center [401, 289] width 102 height 10
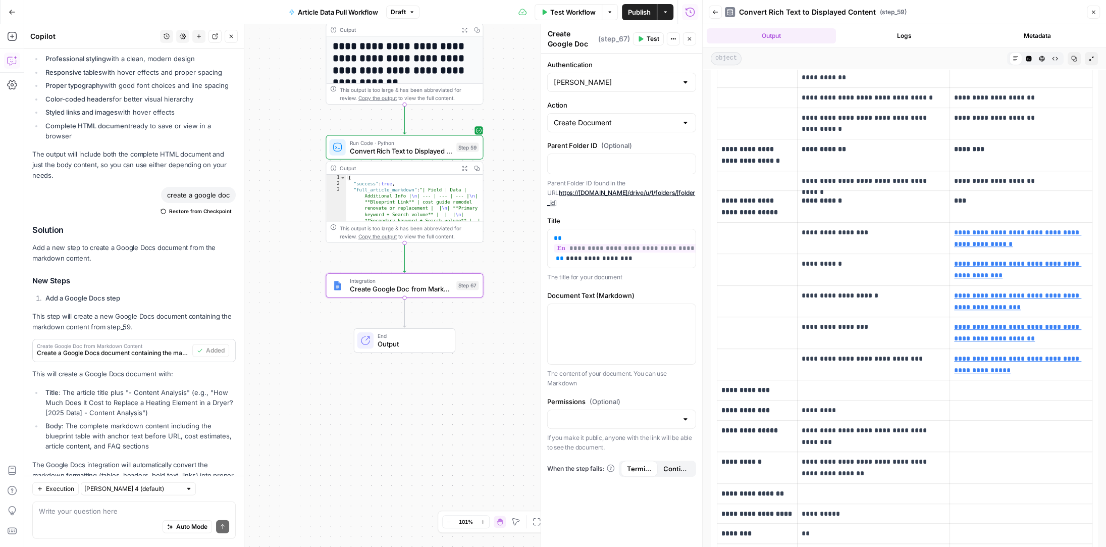
click at [681, 122] on div at bounding box center [685, 123] width 8 height 10
click at [616, 144] on span "Create Document" at bounding box center [614, 147] width 119 height 10
type input "Create Document"
click at [625, 83] on input "Authentication" at bounding box center [616, 82] width 124 height 10
type input "Shared Folder"
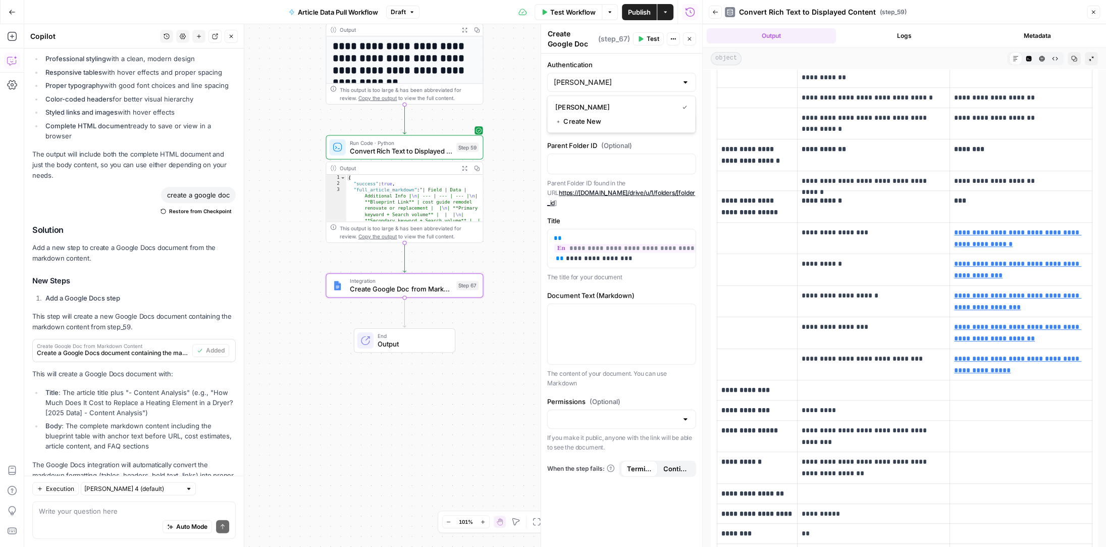
click at [638, 61] on label "Authentication" at bounding box center [621, 65] width 149 height 10
click at [638, 77] on input "Shared Folder" at bounding box center [616, 82] width 124 height 10
type input "Shared Folder"
click at [609, 154] on div at bounding box center [622, 164] width 148 height 20
click at [683, 414] on div at bounding box center [685, 419] width 8 height 10
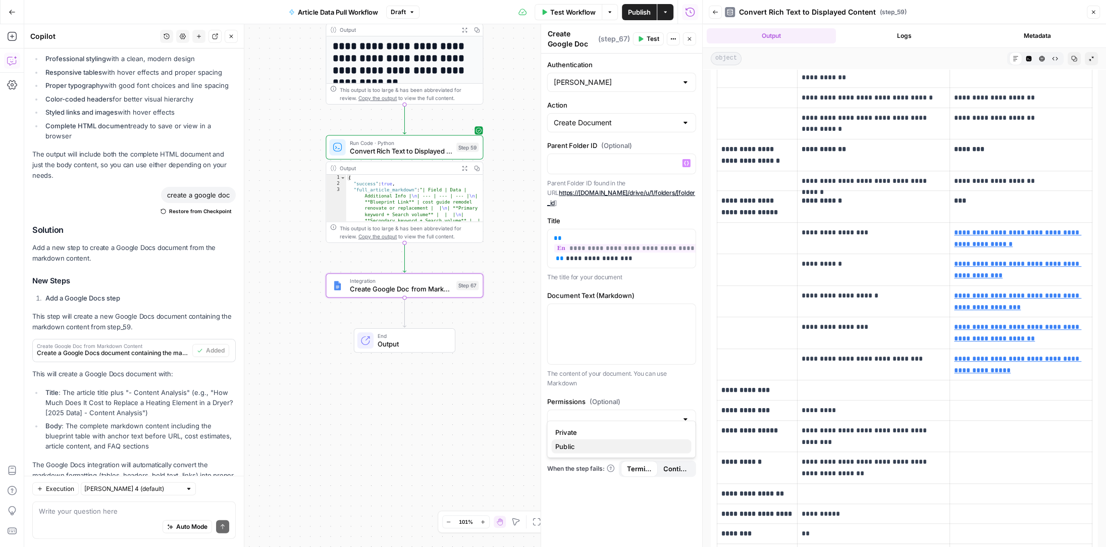
click at [576, 447] on span "Public" at bounding box center [619, 446] width 128 height 10
type input "Public"
click at [683, 120] on div at bounding box center [685, 123] width 8 height 10
type input "Create Document"
click at [651, 39] on span "Test" at bounding box center [652, 38] width 13 height 9
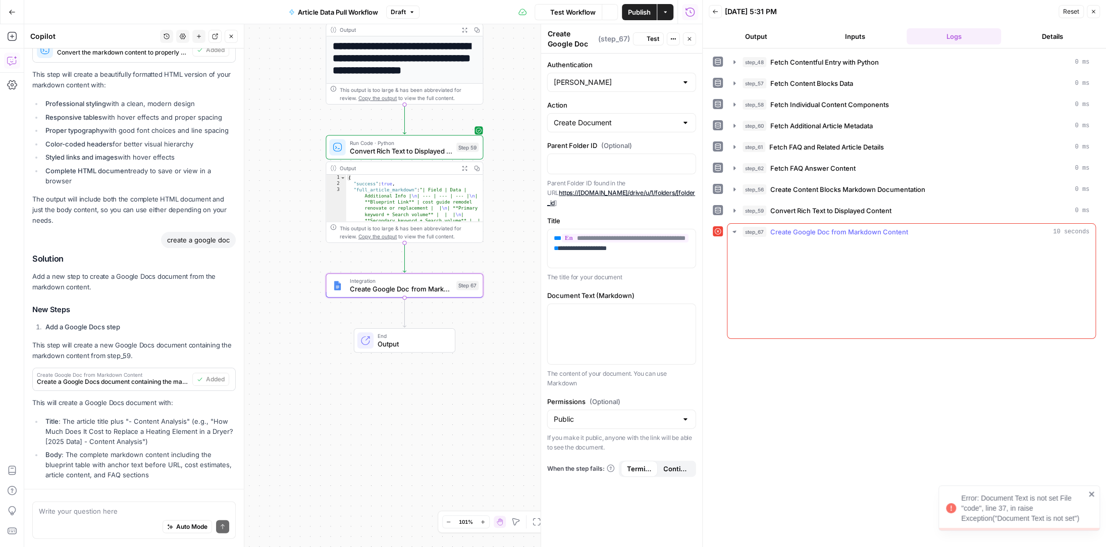
scroll to position [2234, 0]
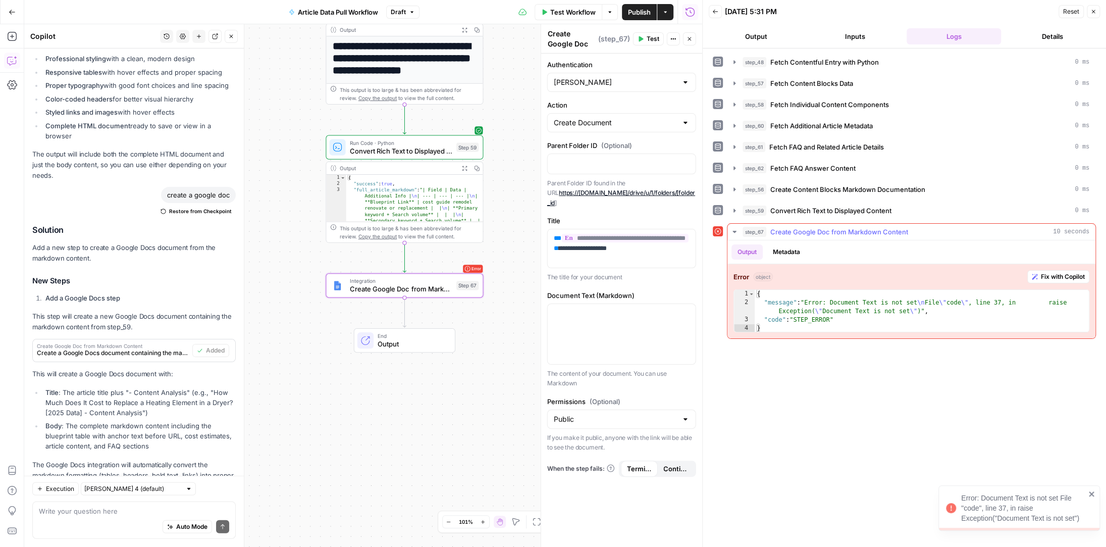
click at [1003, 272] on span "Fix with Copilot" at bounding box center [1063, 276] width 44 height 9
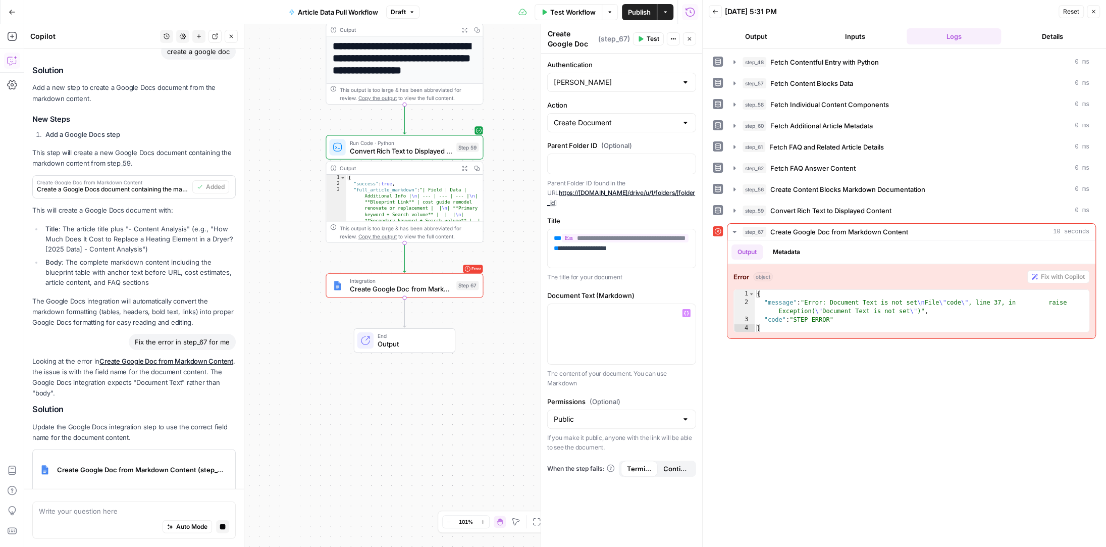
scroll to position [2276, 0]
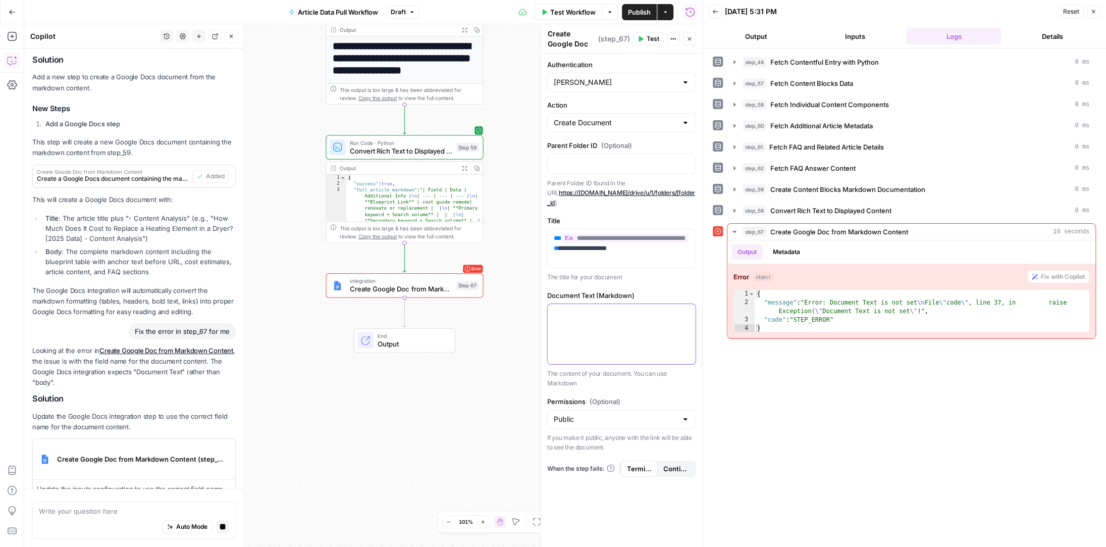
click at [570, 308] on p at bounding box center [622, 313] width 136 height 10
click at [687, 310] on icon "button" at bounding box center [686, 312] width 5 height 5
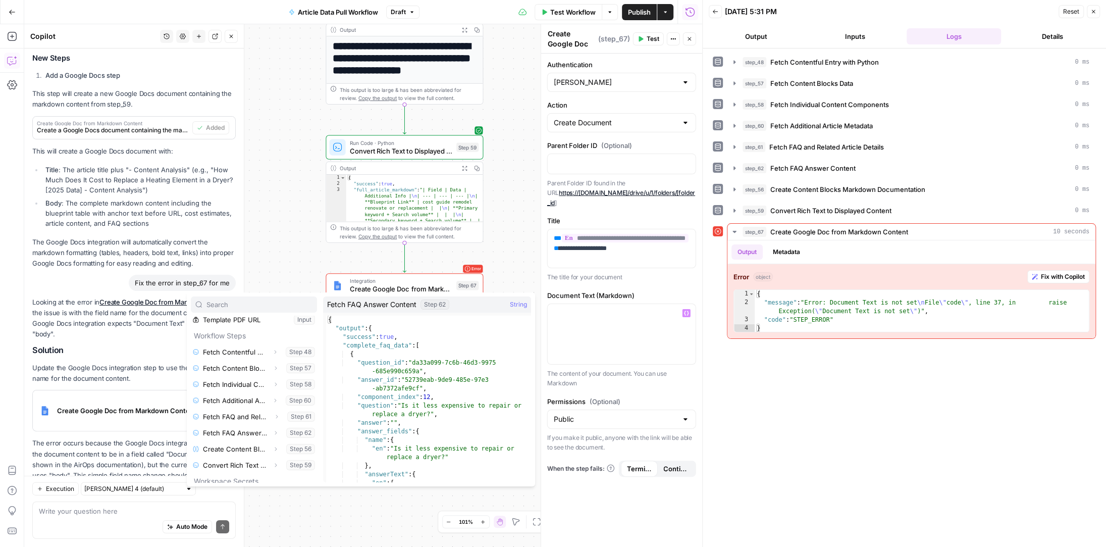
scroll to position [75, 0]
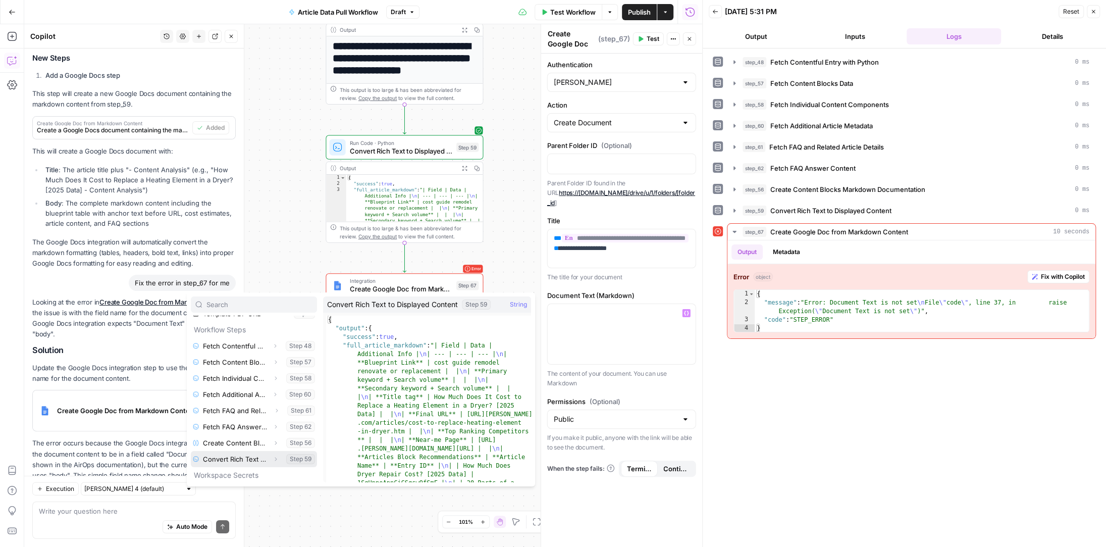
click at [276, 457] on icon "button" at bounding box center [276, 459] width 2 height 4
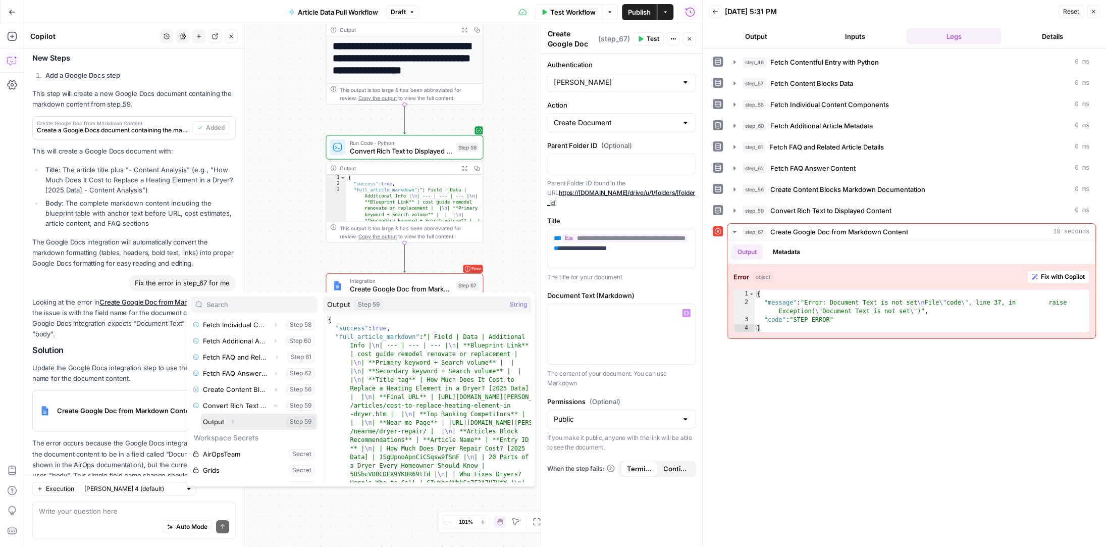
click at [224, 421] on button "Select variable Output" at bounding box center [259, 421] width 116 height 16
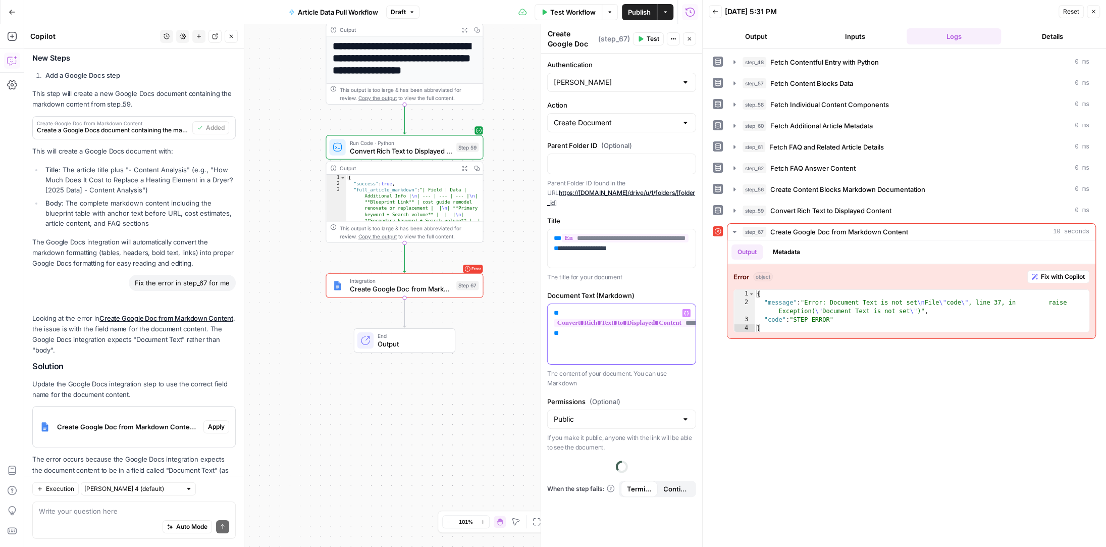
scroll to position [2473, 0]
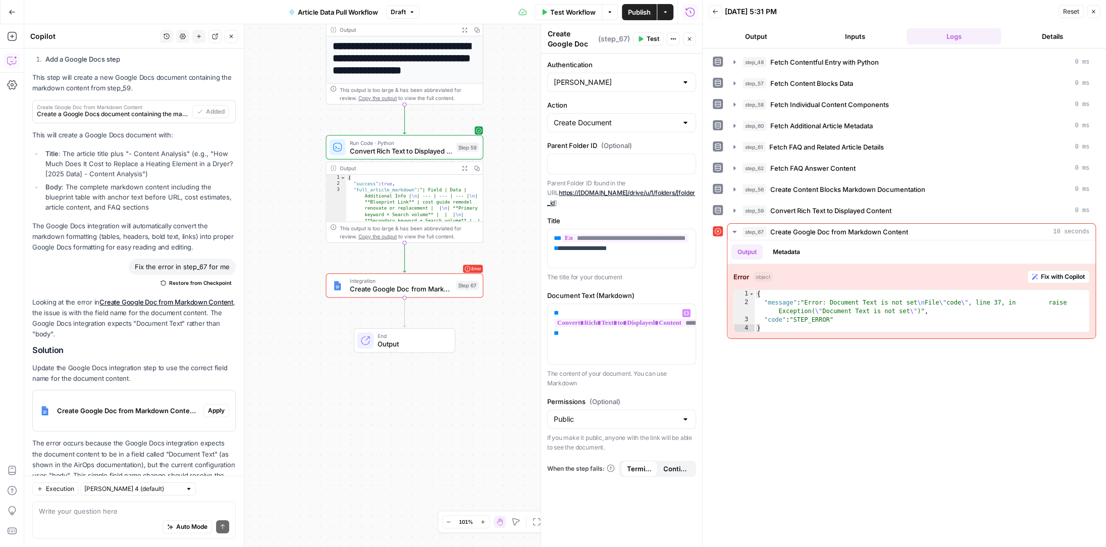
click at [649, 36] on span "Test" at bounding box center [652, 38] width 13 height 9
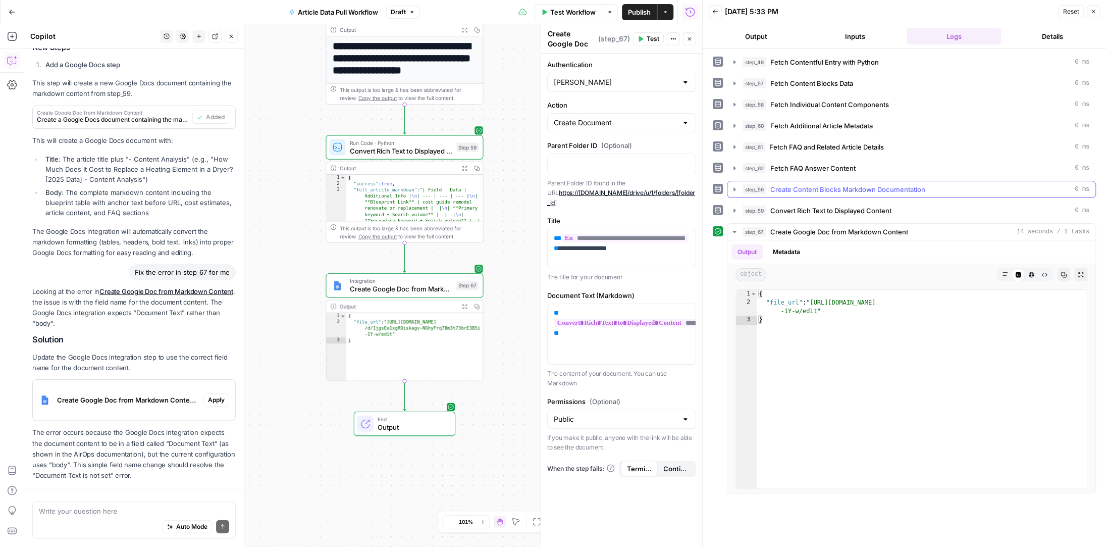
scroll to position [2473, 0]
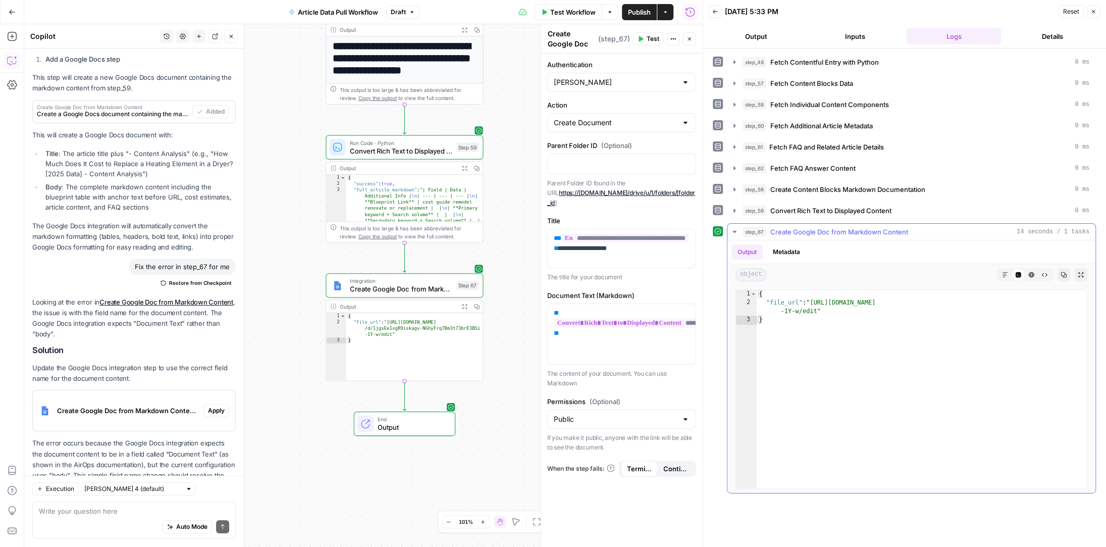
type textarea "**********"
drag, startPoint x: 813, startPoint y: 296, endPoint x: 815, endPoint y: 310, distance: 14.3
click at [815, 310] on div "{ "file_url" : "[URL][DOMAIN_NAME] -1Y-w/edit" }" at bounding box center [921, 398] width 331 height 216
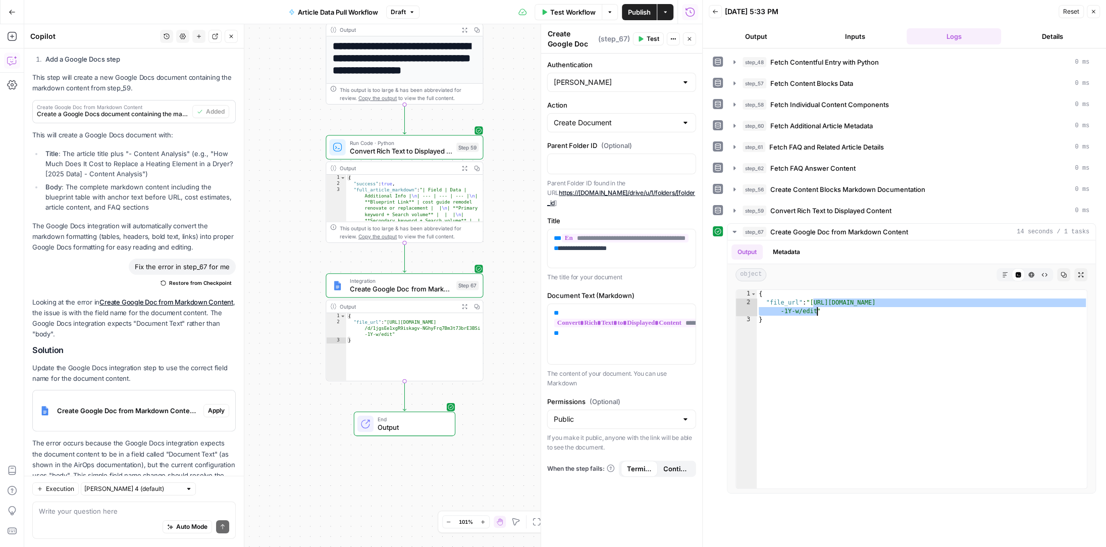
click at [687, 120] on div at bounding box center [685, 123] width 8 height 10
click at [602, 171] on span "Update document" at bounding box center [619, 176] width 128 height 10
type input "Update document"
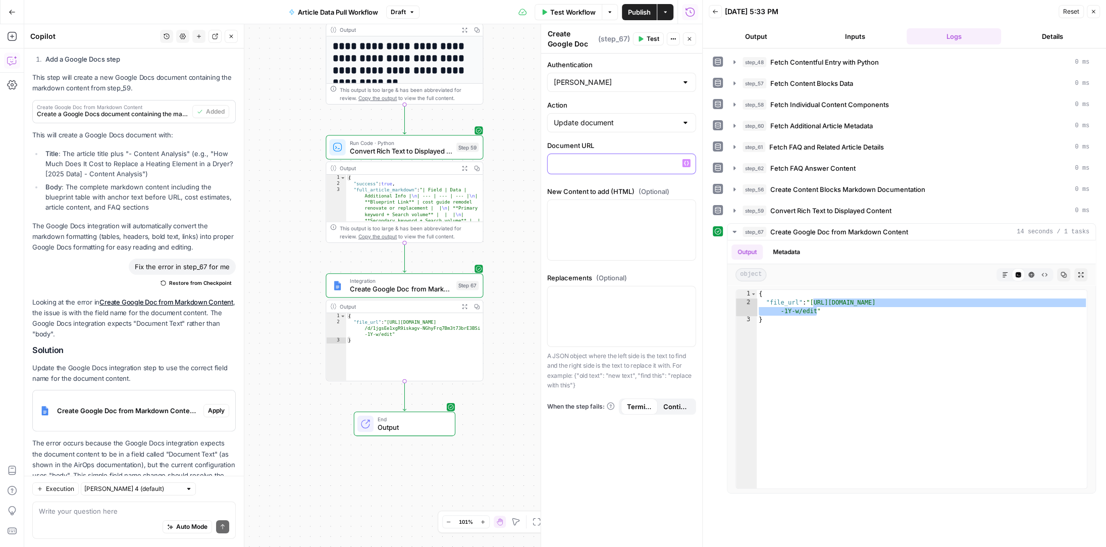
click at [685, 162] on icon "button" at bounding box center [686, 162] width 5 height 5
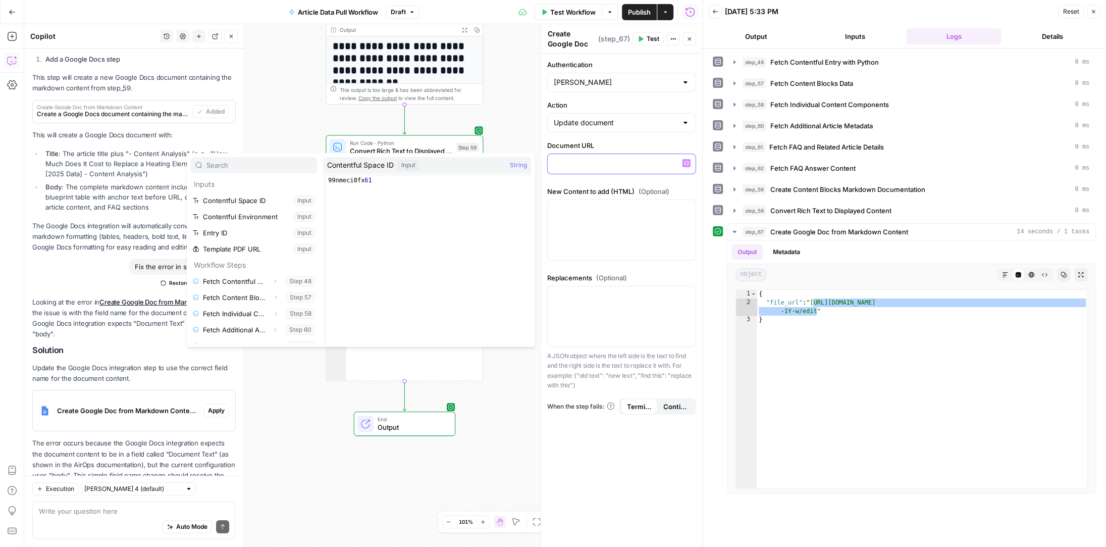
click at [619, 165] on p at bounding box center [622, 163] width 136 height 10
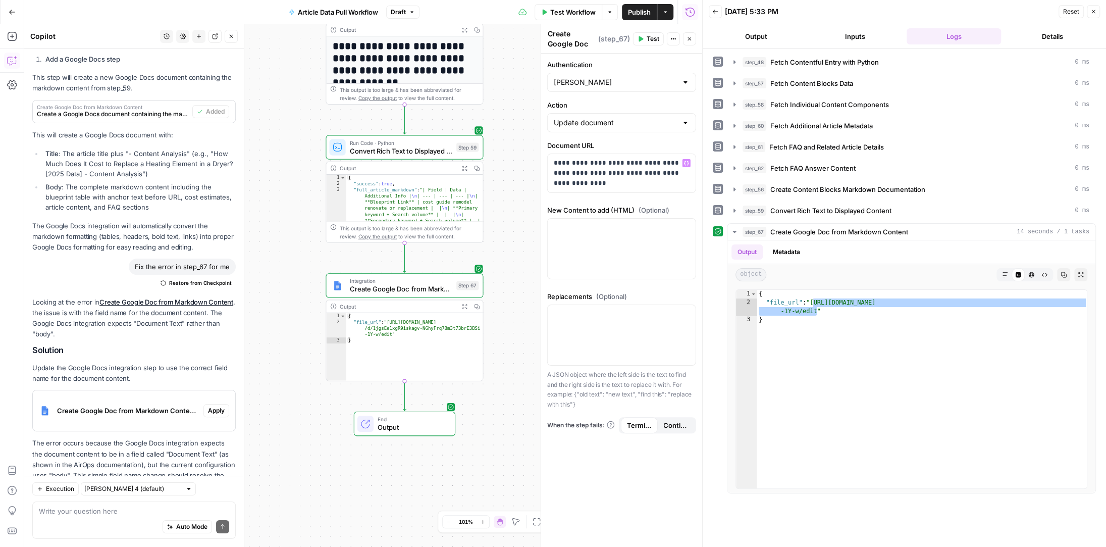
click at [639, 143] on label "Document URL" at bounding box center [621, 145] width 149 height 10
click at [89, 511] on textarea at bounding box center [134, 511] width 190 height 10
type textarea "why did the markdown formatting not go to the google sheet"
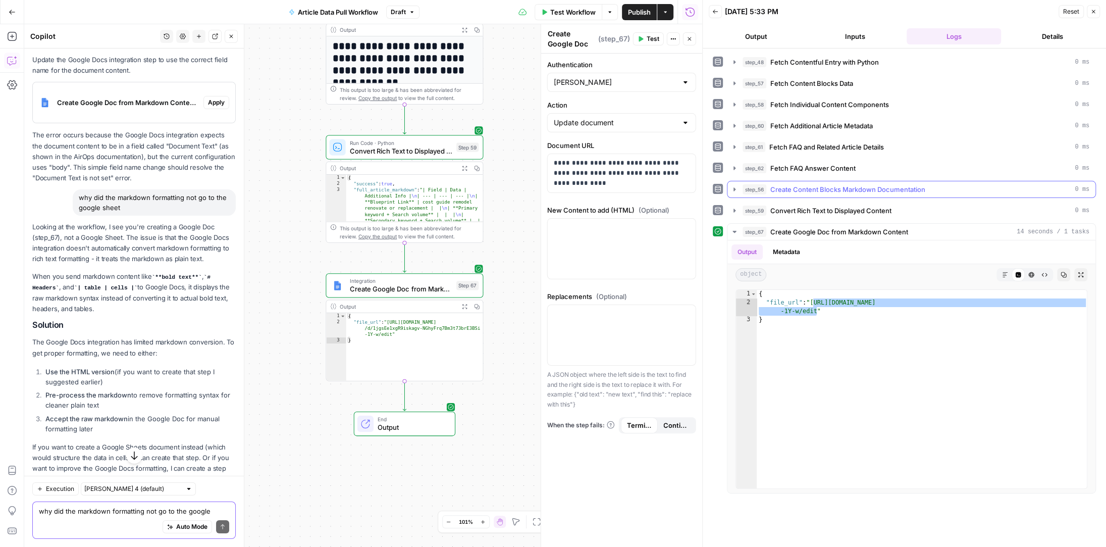
scroll to position [0, 0]
click at [610, 12] on icon "button" at bounding box center [610, 12] width 6 height 6
click at [668, 10] on button "Actions" at bounding box center [665, 12] width 16 height 16
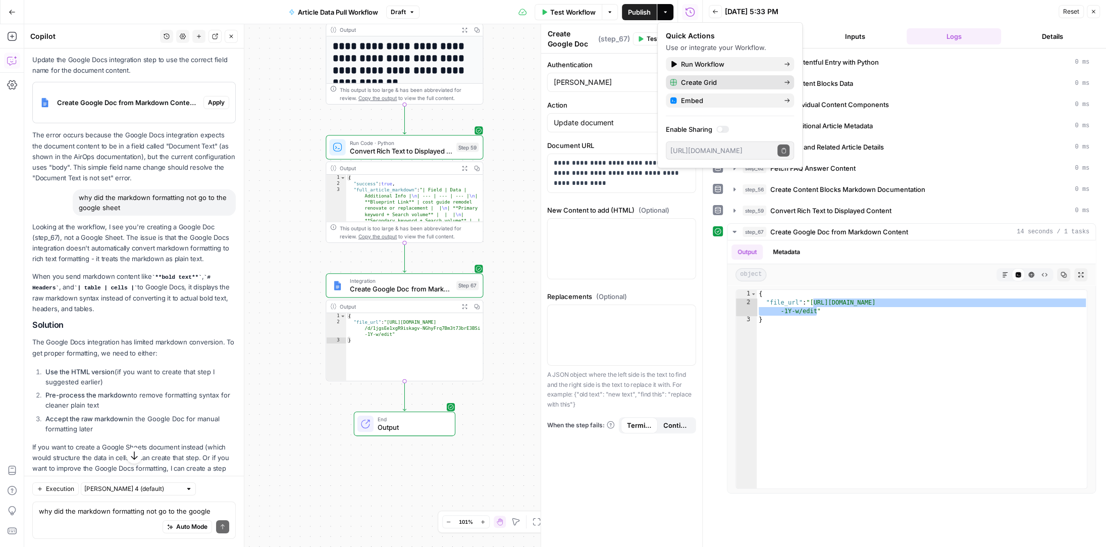
click at [721, 80] on span "Create Grid" at bounding box center [728, 82] width 95 height 10
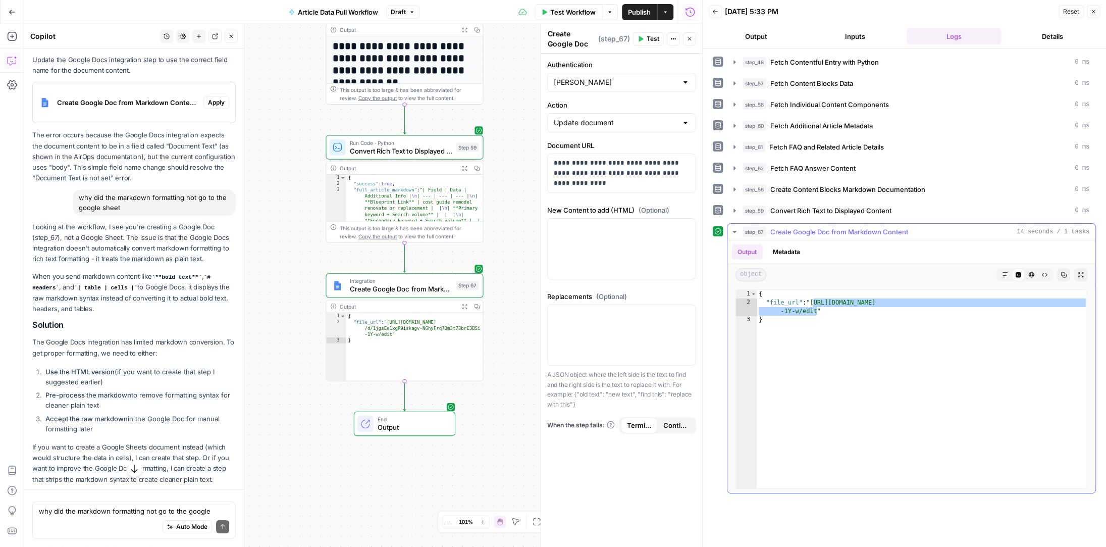
click at [735, 228] on icon "button" at bounding box center [734, 232] width 8 height 8
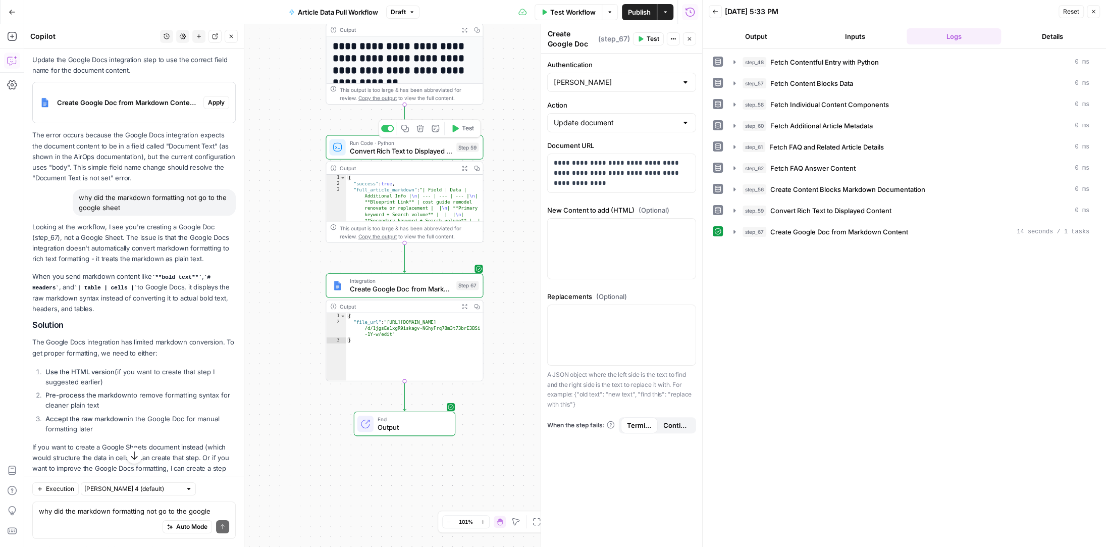
click at [457, 128] on icon "button" at bounding box center [455, 128] width 6 height 7
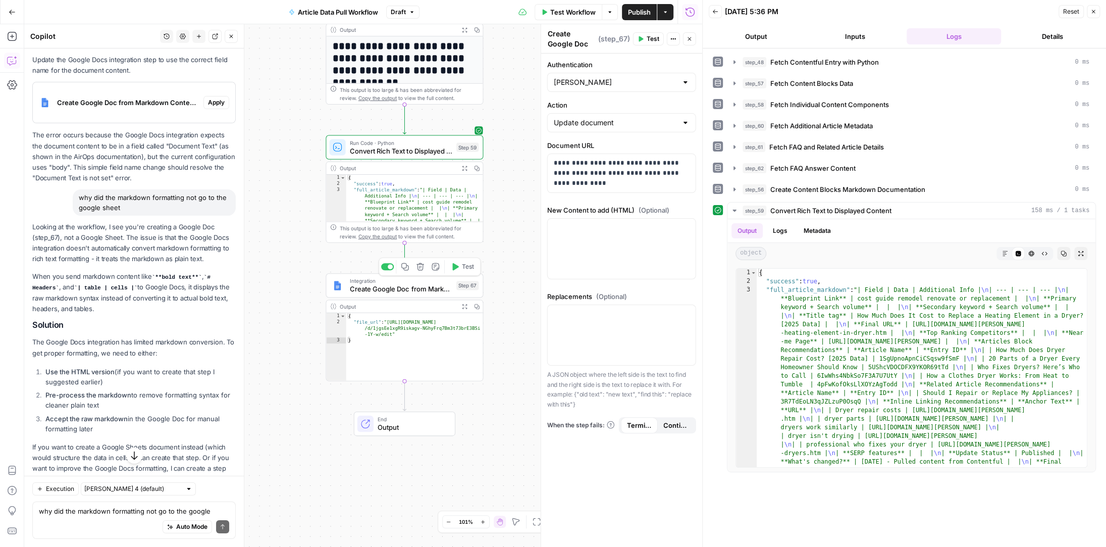
click at [421, 265] on icon "button" at bounding box center [420, 266] width 8 height 8
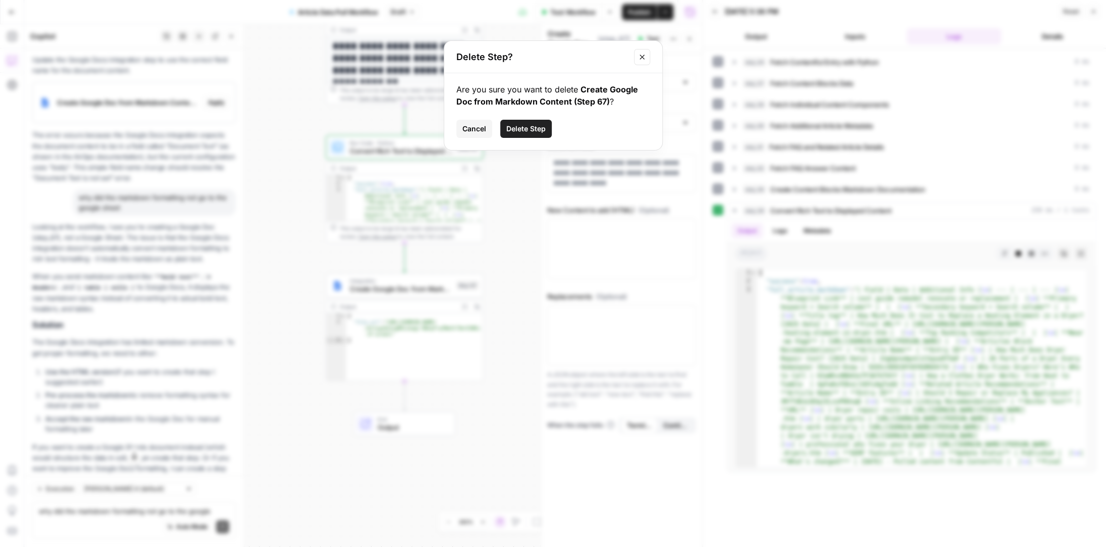
click at [524, 129] on span "Delete Step" at bounding box center [525, 129] width 39 height 10
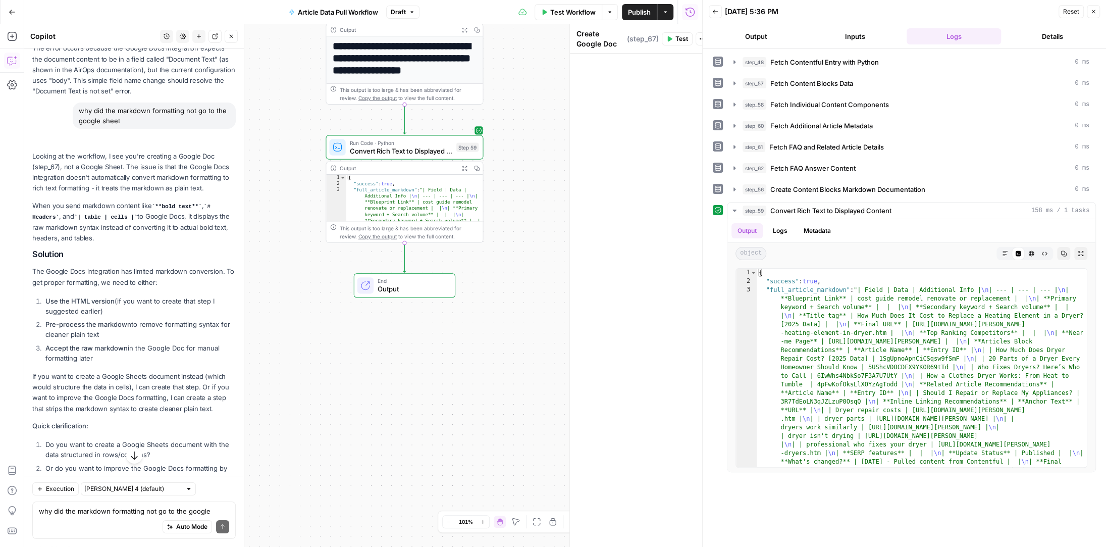
scroll to position [2694, 0]
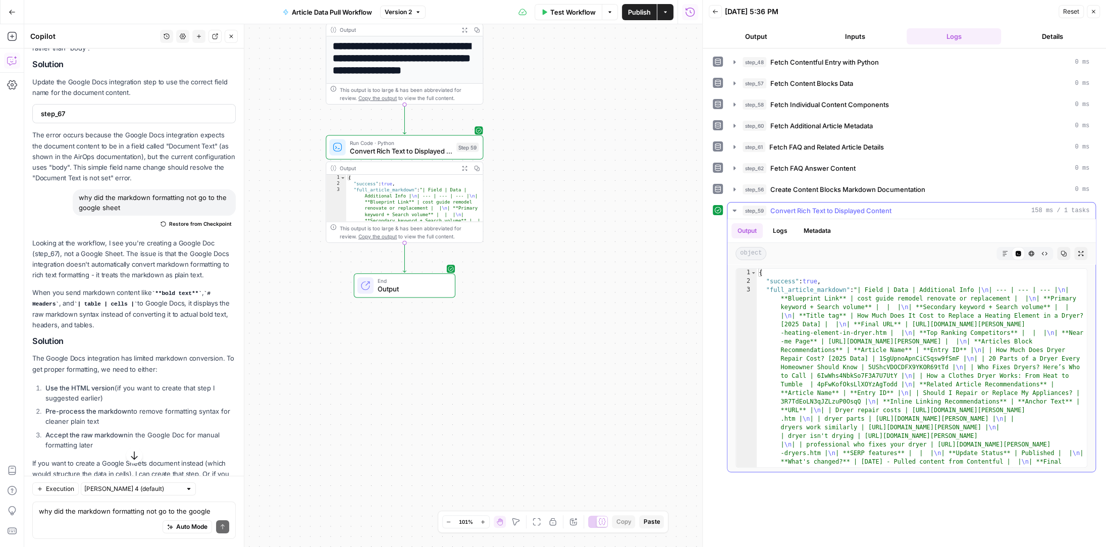
click at [1003, 250] on icon "button" at bounding box center [1005, 253] width 6 height 6
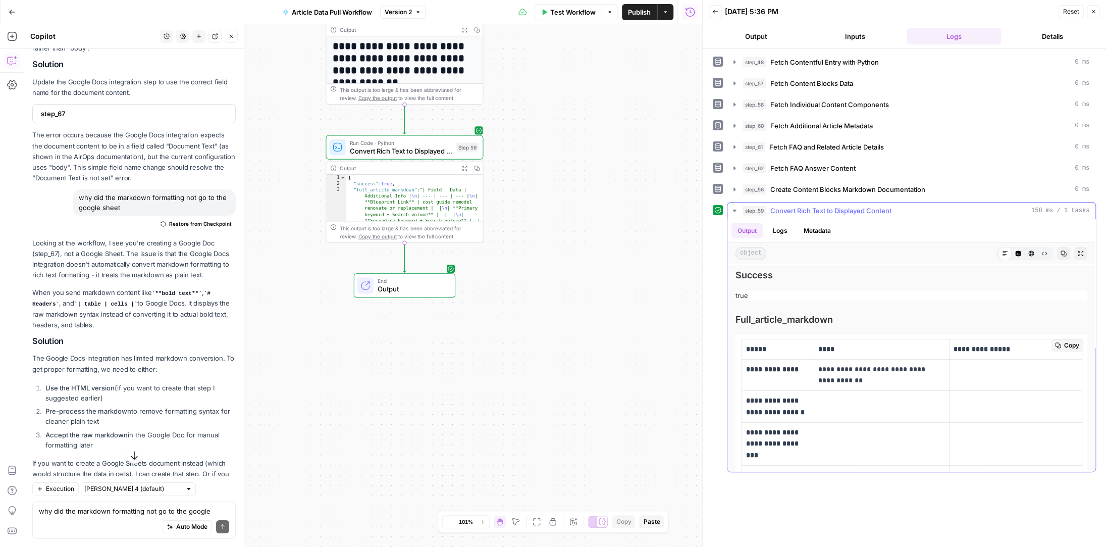
scroll to position [0, 0]
click at [636, 14] on span "Publish" at bounding box center [639, 12] width 23 height 10
click at [822, 10] on div "[DATE] 5:36 PM" at bounding box center [890, 12] width 331 height 10
click at [1079, 250] on icon "button" at bounding box center [1080, 253] width 6 height 6
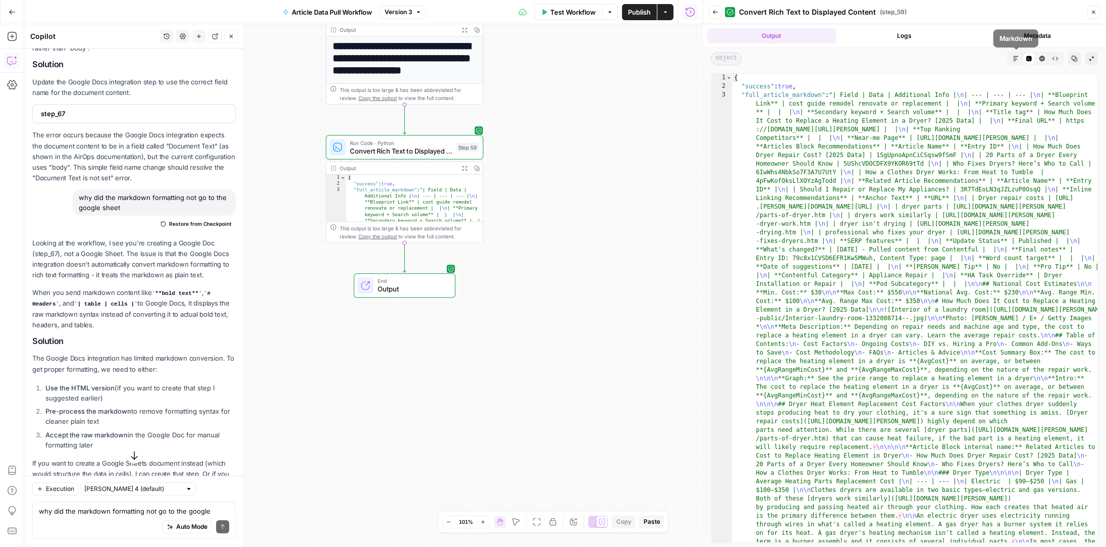
click at [1013, 61] on icon "button" at bounding box center [1015, 58] width 5 height 5
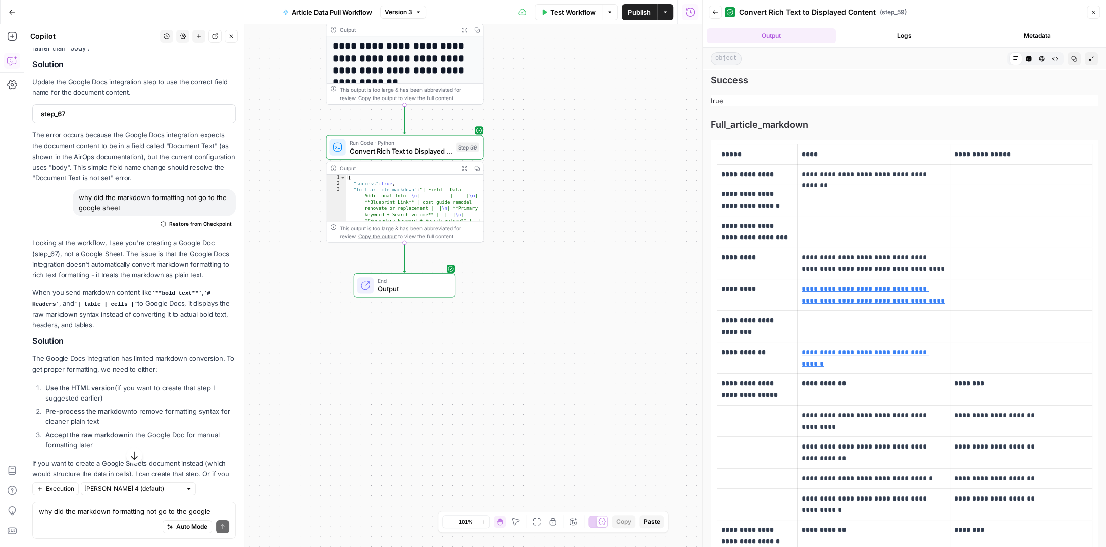
click at [898, 120] on span "Full_article_markdown" at bounding box center [904, 125] width 387 height 14
click at [784, 8] on span "Convert Rich Text to Displayed Content" at bounding box center [807, 12] width 137 height 10
click at [714, 14] on icon "button" at bounding box center [715, 12] width 6 height 6
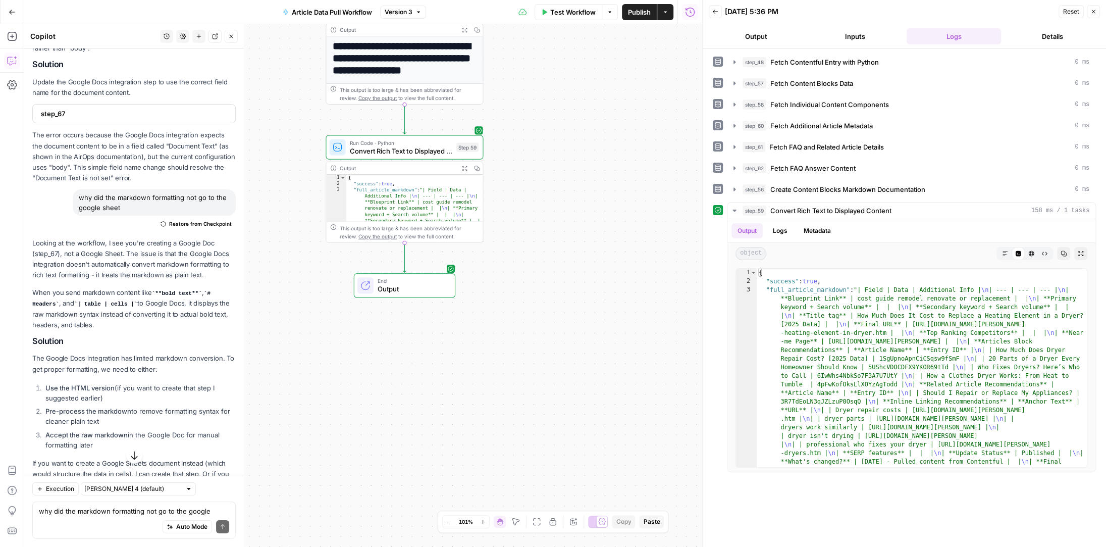
click at [712, 15] on button "Back" at bounding box center [715, 11] width 13 height 13
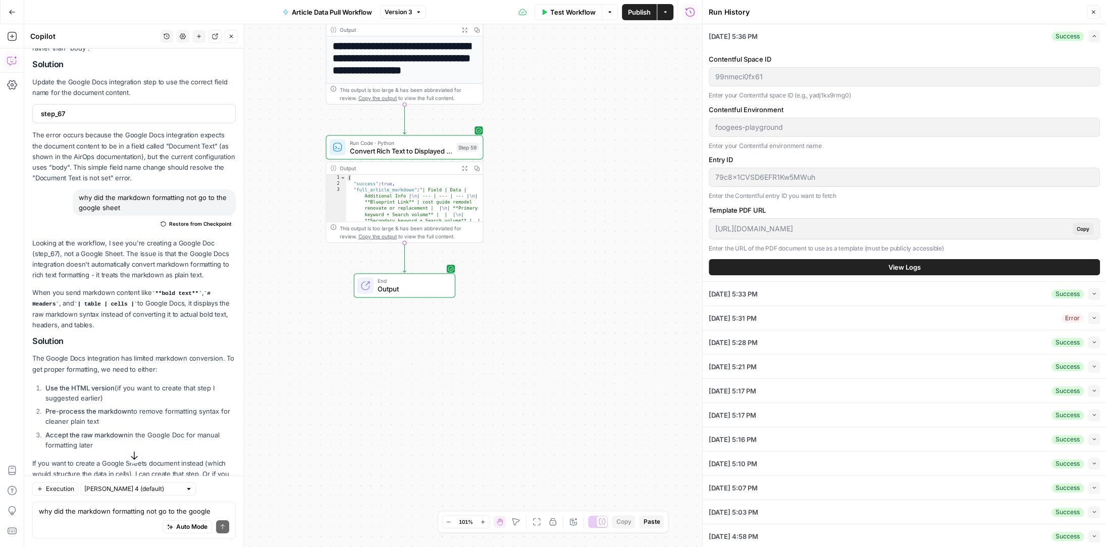
click at [883, 266] on button "View Logs" at bounding box center [904, 267] width 391 height 16
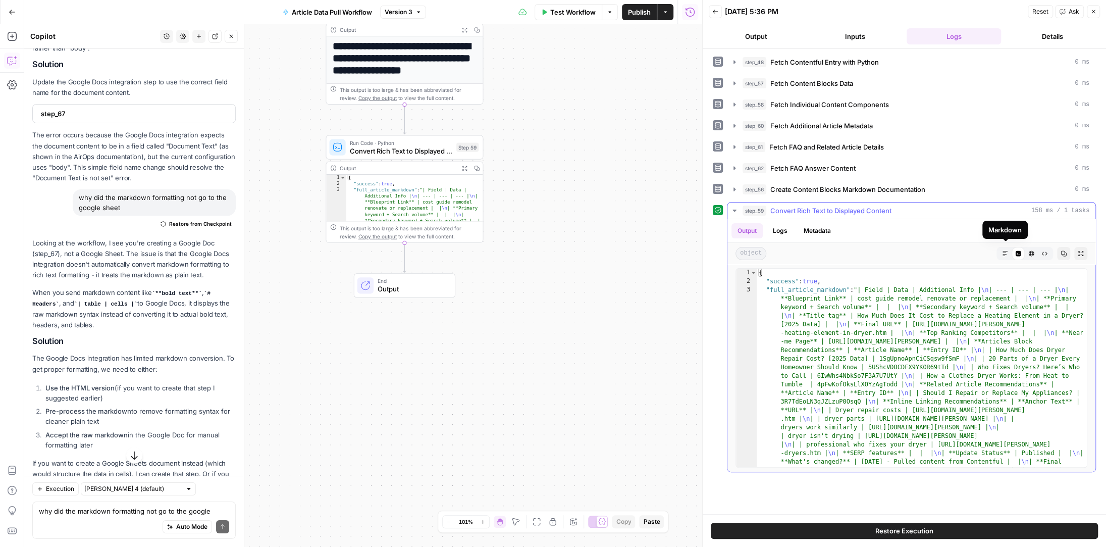
click at [1006, 250] on icon "button" at bounding box center [1005, 253] width 6 height 6
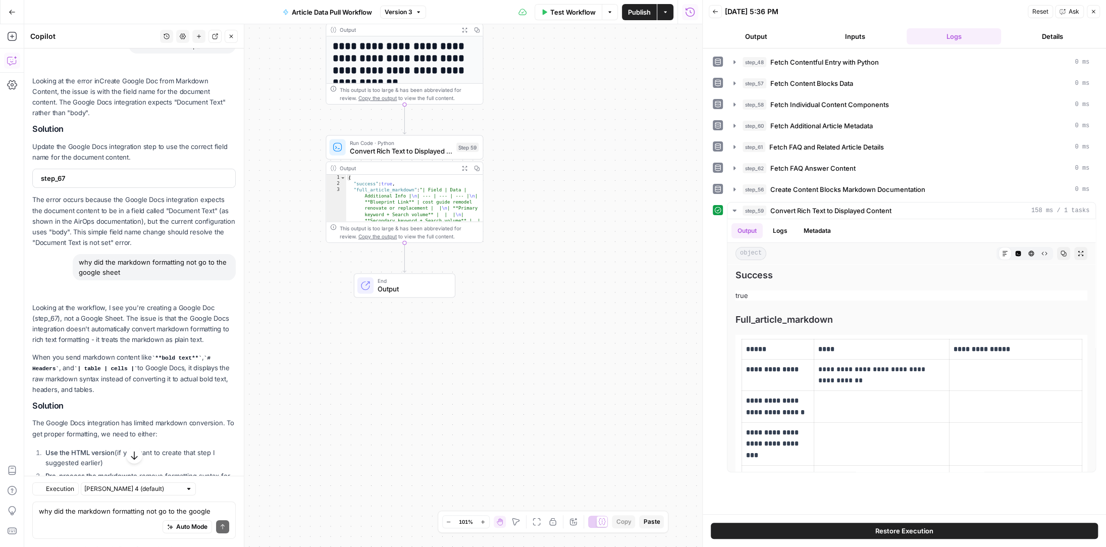
scroll to position [2694, 0]
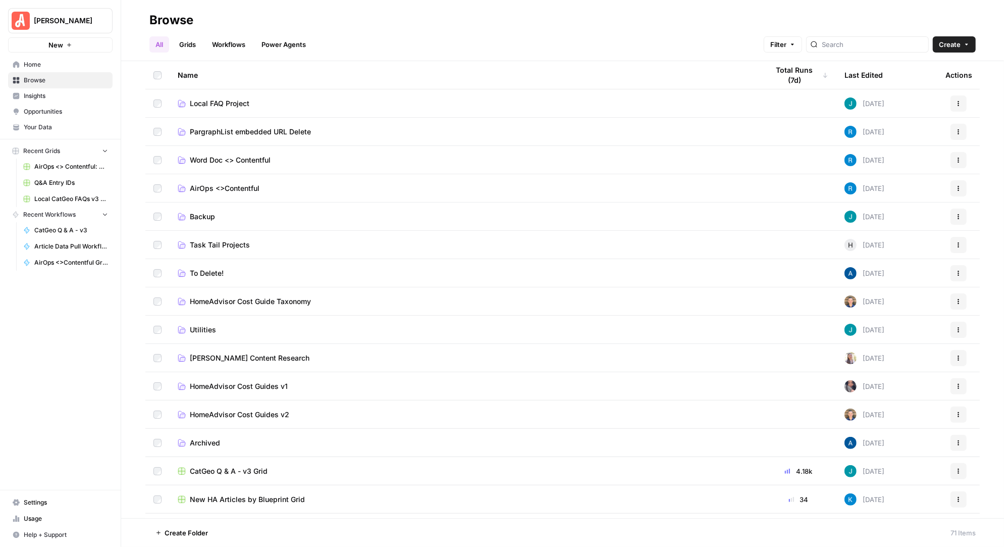
click at [236, 181] on td "AirOps <>Contentful" at bounding box center [465, 188] width 591 height 28
click at [232, 188] on span "AirOps <>Contentful" at bounding box center [225, 188] width 70 height 10
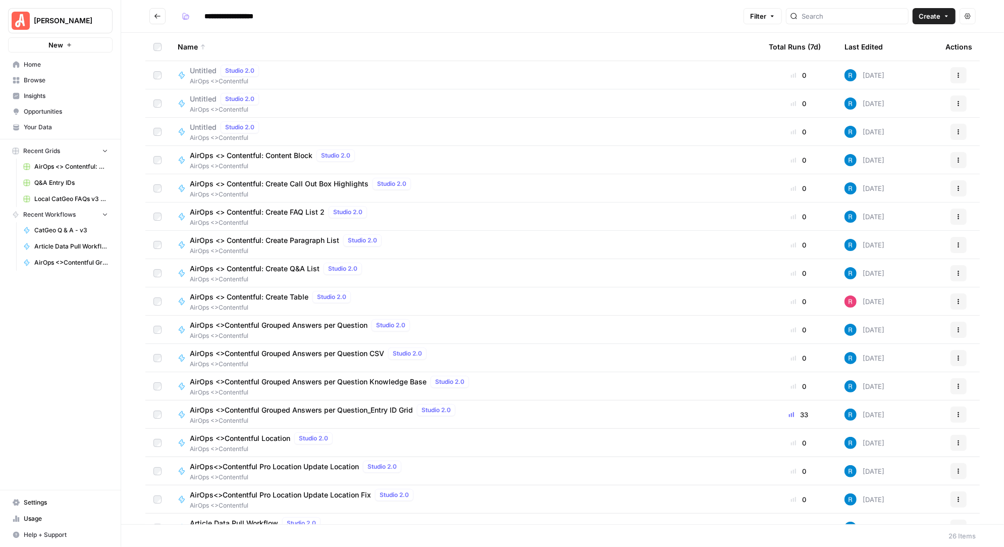
scroll to position [271, 0]
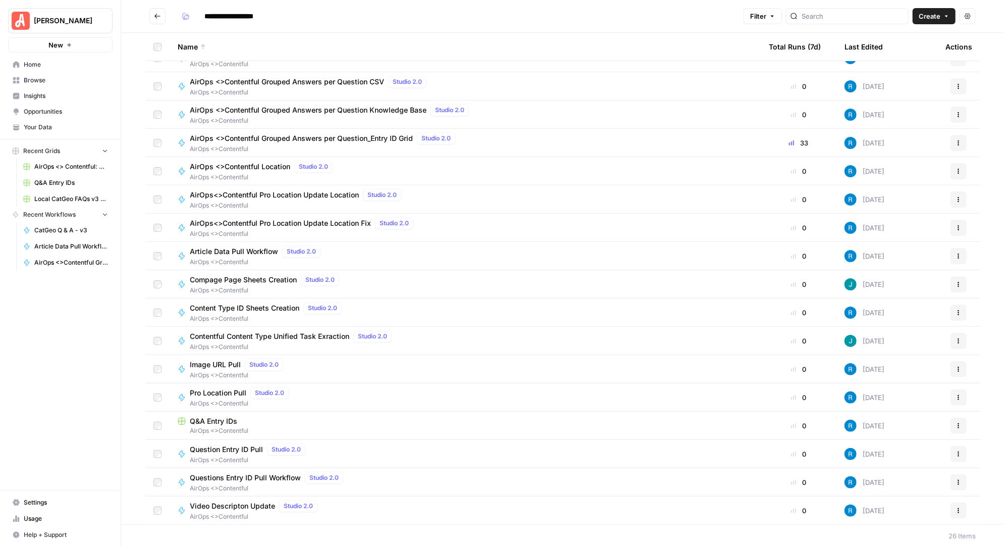
click at [261, 475] on span "Questions Entry ID Pull Workflow" at bounding box center [245, 477] width 111 height 10
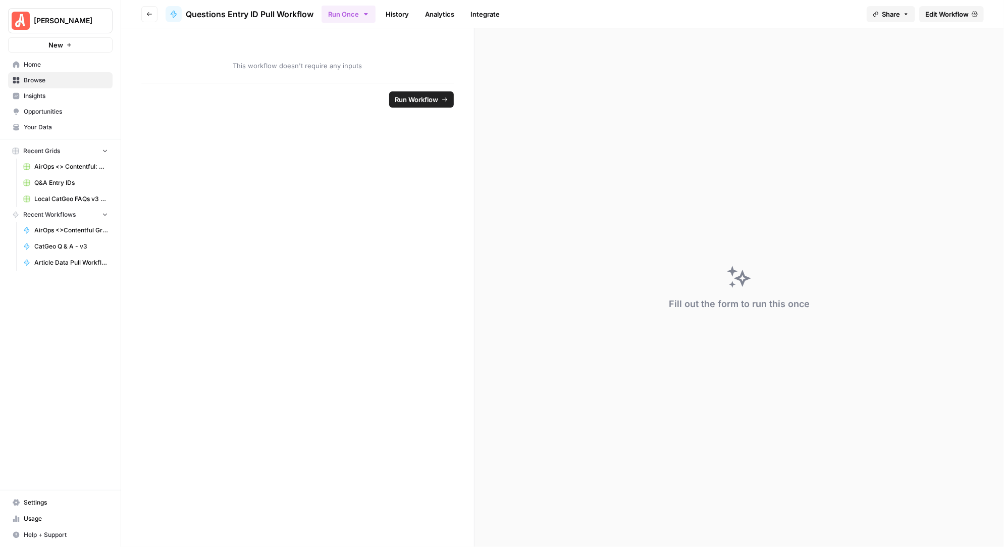
click at [947, 13] on span "Edit Workflow" at bounding box center [946, 14] width 43 height 10
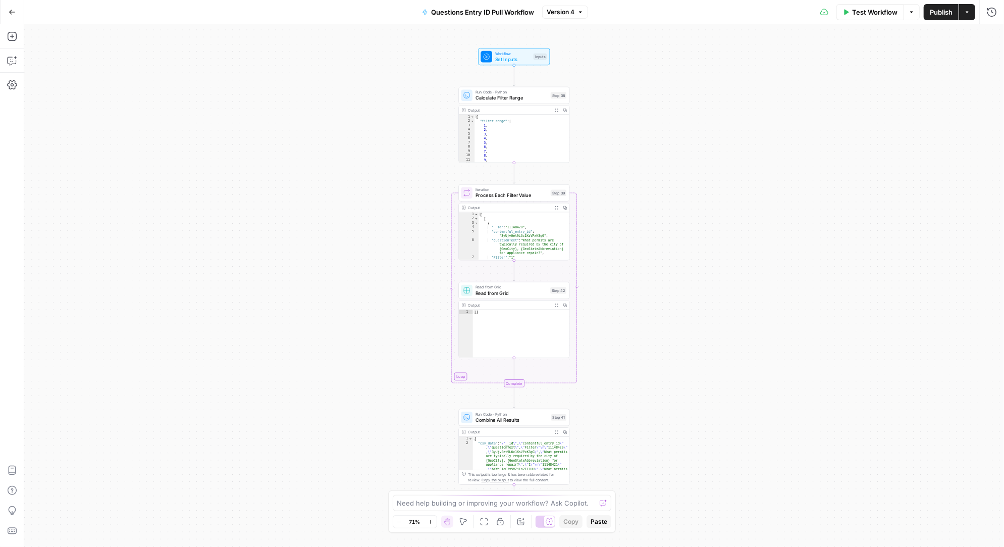
click at [511, 92] on span "Run Code · Python" at bounding box center [511, 92] width 72 height 6
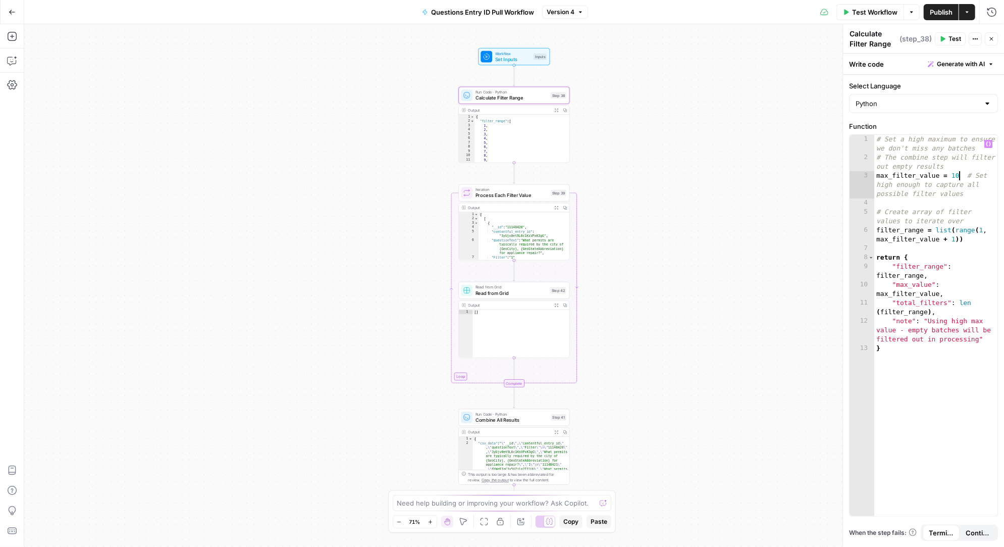
click at [958, 175] on div "# Set a high maximum to ensure we don't miss any batches # The combine step wil…" at bounding box center [936, 339] width 124 height 409
type textarea "**********"
click at [951, 38] on span "Test" at bounding box center [954, 38] width 13 height 9
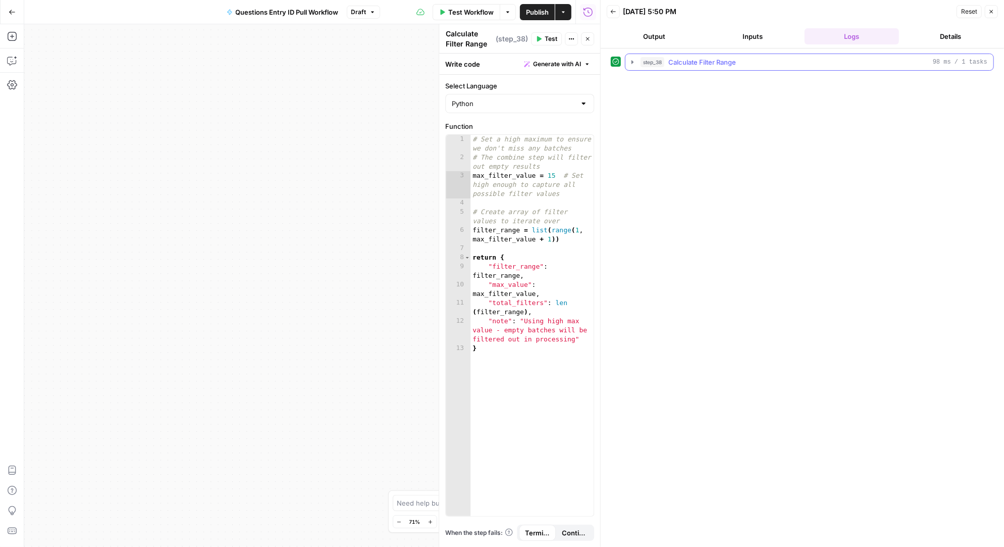
click at [632, 61] on icon "button" at bounding box center [632, 62] width 2 height 4
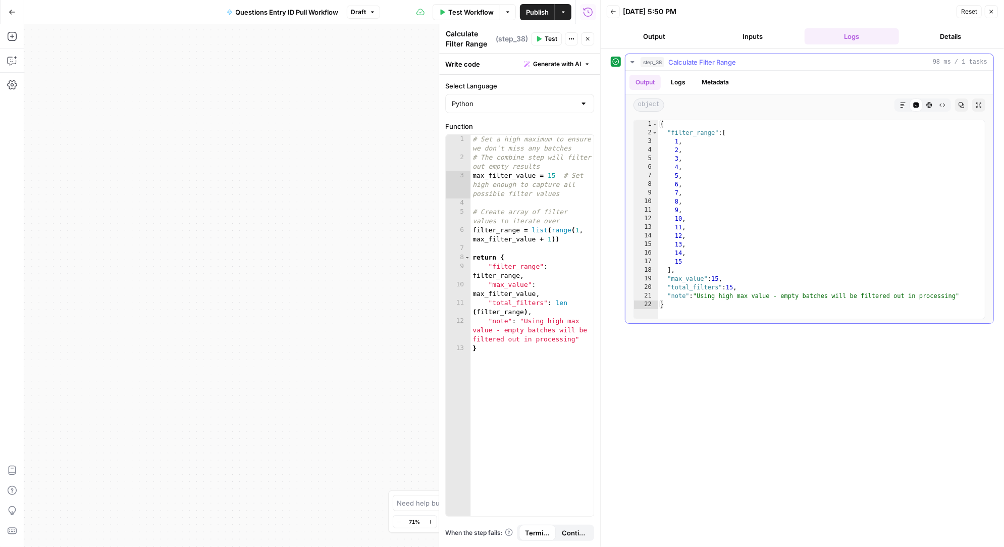
click at [632, 61] on icon "button" at bounding box center [632, 62] width 4 height 2
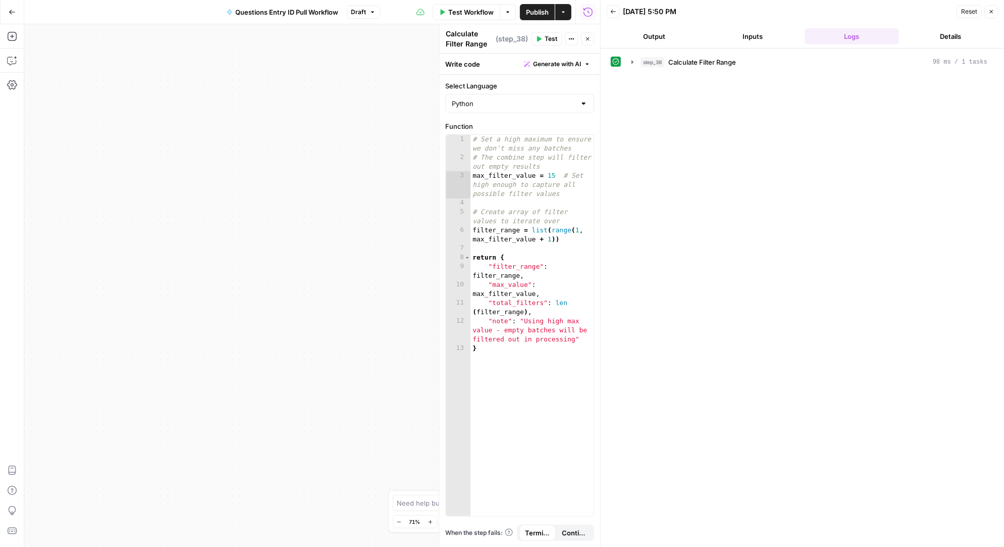
click at [474, 11] on span "Test Workflow" at bounding box center [470, 12] width 45 height 10
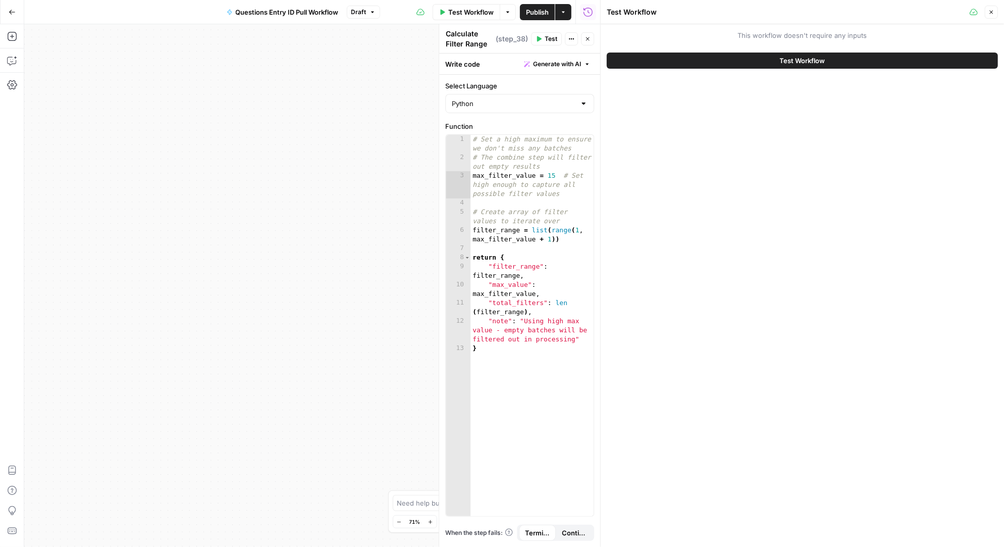
click at [697, 59] on button "Test Workflow" at bounding box center [802, 60] width 391 height 16
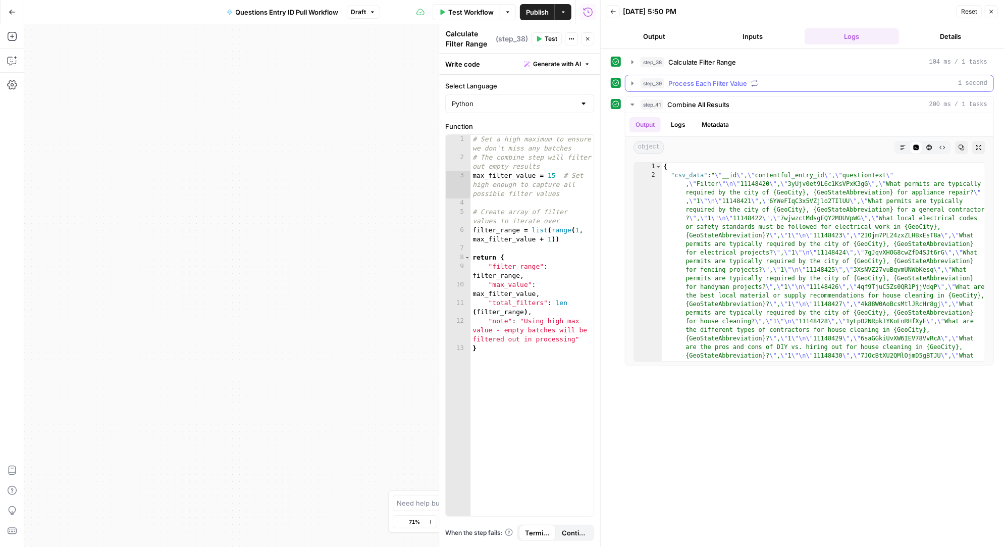
click at [630, 84] on icon "button" at bounding box center [632, 83] width 8 height 8
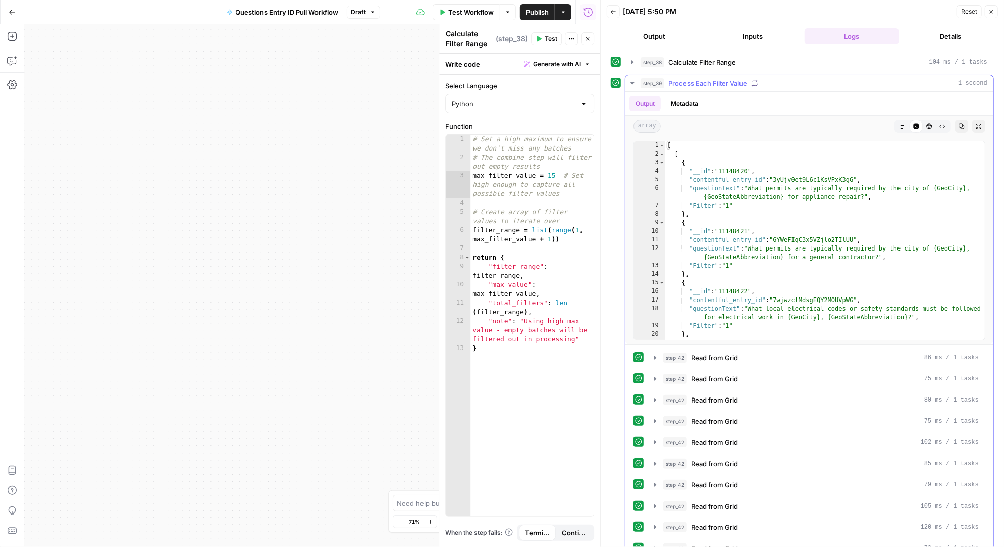
click at [633, 82] on icon "button" at bounding box center [632, 83] width 4 height 2
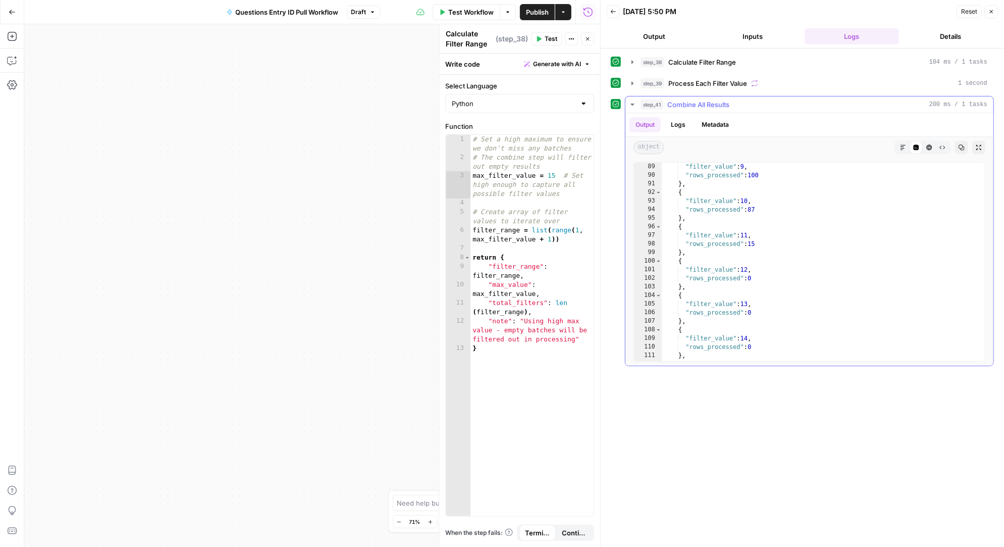
scroll to position [16237, 0]
click at [456, 12] on span "Test Workflow" at bounding box center [470, 12] width 45 height 10
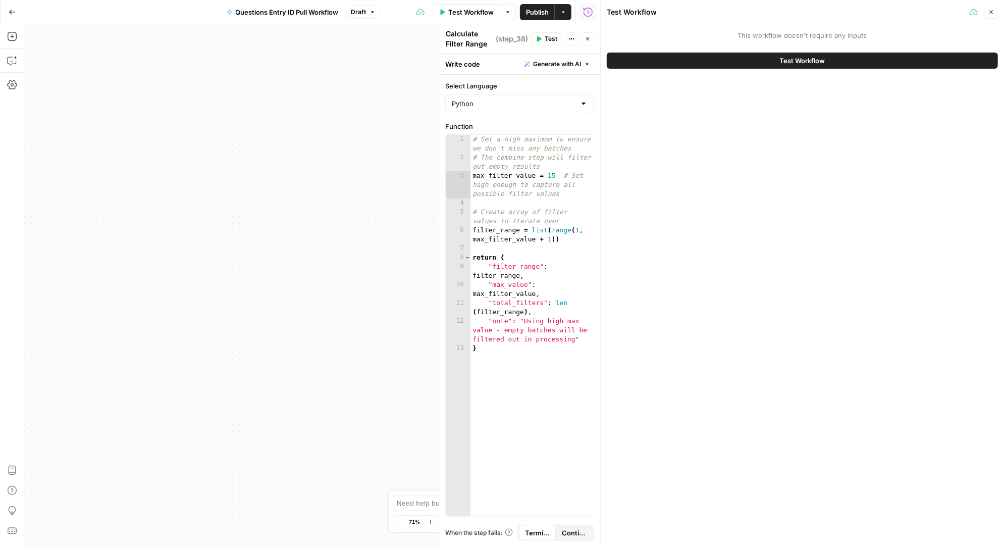
click at [665, 60] on button "Test Workflow" at bounding box center [802, 60] width 391 height 16
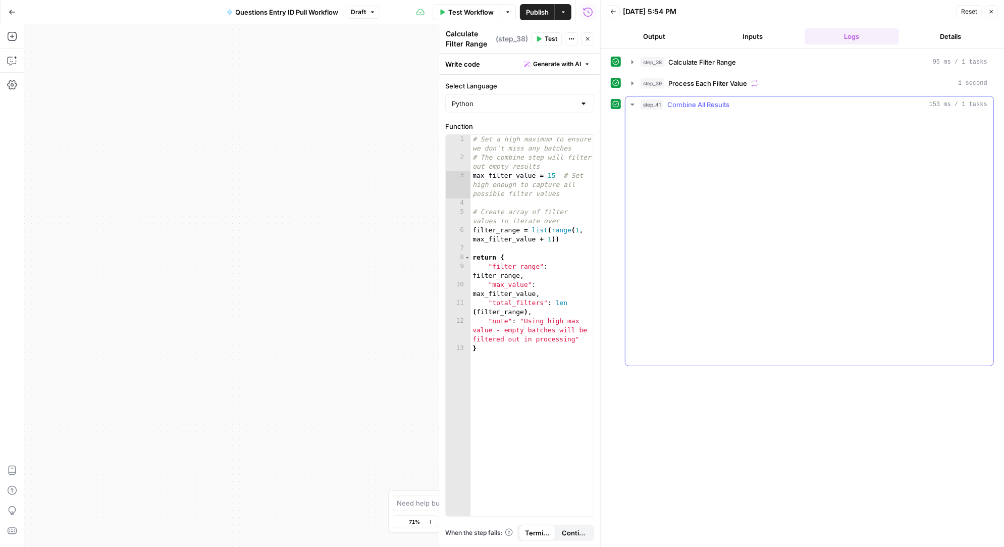
click at [632, 104] on icon "button" at bounding box center [632, 104] width 8 height 8
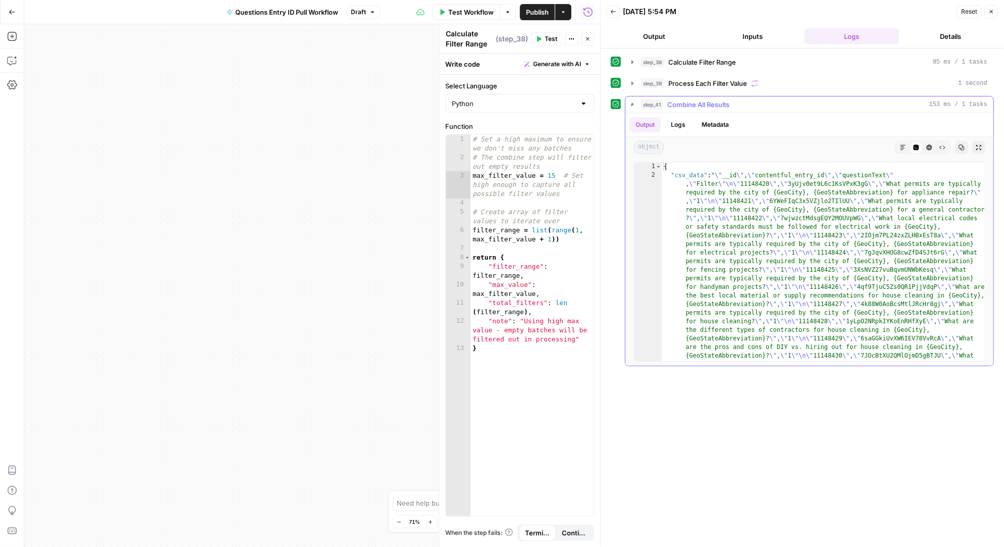
click at [632, 104] on icon "button" at bounding box center [632, 104] width 11 height 11
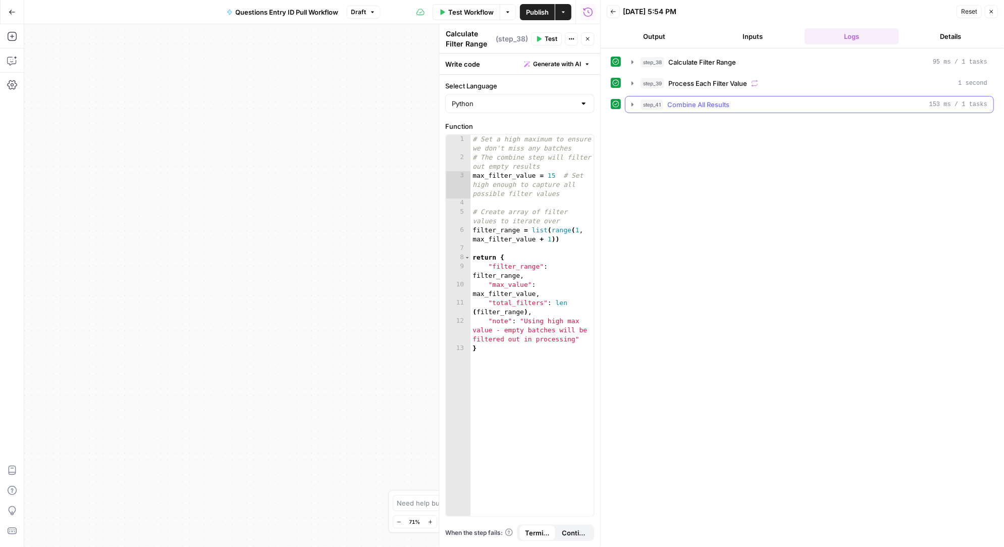
click at [633, 104] on icon "button" at bounding box center [632, 104] width 8 height 8
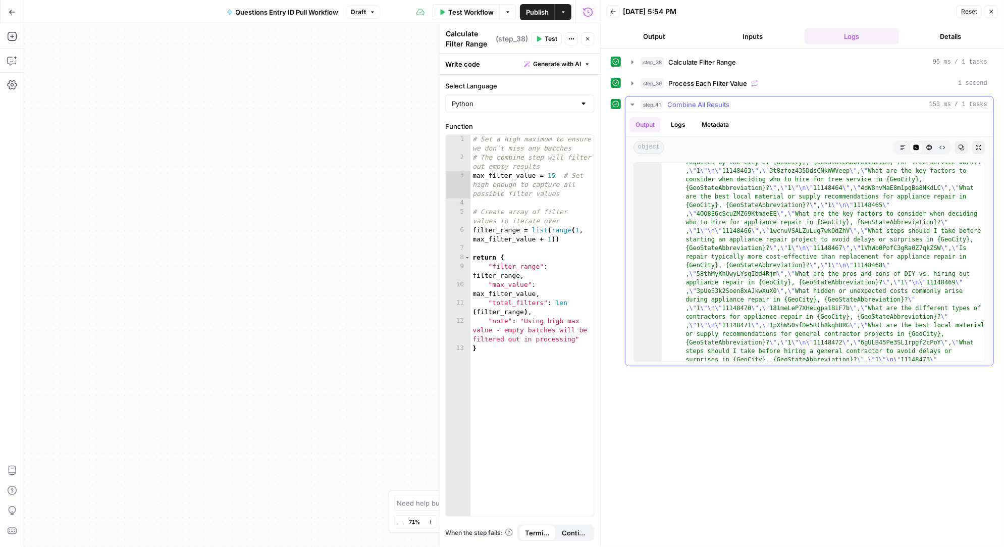
scroll to position [662, 0]
click at [676, 126] on button "Logs" at bounding box center [678, 124] width 27 height 15
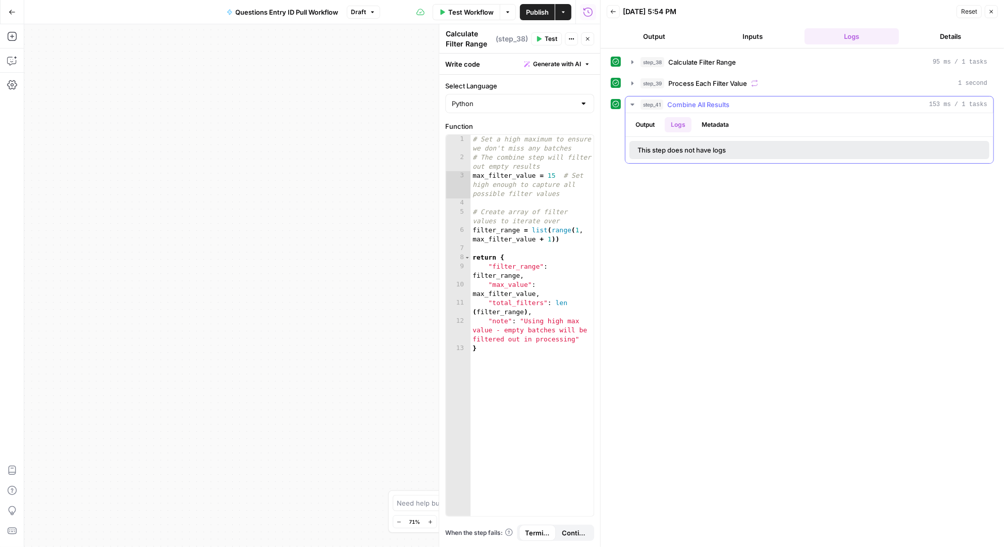
click at [645, 119] on button "Output" at bounding box center [644, 124] width 31 height 15
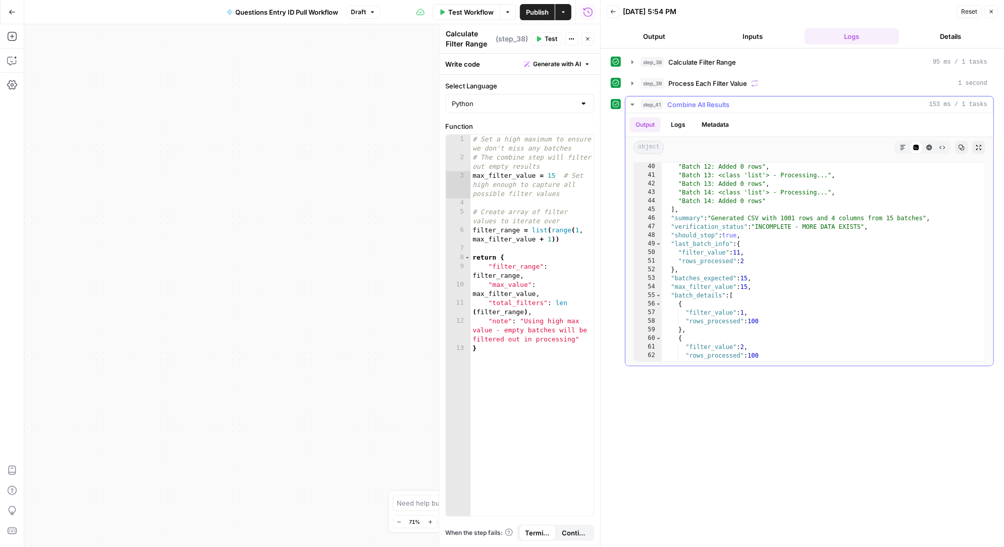
scroll to position [16337, 0]
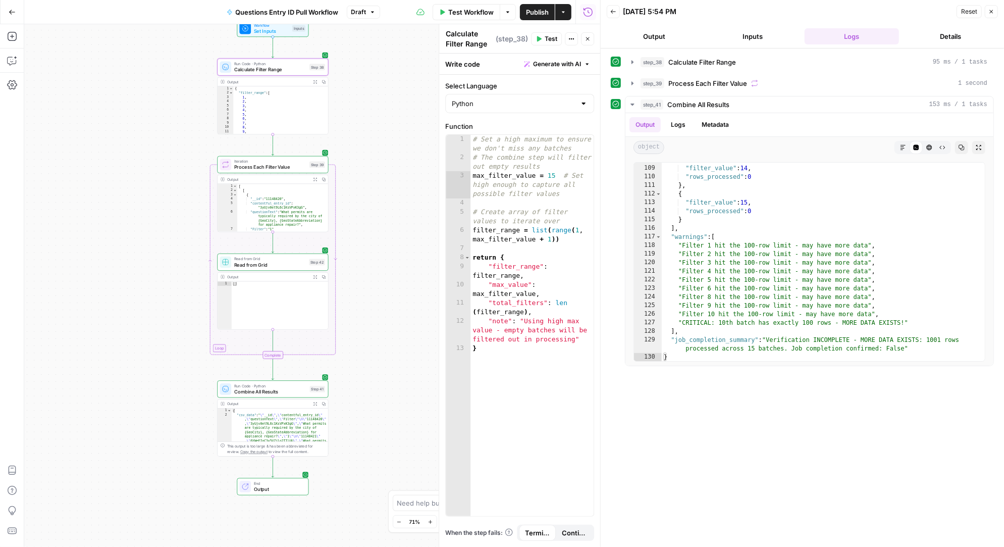
drag, startPoint x: 353, startPoint y: 156, endPoint x: 112, endPoint y: 128, distance: 242.9
click at [112, 128] on div "Workflow Set Inputs Inputs Run Code · Python Calculate Filter Range Step 38 Out…" at bounding box center [312, 285] width 576 height 522
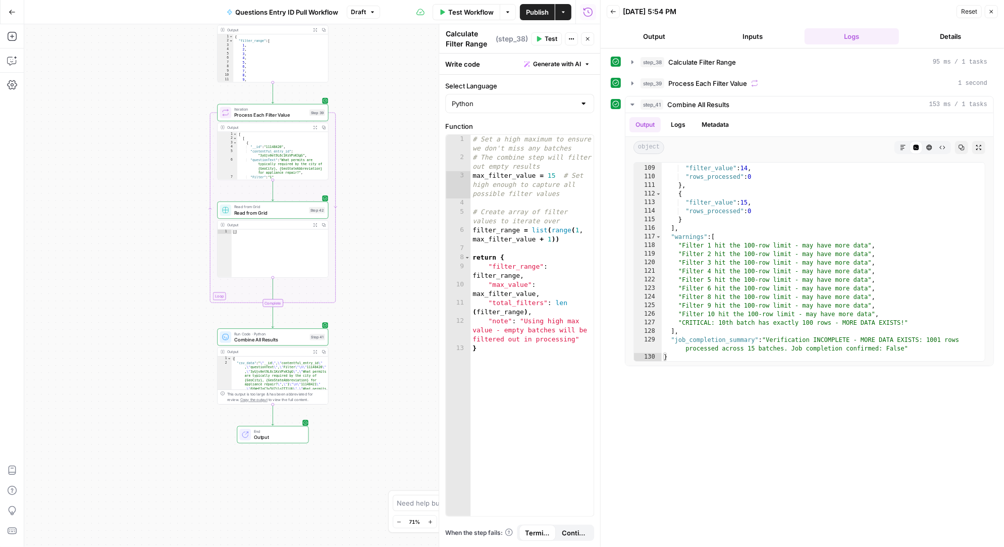
drag, startPoint x: 385, startPoint y: 388, endPoint x: 385, endPoint y: 336, distance: 52.0
click at [385, 336] on div "Workflow Set Inputs Inputs Run Code · Python Calculate Filter Range Step 38 Out…" at bounding box center [312, 285] width 576 height 522
click at [294, 339] on span "Combine All Results" at bounding box center [270, 339] width 73 height 7
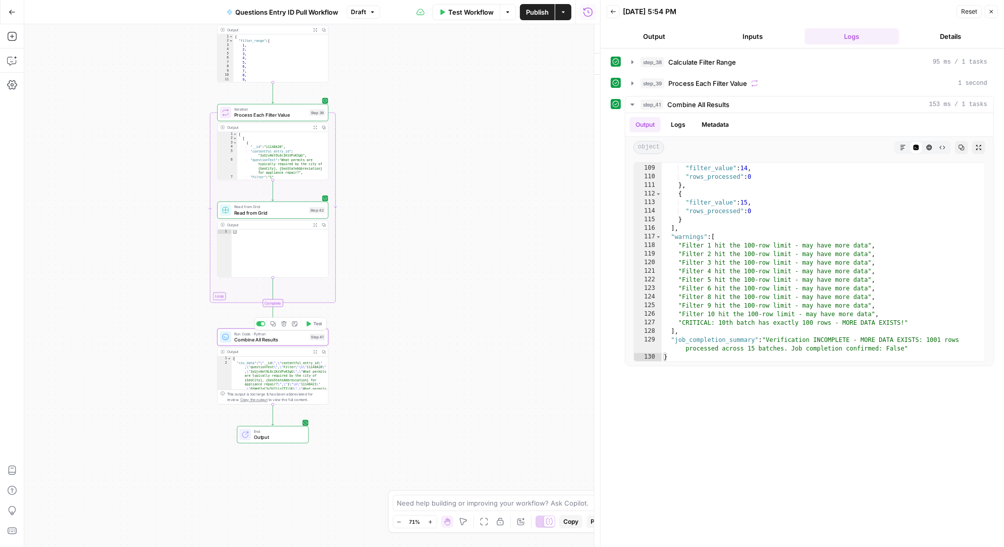
type textarea "Combine All Results"
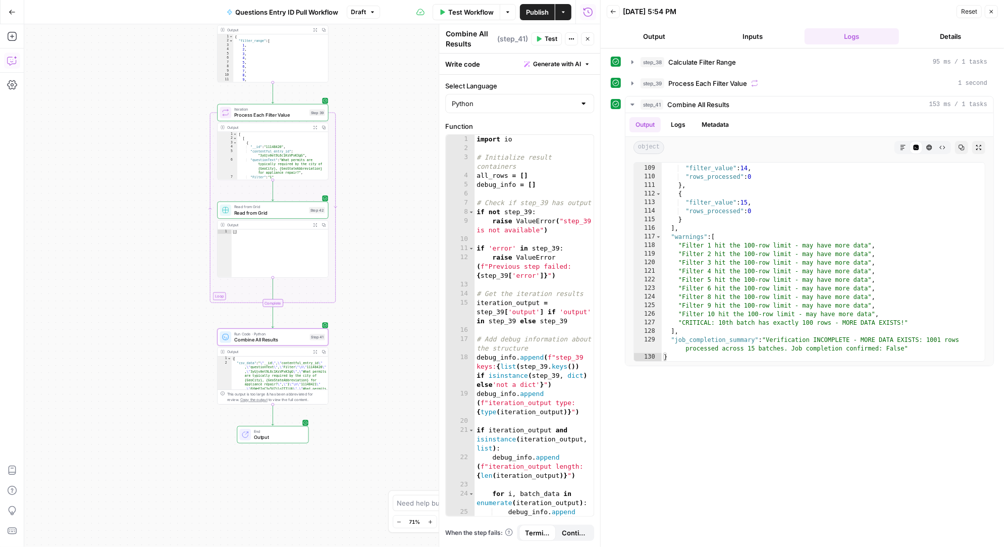
click at [13, 62] on icon "button" at bounding box center [12, 61] width 10 height 10
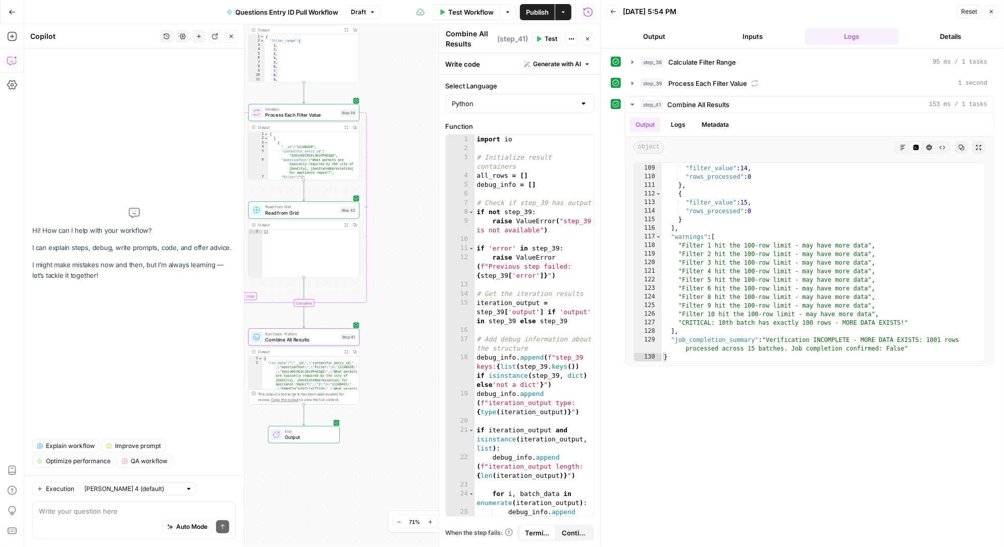
click at [100, 509] on textarea at bounding box center [134, 511] width 190 height 10
type textarea "step 41 should test the row limits for filters through 15 now"
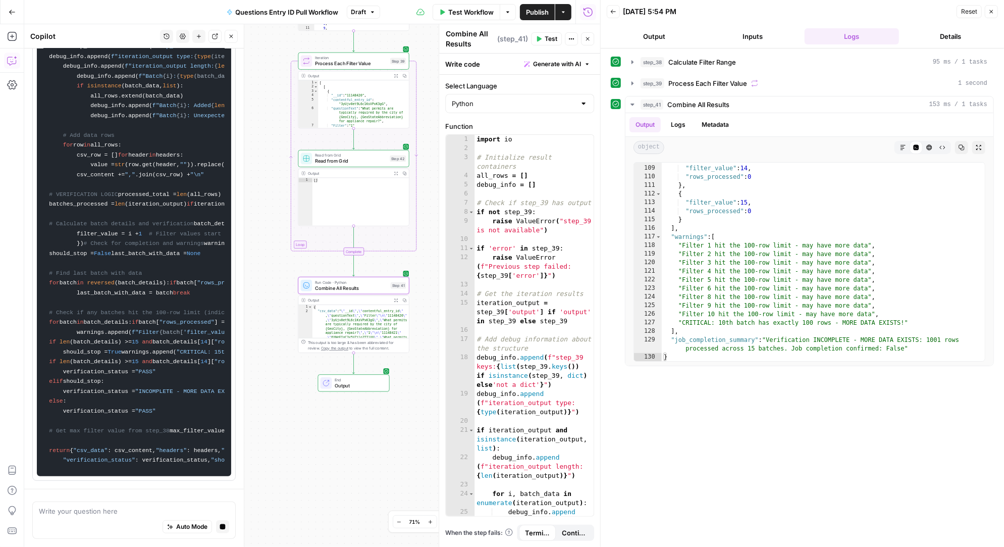
scroll to position [0, 0]
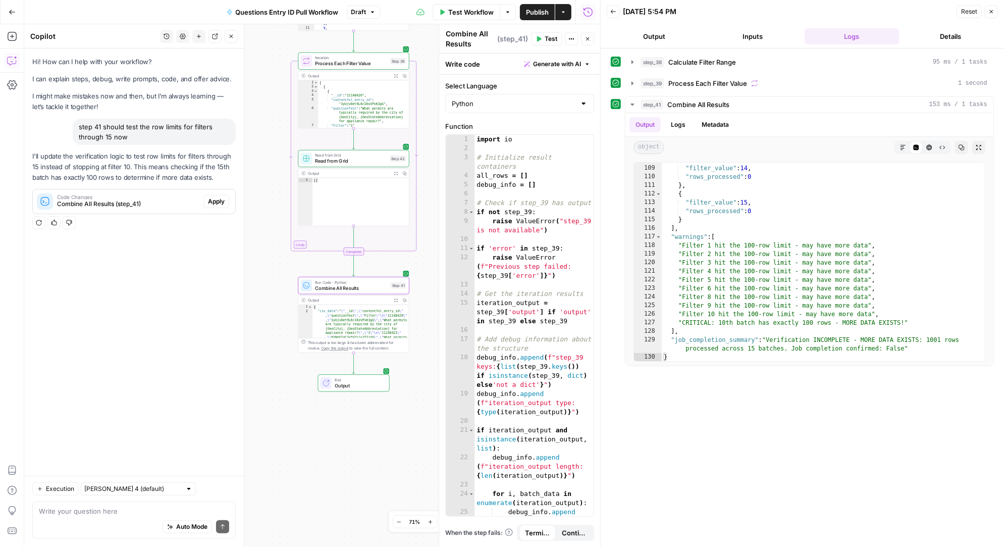
click at [213, 198] on span "Apply" at bounding box center [216, 201] width 17 height 9
click at [213, 198] on span "Accept" at bounding box center [214, 201] width 21 height 9
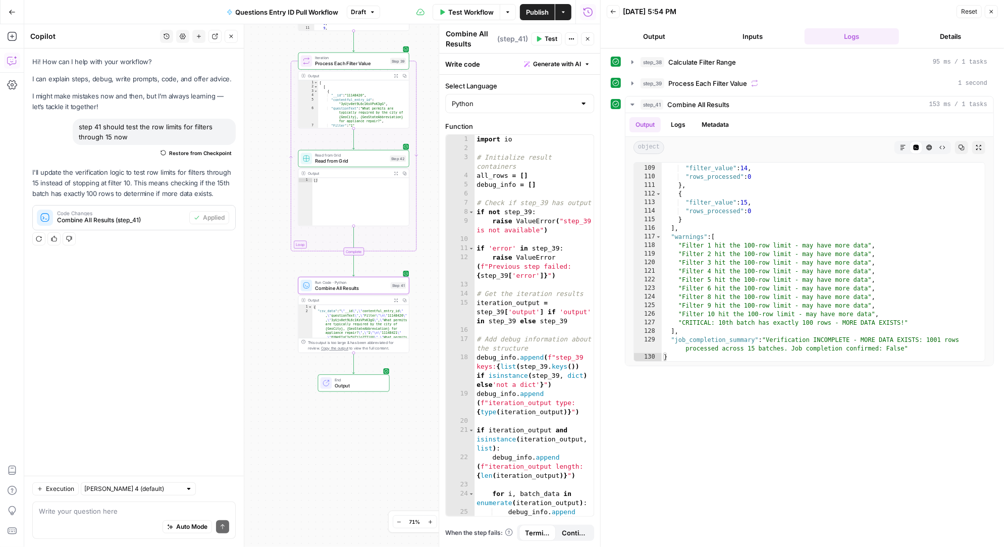
click at [549, 36] on span "Test" at bounding box center [551, 38] width 13 height 9
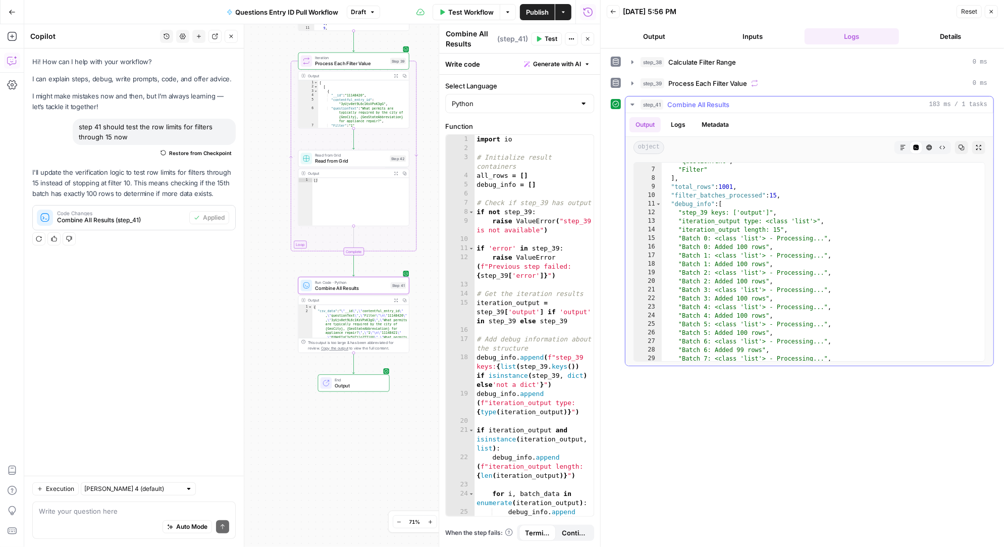
scroll to position [16337, 0]
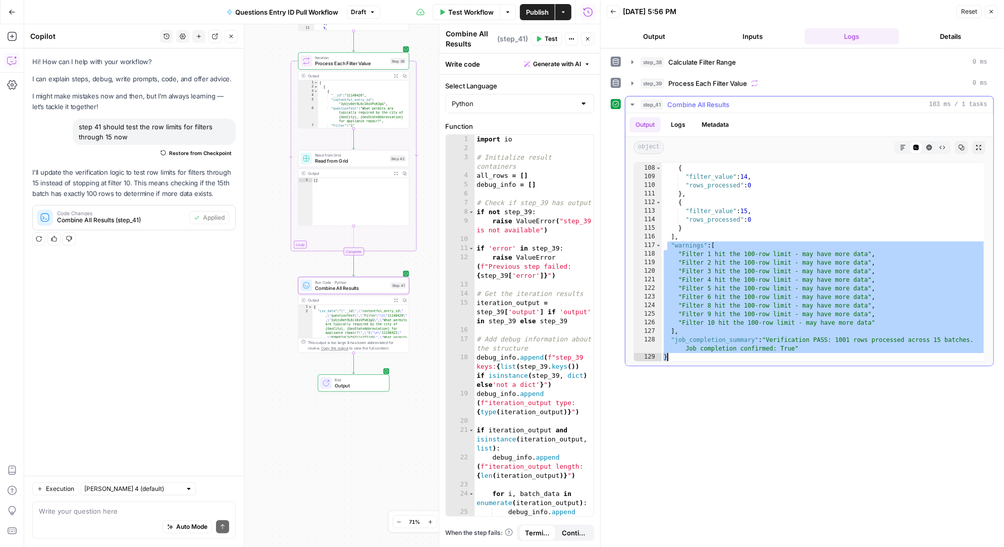
drag, startPoint x: 667, startPoint y: 243, endPoint x: 790, endPoint y: 355, distance: 166.1
click at [790, 355] on div "} , { "filter_value" : 14 , "rows_processed" : 0 } , { "filter_value" : 15 , "r…" at bounding box center [824, 263] width 324 height 216
type textarea "**********"
click at [125, 507] on textarea at bounding box center [134, 511] width 190 height 10
type textarea "step 41 warmings are stilll only through filter 10"
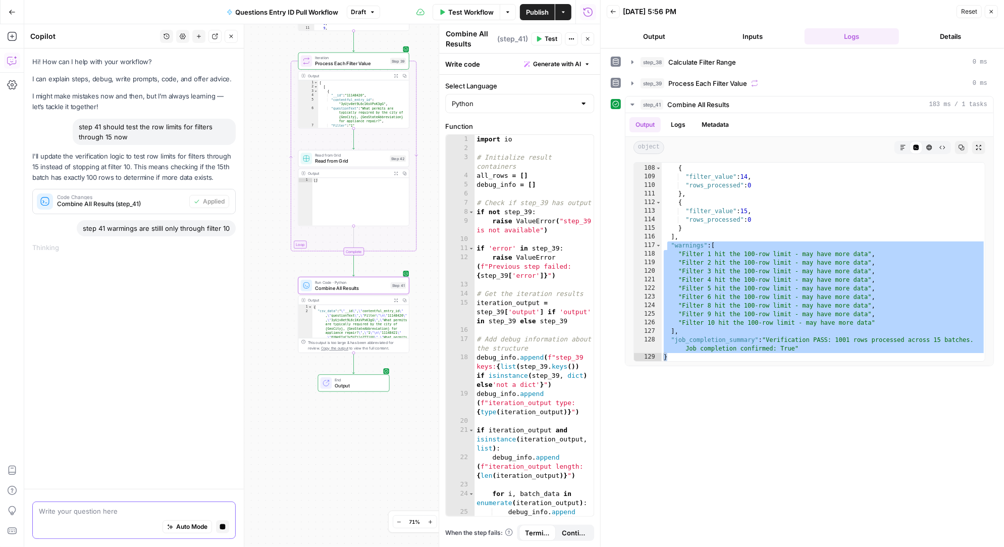
click at [85, 509] on textarea at bounding box center [134, 511] width 190 height 10
paste textarea ""warnings": [ "Filter 1 hit the 100-row limit - may have more data", "Filter 2 …"
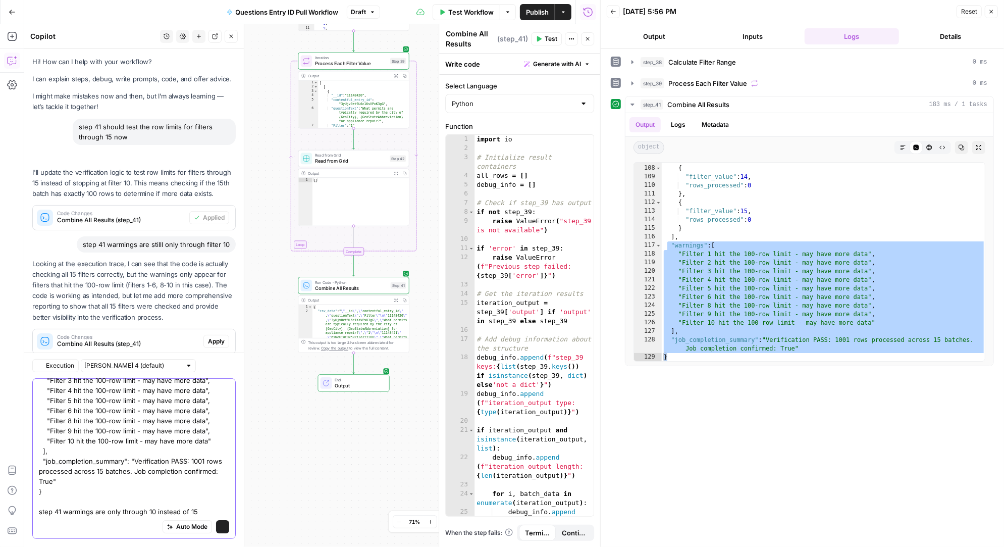
scroll to position [24, 0]
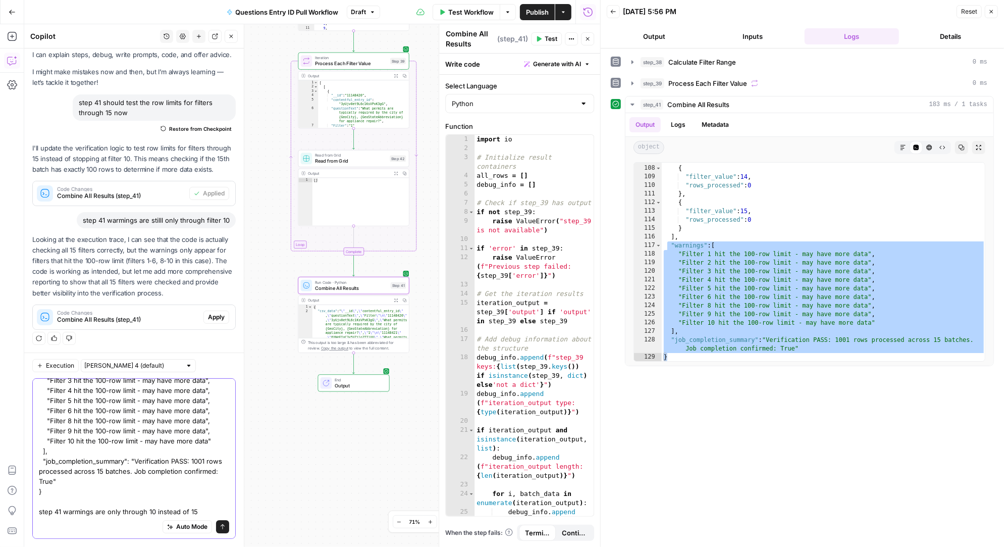
type textarea ""warnings": [ "Filter 1 hit the 100-row limit - may have more data", "Filter 2 …"
click at [217, 315] on span "Apply" at bounding box center [216, 316] width 17 height 9
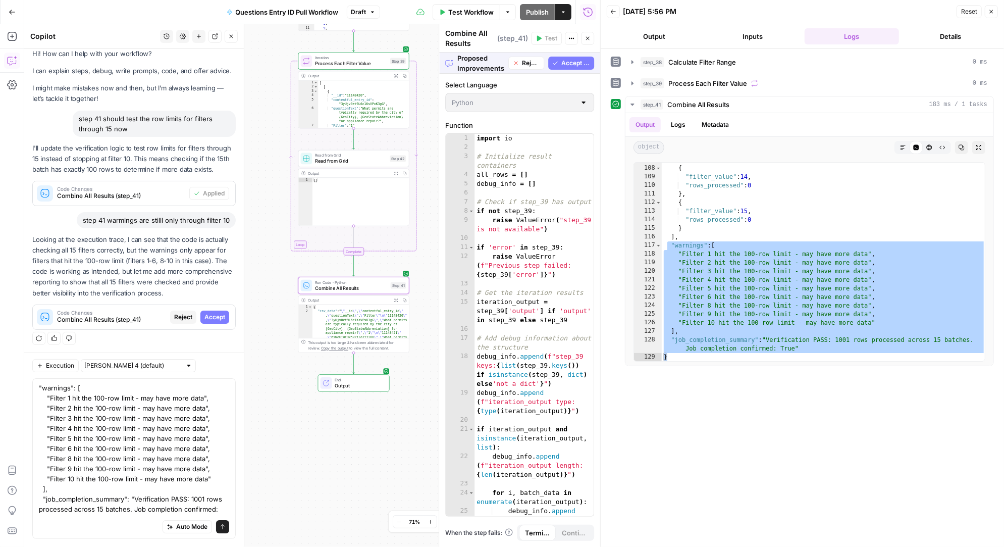
click at [217, 315] on span "Accept" at bounding box center [214, 316] width 21 height 9
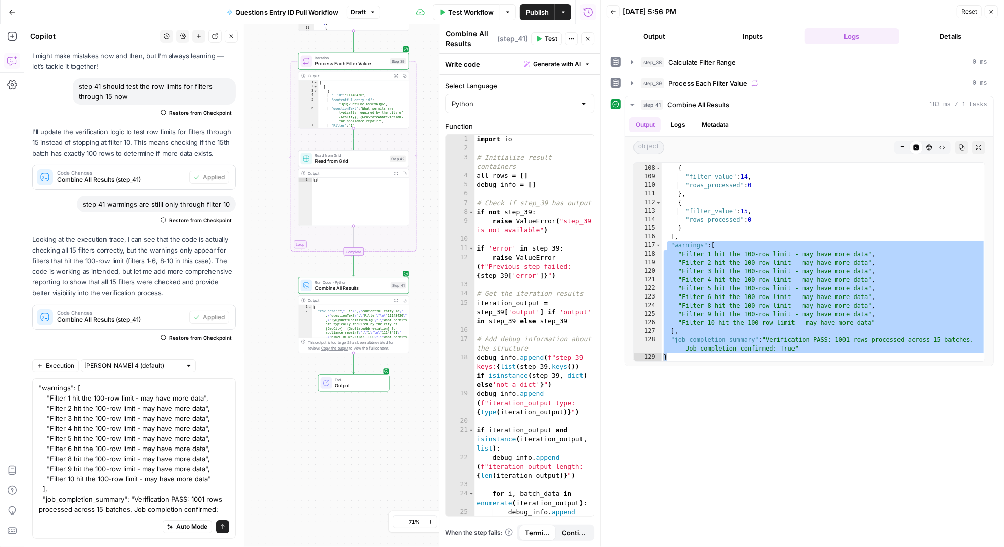
click at [551, 38] on span "Test" at bounding box center [551, 38] width 13 height 9
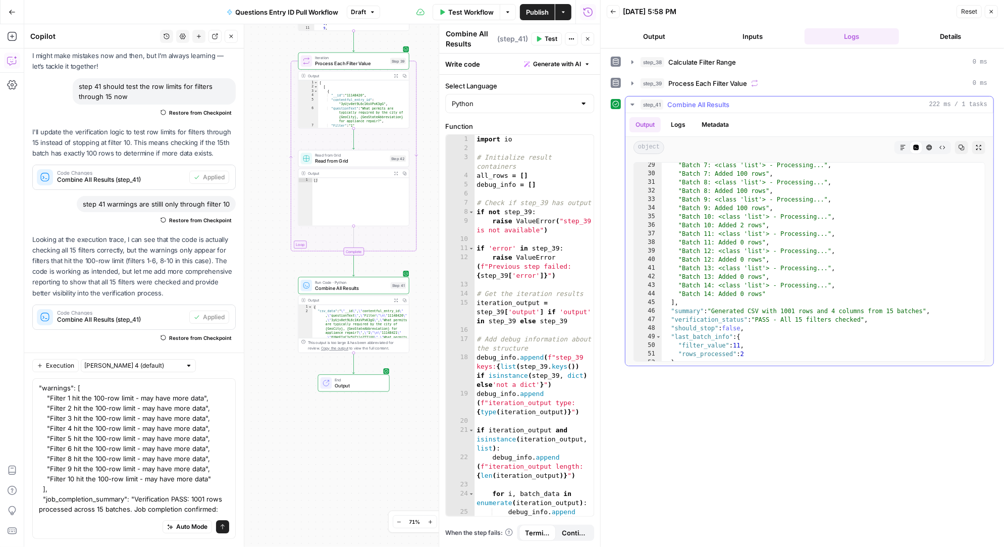
scroll to position [16337, 0]
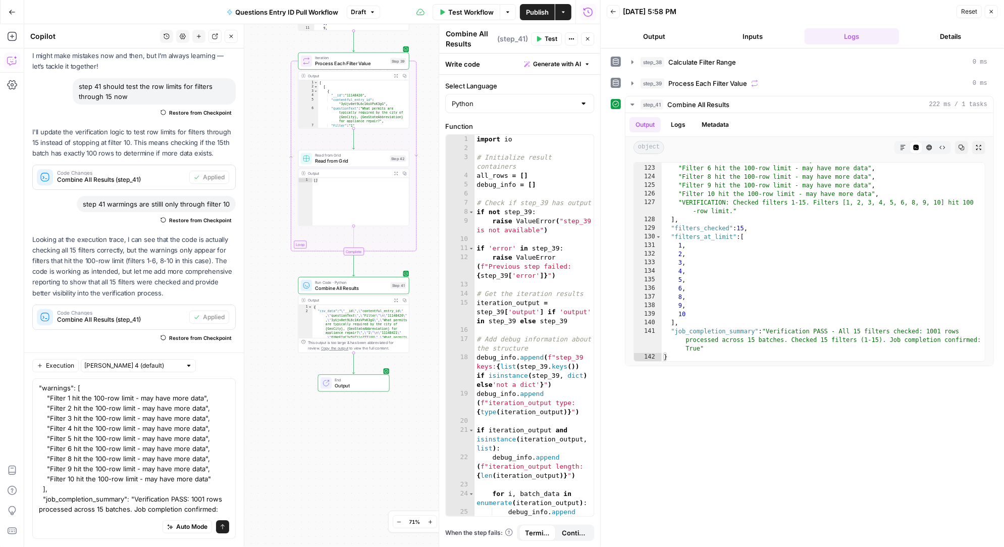
click at [529, 9] on span "Publish" at bounding box center [537, 12] width 23 height 10
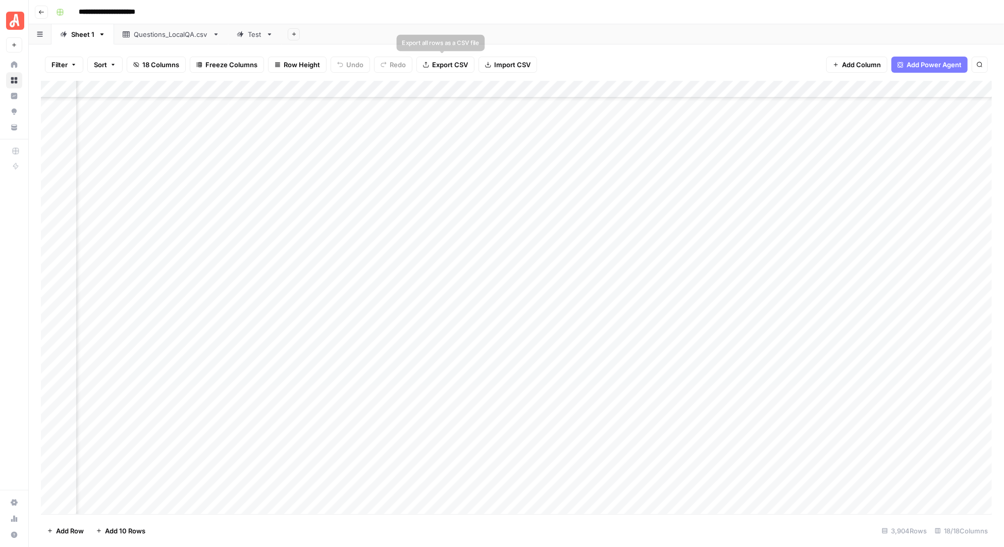
scroll to position [52523, 934]
click at [175, 34] on div "Questions_LocalQA.csv" at bounding box center [171, 34] width 75 height 10
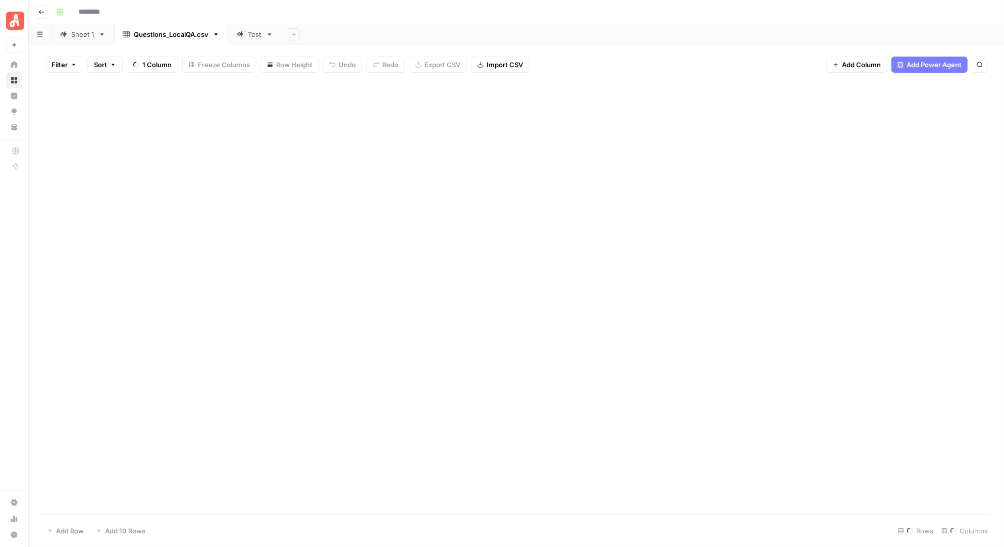
type input "**********"
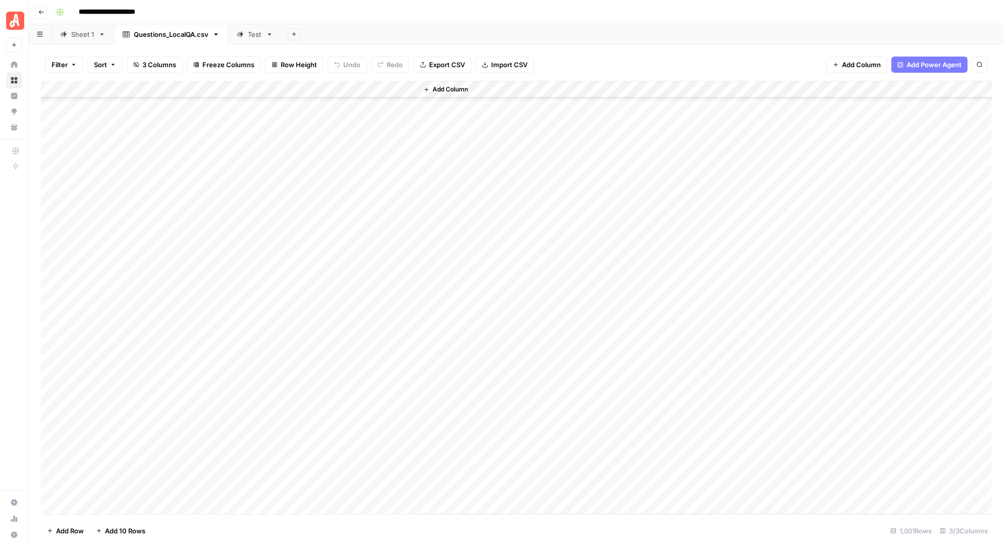
scroll to position [16757, 0]
click at [390, 263] on div "Add Column" at bounding box center [516, 297] width 951 height 433
click at [390, 230] on div "Add Column" at bounding box center [516, 297] width 951 height 433
type textarea "**"
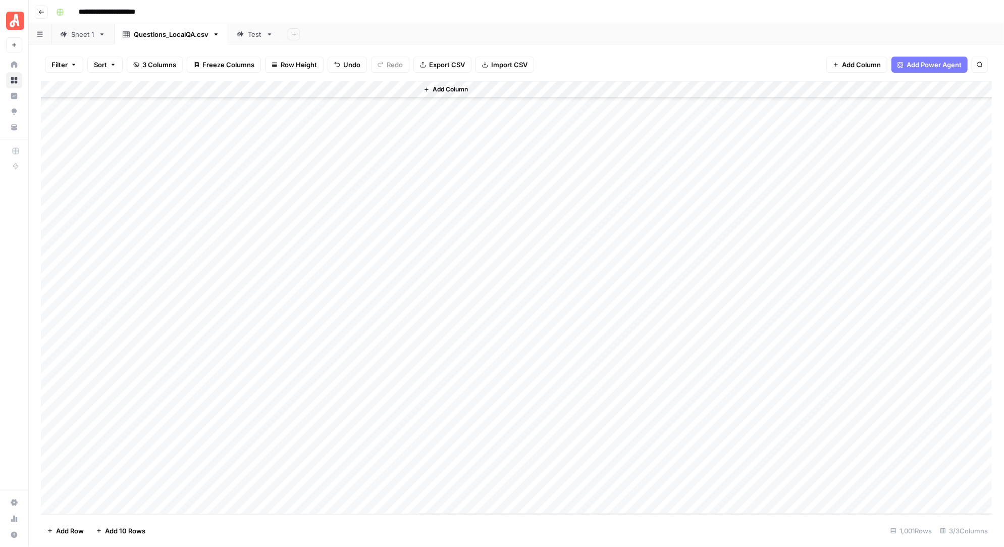
click at [459, 275] on div "Add Column" at bounding box center [705, 297] width 574 height 432
